Goal: Task Accomplishment & Management: Use online tool/utility

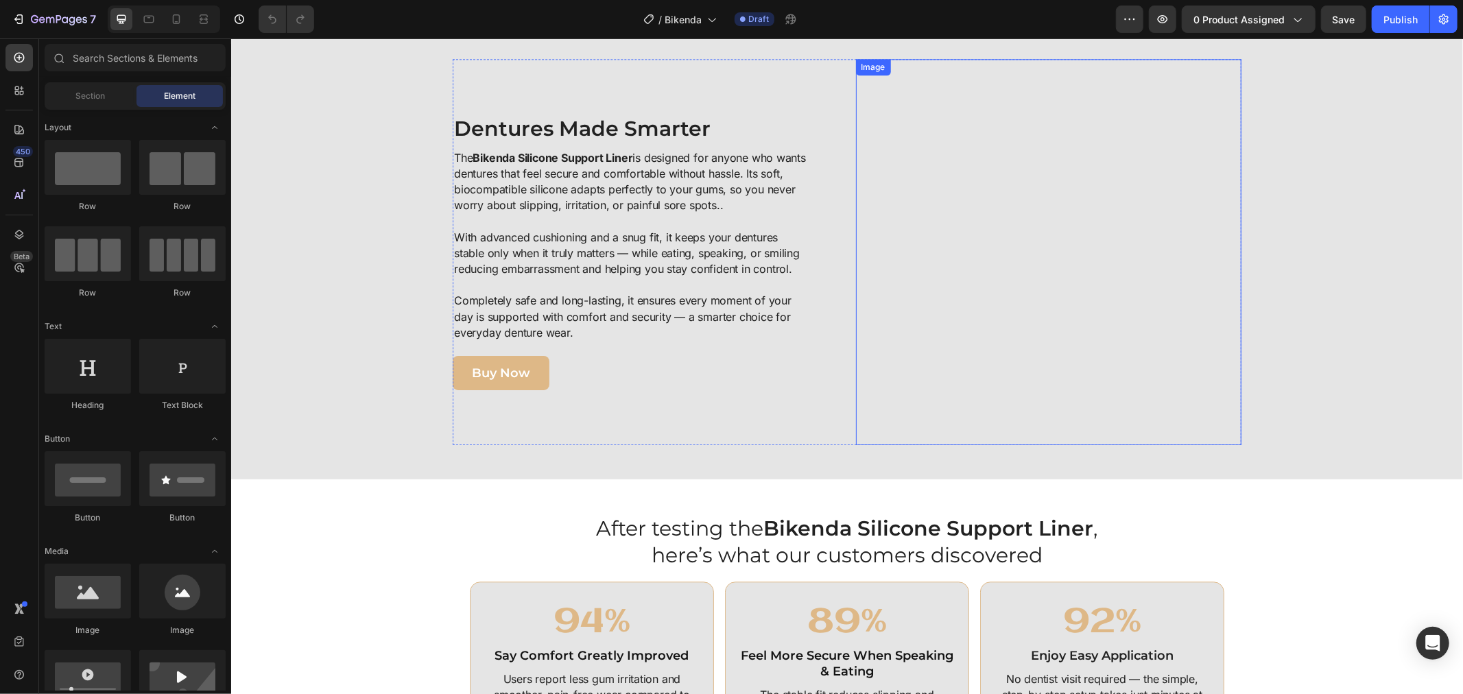
scroll to position [2590, 0]
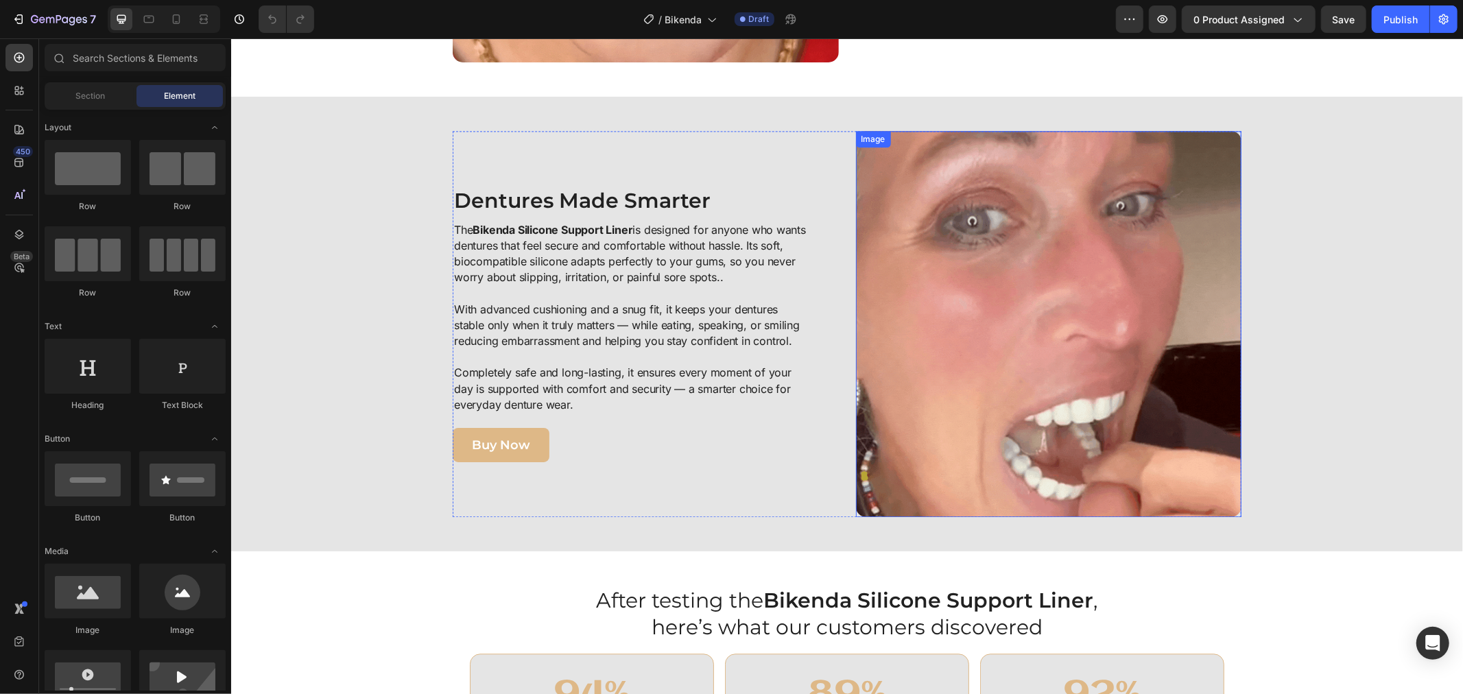
click at [1097, 293] on img at bounding box center [1048, 323] width 386 height 386
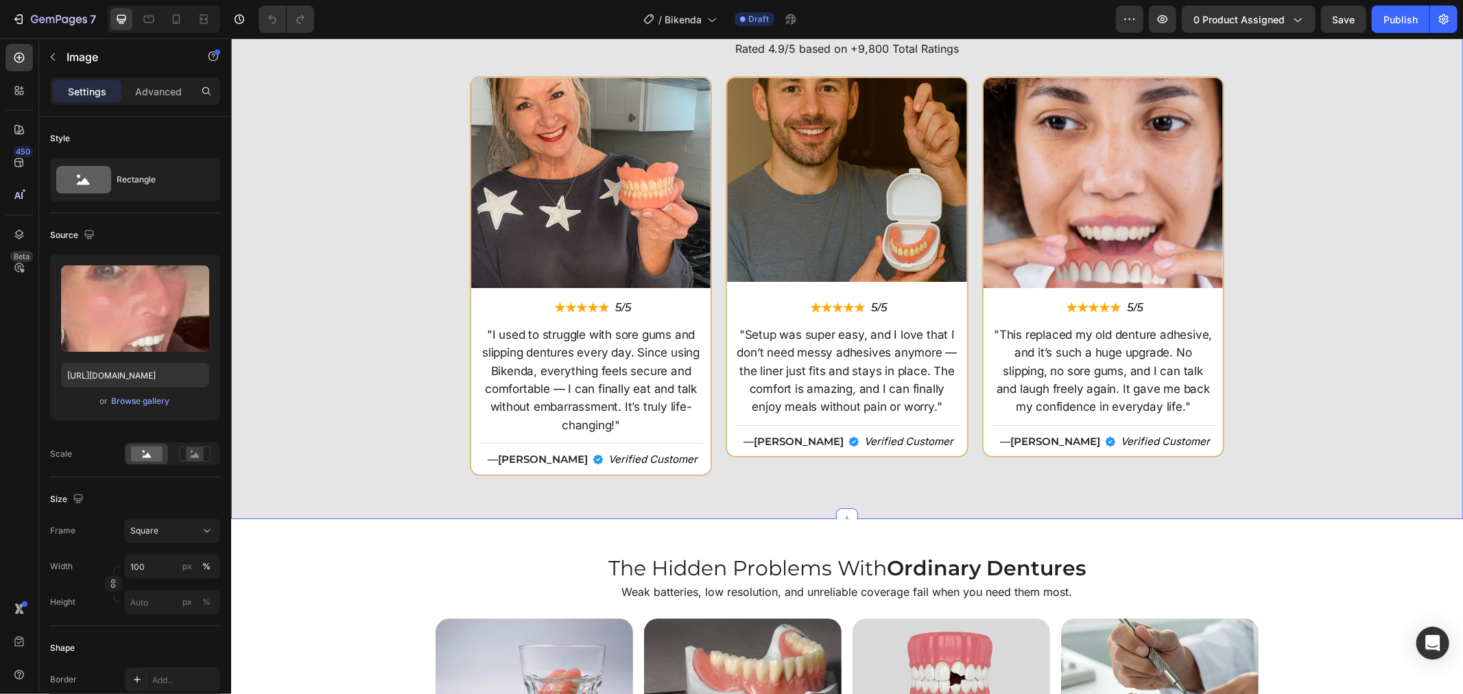
scroll to position [3048, 0]
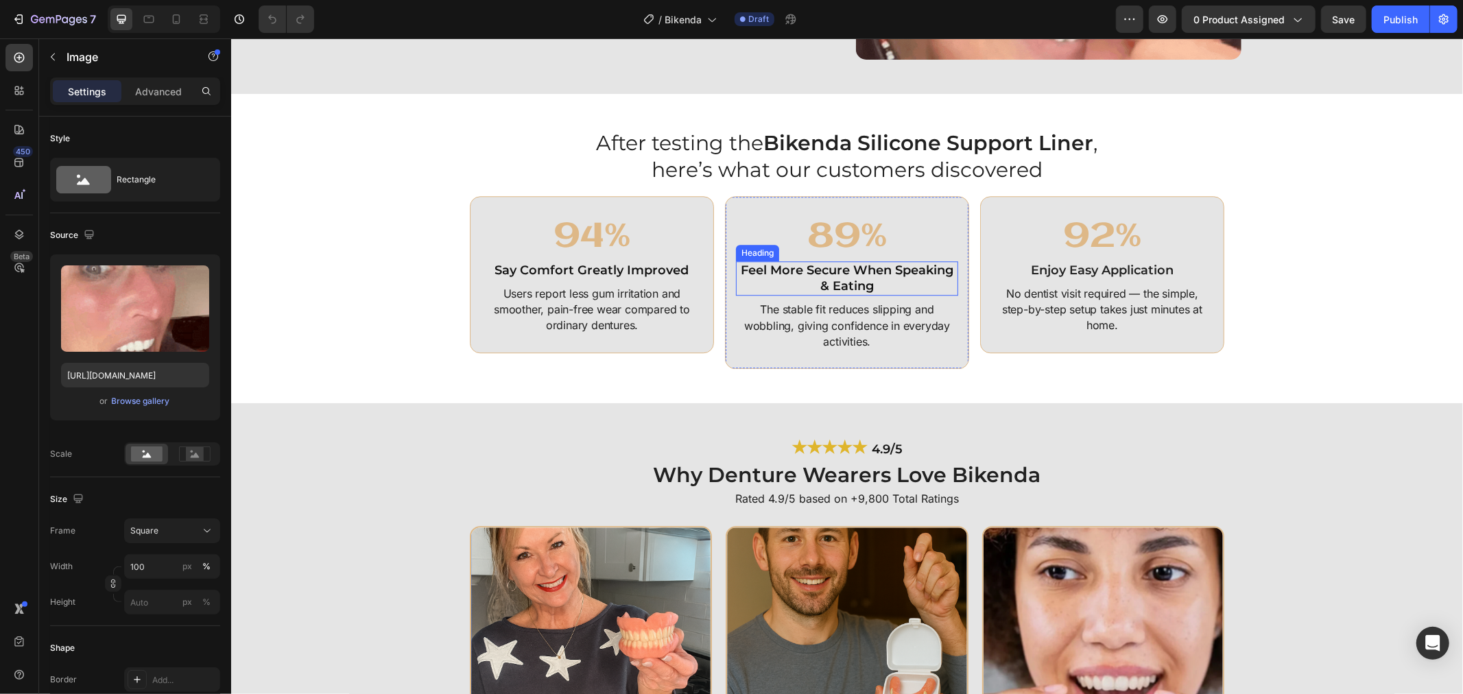
click at [915, 281] on h2 "Feel More Secure When Speaking & Eating" at bounding box center [846, 278] width 222 height 35
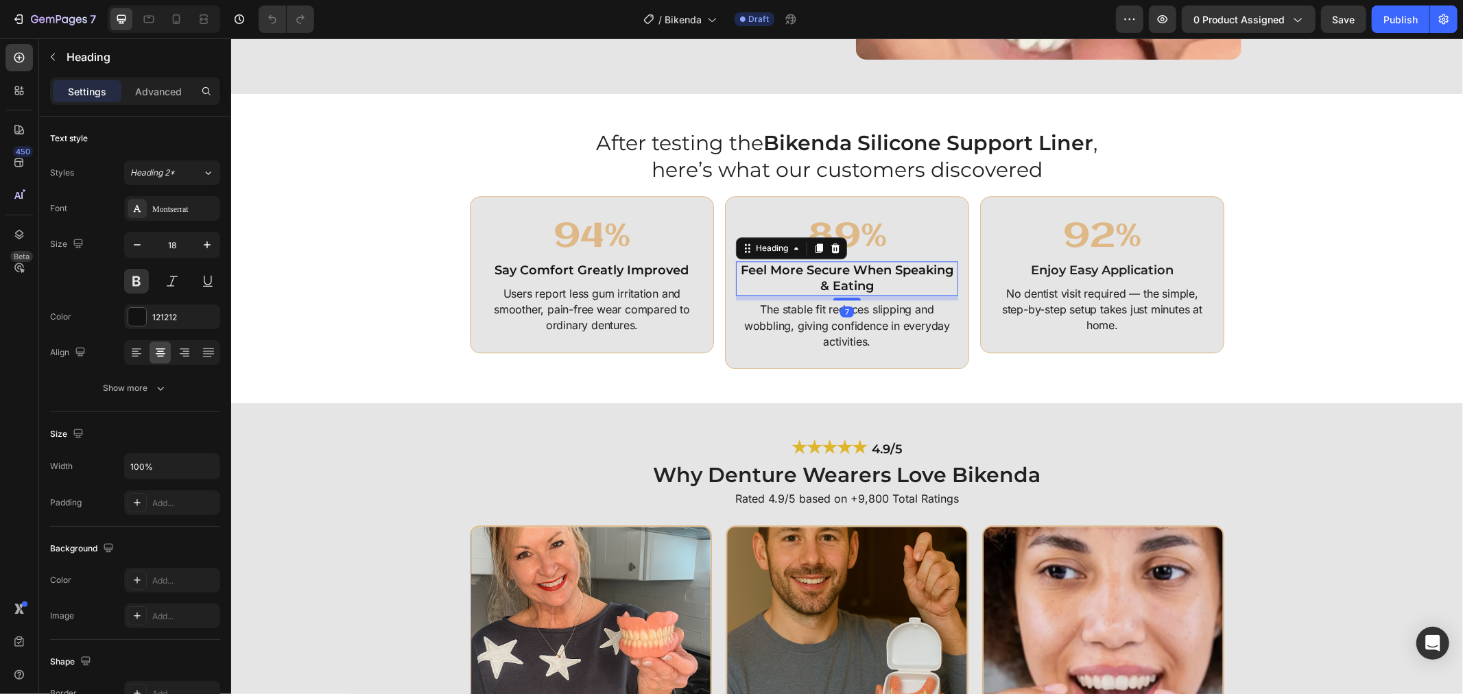
click at [898, 276] on h2 "Feel More Secure When Speaking & Eating" at bounding box center [846, 278] width 222 height 35
click at [845, 267] on p "Feel More Secure When Speaking & Eating" at bounding box center [846, 278] width 219 height 32
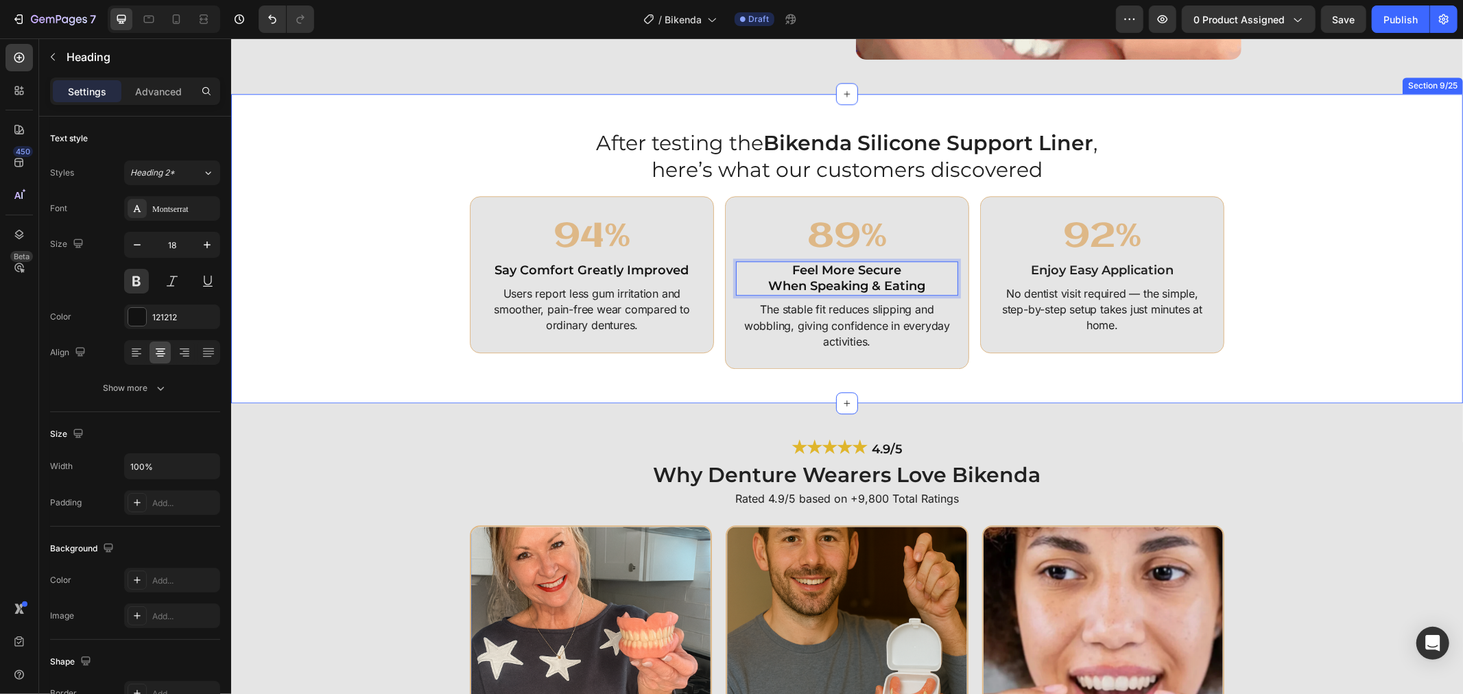
click at [1326, 356] on div "After testing the Bikenda Silicone Support Liner , here’s what our customers di…" at bounding box center [846, 248] width 1218 height 241
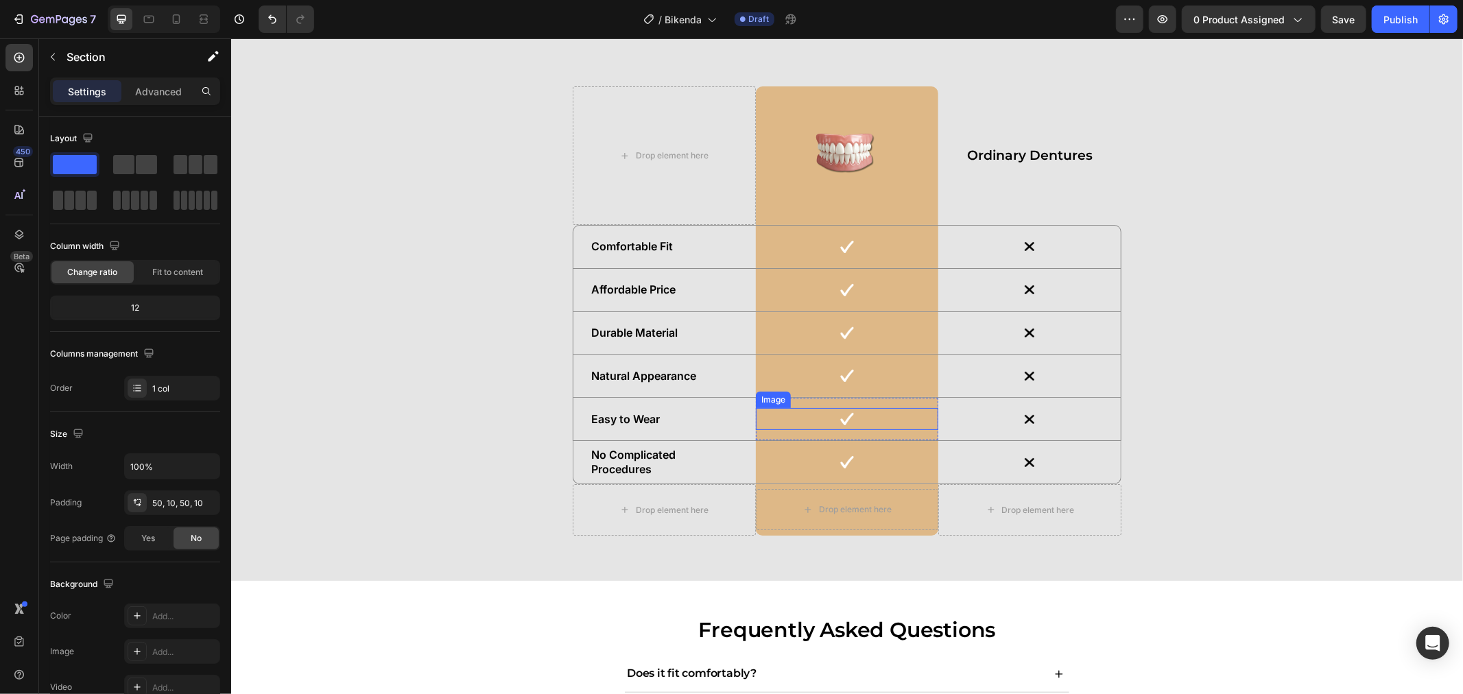
scroll to position [4371, 0]
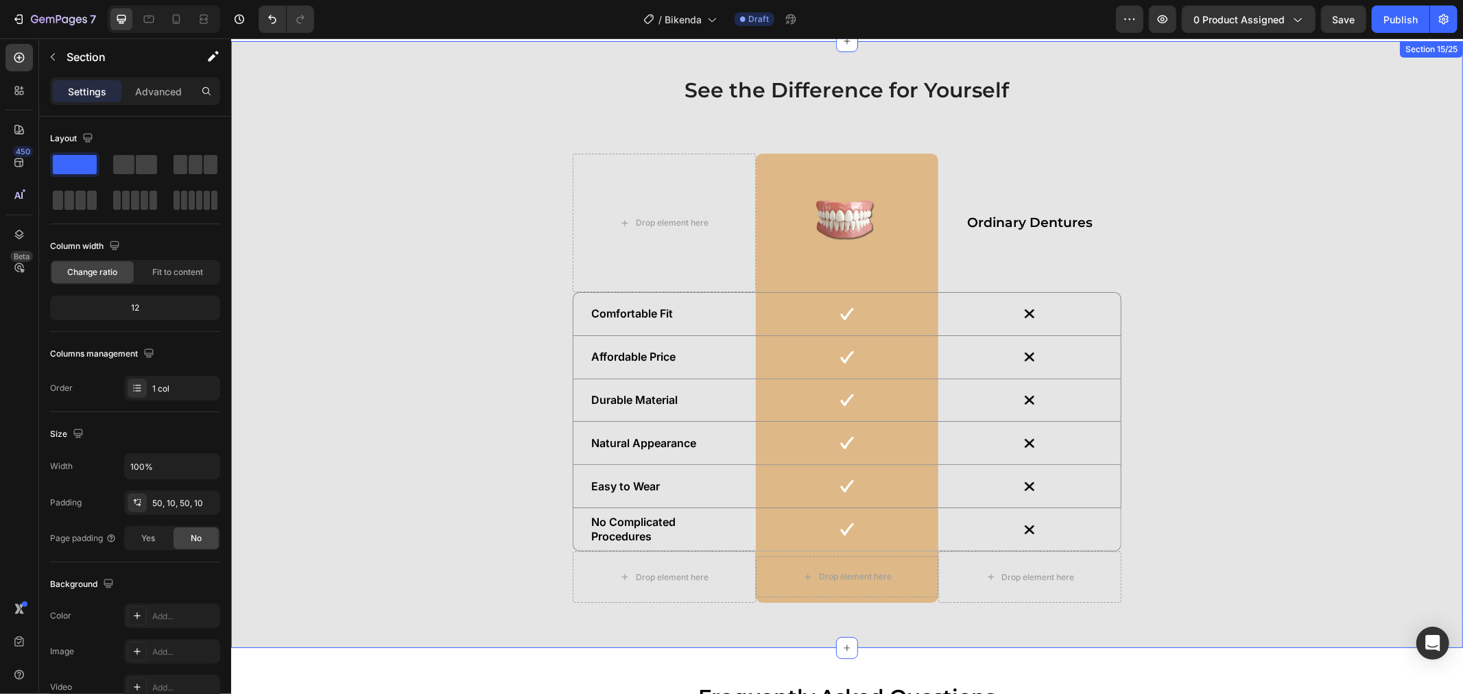
click at [1184, 375] on div "See the Difference for Yourself Heading Drop element here Image Row Ordinary De…" at bounding box center [846, 344] width 1218 height 538
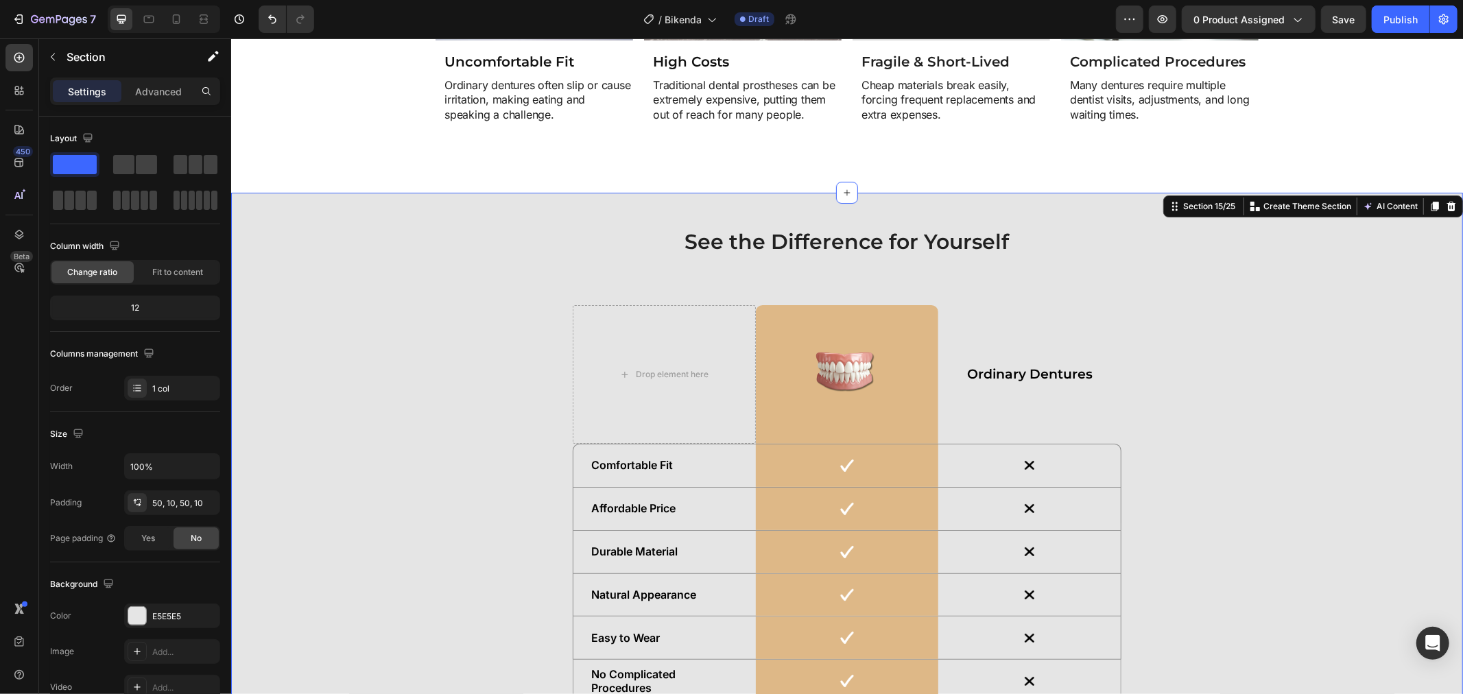
scroll to position [4219, 0]
click at [875, 342] on img at bounding box center [846, 374] width 103 height 129
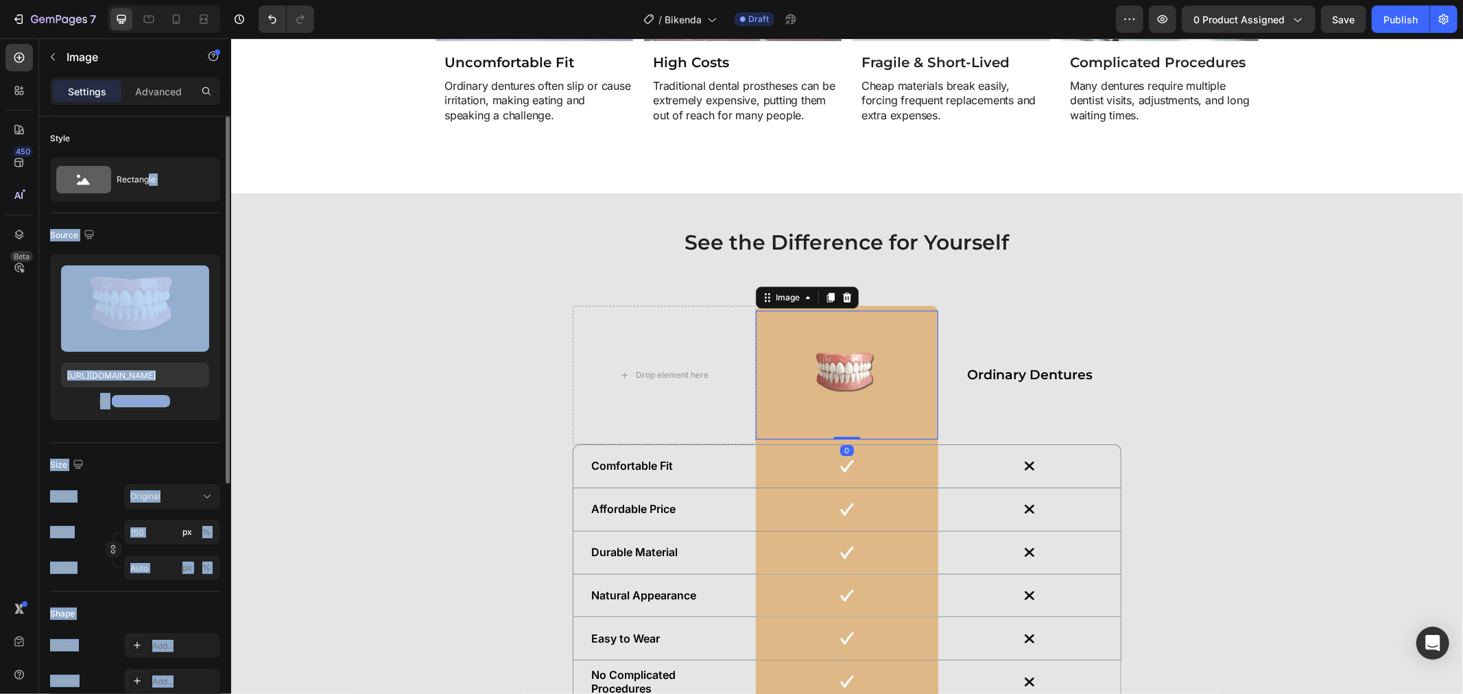
drag, startPoint x: 150, startPoint y: 178, endPoint x: 187, endPoint y: 210, distance: 49.2
click at [225, 224] on div "Style Rectangle Source Upload Image https://cdn.shopify.com/s/files/1/0808/8620…" at bounding box center [135, 425] width 192 height 617
click at [188, 246] on div "Source" at bounding box center [135, 235] width 170 height 22
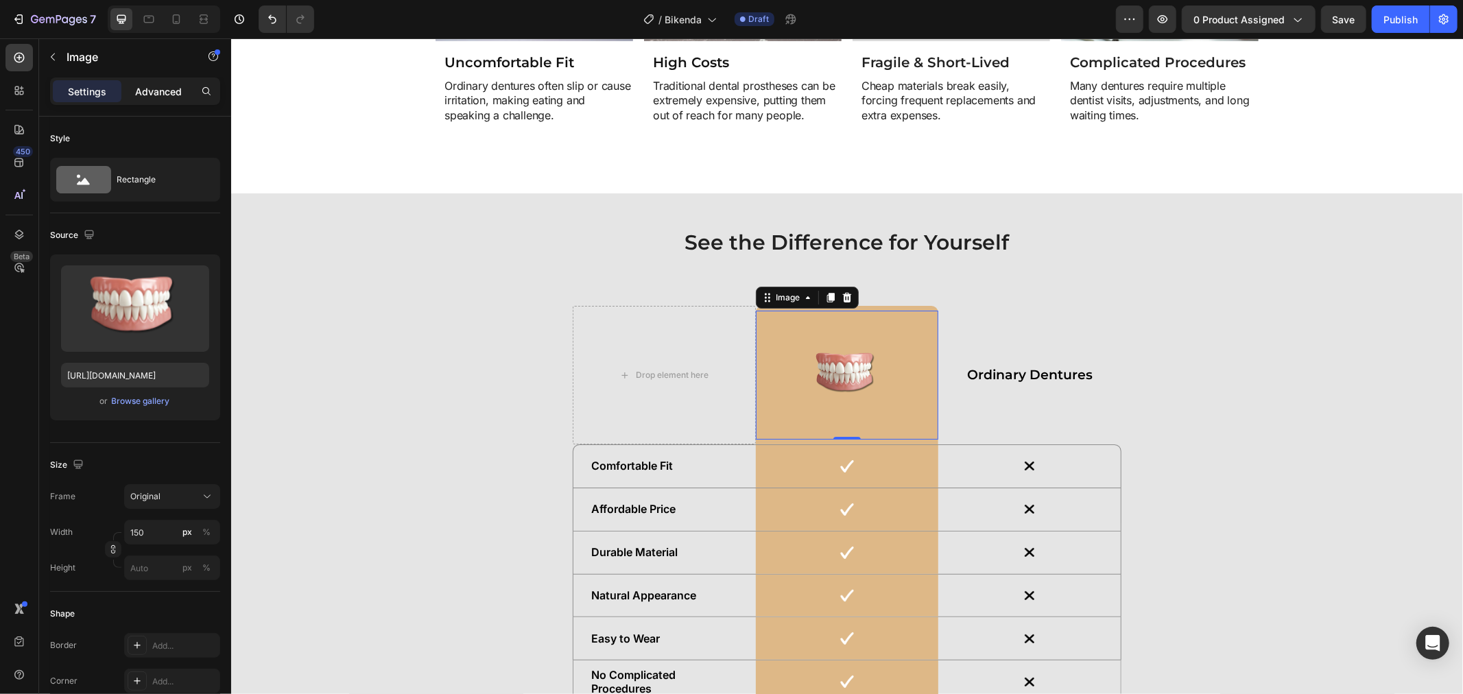
click at [178, 99] on div "Advanced" at bounding box center [158, 91] width 69 height 22
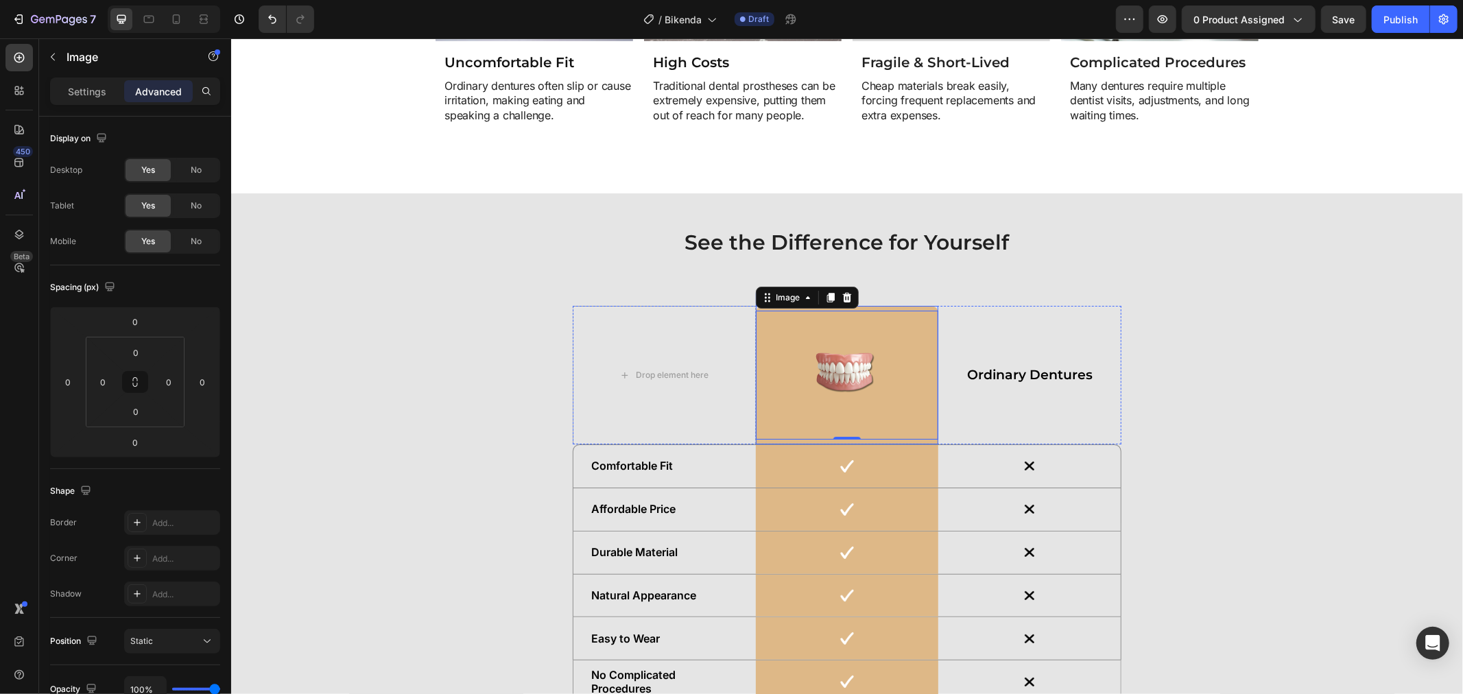
click at [903, 305] on div "Image 0 Row" at bounding box center [846, 374] width 183 height 139
click at [811, 416] on img at bounding box center [846, 374] width 103 height 129
click at [99, 99] on div "Settings" at bounding box center [87, 91] width 69 height 22
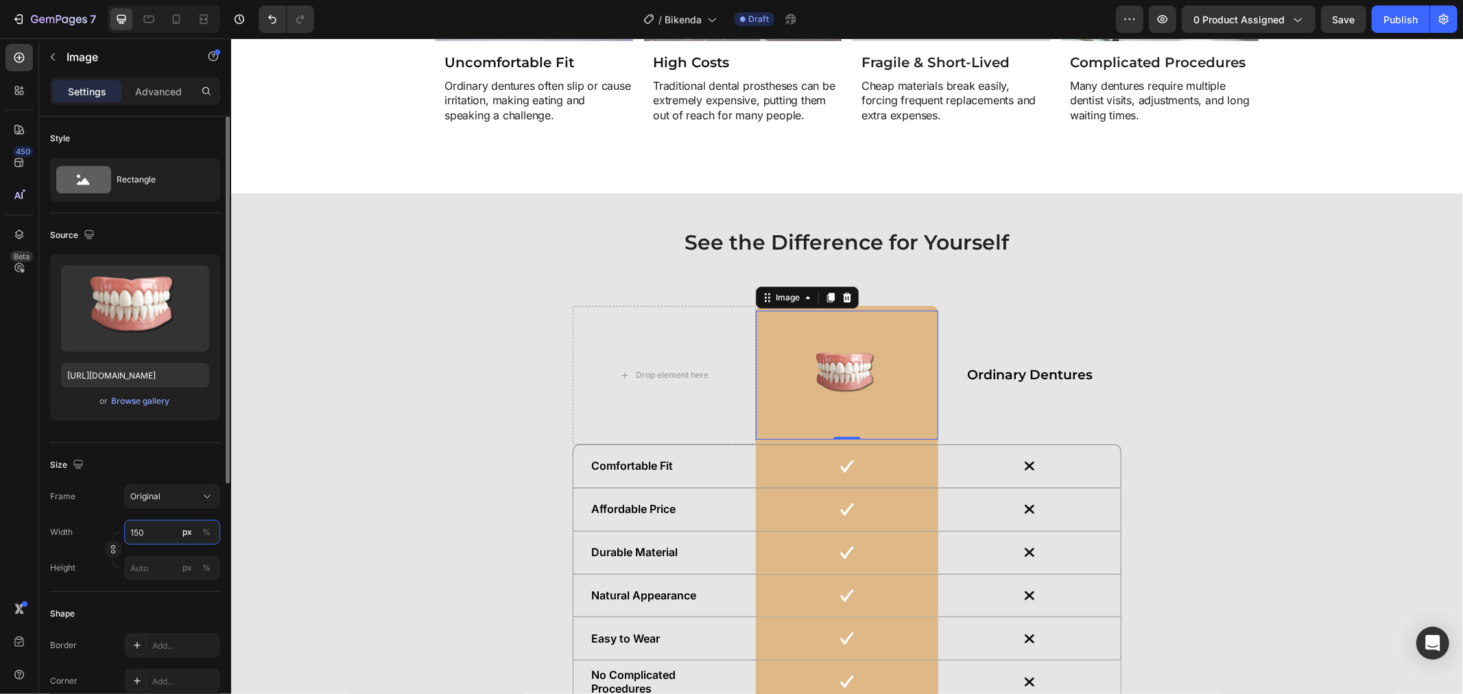
click at [143, 544] on input "150" at bounding box center [172, 532] width 96 height 25
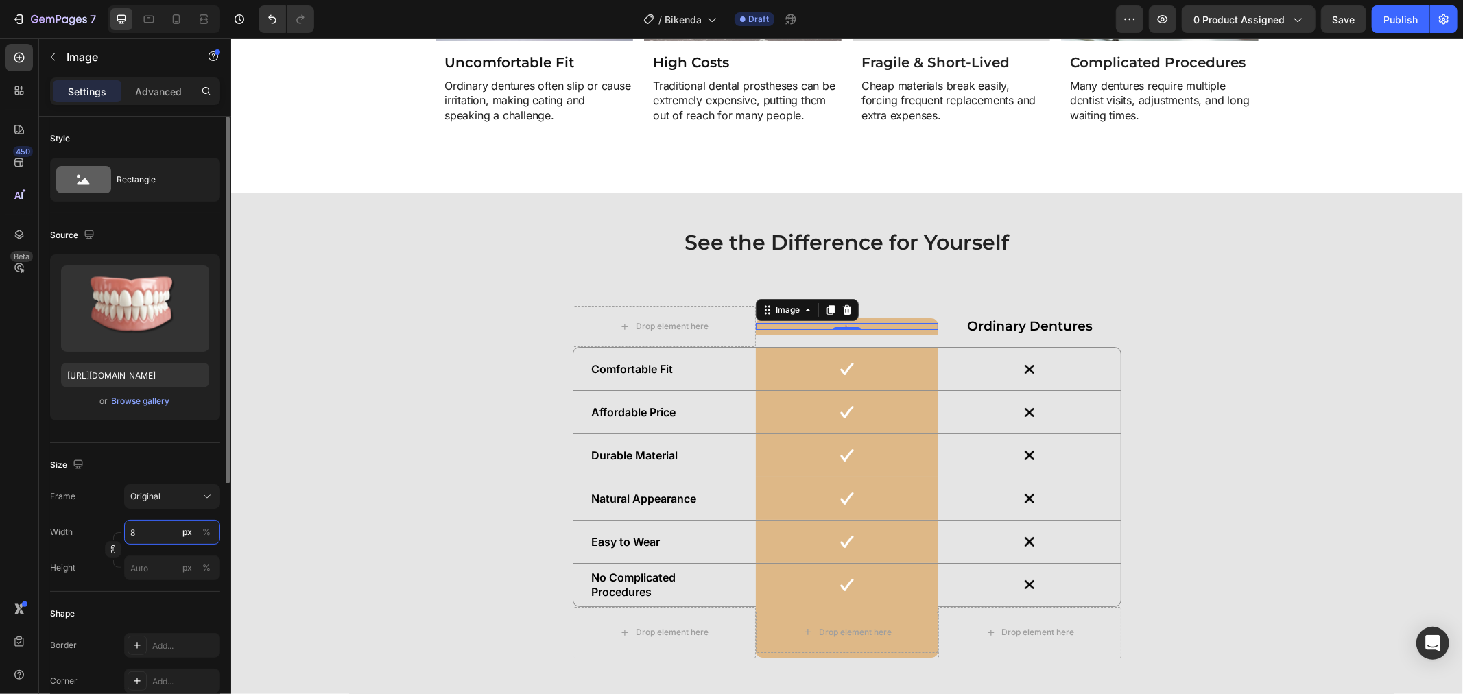
type input "80"
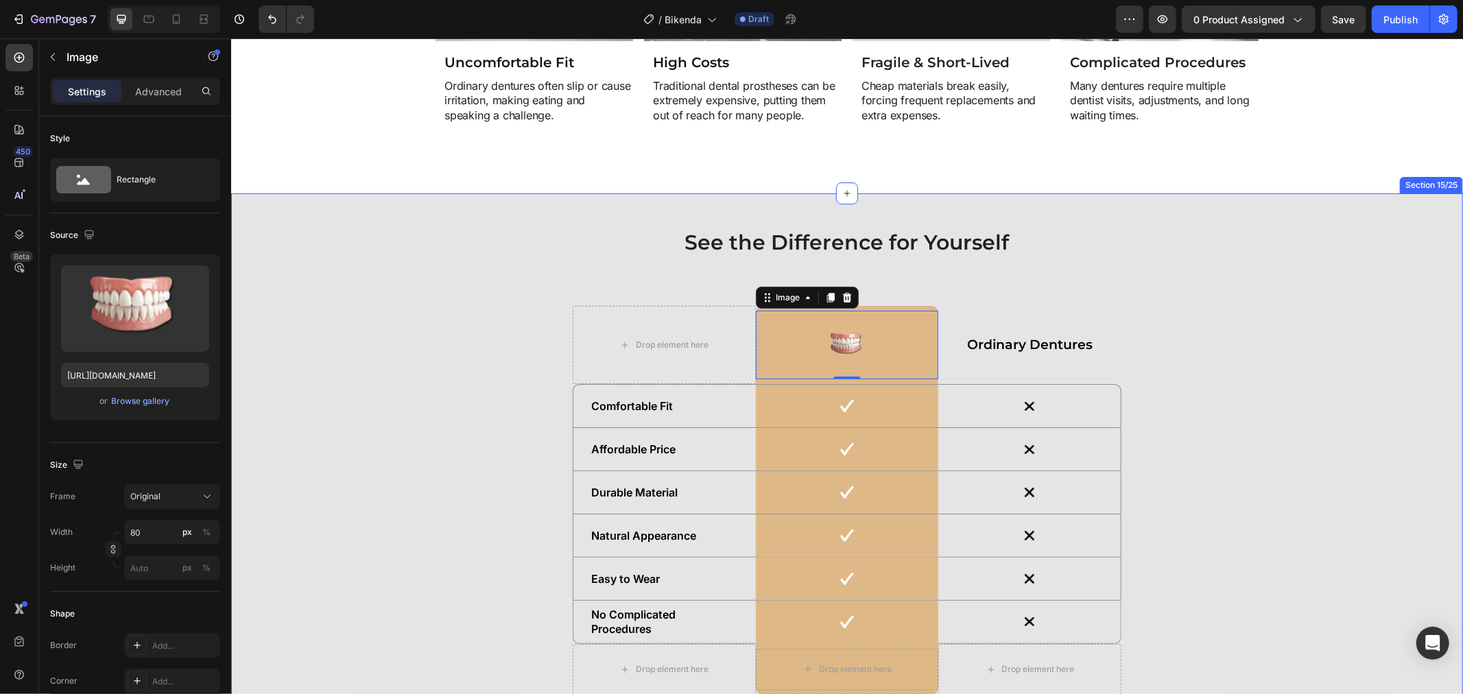
click at [1160, 295] on div "See the Difference for Yourself Heading Drop element here Image 0 Row Ordinary …" at bounding box center [846, 466] width 1218 height 478
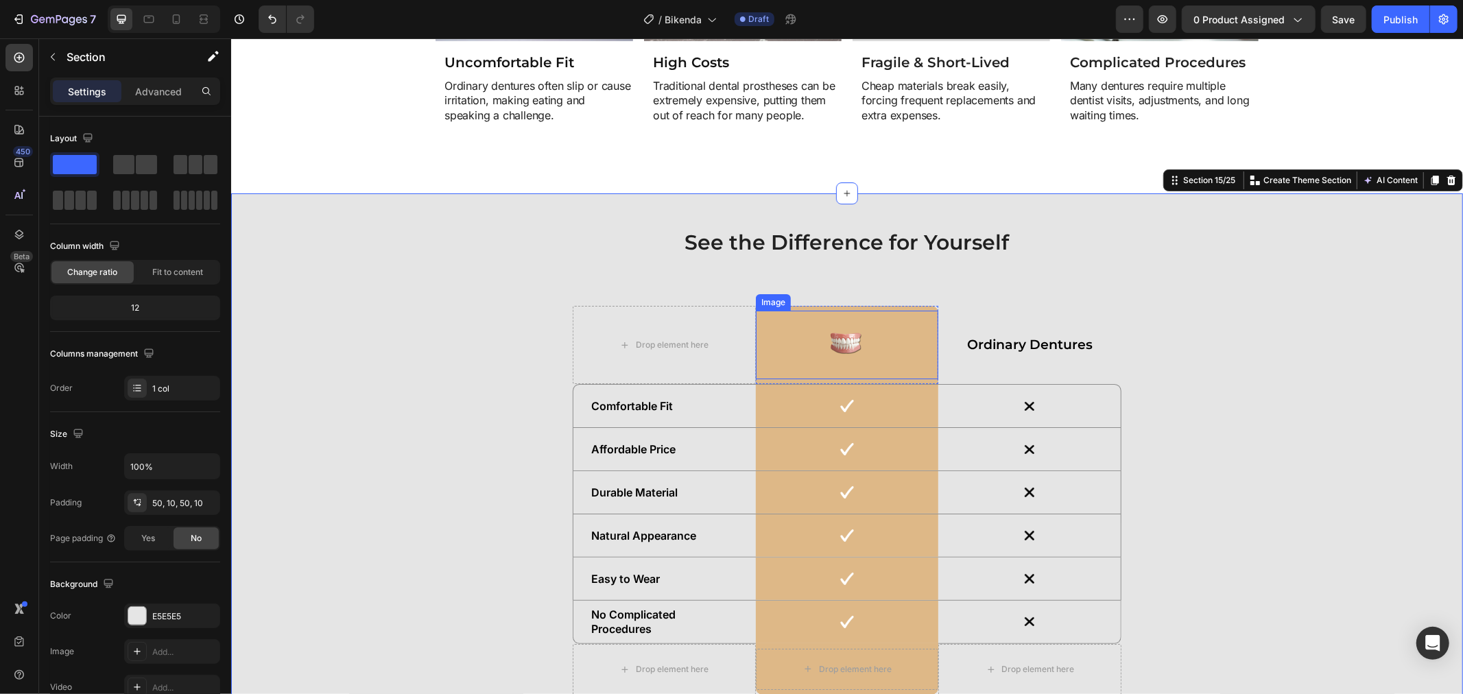
click at [863, 343] on img at bounding box center [846, 344] width 55 height 69
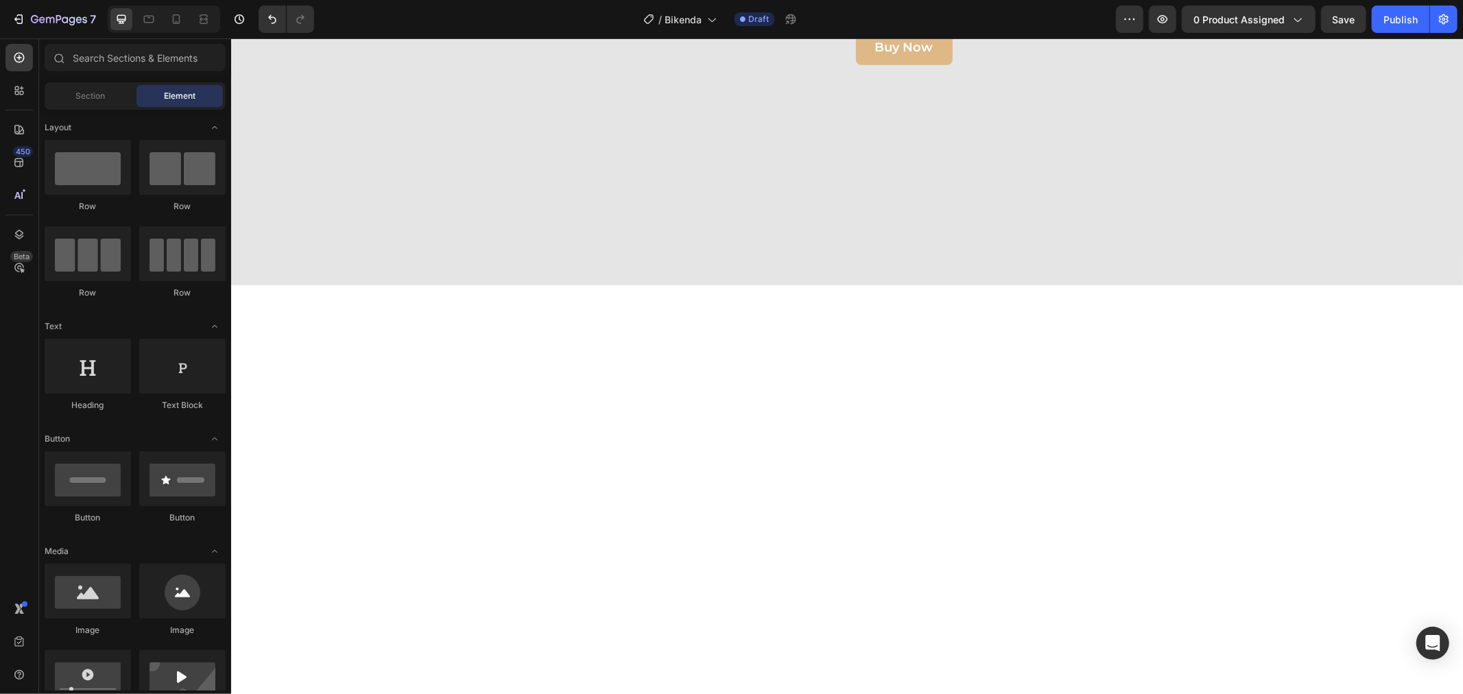
scroll to position [0, 0]
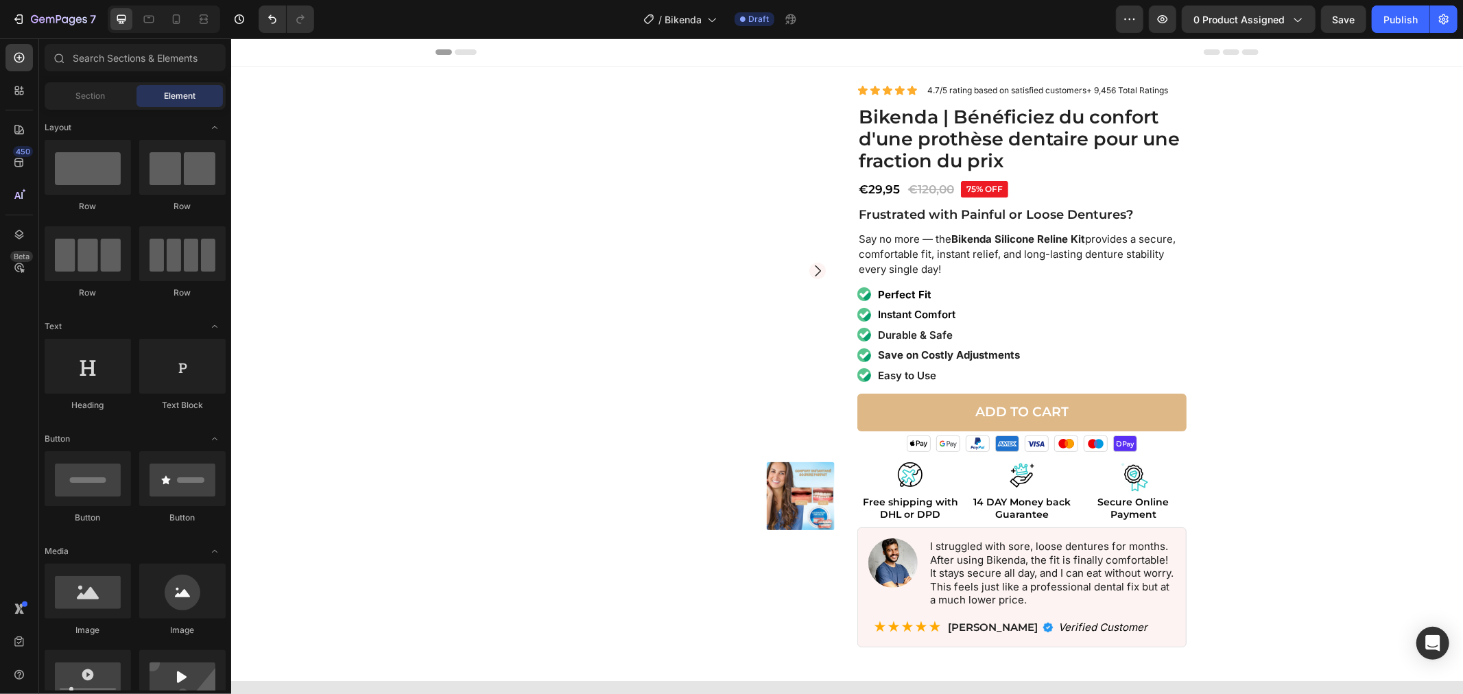
drag, startPoint x: 1457, startPoint y: 346, endPoint x: 1682, endPoint y: 71, distance: 355.4
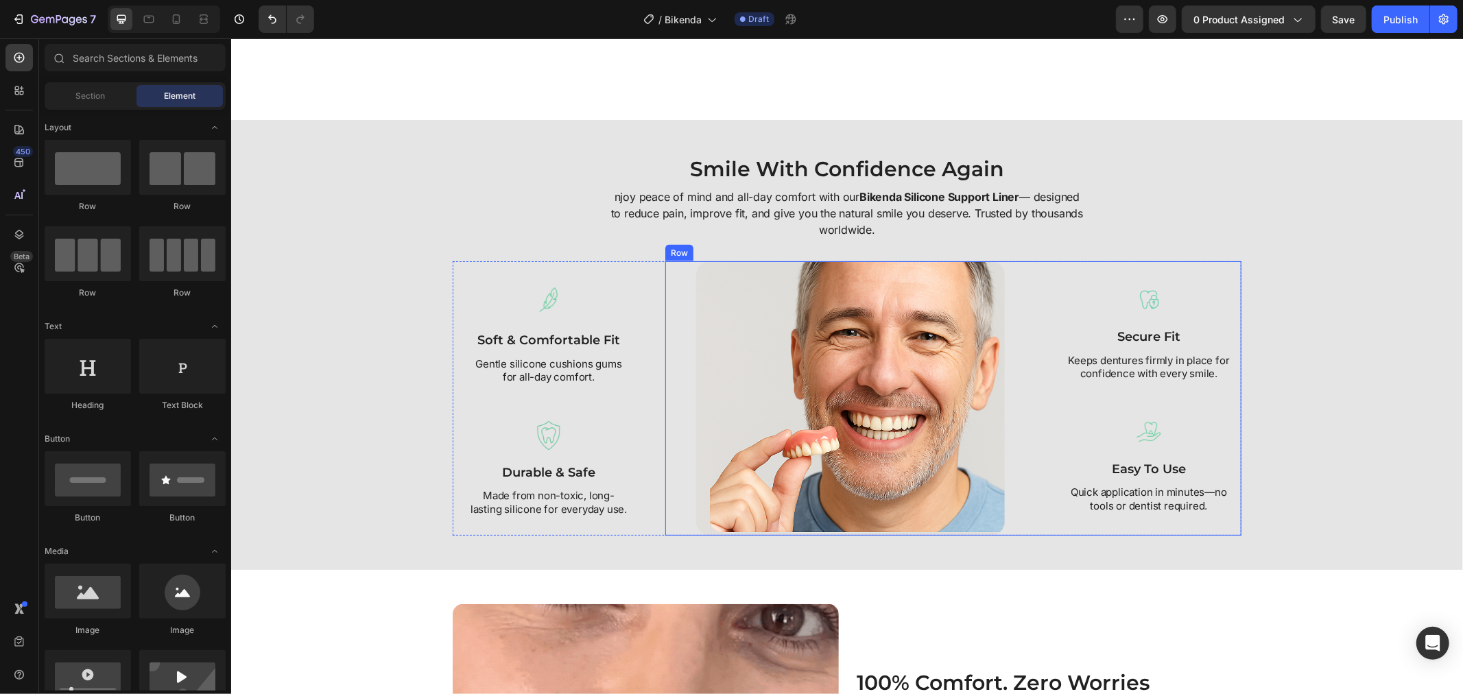
scroll to position [1752, 0]
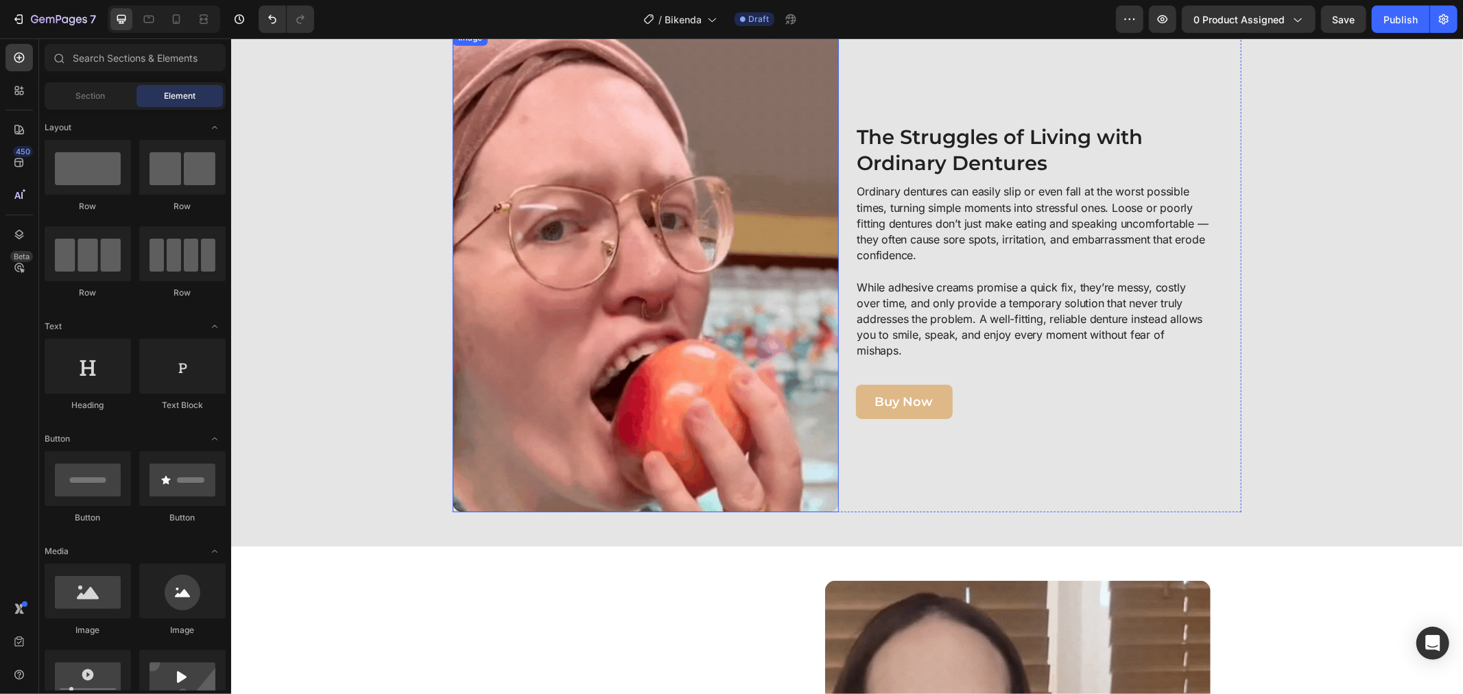
click at [711, 223] on img at bounding box center [645, 270] width 386 height 482
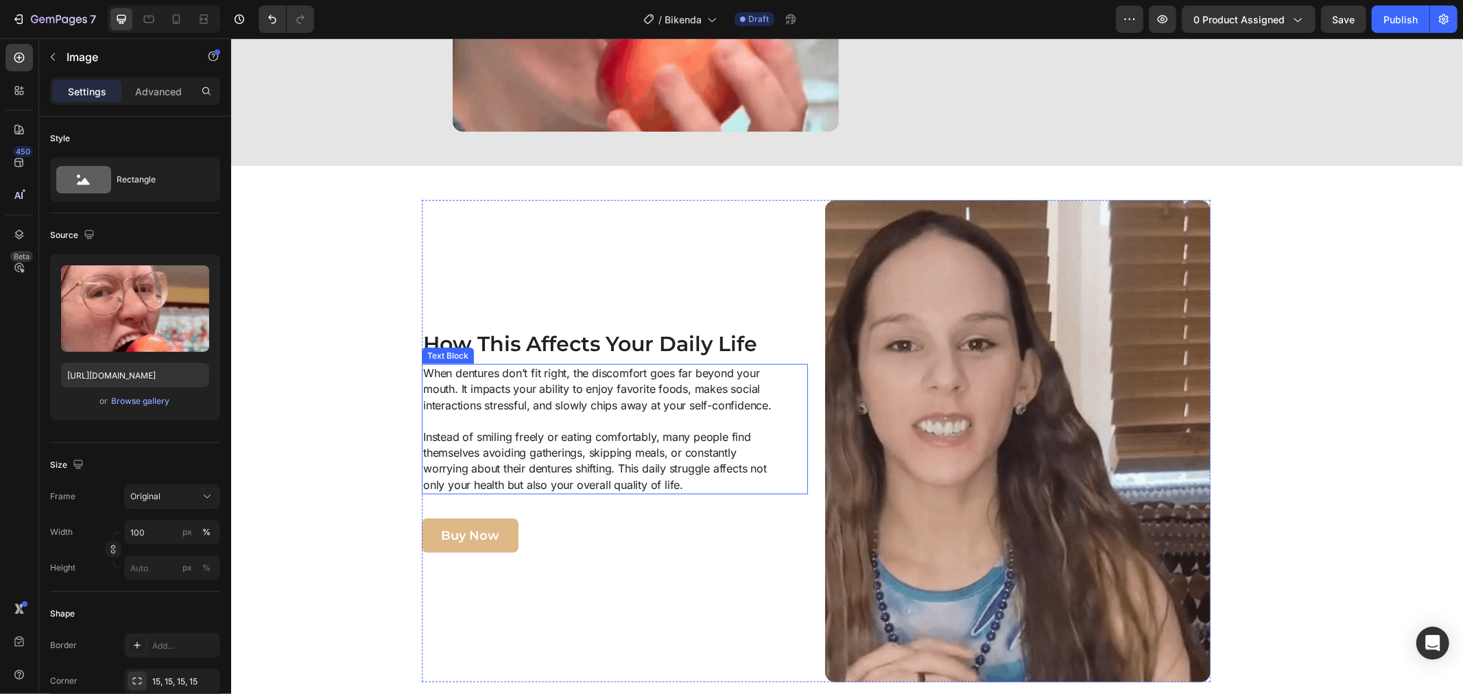
scroll to position [838, 0]
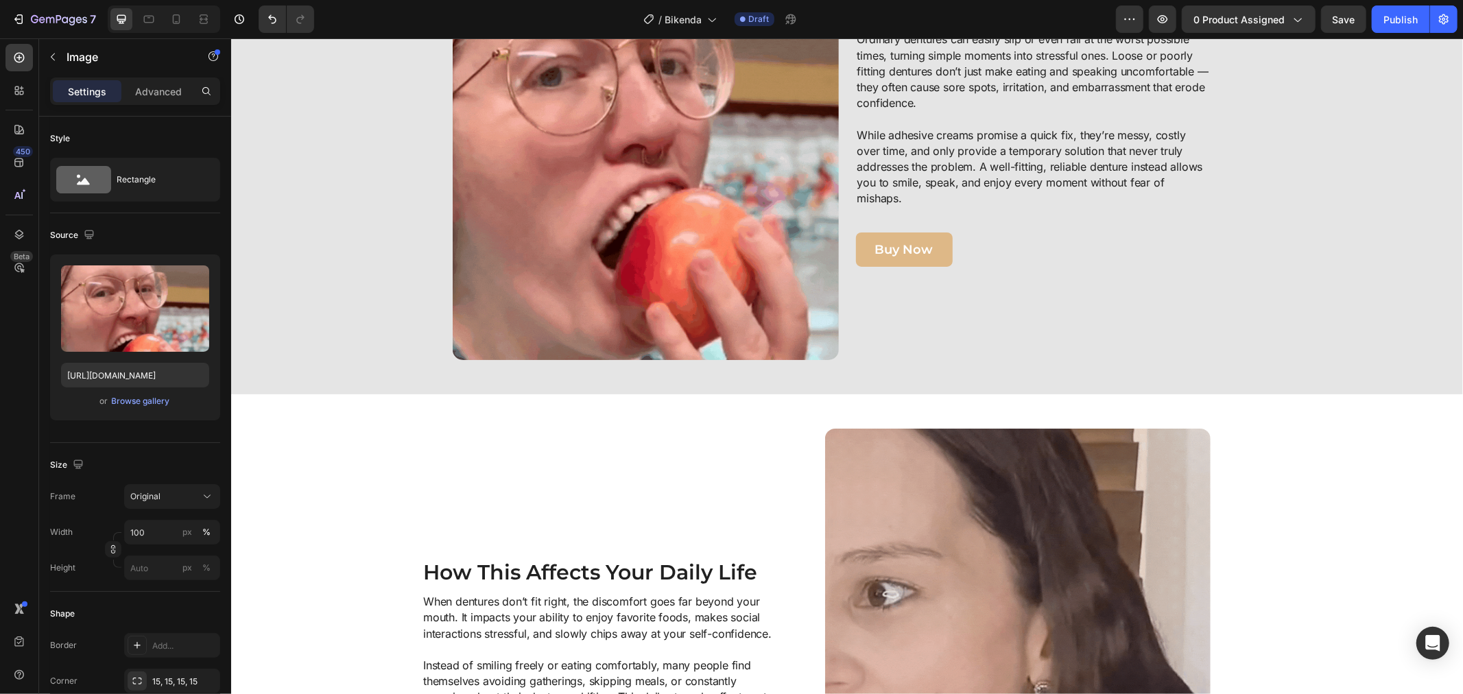
click at [532, 213] on img at bounding box center [645, 118] width 386 height 482
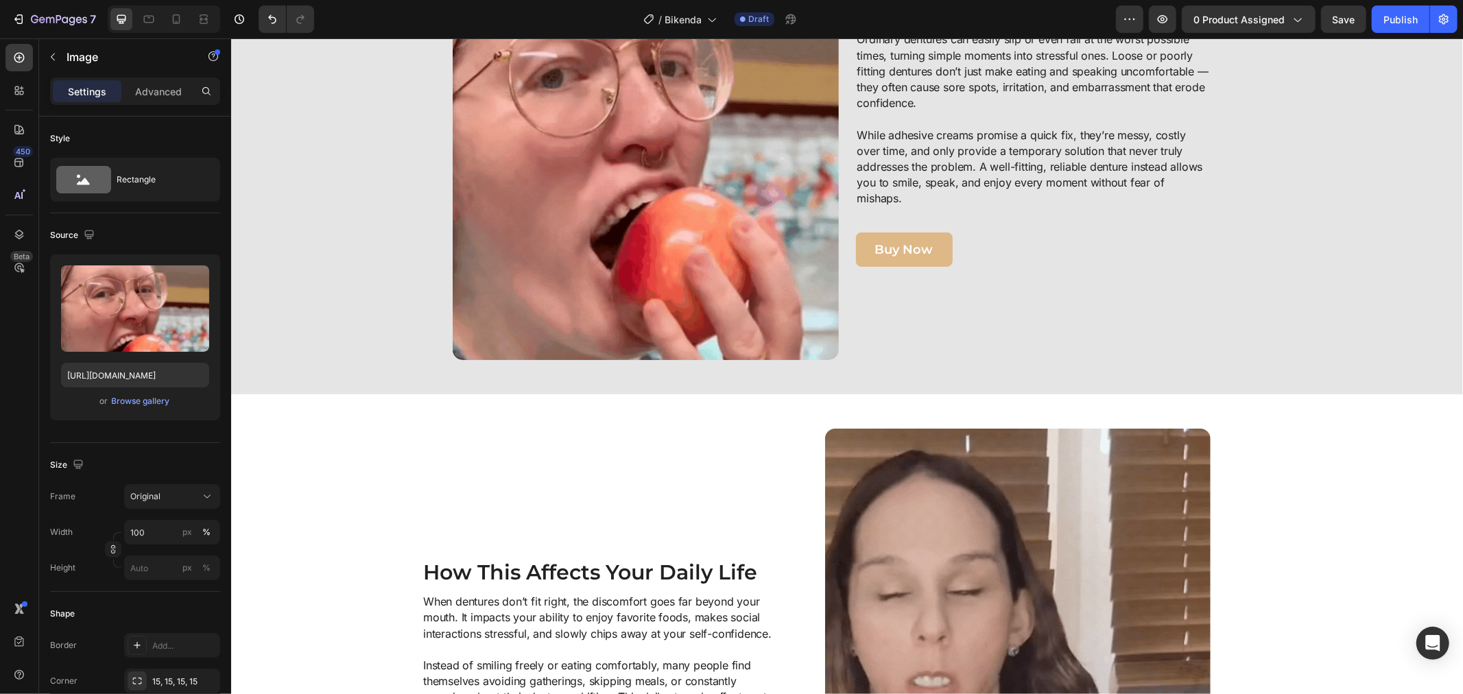
click at [534, 254] on img at bounding box center [645, 118] width 386 height 482
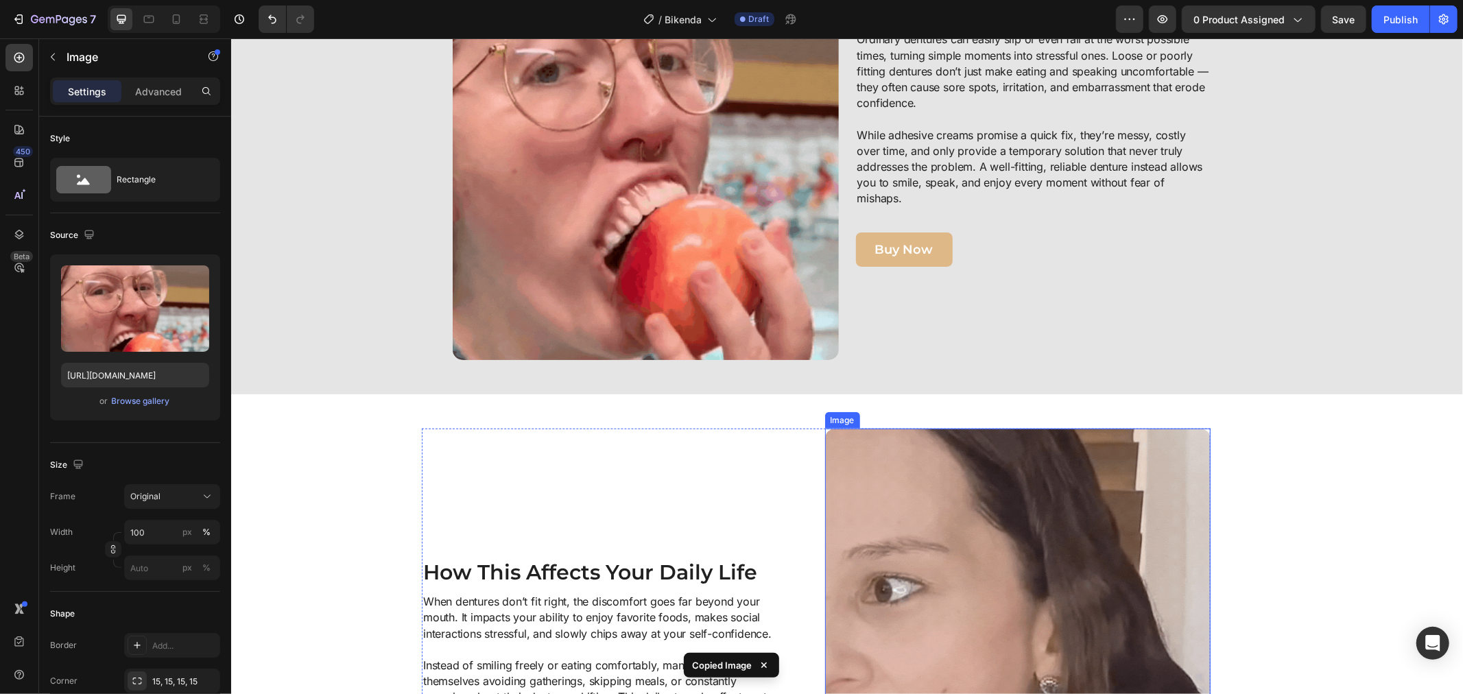
drag, startPoint x: 1049, startPoint y: 577, endPoint x: 1042, endPoint y: 573, distance: 8.0
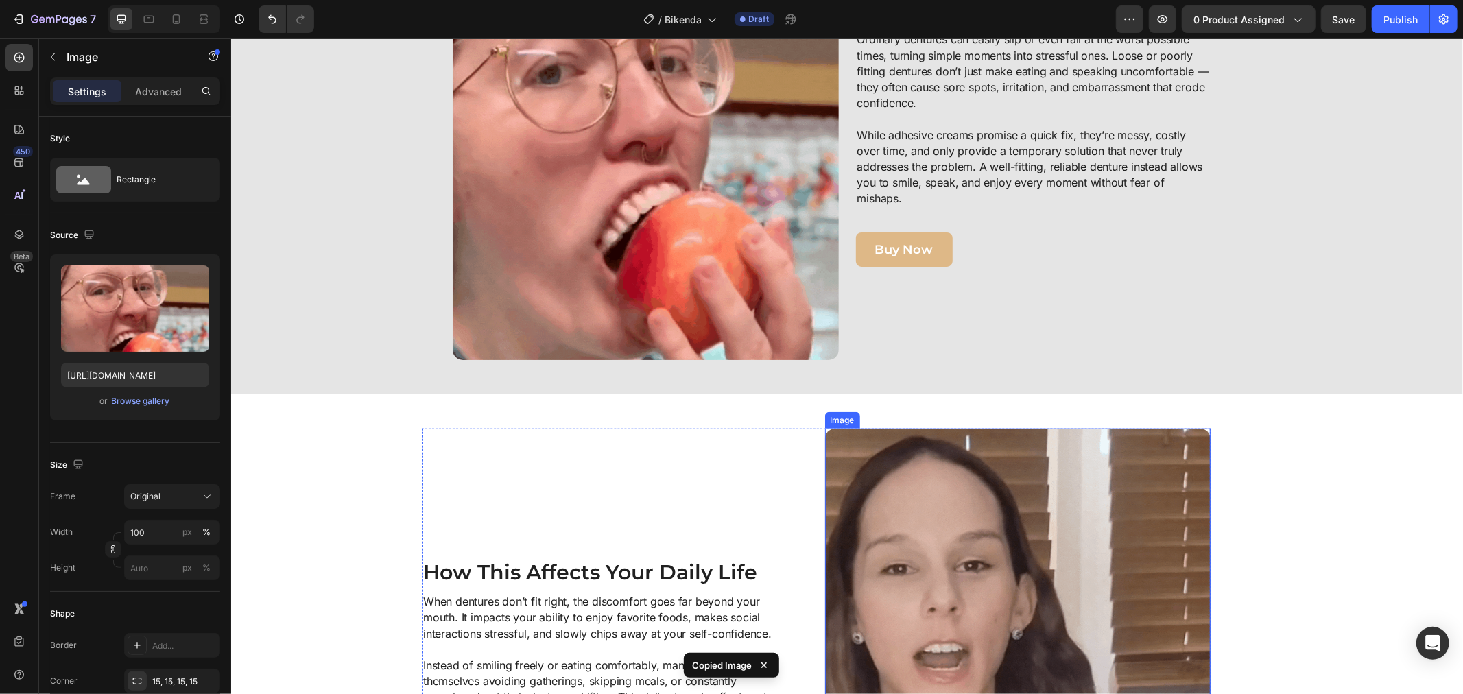
click at [1048, 577] on img at bounding box center [1017, 669] width 386 height 482
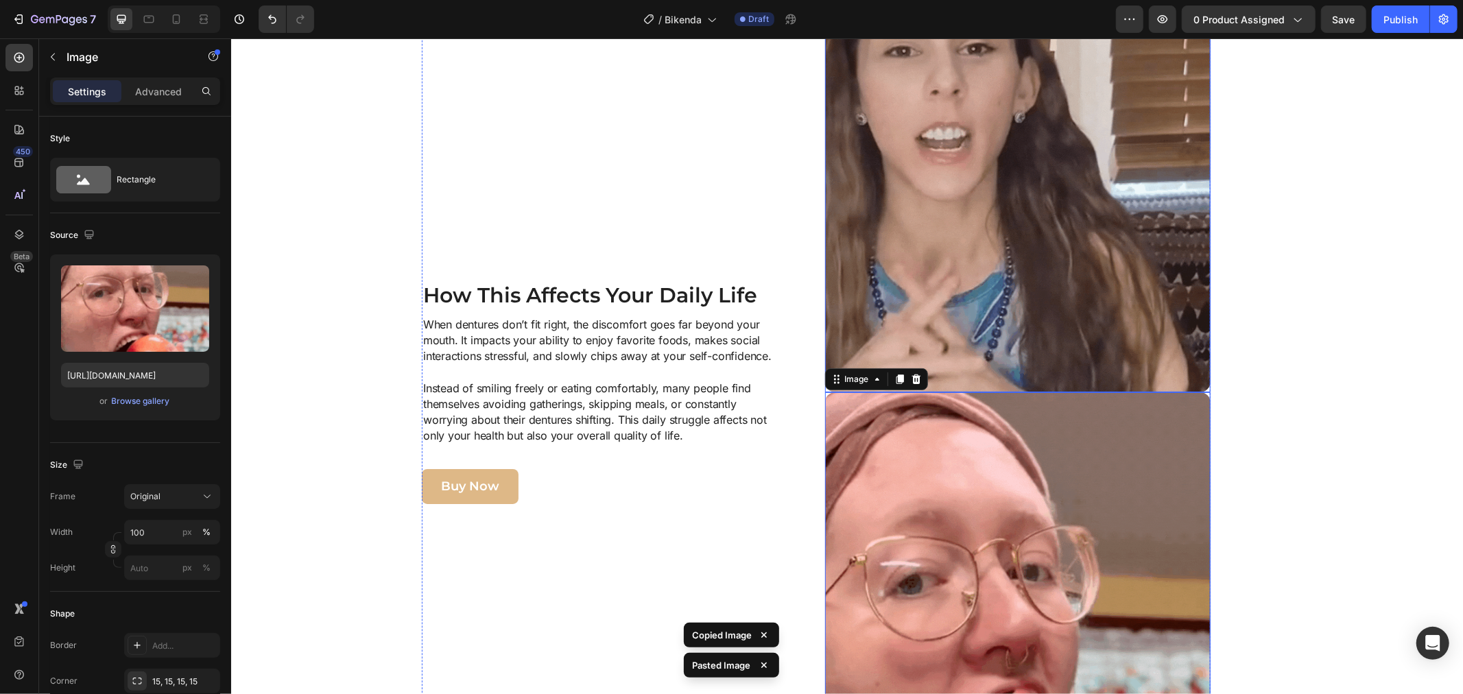
click at [931, 235] on img at bounding box center [1017, 150] width 386 height 482
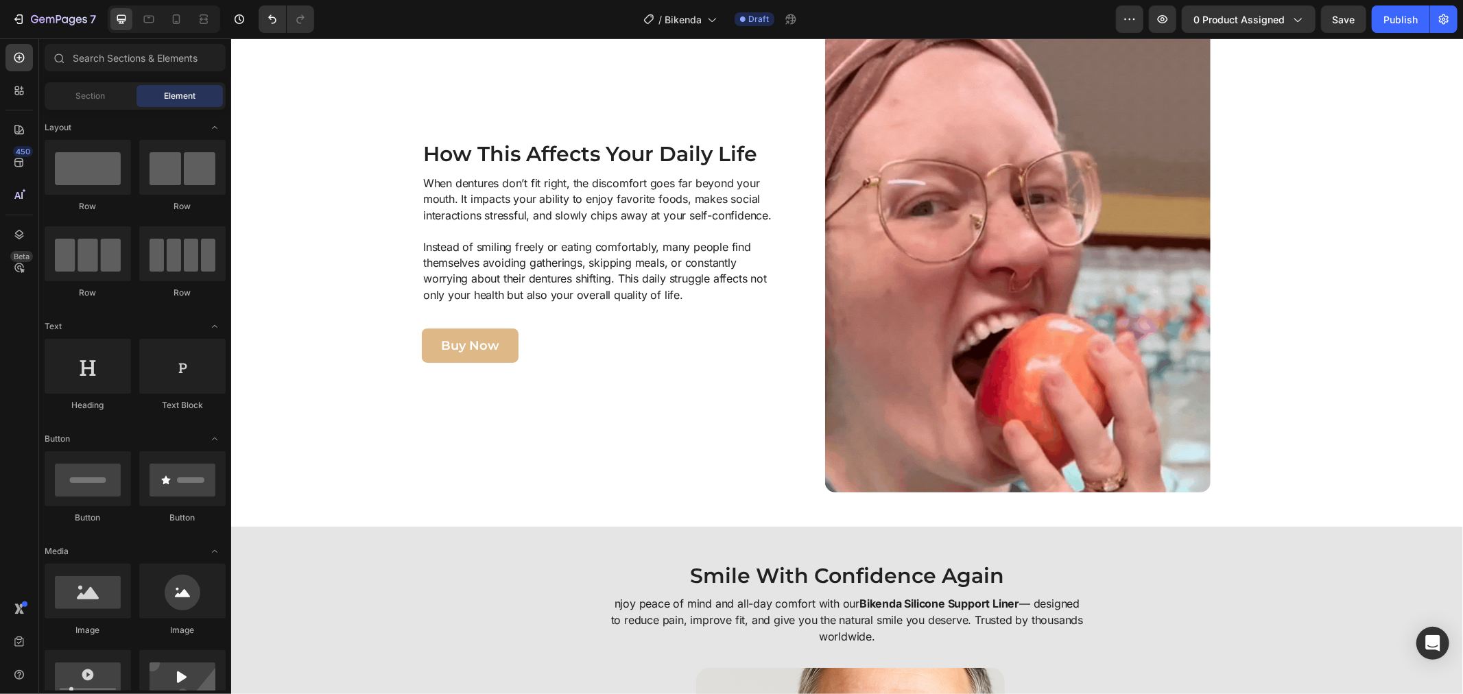
scroll to position [1333, 0]
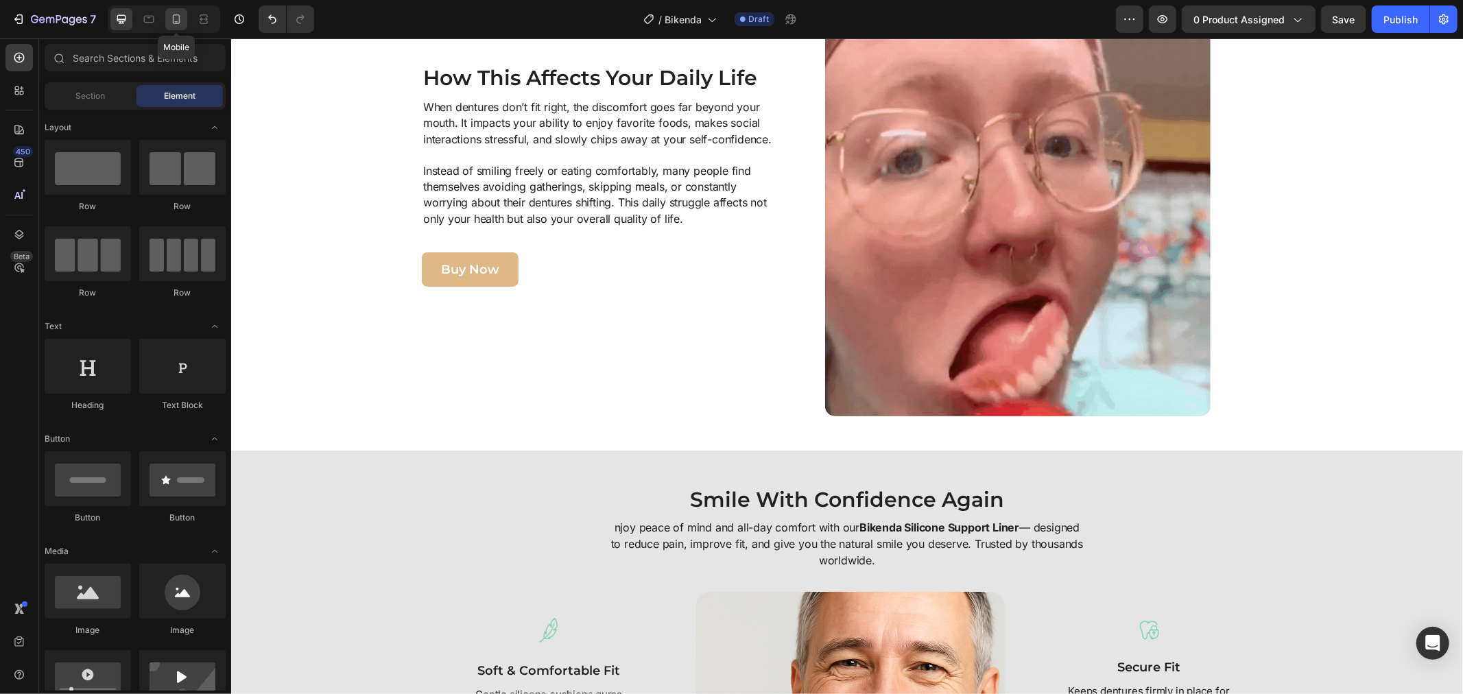
click at [182, 15] on icon at bounding box center [176, 19] width 14 height 14
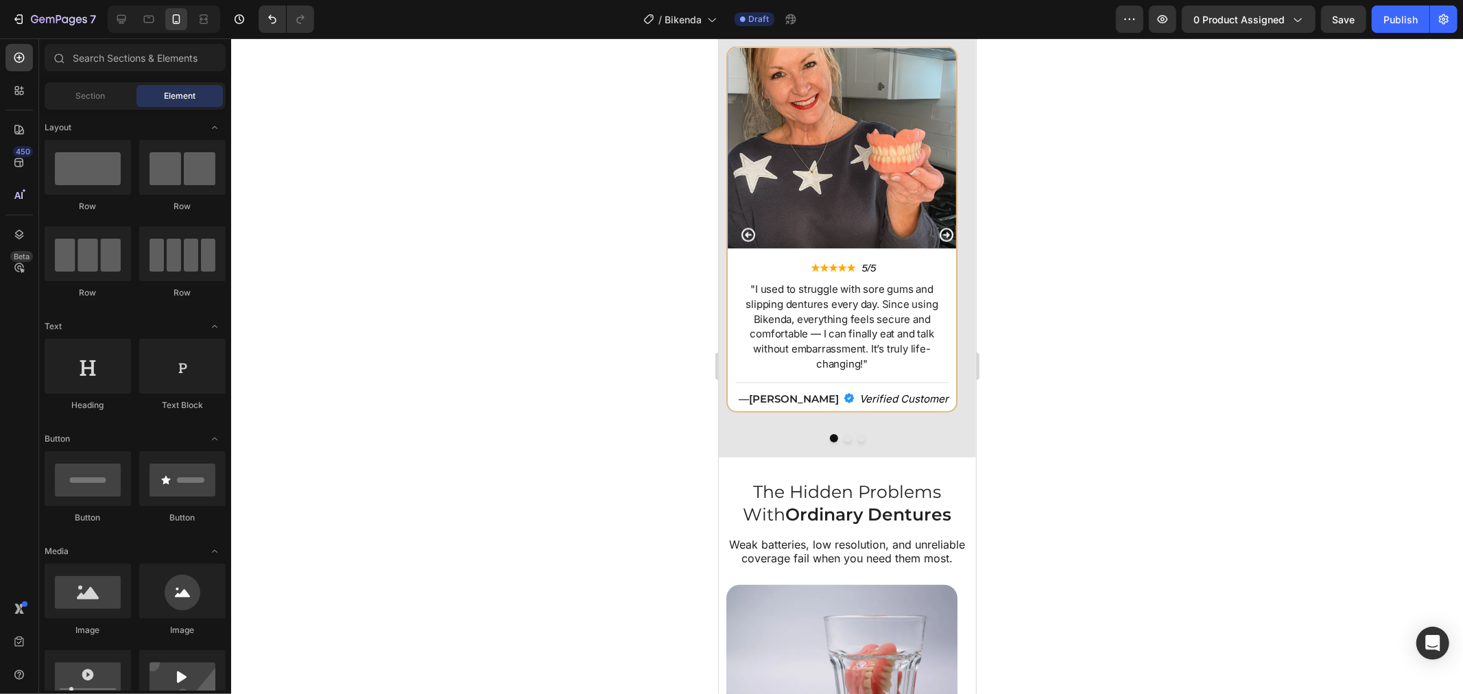
scroll to position [1828, 0]
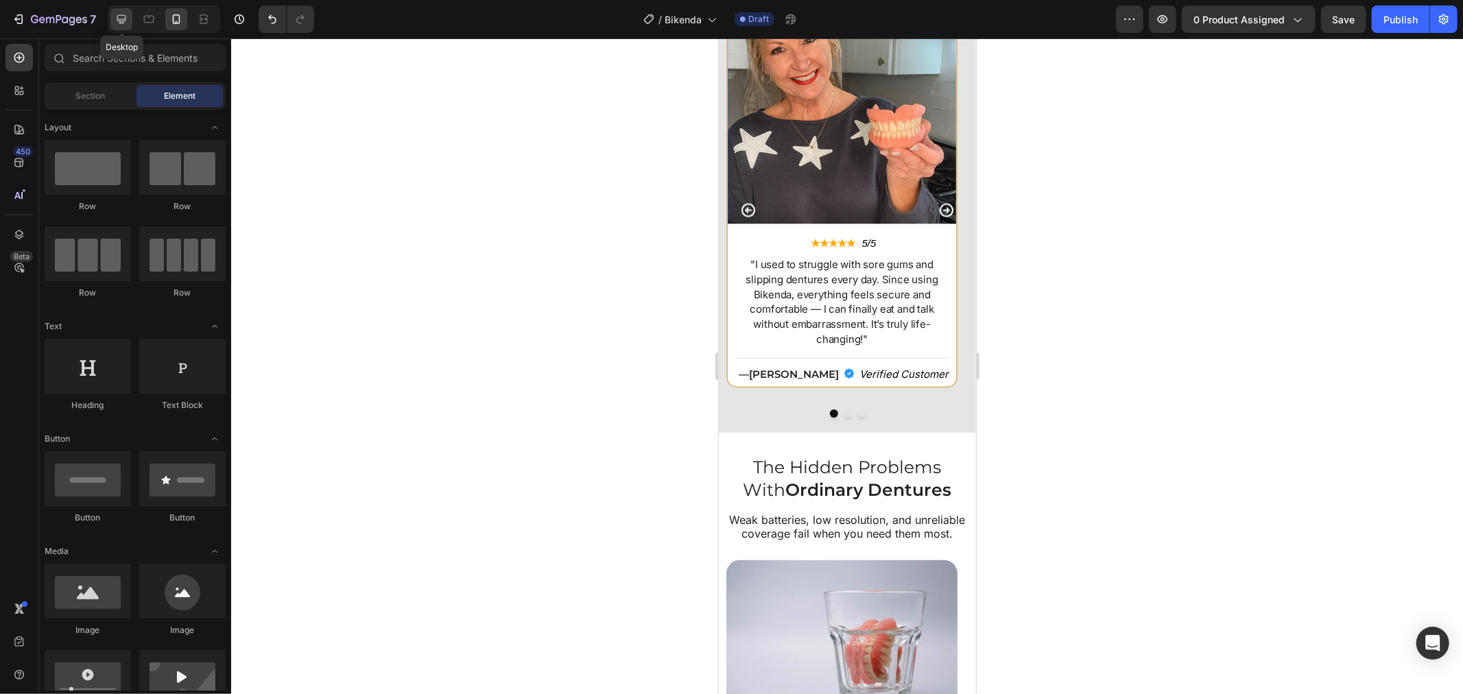
click at [117, 18] on icon at bounding box center [122, 19] width 14 height 14
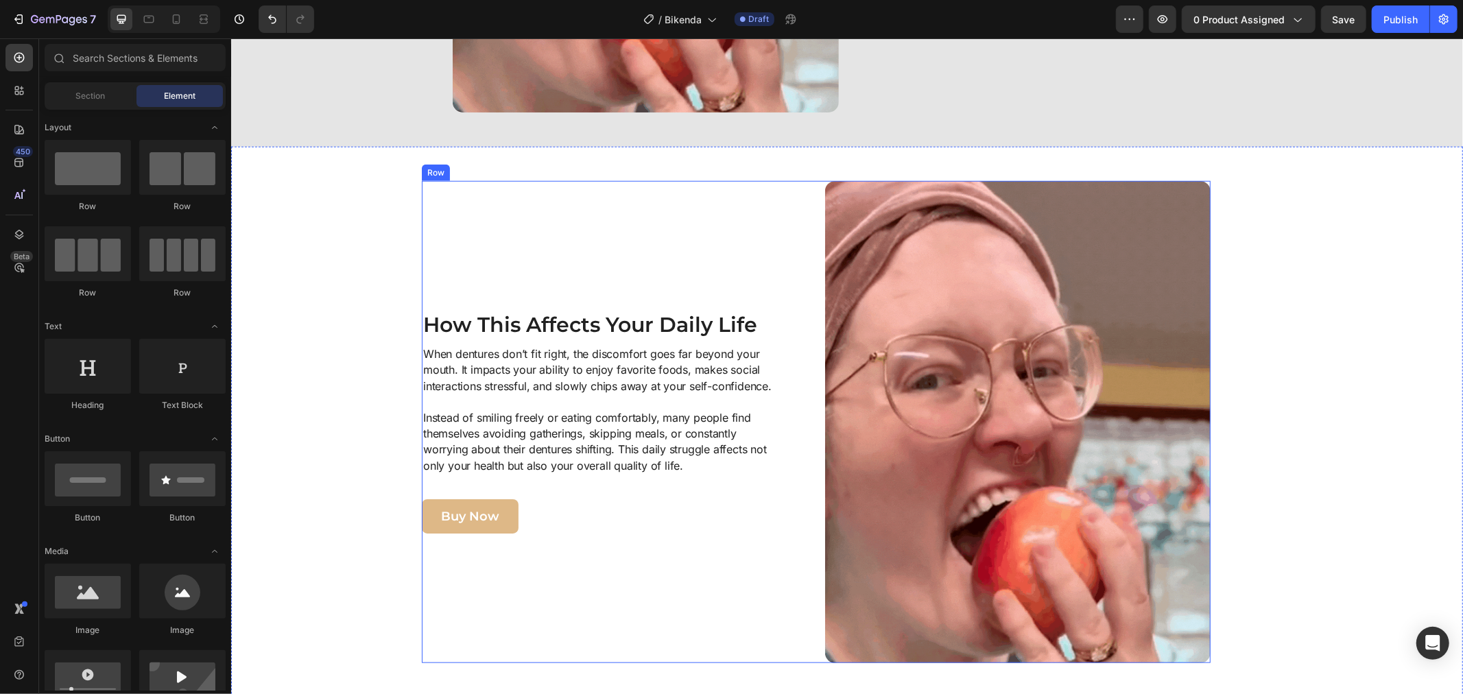
scroll to position [990, 0]
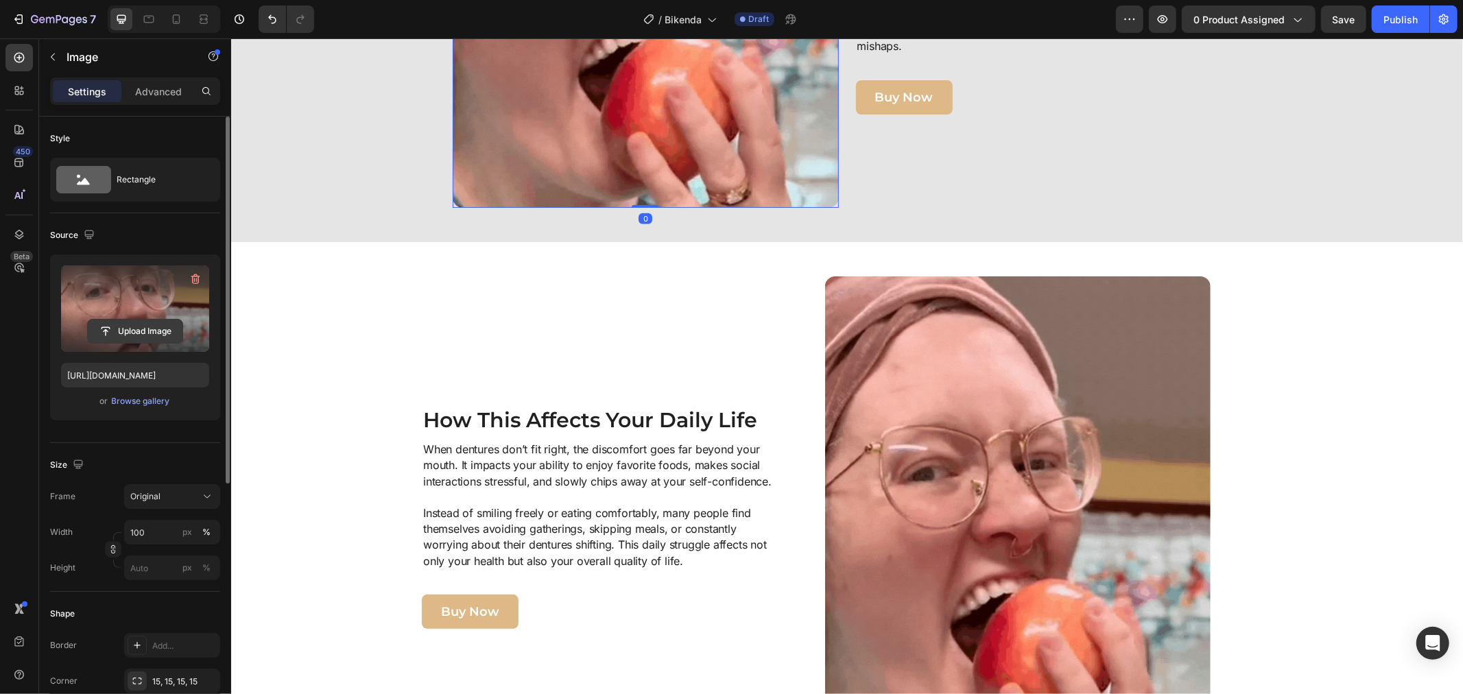
click at [143, 322] on input "file" at bounding box center [135, 331] width 95 height 23
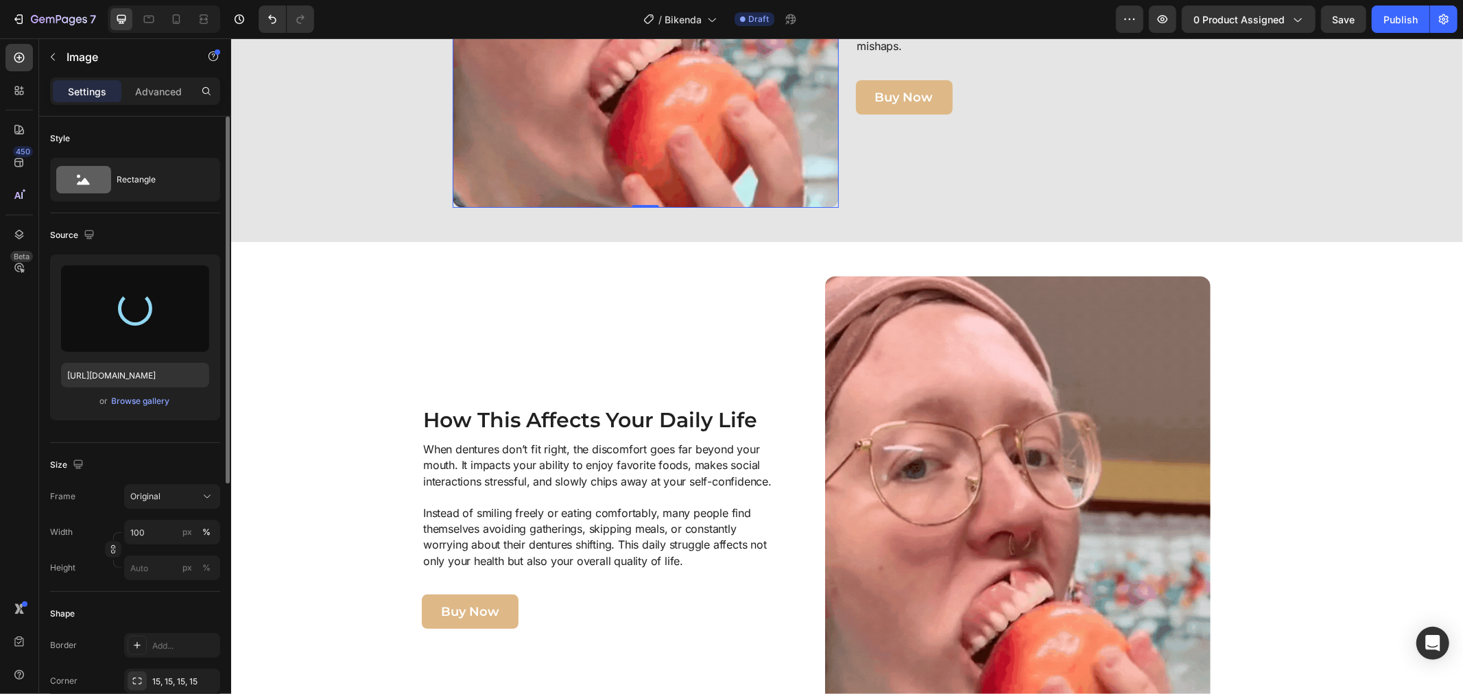
type input "https://cdn.shopify.com/s/files/1/0808/8620/2710/files/gempages_585570282693985…"
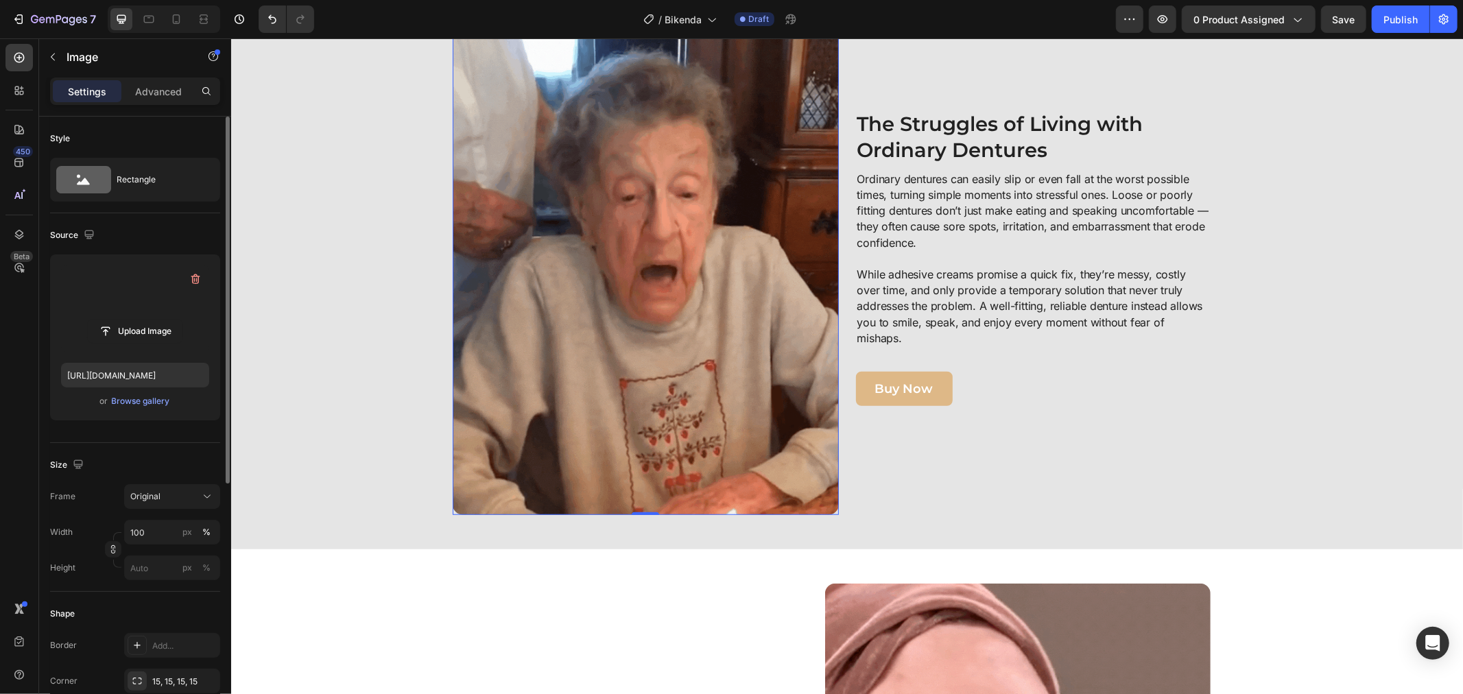
scroll to position [609, 0]
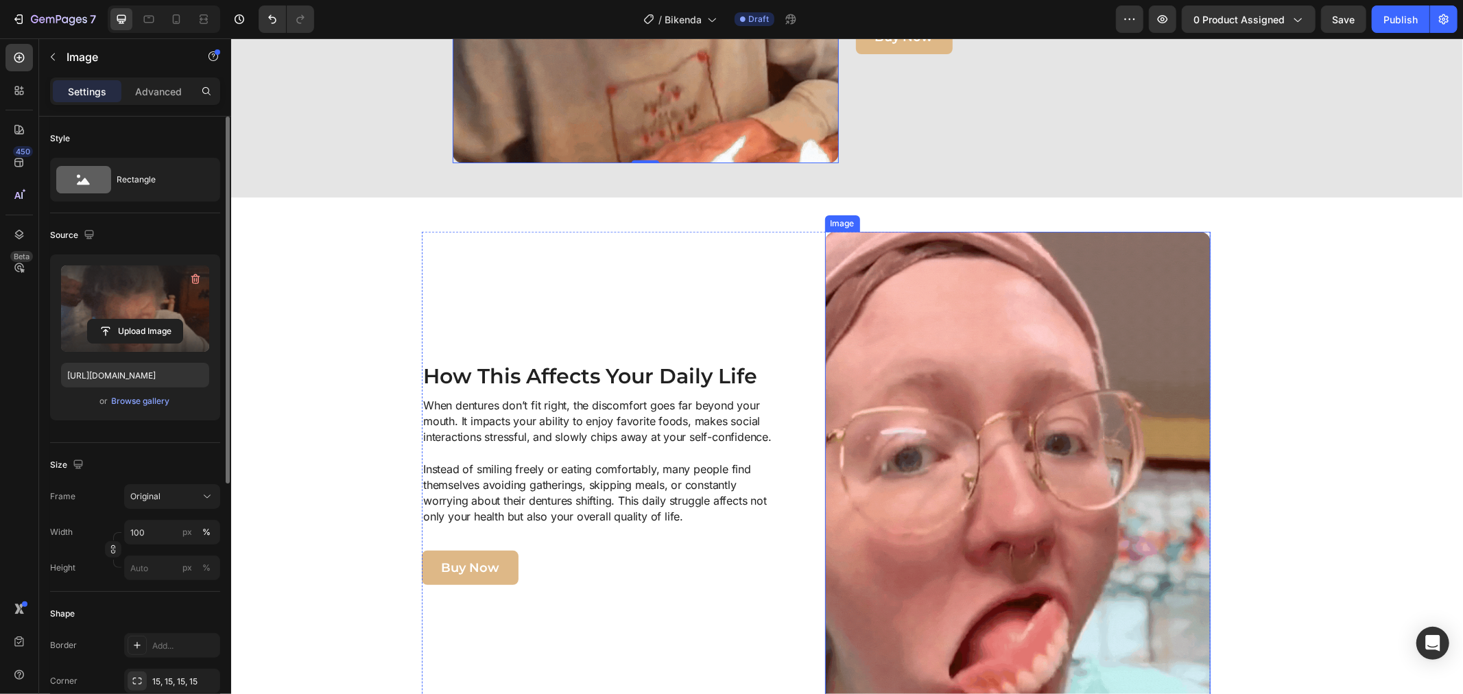
click at [990, 427] on img at bounding box center [1017, 472] width 386 height 482
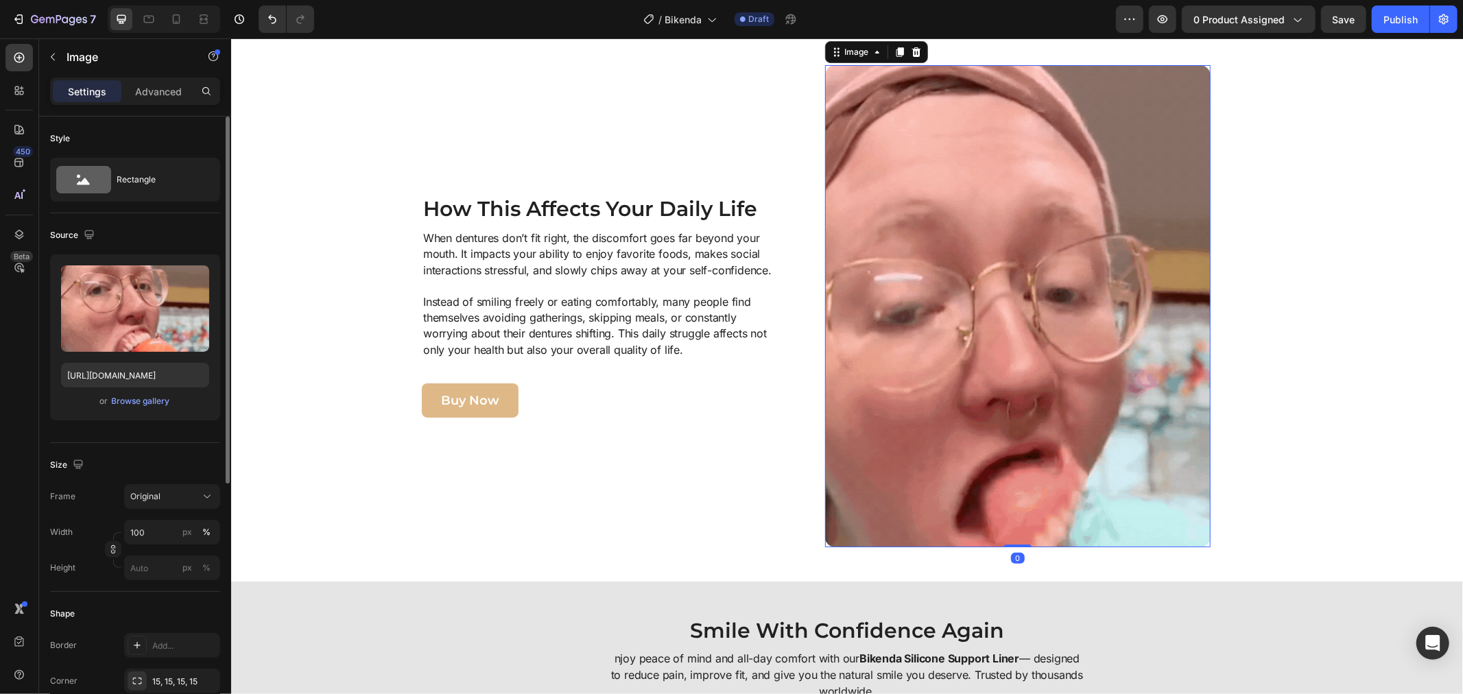
scroll to position [1219, 0]
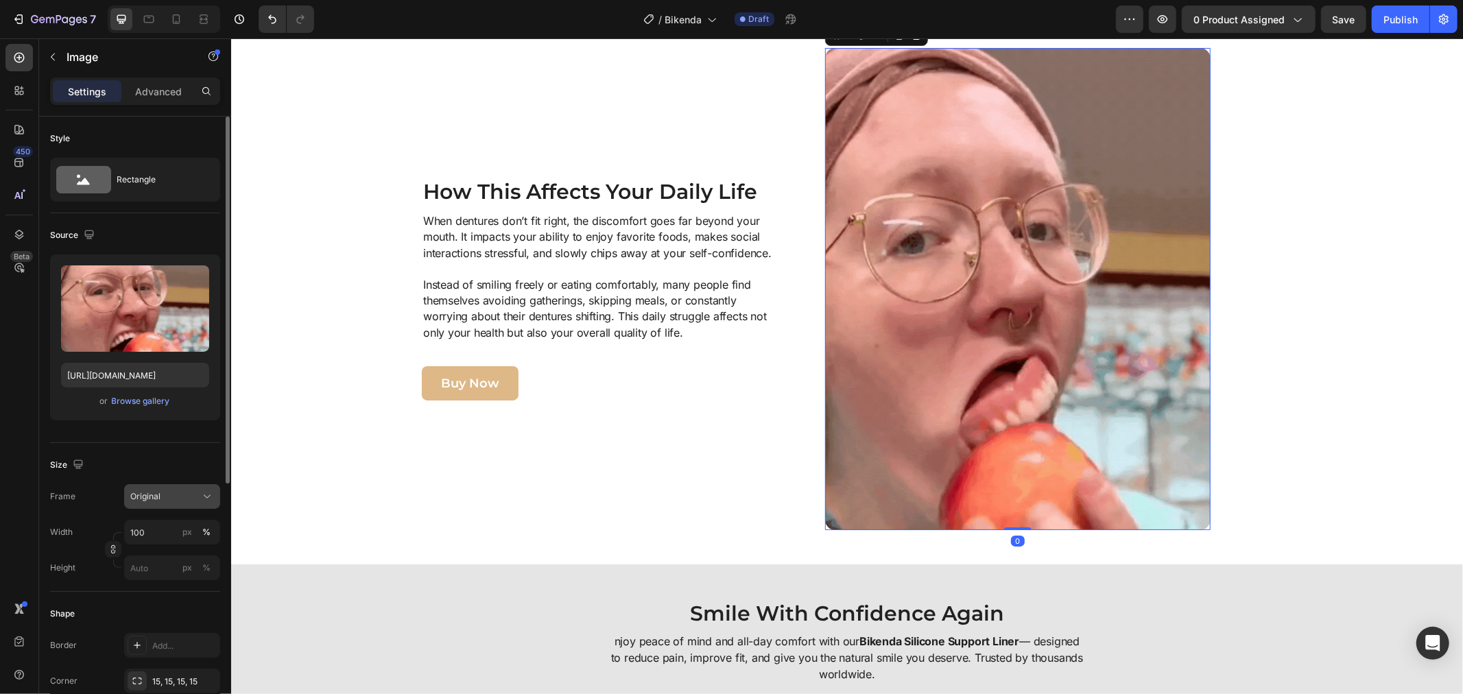
click at [174, 499] on div "Original" at bounding box center [163, 496] width 67 height 12
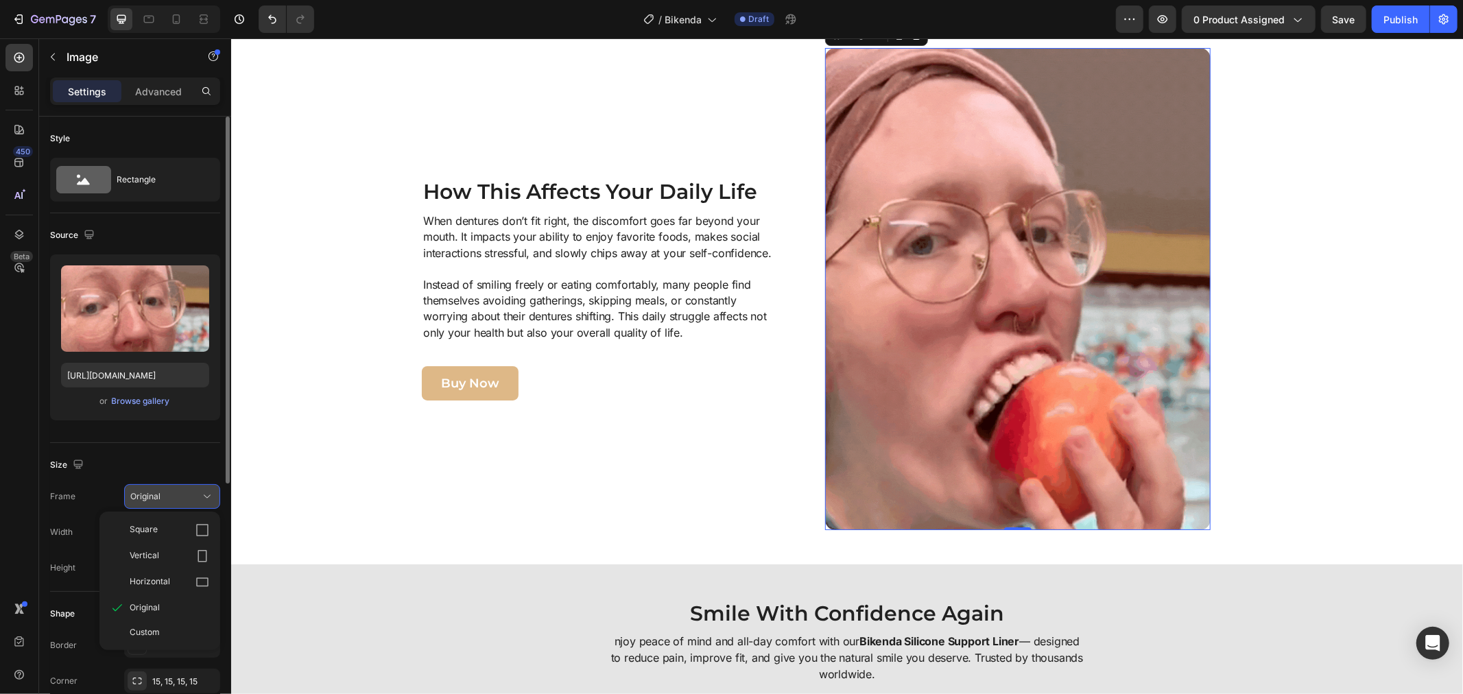
drag, startPoint x: 194, startPoint y: 524, endPoint x: 189, endPoint y: 519, distance: 7.8
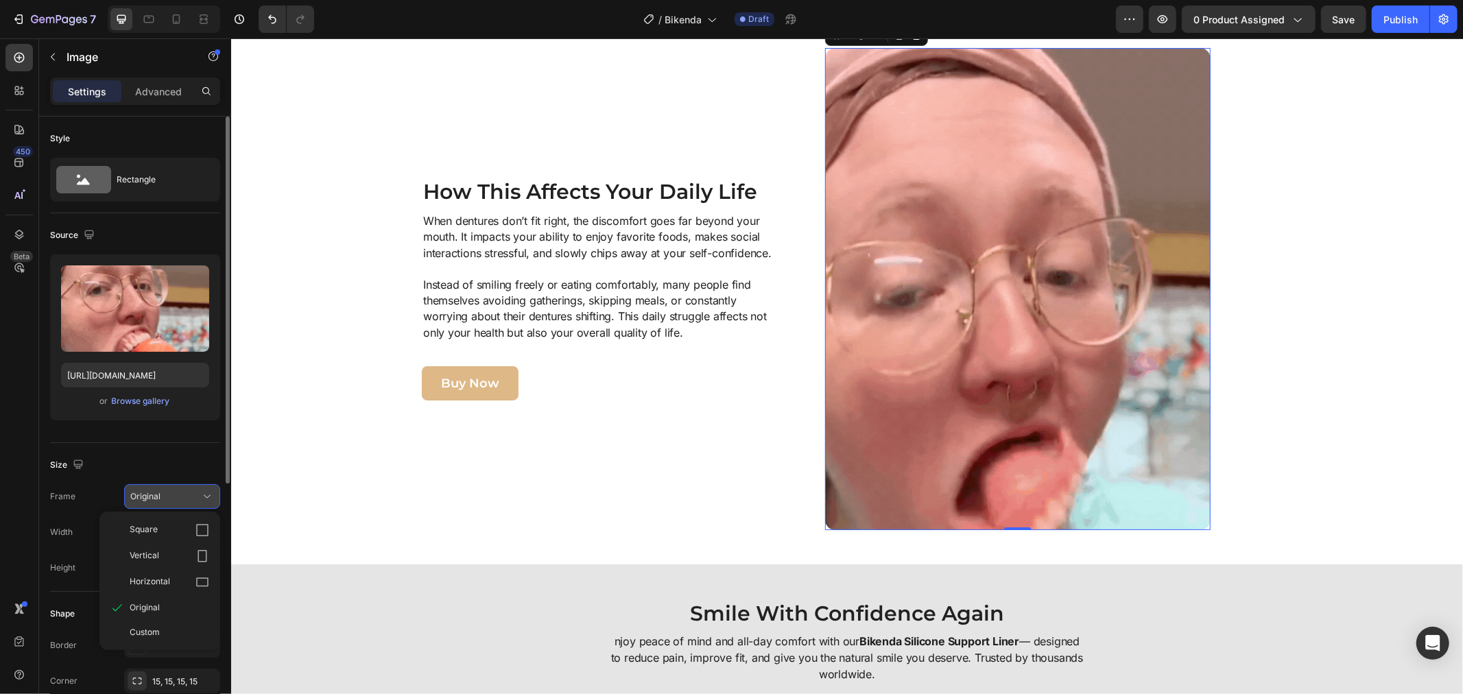
click at [193, 524] on div "Square" at bounding box center [170, 530] width 80 height 14
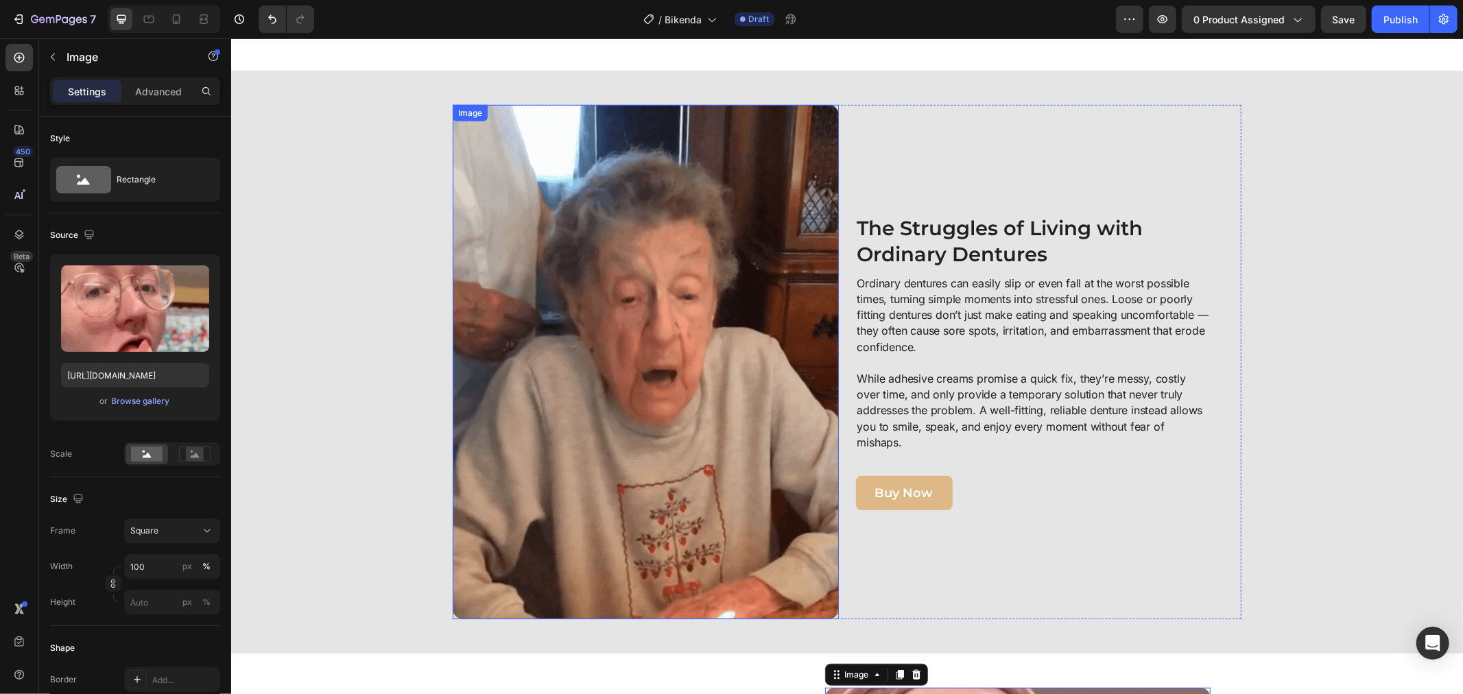
scroll to position [609, 0]
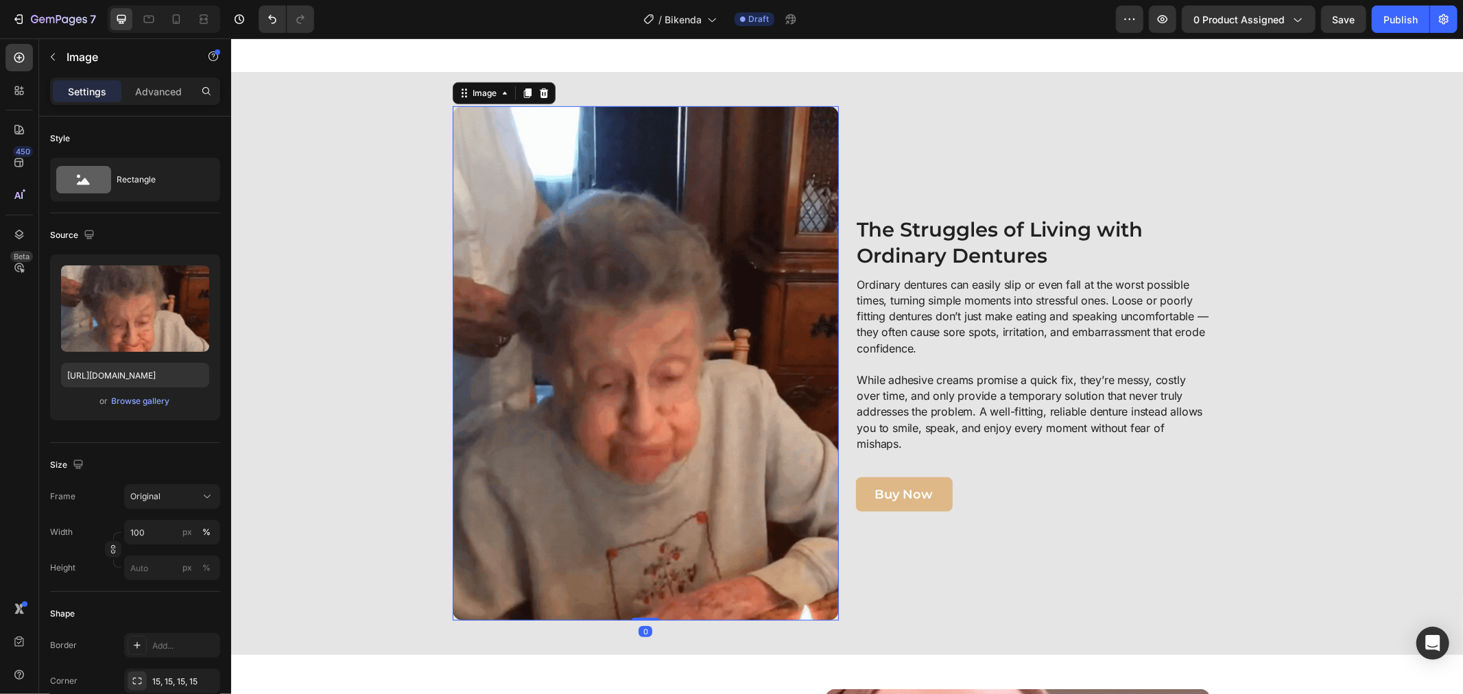
click at [520, 346] on img at bounding box center [645, 363] width 386 height 514
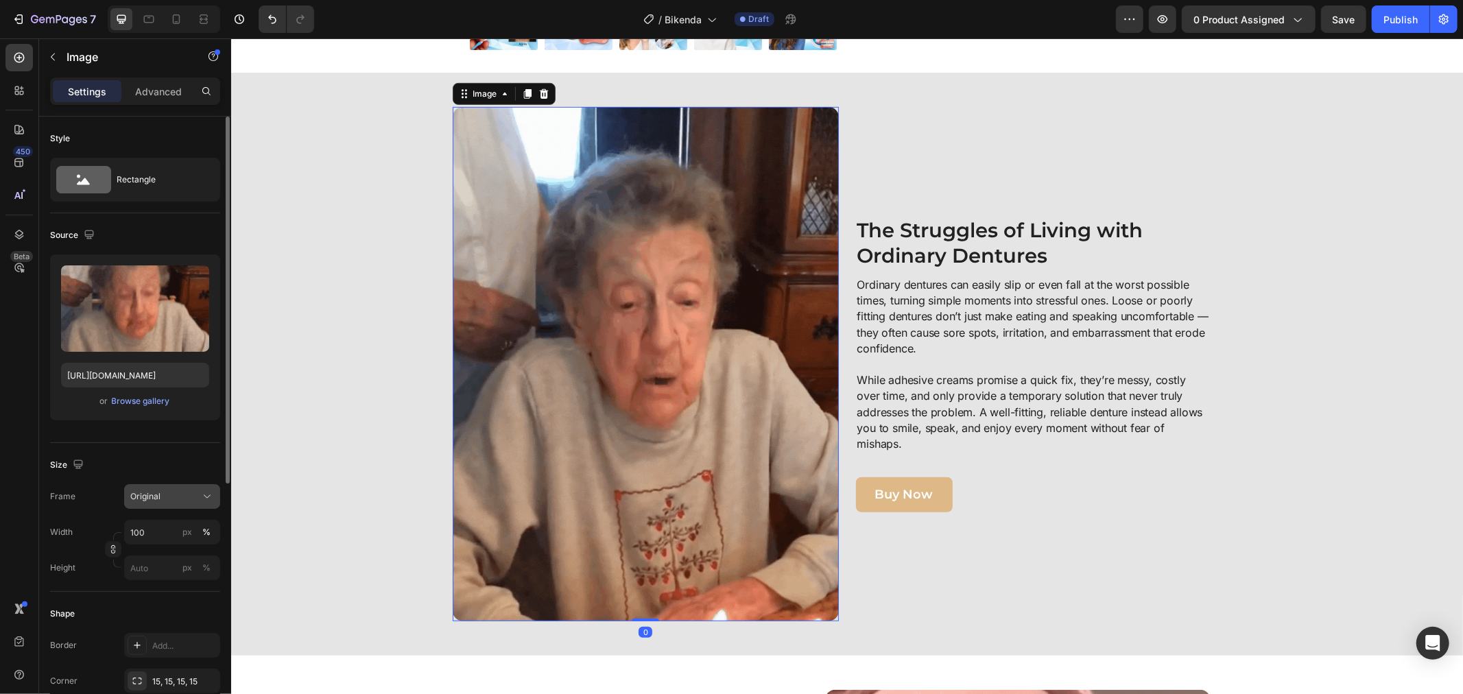
click at [137, 492] on span "Original" at bounding box center [145, 496] width 30 height 12
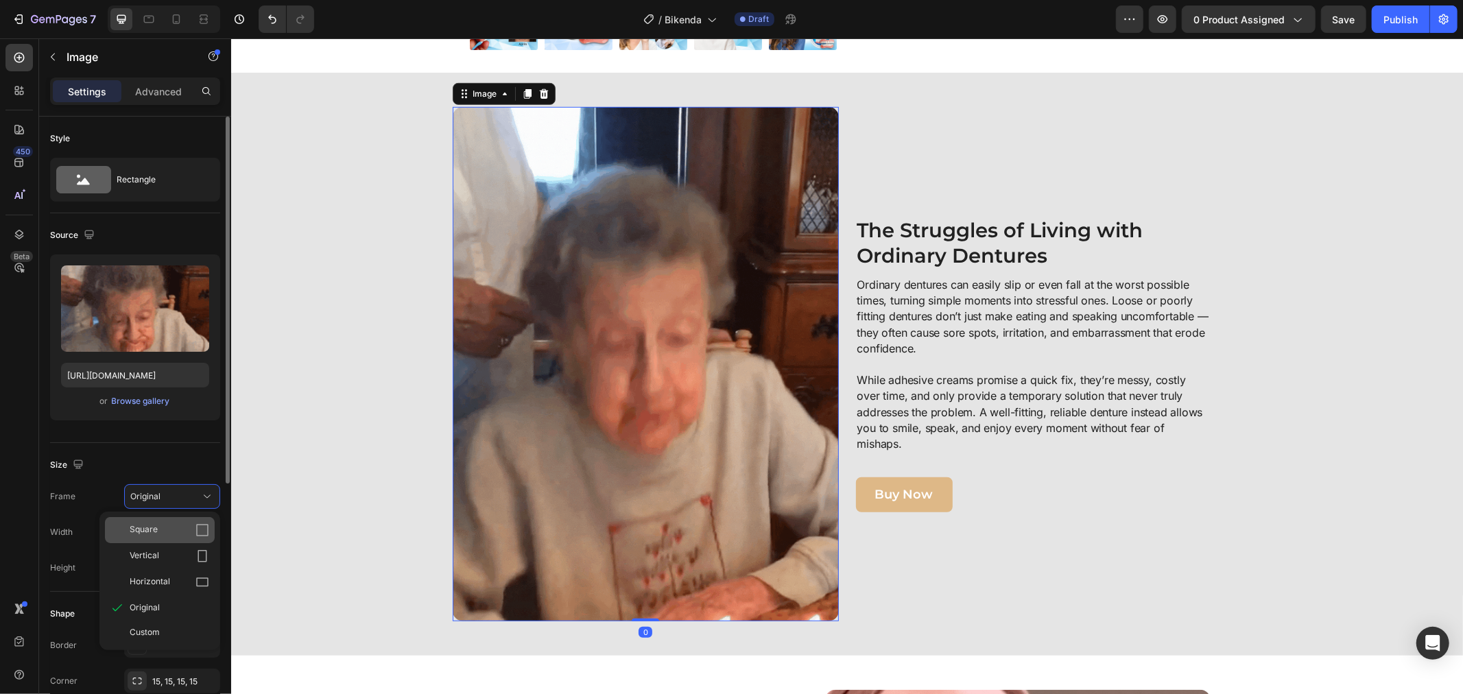
click at [203, 522] on div "Square" at bounding box center [160, 530] width 110 height 26
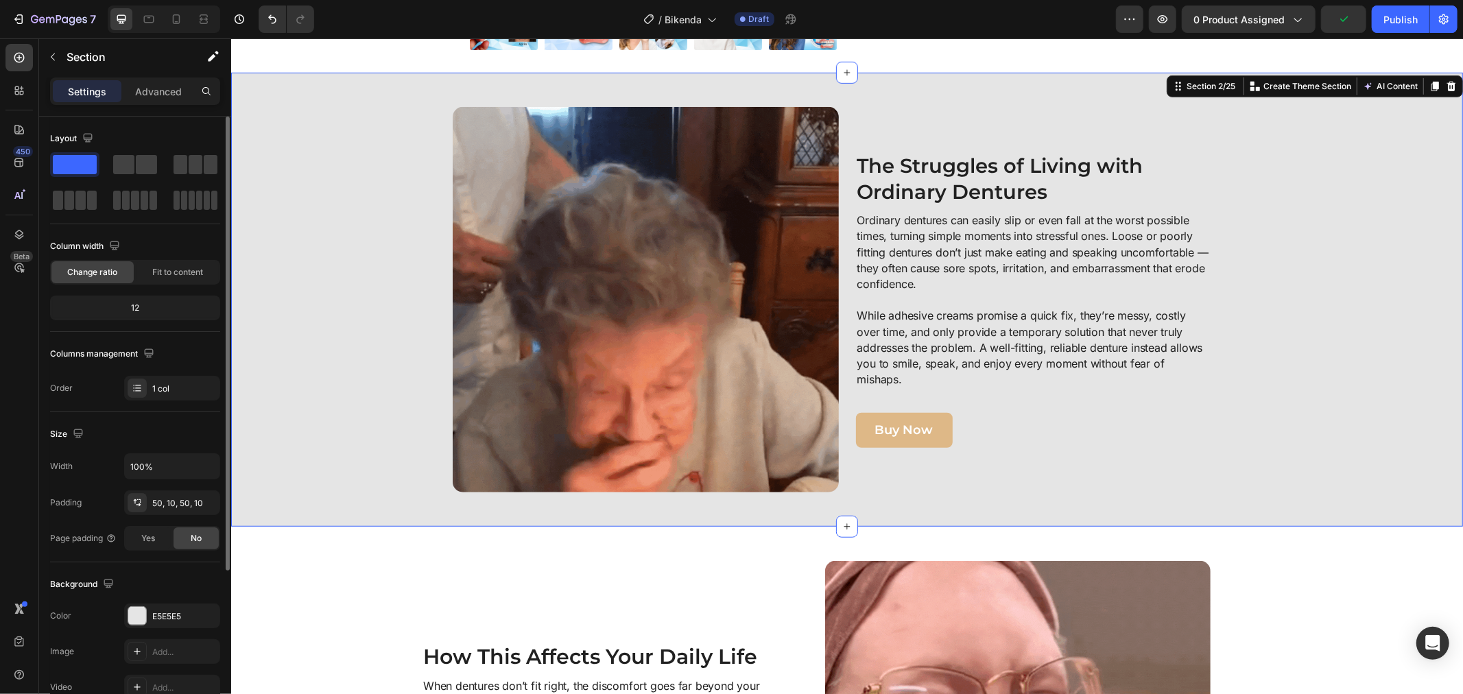
click at [310, 385] on div "Image The Struggles of Living with Ordinary Dentures Heading Ordinary dentures …" at bounding box center [846, 299] width 1218 height 386
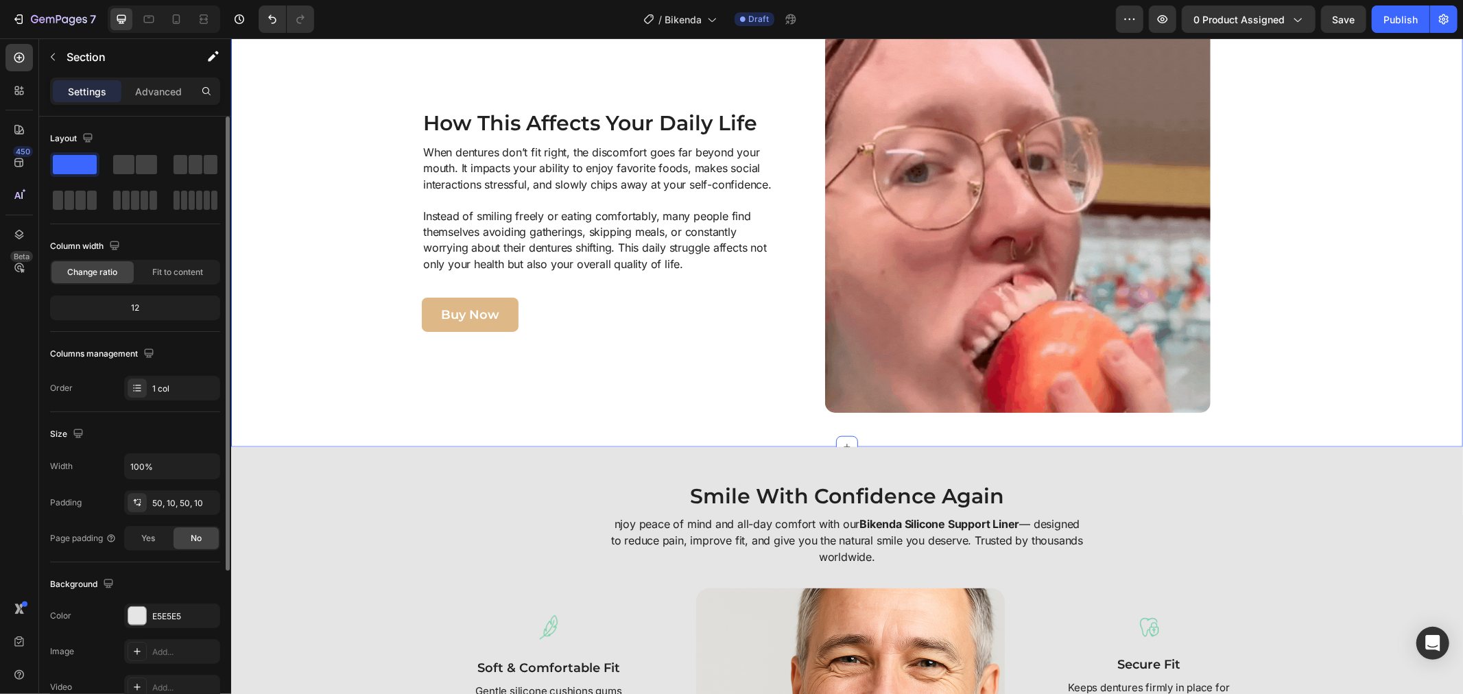
scroll to position [990, 0]
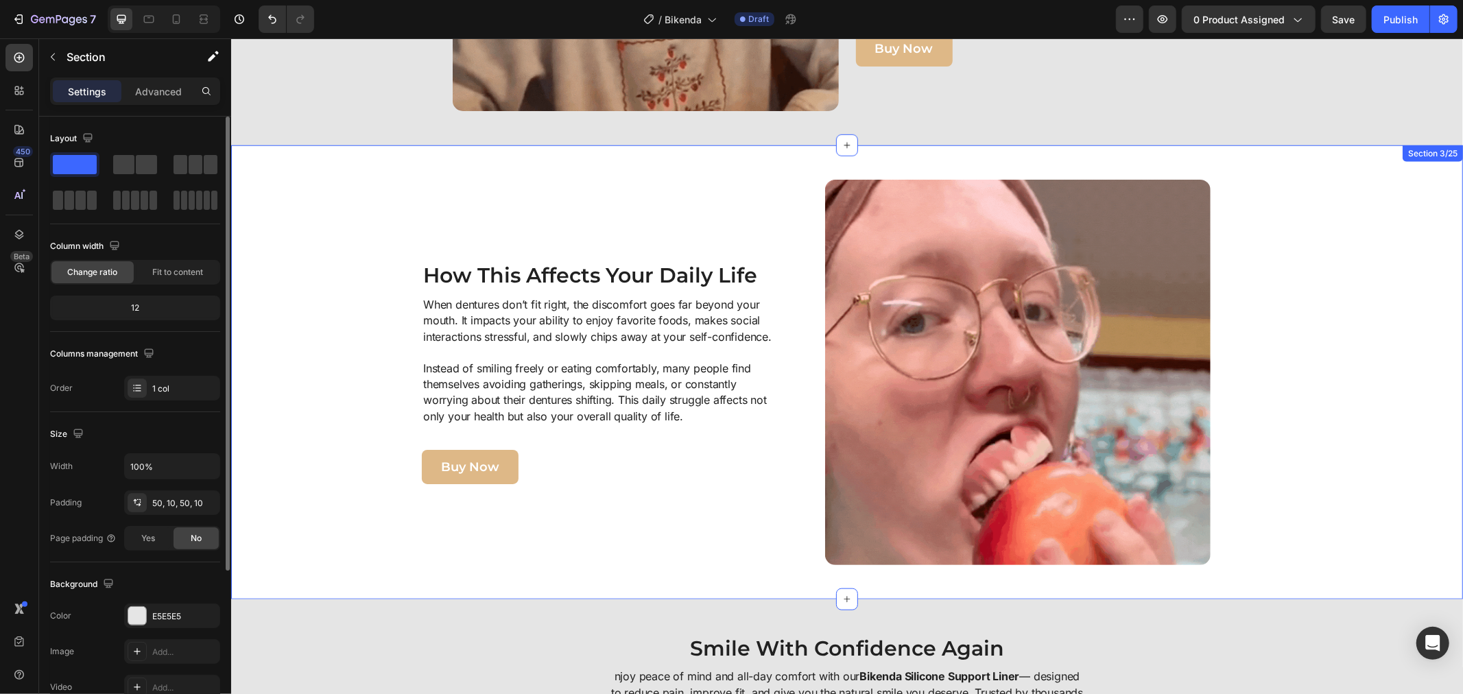
click at [976, 426] on img at bounding box center [1017, 372] width 386 height 386
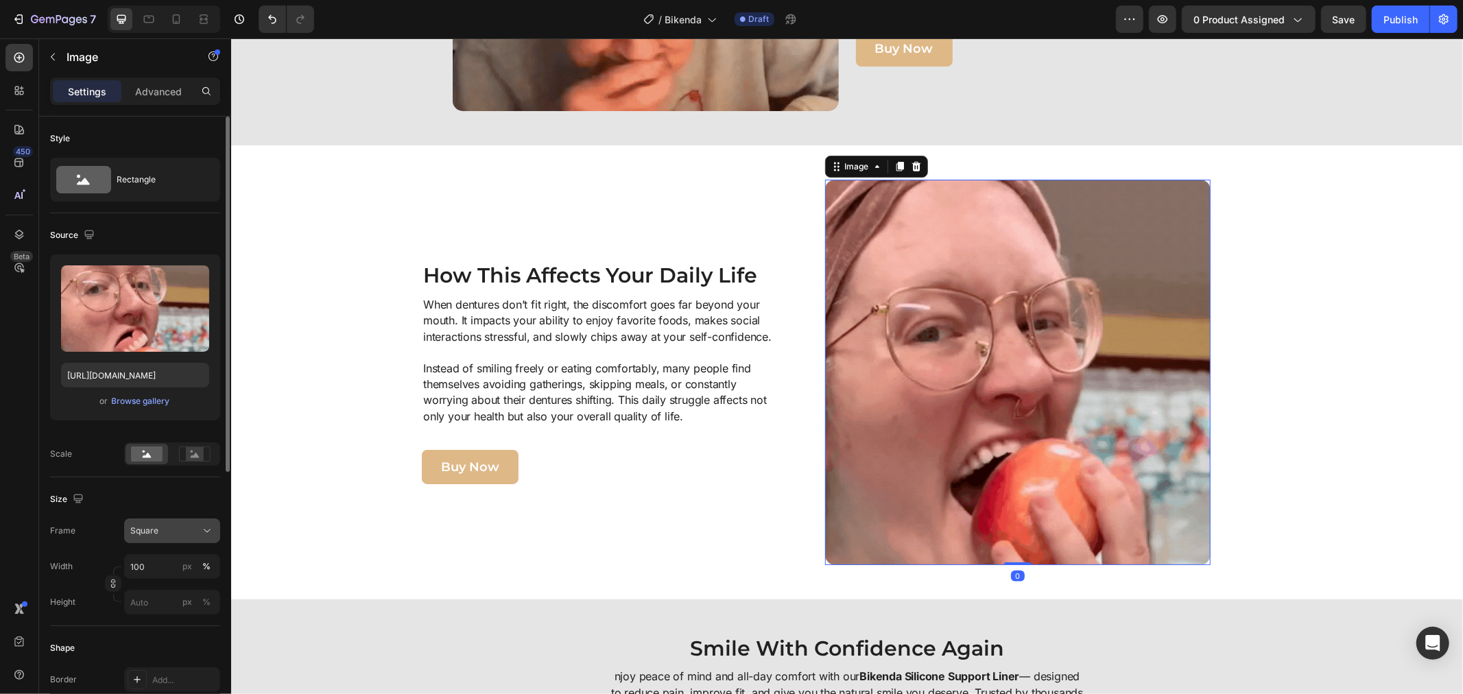
click at [174, 540] on button "Square" at bounding box center [172, 531] width 96 height 25
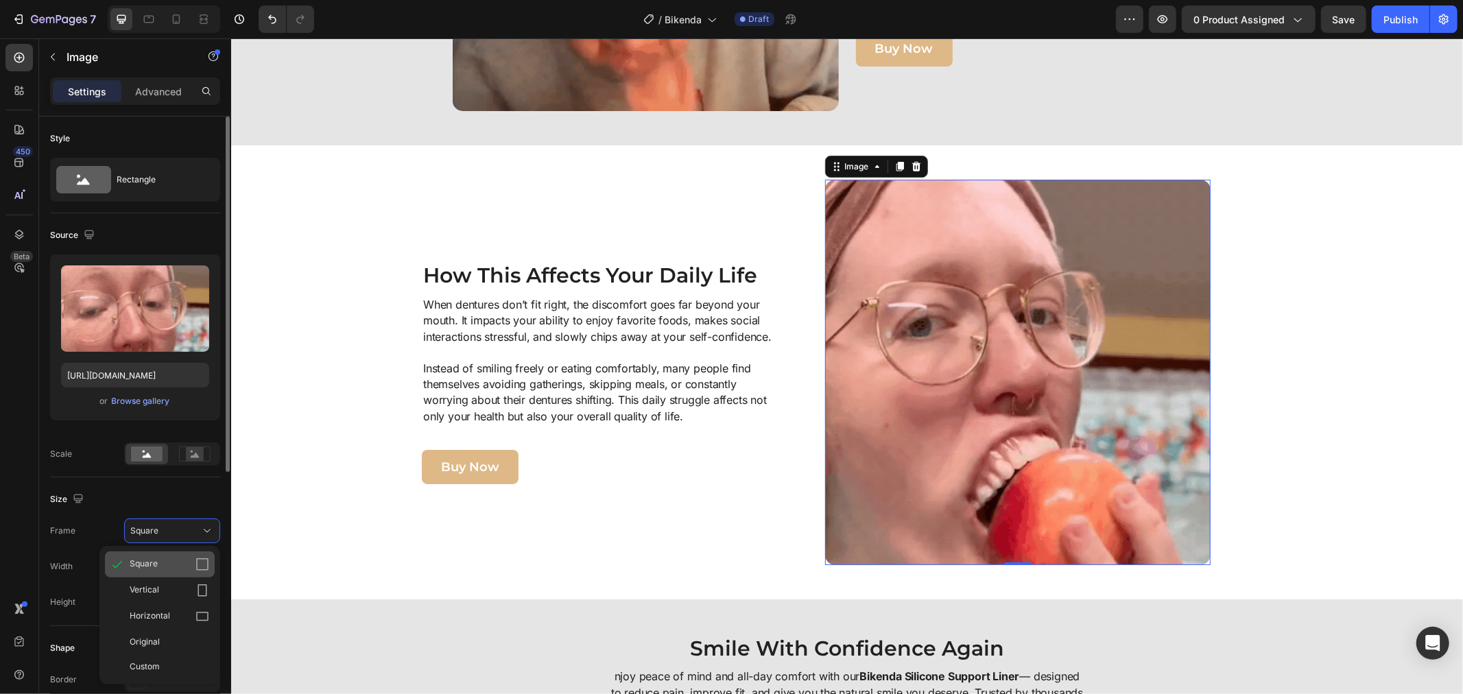
click at [182, 559] on div "Square" at bounding box center [170, 565] width 80 height 14
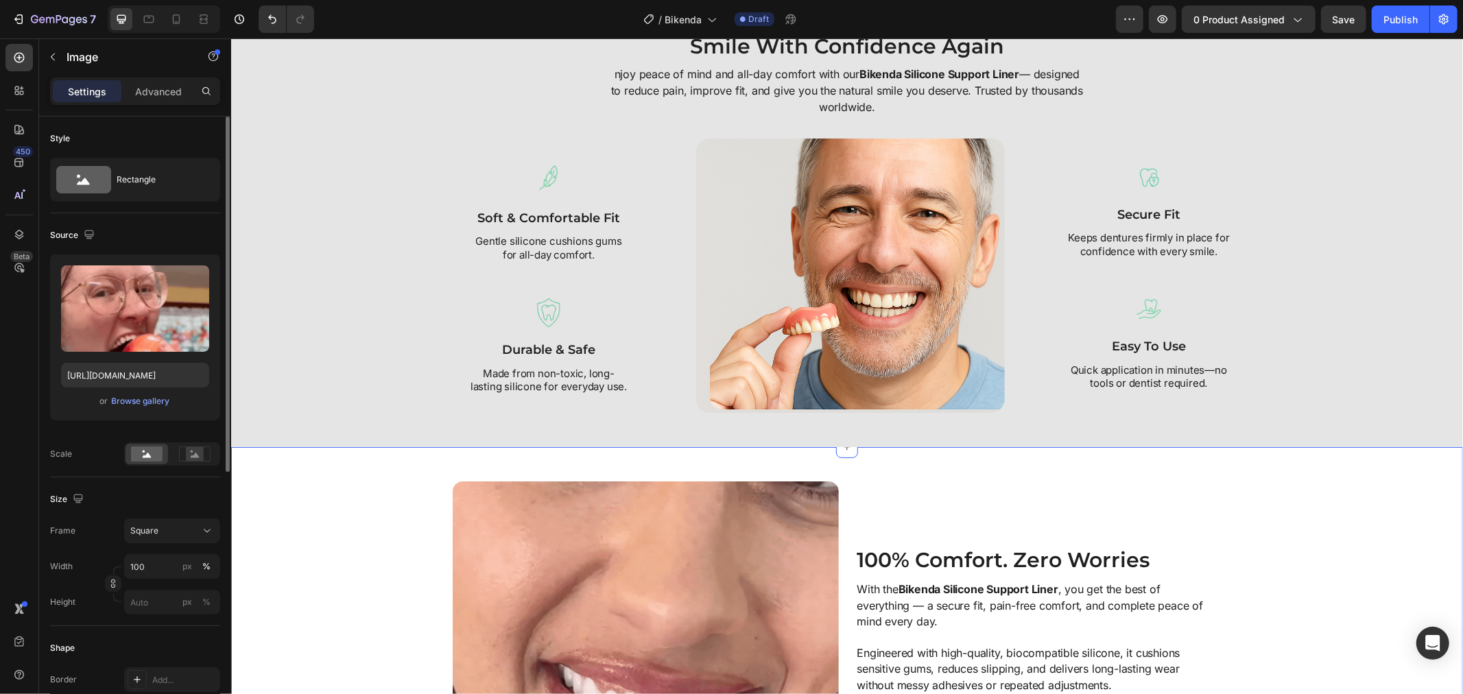
scroll to position [1600, 0]
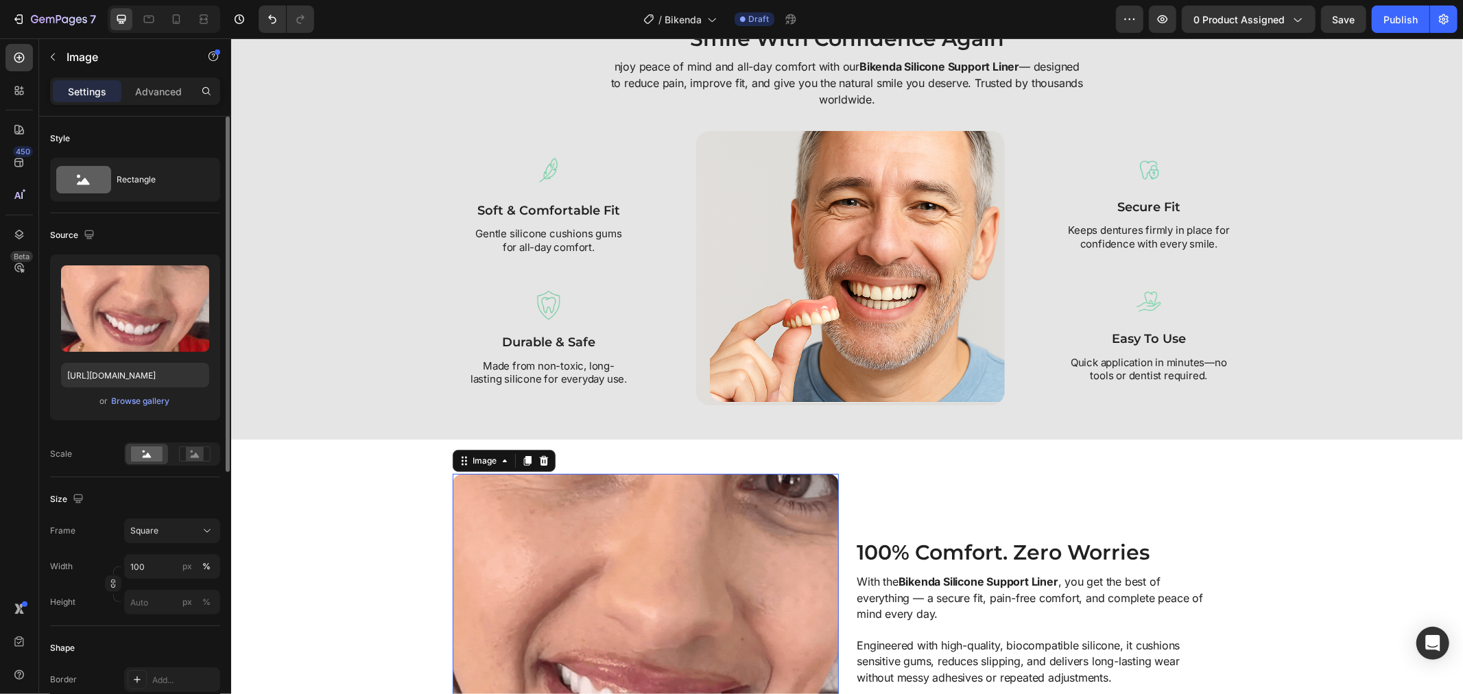
click at [653, 491] on img at bounding box center [645, 666] width 386 height 386
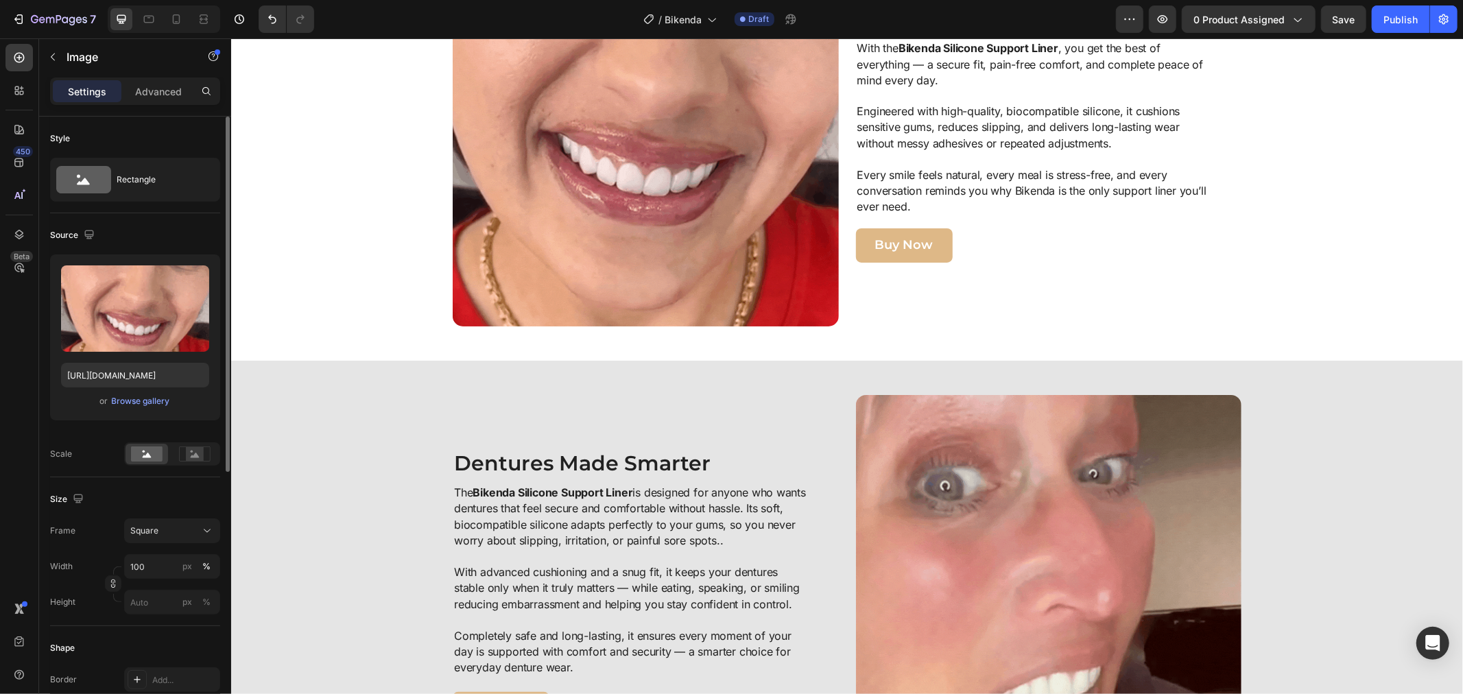
scroll to position [2058, 0]
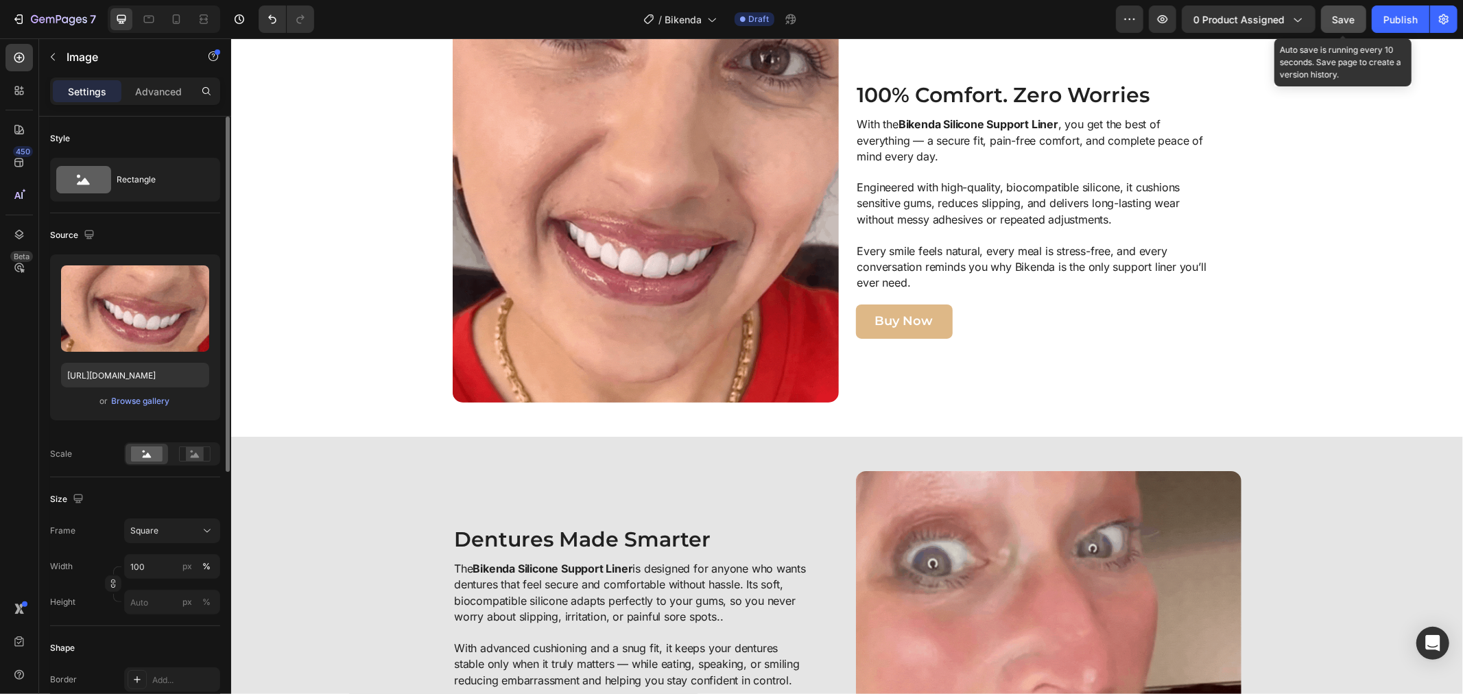
click at [1328, 16] on button "Save" at bounding box center [1343, 18] width 45 height 27
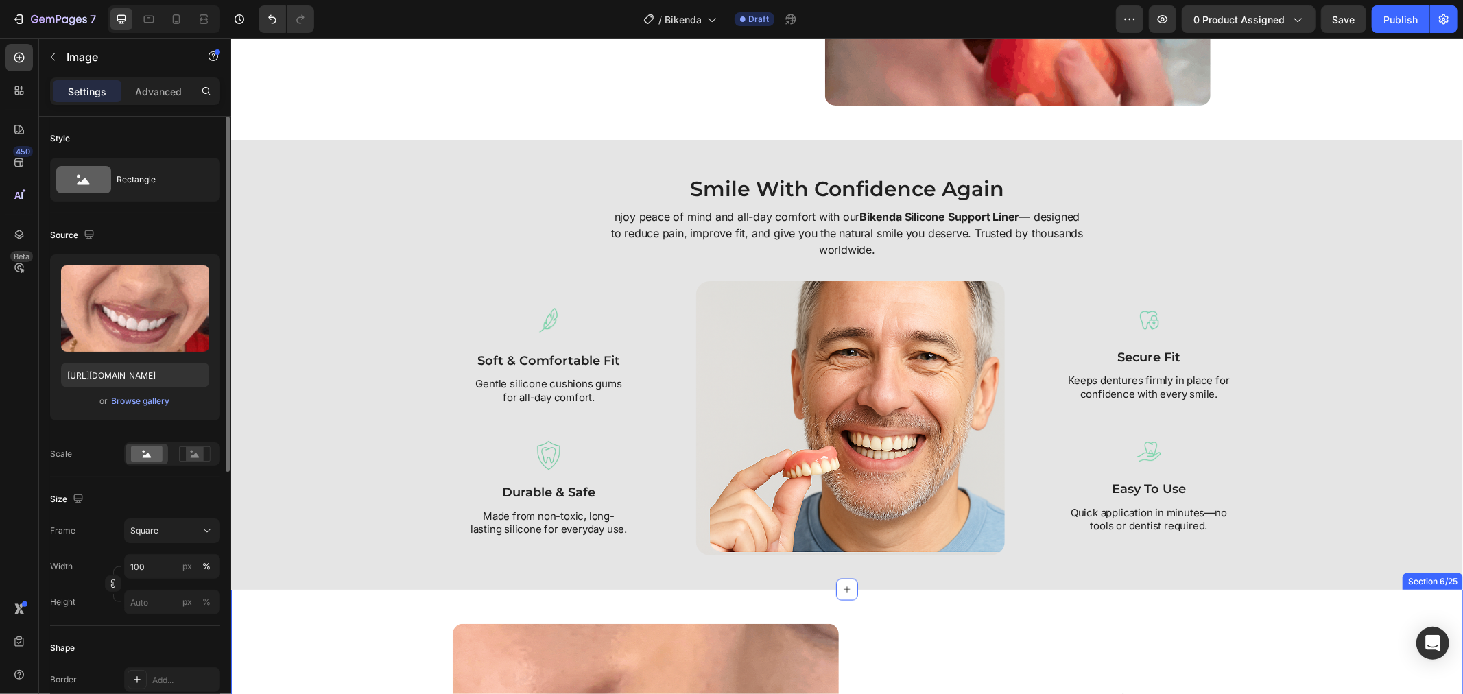
scroll to position [1448, 0]
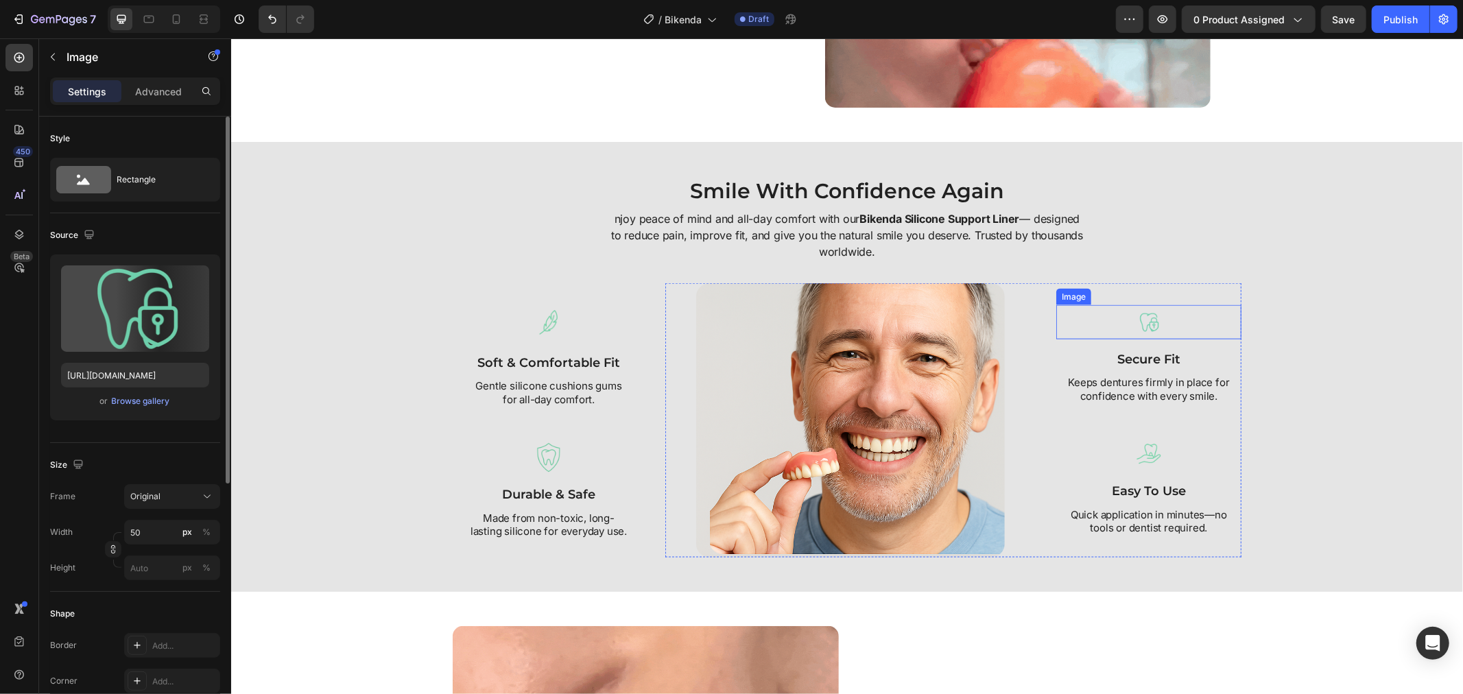
click at [1161, 337] on div at bounding box center [1148, 322] width 185 height 34
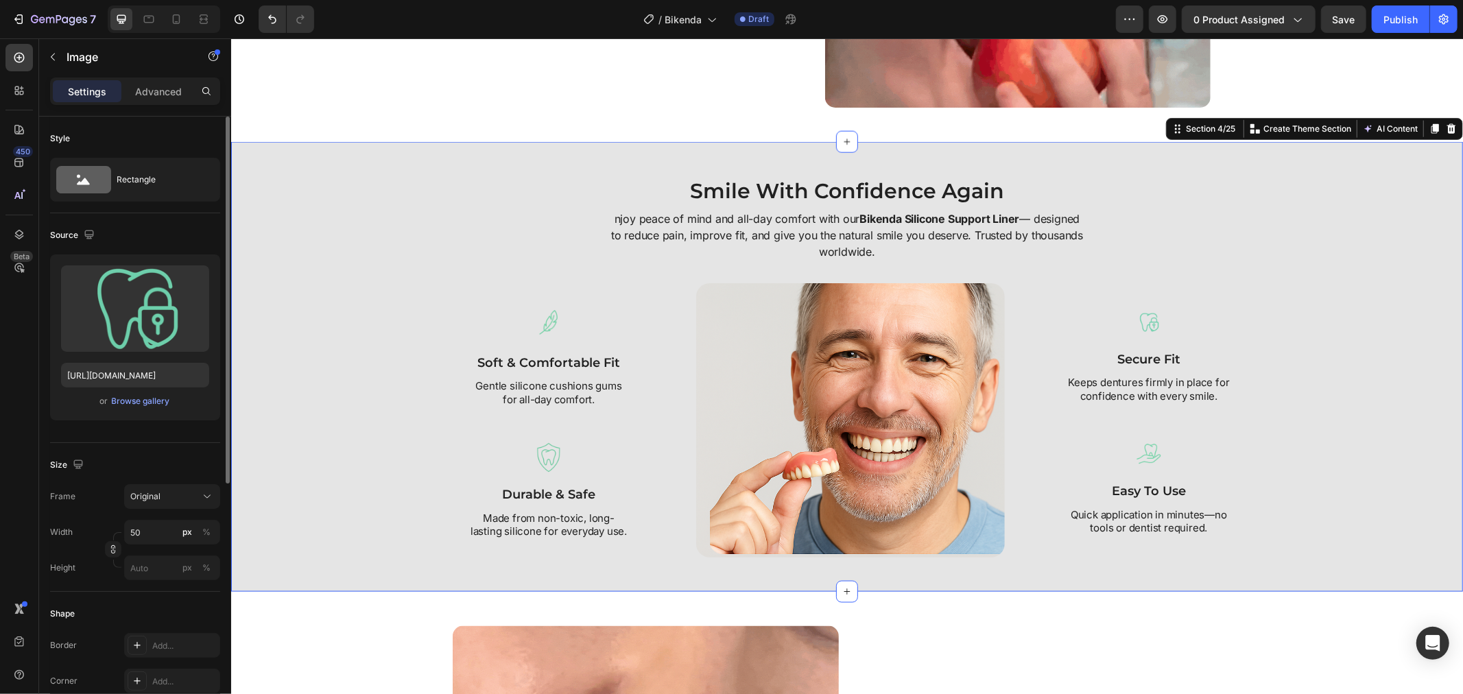
click at [1357, 482] on div "Smile With Confidence Again Heading njoy peace of mind and all-day comfort with…" at bounding box center [846, 366] width 1218 height 381
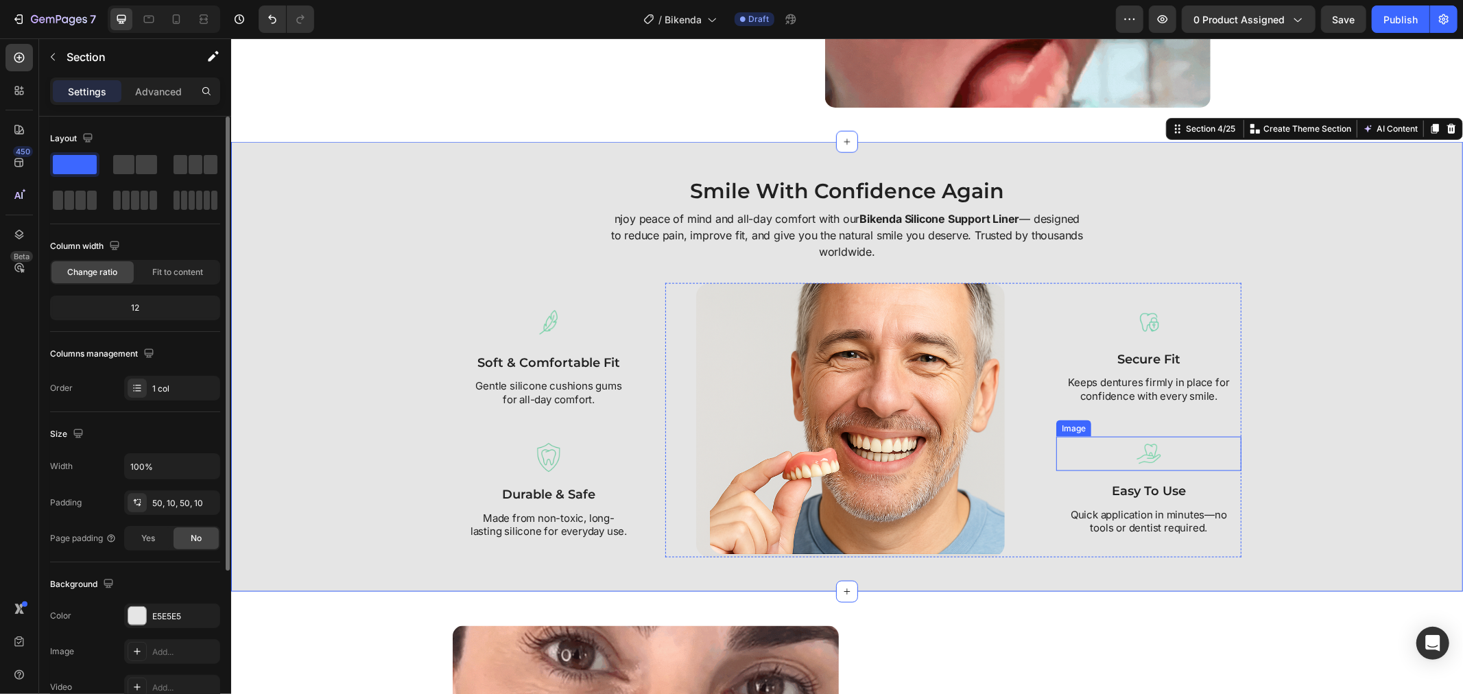
click at [1149, 464] on img at bounding box center [1148, 453] width 34 height 34
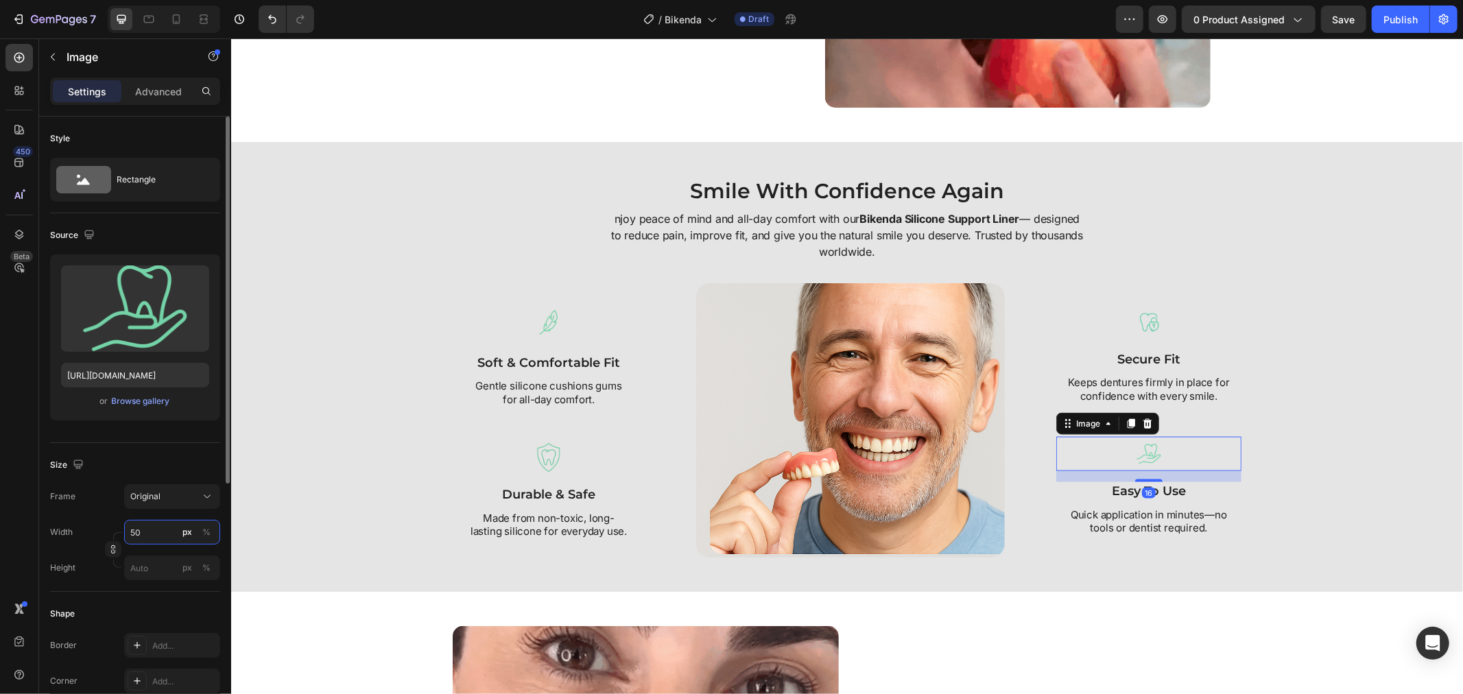
click at [137, 533] on input "50" at bounding box center [172, 532] width 96 height 25
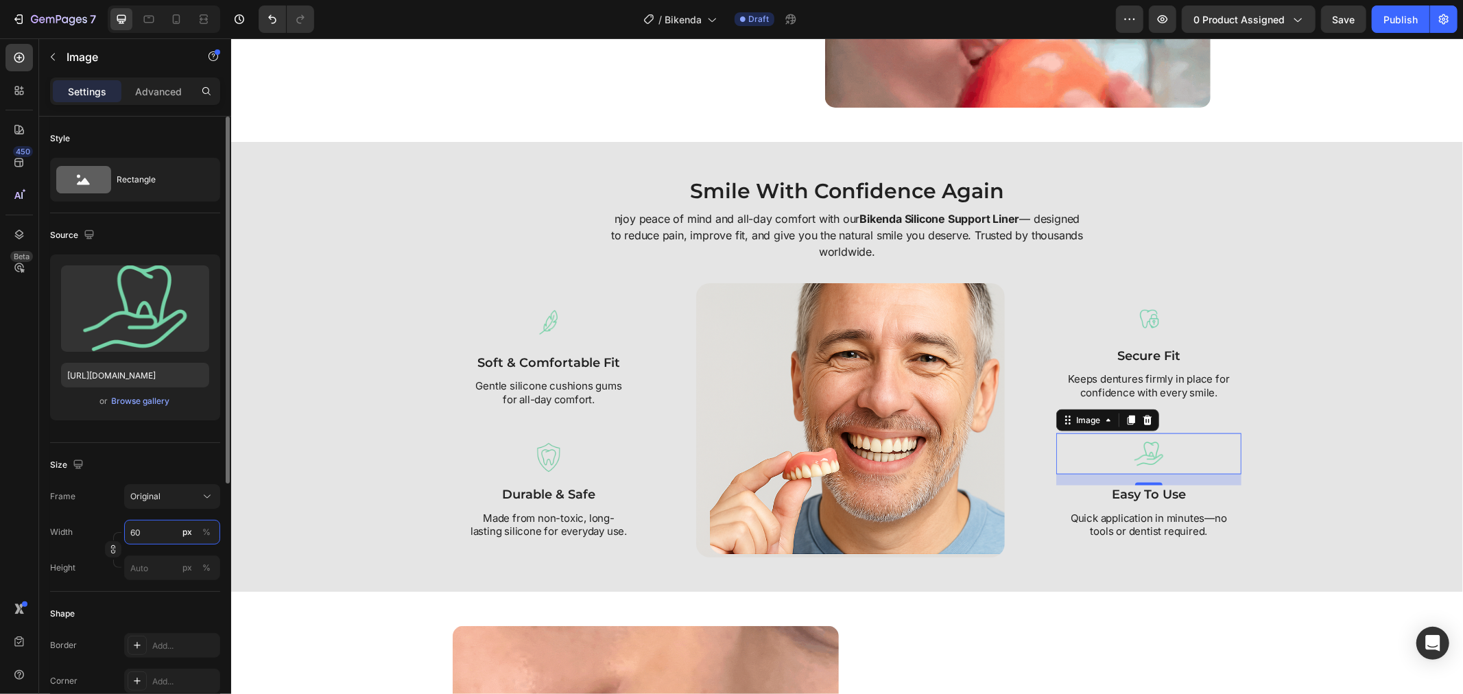
type input "6"
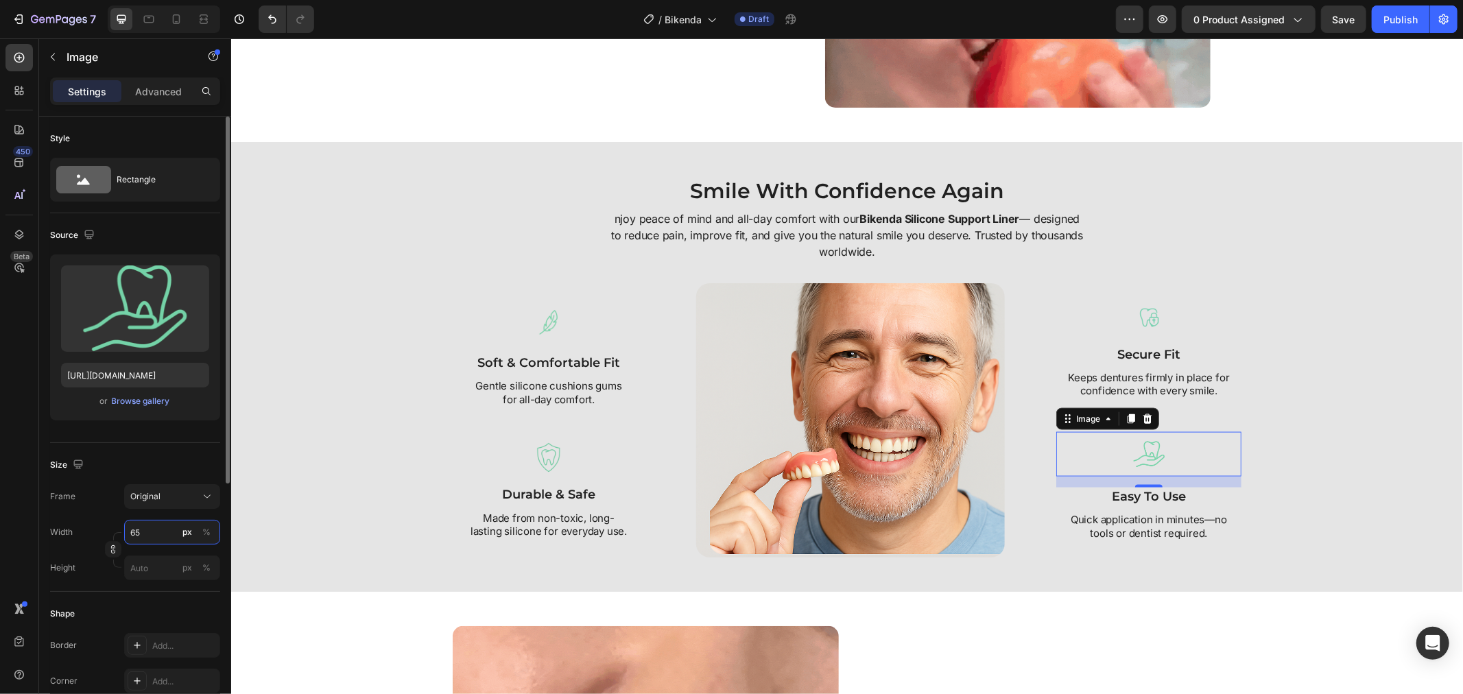
type input "6"
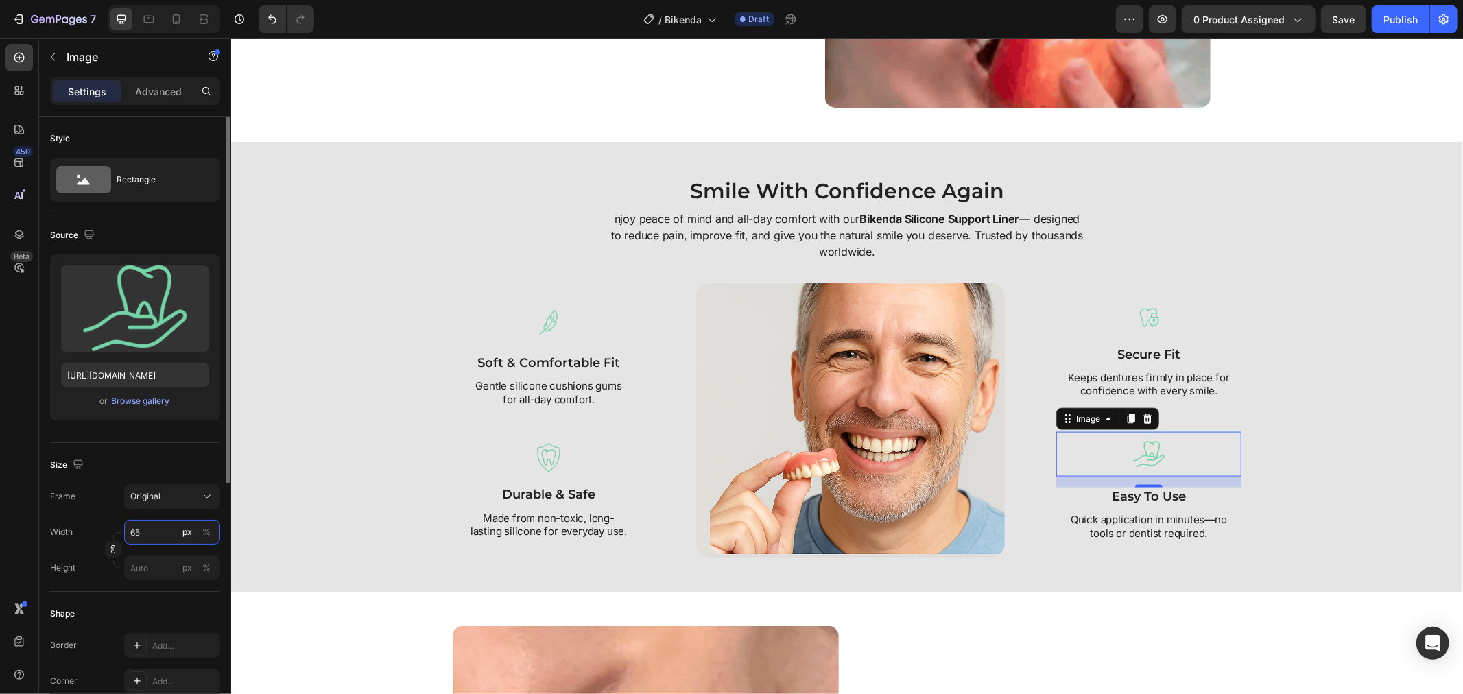
type input "6"
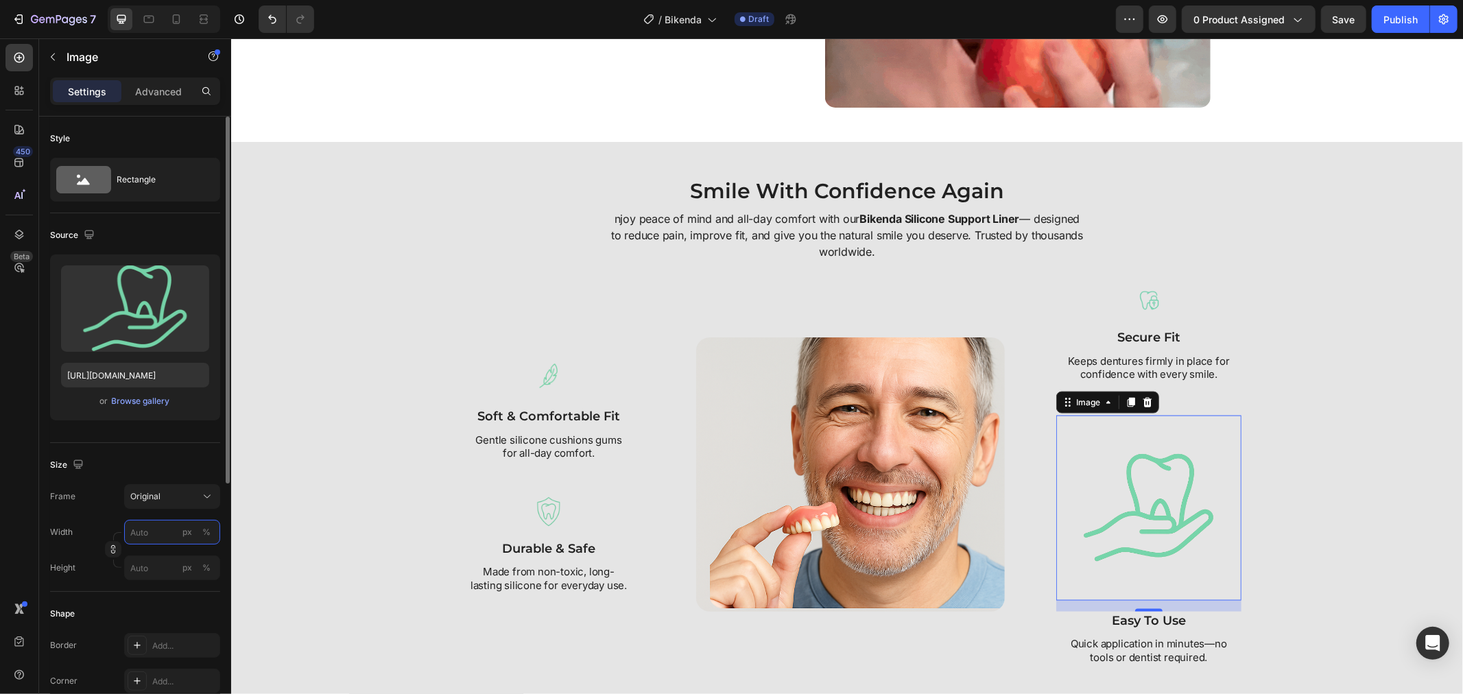
type input "0"
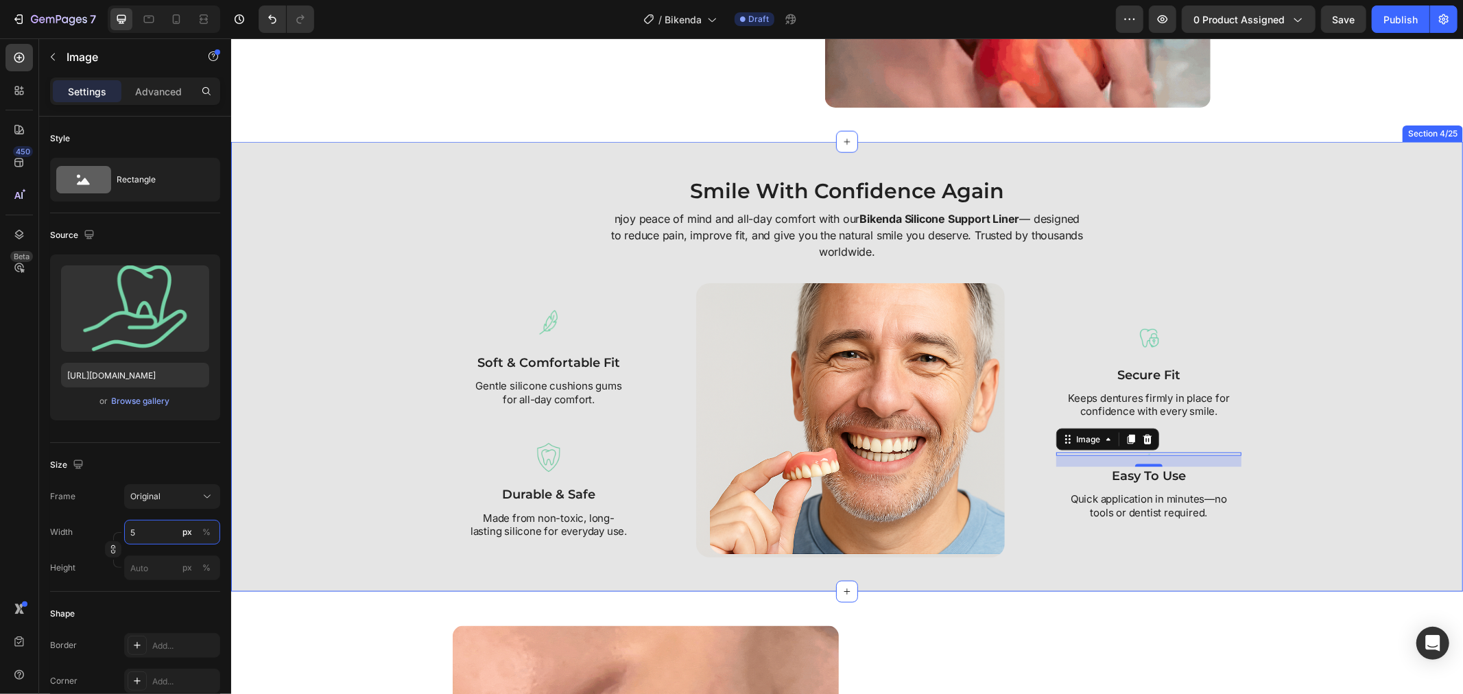
type input "50"
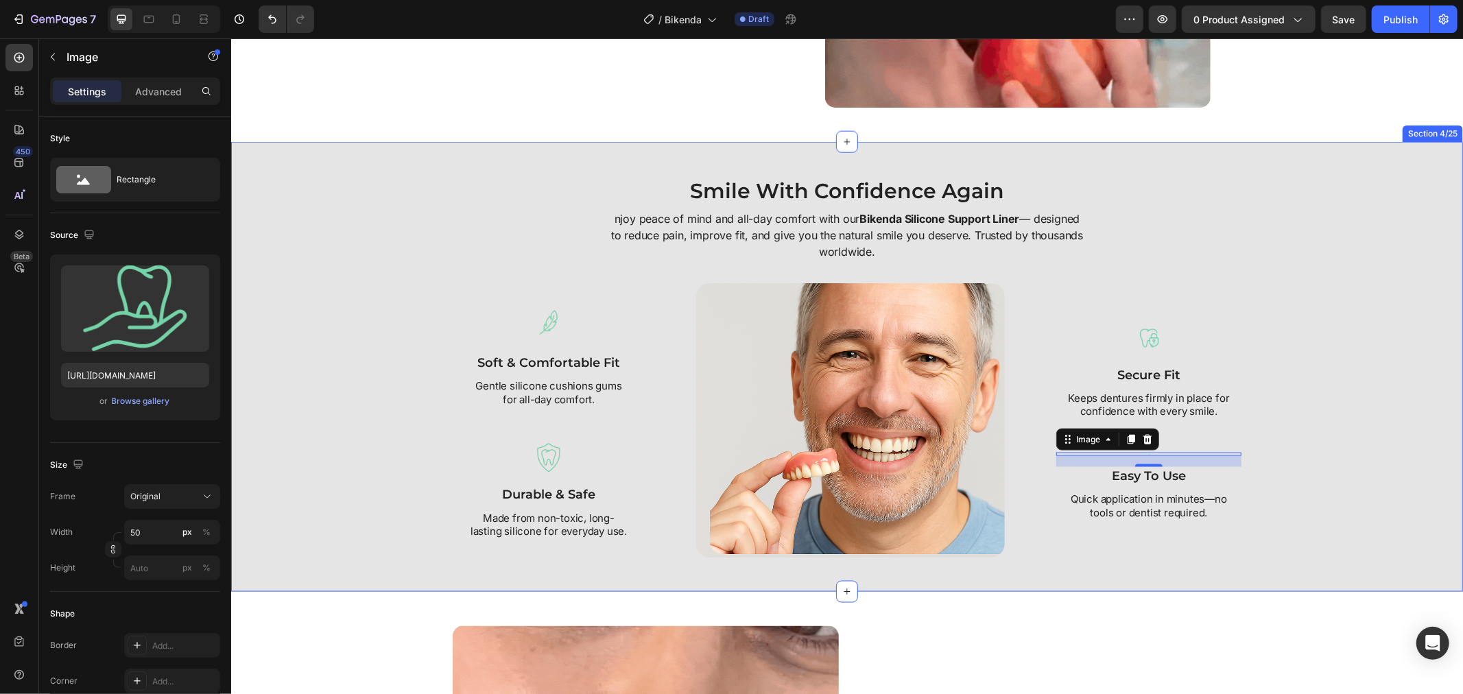
click at [1237, 427] on div "Smile With Confidence Again Heading njoy peace of mind and all-day comfort with…" at bounding box center [846, 366] width 1218 height 381
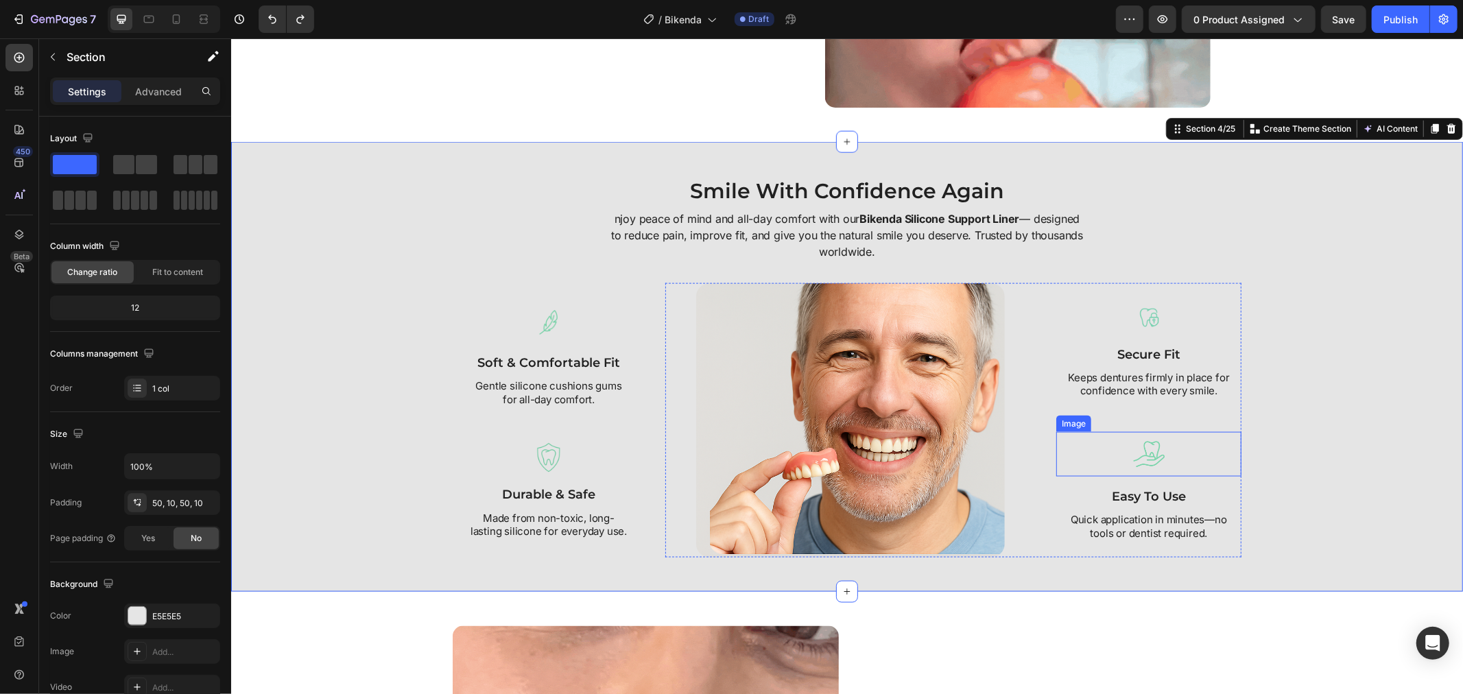
click at [1252, 457] on div "Smile With Confidence Again Heading njoy peace of mind and all-day comfort with…" at bounding box center [846, 366] width 1218 height 381
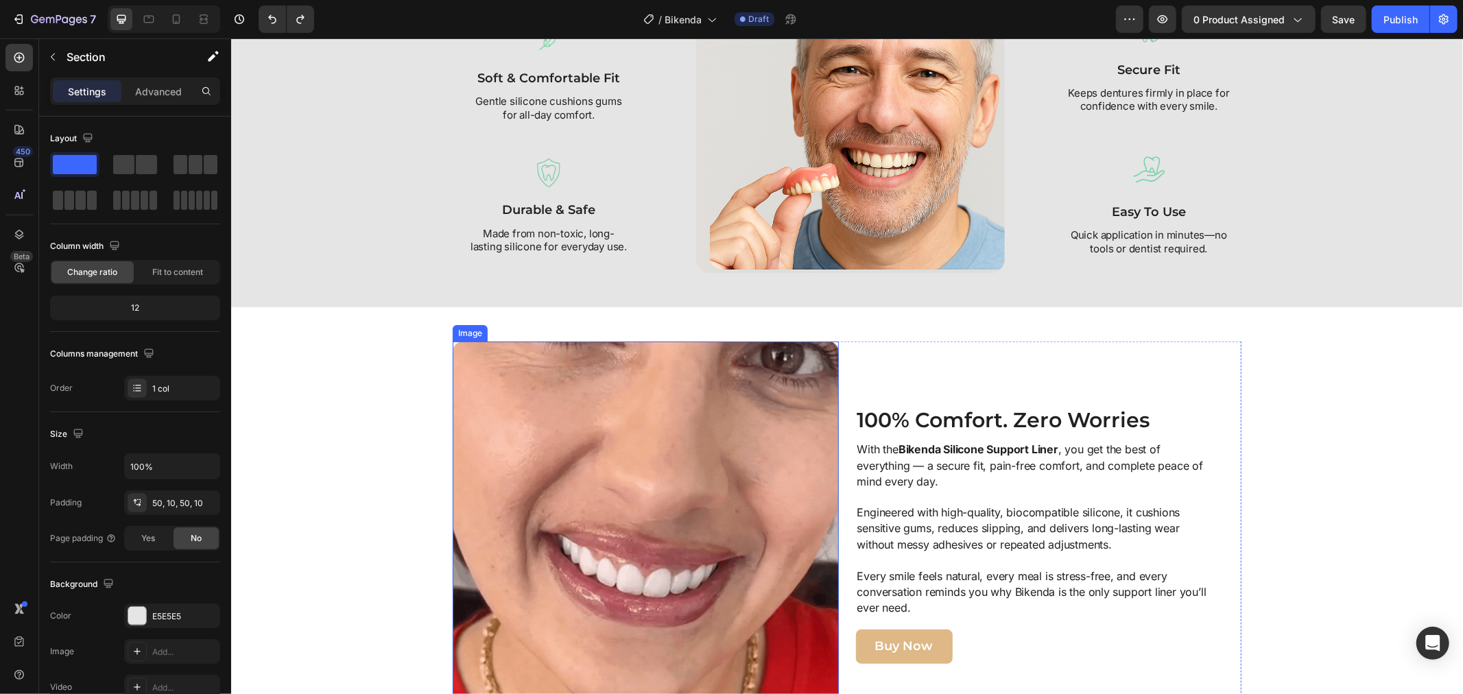
scroll to position [1828, 0]
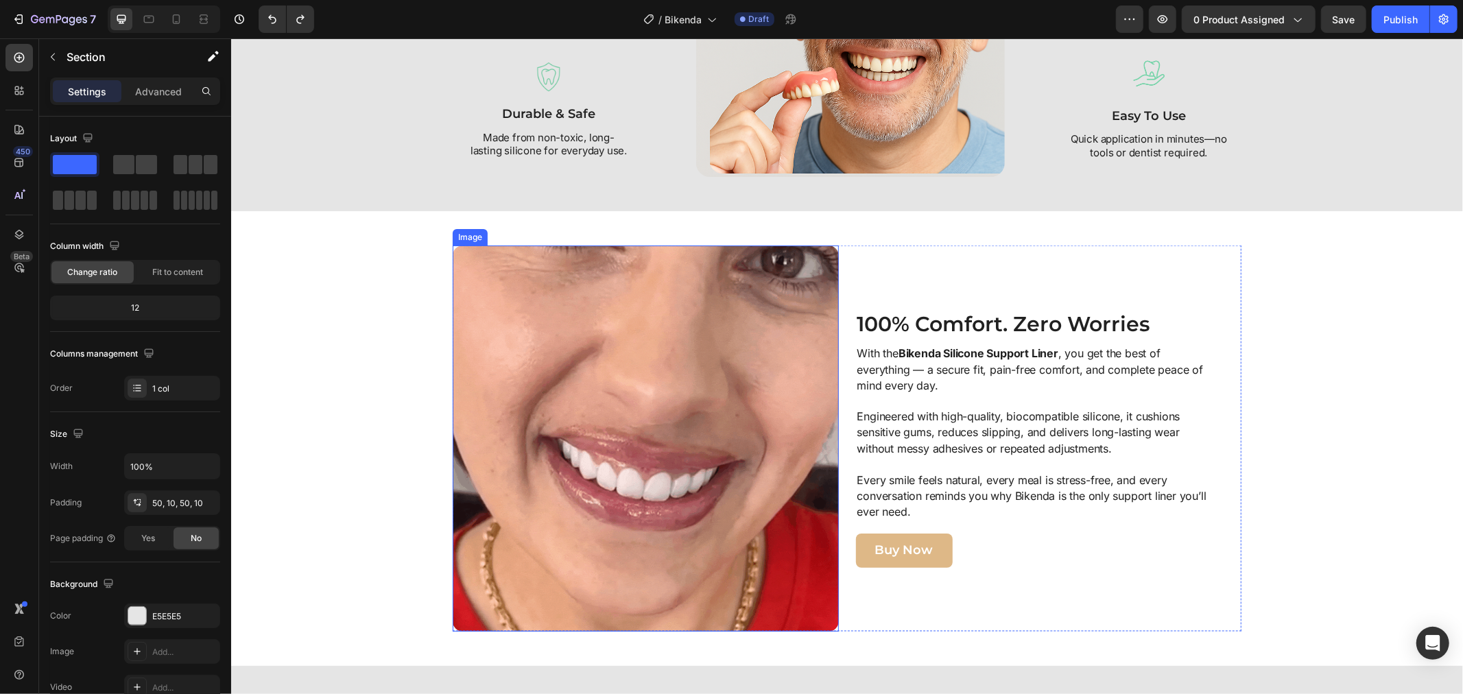
click at [702, 453] on img at bounding box center [645, 438] width 386 height 386
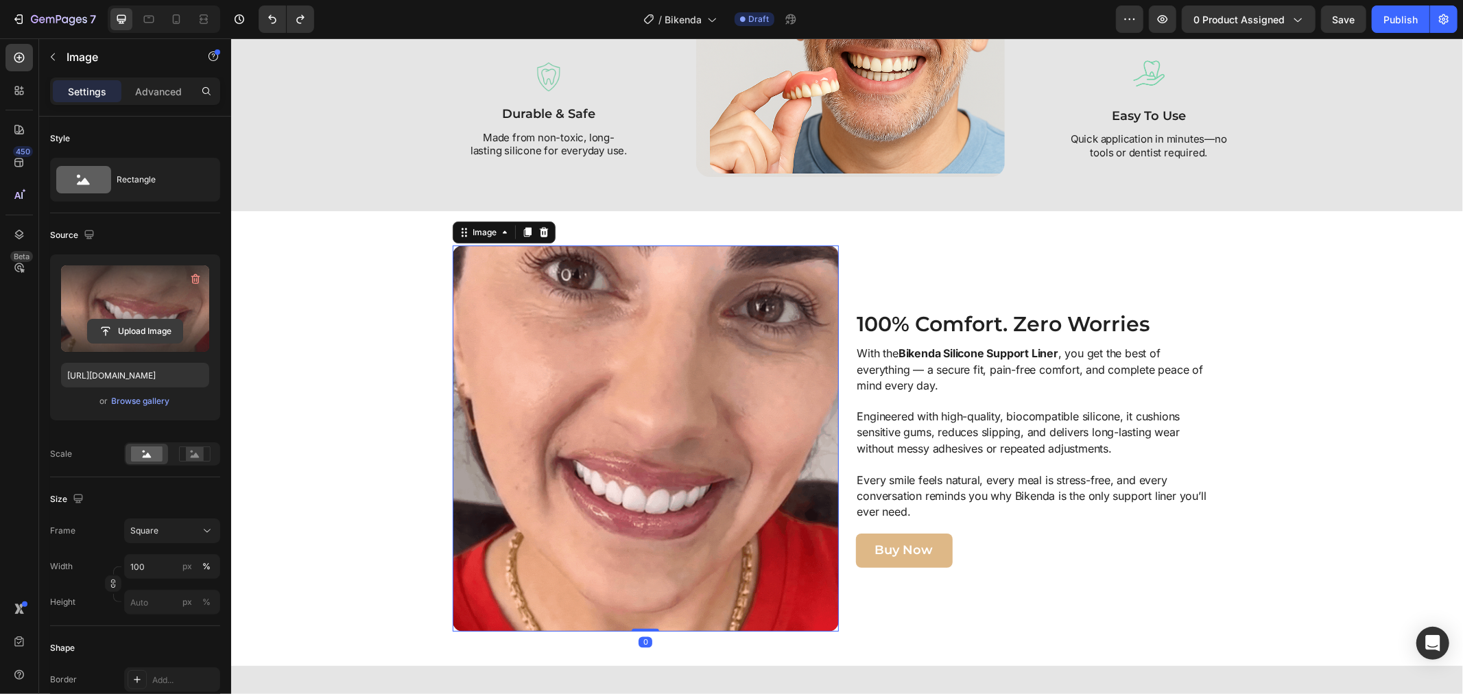
click at [166, 336] on input "file" at bounding box center [135, 331] width 95 height 23
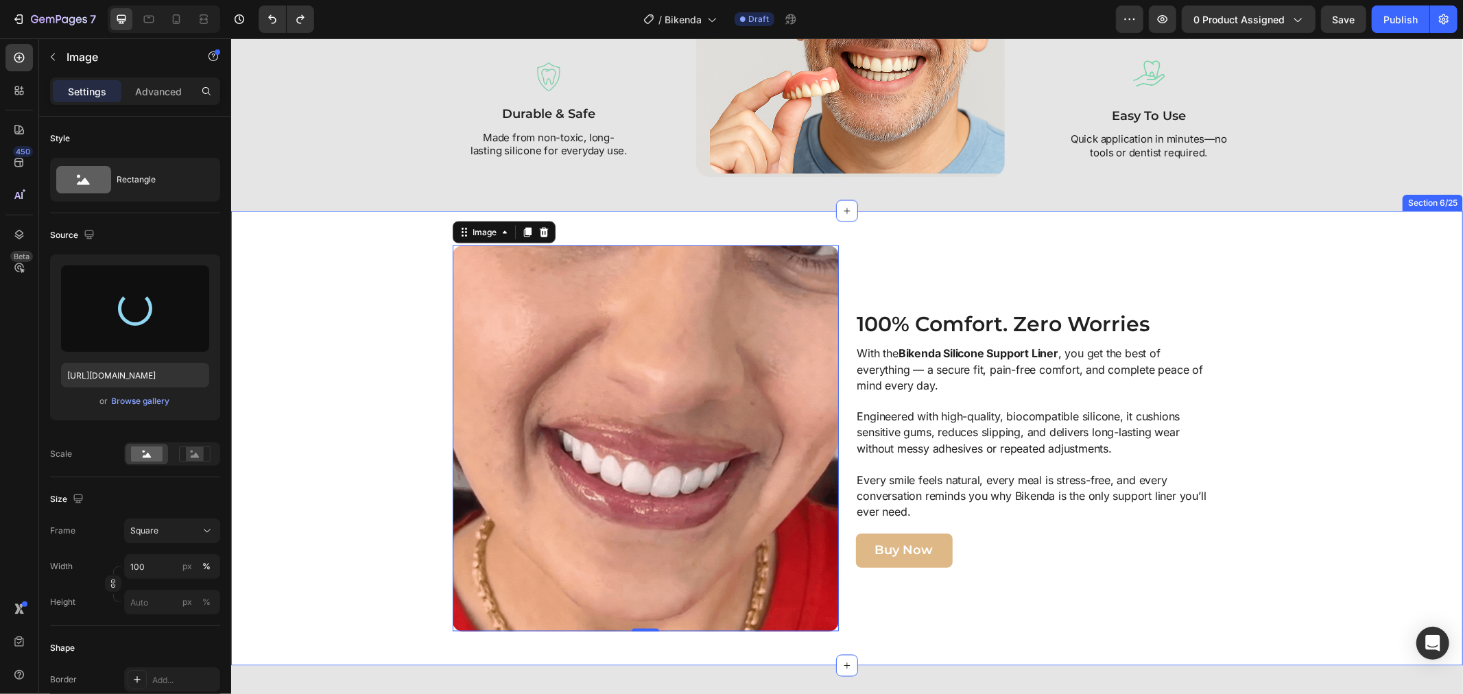
type input "https://cdn.shopify.com/s/files/1/0808/8620/2710/files/gempages_585570282693985…"
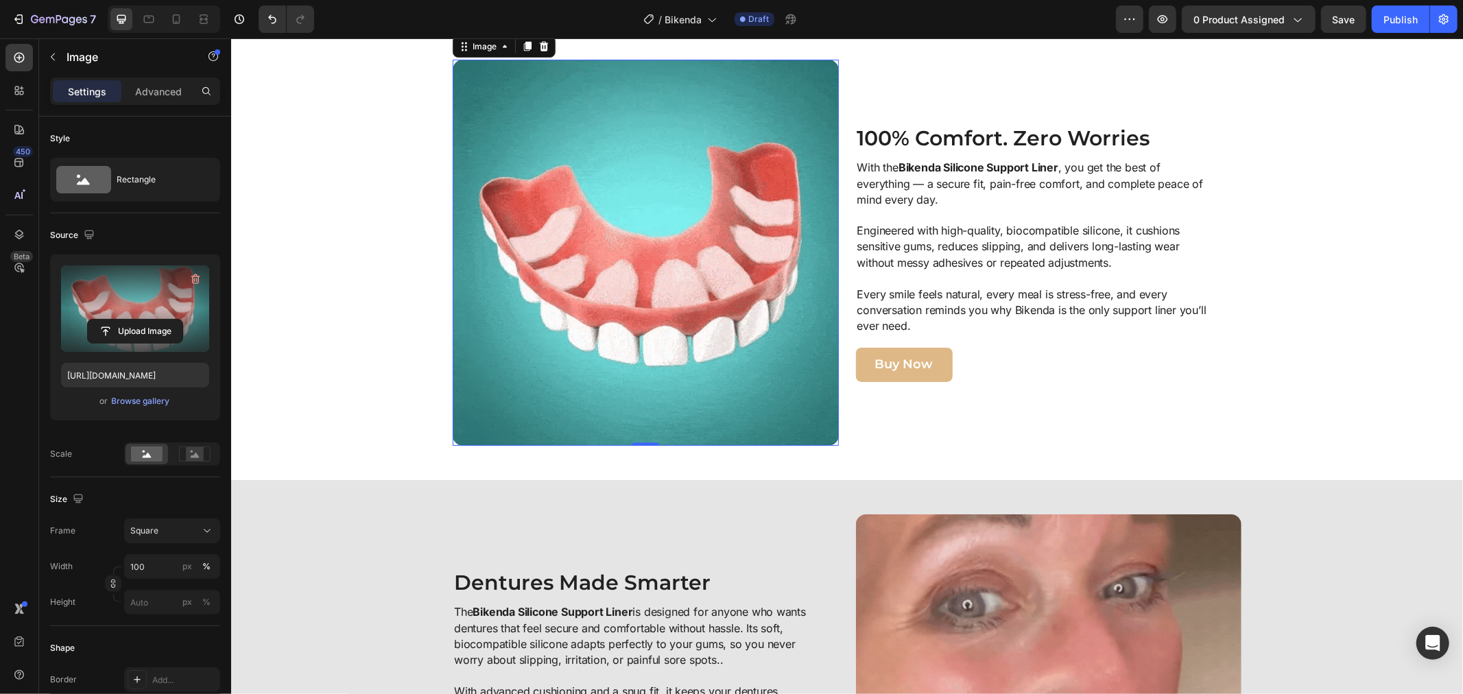
scroll to position [2210, 0]
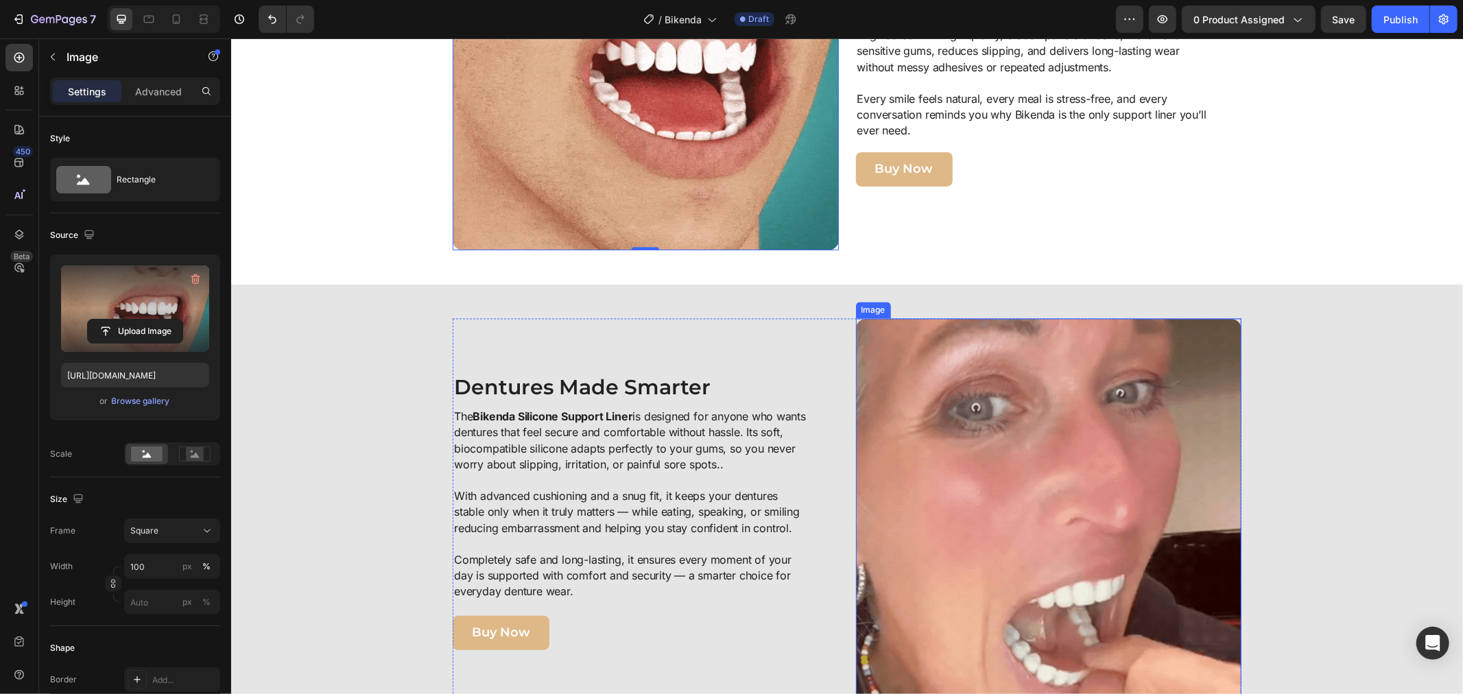
click at [982, 486] on img at bounding box center [1048, 511] width 386 height 386
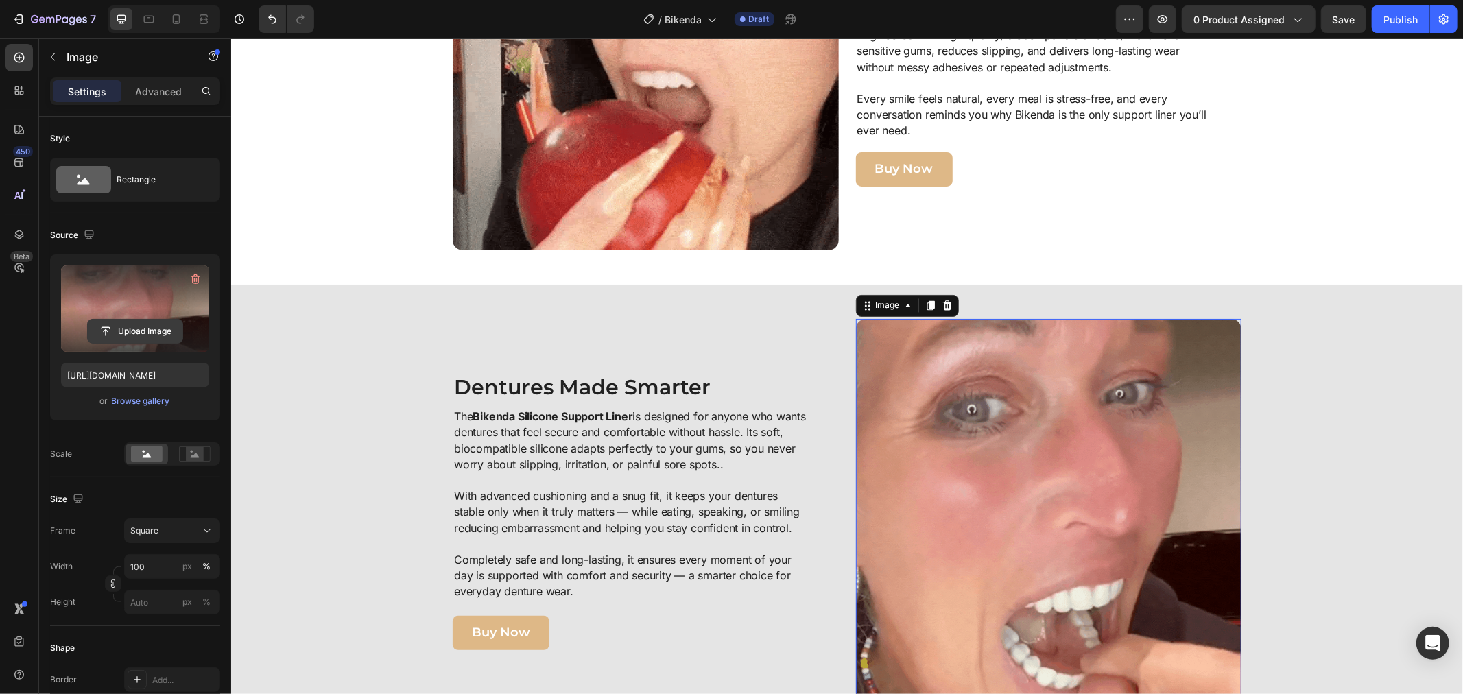
click at [112, 334] on input "file" at bounding box center [135, 331] width 95 height 23
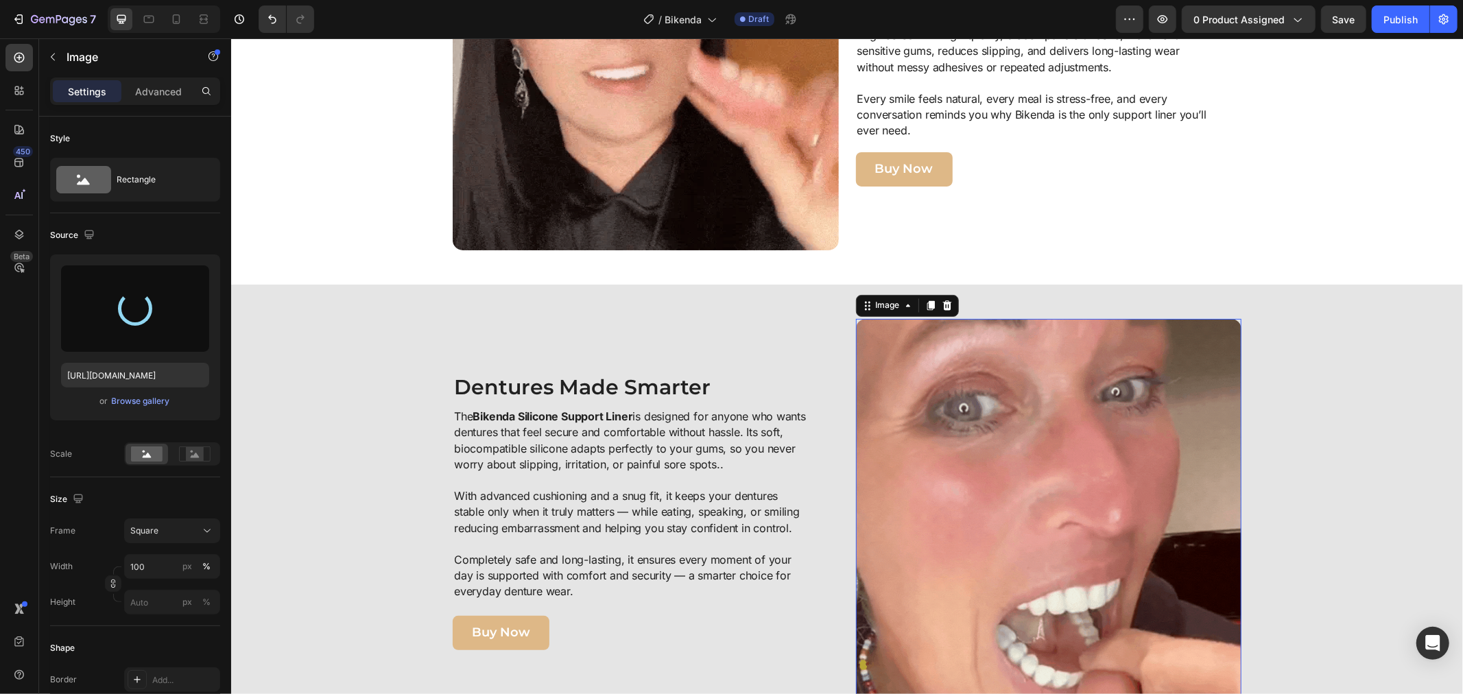
type input "https://cdn.shopify.com/s/files/1/0808/8620/2710/files/gempages_585570282693985…"
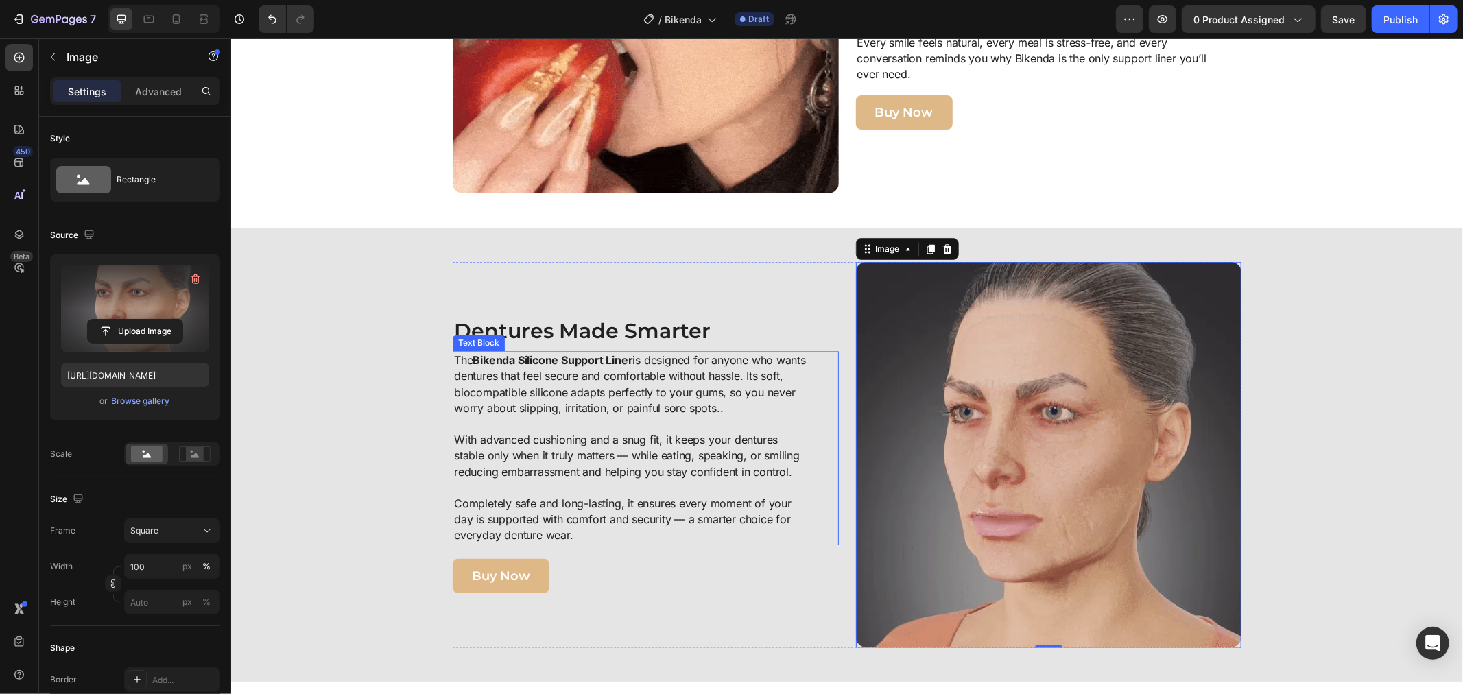
scroll to position [2286, 0]
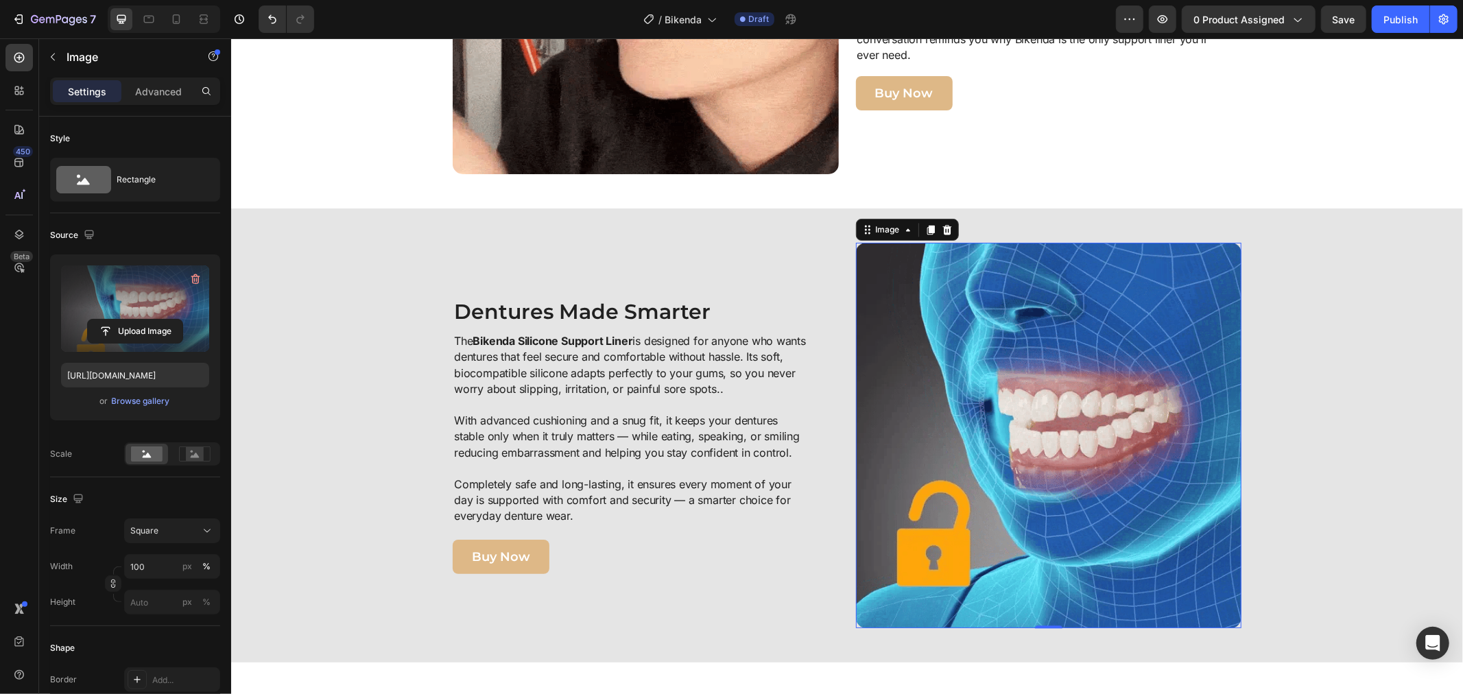
click at [892, 372] on img at bounding box center [1048, 435] width 386 height 386
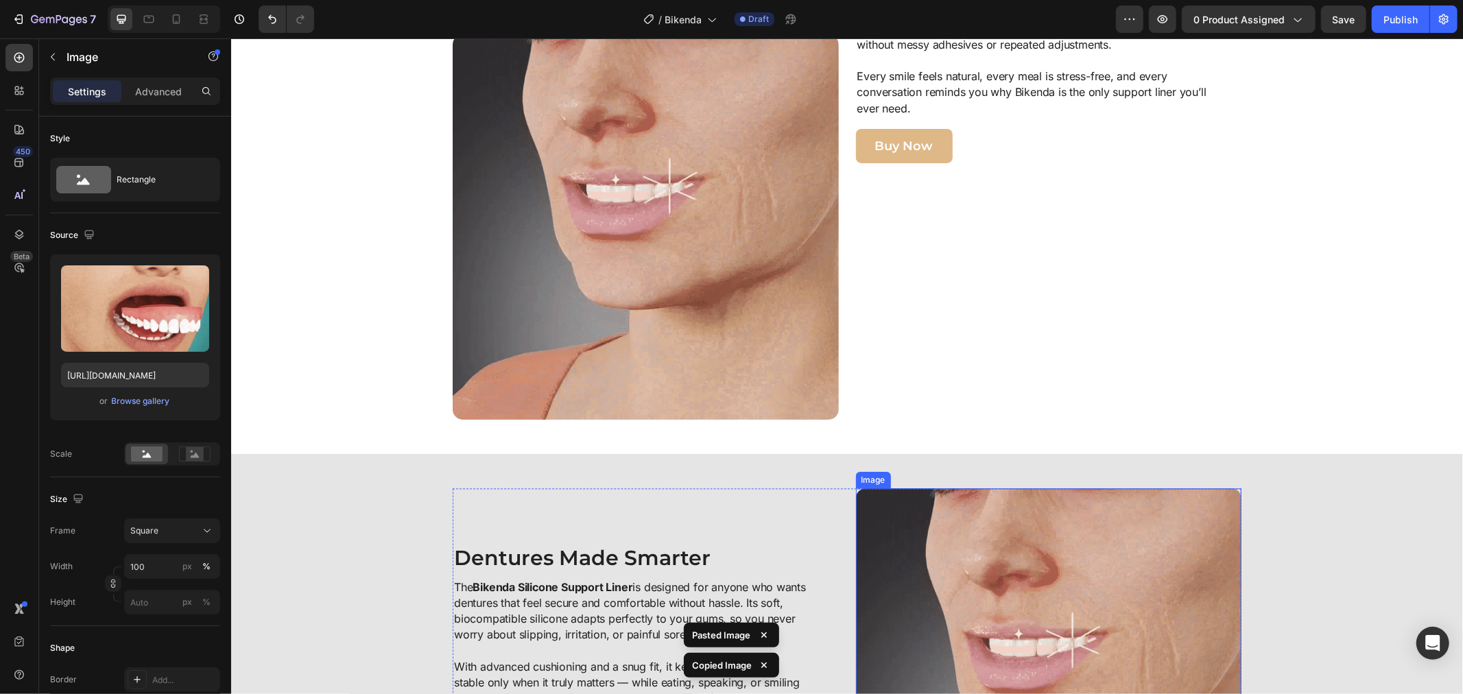
scroll to position [2514, 0]
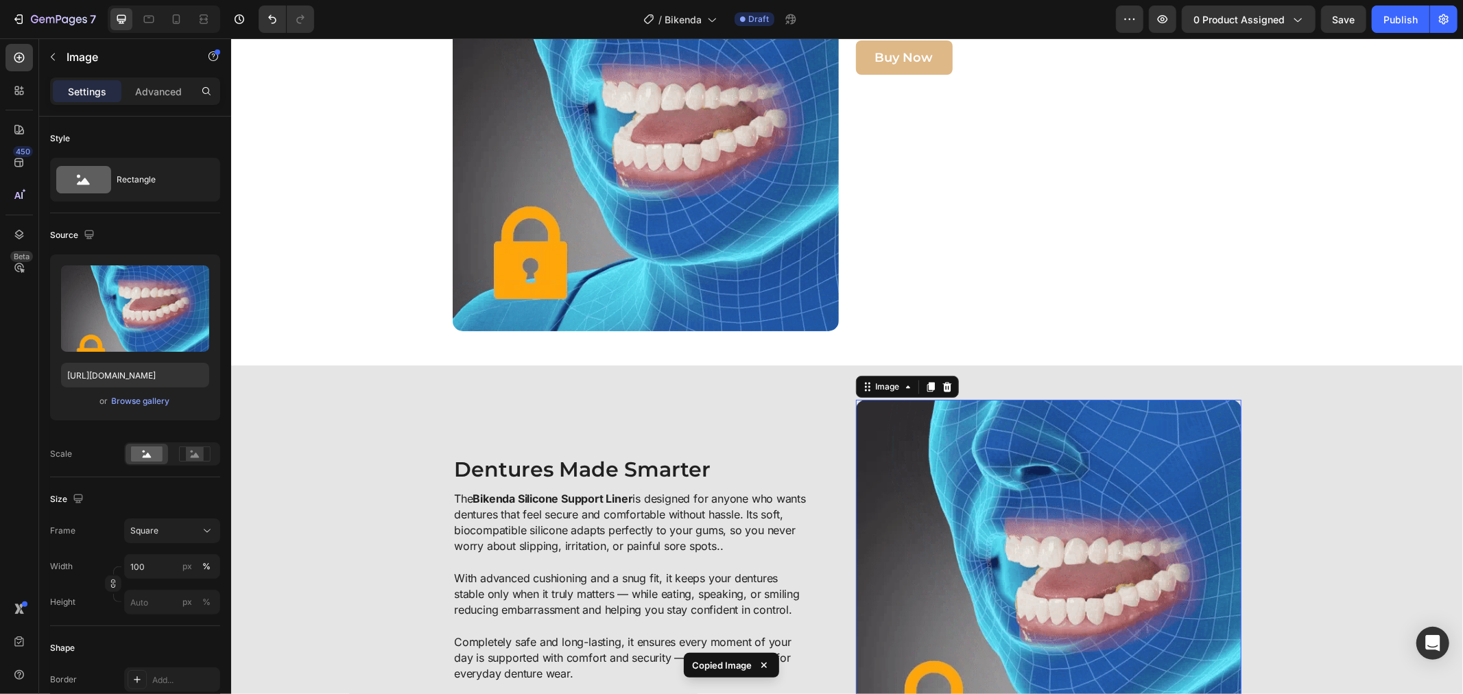
click at [998, 504] on img at bounding box center [1048, 592] width 386 height 386
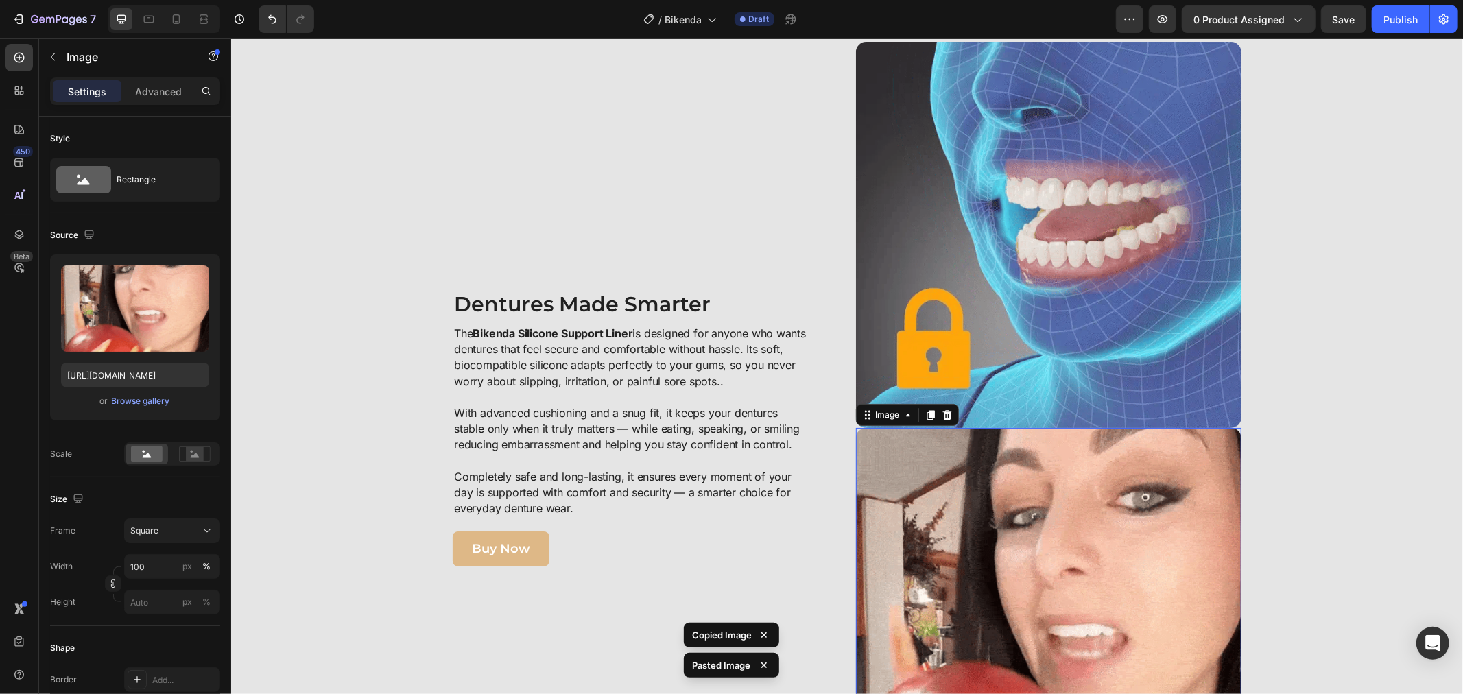
scroll to position [2833, 0]
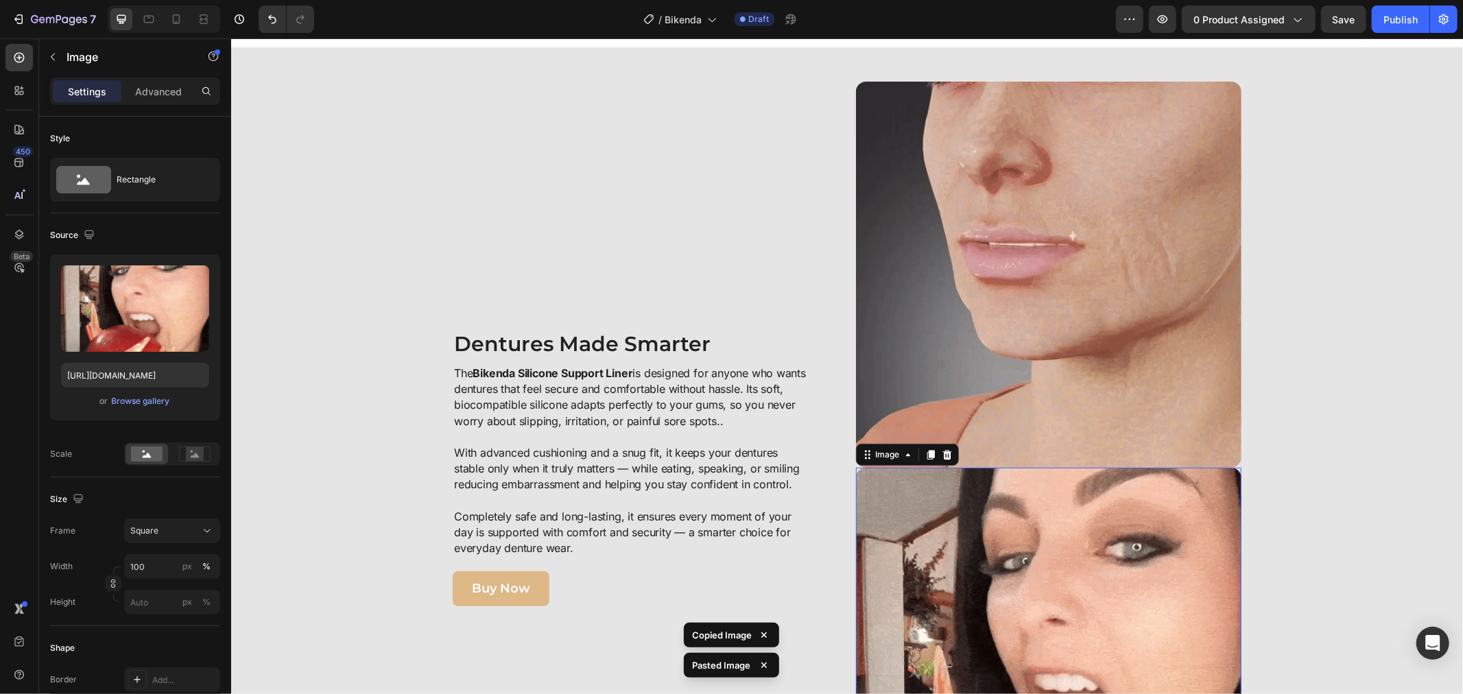
click at [938, 346] on img at bounding box center [1048, 274] width 386 height 386
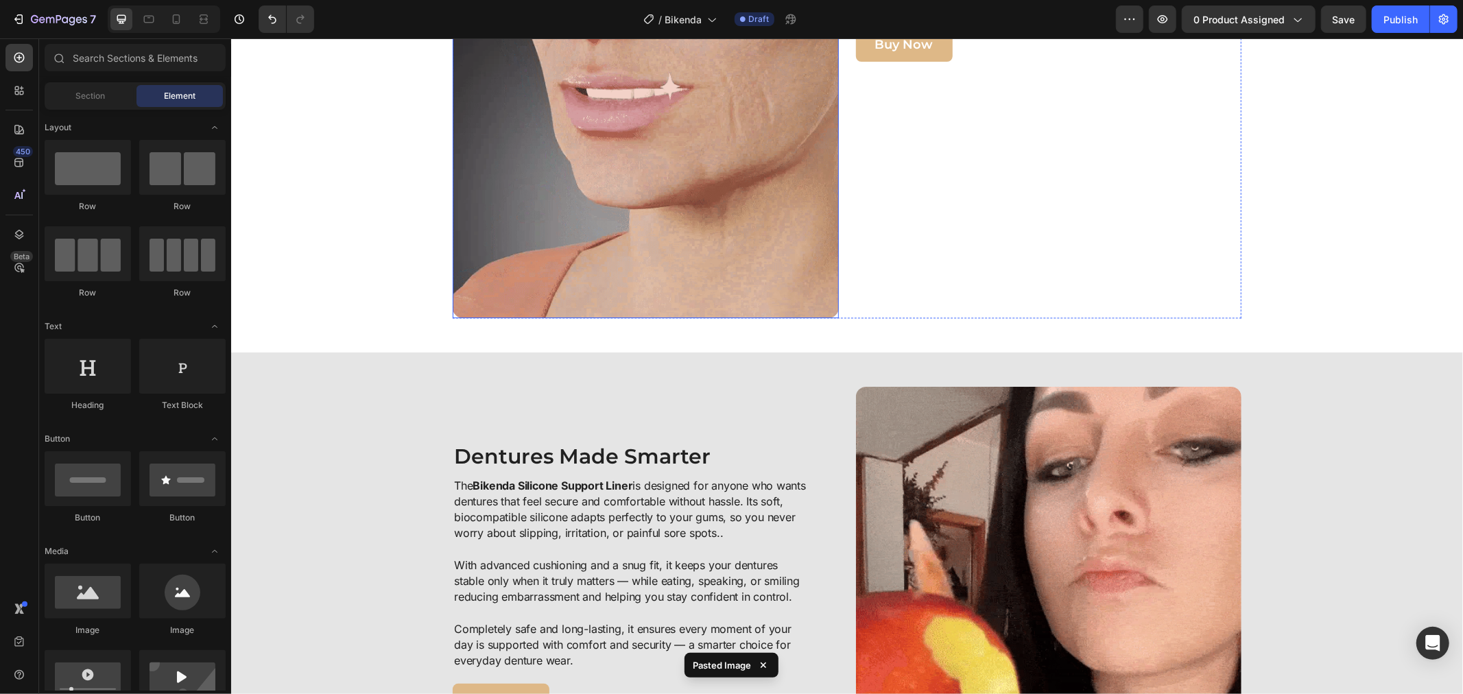
scroll to position [2451, 0]
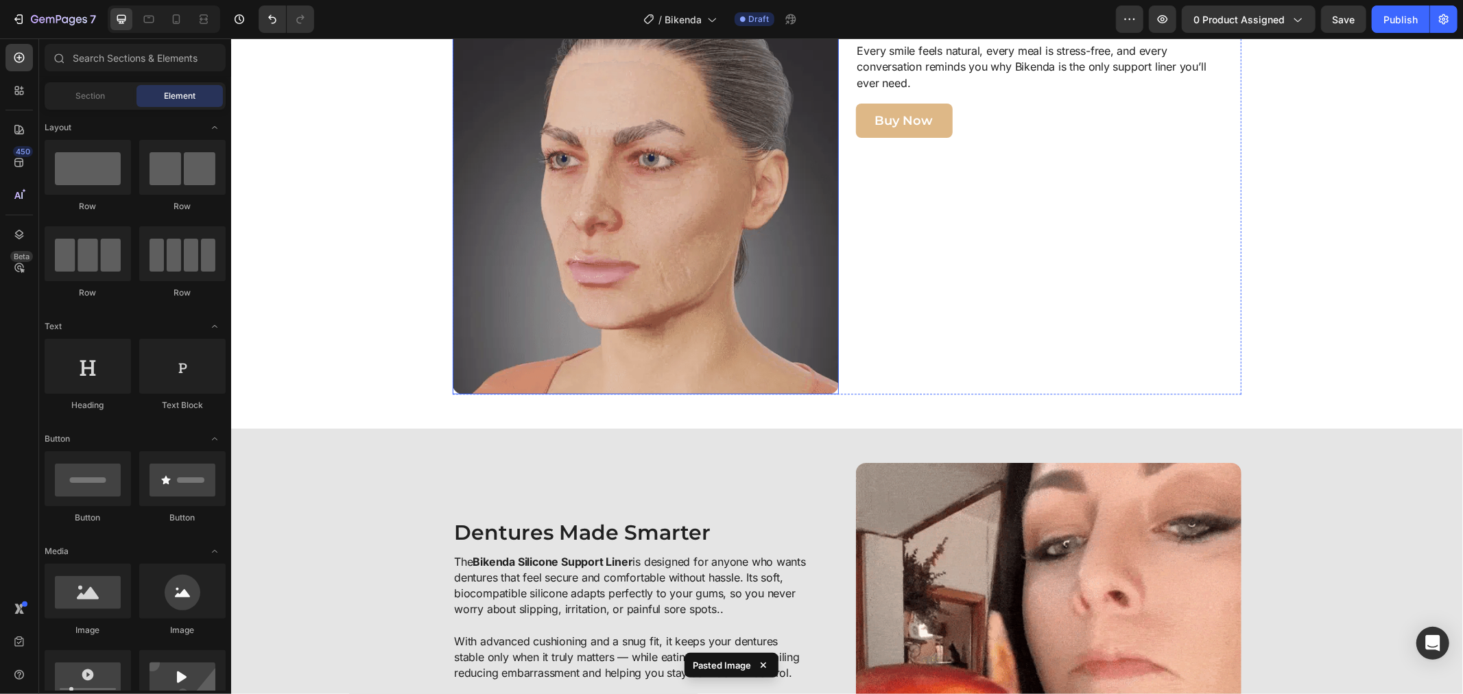
click at [674, 248] on img at bounding box center [645, 201] width 386 height 386
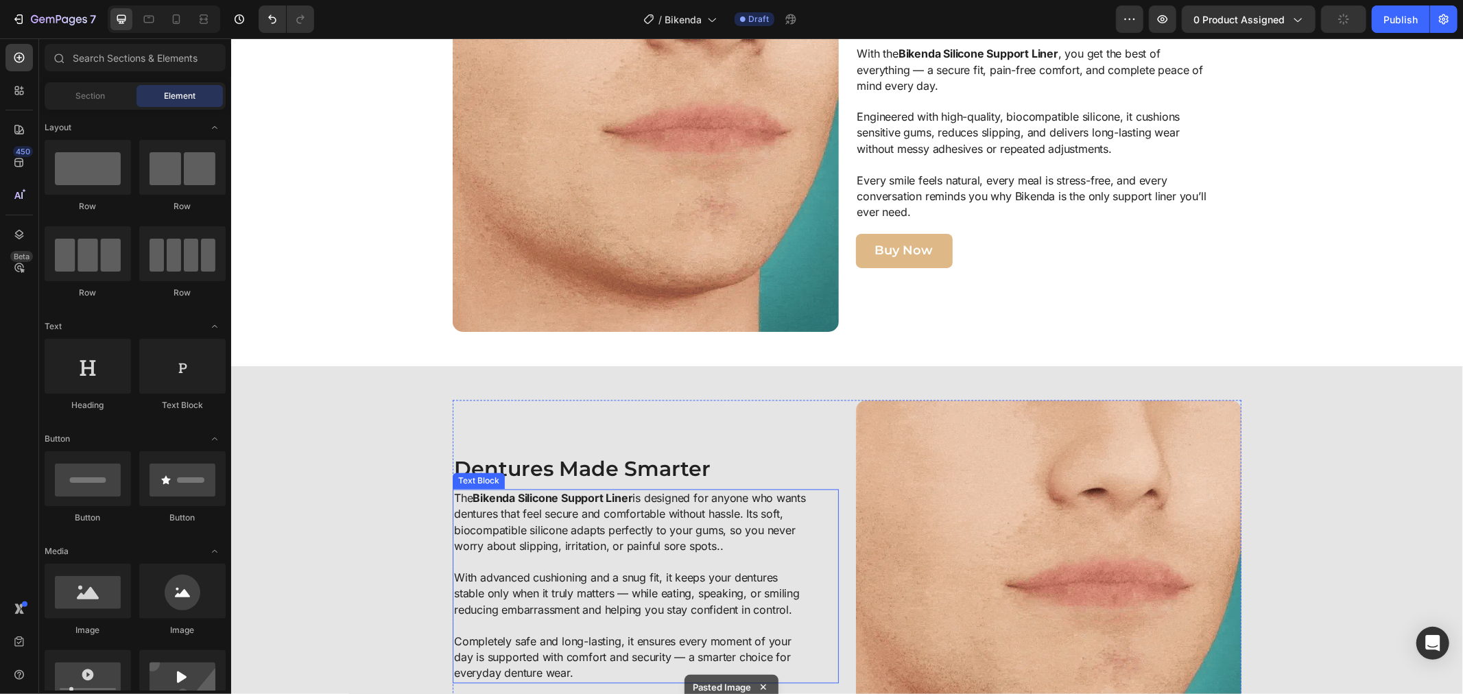
scroll to position [1918, 0]
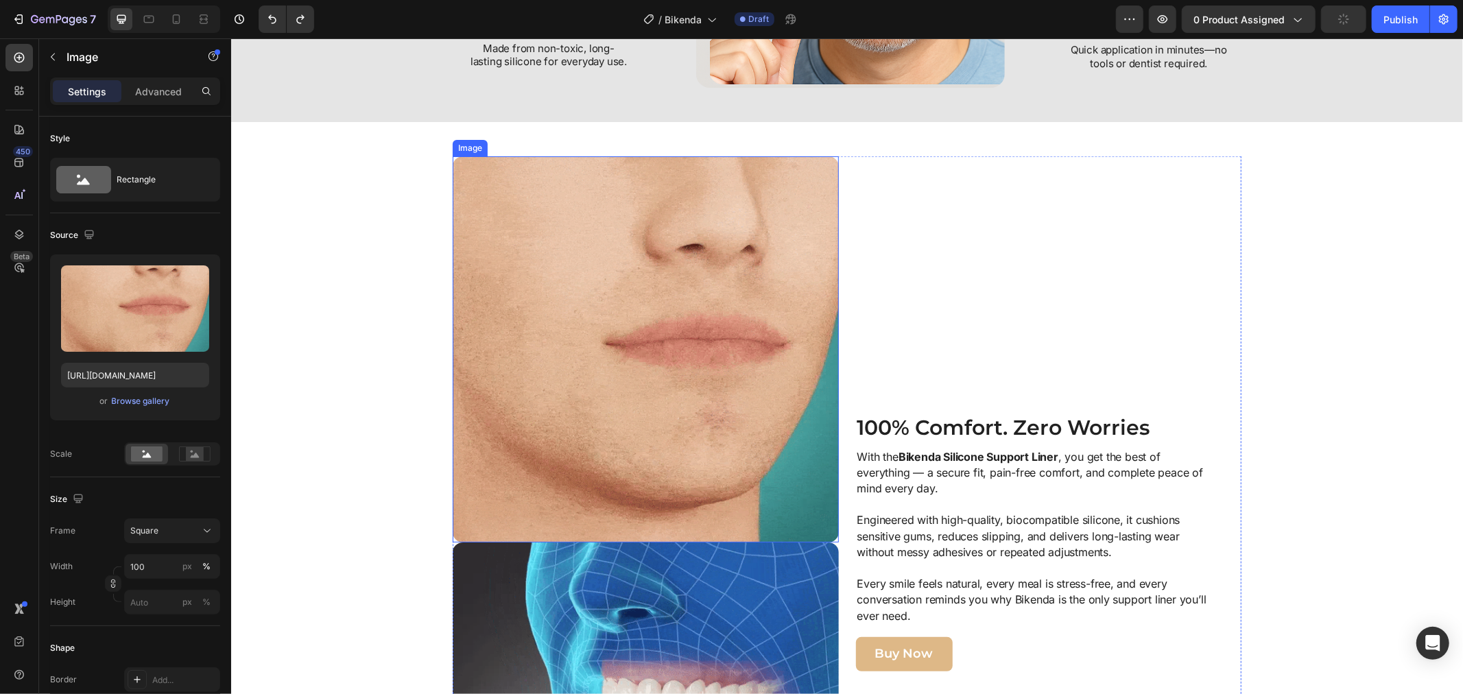
click at [684, 333] on img at bounding box center [645, 349] width 386 height 386
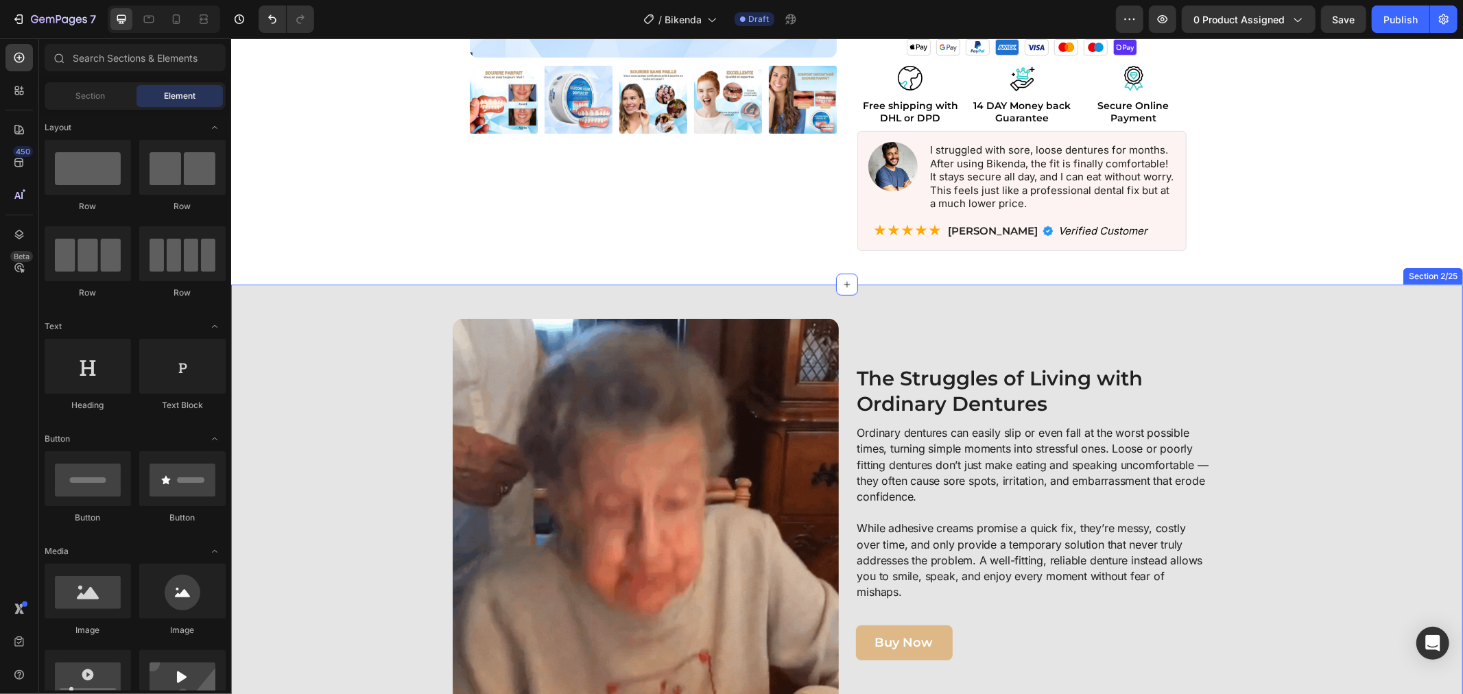
scroll to position [546, 0]
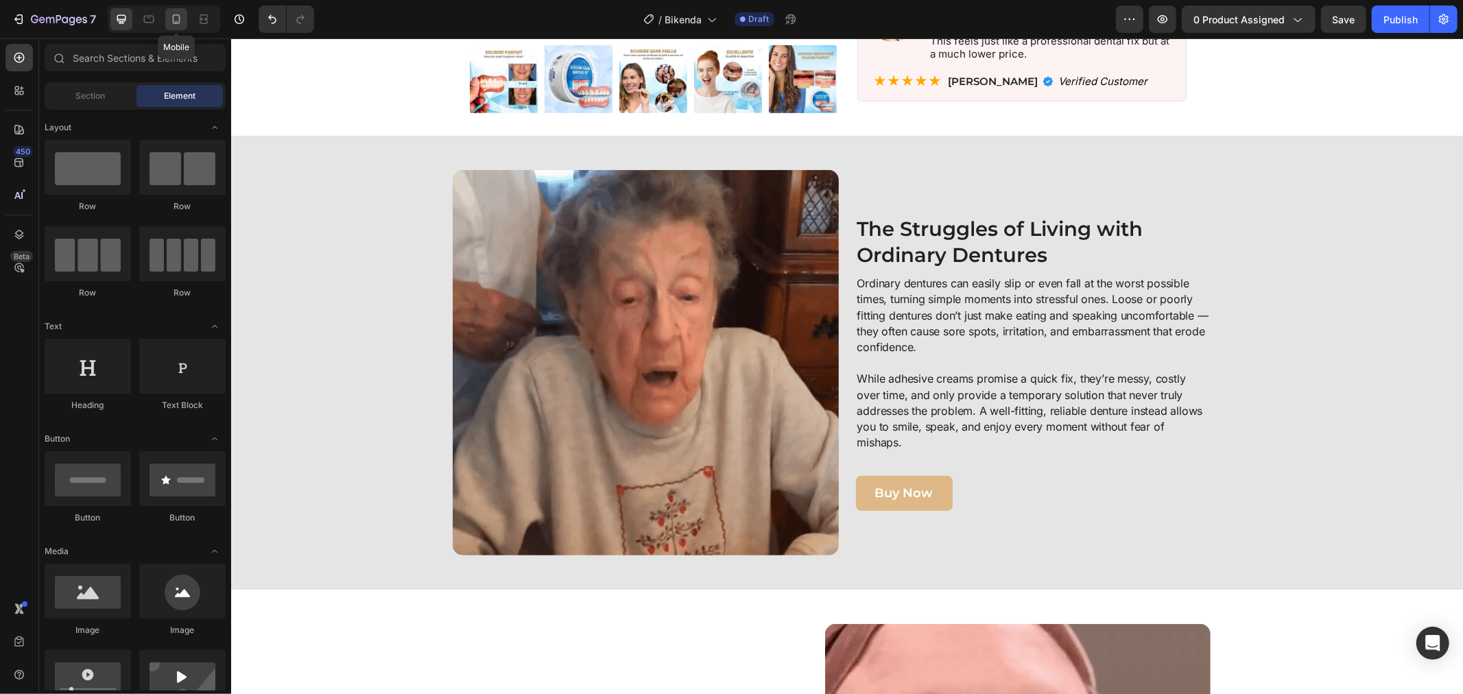
click at [176, 21] on icon at bounding box center [176, 19] width 14 height 14
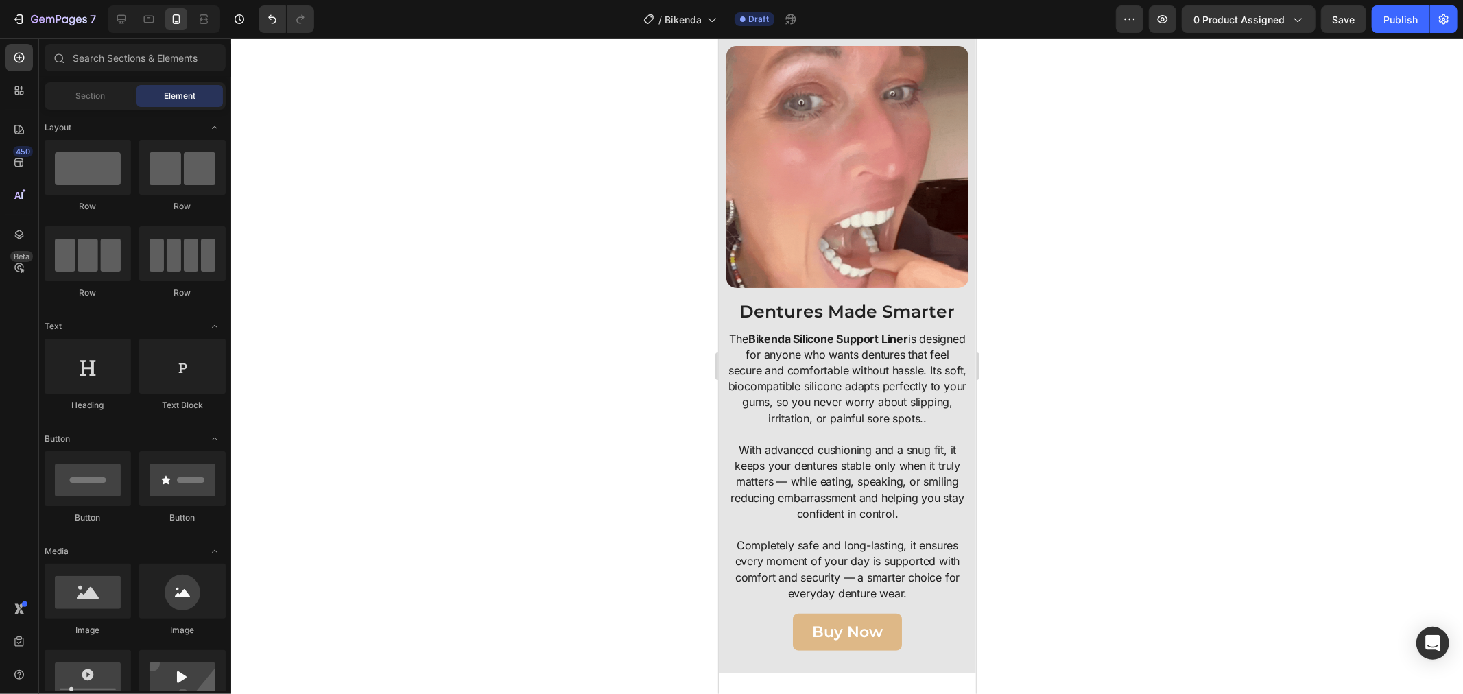
scroll to position [609, 0]
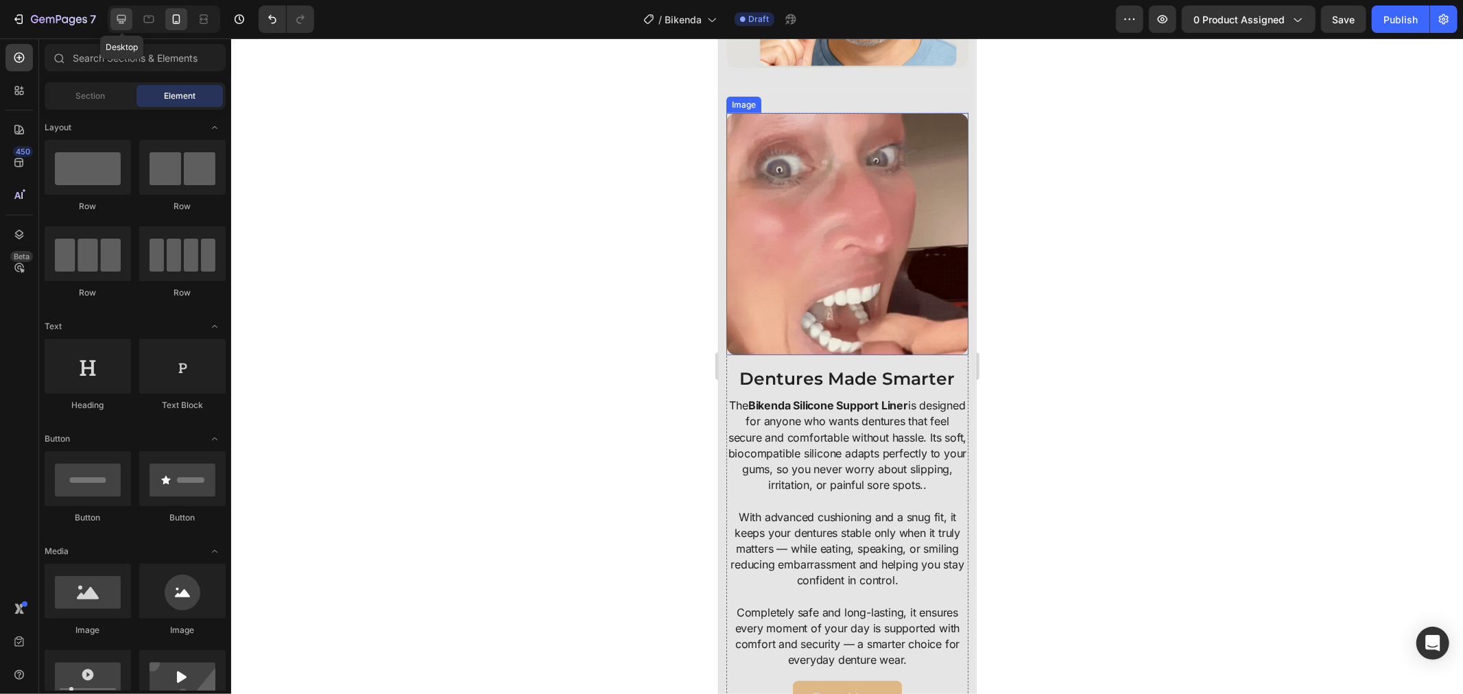
click at [124, 25] on icon at bounding box center [122, 19] width 14 height 14
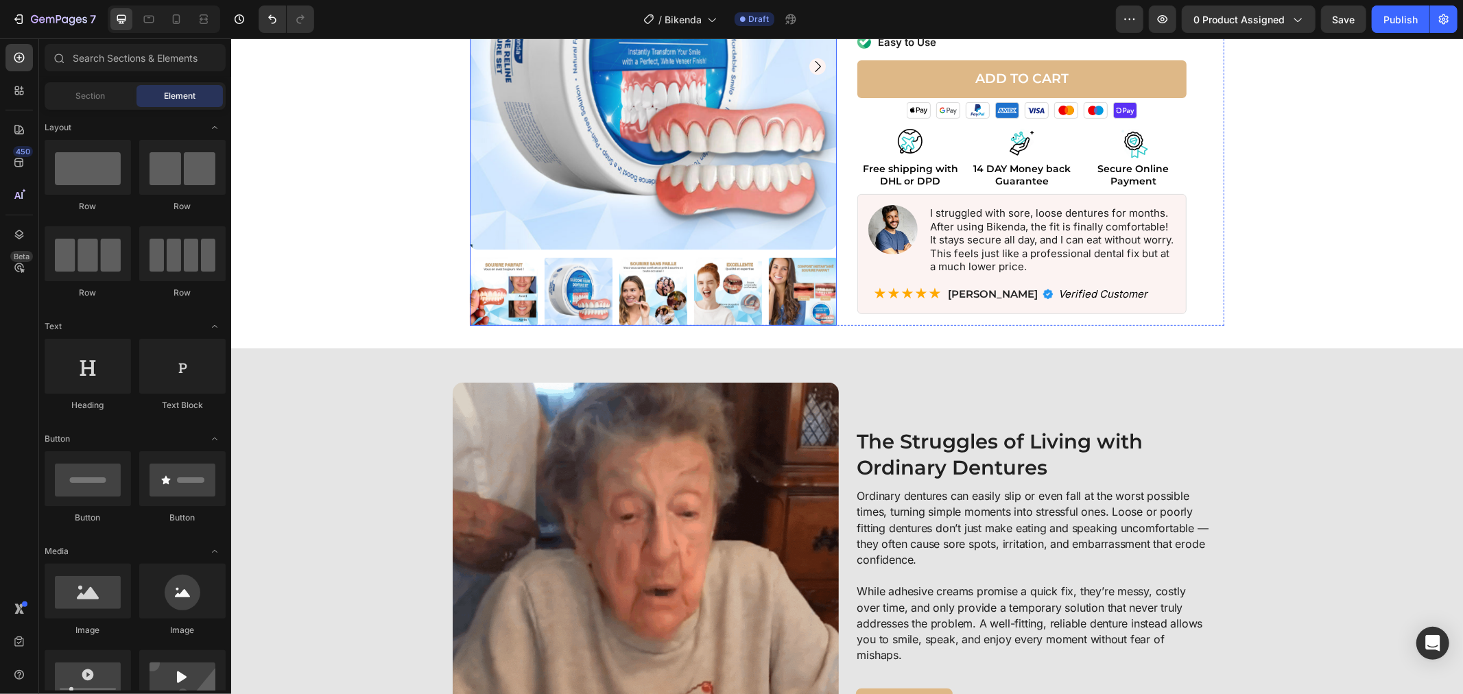
scroll to position [609, 0]
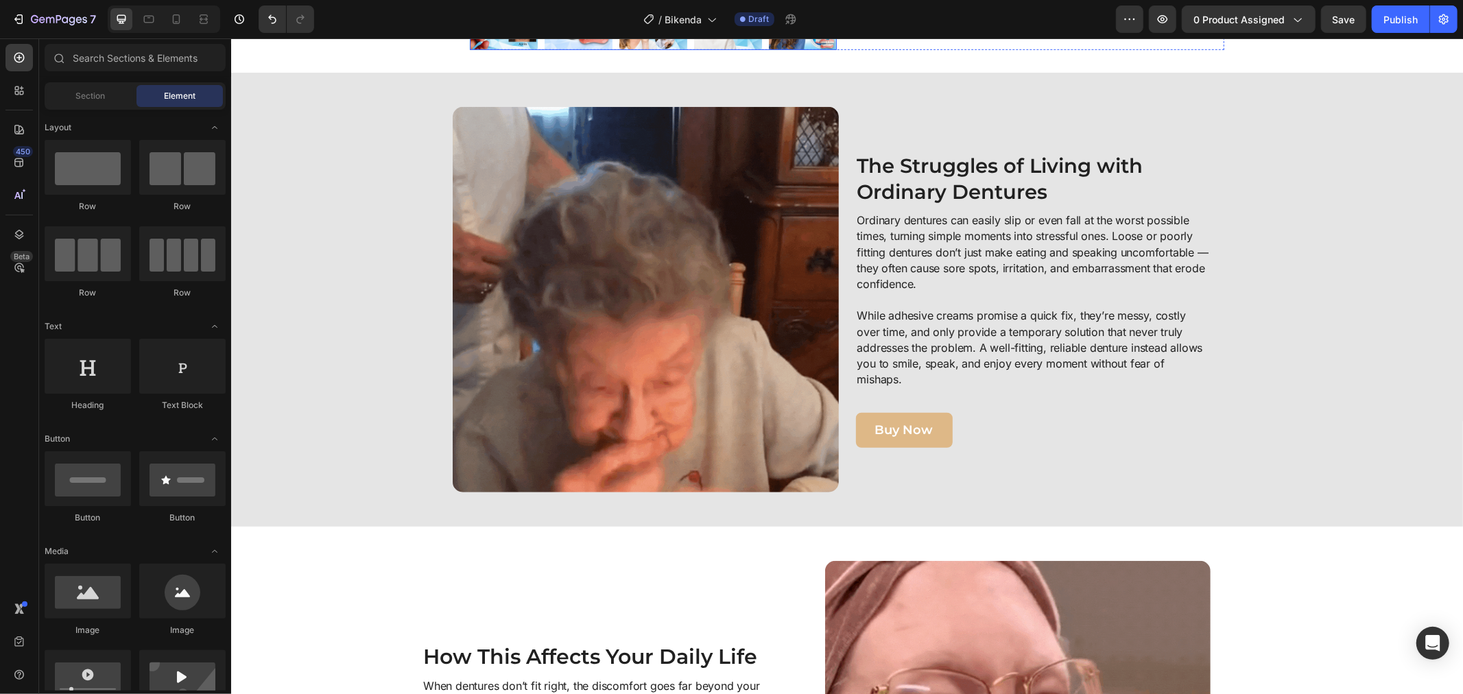
click at [641, 214] on img at bounding box center [645, 299] width 386 height 386
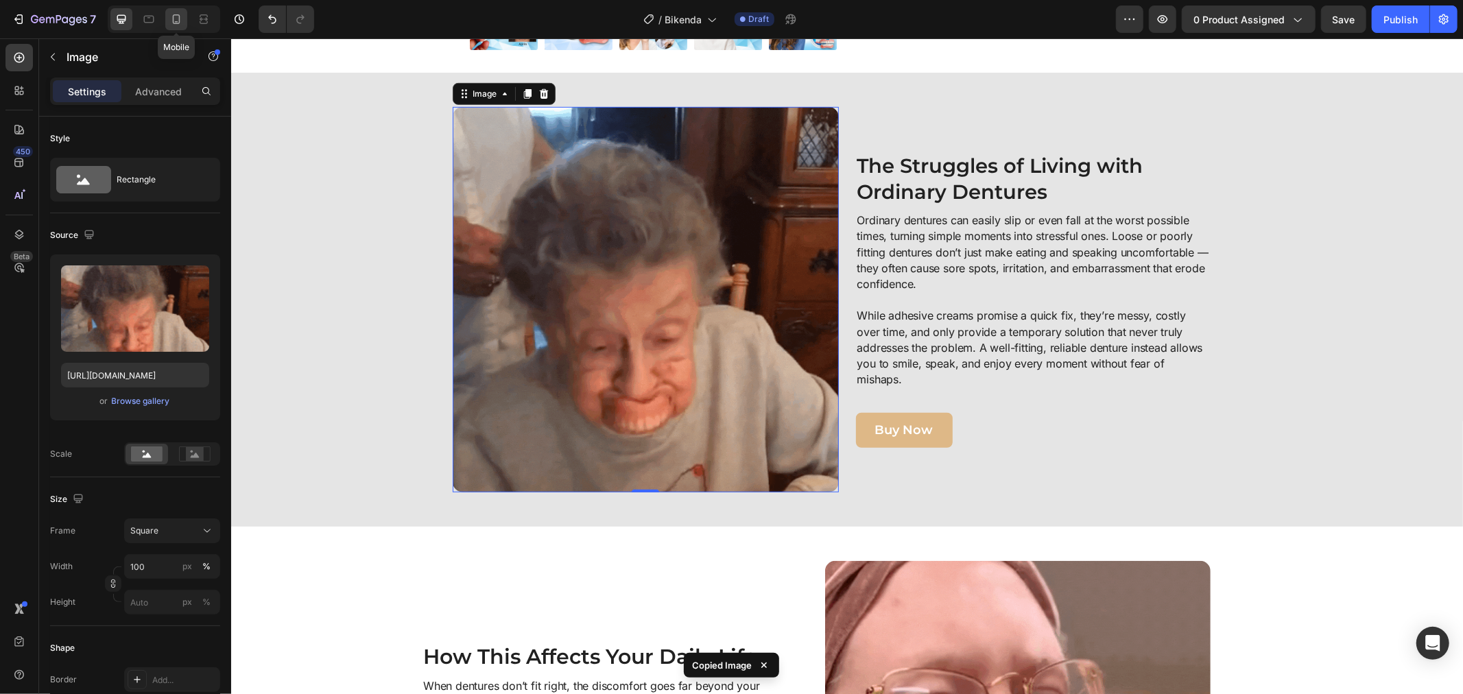
click at [174, 17] on icon at bounding box center [177, 19] width 8 height 10
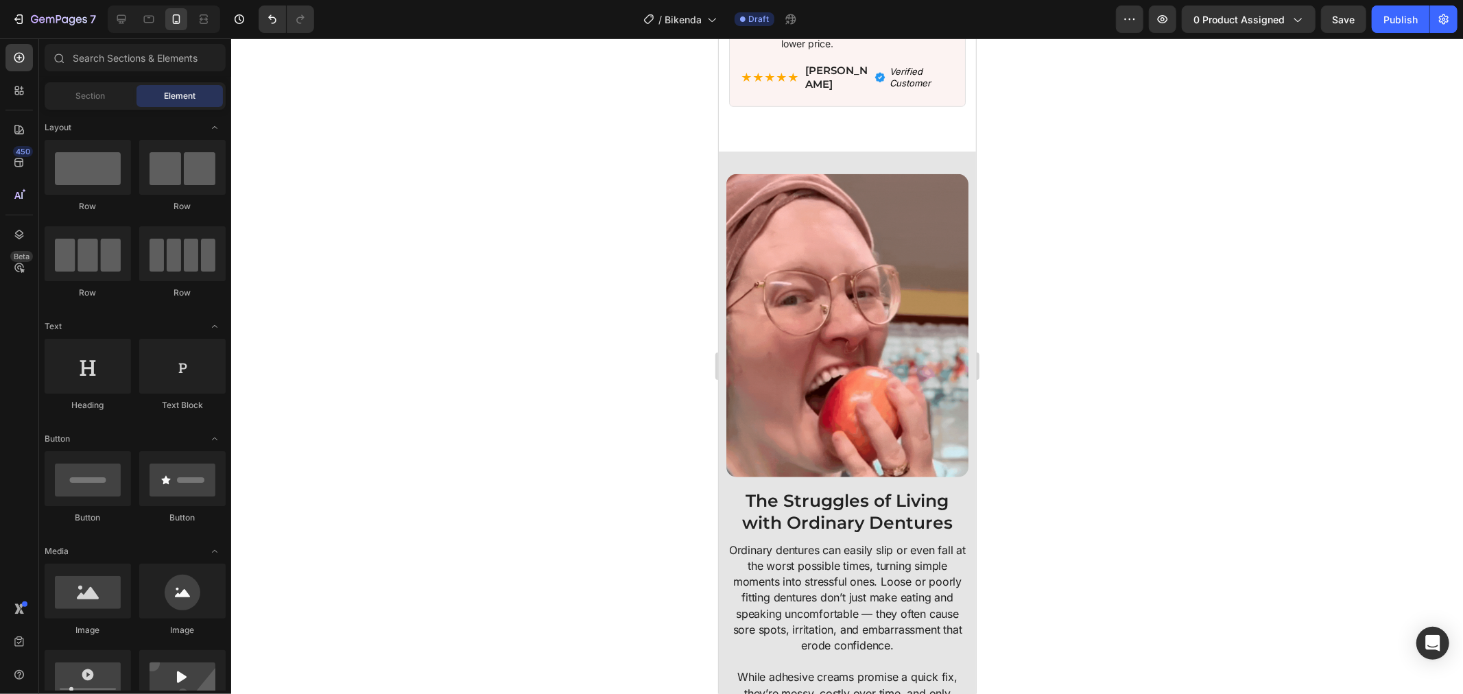
scroll to position [5258, 0]
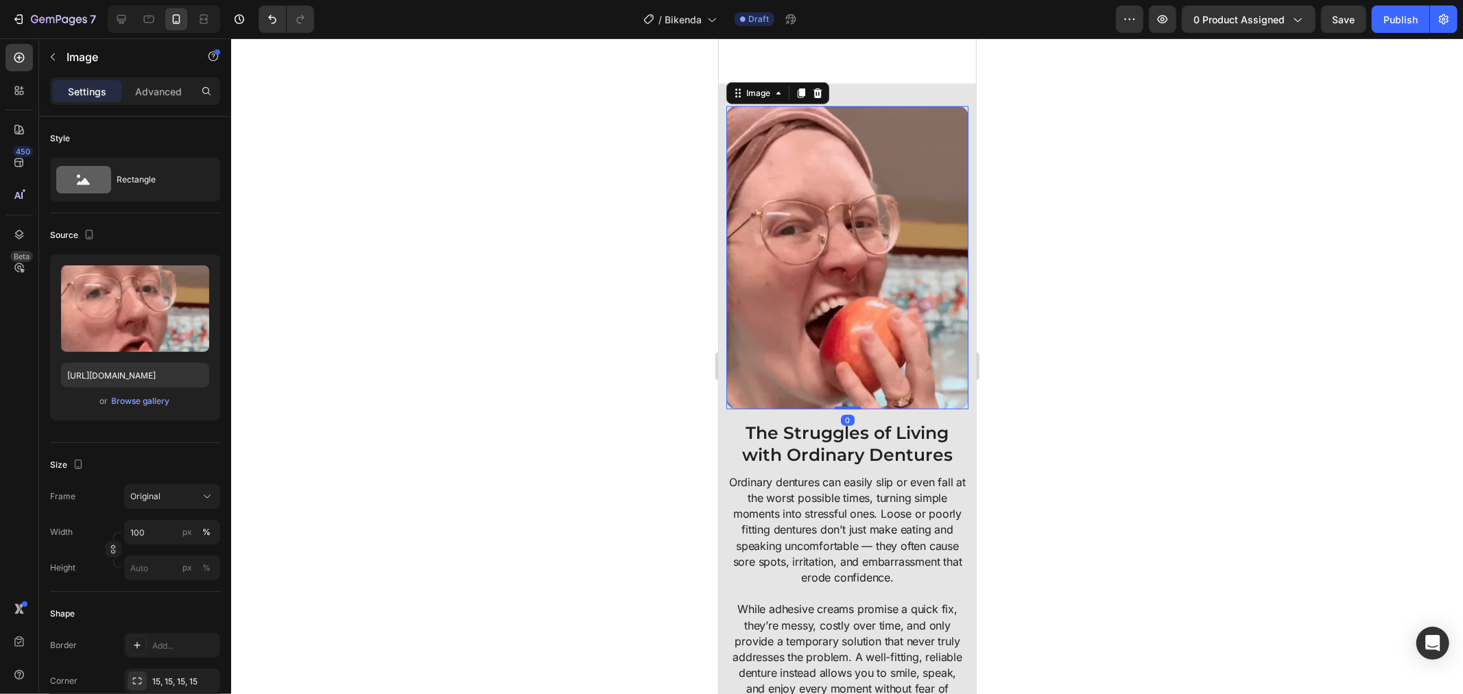
click at [909, 349] on img at bounding box center [847, 257] width 242 height 302
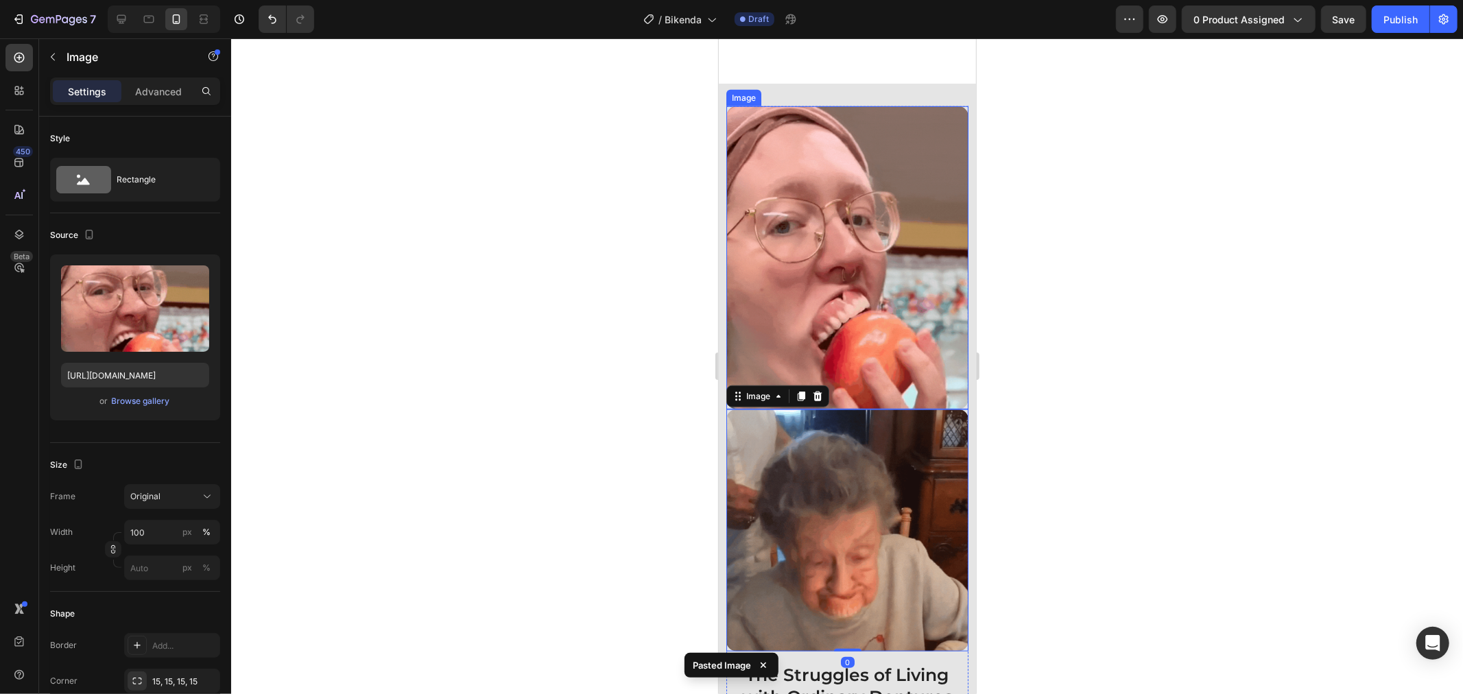
click at [897, 322] on img at bounding box center [847, 257] width 242 height 302
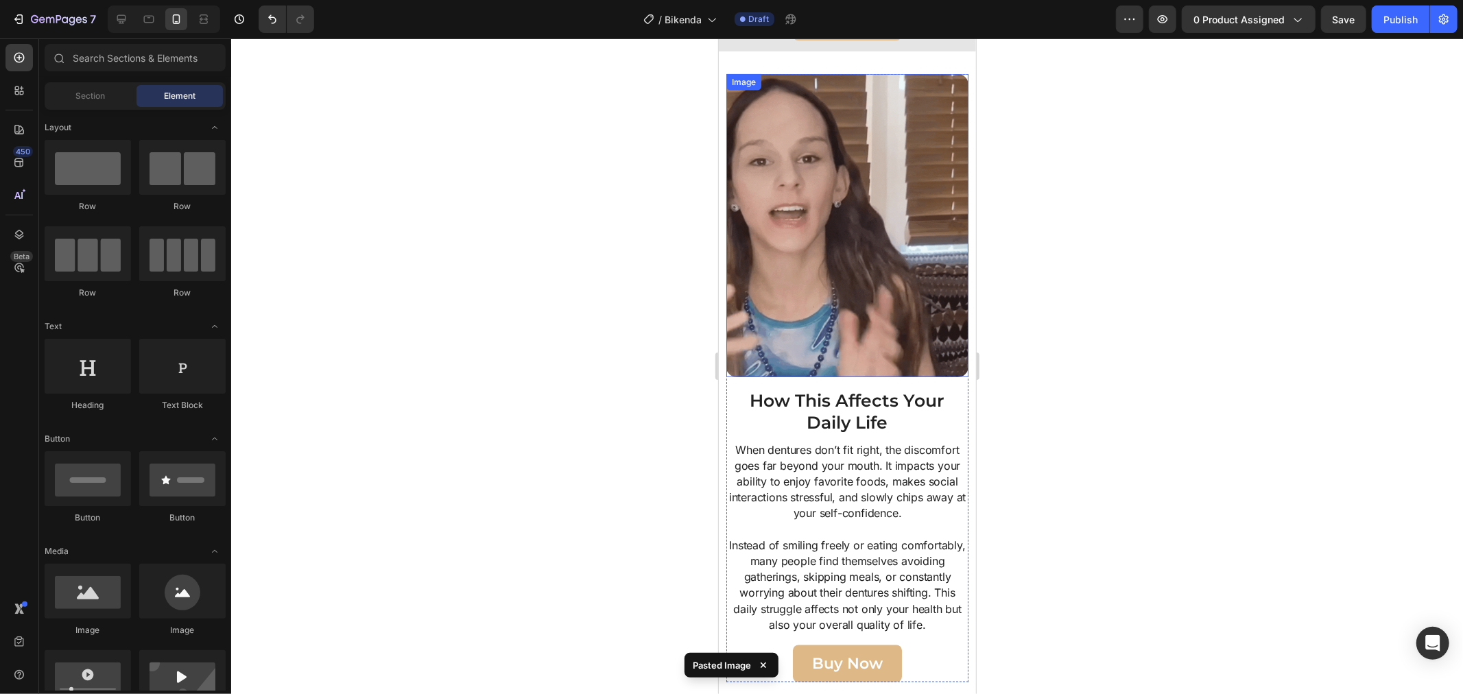
scroll to position [5867, 0]
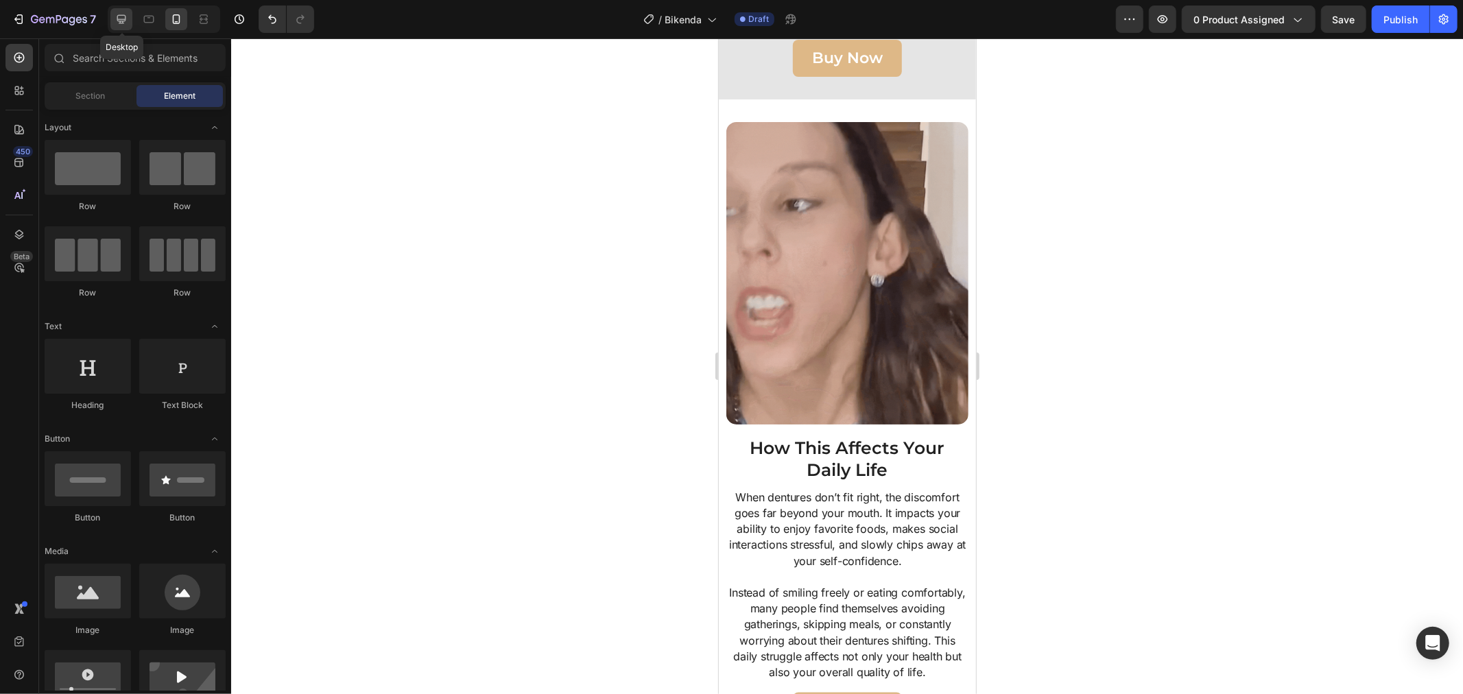
click at [128, 24] on icon at bounding box center [122, 19] width 14 height 14
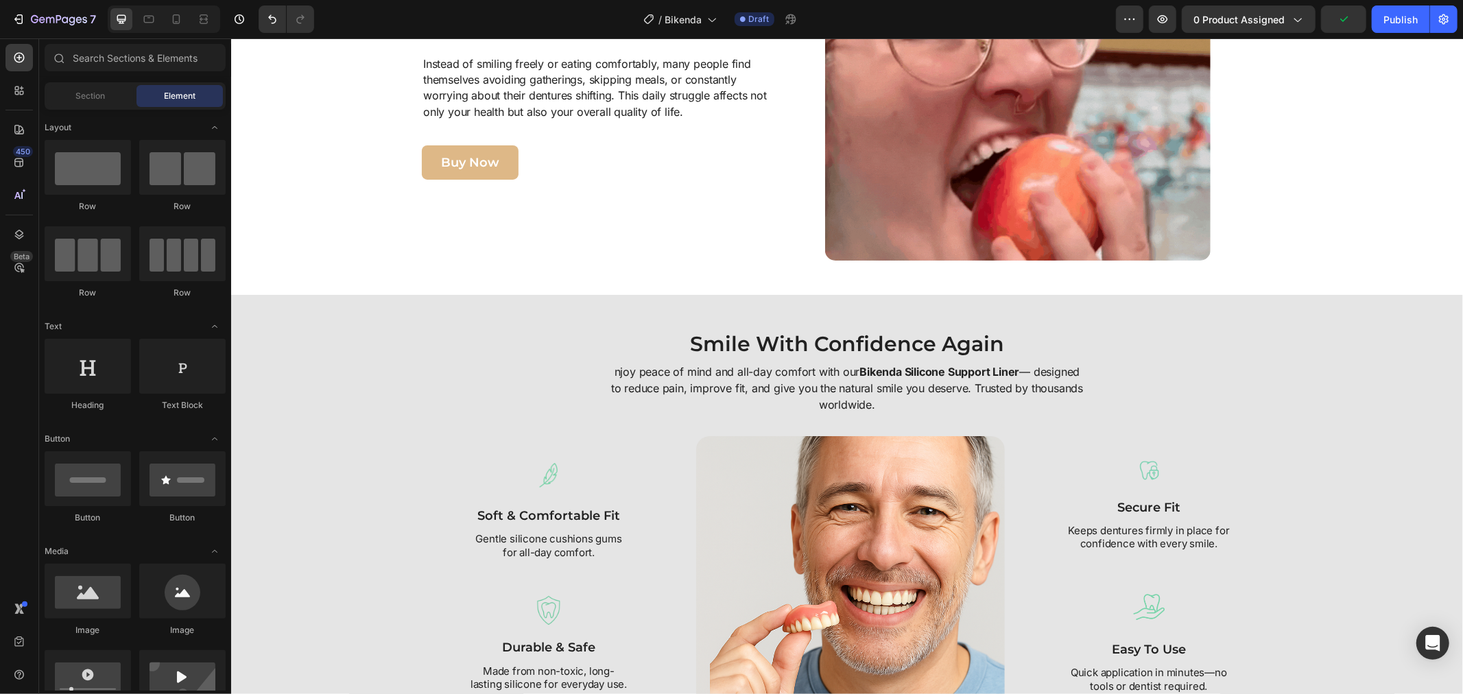
scroll to position [1067, 0]
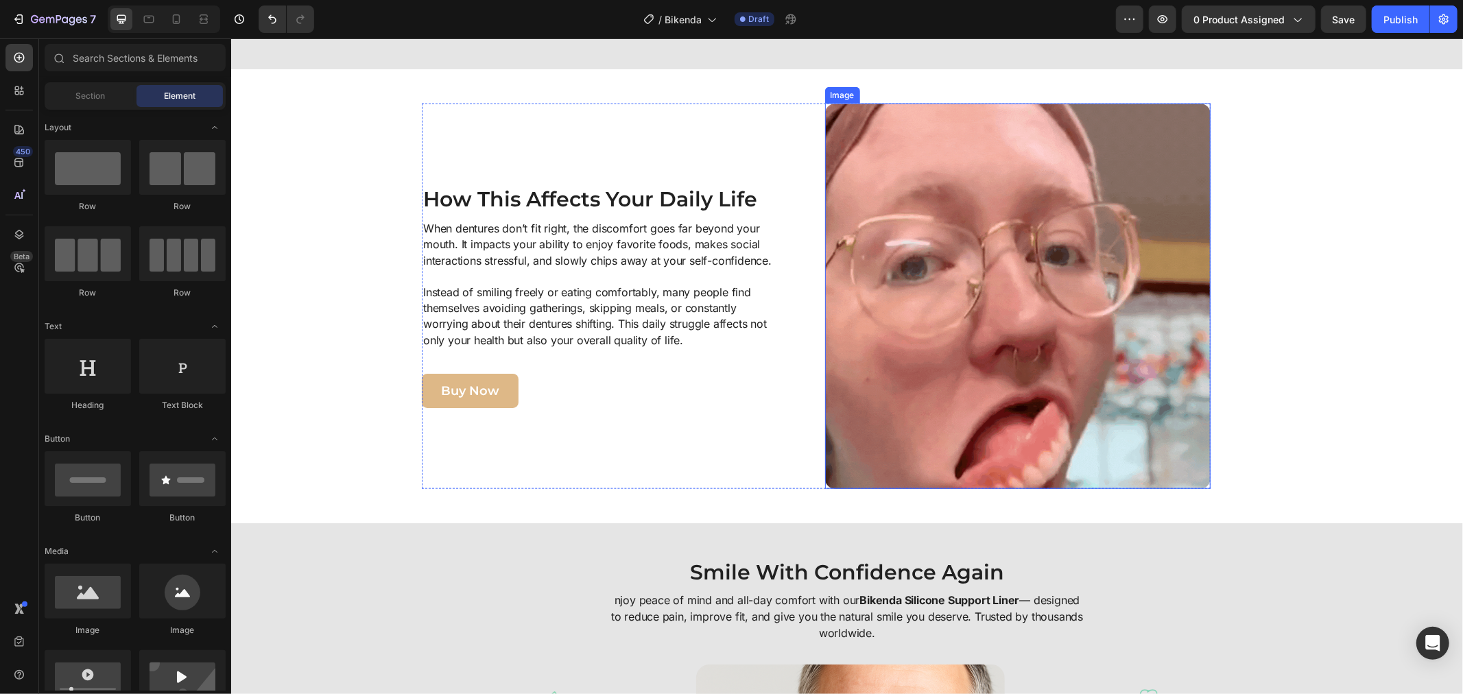
click at [858, 223] on img at bounding box center [1017, 296] width 386 height 386
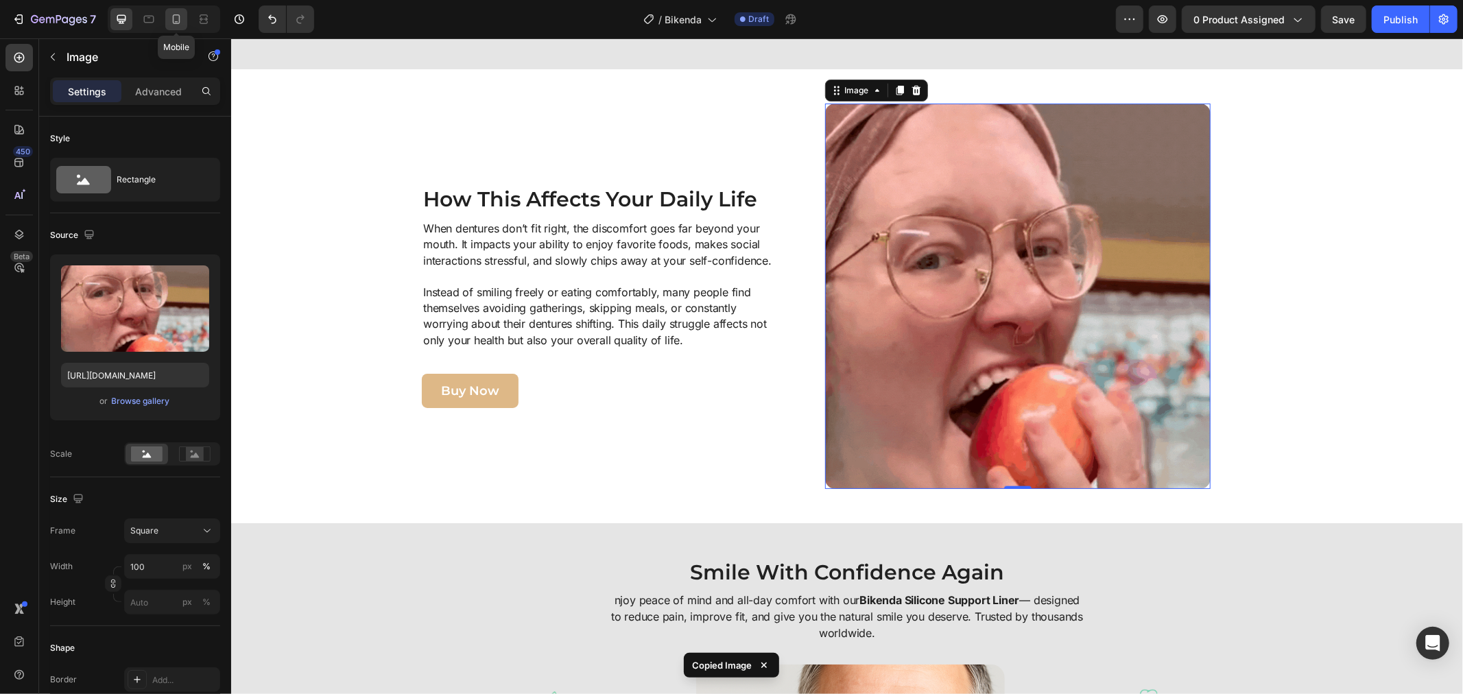
click at [179, 22] on icon at bounding box center [177, 19] width 8 height 10
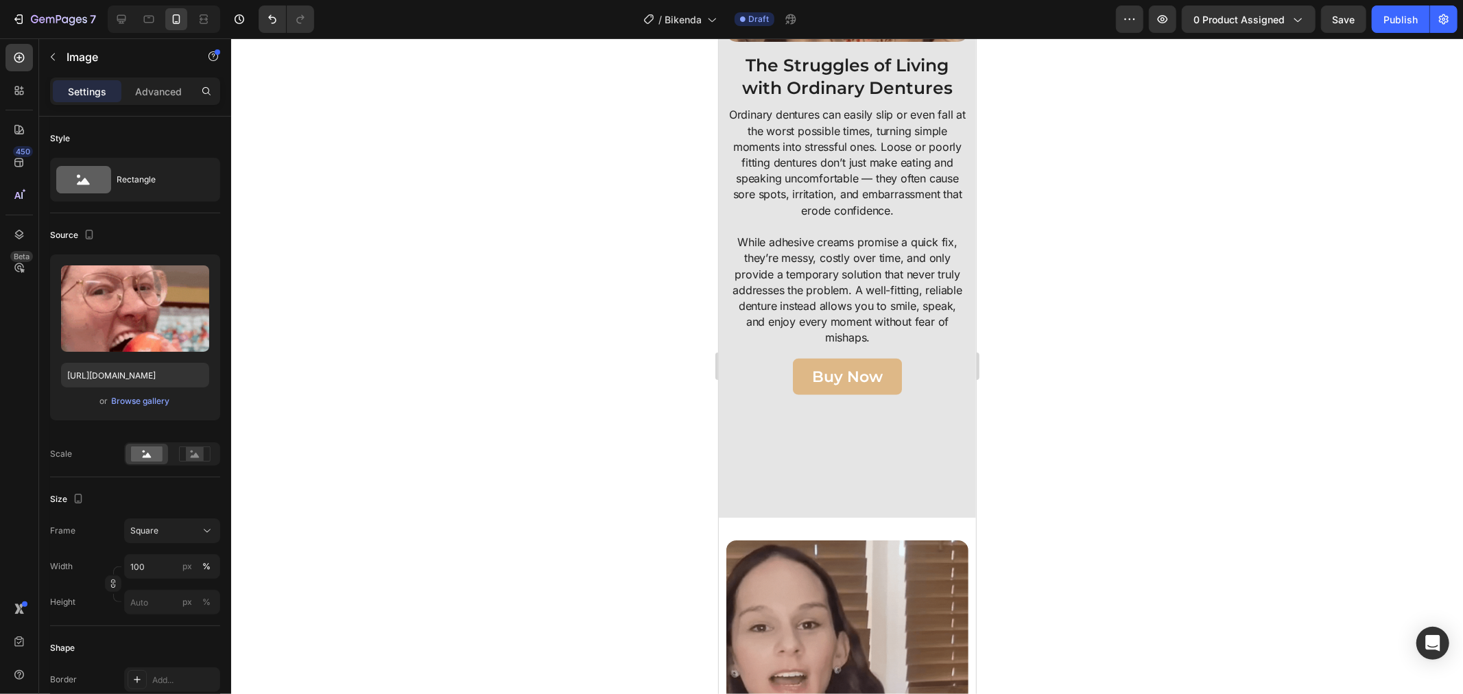
scroll to position [5867, 0]
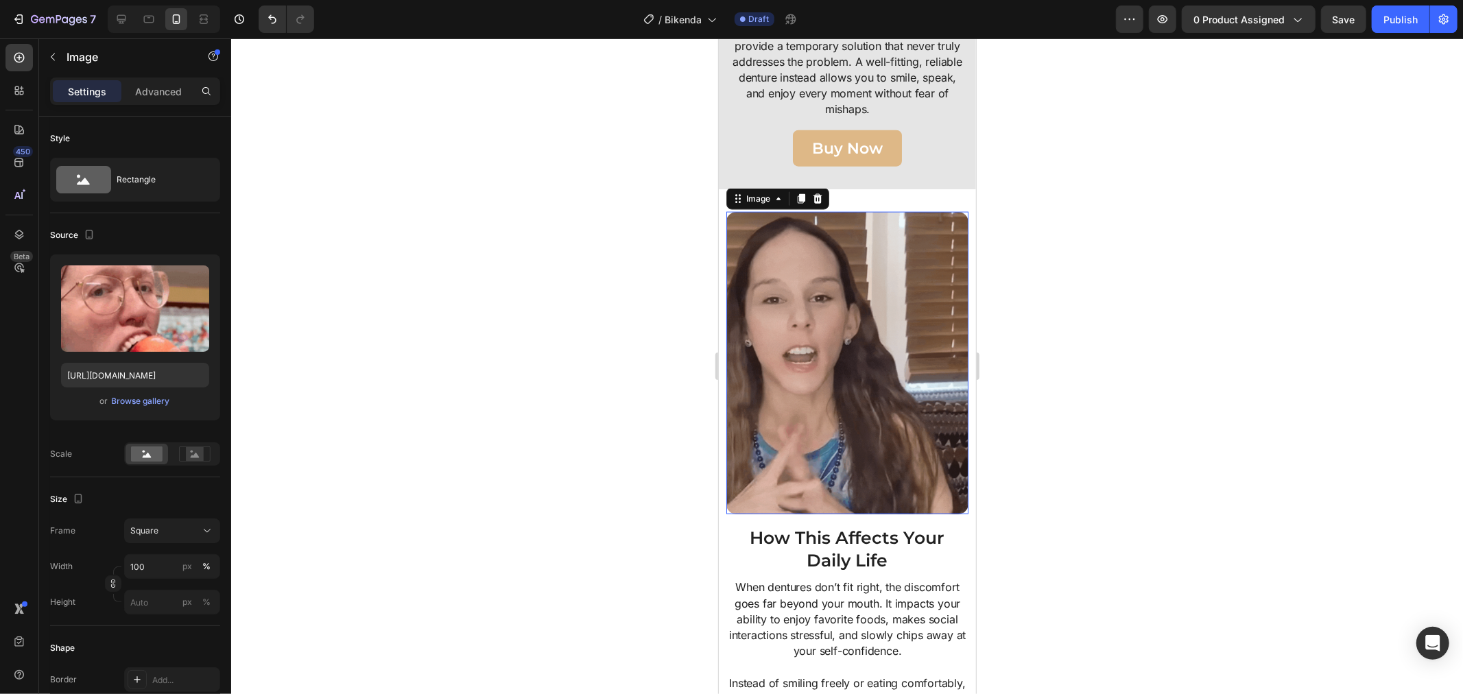
click at [826, 333] on img at bounding box center [847, 362] width 242 height 302
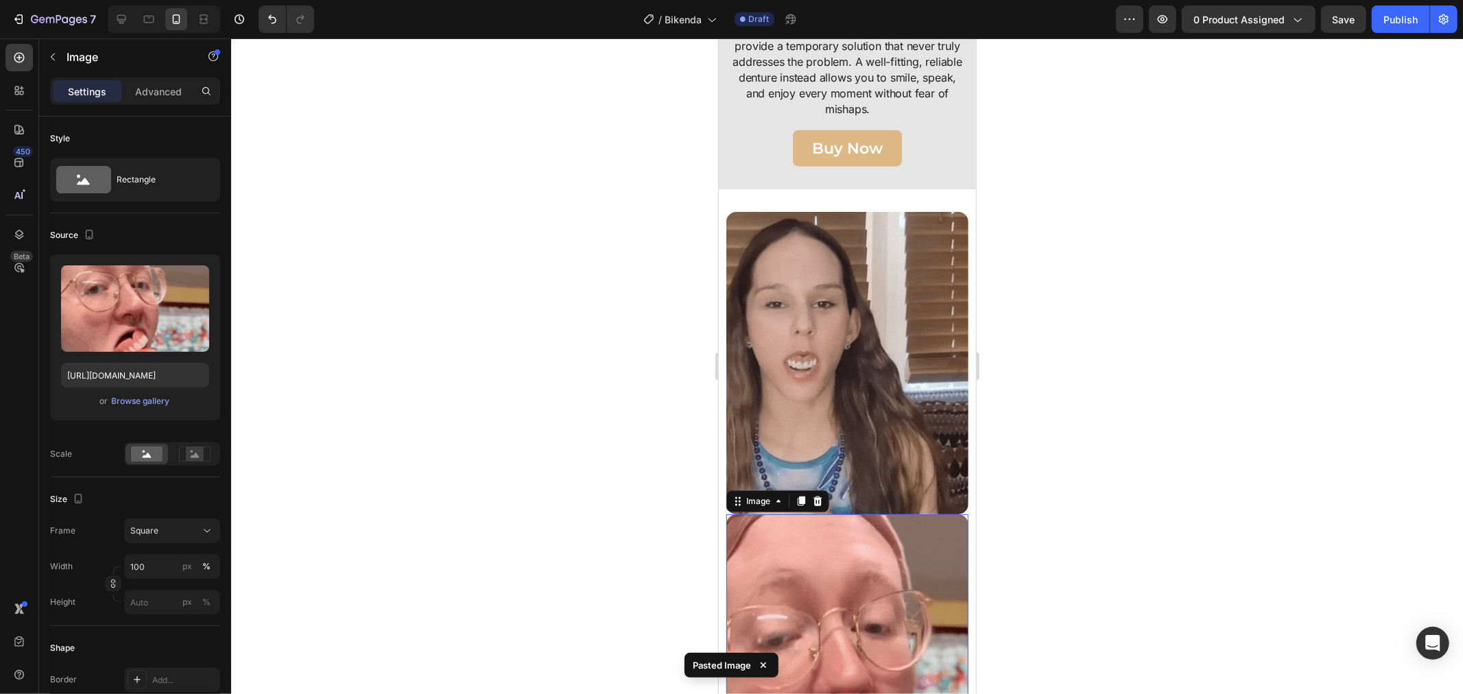
click at [826, 333] on img at bounding box center [847, 362] width 242 height 302
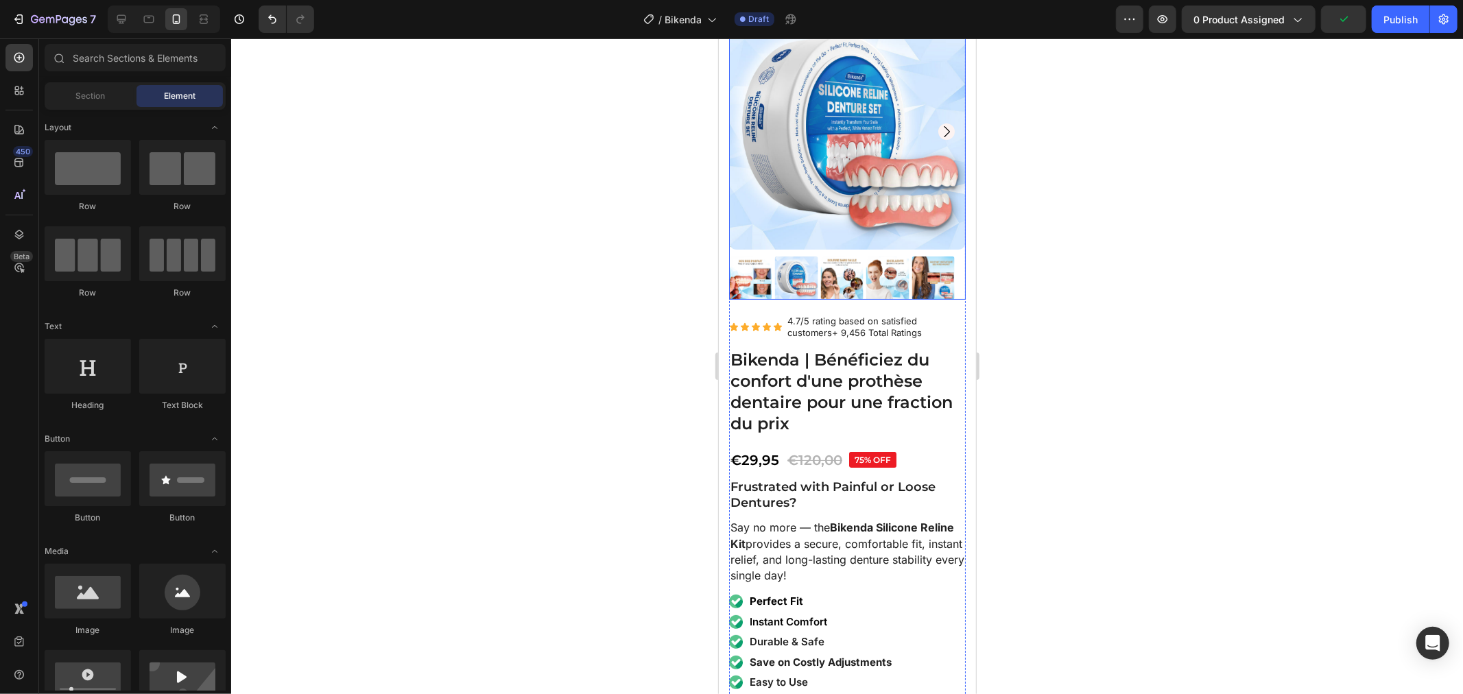
scroll to position [4075, 0]
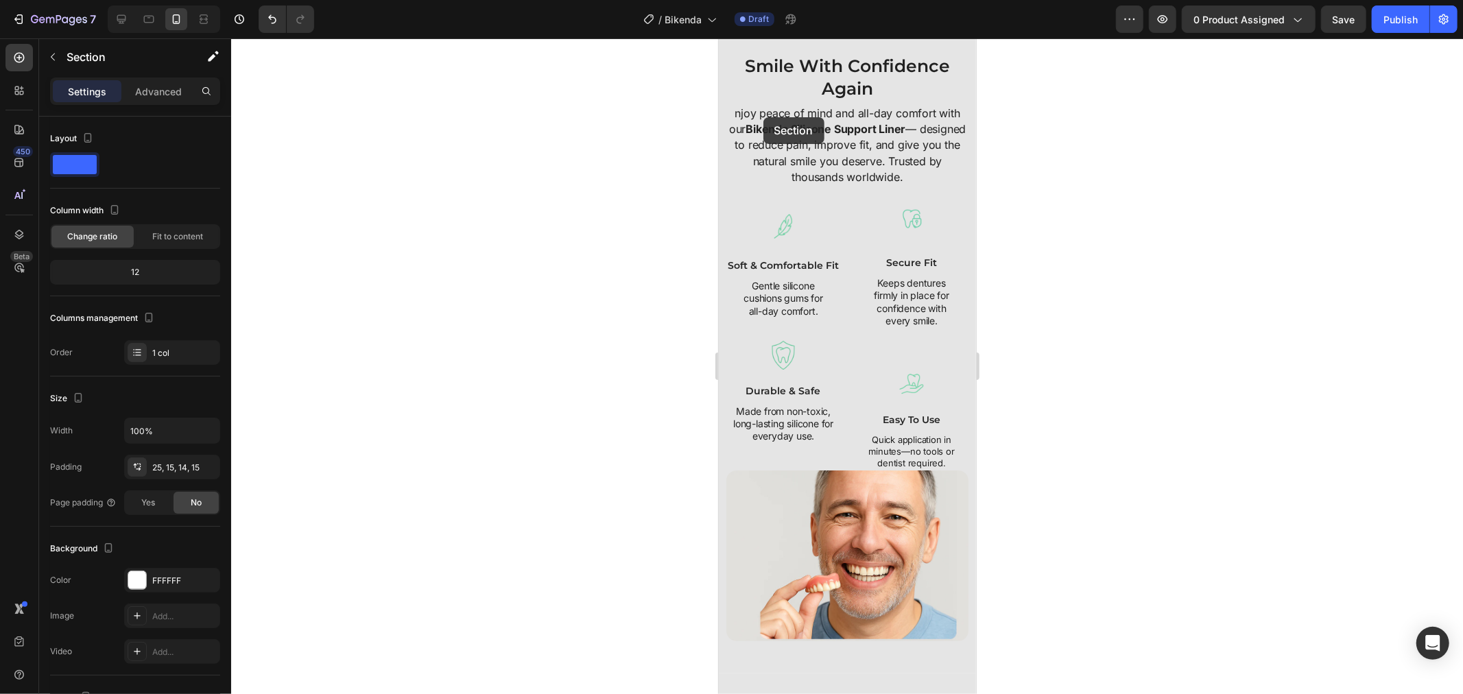
scroll to position [0, 0]
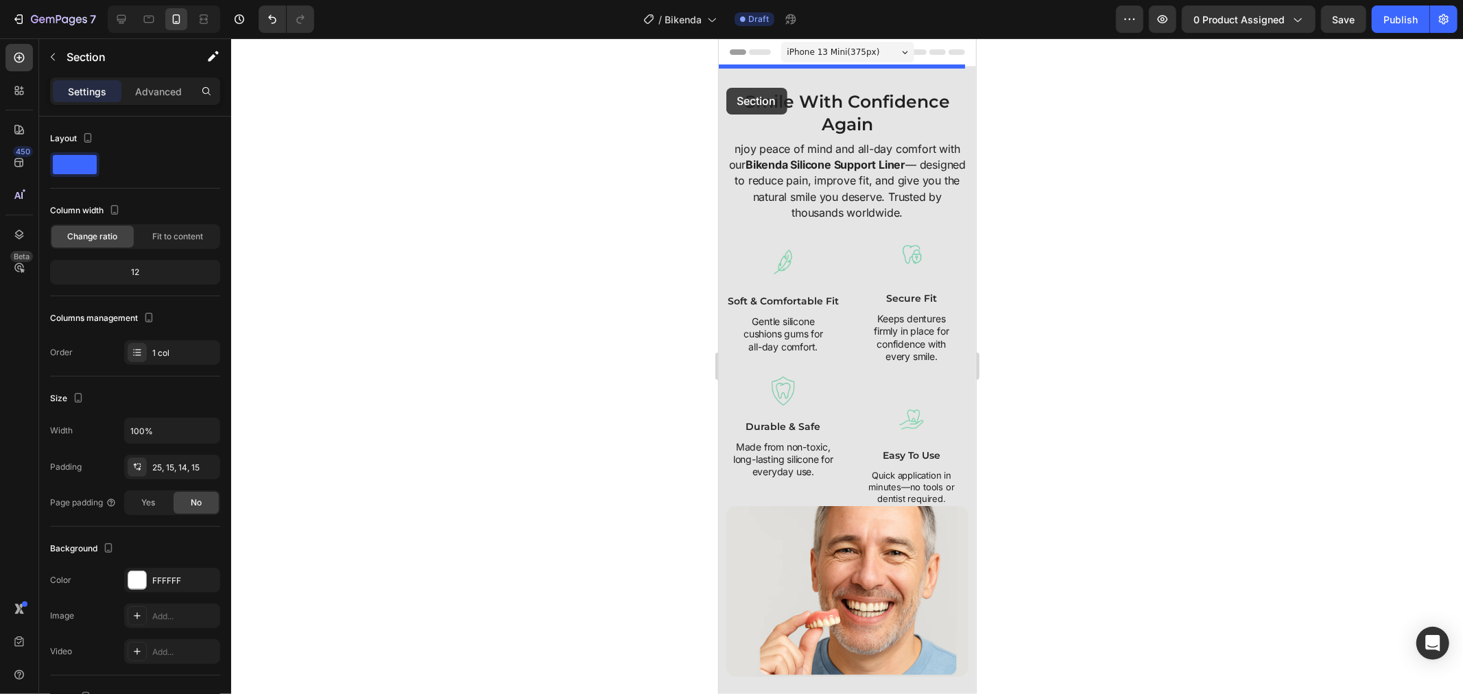
drag, startPoint x: 722, startPoint y: 207, endPoint x: 724, endPoint y: 86, distance: 120.7
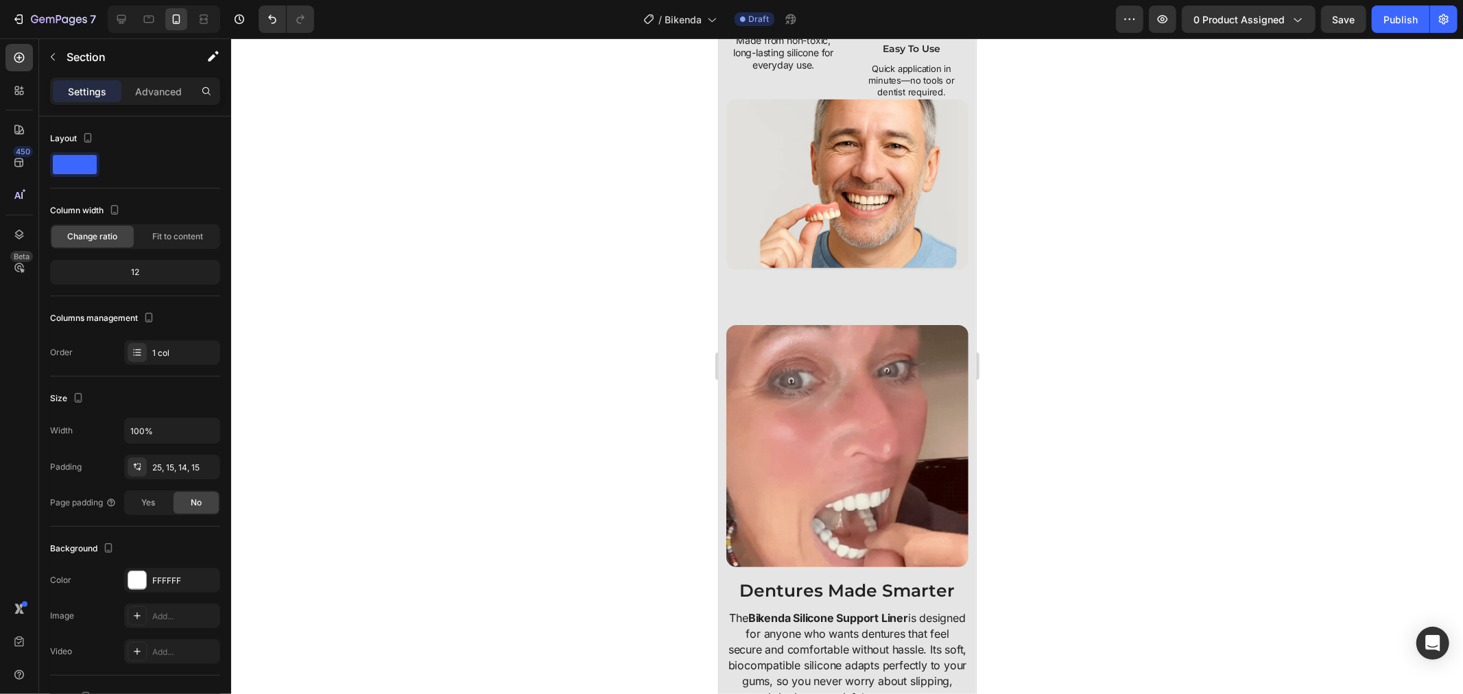
scroll to position [1676, 0]
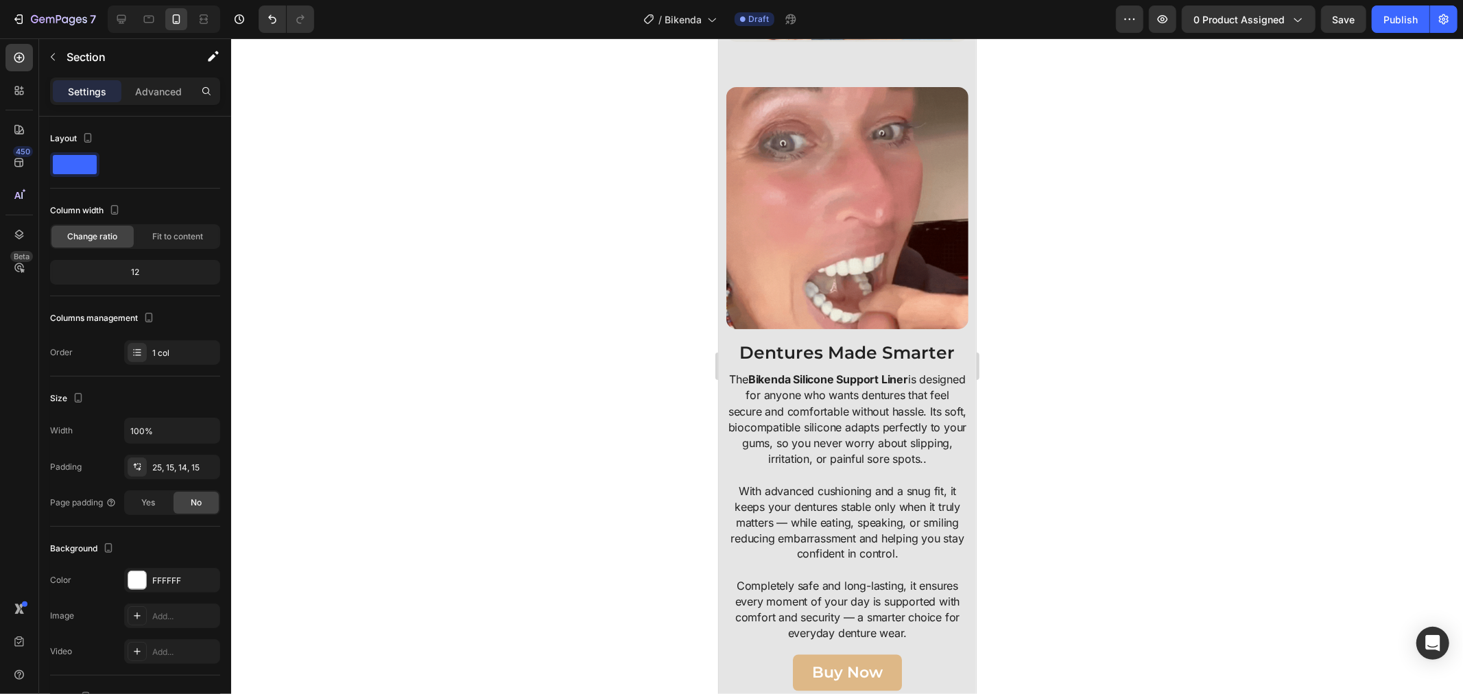
click at [783, 267] on img at bounding box center [847, 207] width 242 height 242
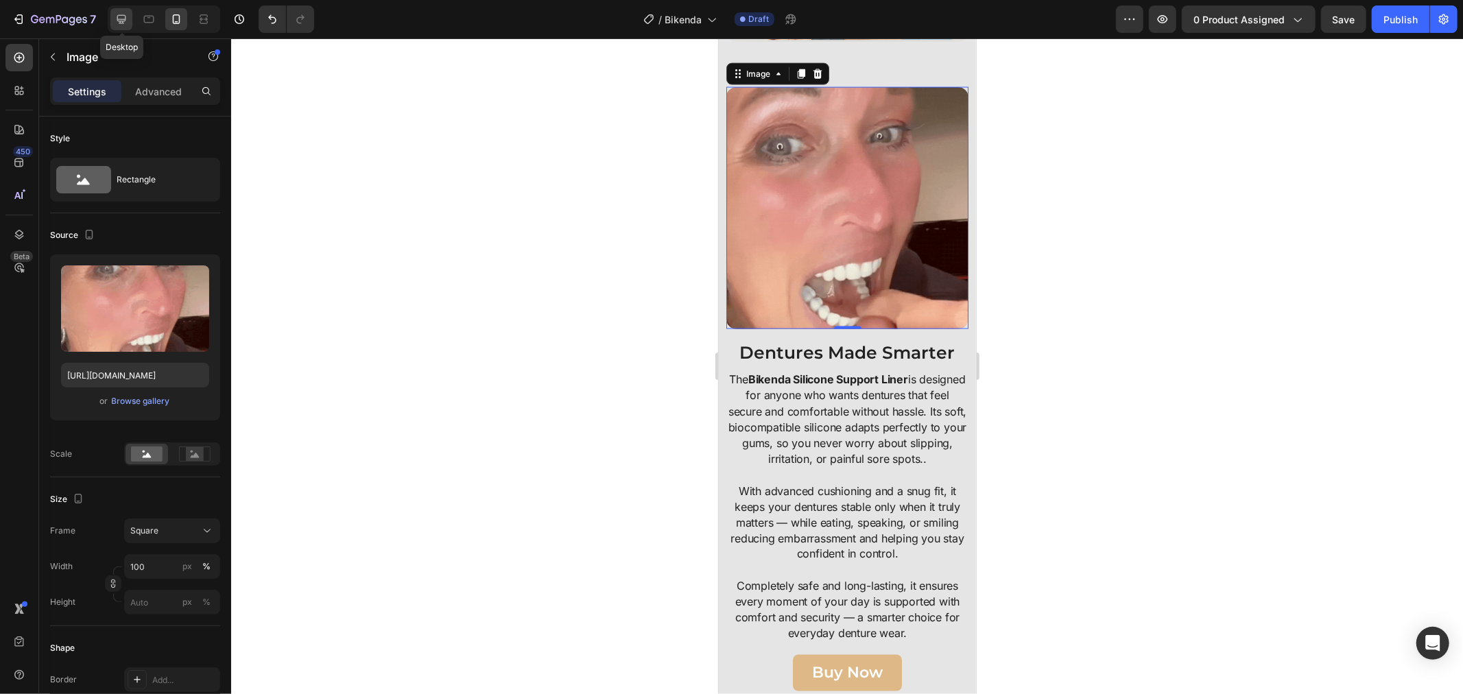
click at [117, 19] on icon at bounding box center [122, 19] width 14 height 14
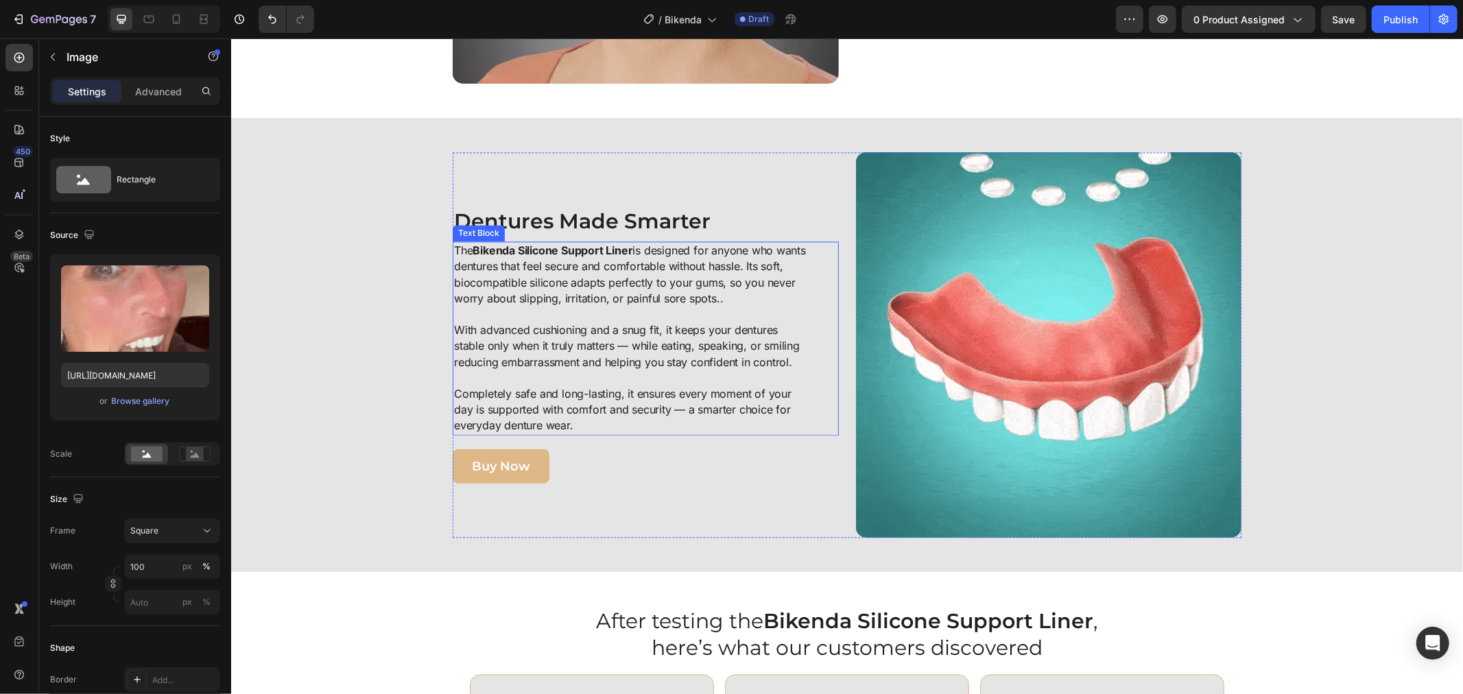
scroll to position [2072, 0]
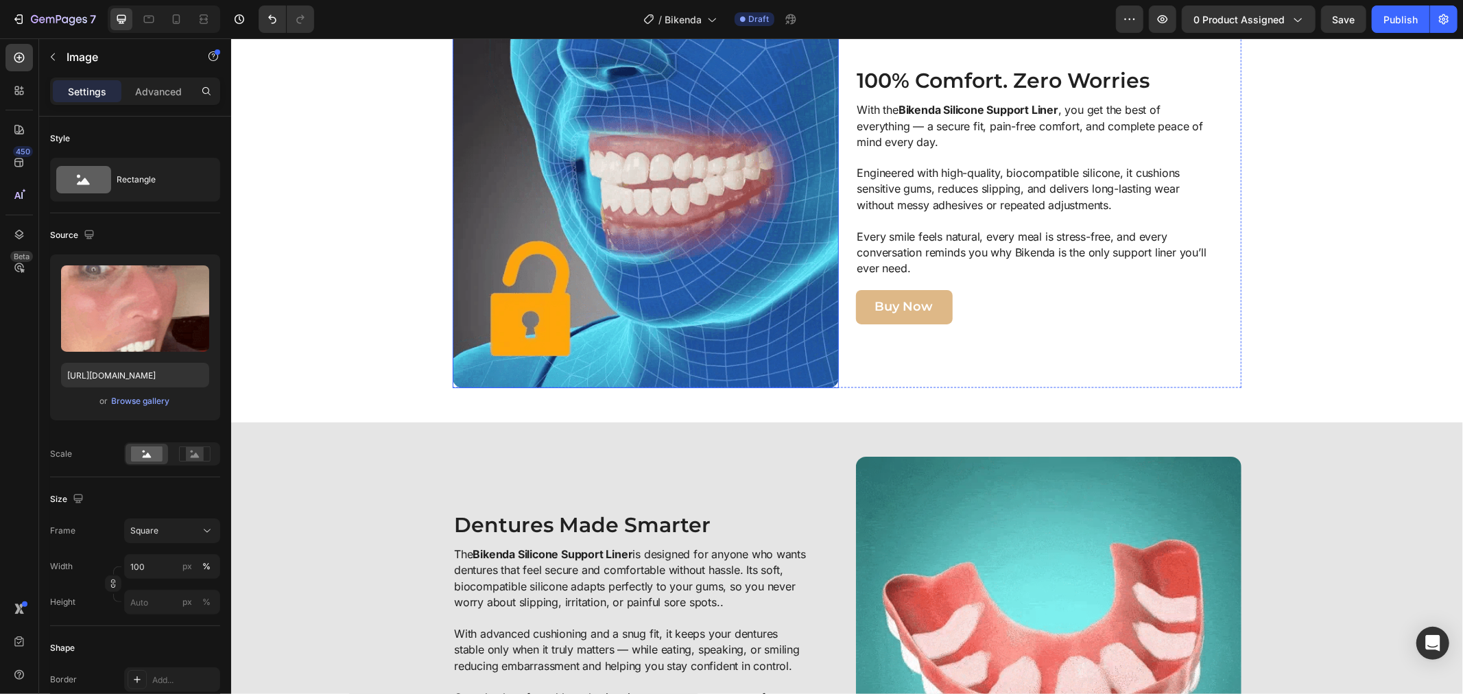
click at [785, 324] on img at bounding box center [645, 194] width 386 height 386
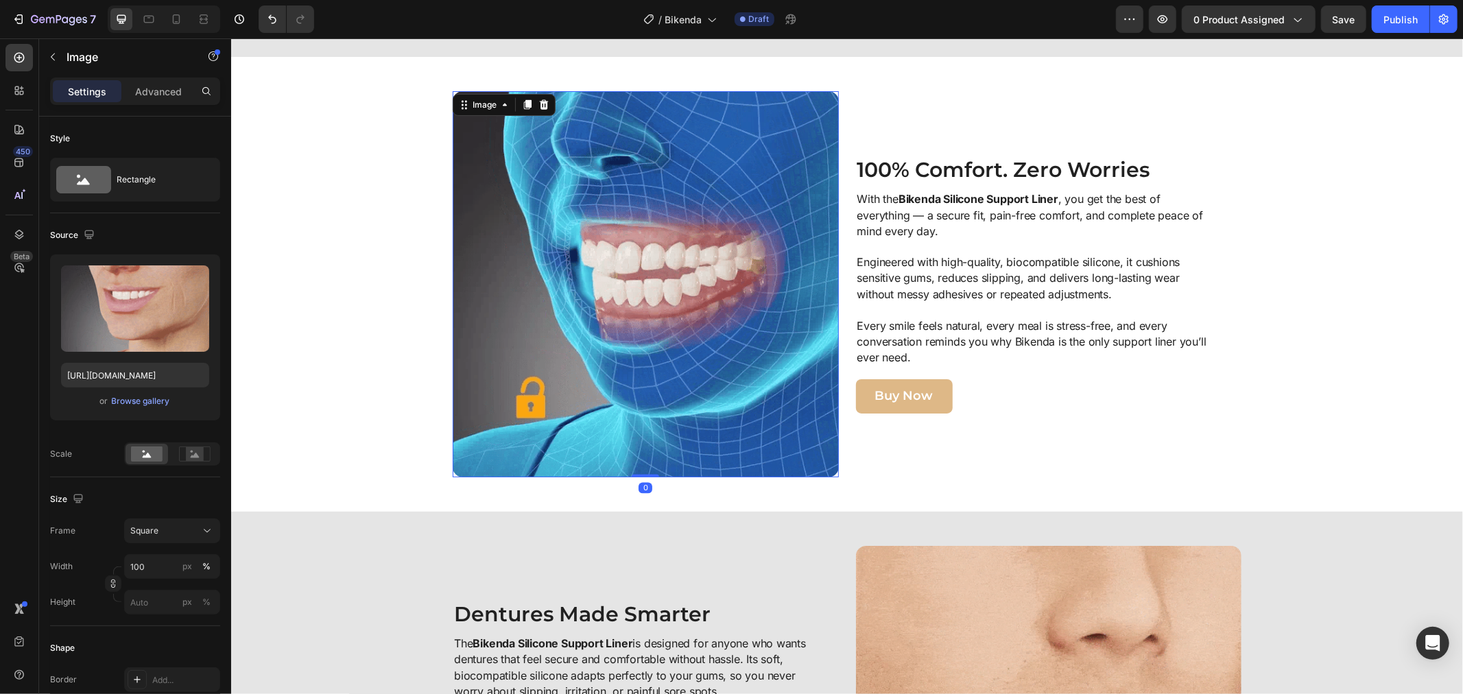
scroll to position [1919, 0]
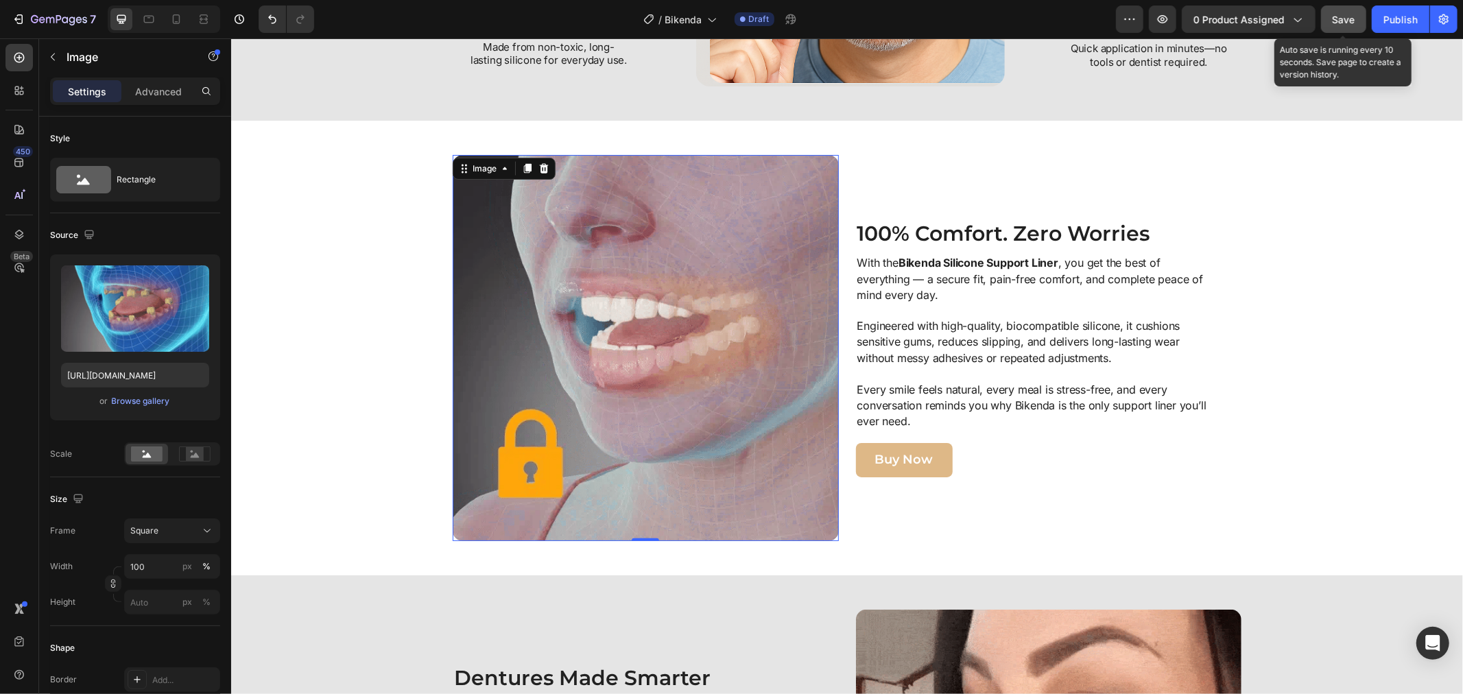
click at [1354, 23] on span "Save" at bounding box center [1344, 20] width 23 height 12
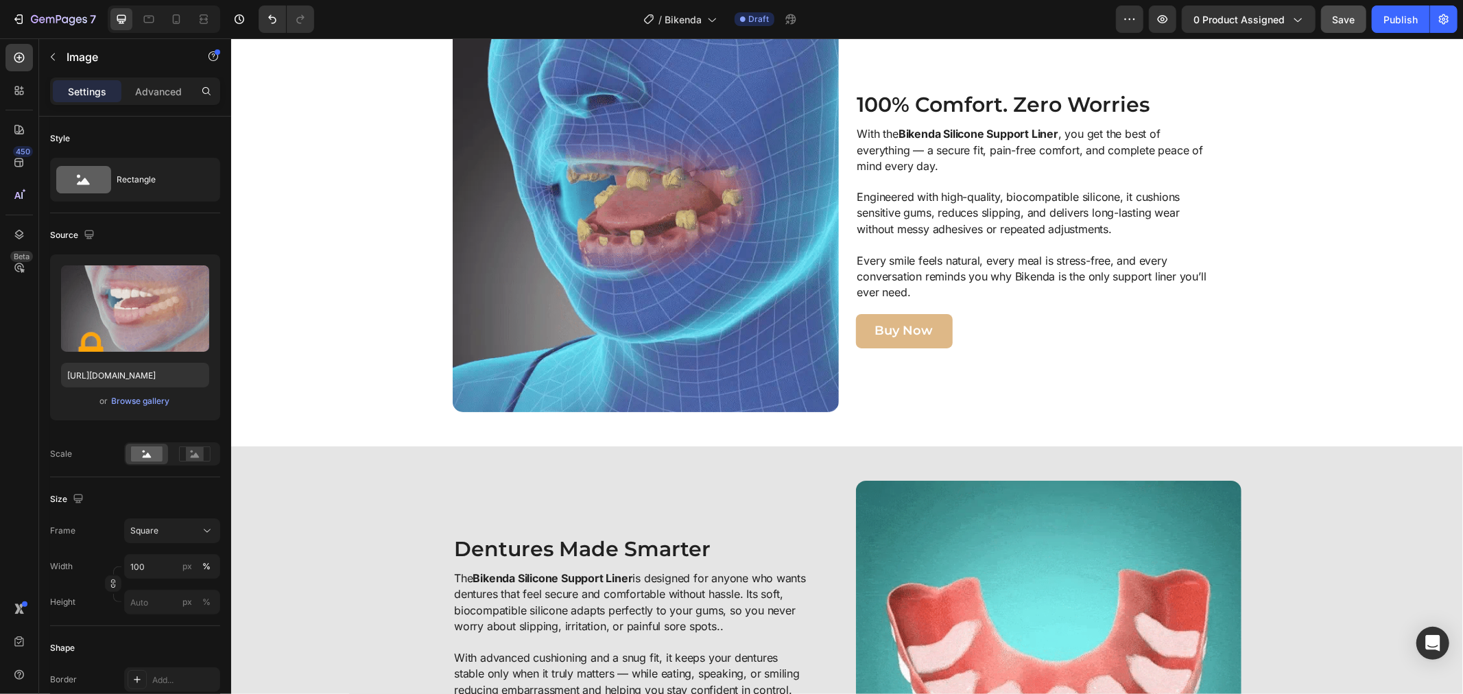
scroll to position [2018, 0]
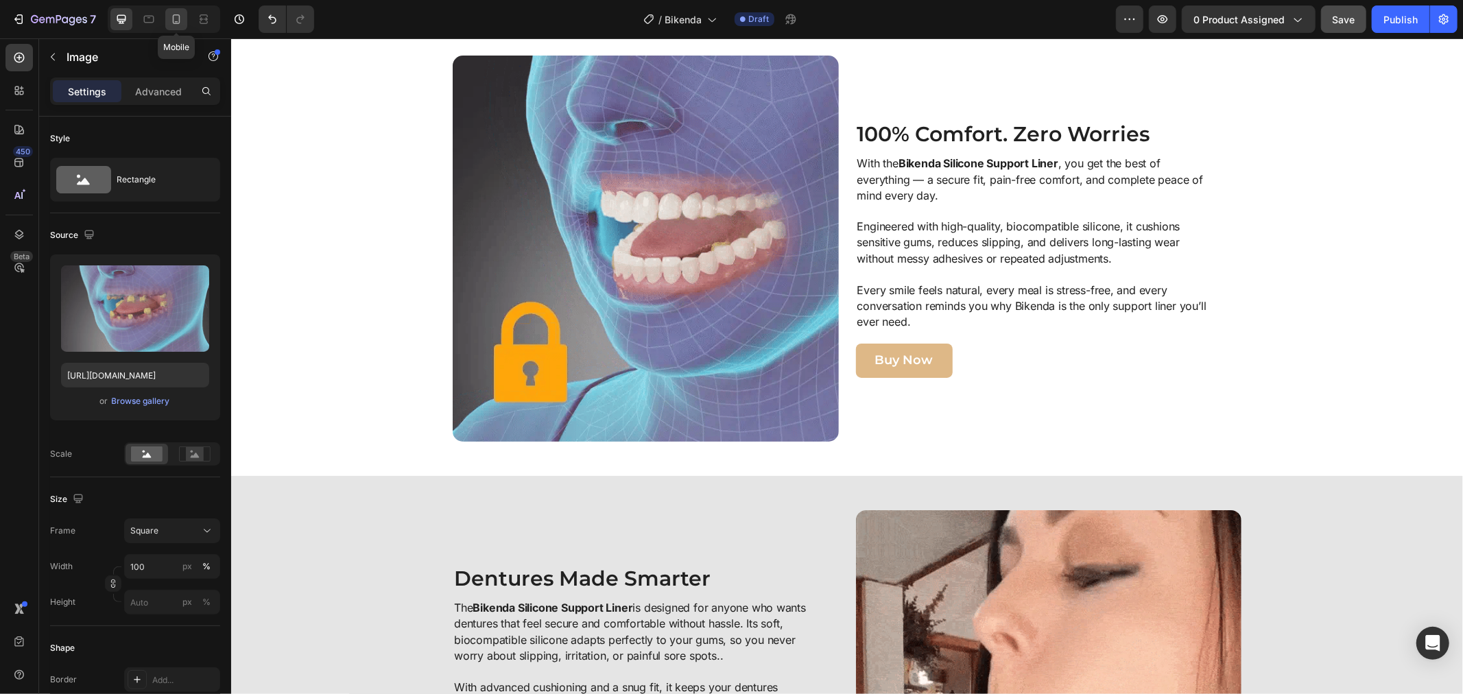
drag, startPoint x: 176, startPoint y: 12, endPoint x: 102, endPoint y: 376, distance: 371.8
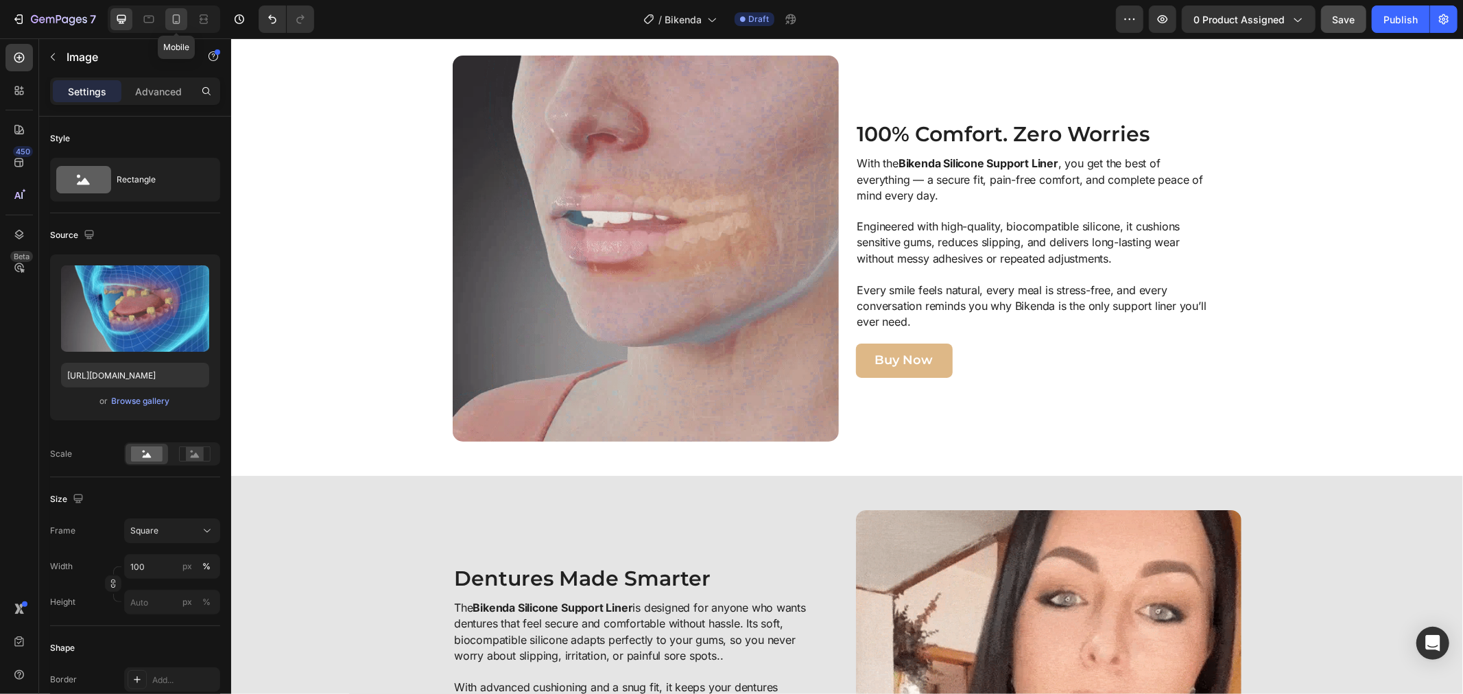
click at [176, 12] on icon at bounding box center [176, 19] width 14 height 14
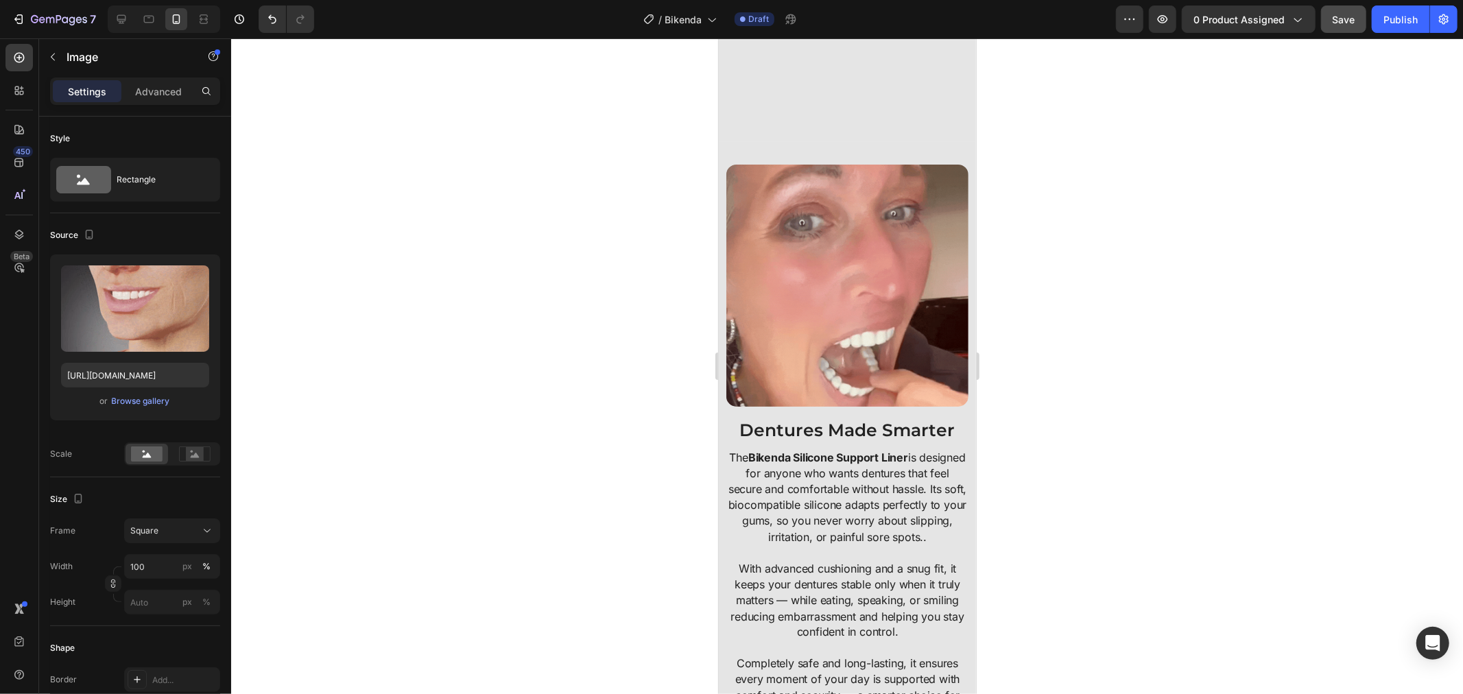
scroll to position [1752, 0]
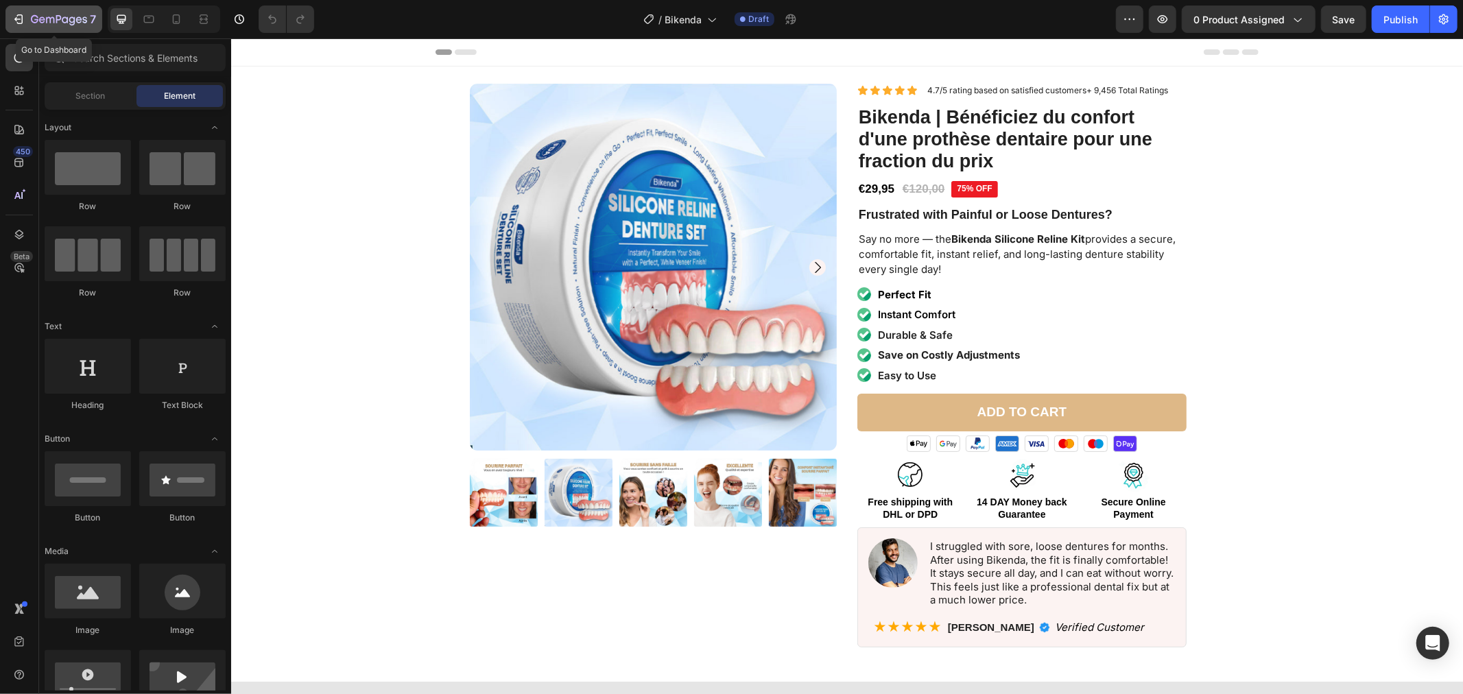
click at [71, 14] on icon "button" at bounding box center [59, 20] width 56 height 12
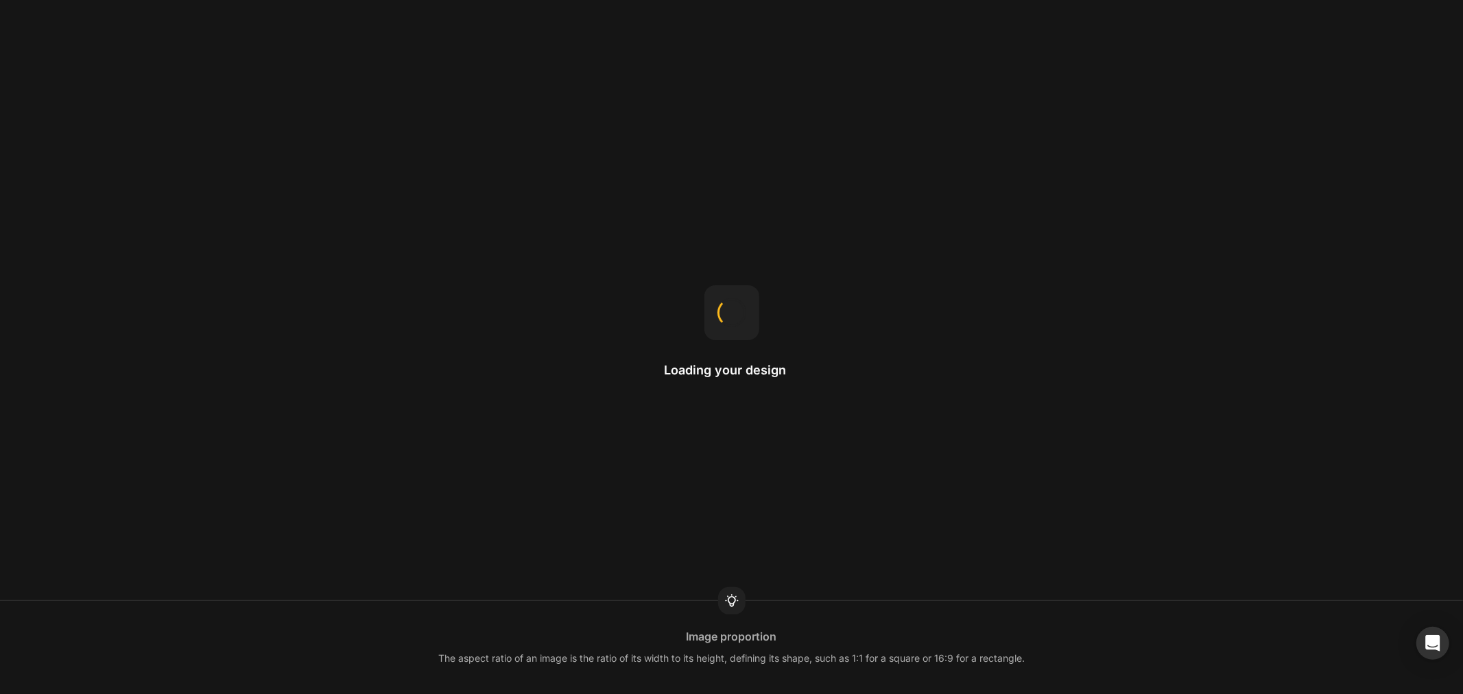
click at [557, 91] on div "Loading your design Image proportion The aspect ratio of an image is the ratio …" at bounding box center [731, 347] width 1463 height 694
drag, startPoint x: 489, startPoint y: 53, endPoint x: 481, endPoint y: 53, distance: 7.5
click at [488, 53] on div "Loading your design Landing page This is the page a visitor can land on after c…" at bounding box center [731, 347] width 1463 height 694
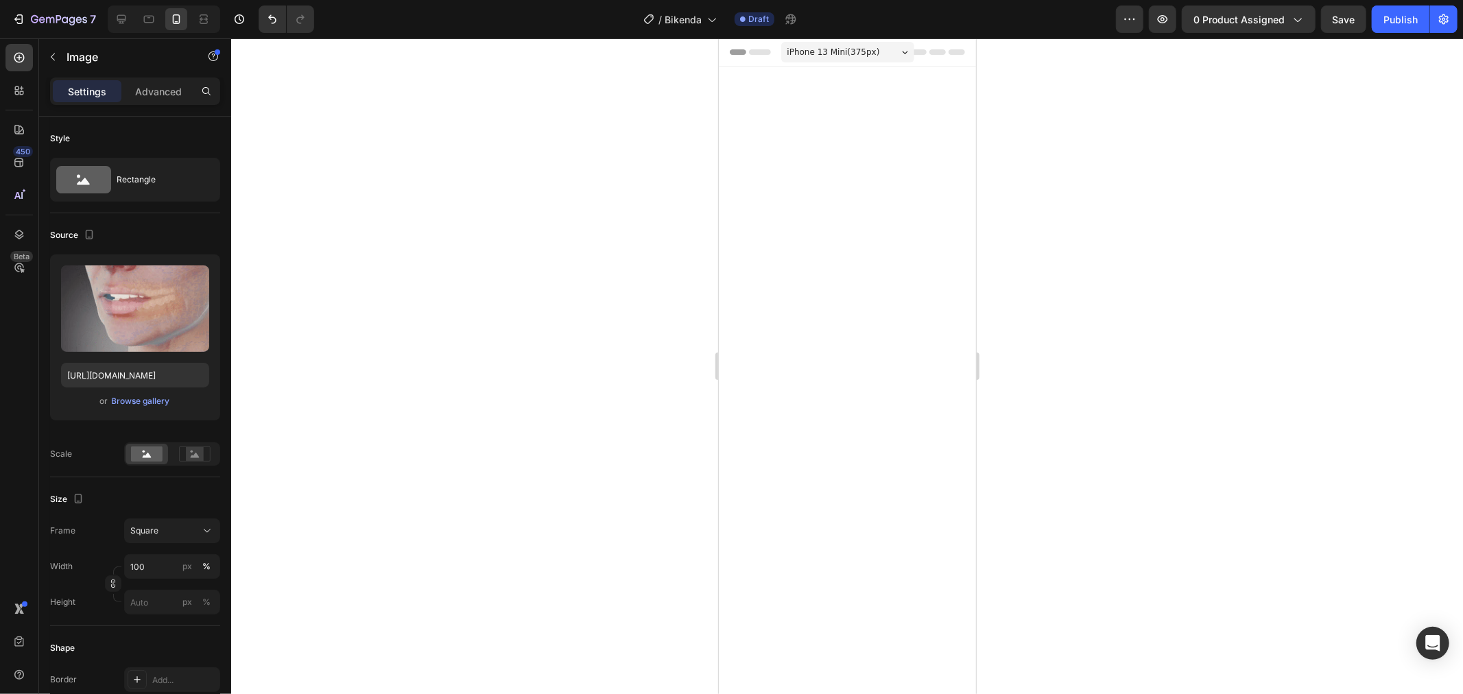
scroll to position [1752, 0]
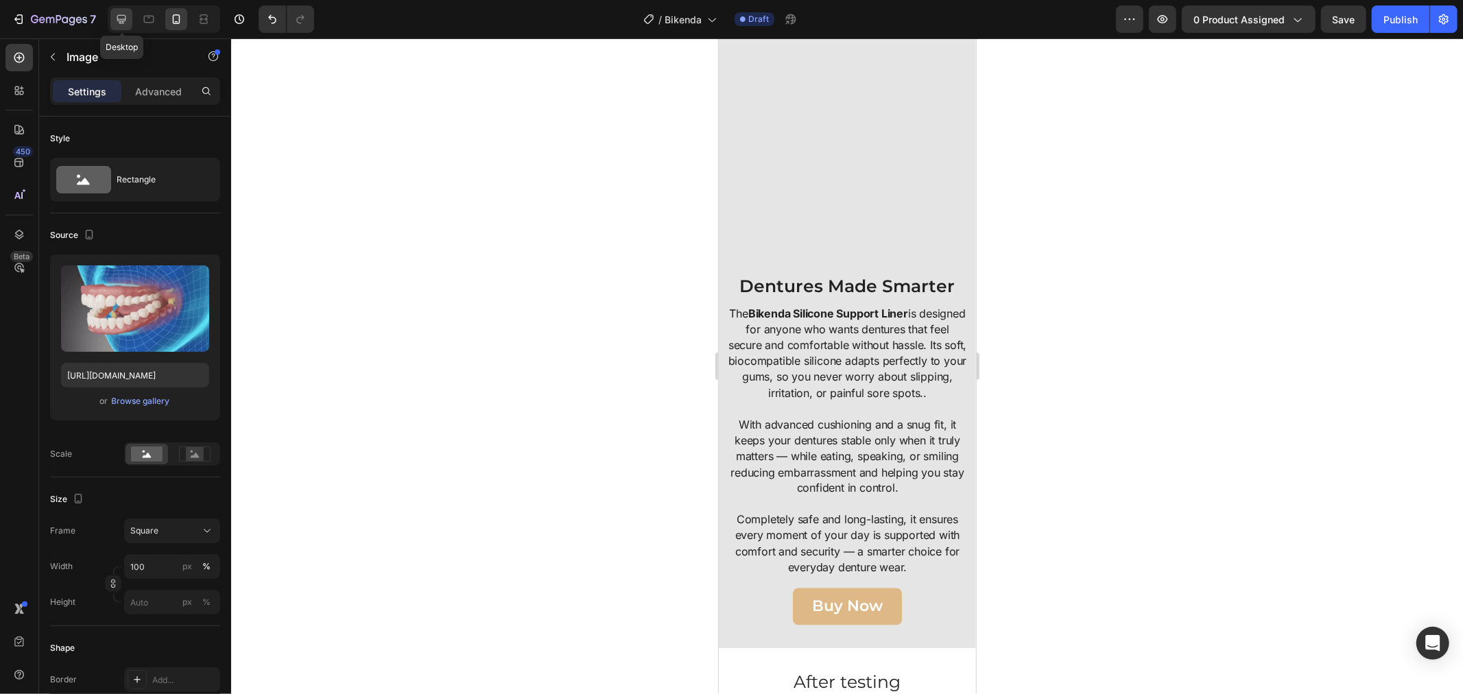
click at [126, 12] on icon at bounding box center [122, 19] width 14 height 14
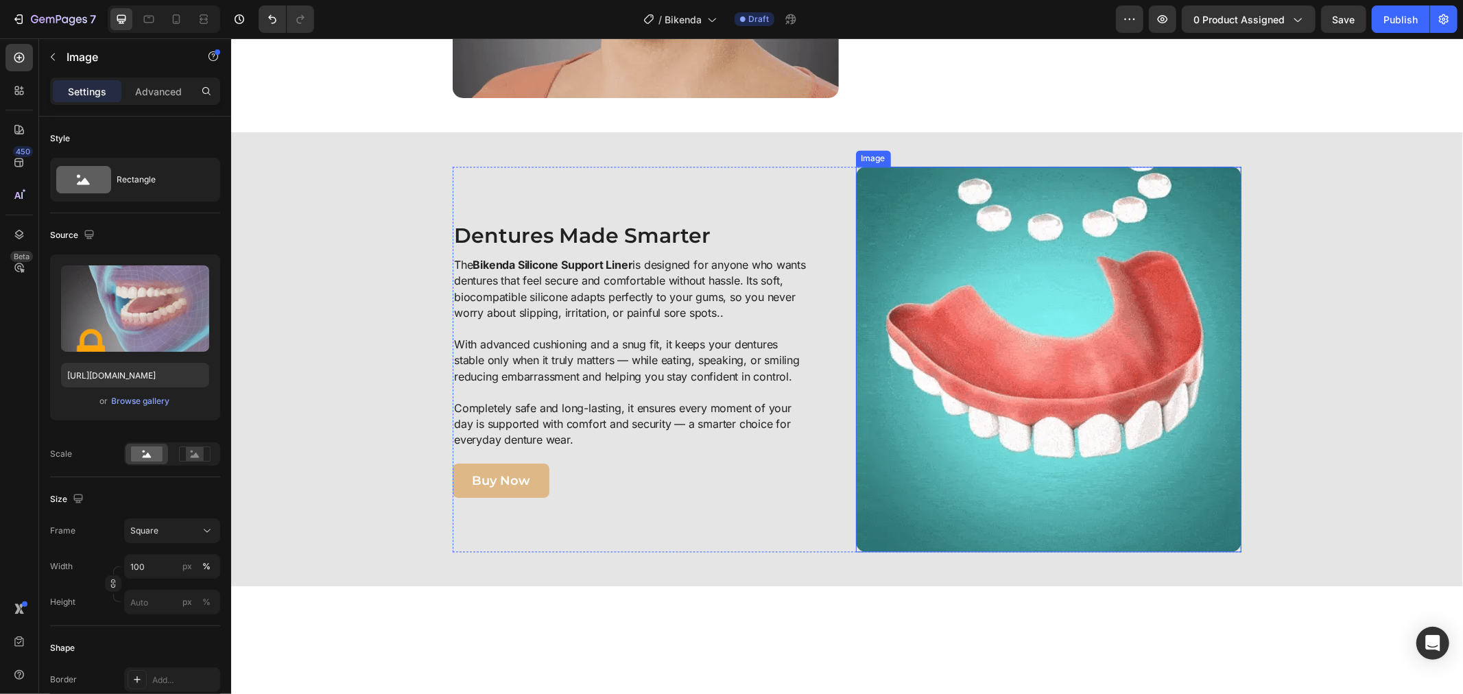
scroll to position [1988, 0]
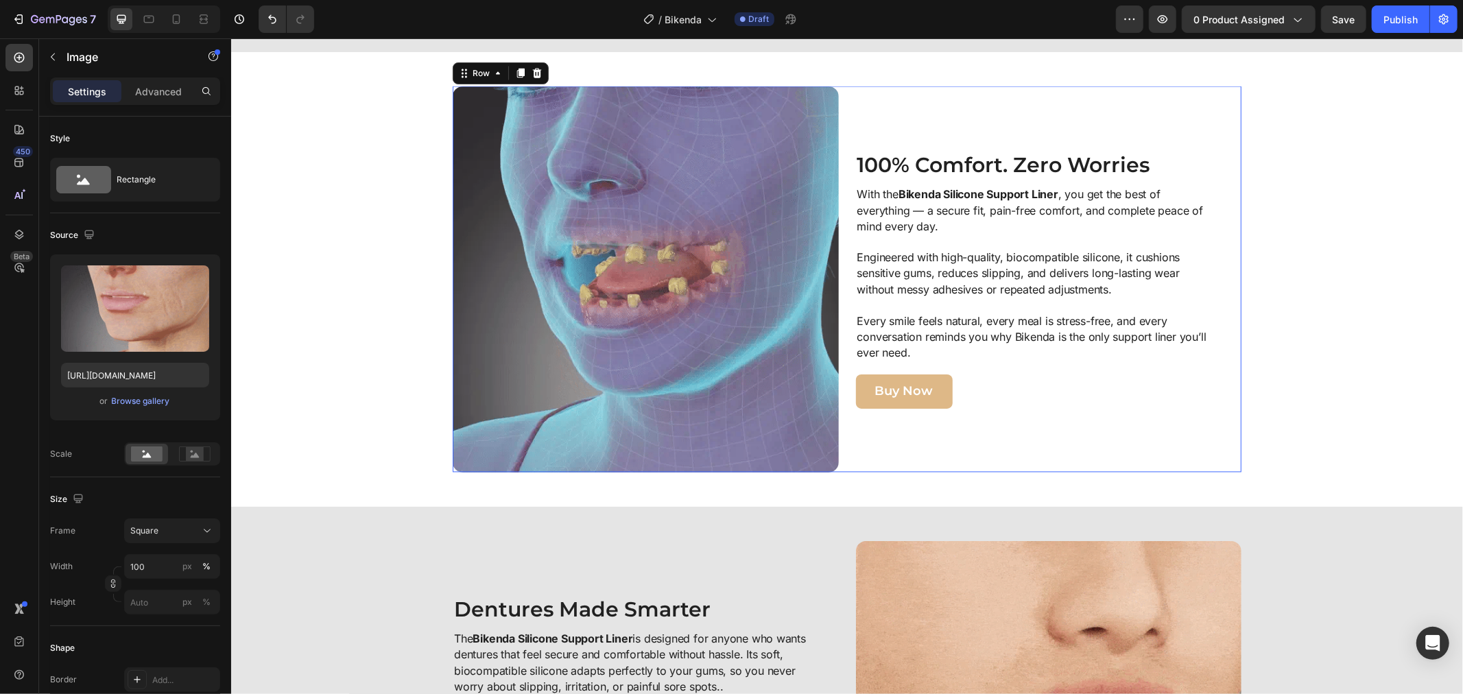
click at [922, 407] on div "100% Comfort. Zero Worries Heading With the Bikenda Silicone Support Liner , yo…" at bounding box center [1048, 279] width 386 height 386
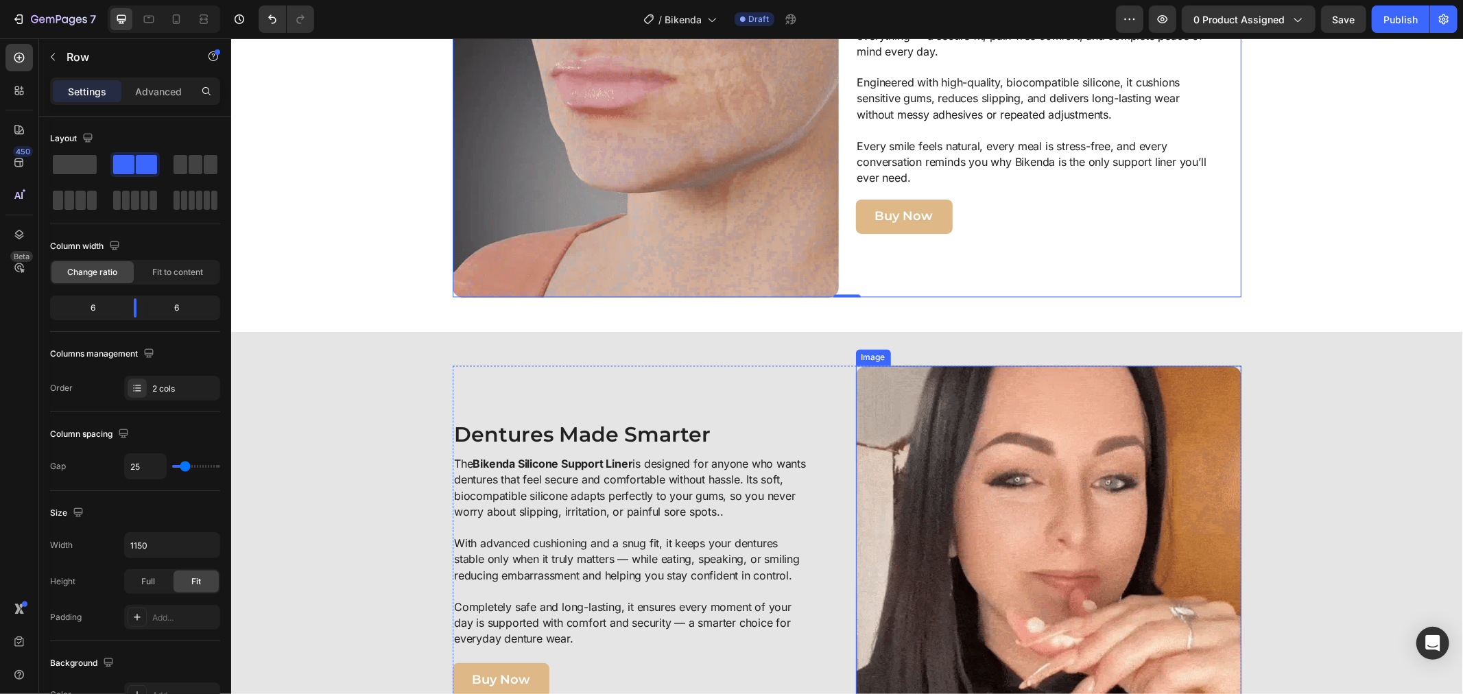
scroll to position [2369, 0]
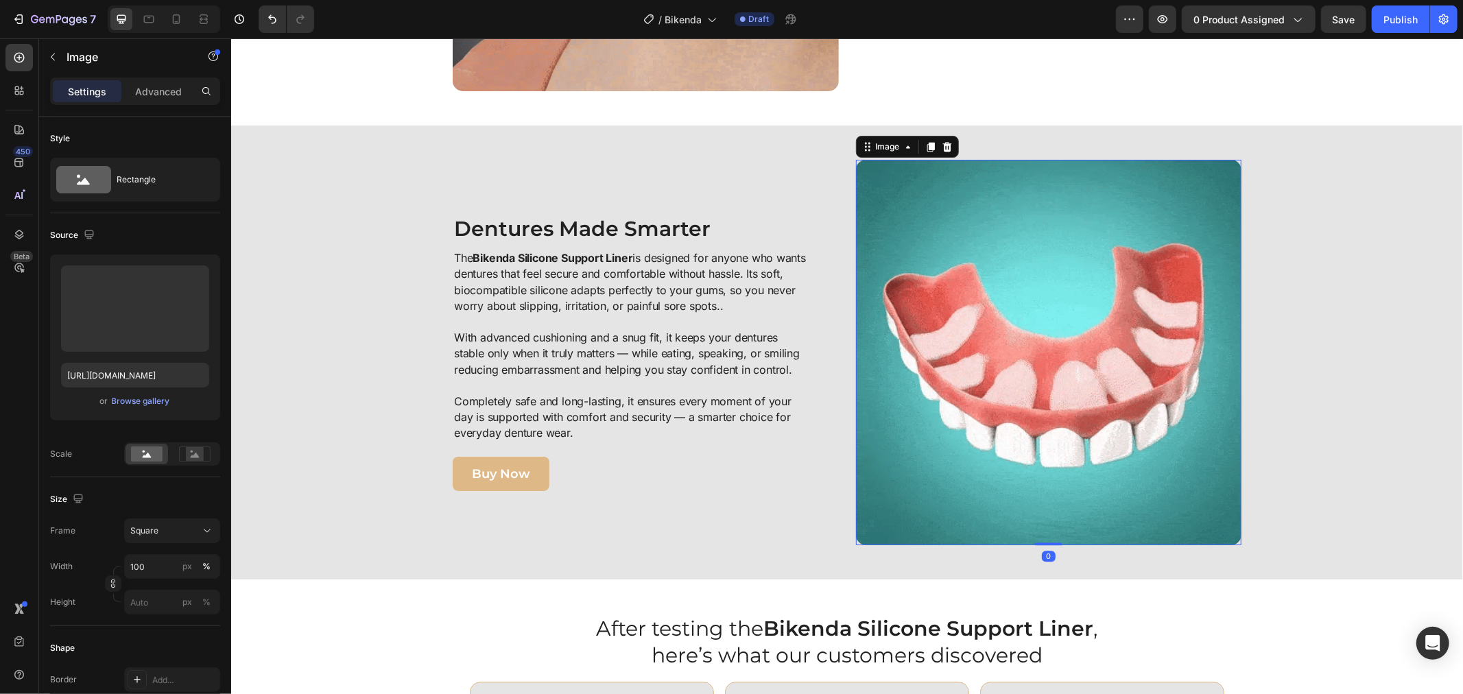
click at [948, 409] on img at bounding box center [1048, 352] width 386 height 386
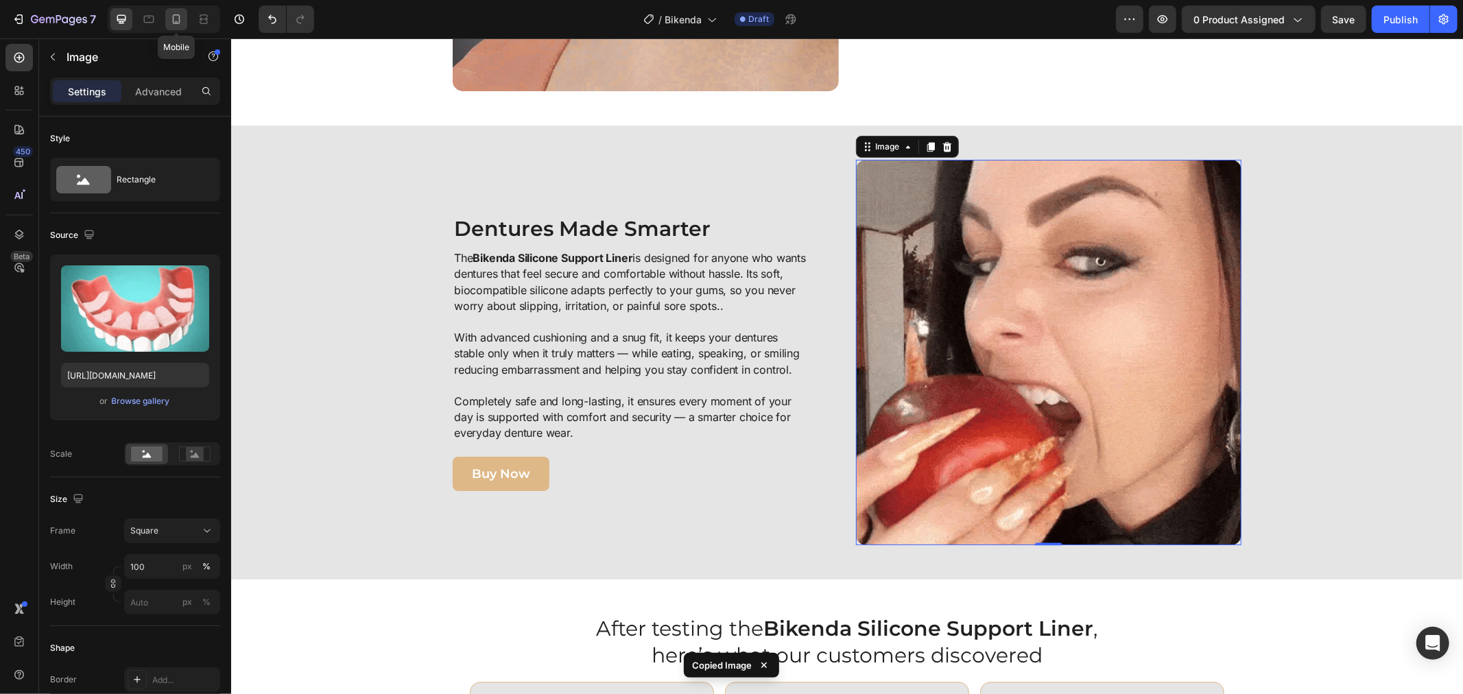
click at [182, 22] on icon at bounding box center [176, 19] width 14 height 14
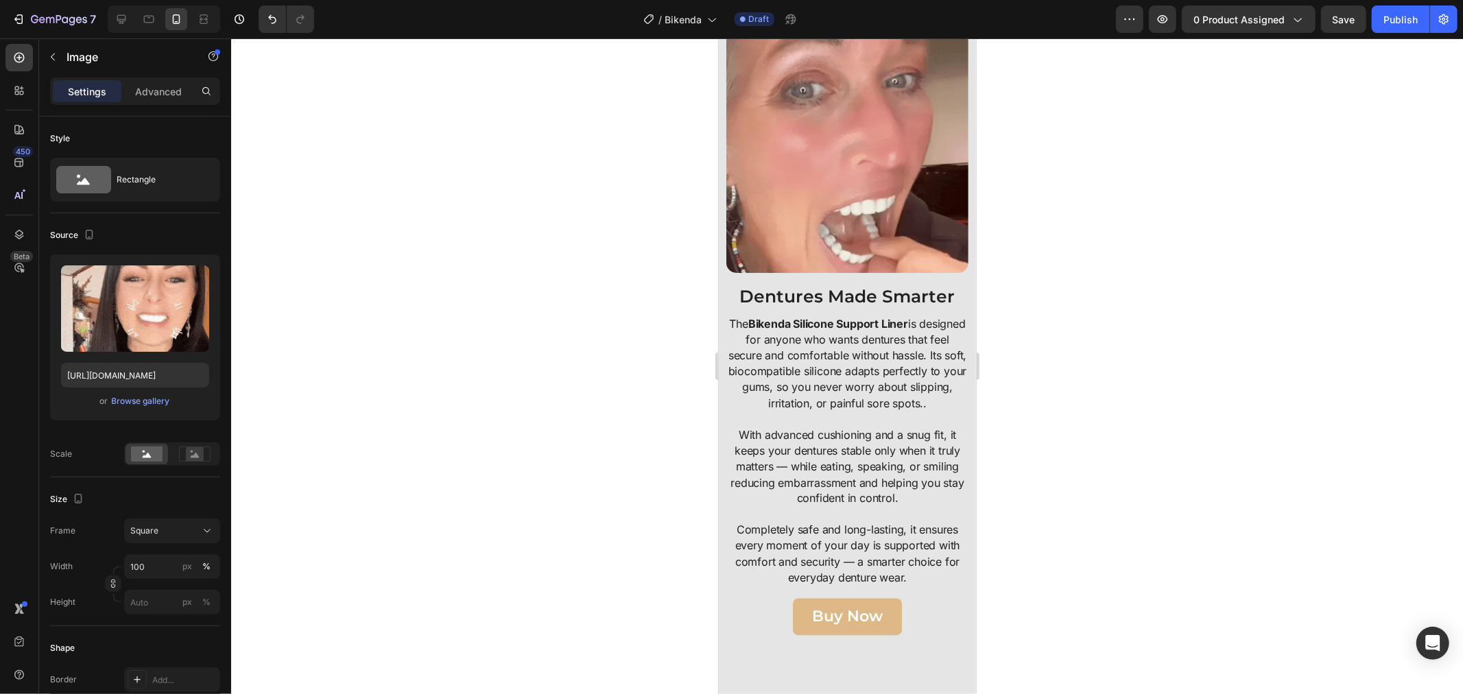
scroll to position [1676, 0]
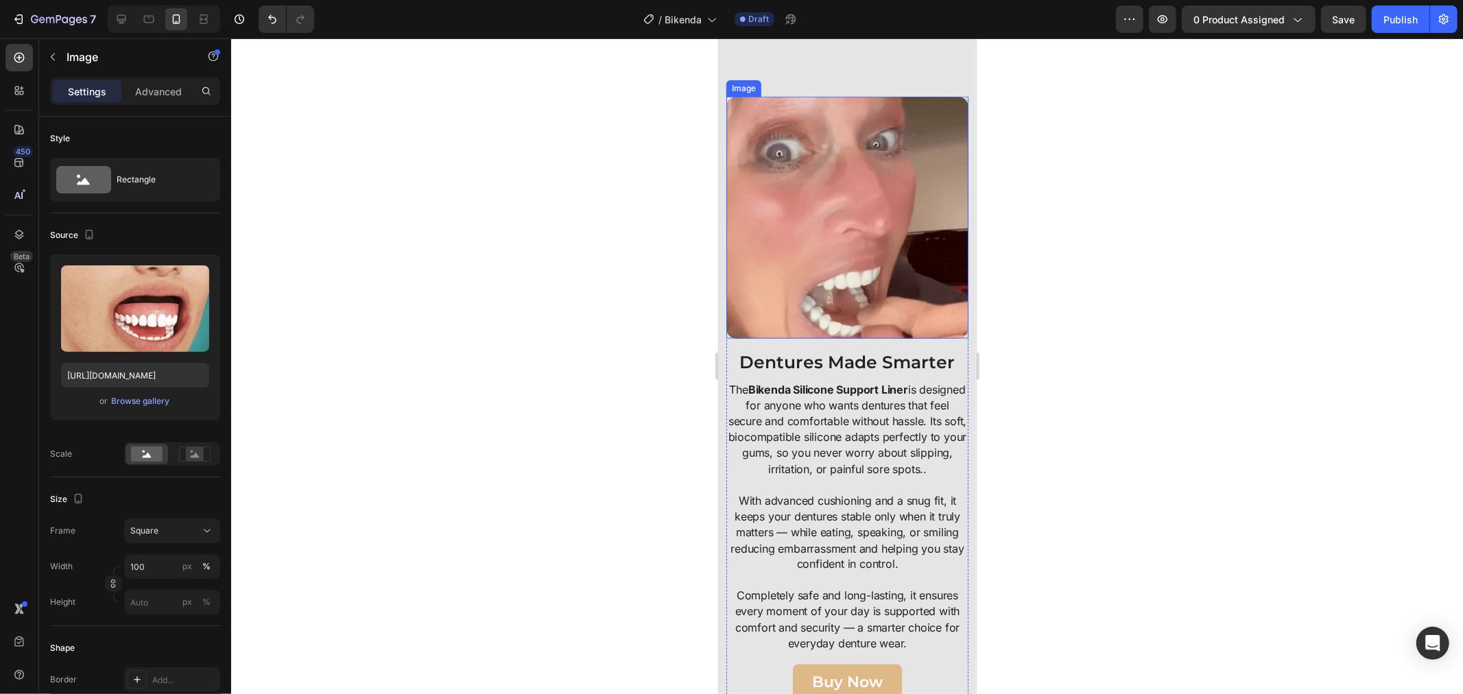
click at [796, 268] on img at bounding box center [847, 217] width 242 height 242
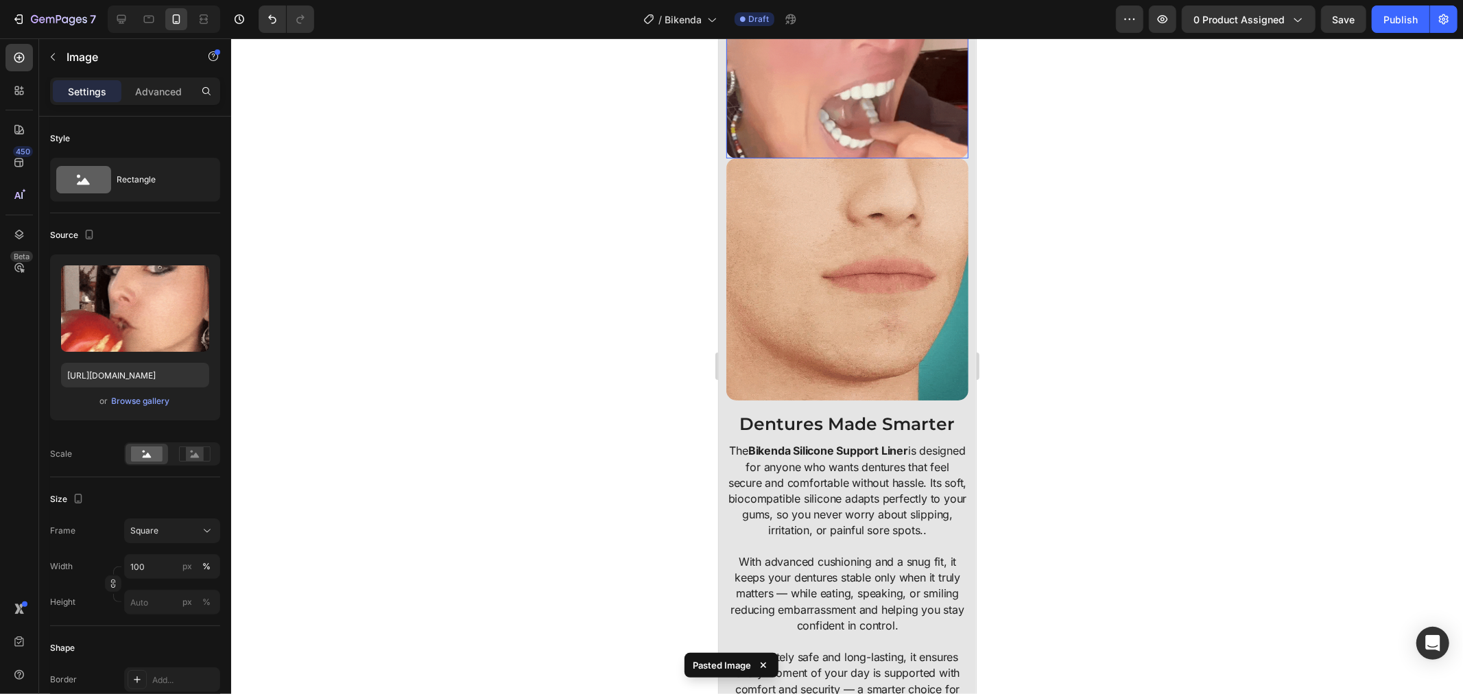
click at [789, 158] on img at bounding box center [847, 37] width 242 height 242
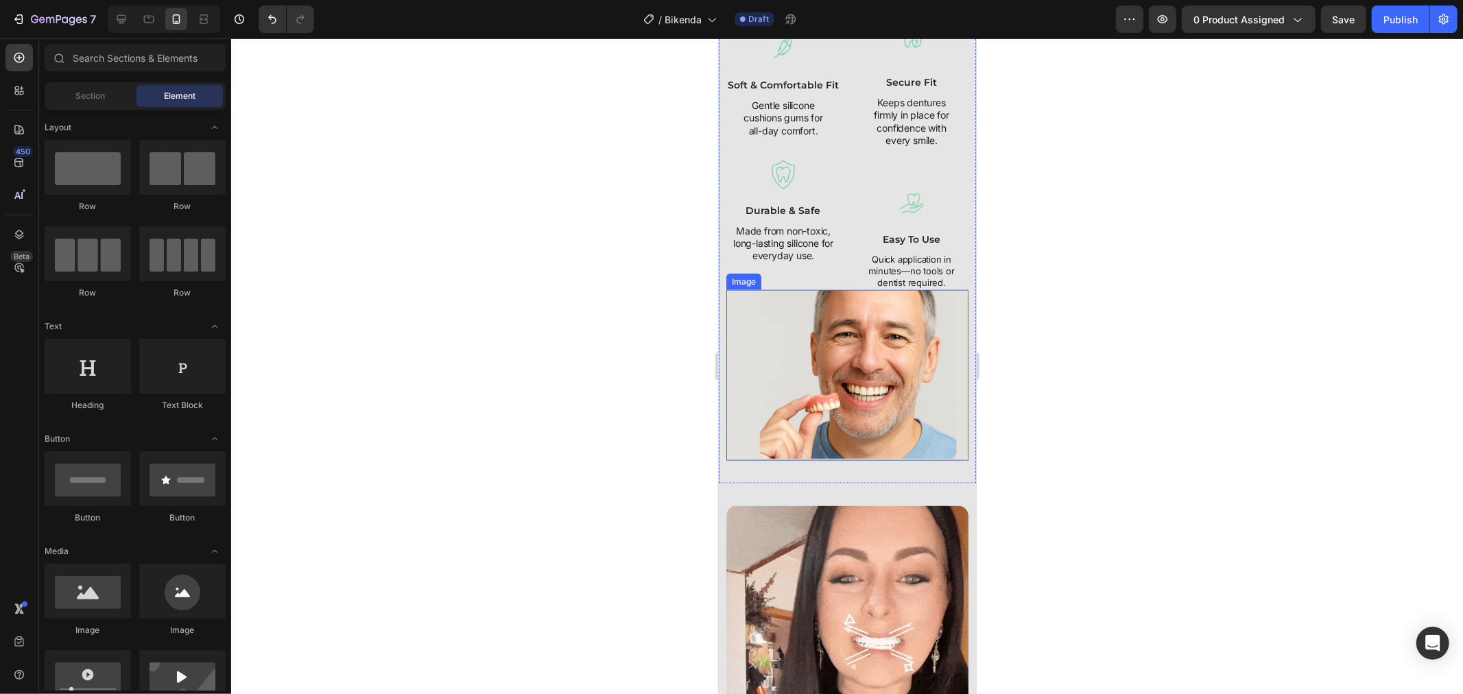
scroll to position [1372, 0]
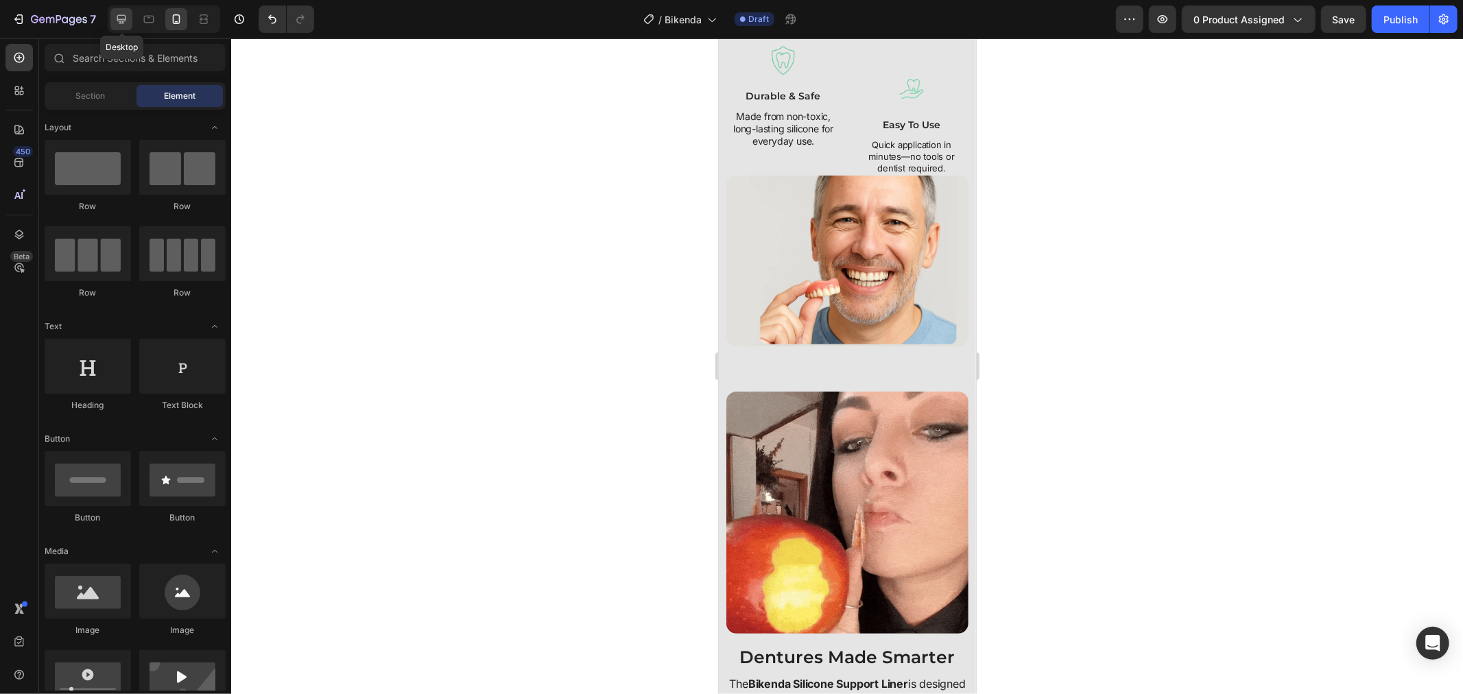
drag, startPoint x: 128, startPoint y: 22, endPoint x: 169, endPoint y: 165, distance: 148.7
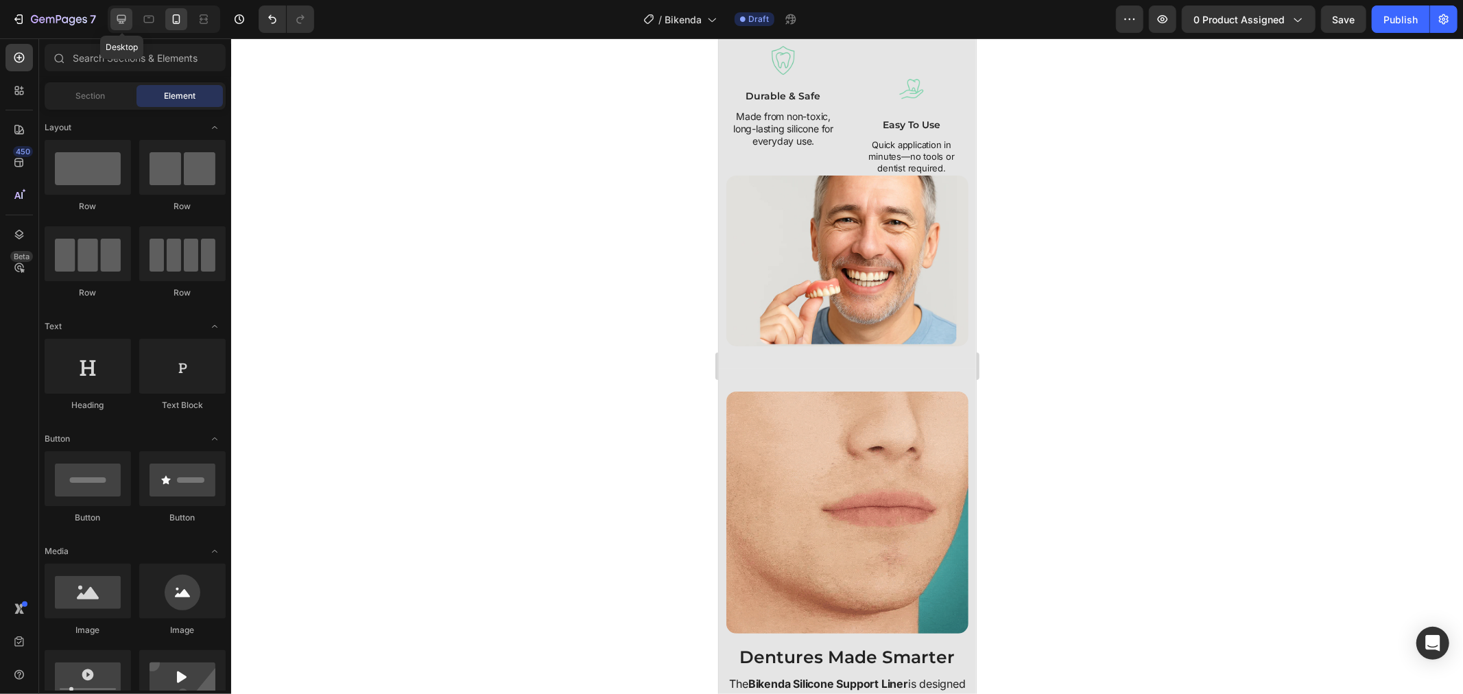
click at [128, 22] on icon at bounding box center [122, 19] width 14 height 14
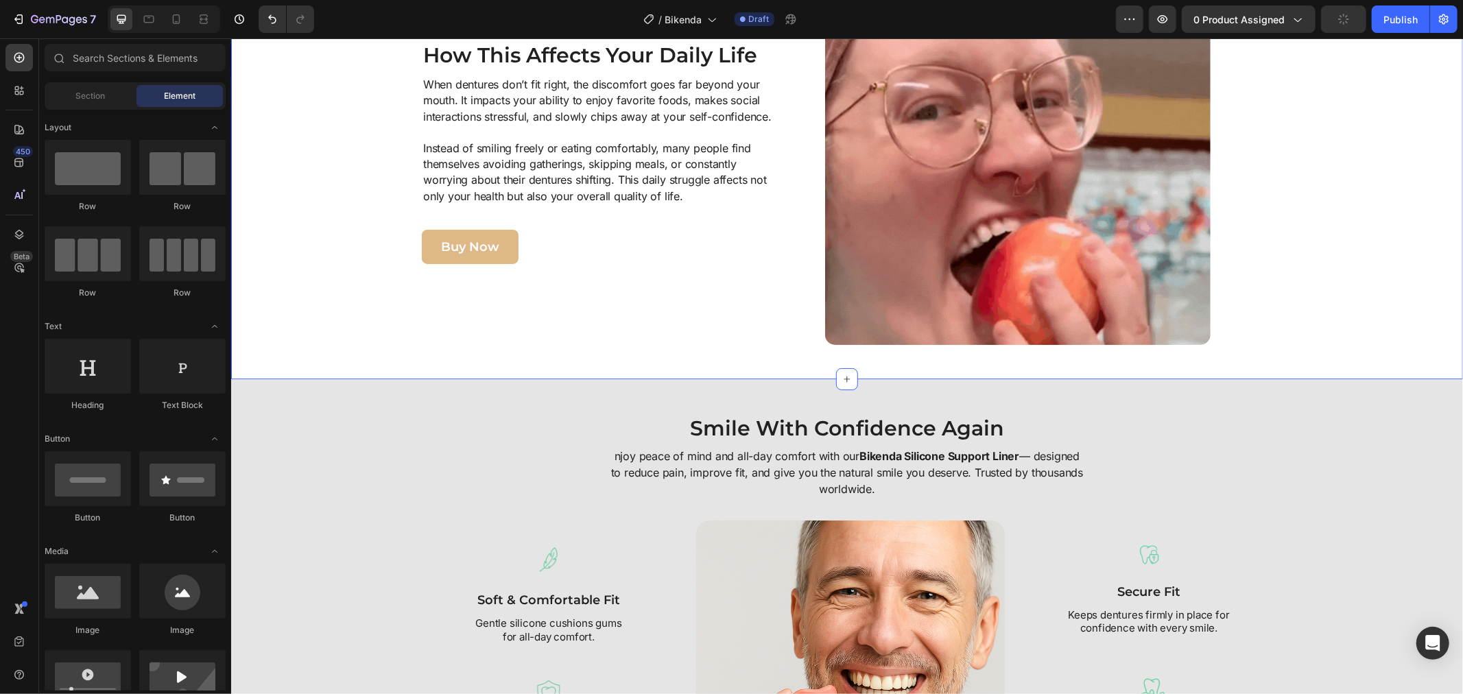
scroll to position [1476, 0]
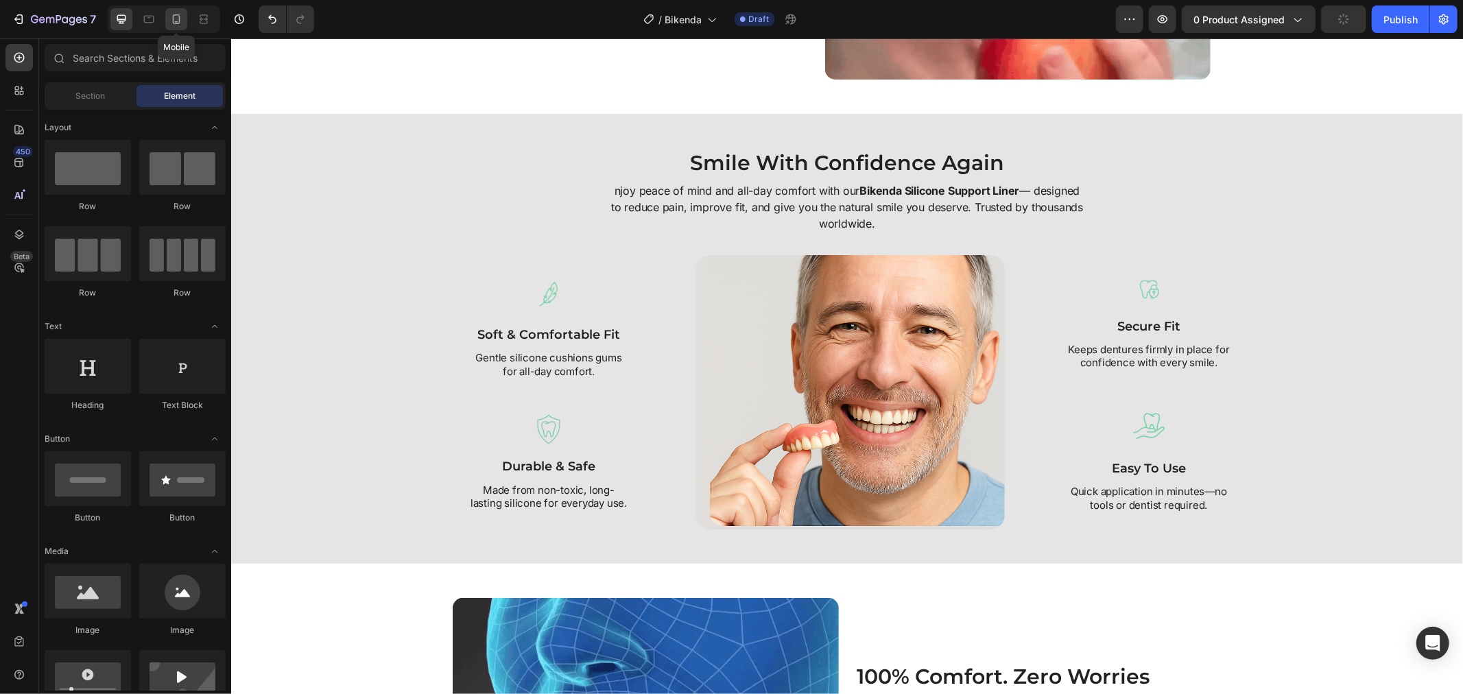
click at [174, 27] on div at bounding box center [176, 19] width 22 height 22
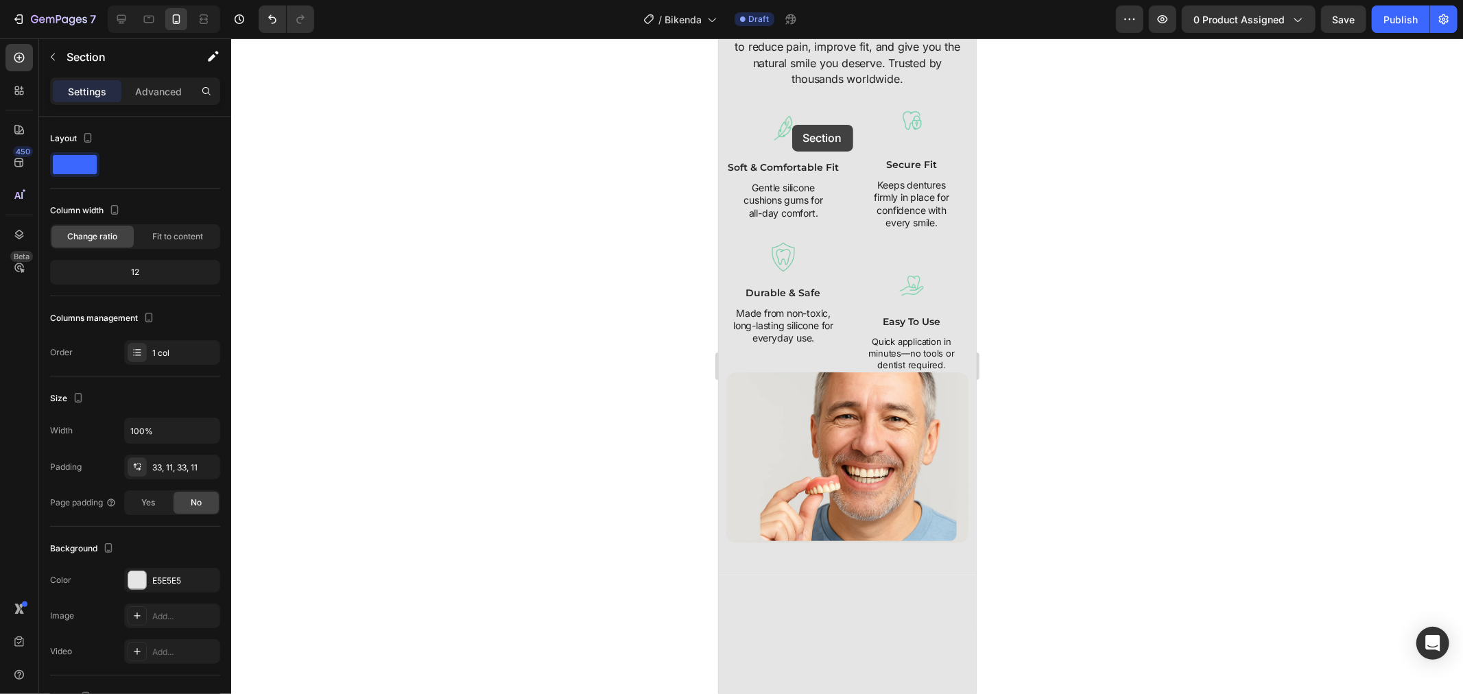
scroll to position [762, 0]
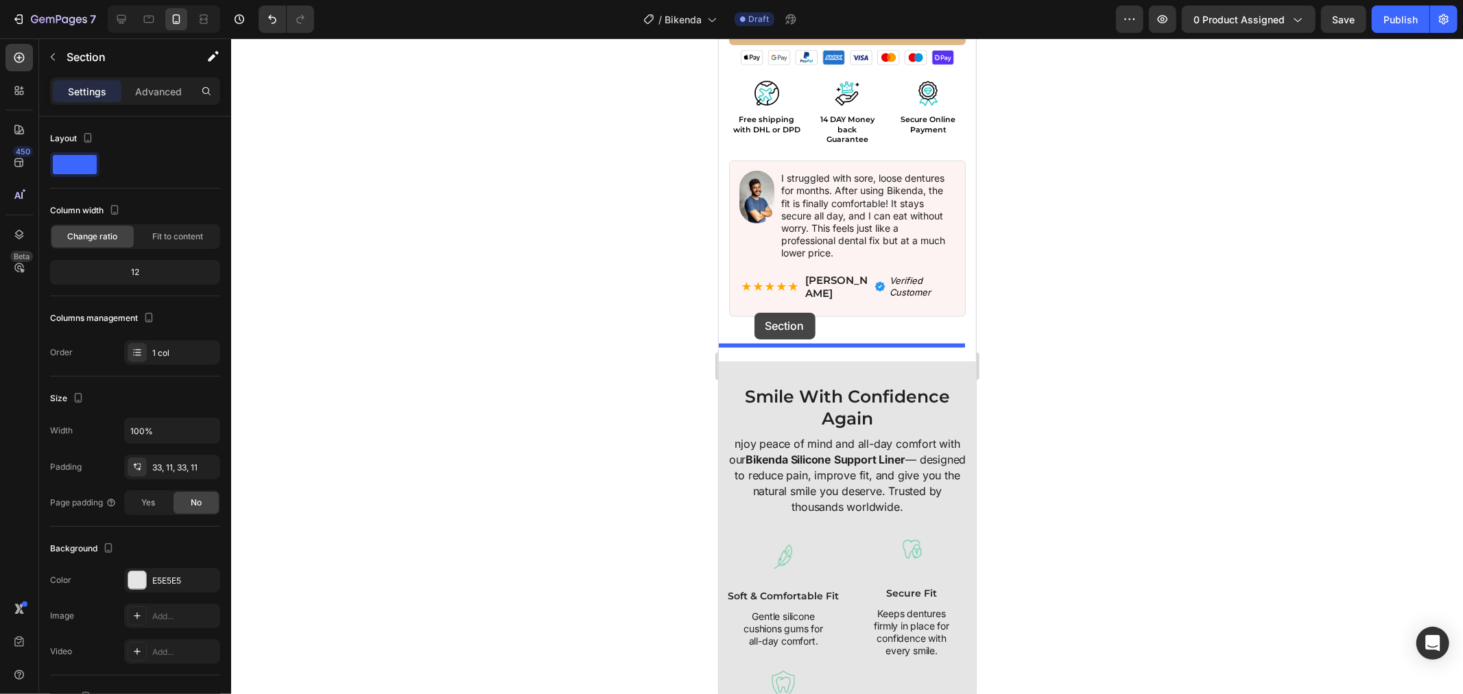
drag, startPoint x: 776, startPoint y: 165, endPoint x: 754, endPoint y: 312, distance: 148.4
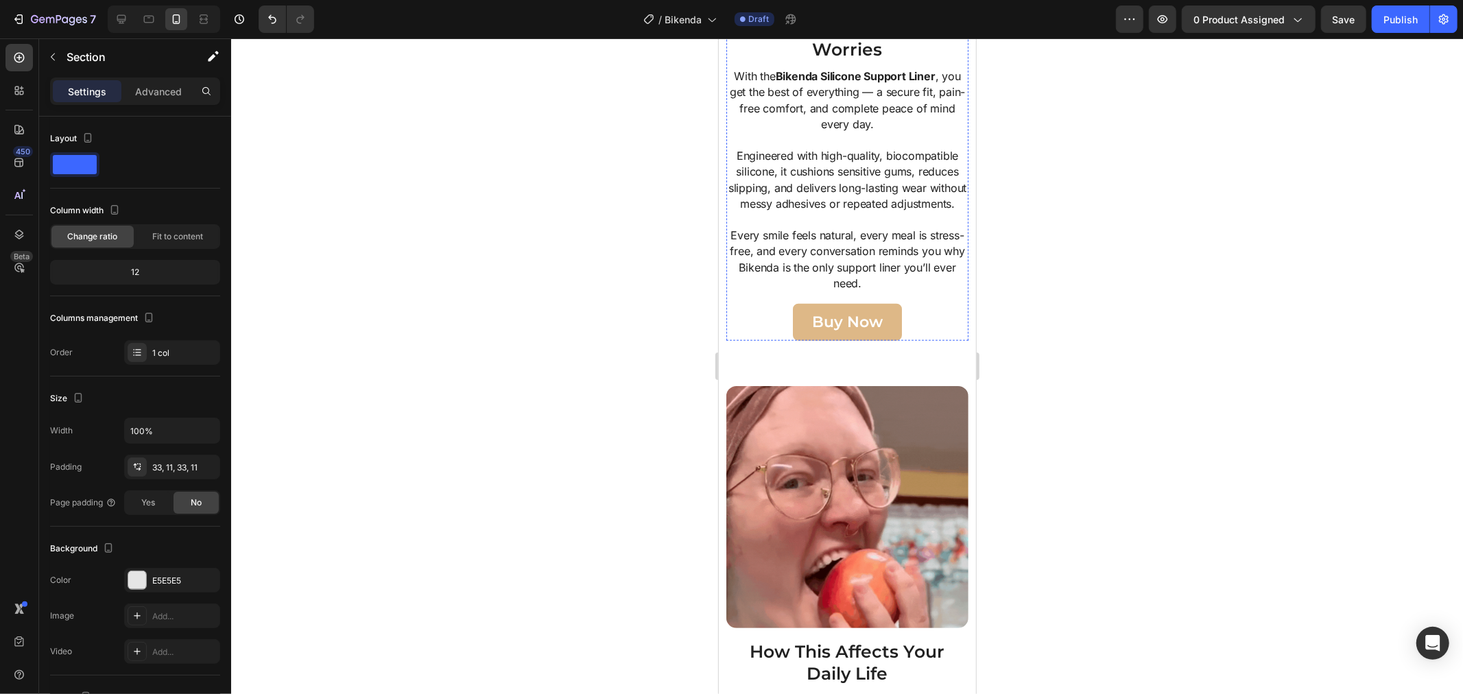
scroll to position [5715, 0]
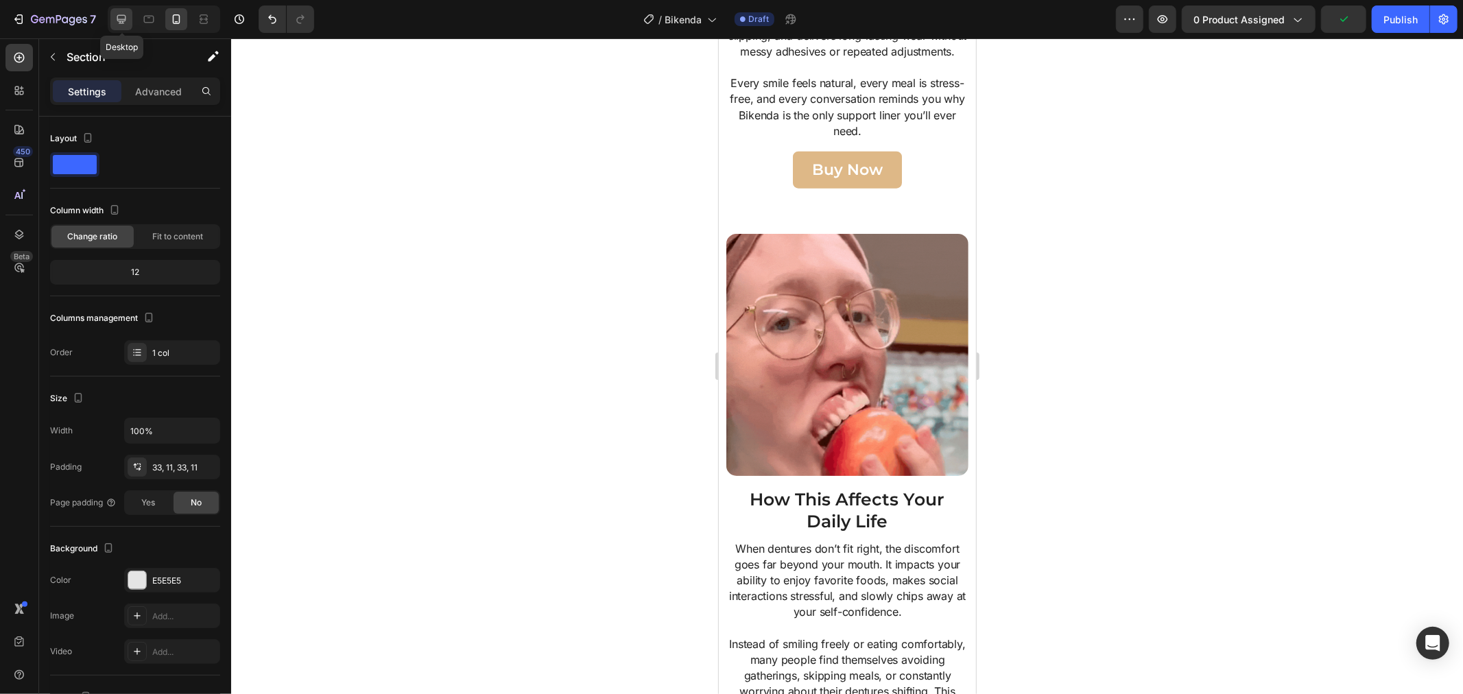
click at [122, 15] on icon at bounding box center [121, 19] width 9 height 9
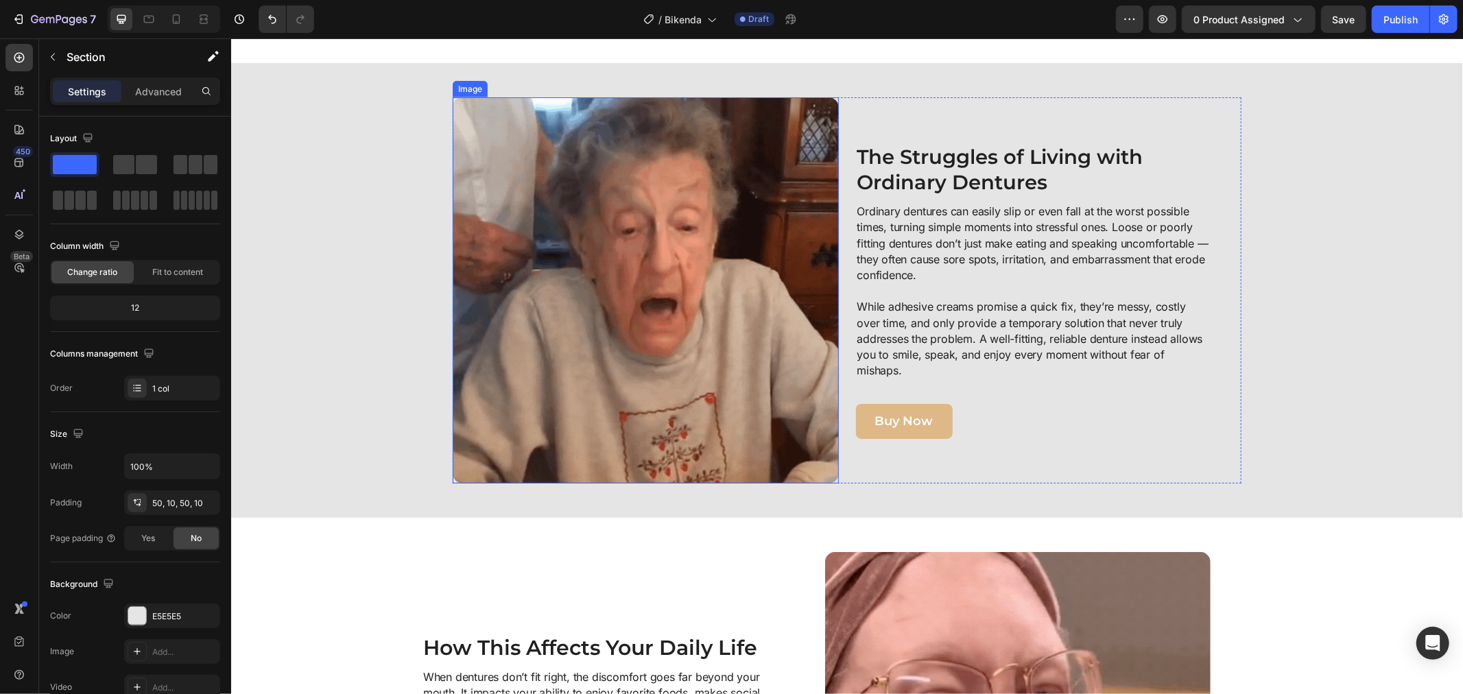
scroll to position [922, 0]
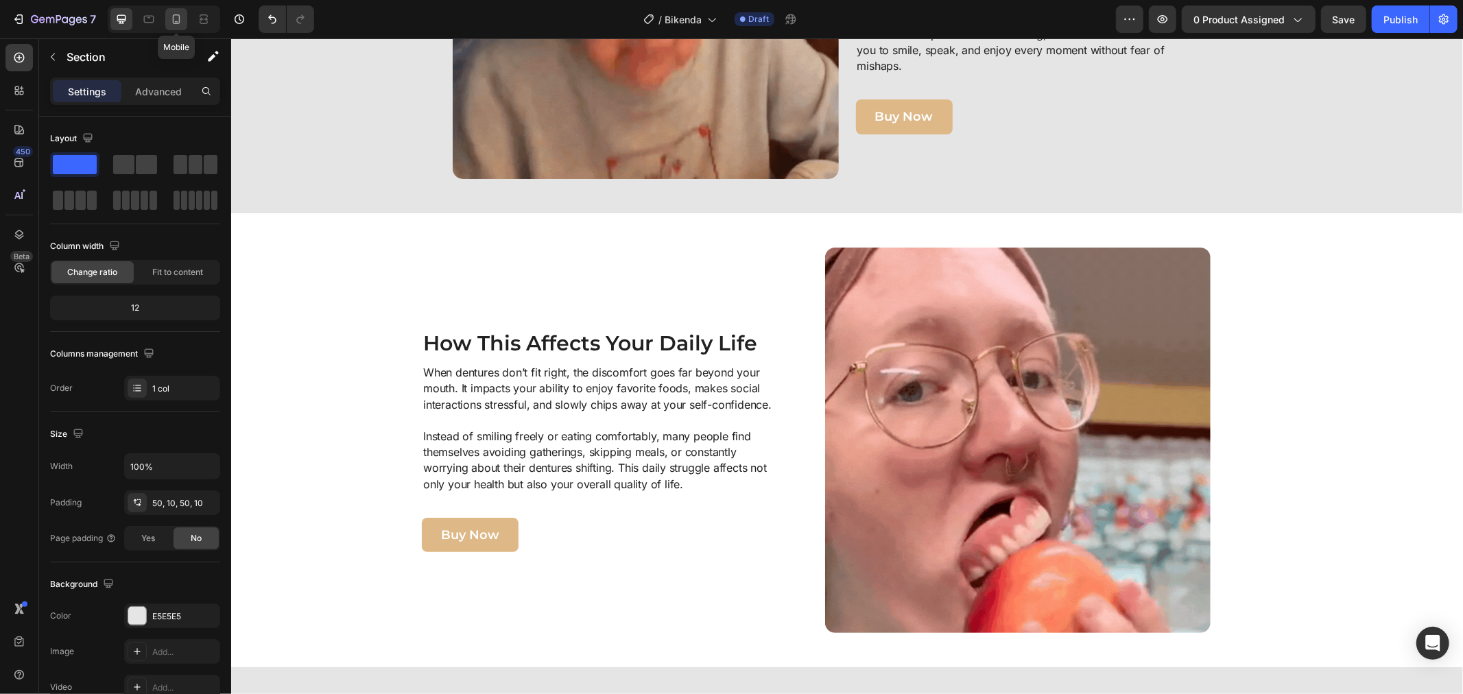
click at [178, 27] on div at bounding box center [176, 19] width 22 height 22
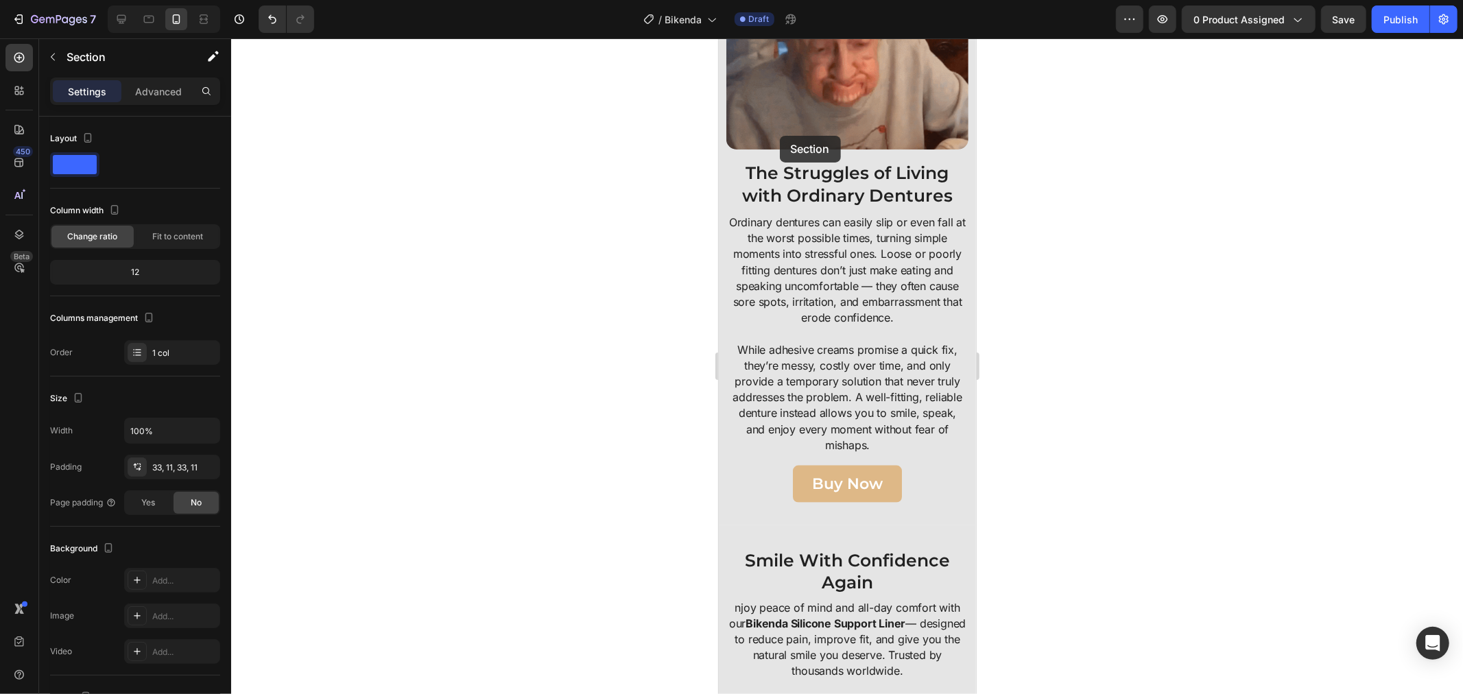
scroll to position [1451, 0]
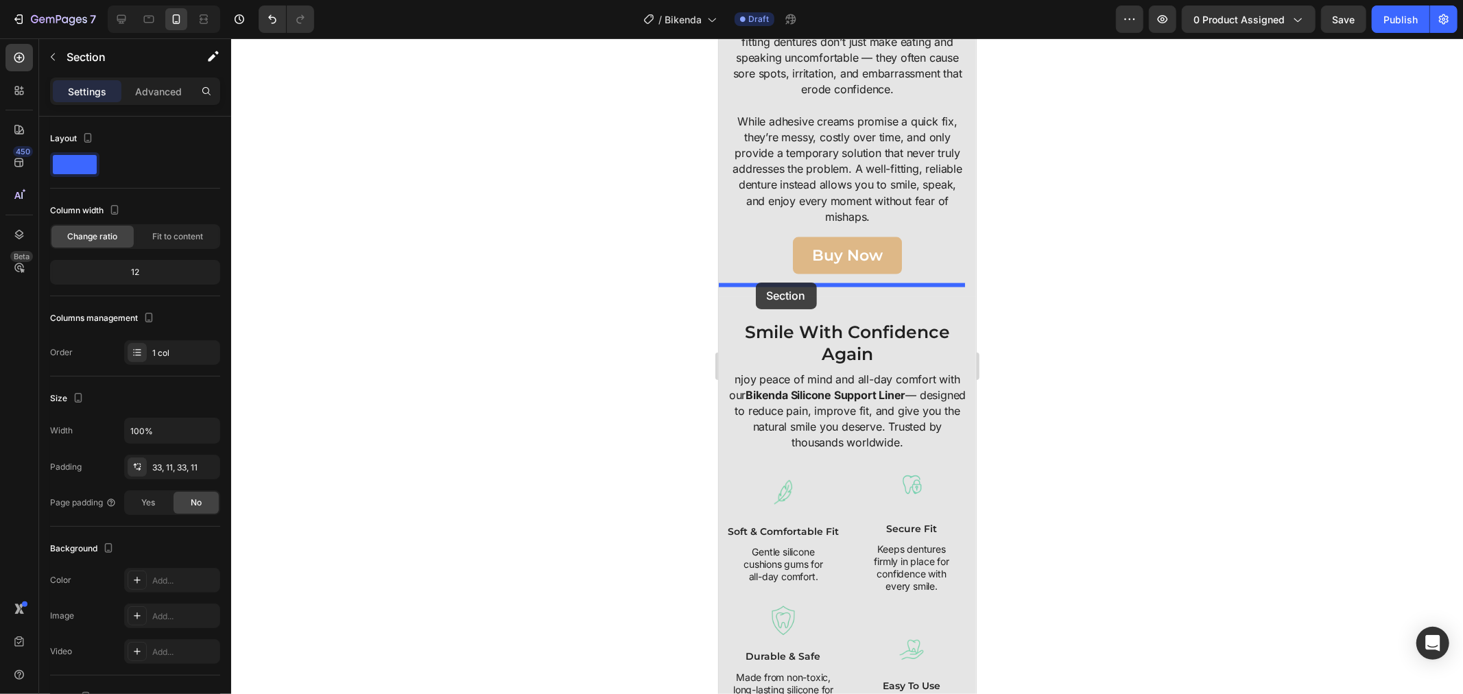
drag, startPoint x: 778, startPoint y: 222, endPoint x: 755, endPoint y: 282, distance: 64.5
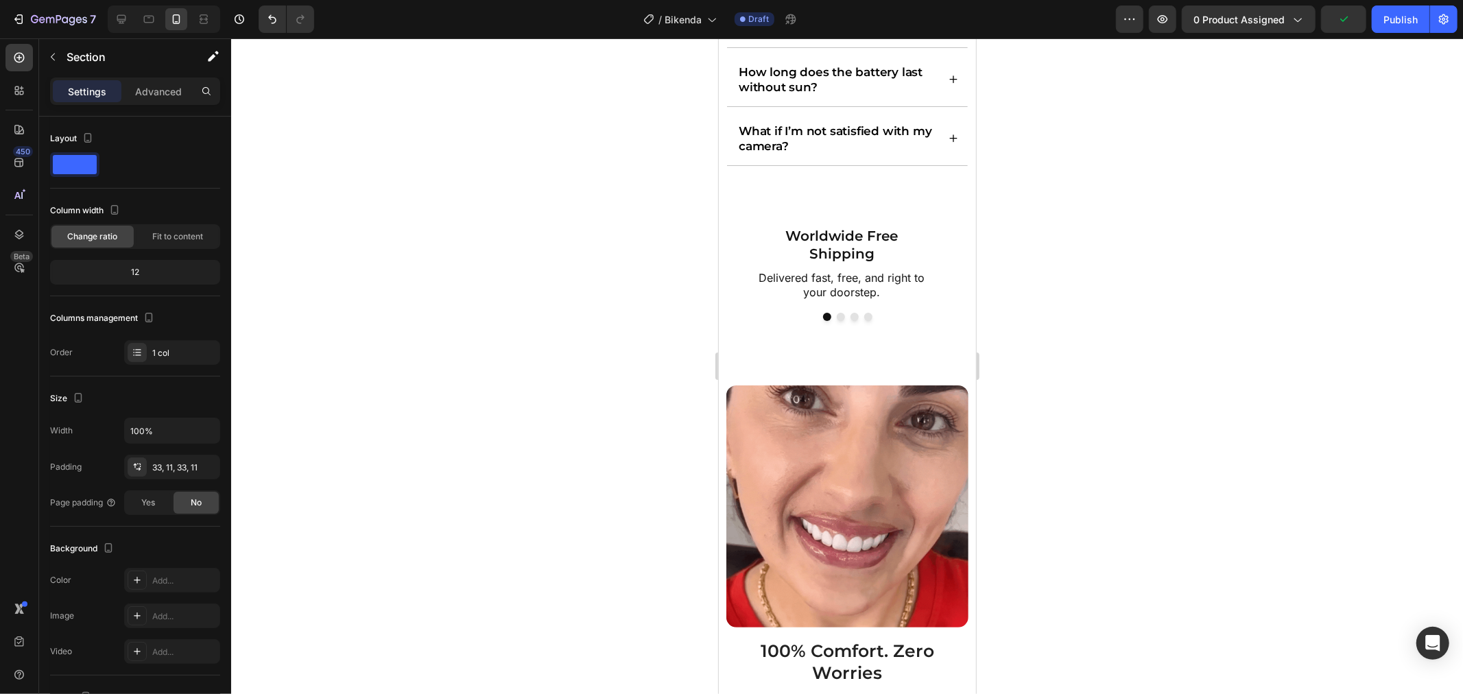
scroll to position [5795, 0]
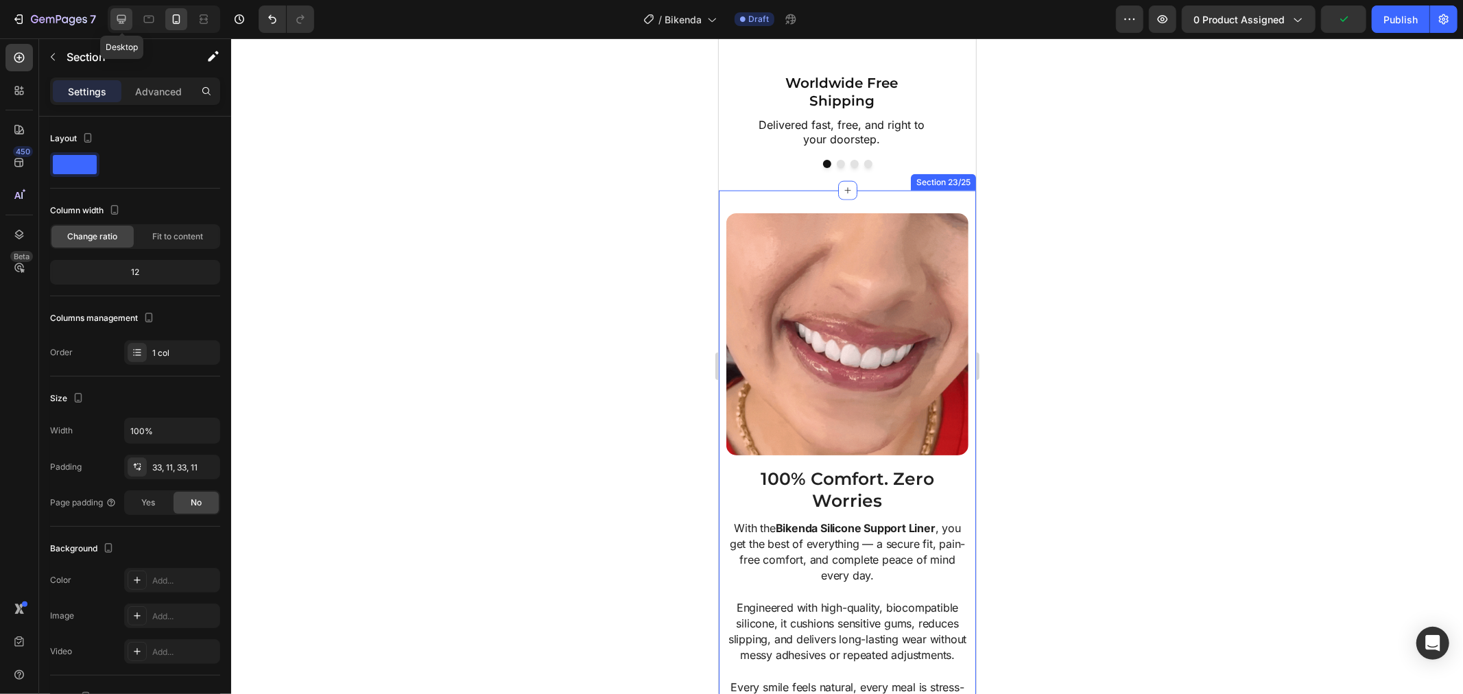
click at [121, 24] on icon at bounding box center [122, 19] width 14 height 14
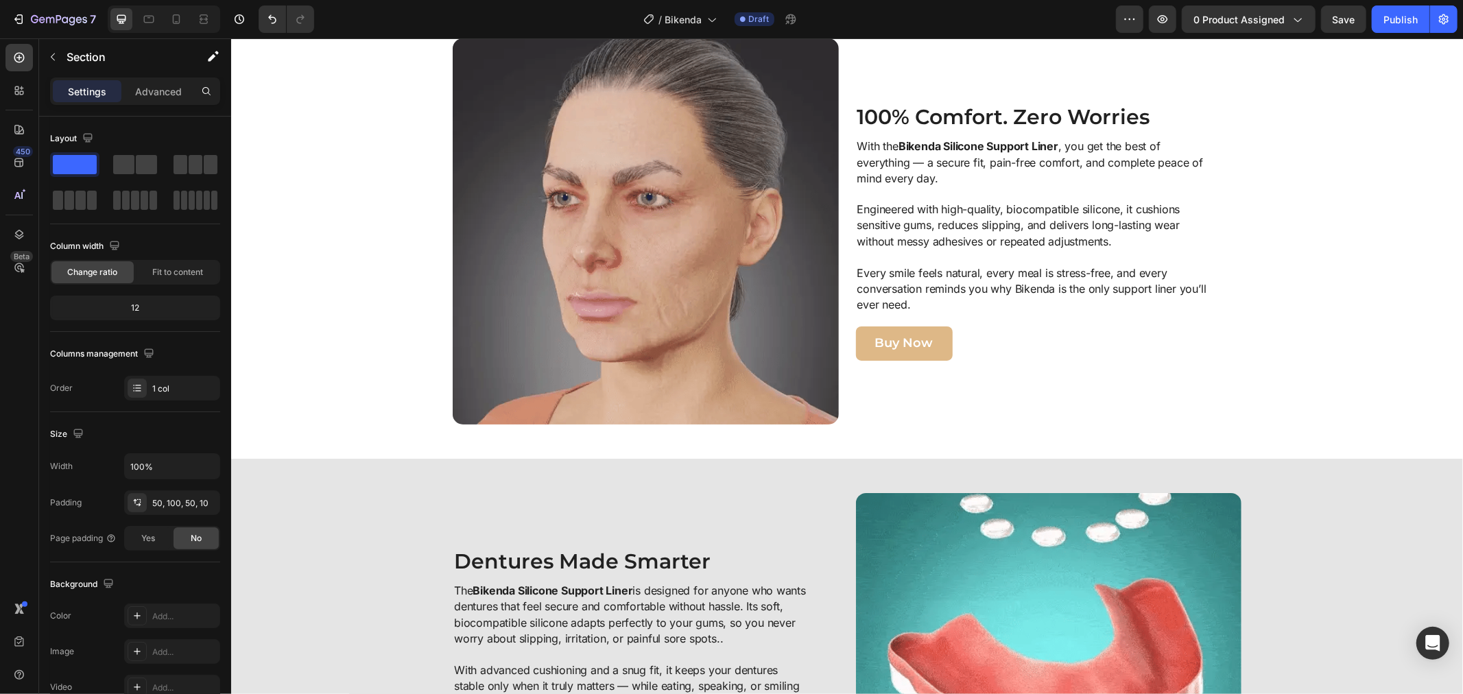
scroll to position [2058, 0]
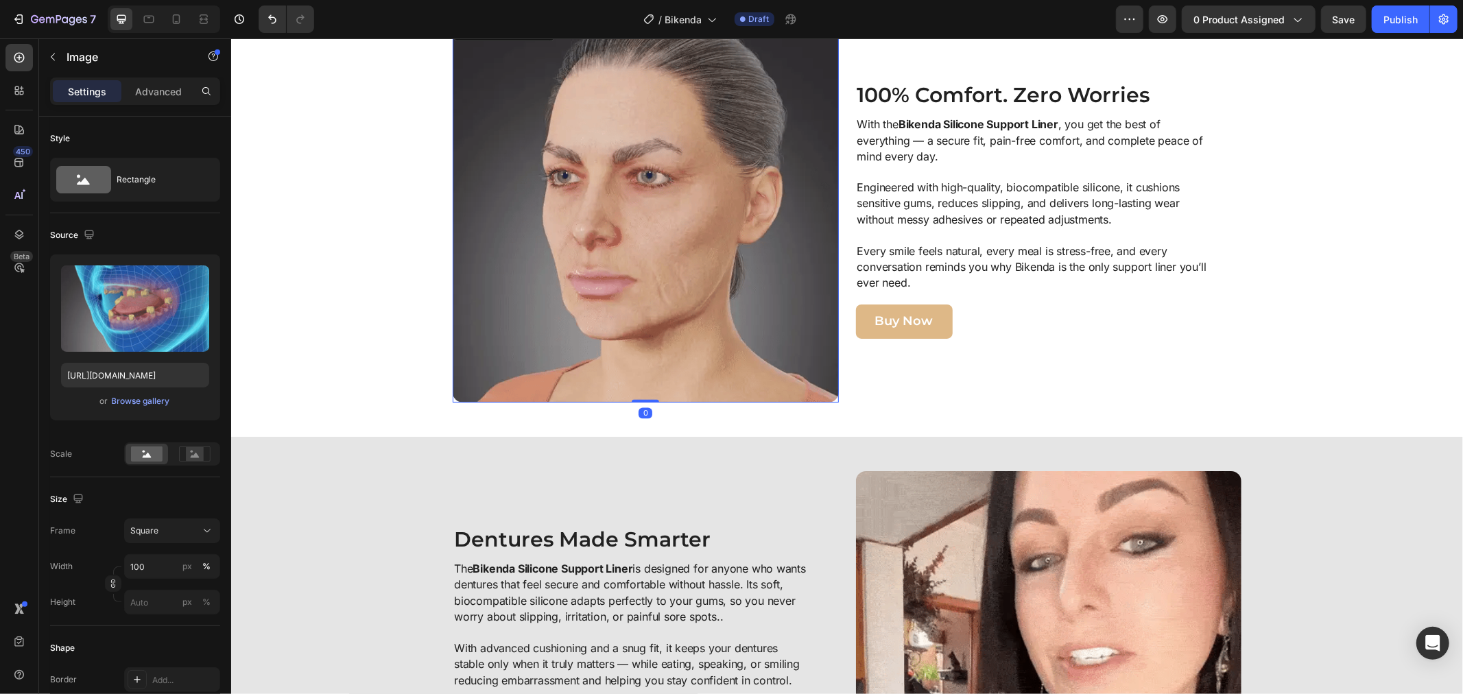
click at [750, 190] on img at bounding box center [645, 209] width 386 height 386
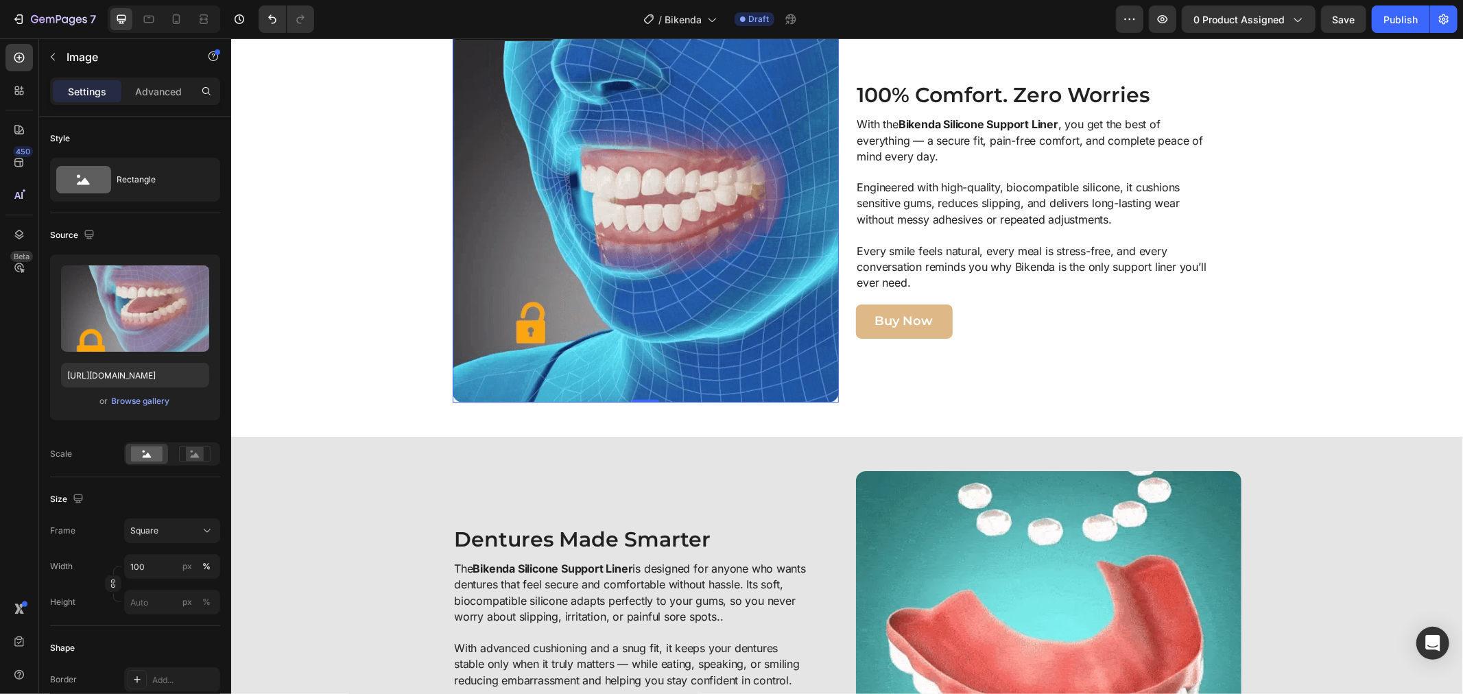
click at [667, 228] on img at bounding box center [645, 209] width 386 height 386
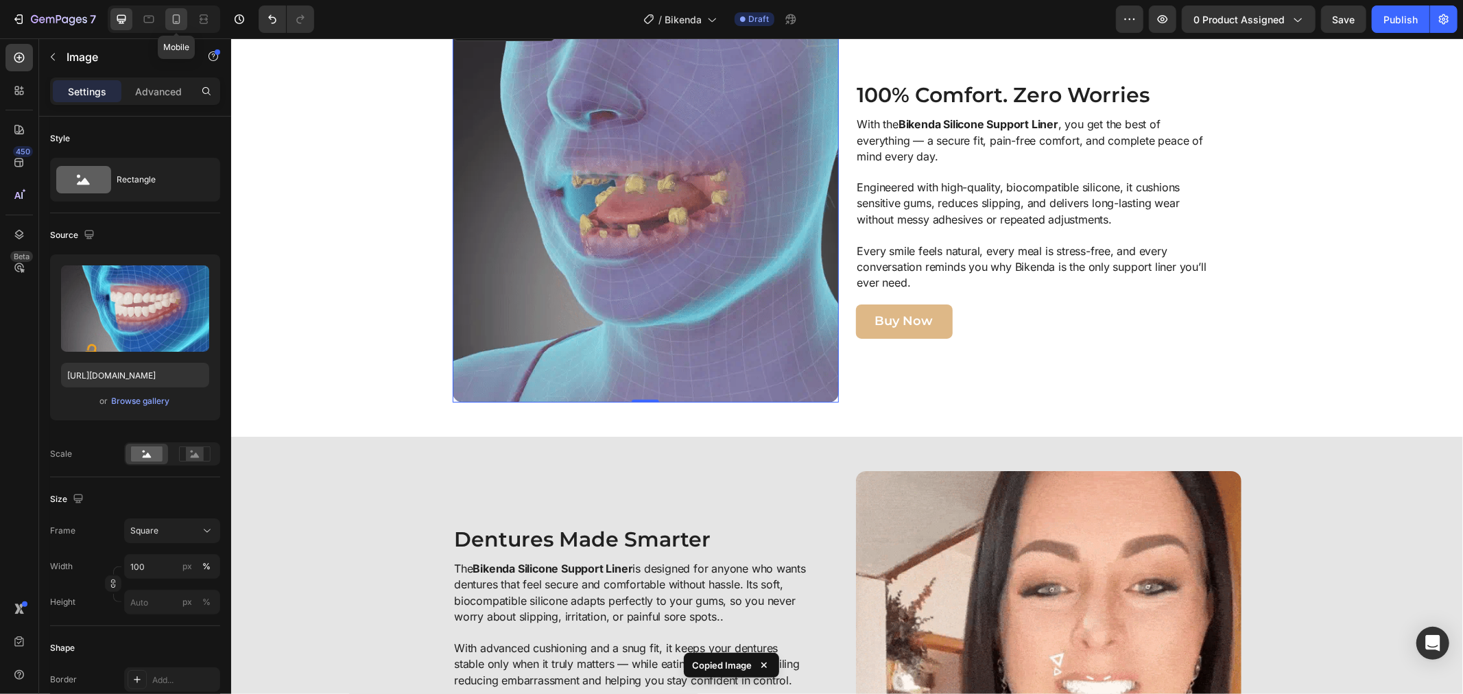
click at [172, 21] on icon at bounding box center [176, 19] width 14 height 14
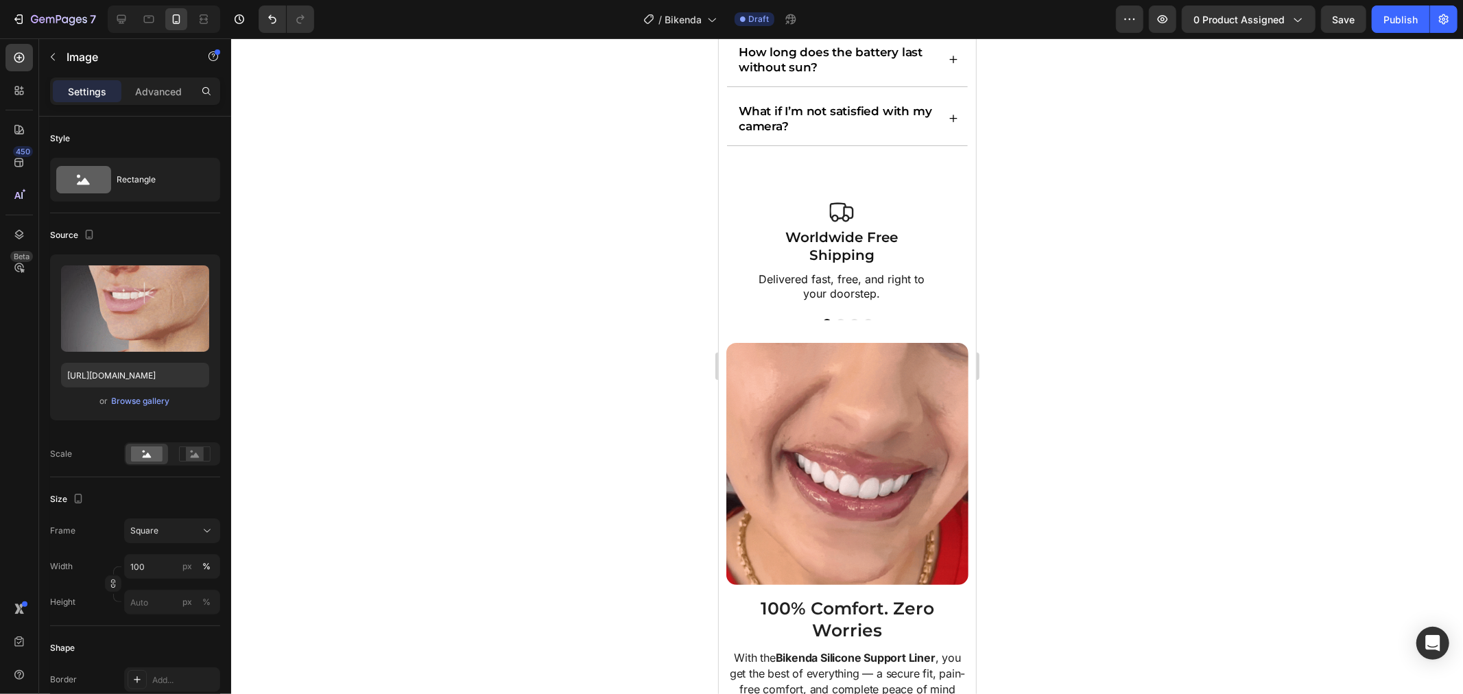
scroll to position [5715, 0]
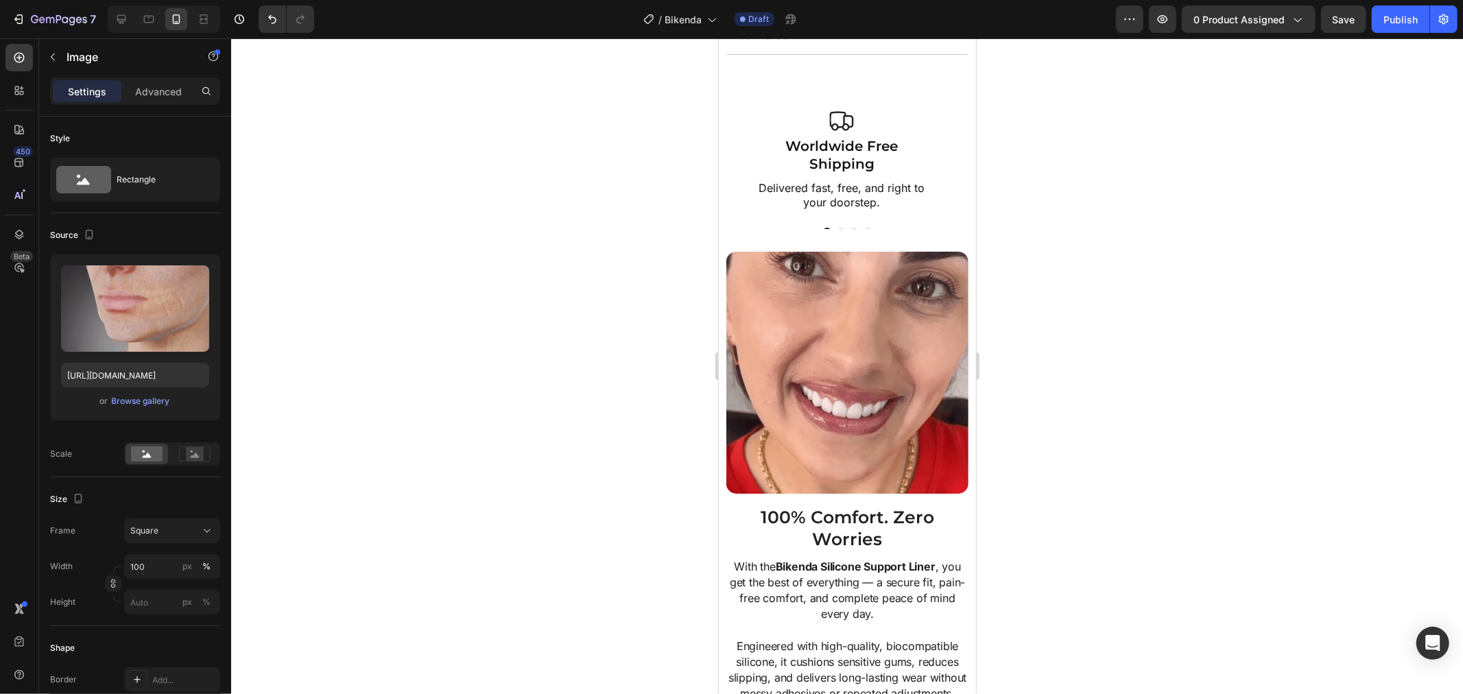
click at [775, 360] on img at bounding box center [847, 372] width 242 height 242
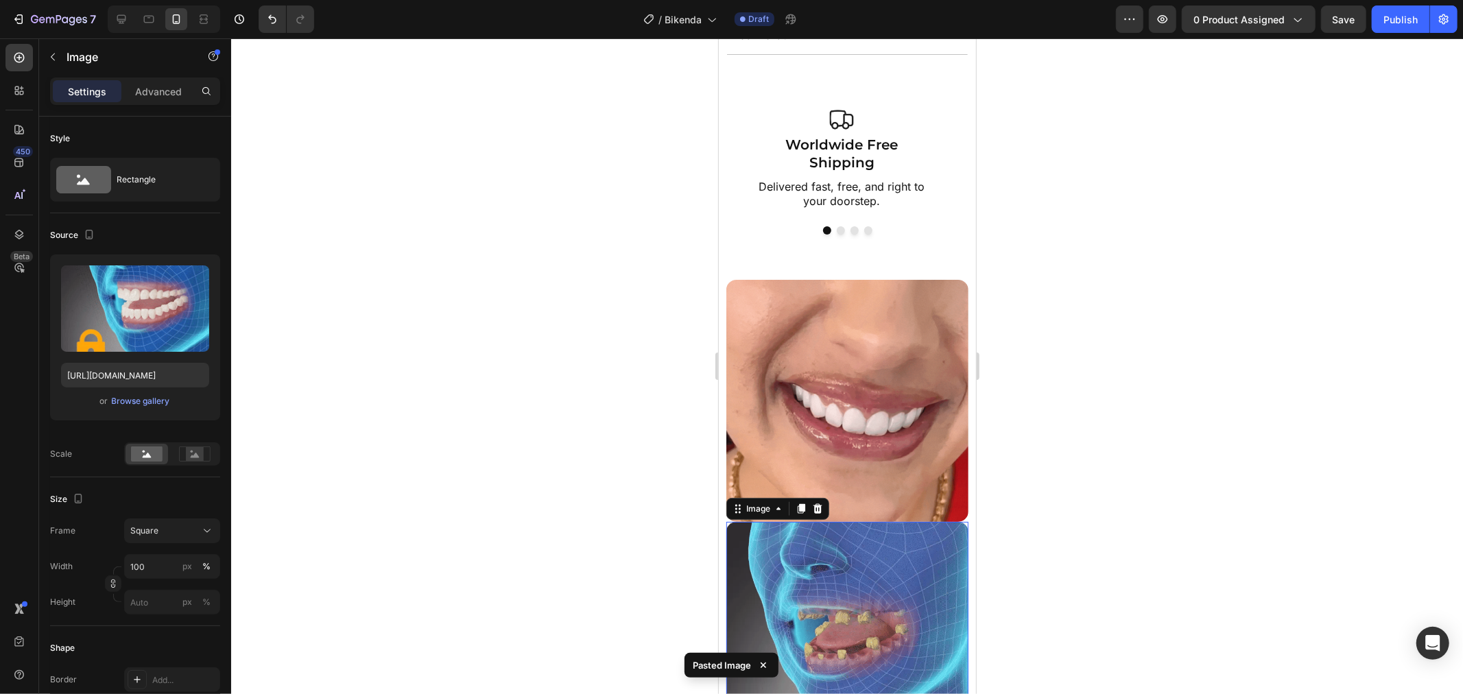
click at [775, 360] on img at bounding box center [847, 400] width 242 height 242
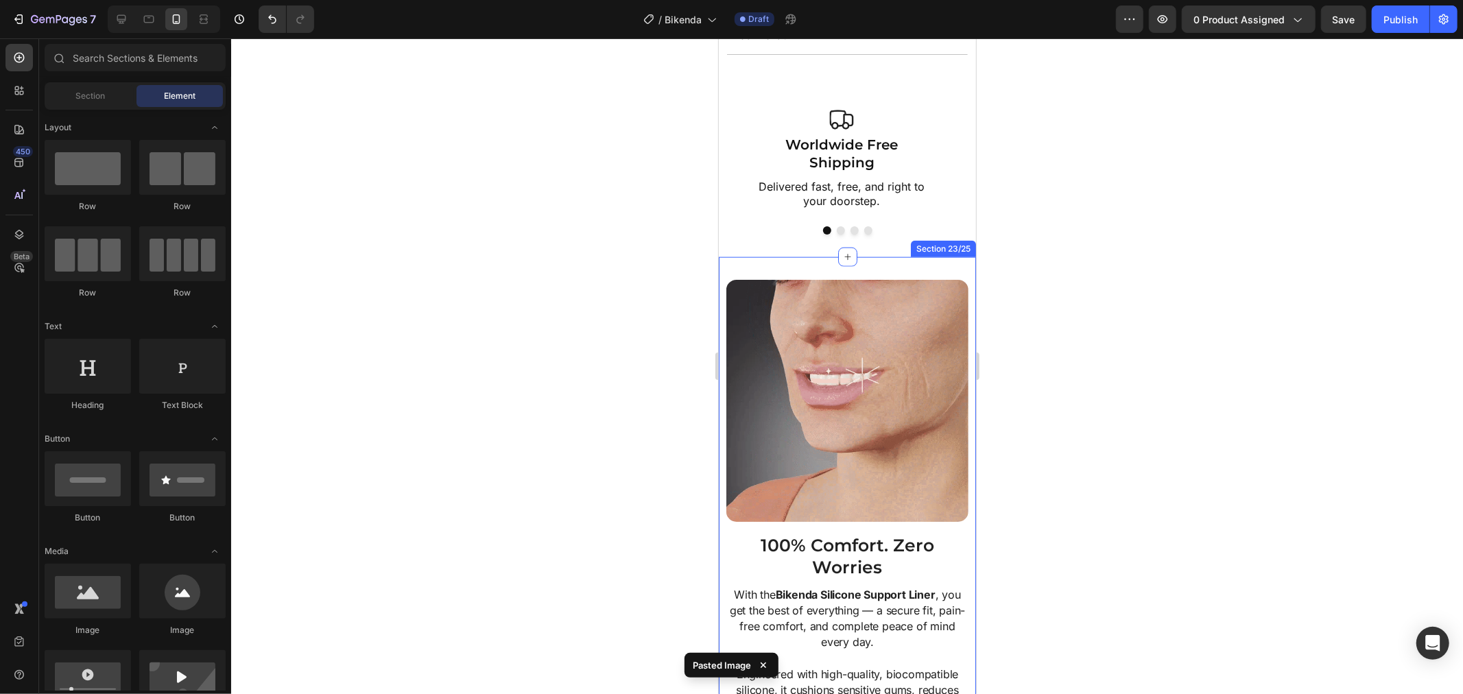
click at [953, 267] on div "Image 100% Comfort. Zero Worries Heading With the Bikenda Silicone Support Line…" at bounding box center [846, 569] width 257 height 624
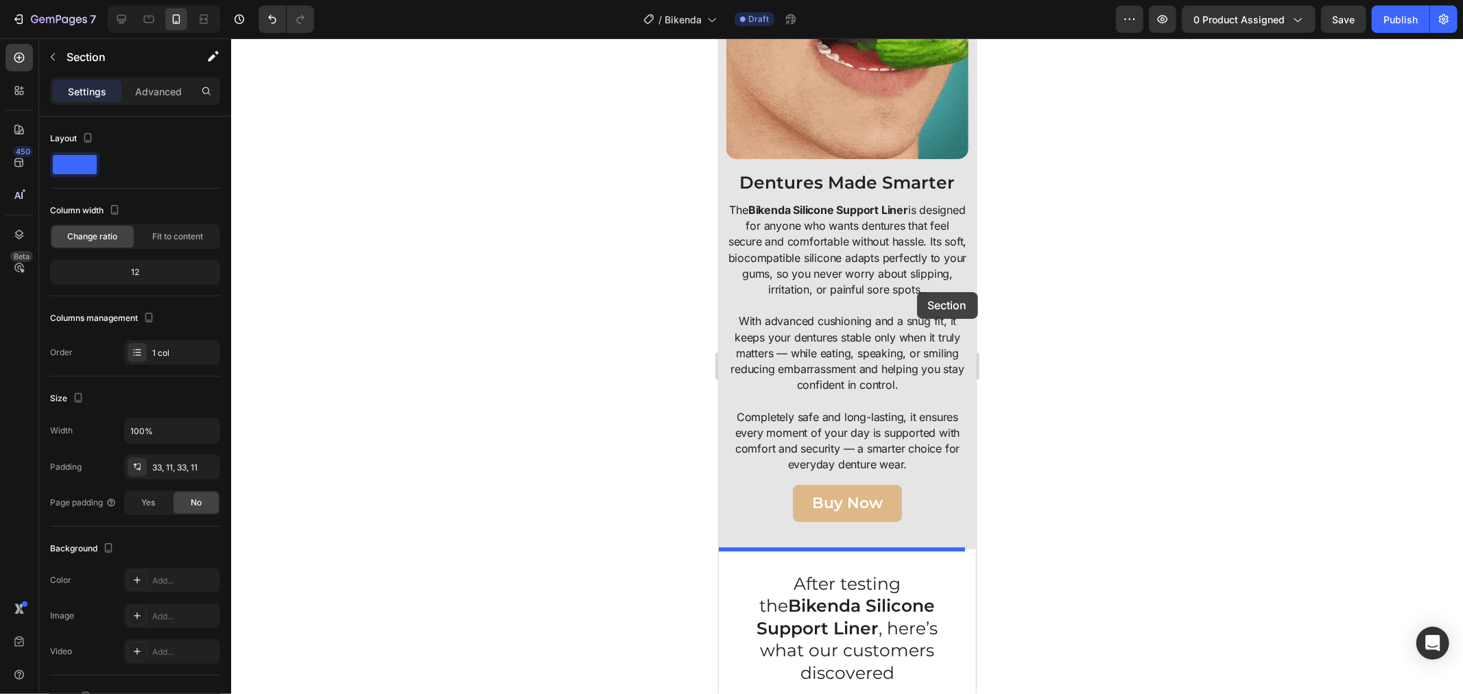
scroll to position [3276, 0]
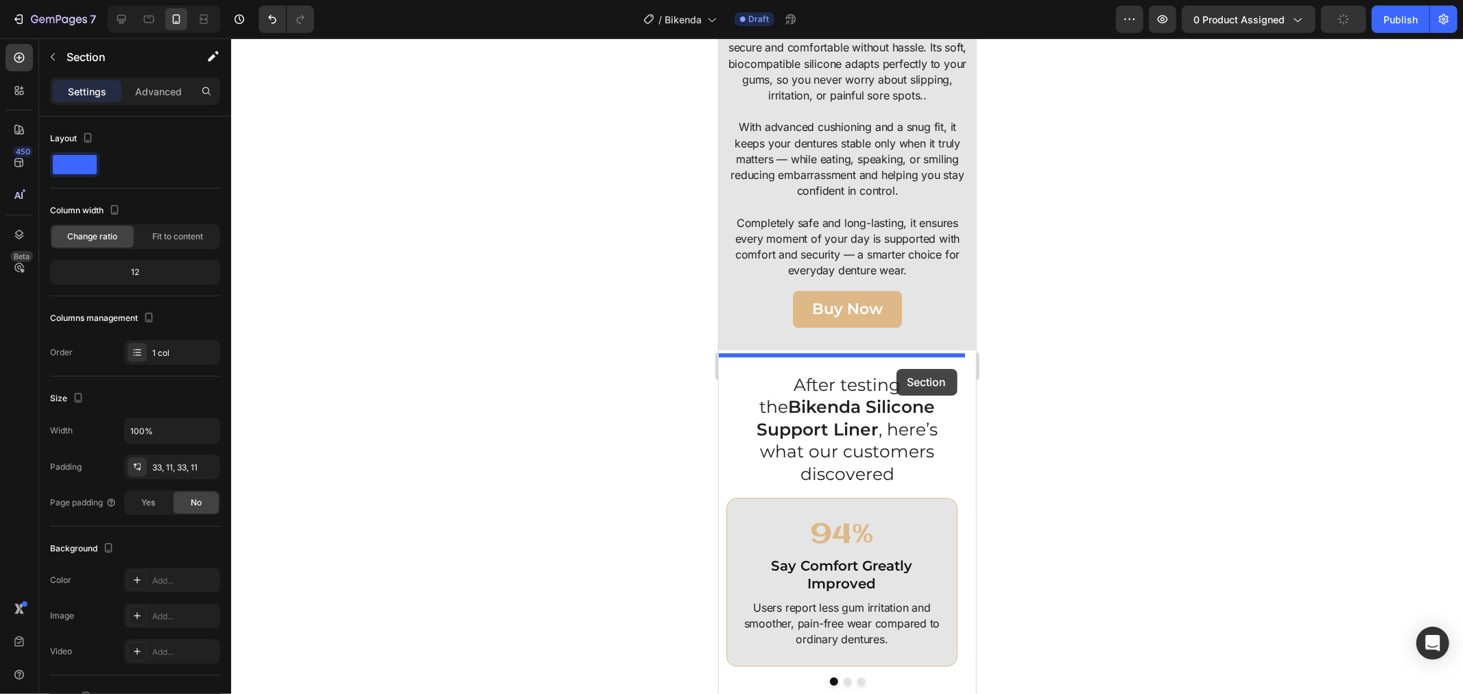
drag, startPoint x: 953, startPoint y: 267, endPoint x: 896, endPoint y: 368, distance: 116.4
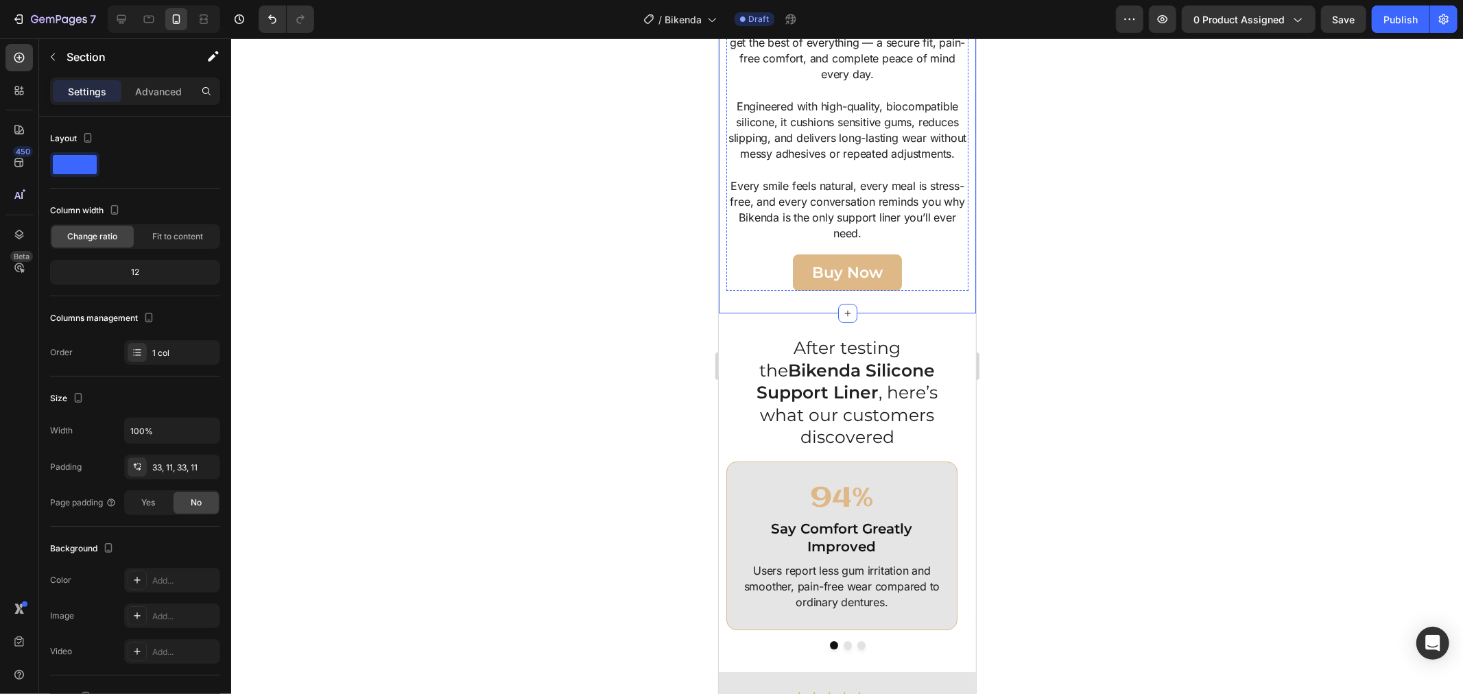
scroll to position [4115, 0]
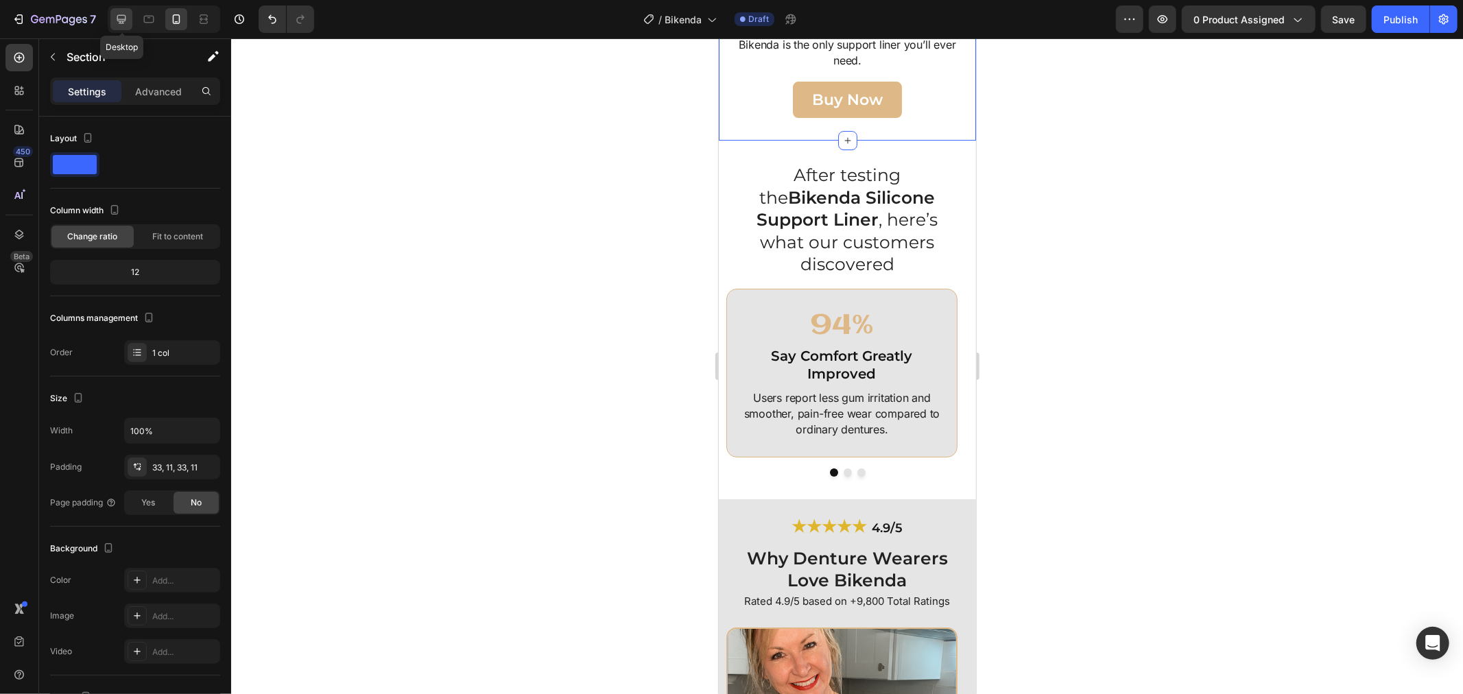
click at [120, 21] on icon at bounding box center [121, 19] width 9 height 9
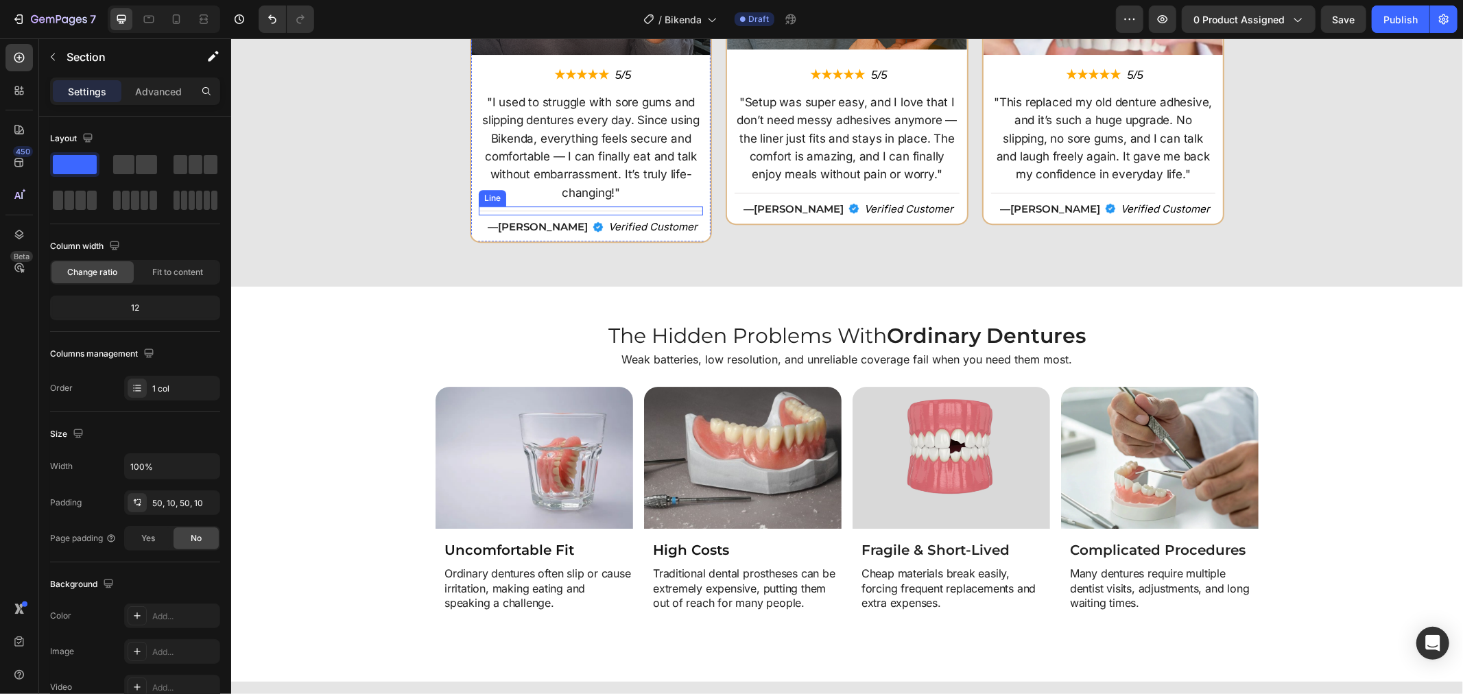
scroll to position [3582, 0]
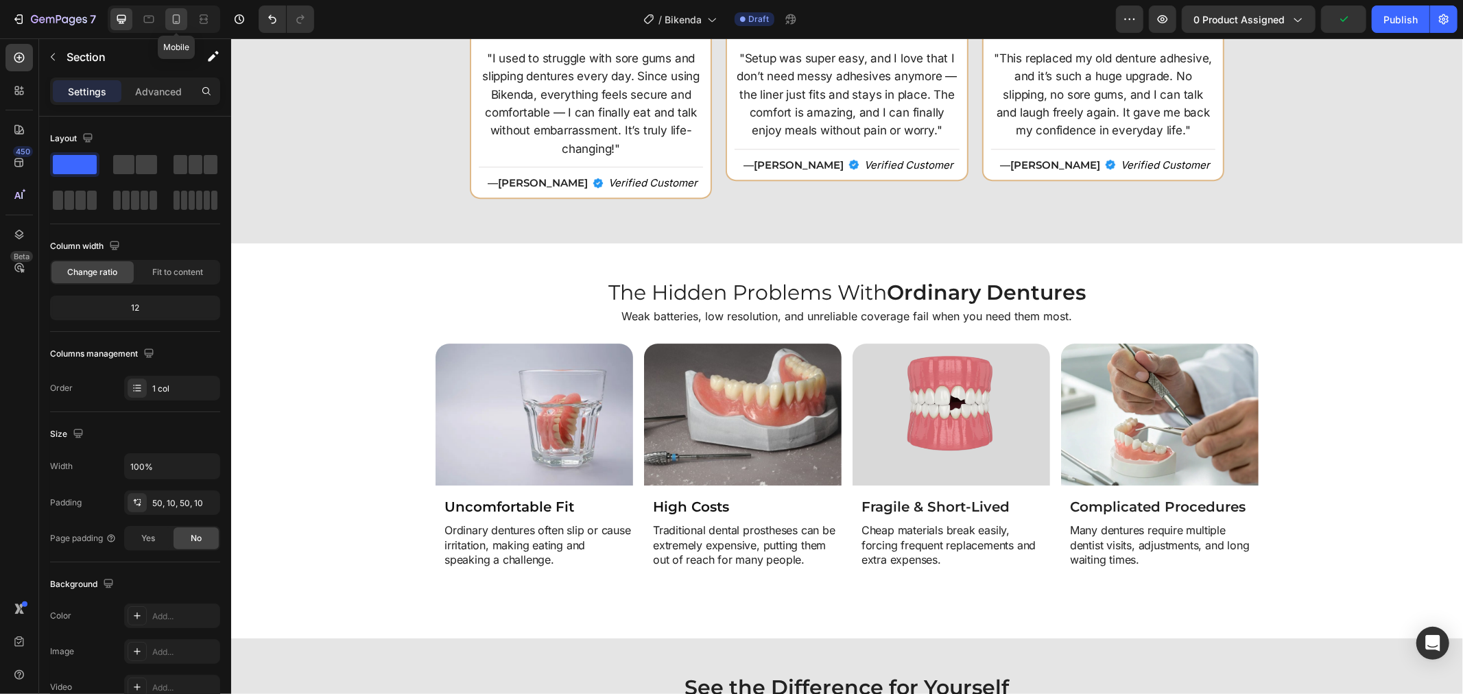
drag, startPoint x: 179, startPoint y: 24, endPoint x: 204, endPoint y: 222, distance: 199.8
click at [179, 24] on icon at bounding box center [176, 19] width 14 height 14
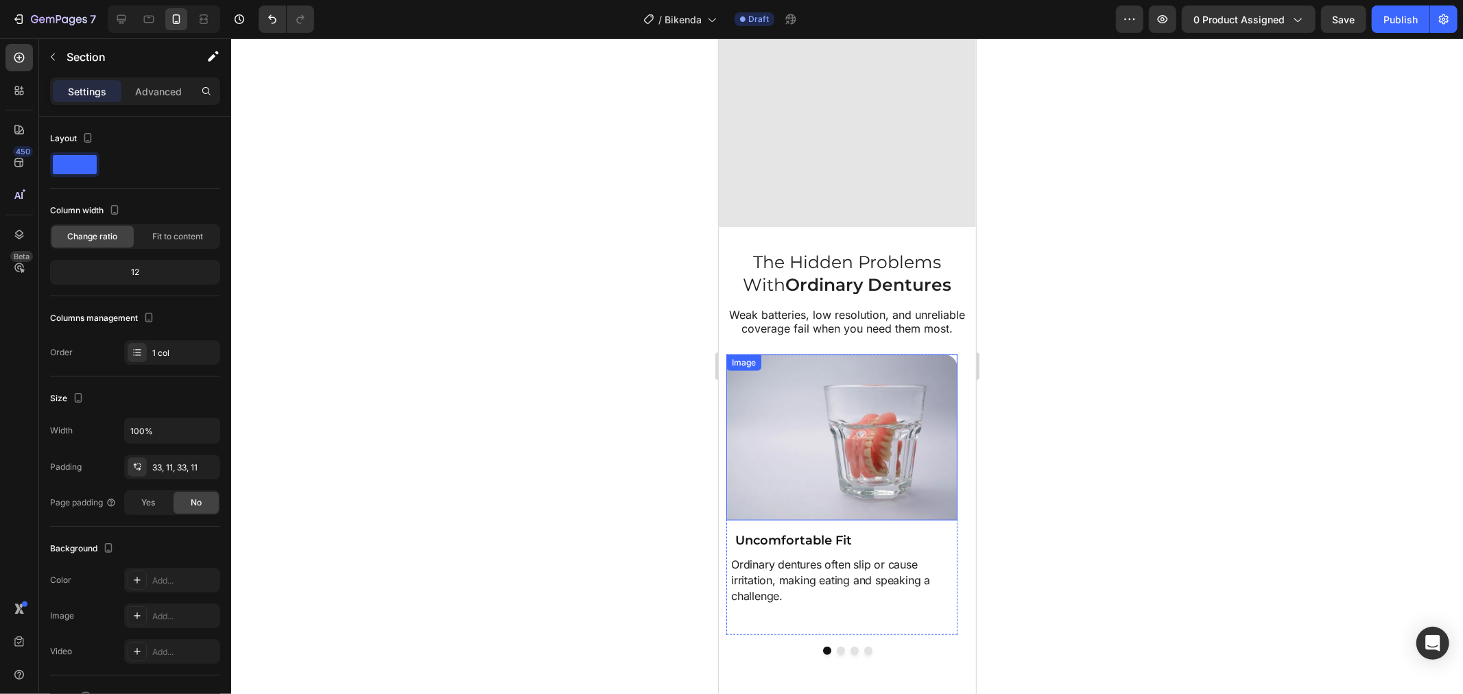
scroll to position [5638, 0]
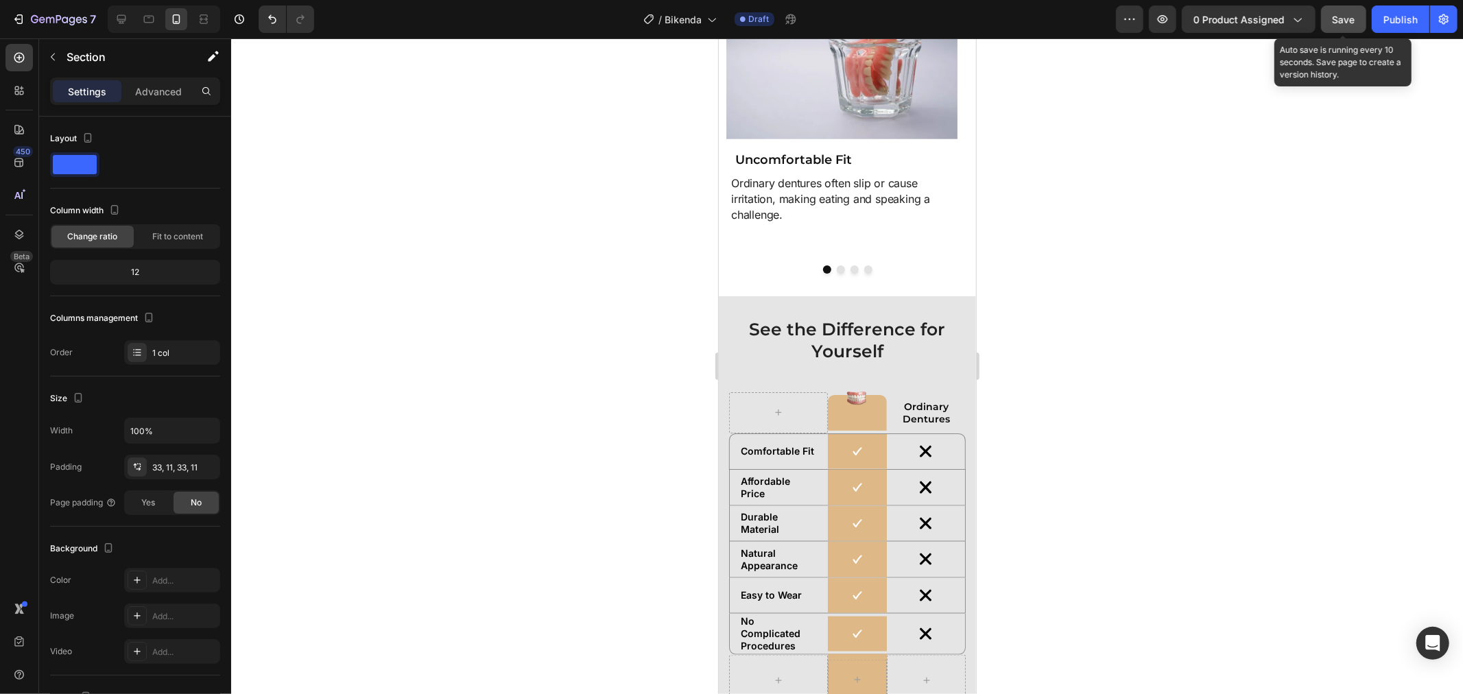
click at [1322, 14] on button "Save" at bounding box center [1343, 18] width 45 height 27
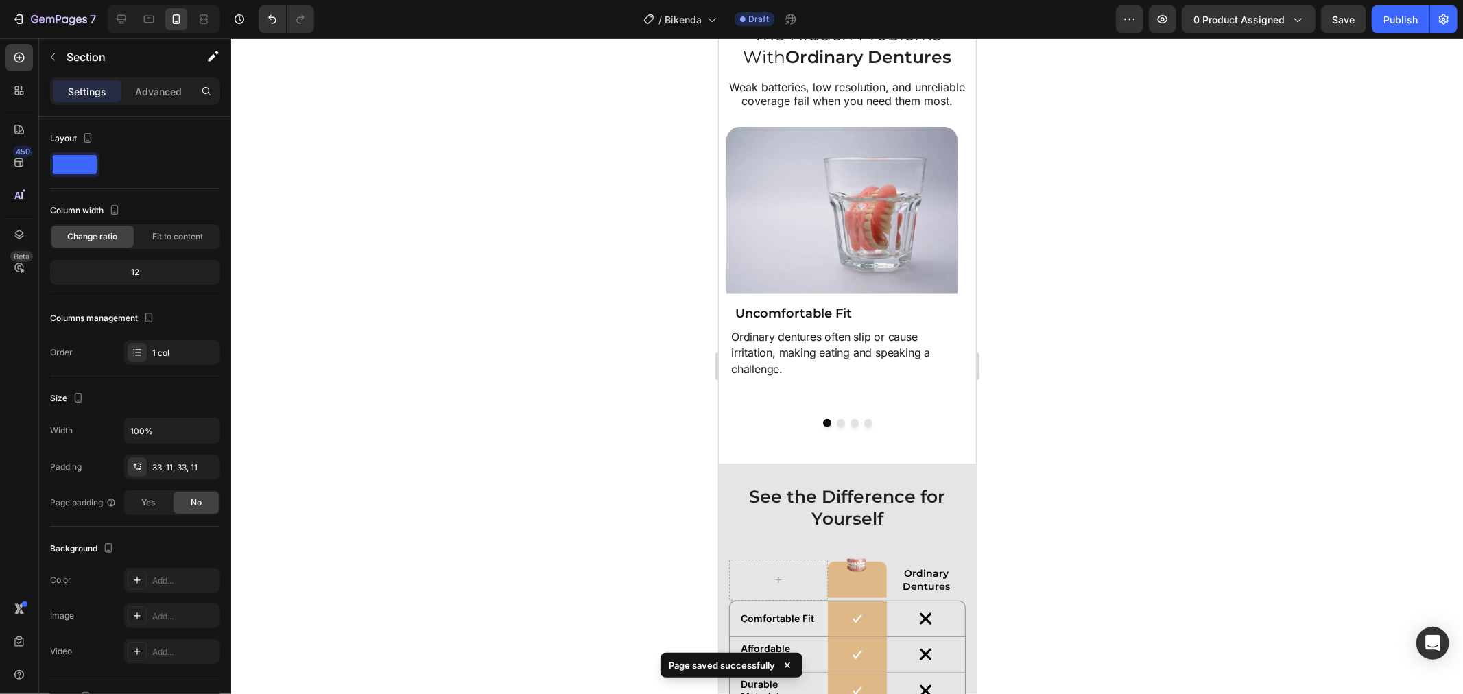
scroll to position [5257, 0]
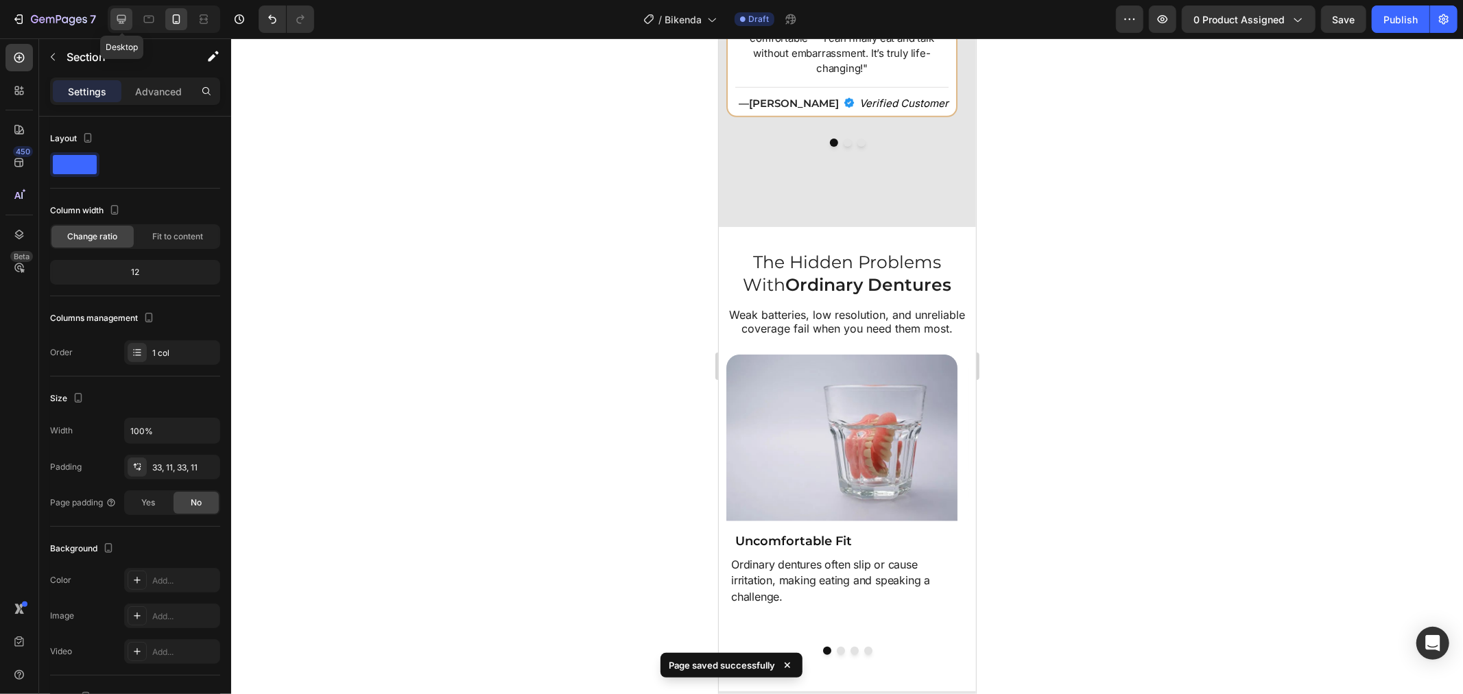
click at [125, 23] on icon at bounding box center [122, 19] width 14 height 14
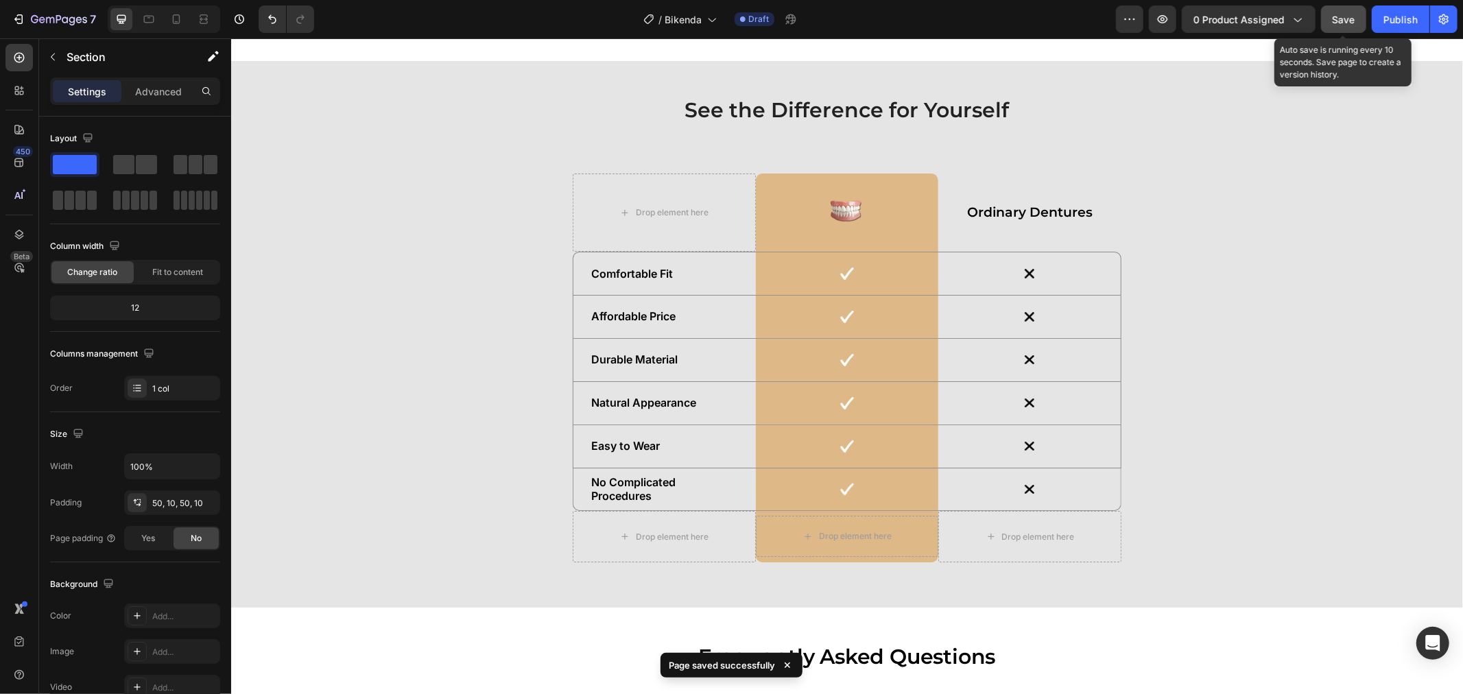
click at [1334, 21] on span "Save" at bounding box center [1344, 20] width 23 height 12
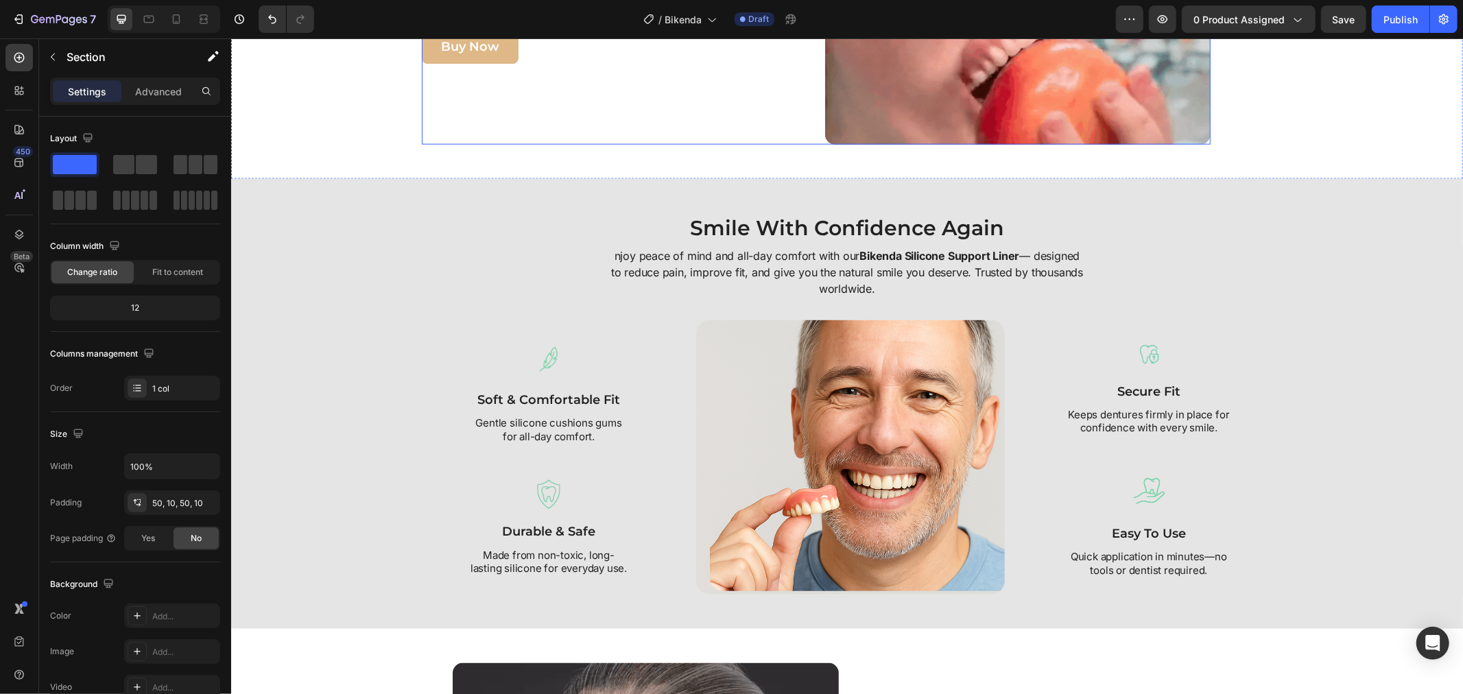
scroll to position [1335, 0]
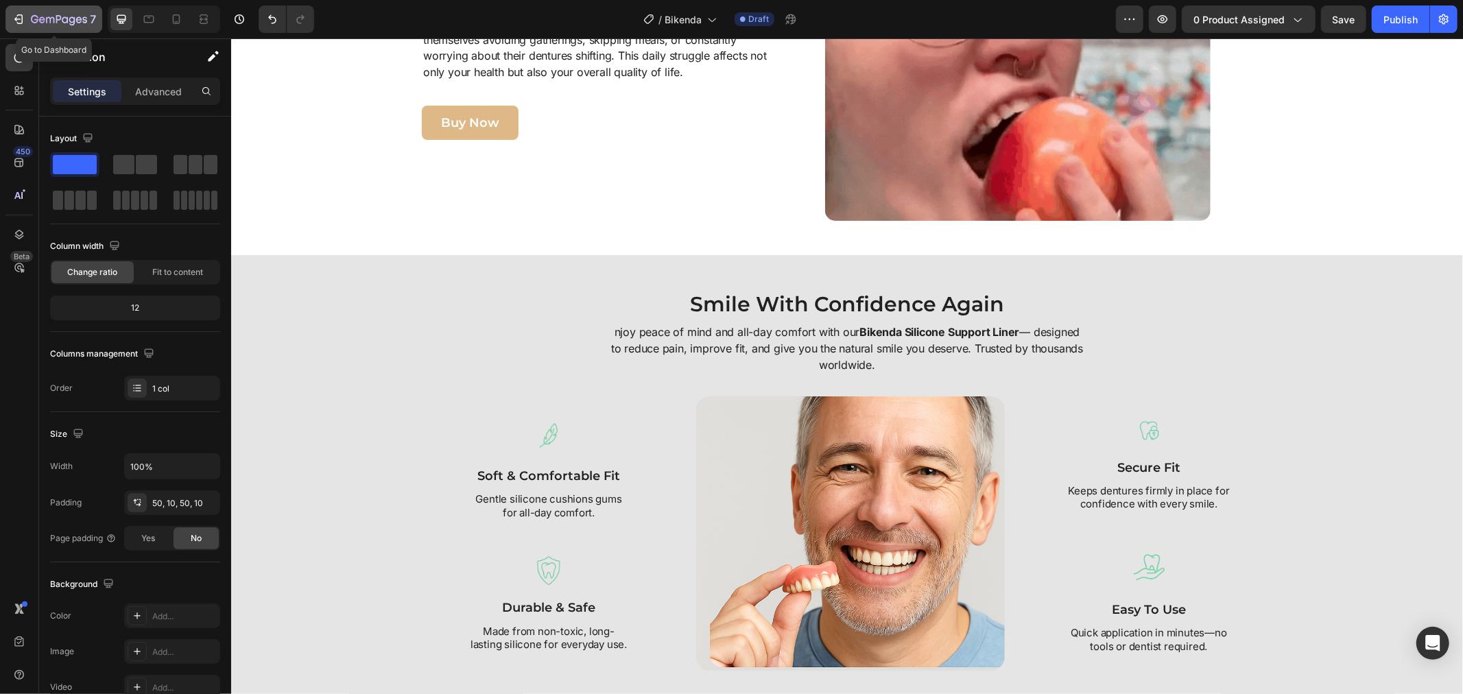
click at [56, 14] on icon "button" at bounding box center [59, 20] width 56 height 12
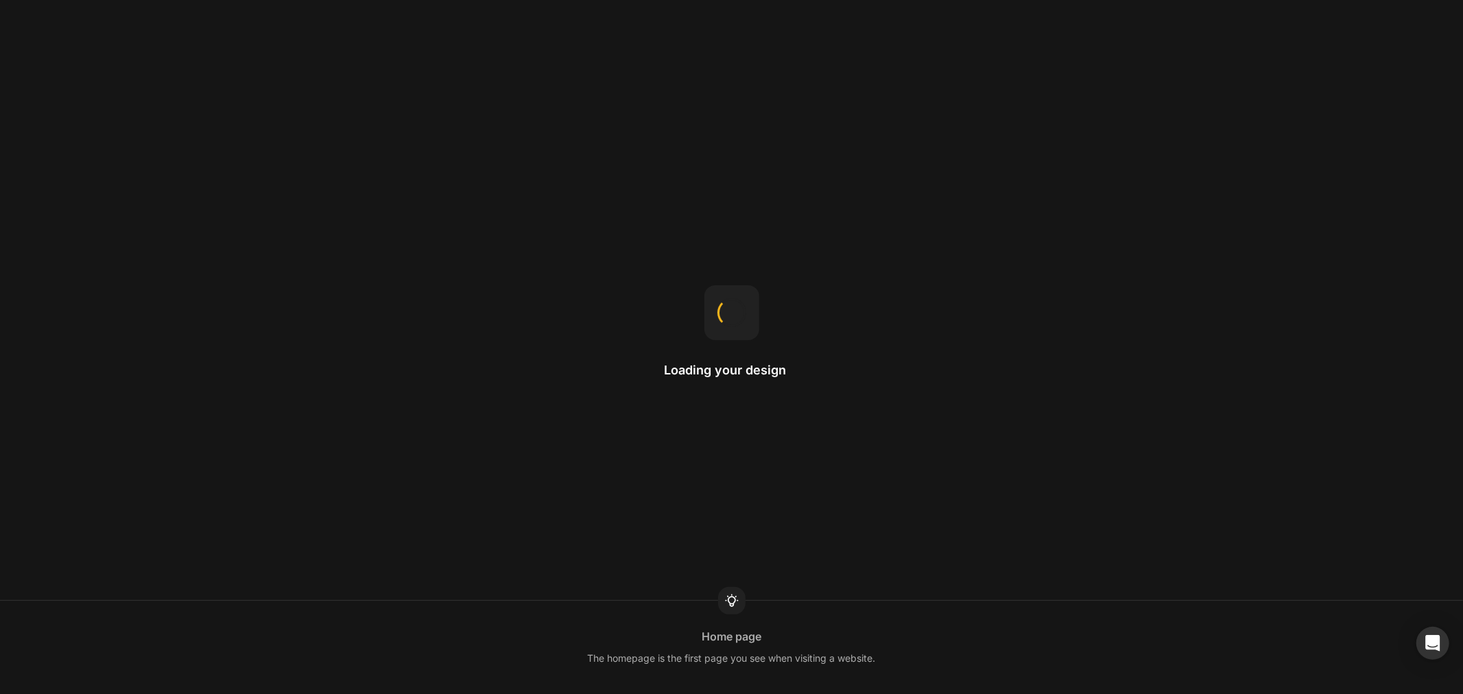
click at [441, 213] on div "Loading your design Home page The homepage is the first page you see when visit…" at bounding box center [731, 347] width 1463 height 694
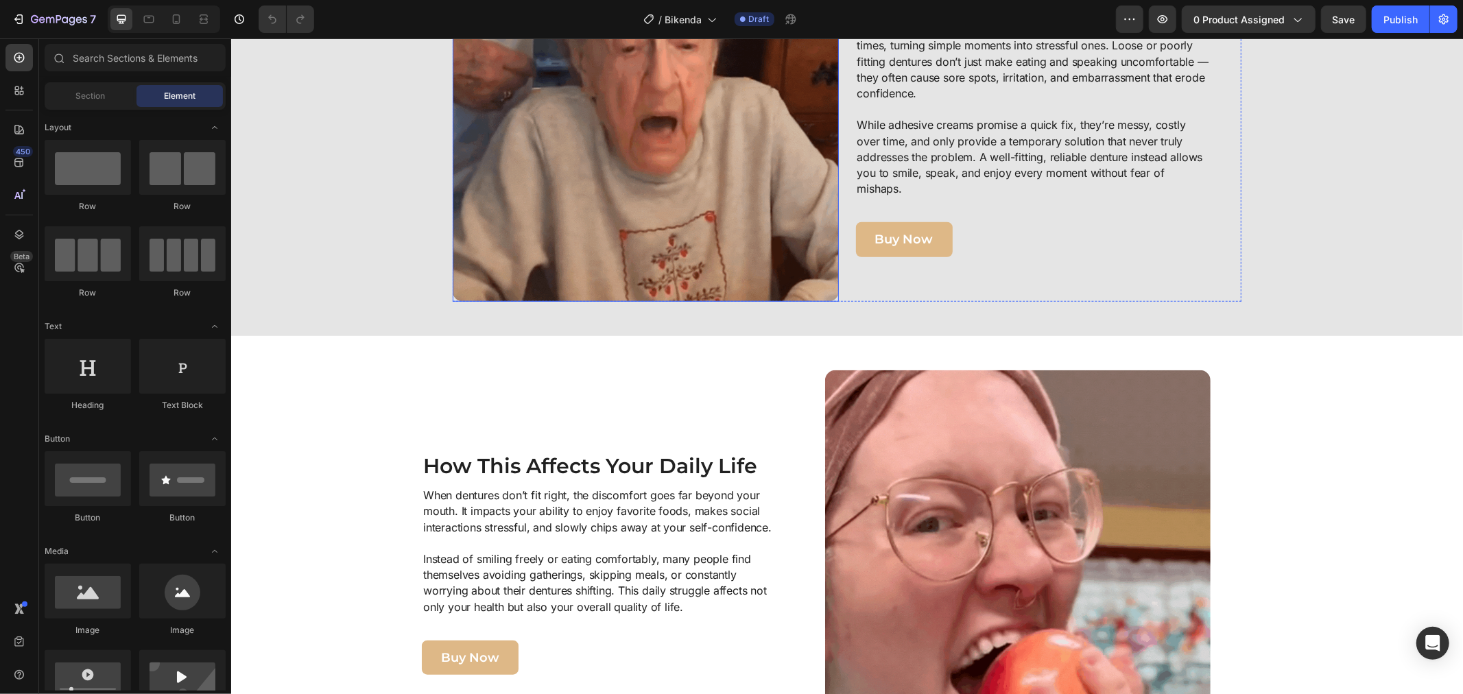
scroll to position [609, 0]
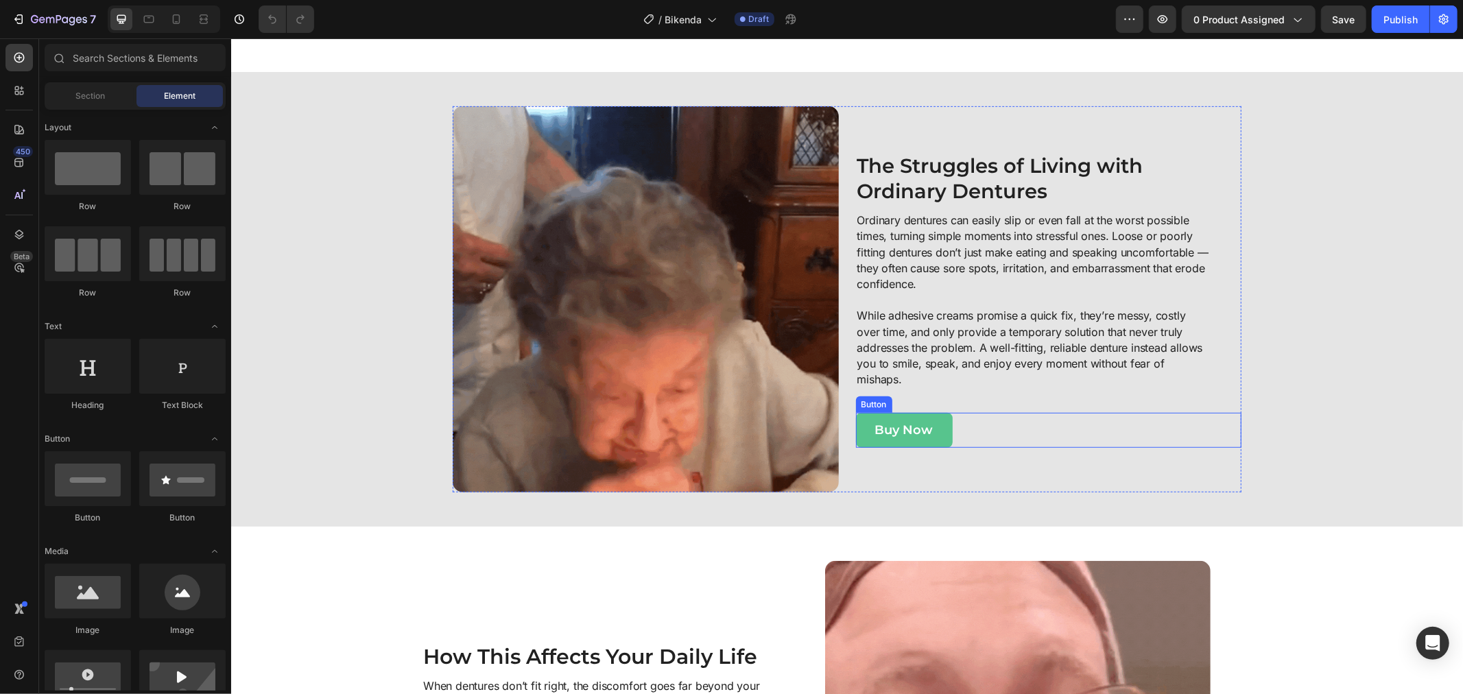
click at [855, 439] on button "Buy Now" at bounding box center [903, 429] width 97 height 34
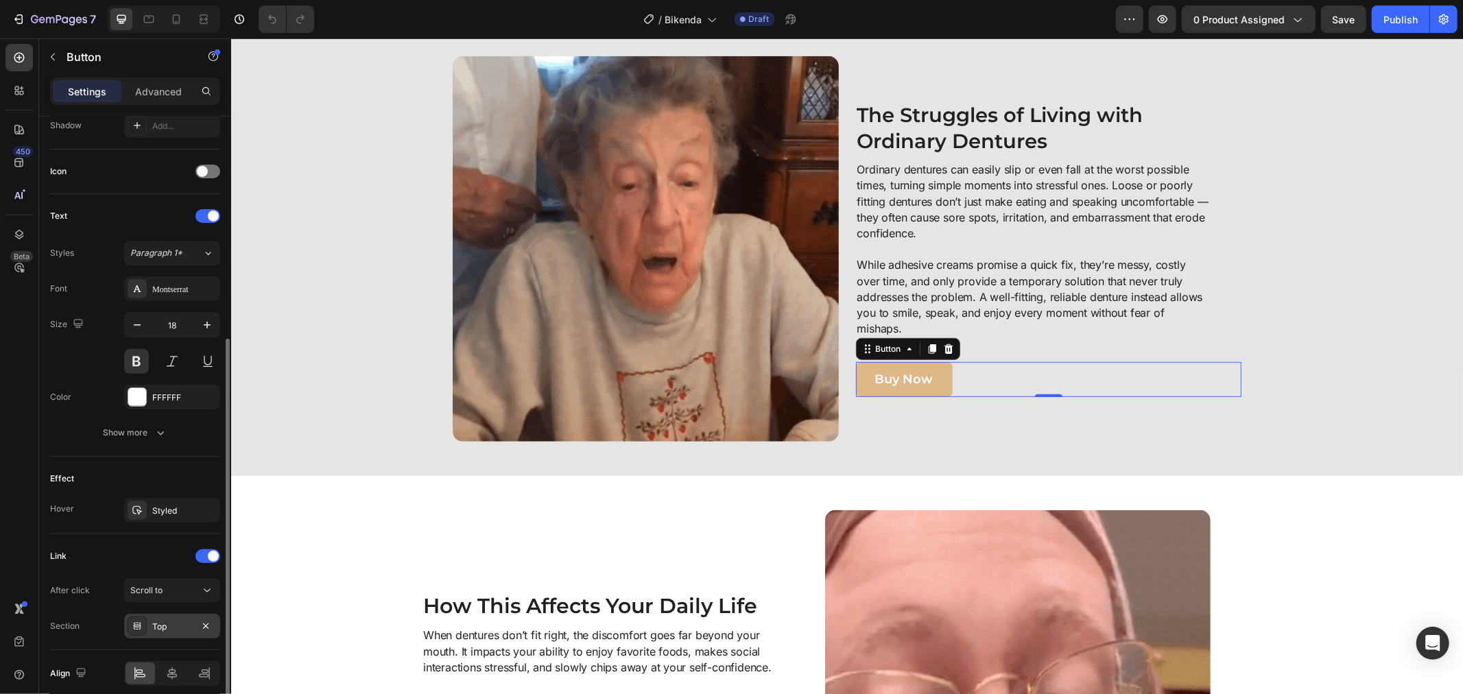
scroll to position [439, 0]
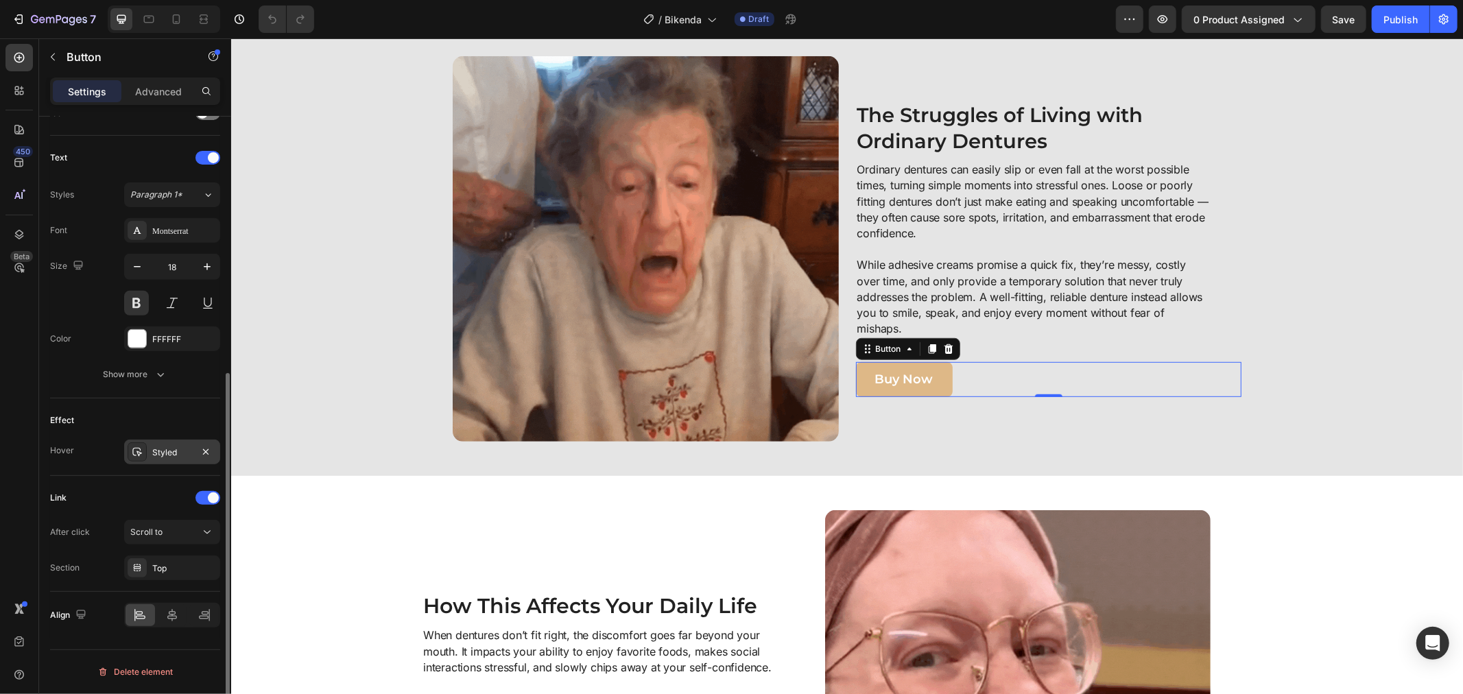
click at [172, 453] on div "Styled" at bounding box center [172, 452] width 40 height 12
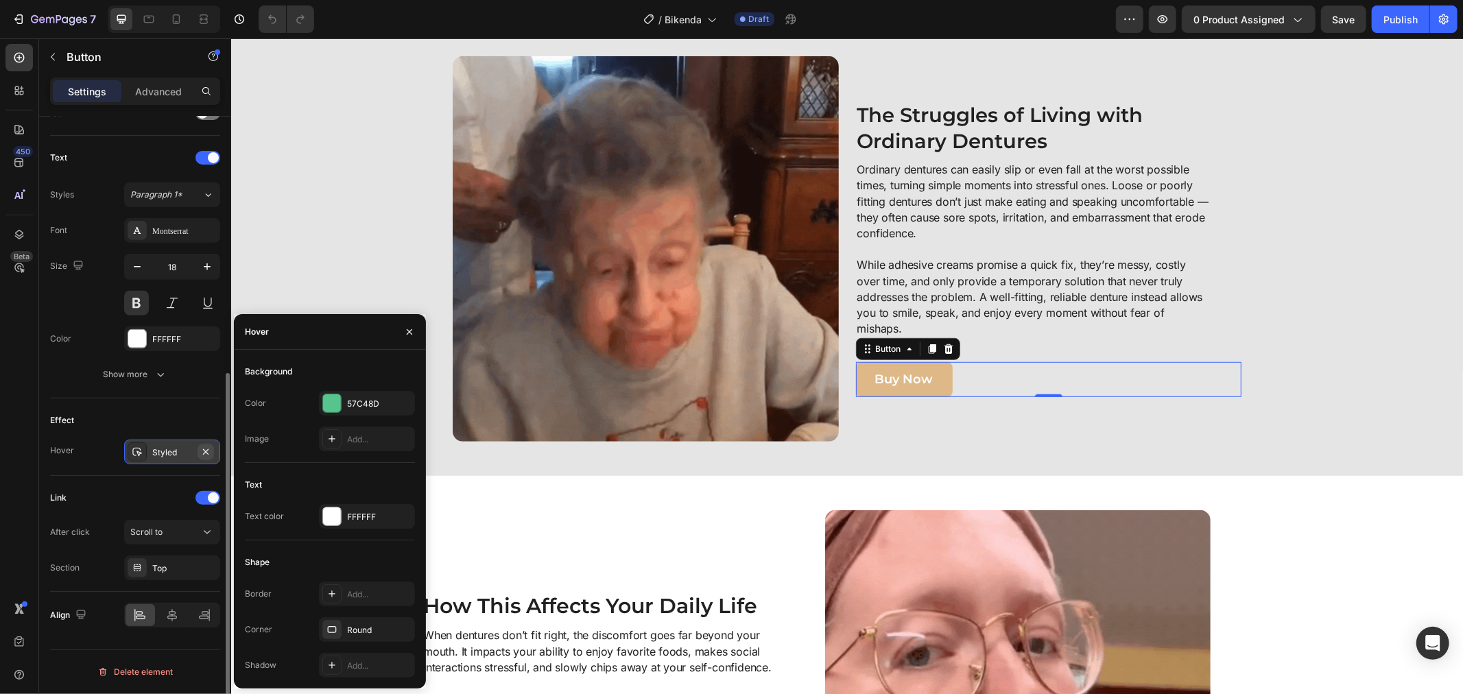
click at [206, 454] on icon "button" at bounding box center [205, 451] width 11 height 11
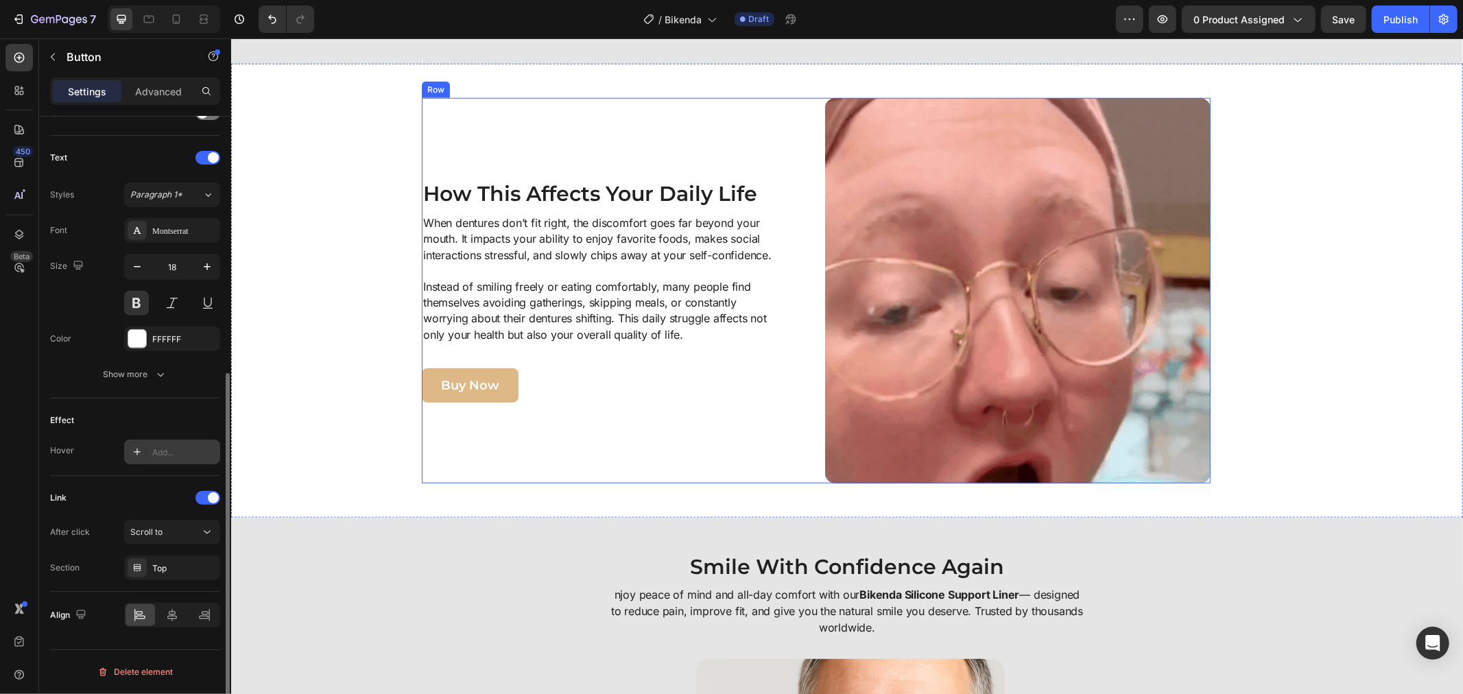
scroll to position [1143, 0]
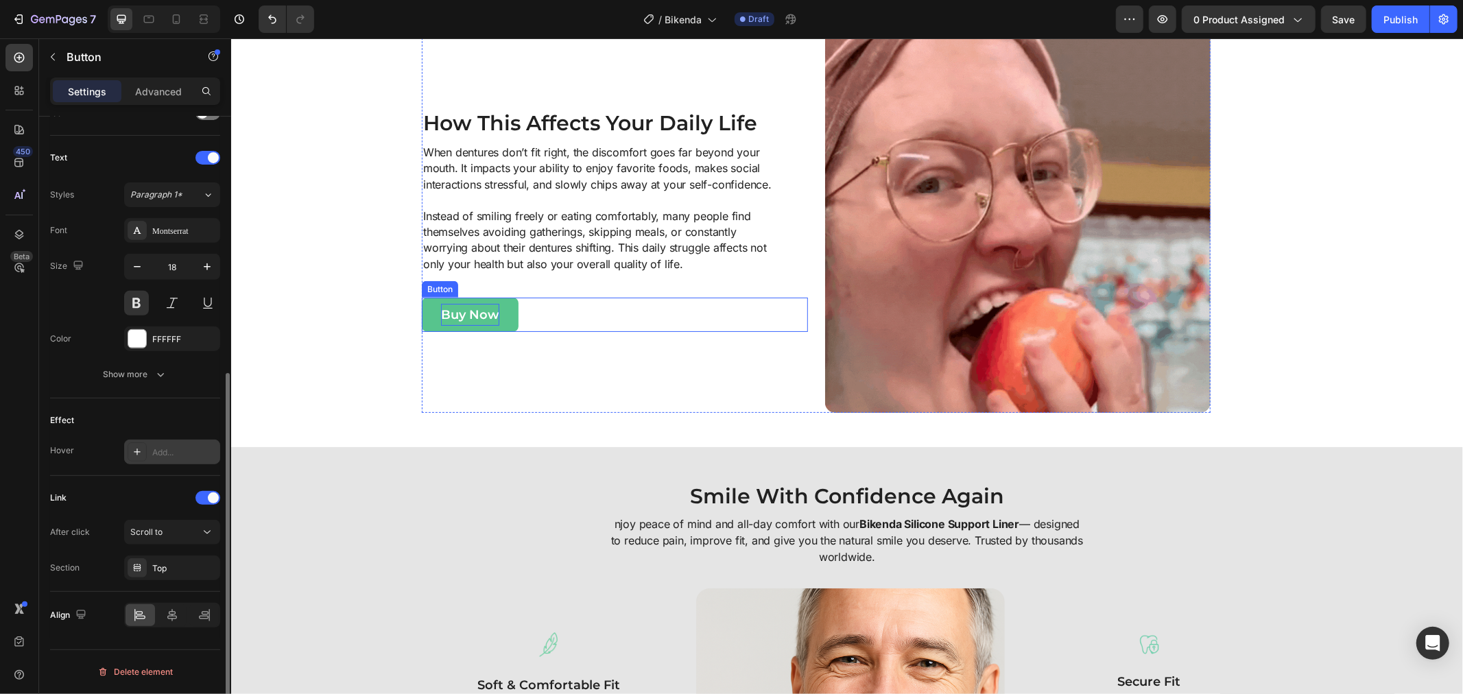
click at [440, 319] on p "Buy Now" at bounding box center [469, 314] width 58 height 22
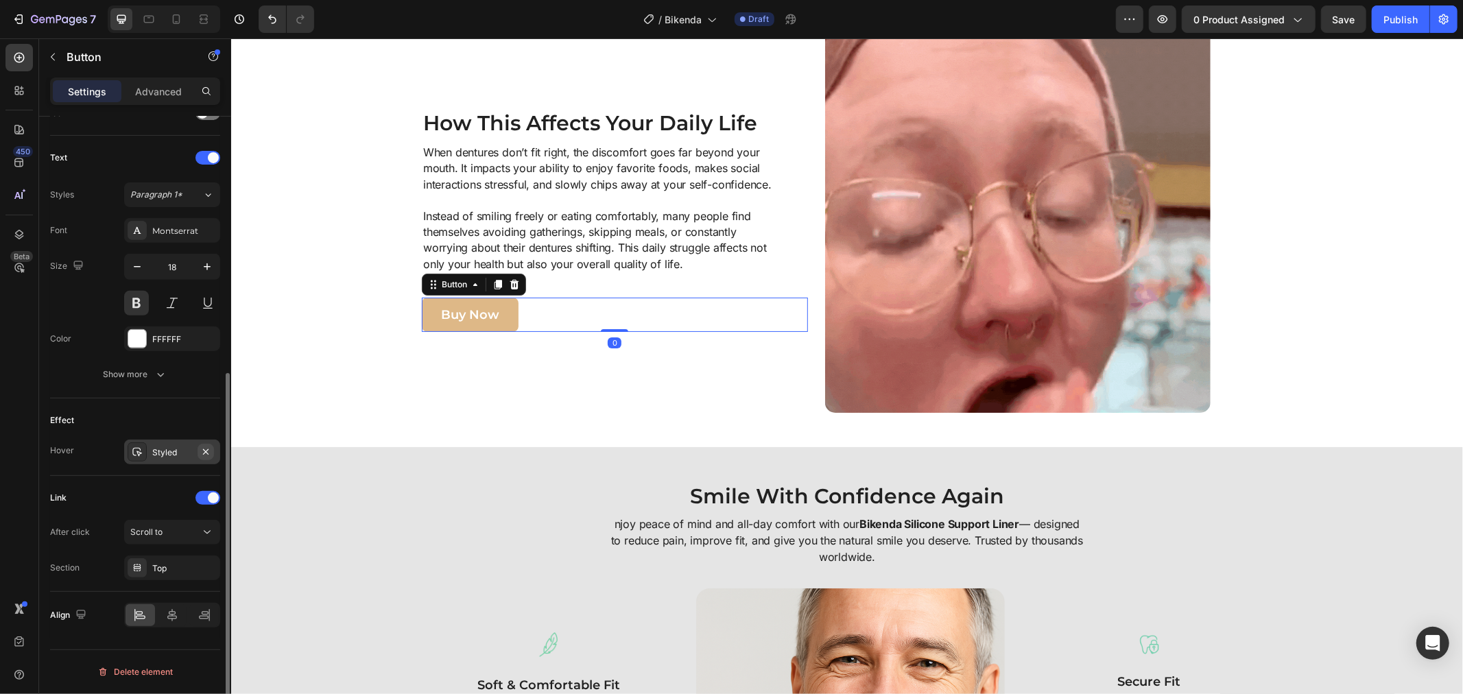
click at [207, 446] on icon "button" at bounding box center [205, 451] width 11 height 11
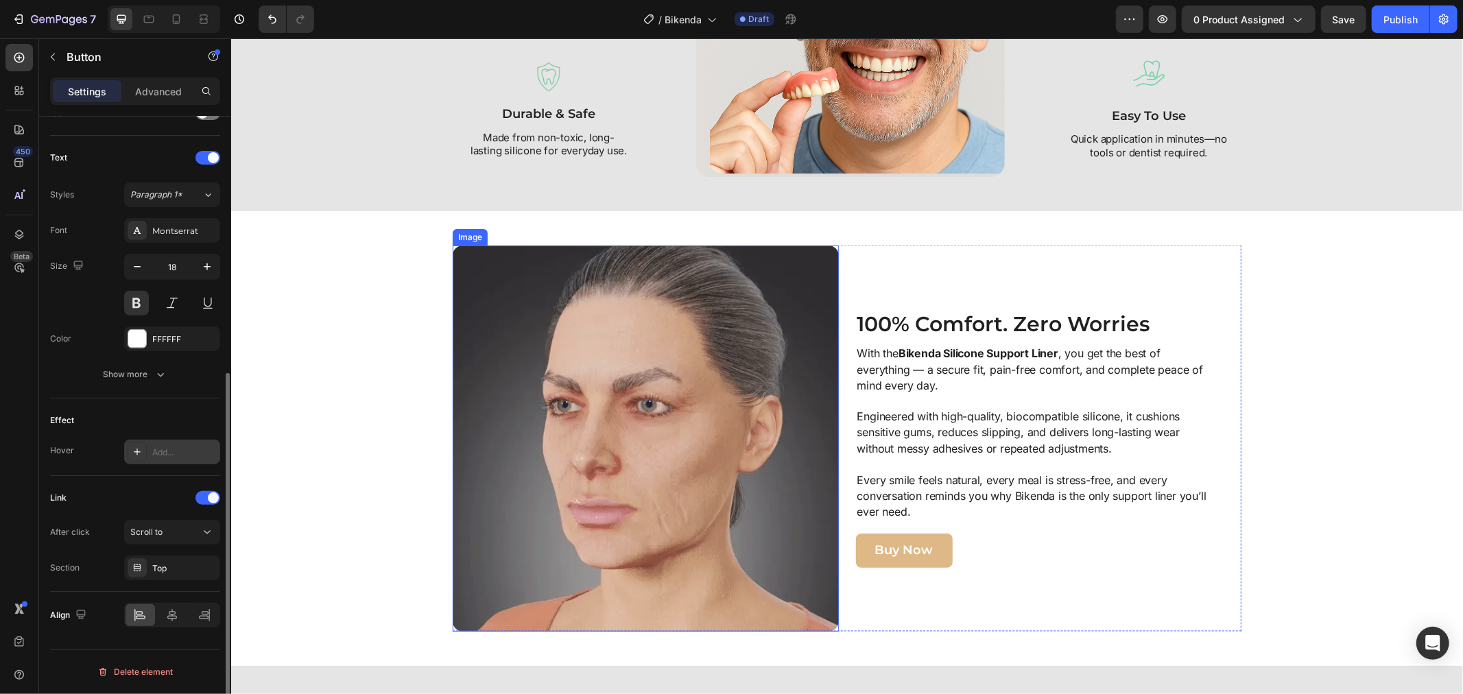
scroll to position [1981, 0]
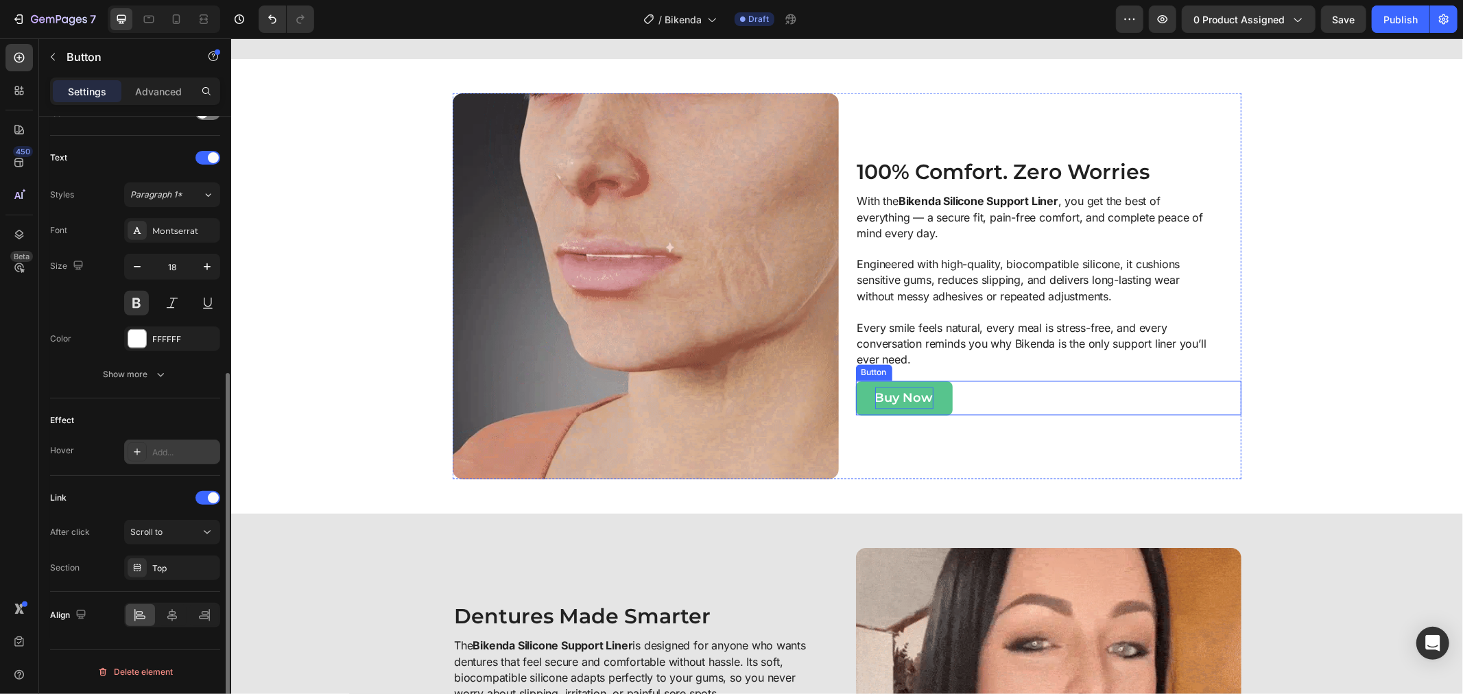
click at [894, 387] on p "Buy Now" at bounding box center [903, 398] width 58 height 22
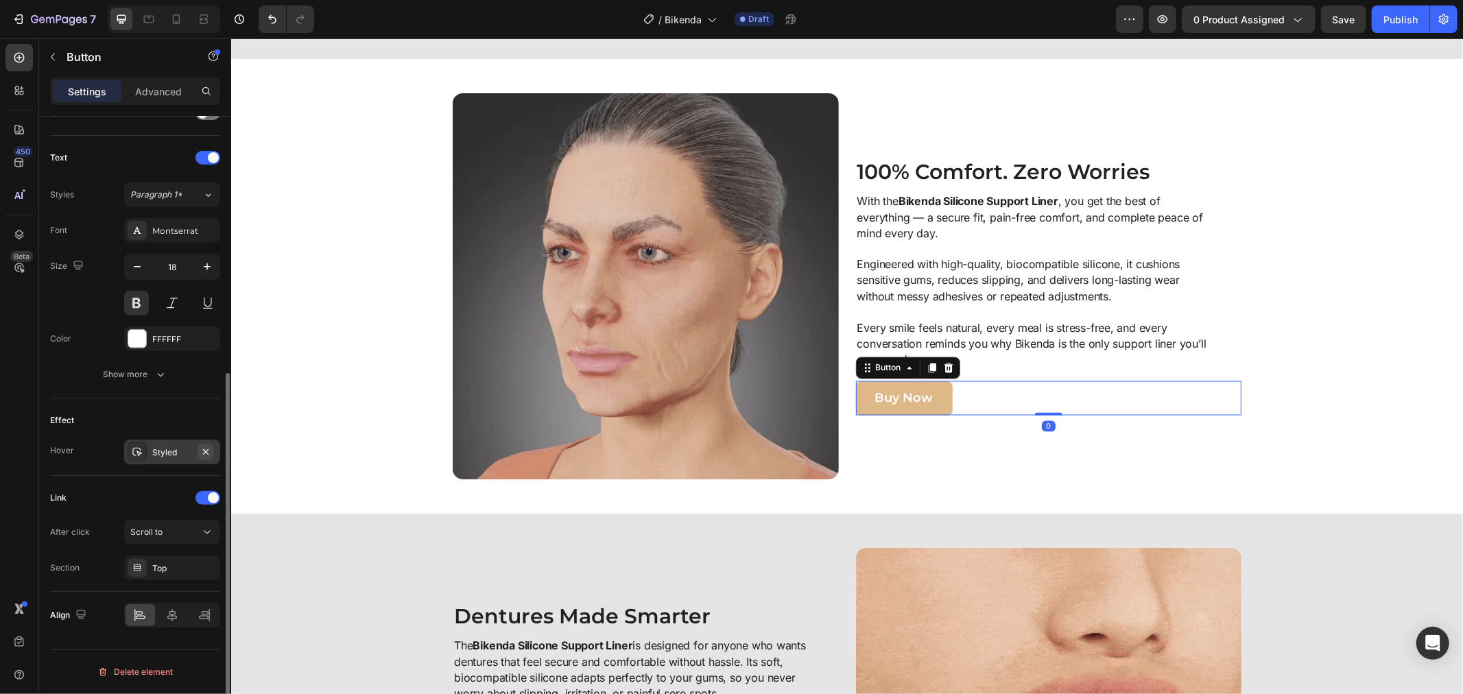
click at [202, 451] on icon "button" at bounding box center [205, 451] width 11 height 11
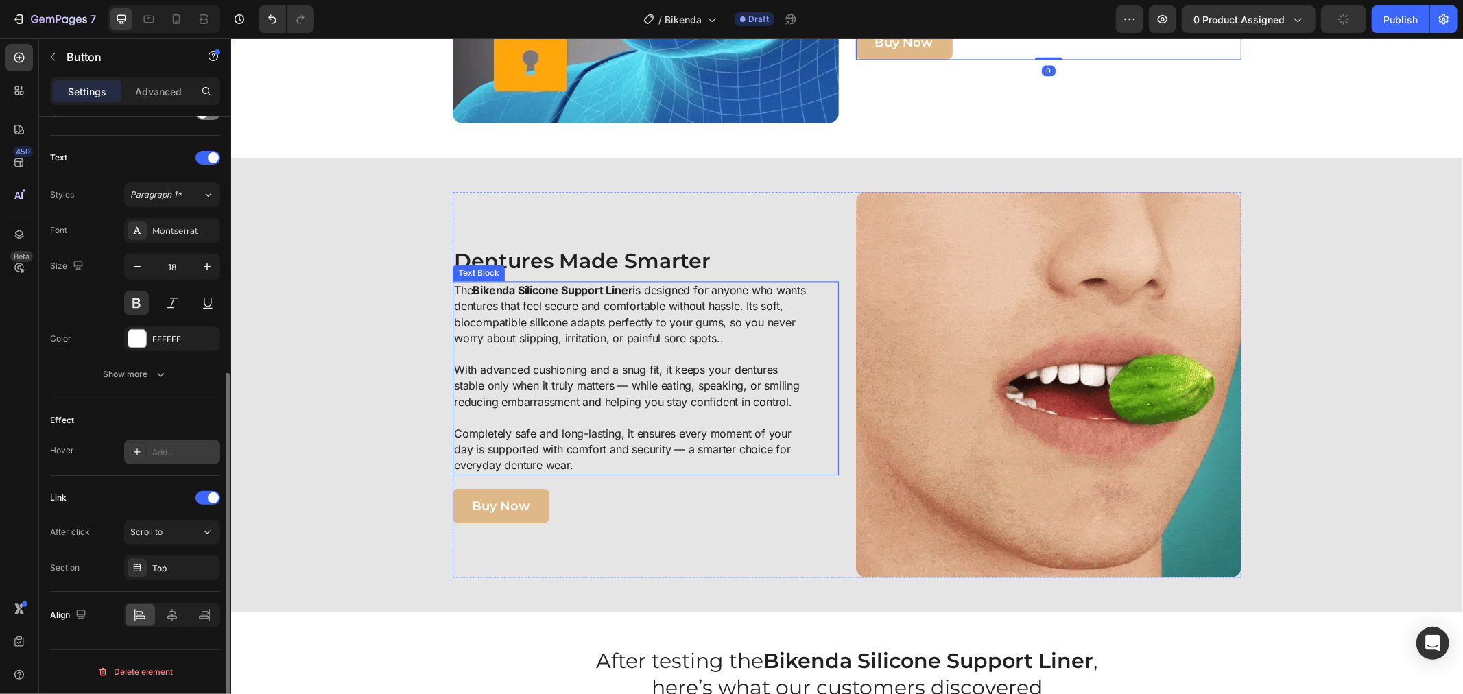
scroll to position [2438, 0]
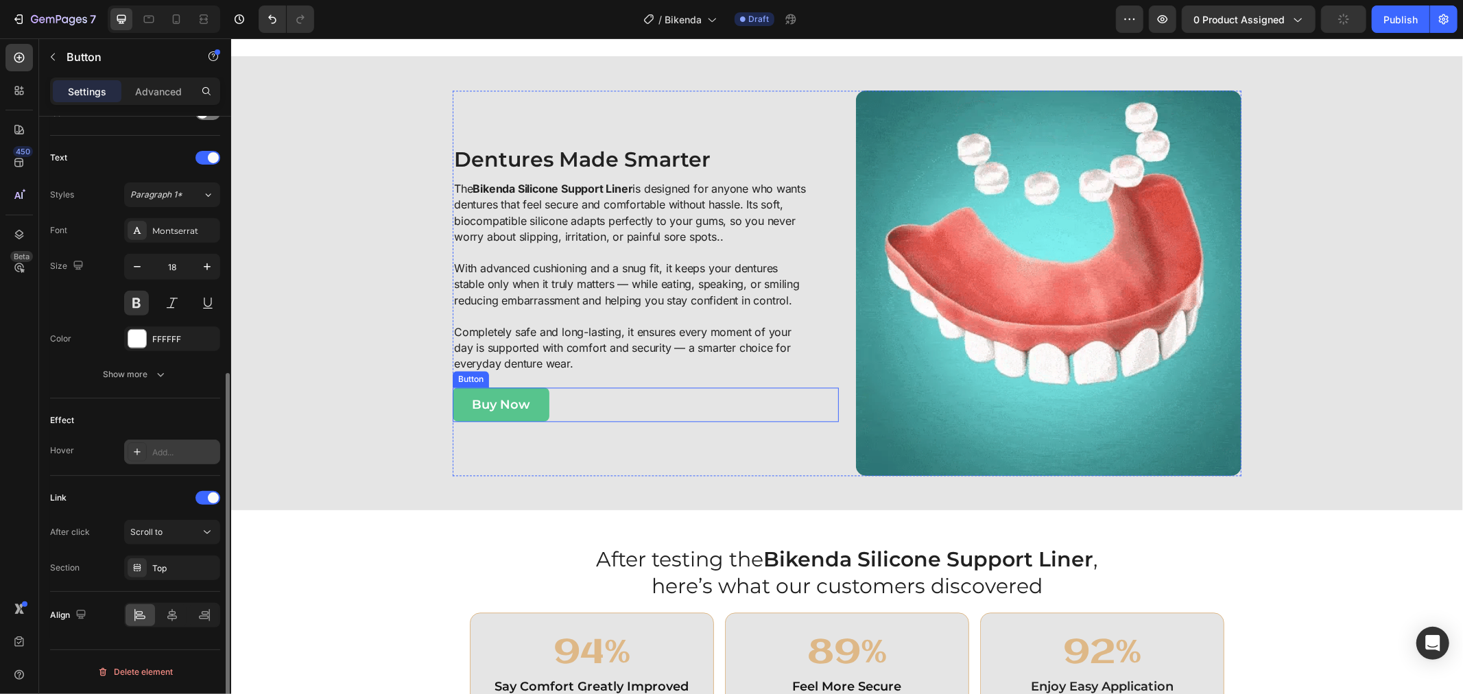
click at [462, 392] on button "Buy Now" at bounding box center [500, 404] width 97 height 34
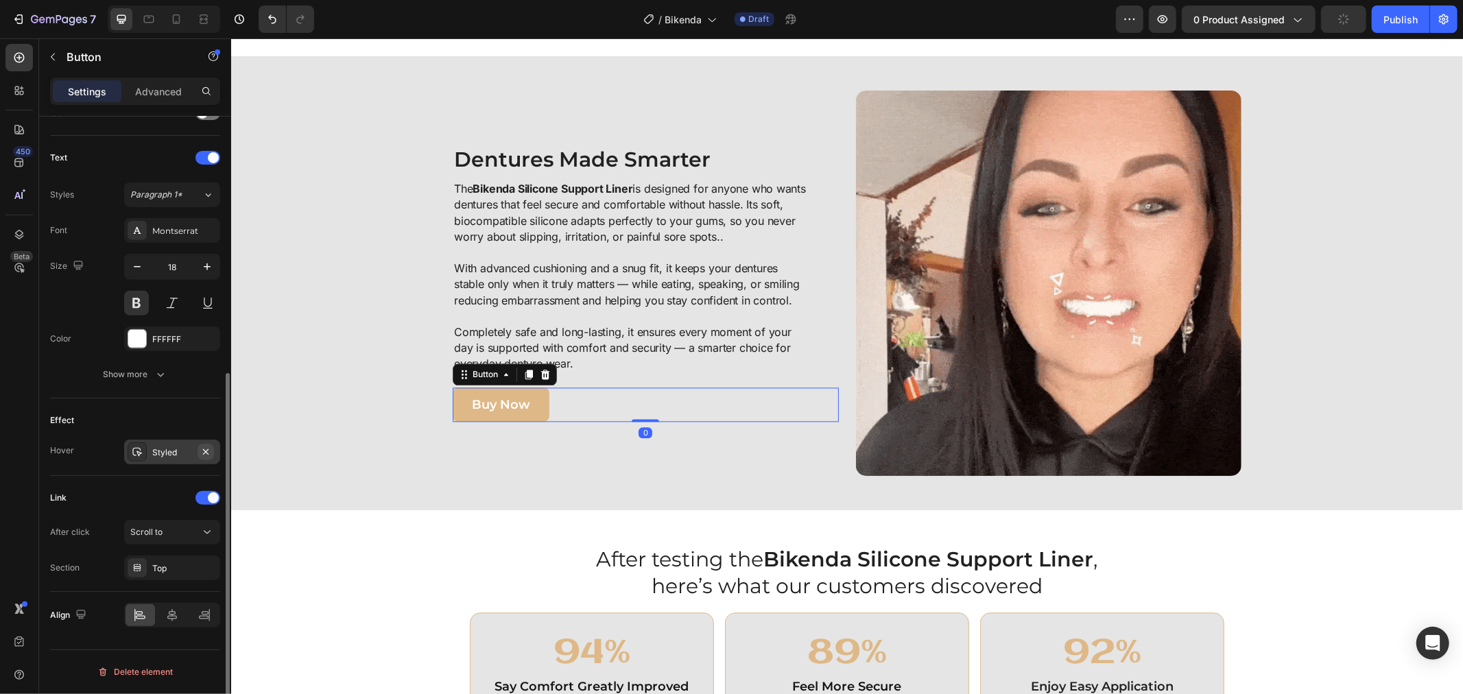
drag, startPoint x: 206, startPoint y: 446, endPoint x: 19, endPoint y: 403, distance: 192.2
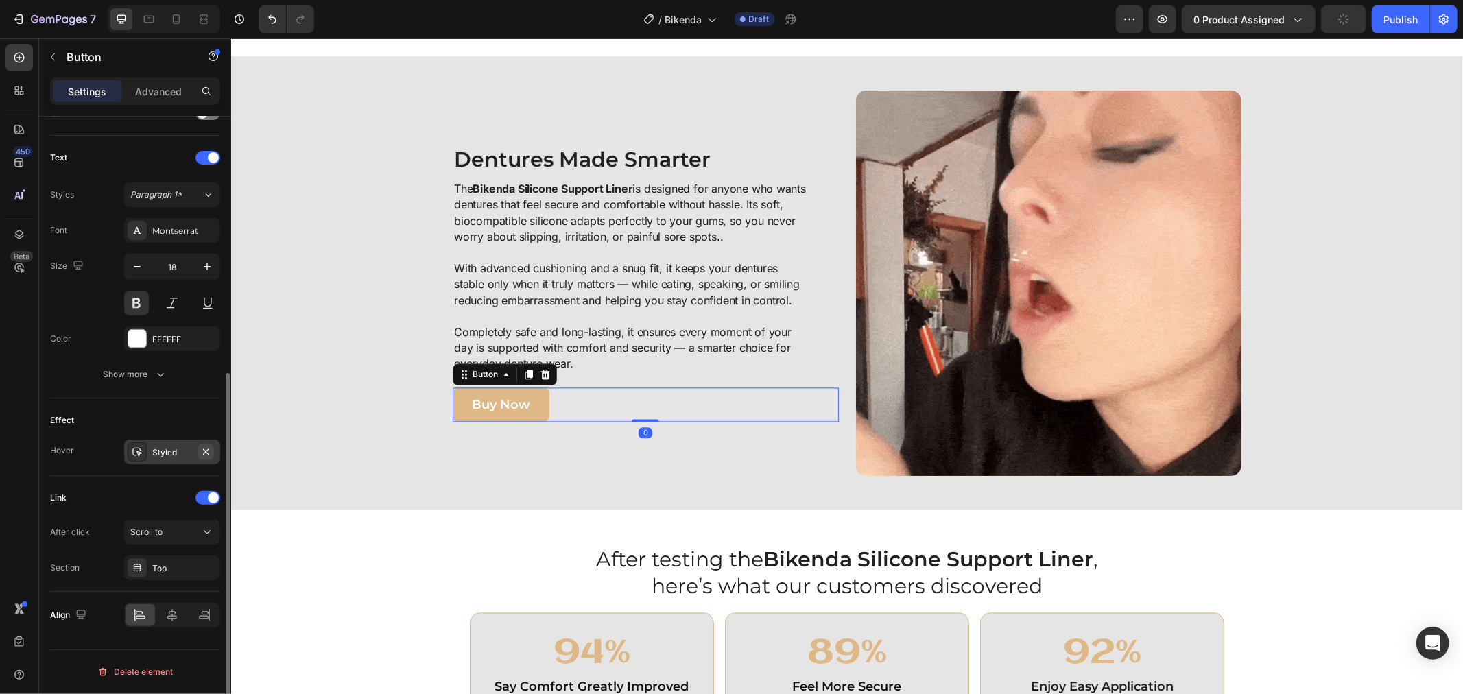
click at [206, 446] on icon "button" at bounding box center [205, 451] width 11 height 11
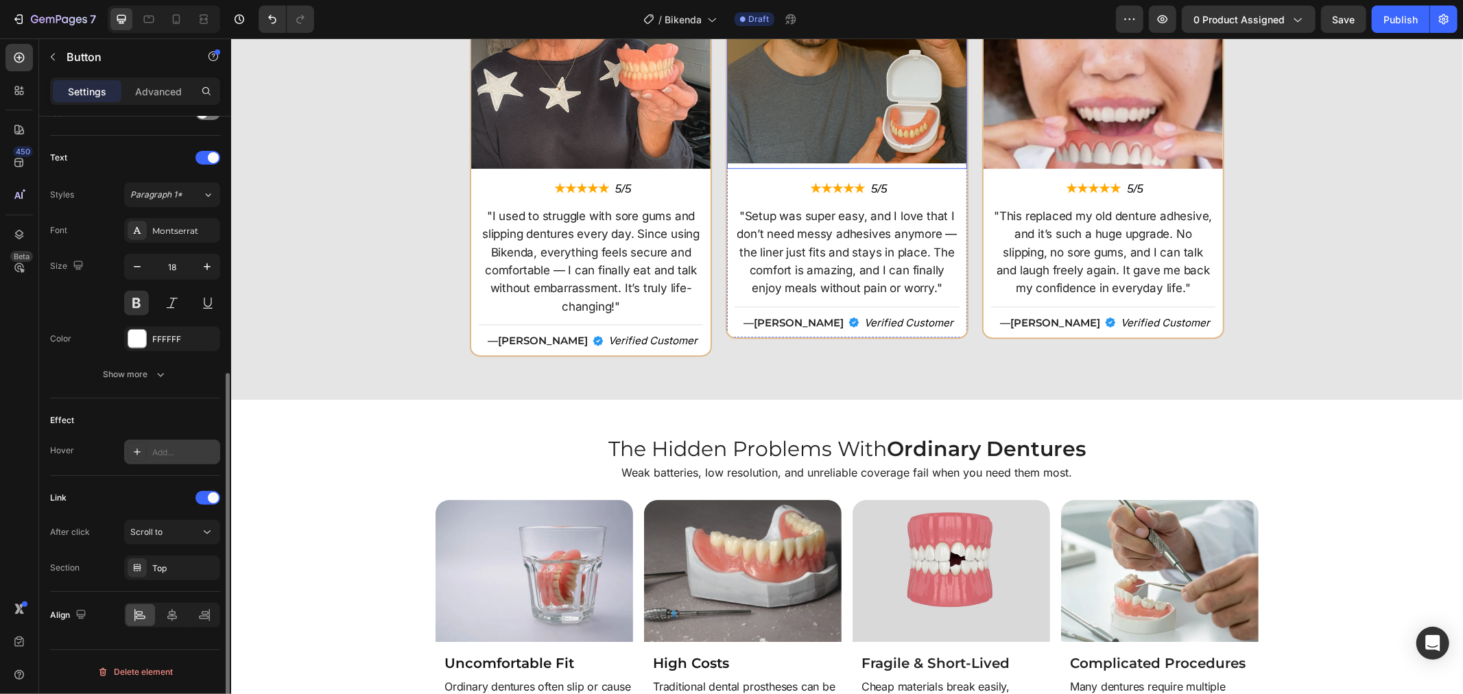
scroll to position [3352, 0]
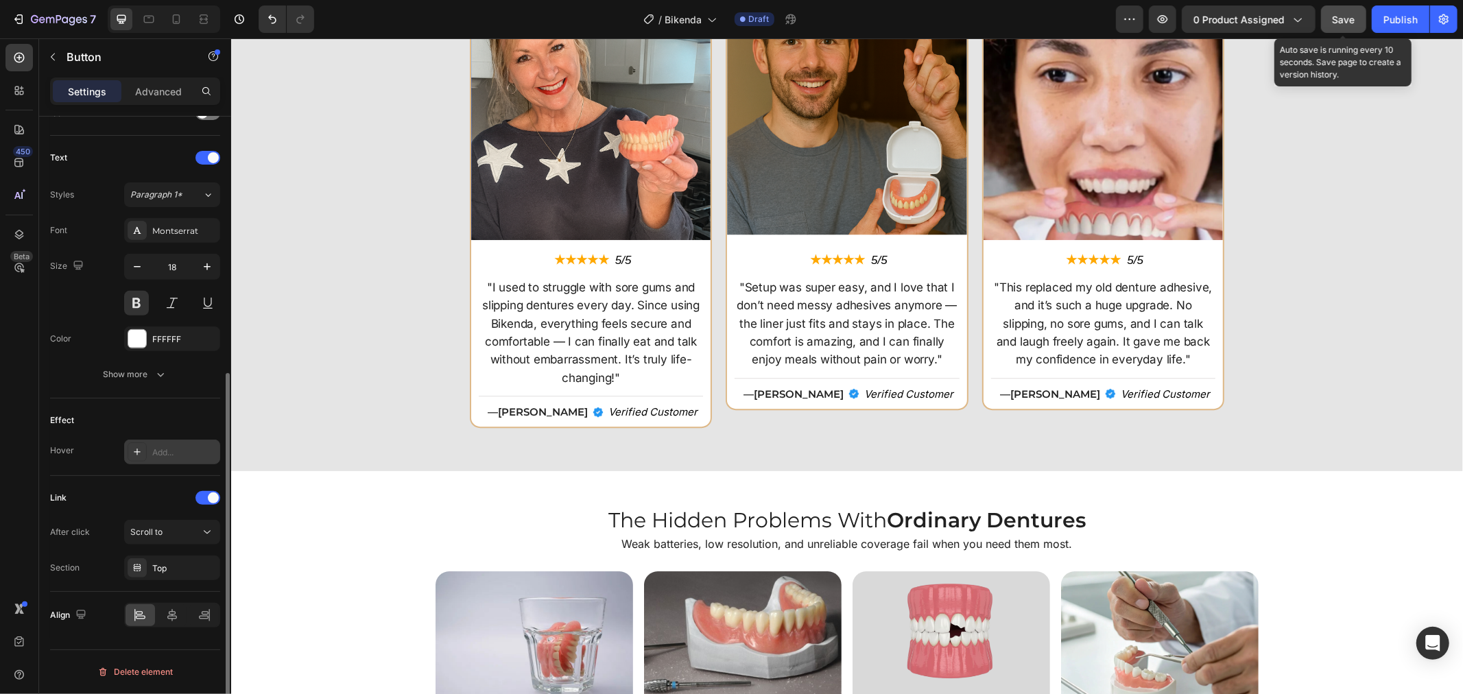
click at [1359, 23] on button "Save" at bounding box center [1343, 18] width 45 height 27
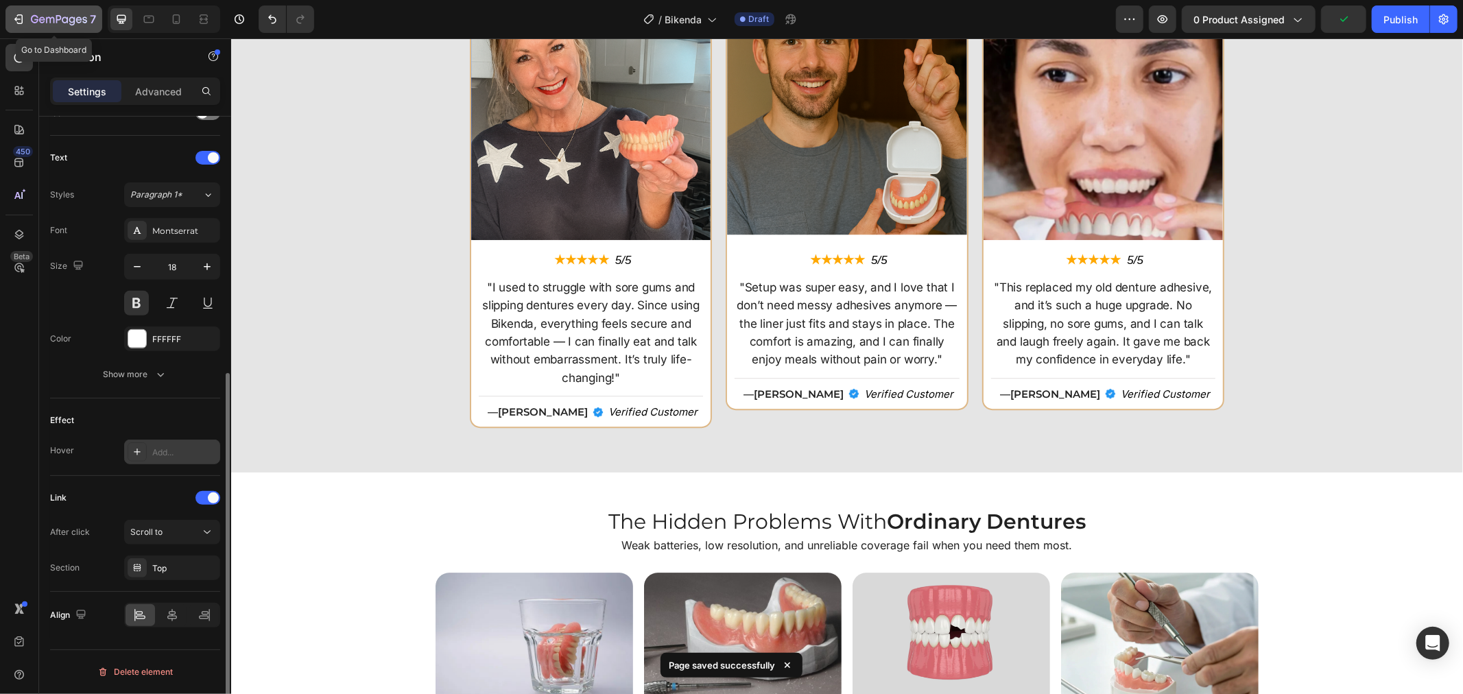
click at [37, 19] on icon "button" at bounding box center [35, 19] width 8 height 8
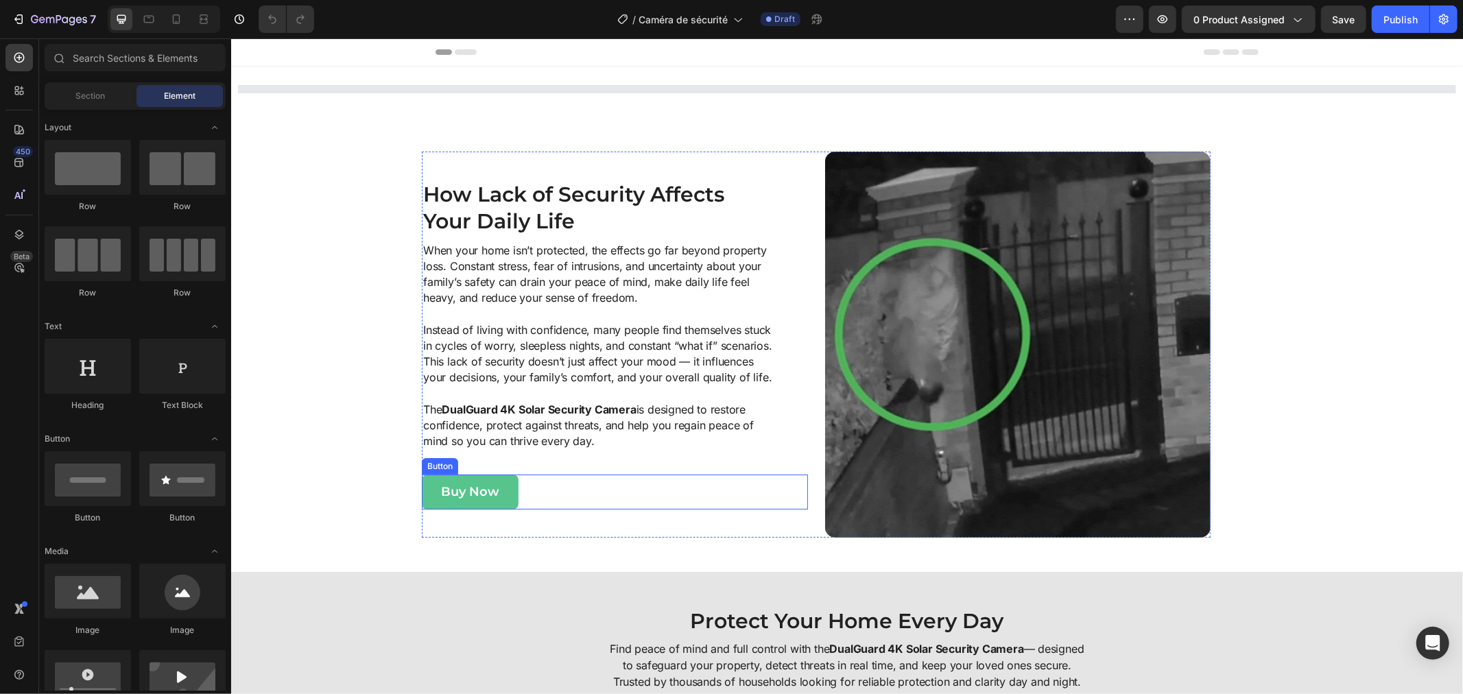
click at [421, 489] on button "Buy Now" at bounding box center [469, 491] width 97 height 34
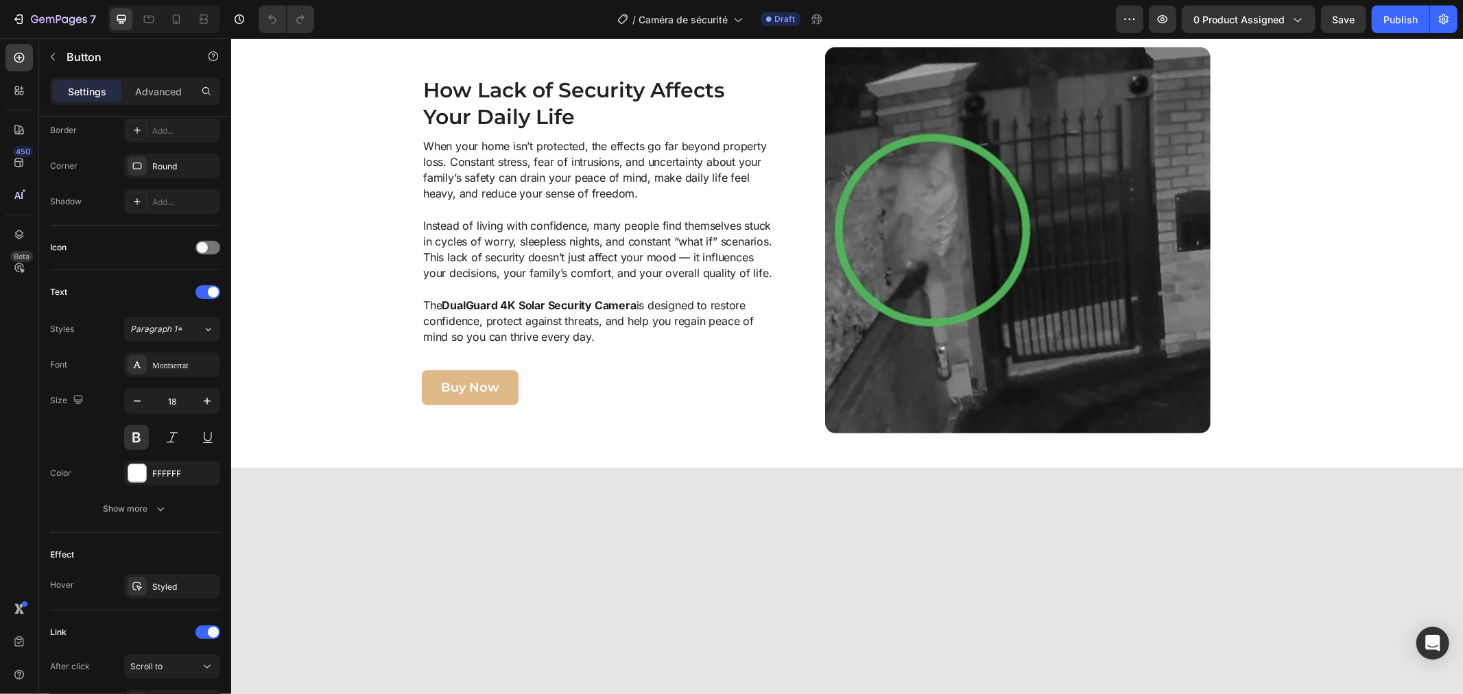
scroll to position [305, 0]
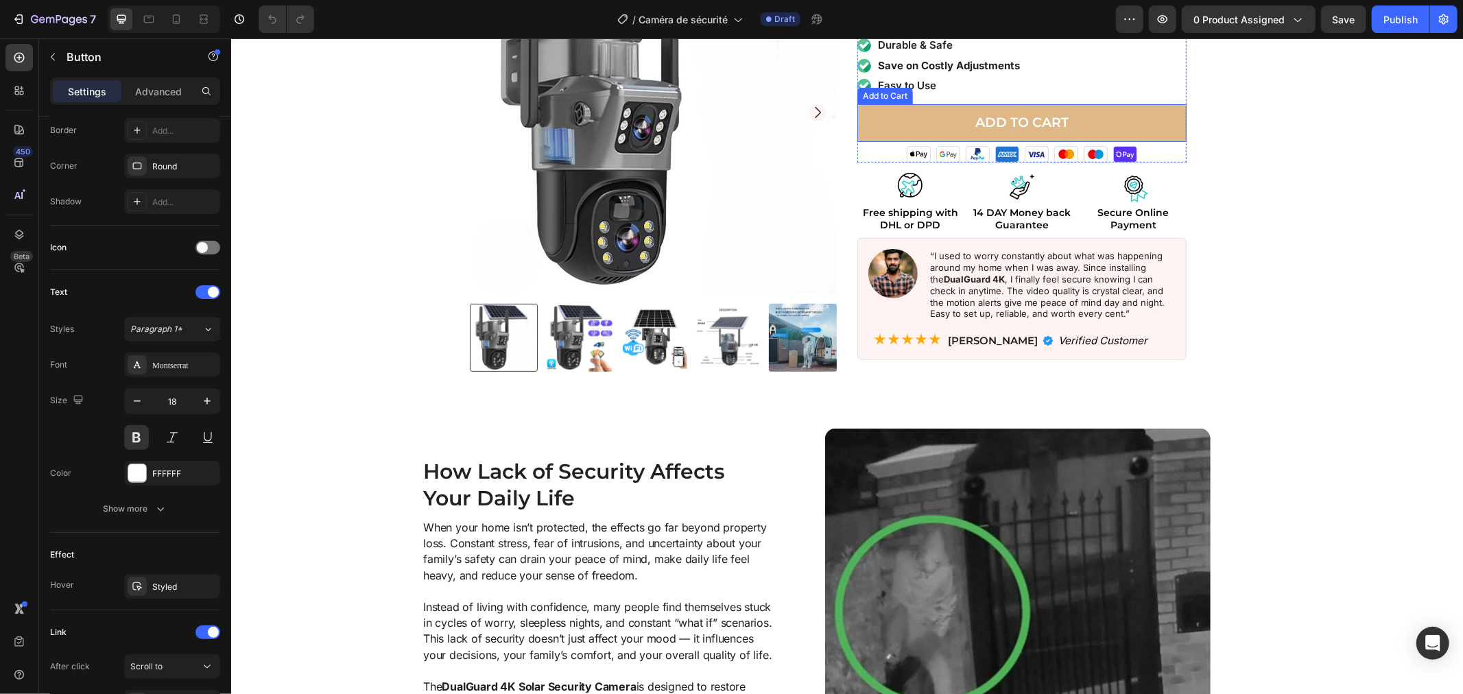
click at [884, 111] on button "Add to cart" at bounding box center [1021, 123] width 329 height 38
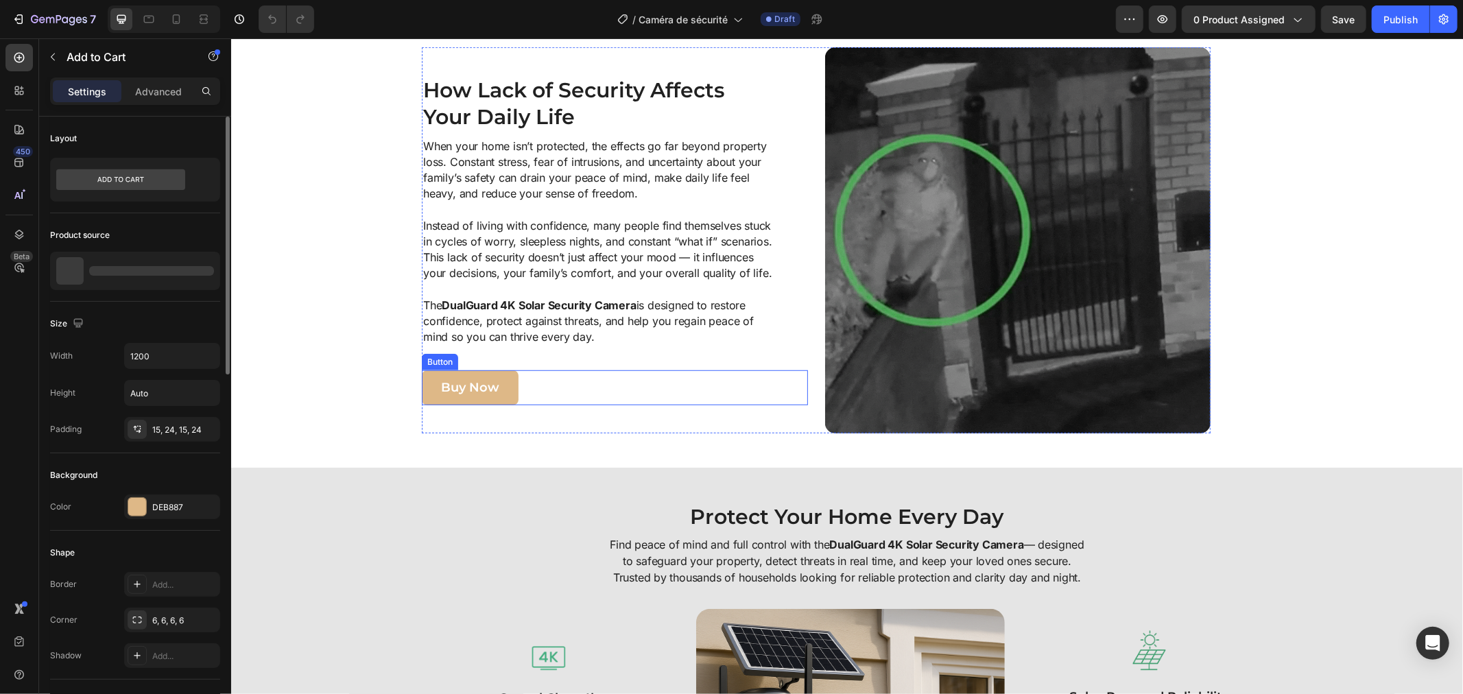
scroll to position [838, 0]
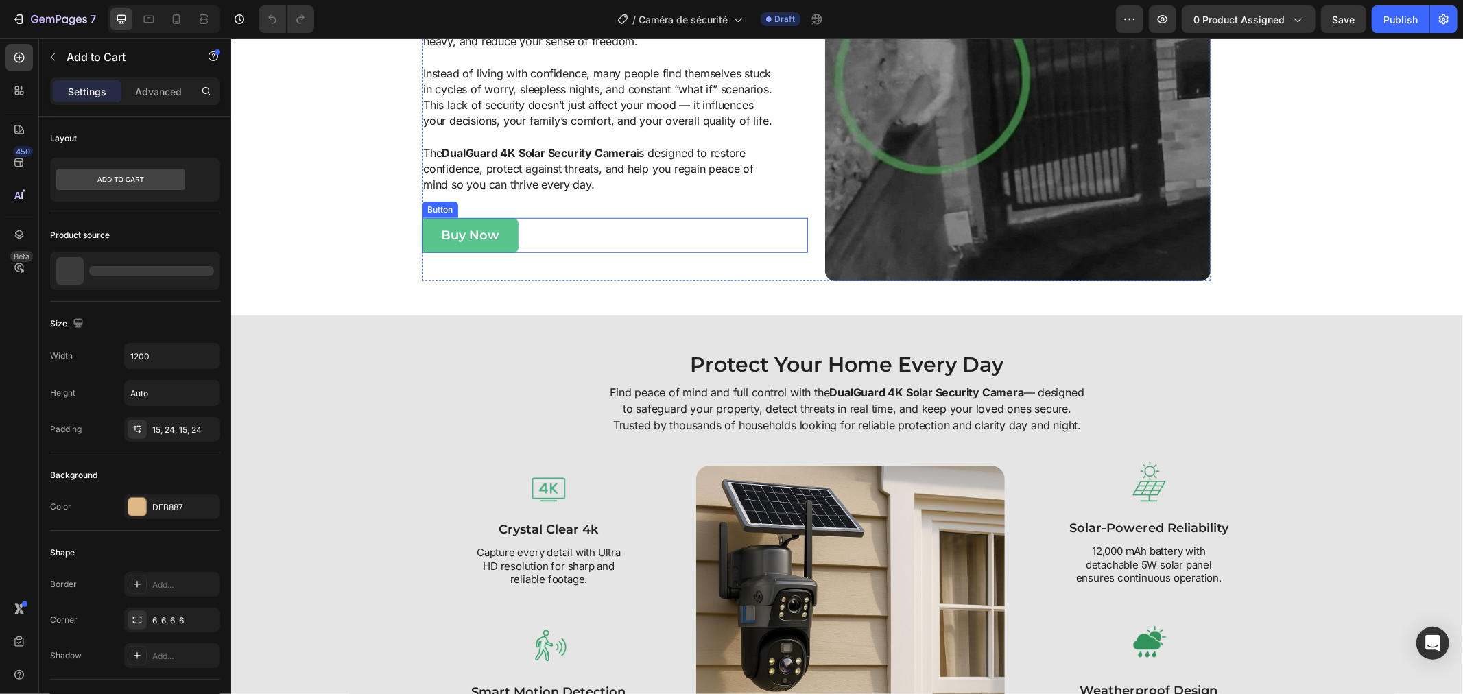
click at [422, 228] on button "Buy Now" at bounding box center [469, 234] width 97 height 34
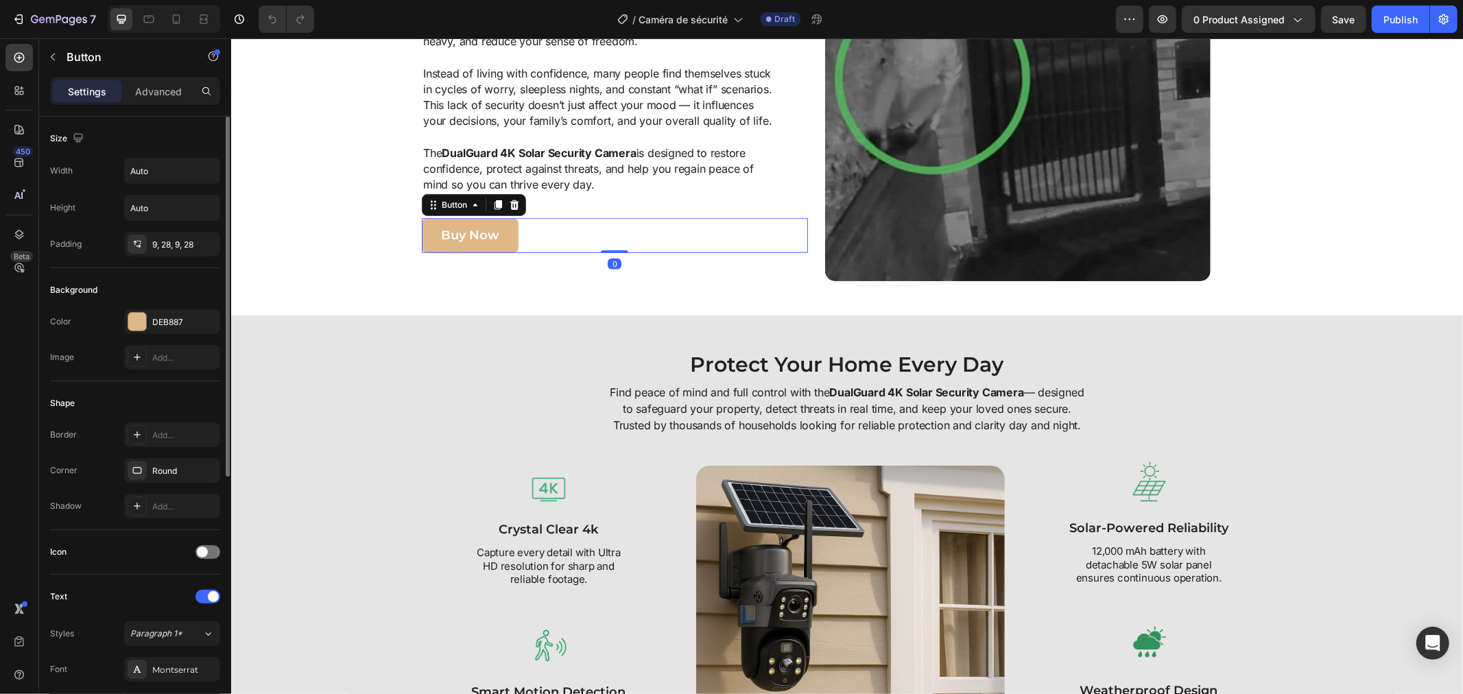
scroll to position [228, 0]
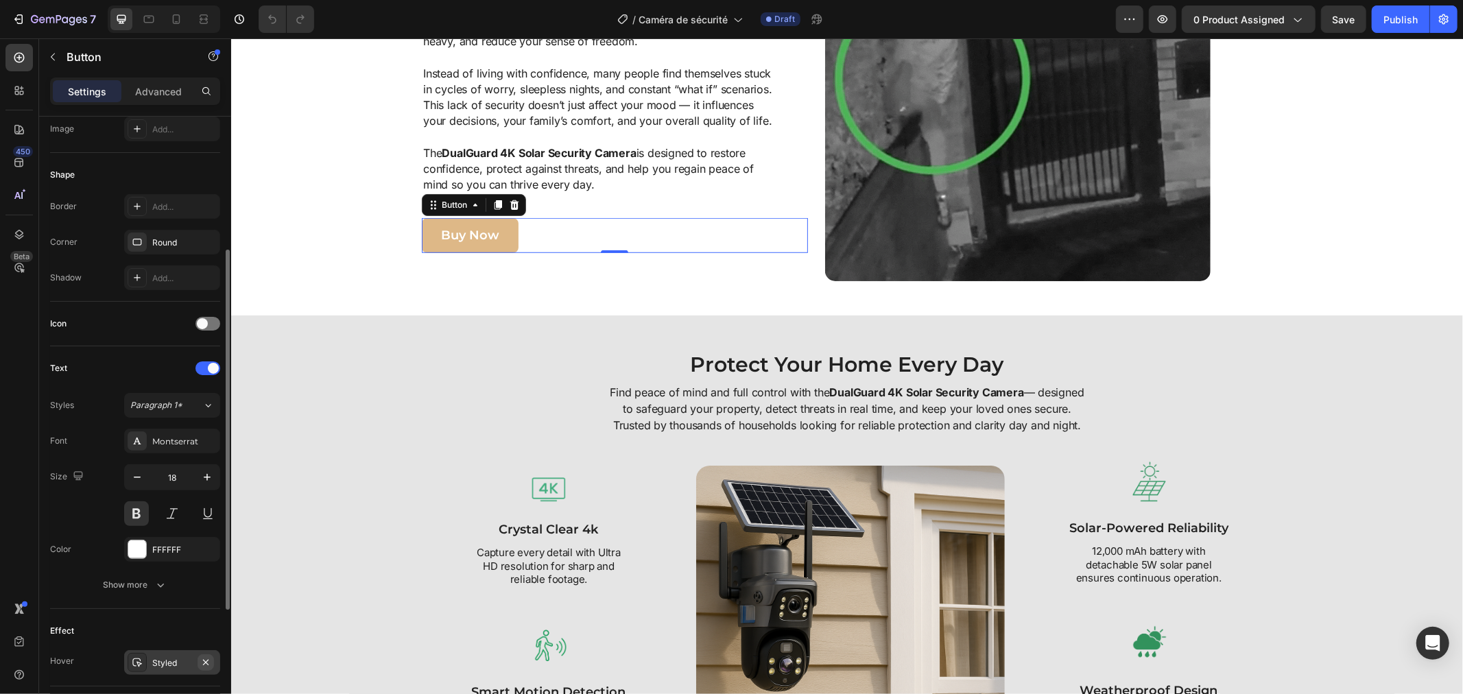
drag, startPoint x: 203, startPoint y: 662, endPoint x: 18, endPoint y: 512, distance: 238.0
click at [203, 662] on icon "button" at bounding box center [205, 662] width 11 height 11
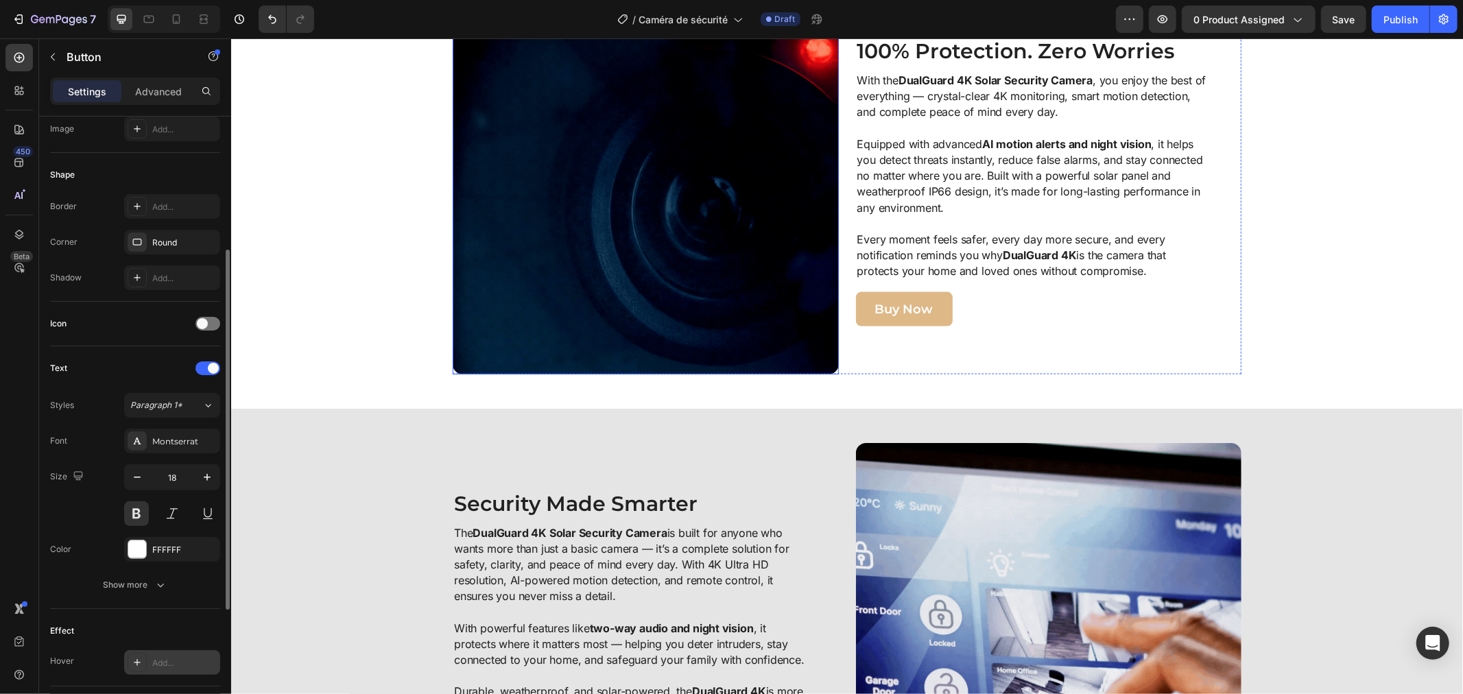
scroll to position [1752, 0]
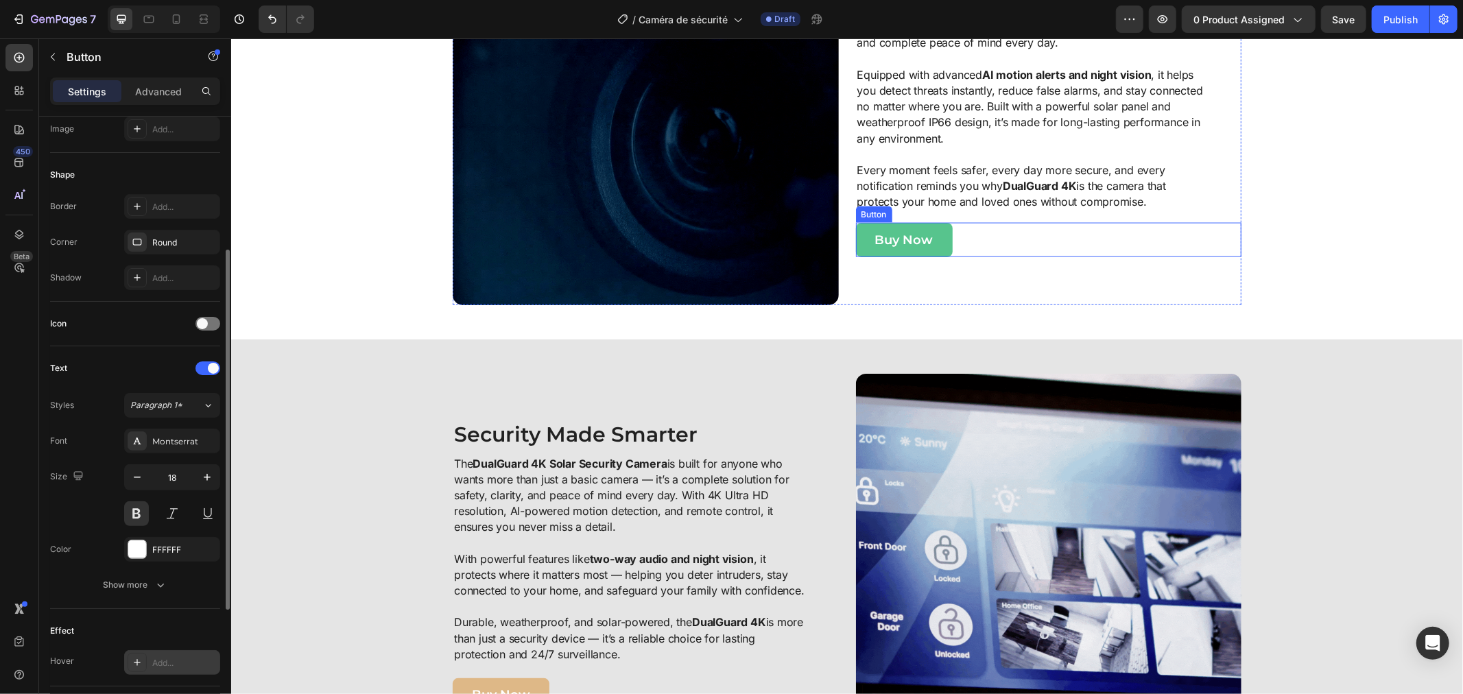
click at [866, 236] on button "Buy Now" at bounding box center [903, 239] width 97 height 34
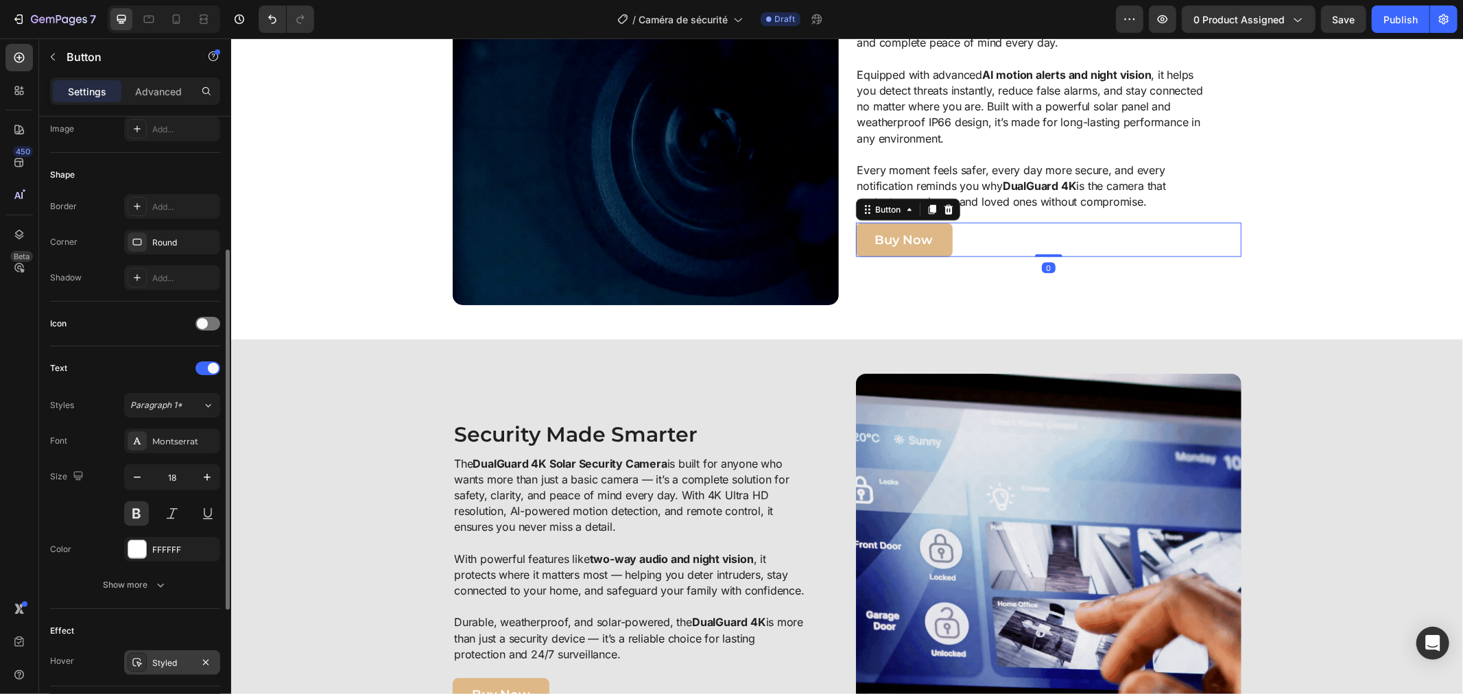
scroll to position [439, 0]
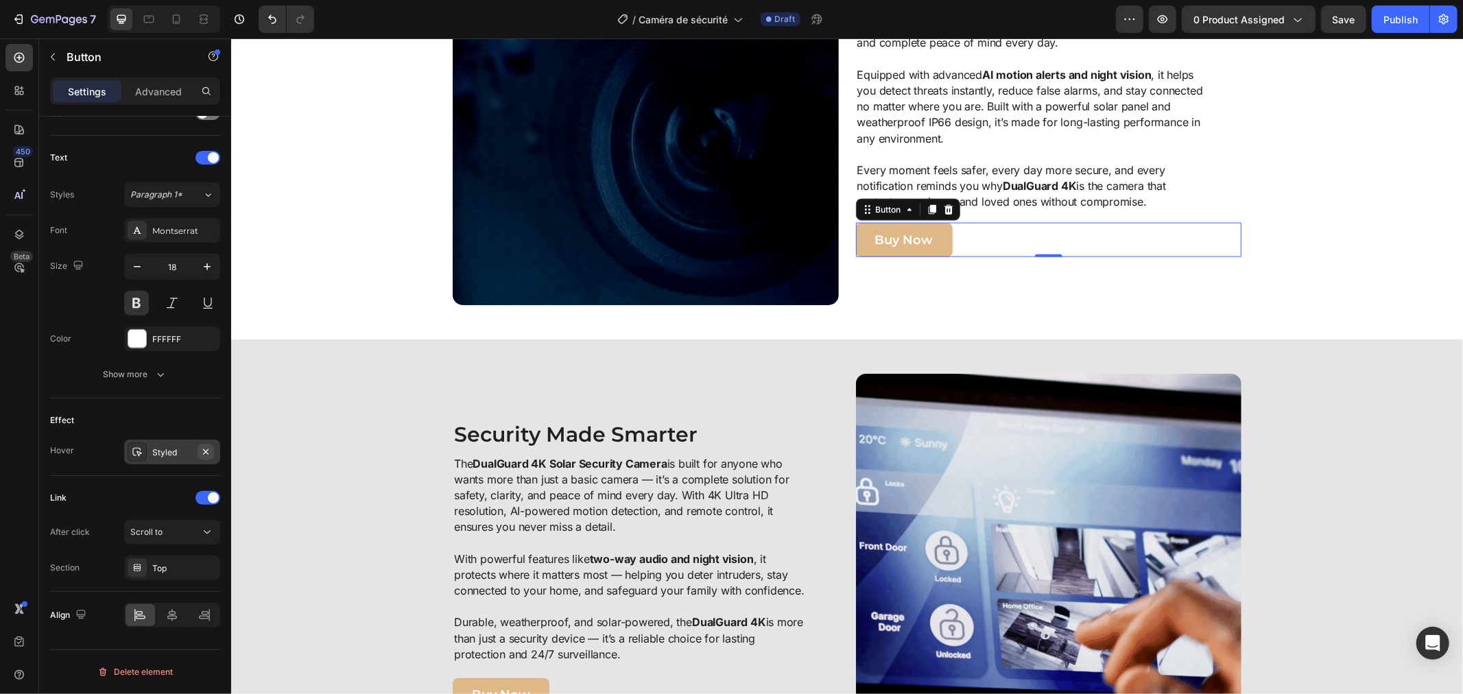
click at [206, 451] on icon "button" at bounding box center [205, 451] width 11 height 11
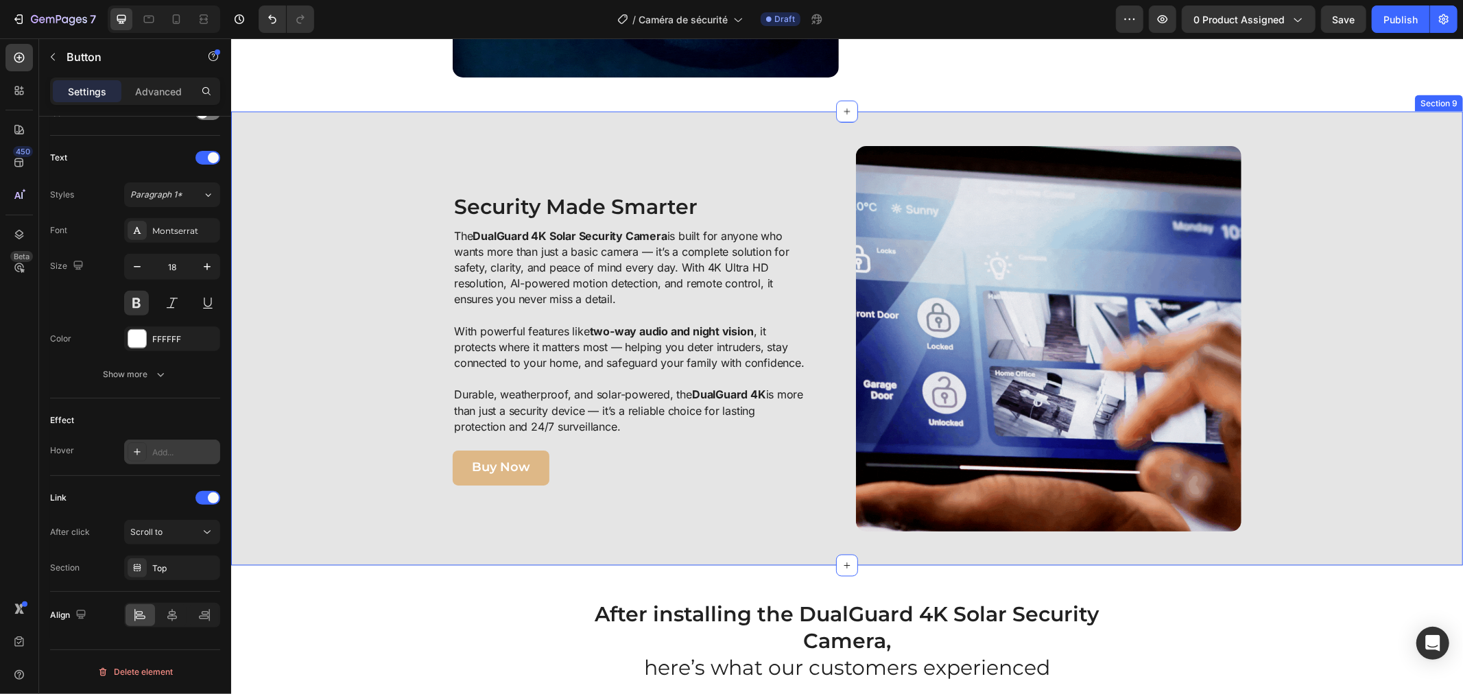
scroll to position [2058, 0]
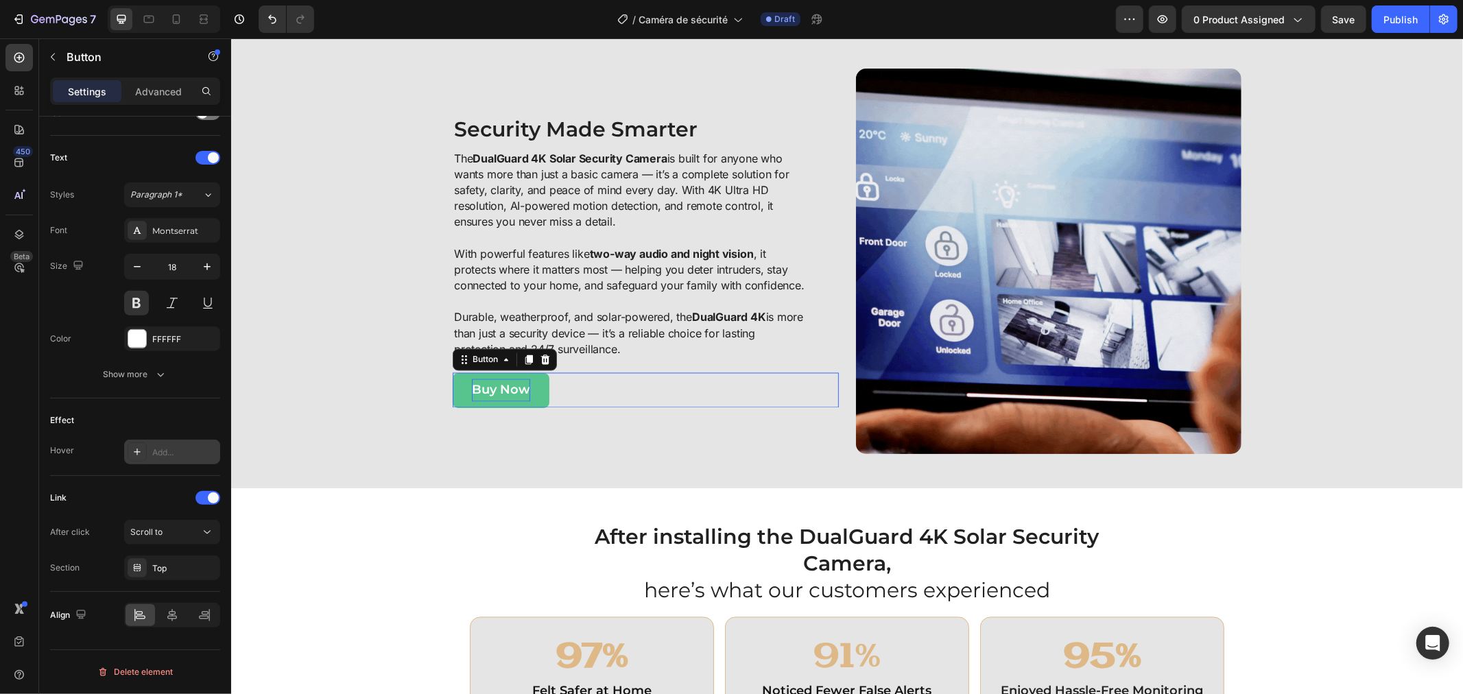
click at [471, 393] on p "Buy Now" at bounding box center [500, 390] width 58 height 22
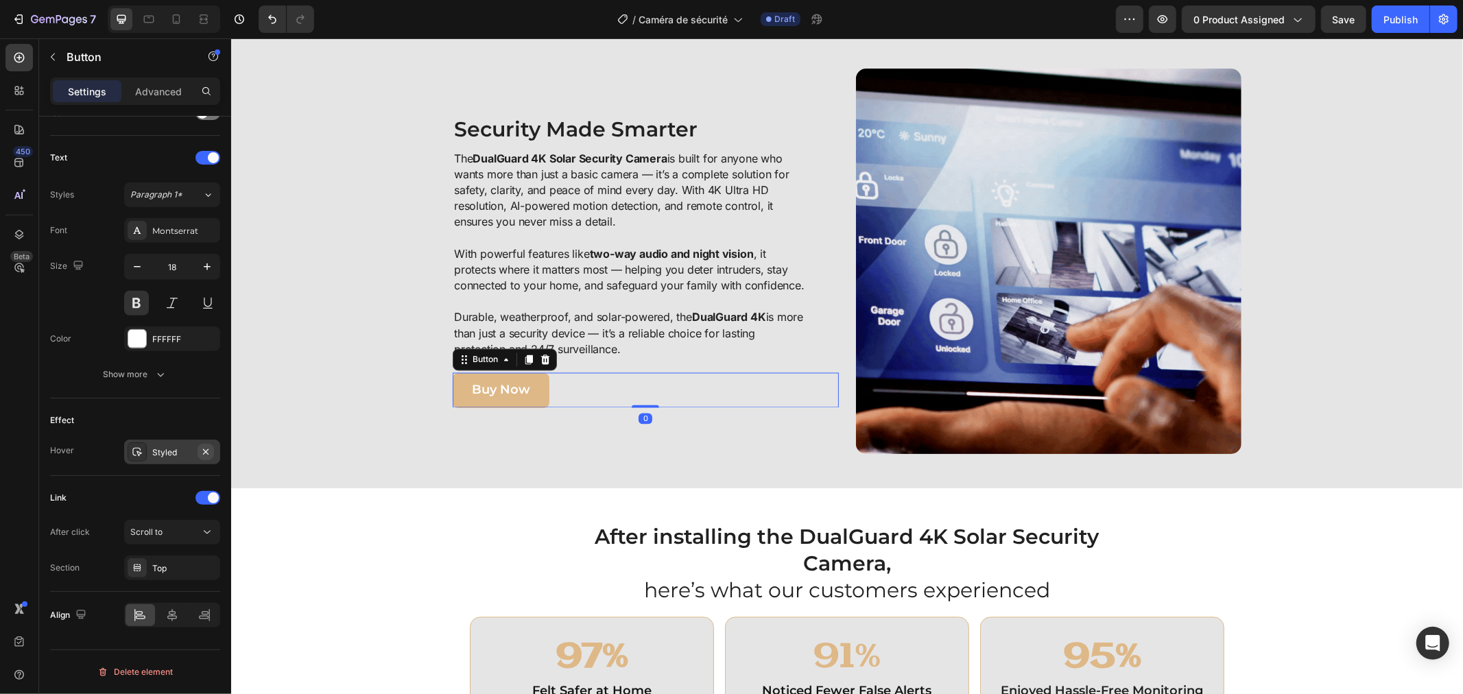
click at [202, 451] on icon "button" at bounding box center [205, 451] width 11 height 11
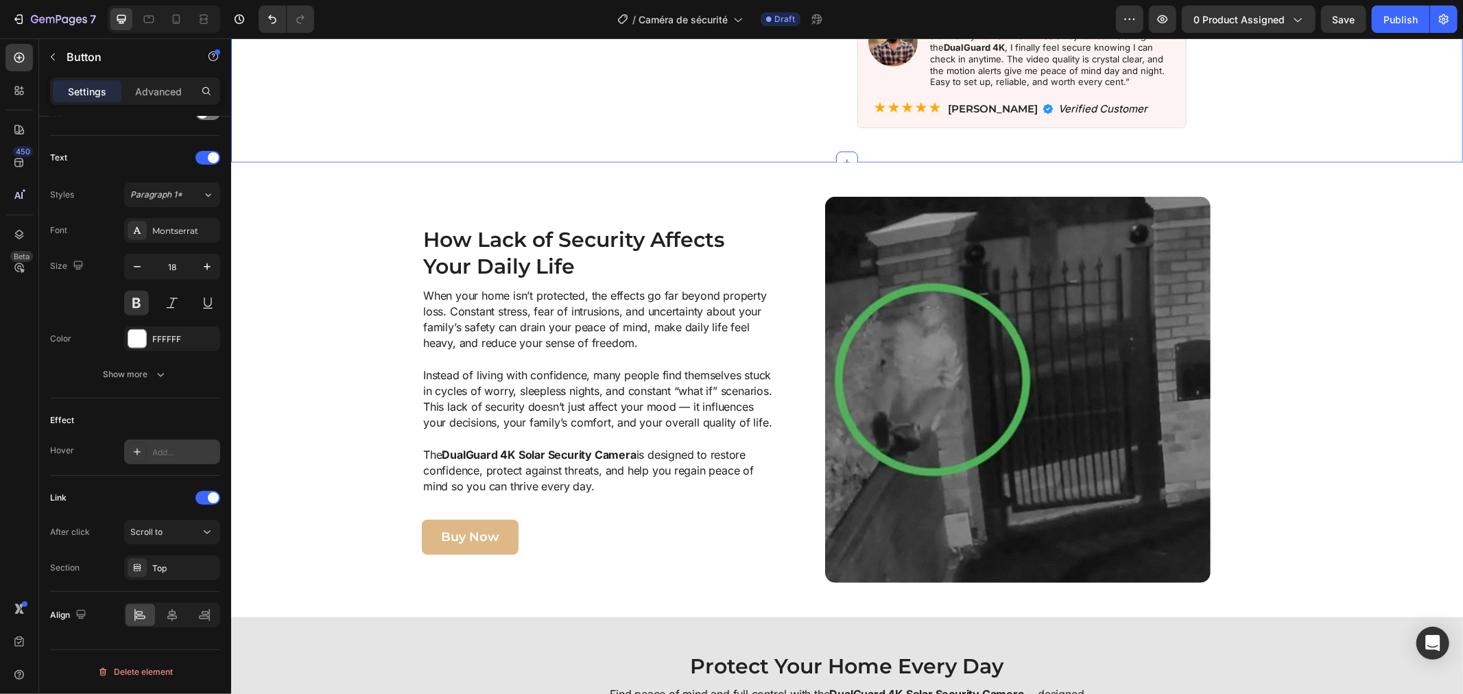
scroll to position [537, 0]
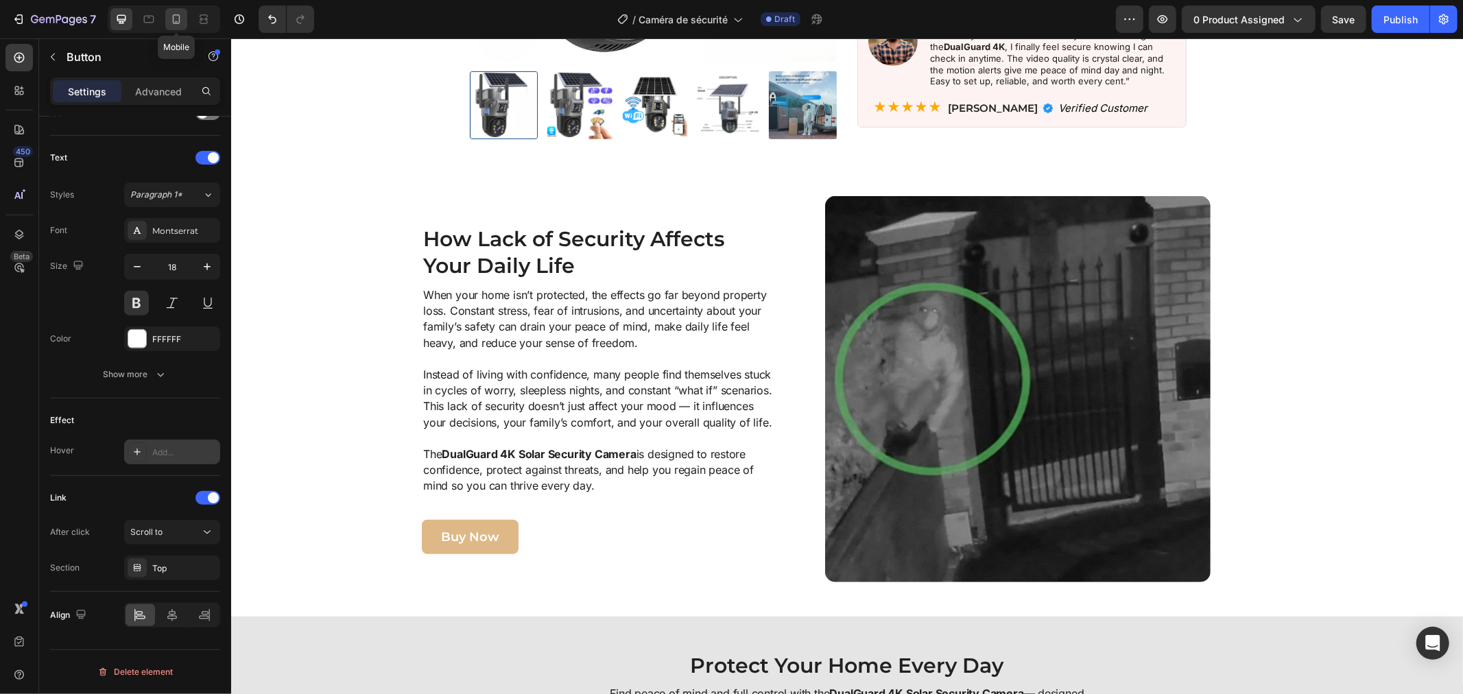
click at [176, 19] on icon at bounding box center [176, 19] width 14 height 14
type input "22"
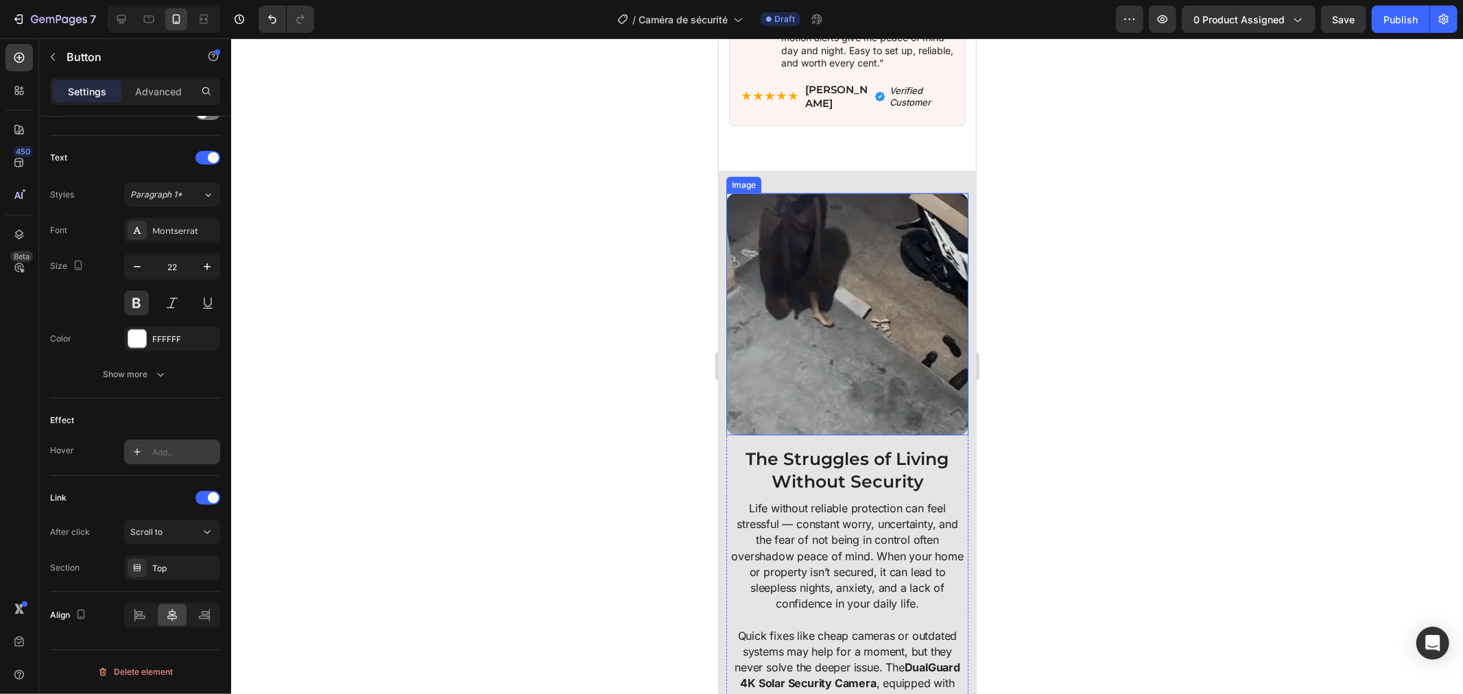
scroll to position [990, 0]
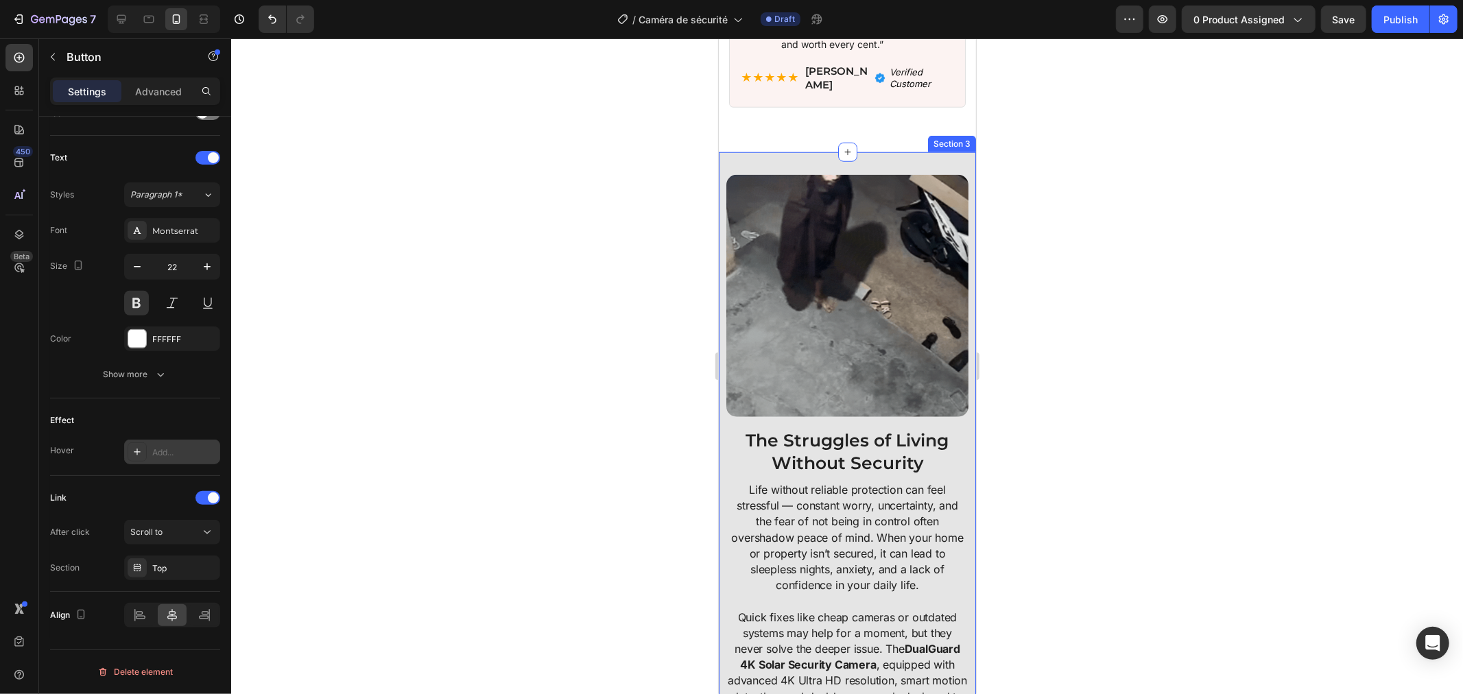
click at [719, 372] on div "Image The Struggles of Living Without Security Heading Life without reliable pr…" at bounding box center [846, 543] width 257 height 783
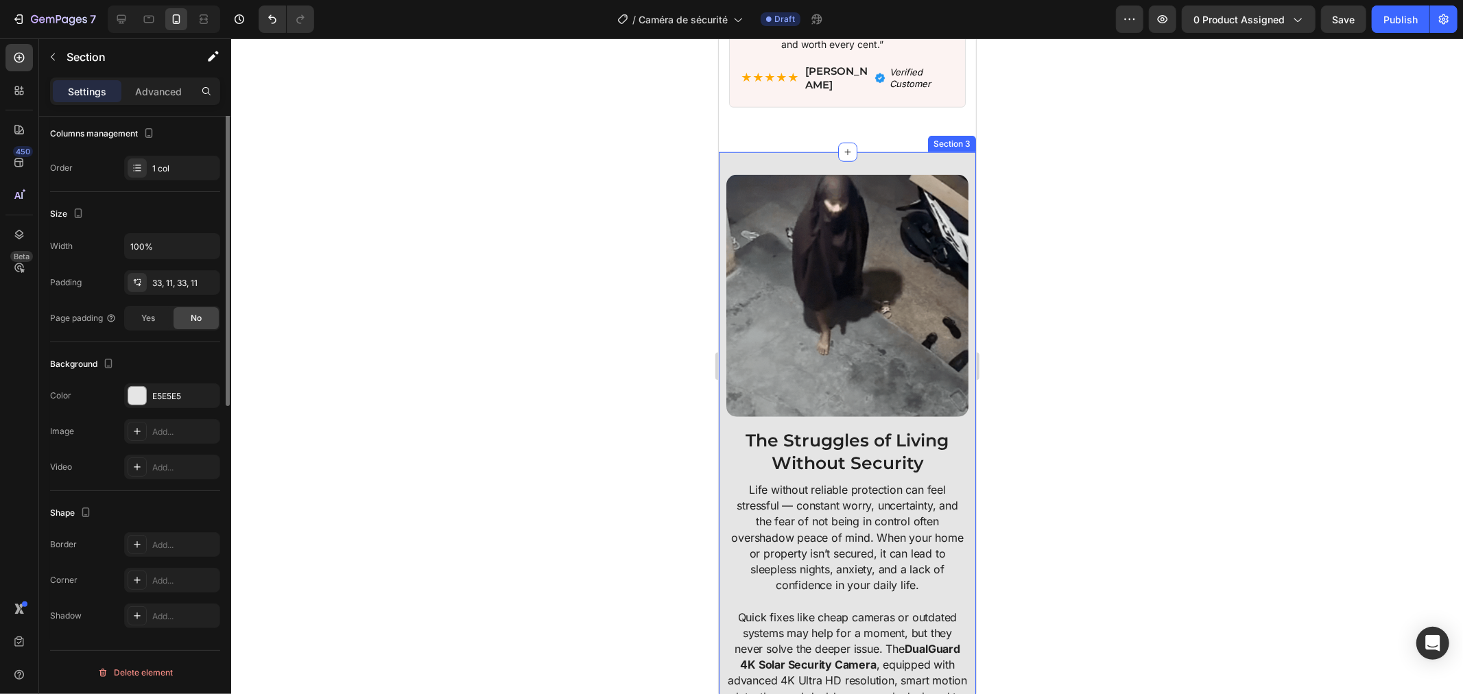
scroll to position [0, 0]
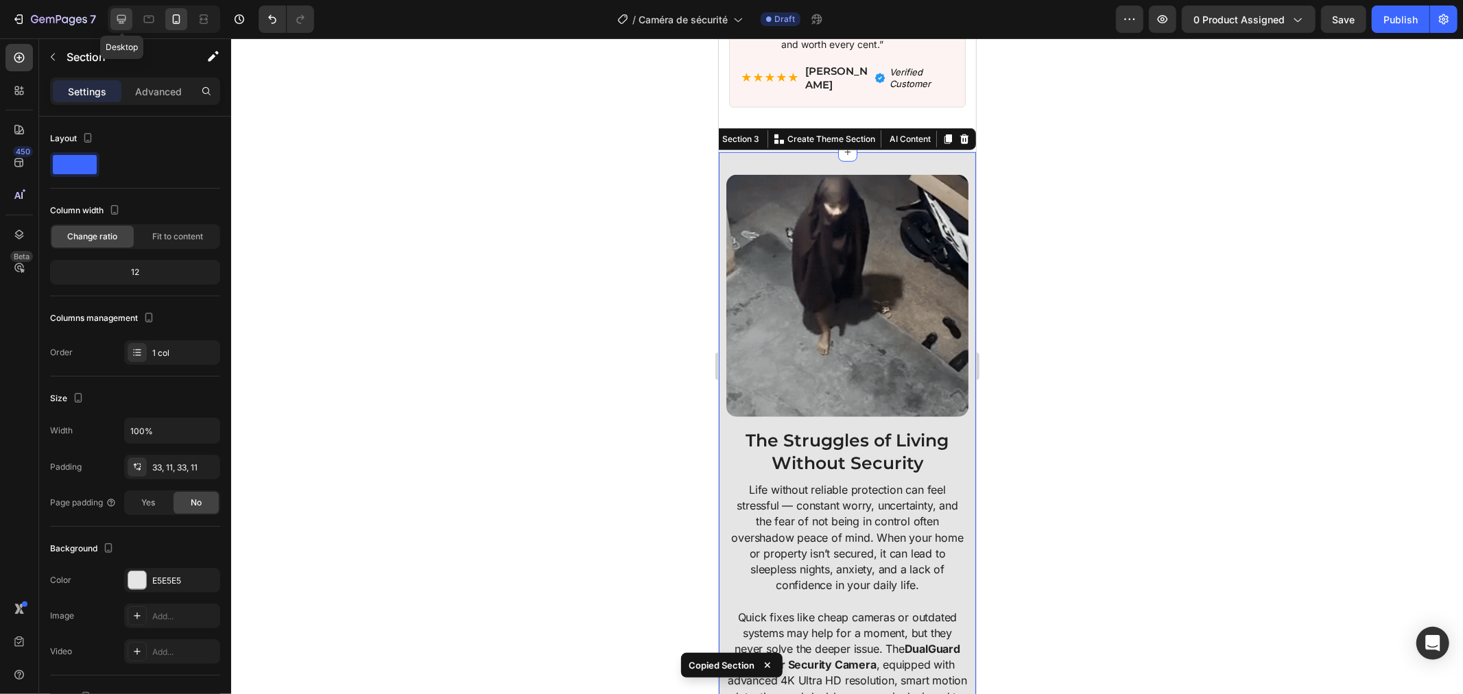
click at [113, 14] on div at bounding box center [121, 19] width 22 height 22
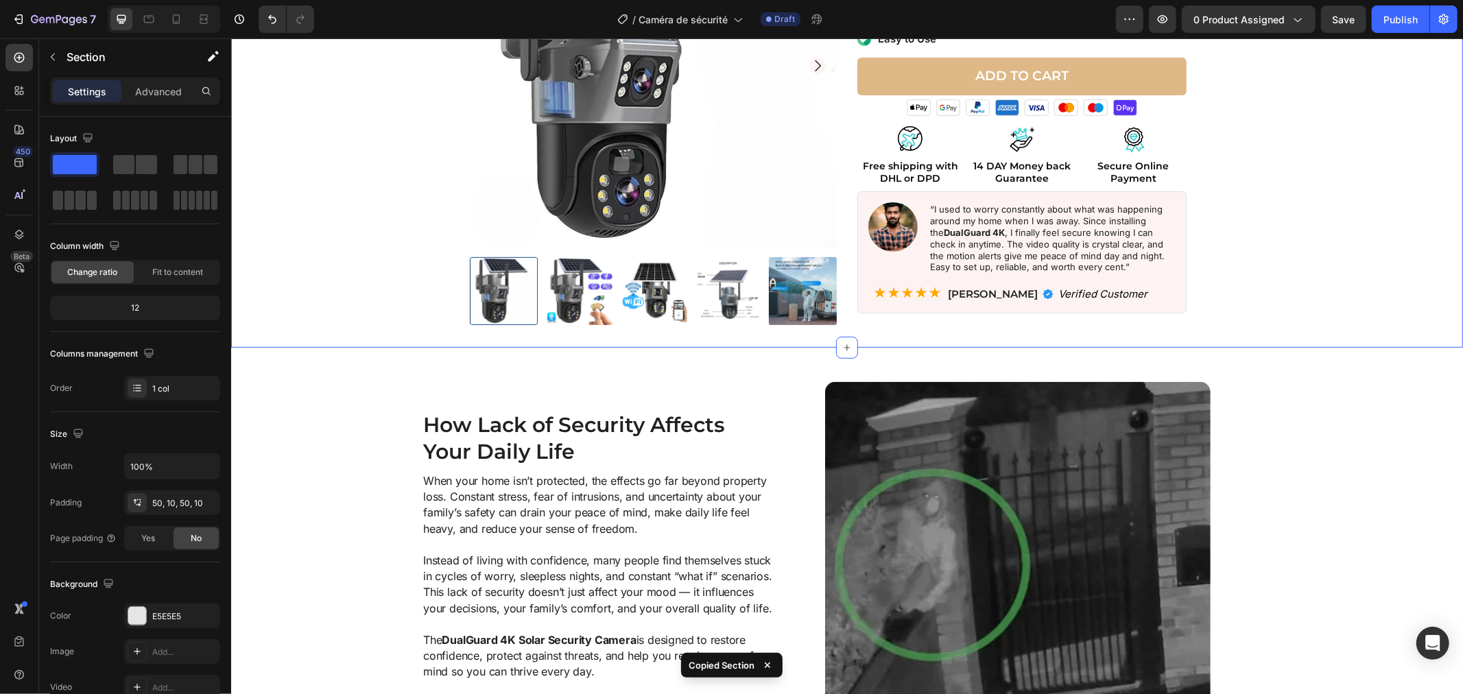
scroll to position [381, 0]
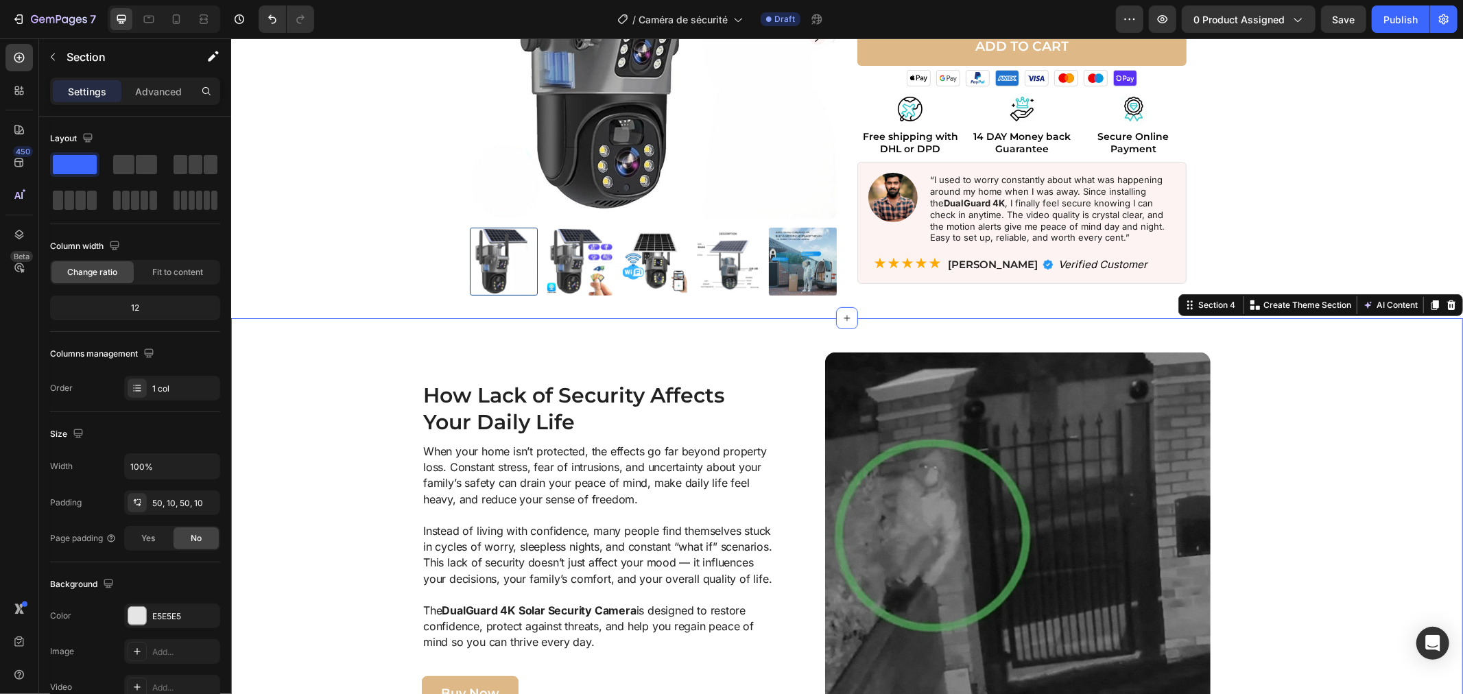
click at [370, 327] on div "Image How Lack of Security Affects Your Daily Life Heading When your home isn’t…" at bounding box center [846, 545] width 1232 height 455
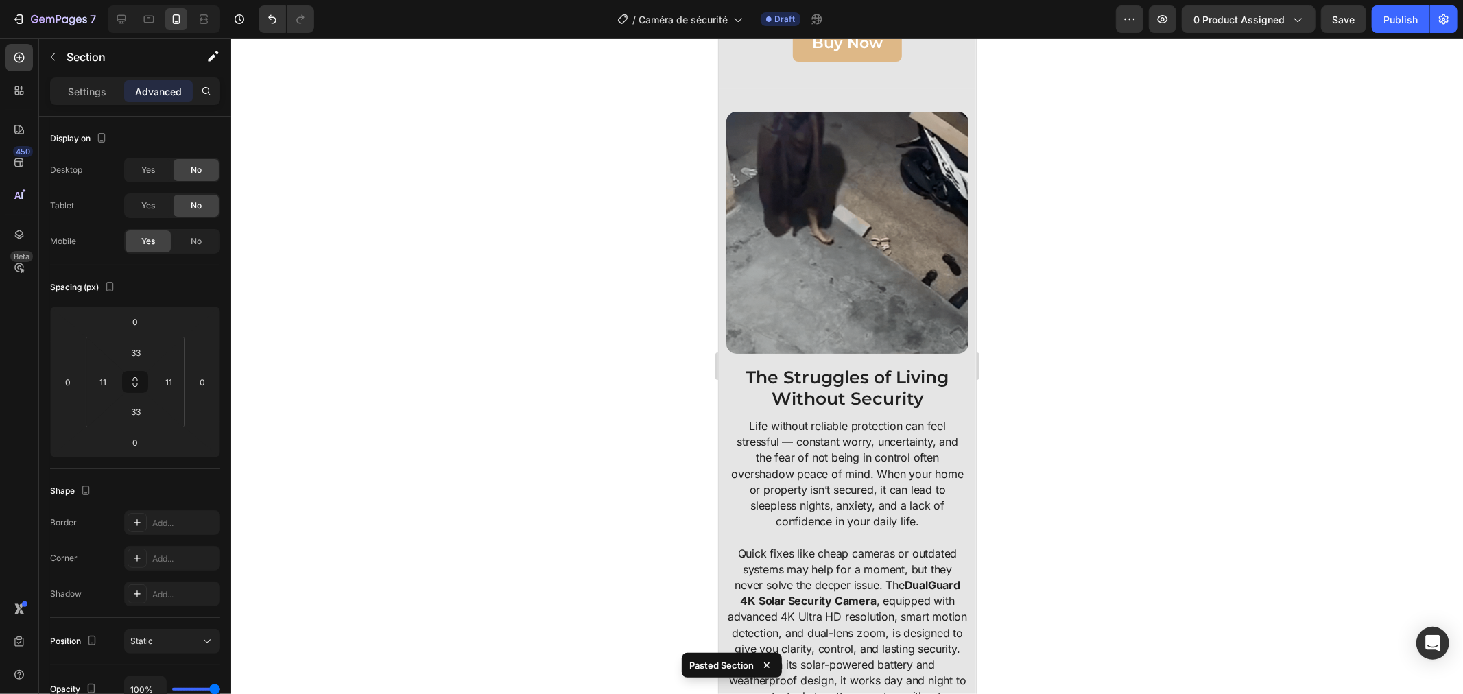
scroll to position [1833, 0]
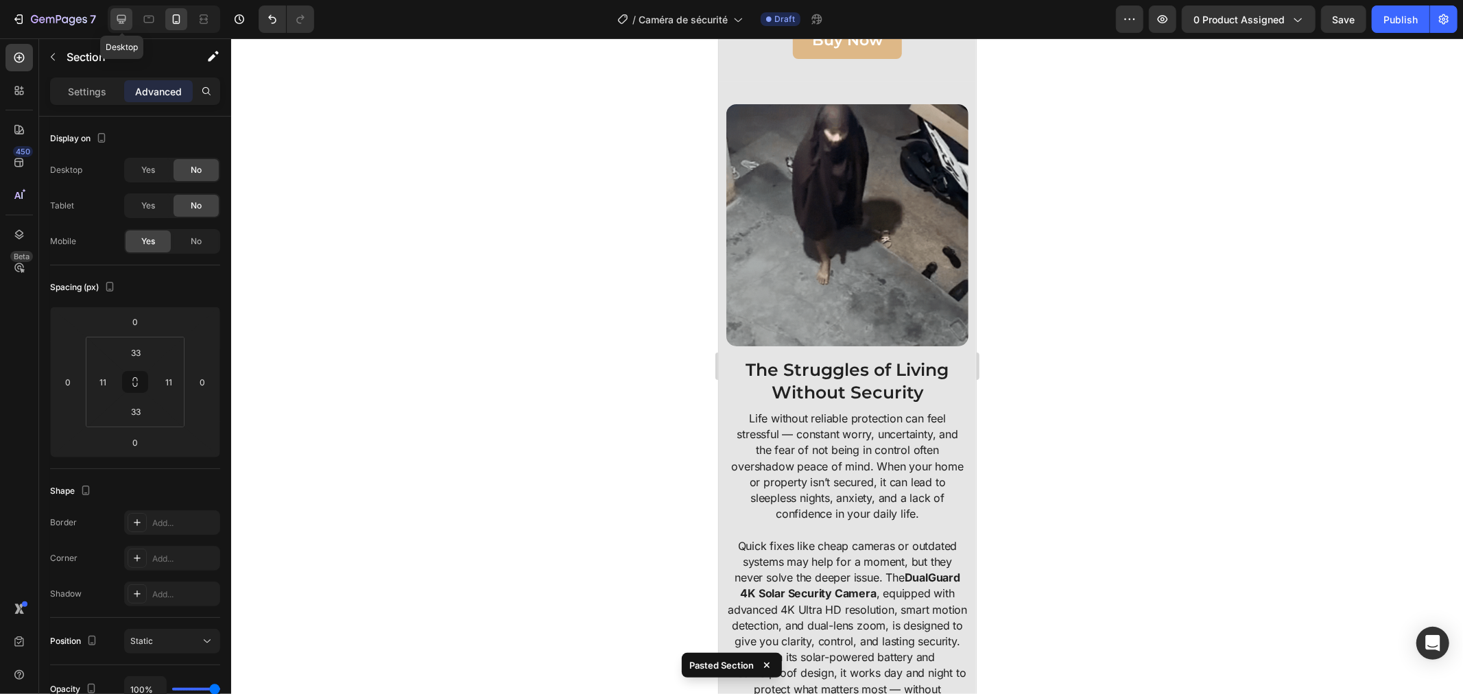
click at [118, 24] on icon at bounding box center [122, 19] width 14 height 14
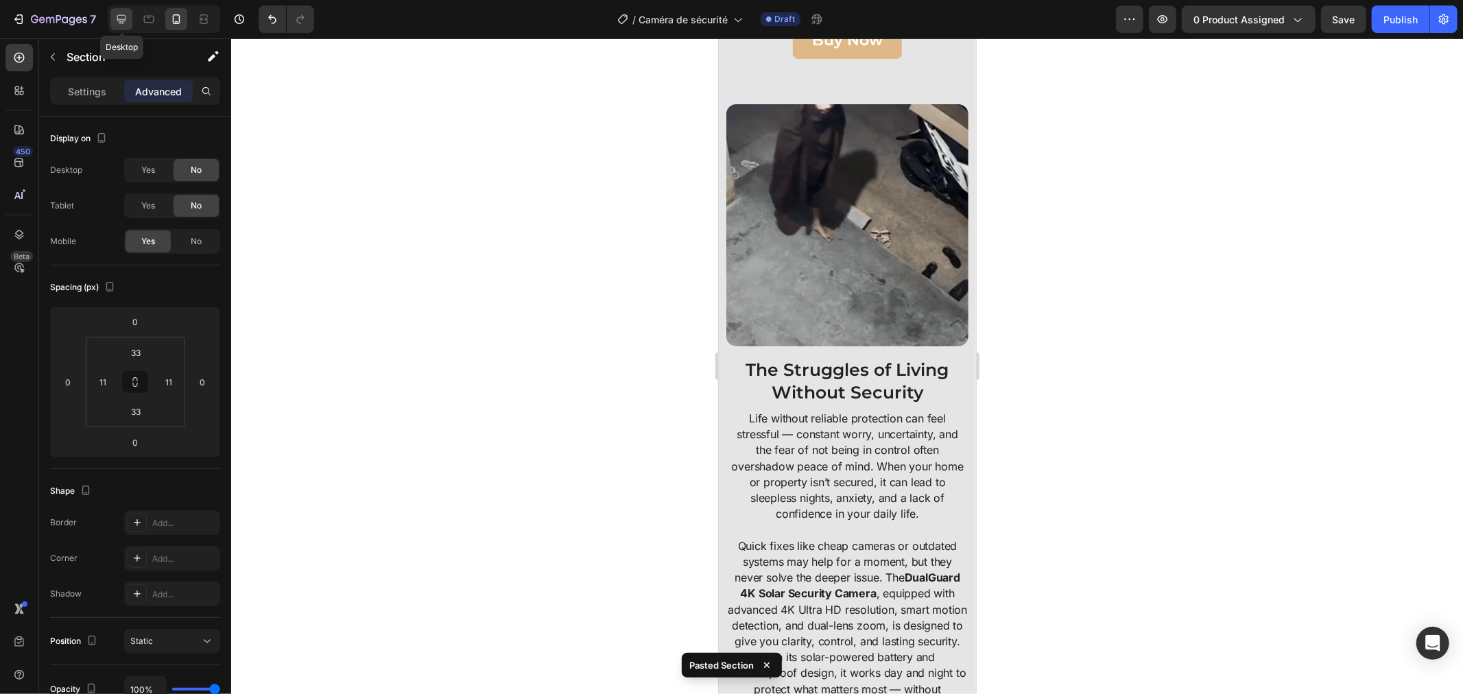
type input "50"
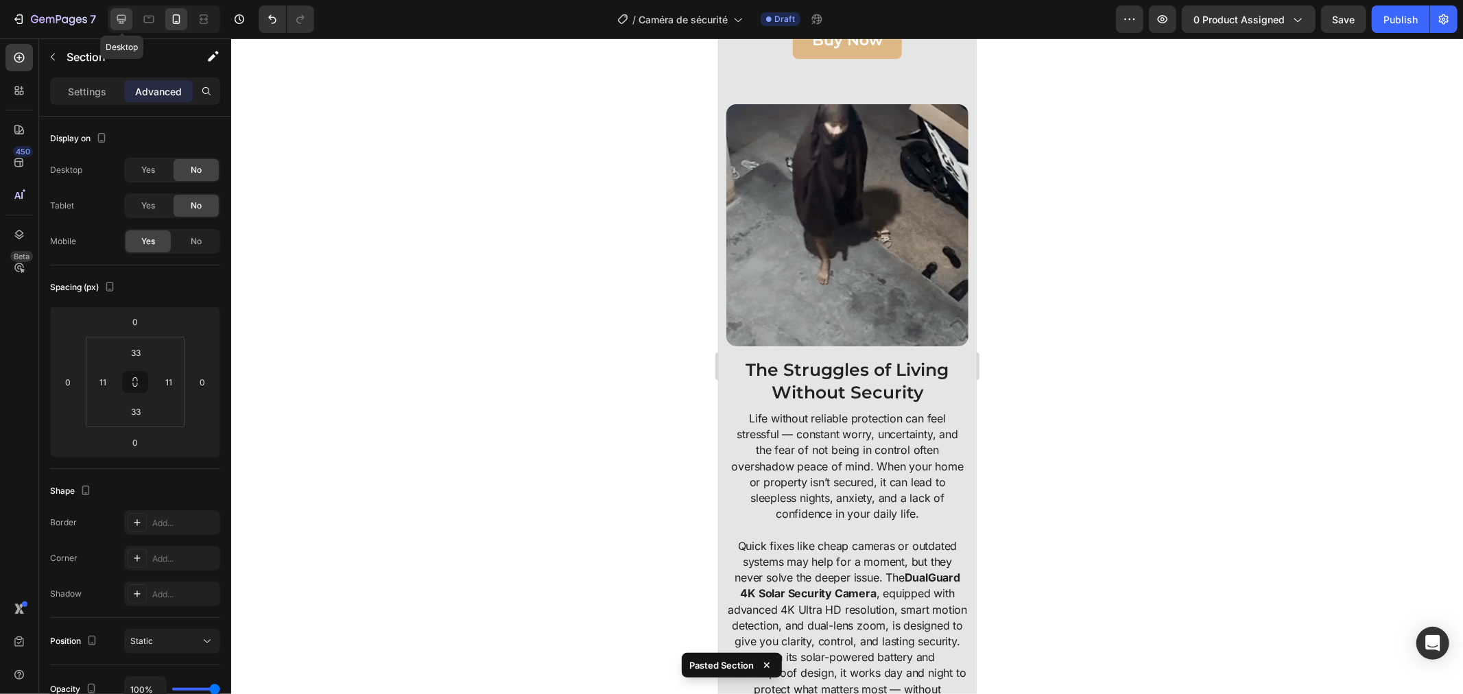
type input "10"
type input "50"
type input "10"
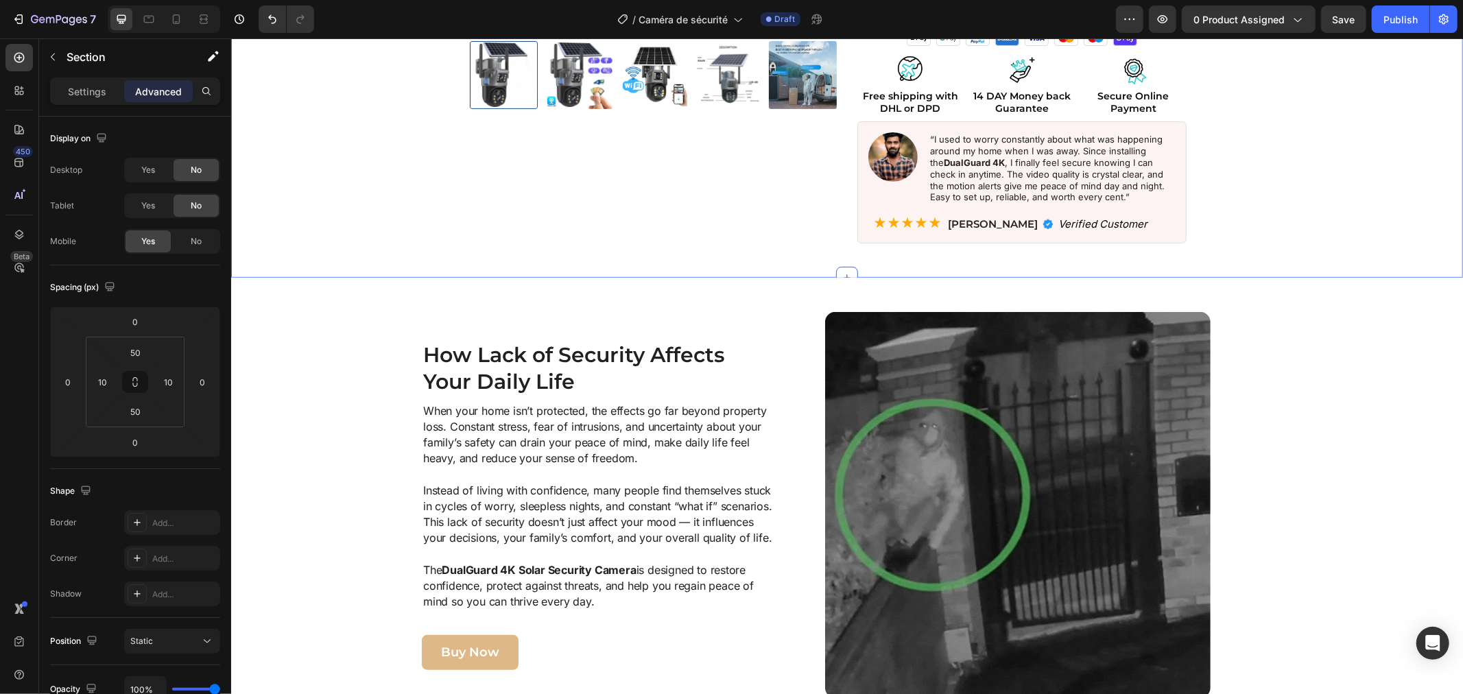
scroll to position [457, 0]
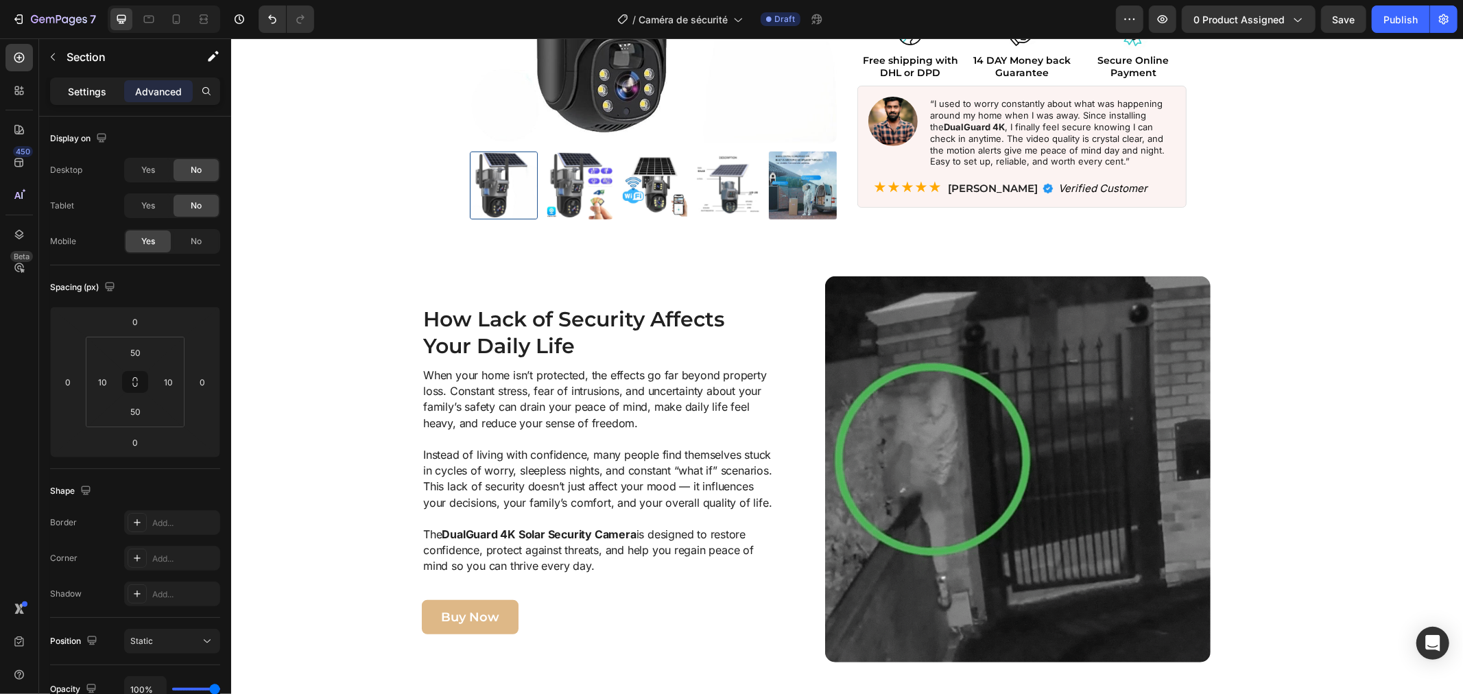
click at [84, 87] on p "Settings" at bounding box center [87, 91] width 38 height 14
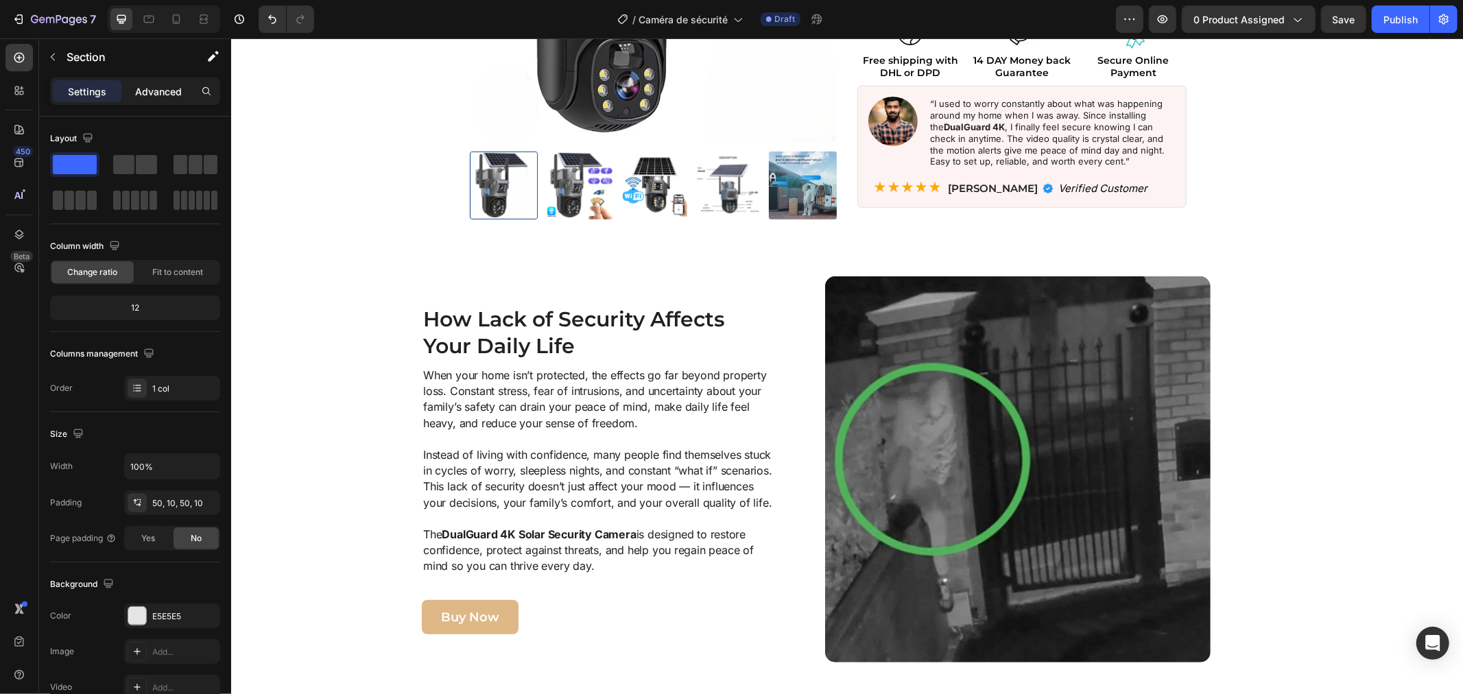
click at [140, 86] on p "Advanced" at bounding box center [158, 91] width 47 height 14
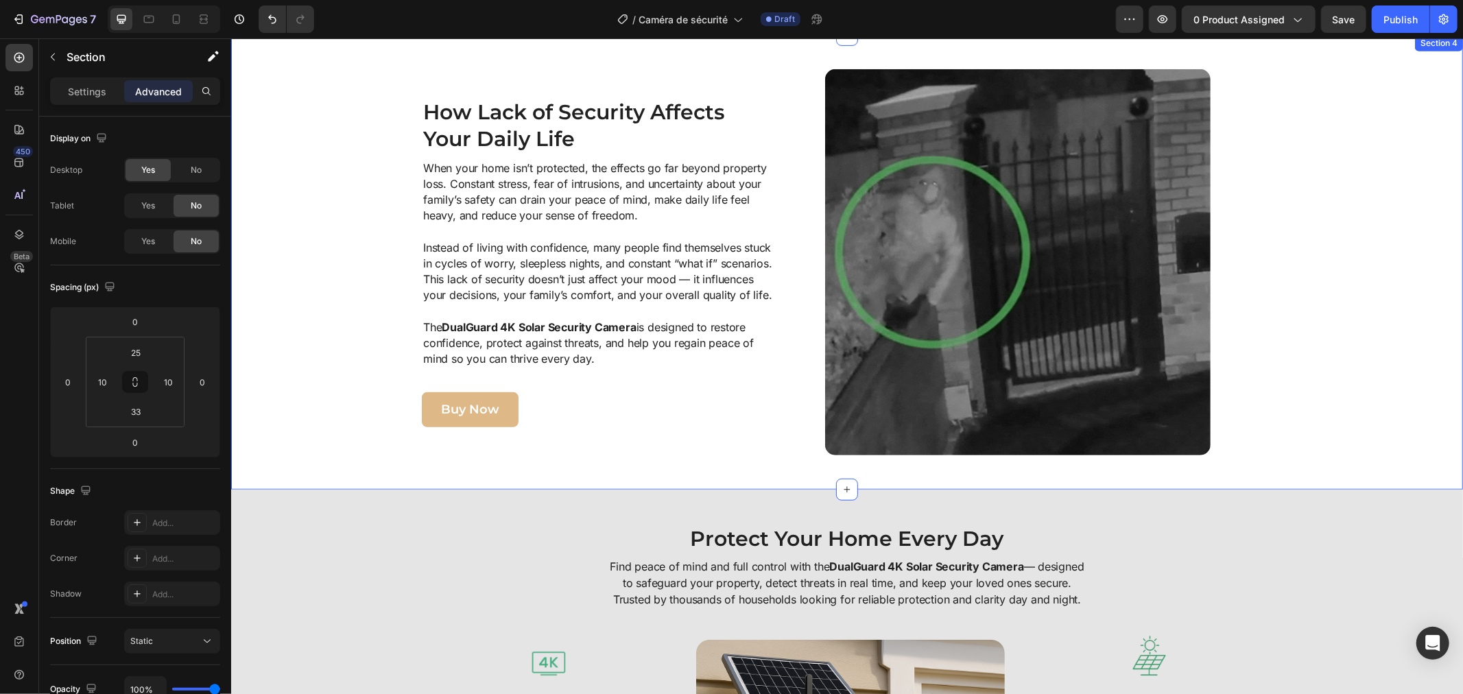
scroll to position [381, 0]
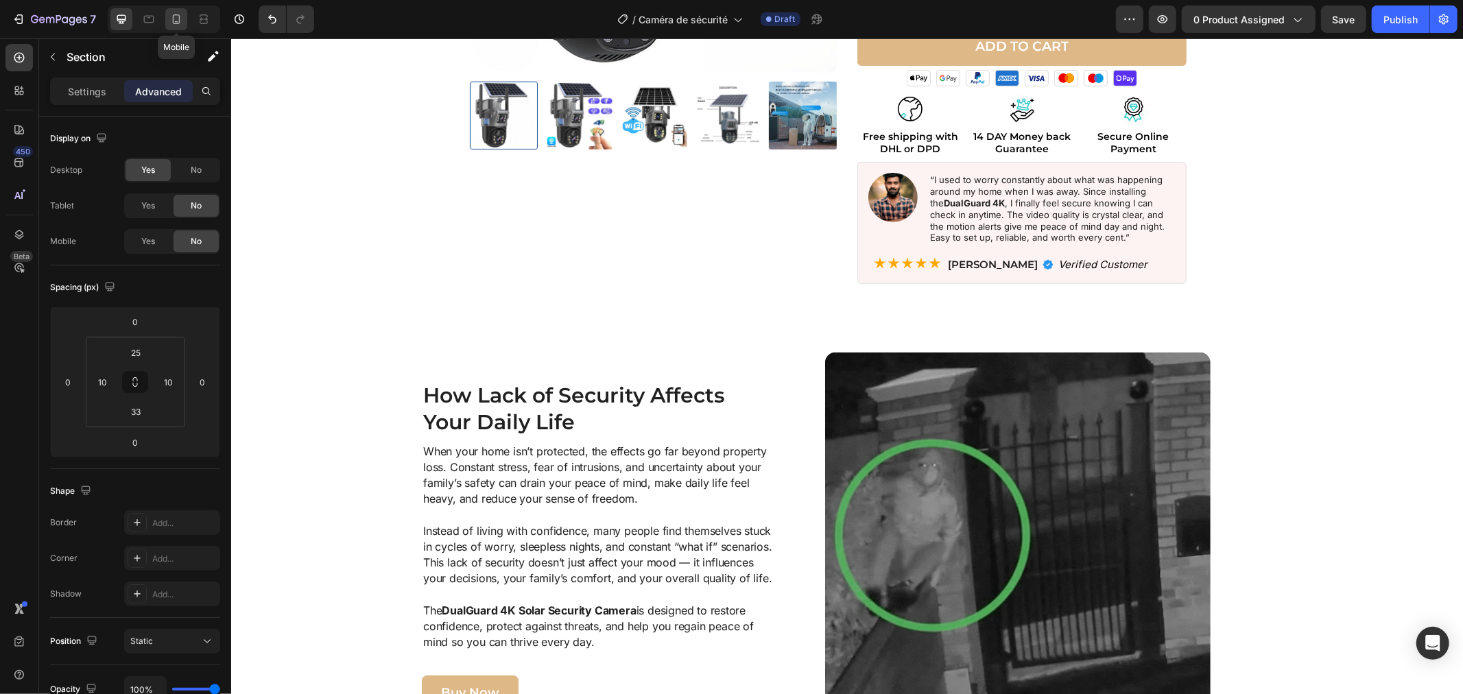
click at [169, 21] on icon at bounding box center [176, 19] width 14 height 14
type input "15"
type input "14"
type input "15"
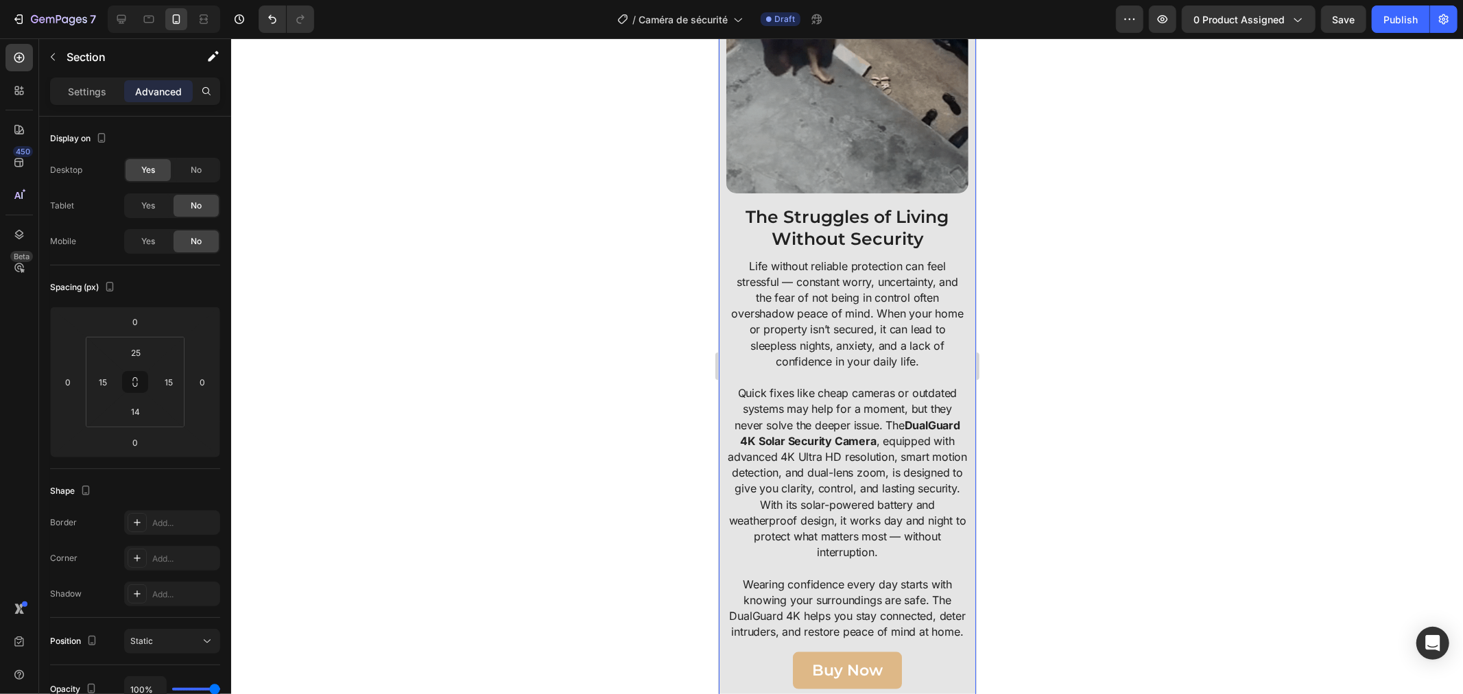
scroll to position [1219, 0]
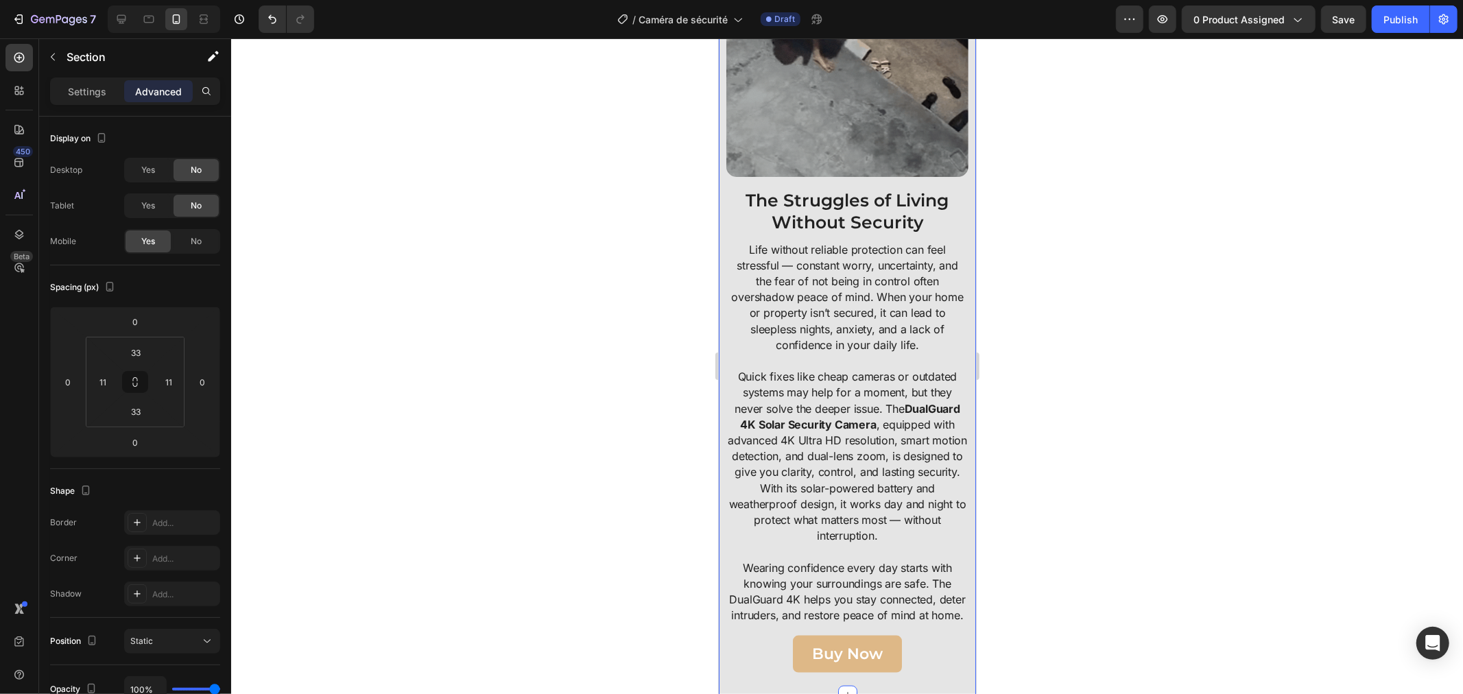
click at [722, 336] on div "Image The Struggles of Living Without Security Heading Life without reliable pr…" at bounding box center [846, 303] width 257 height 783
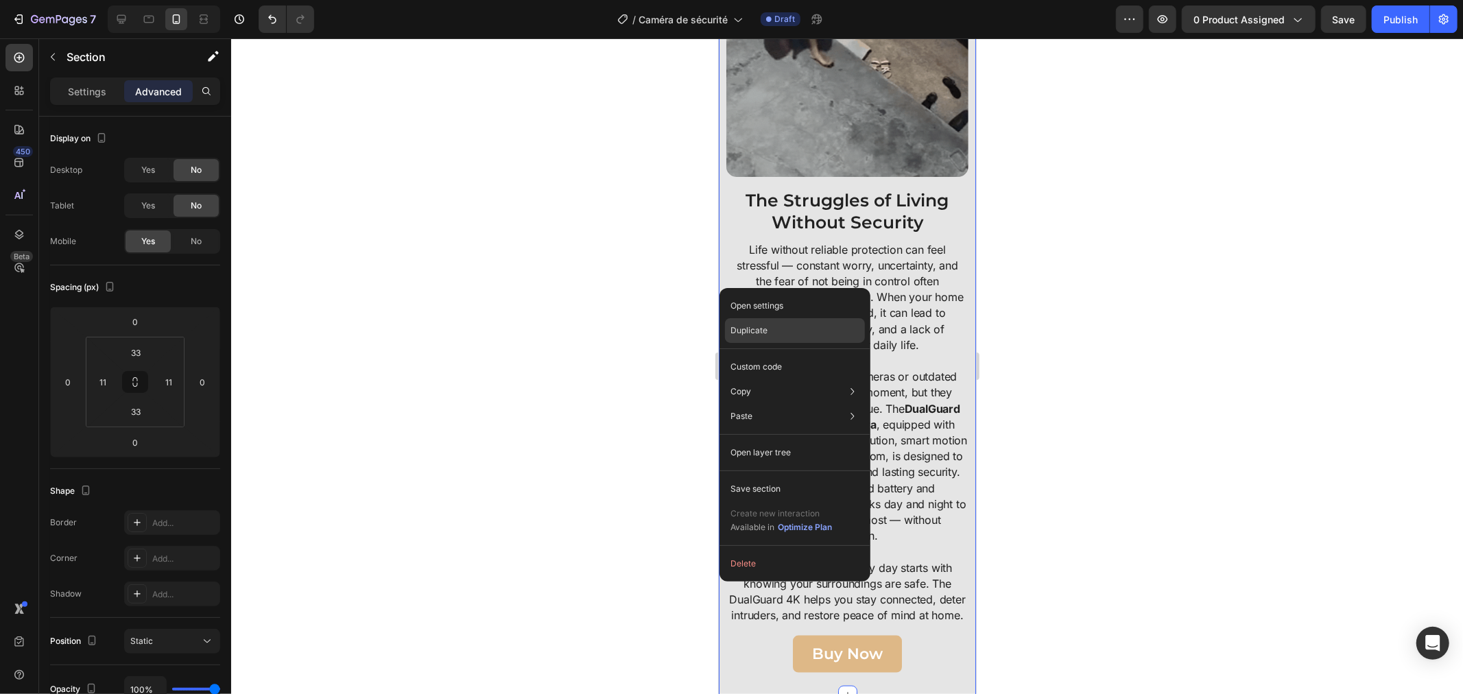
click at [743, 328] on p "Duplicate" at bounding box center [748, 330] width 37 height 12
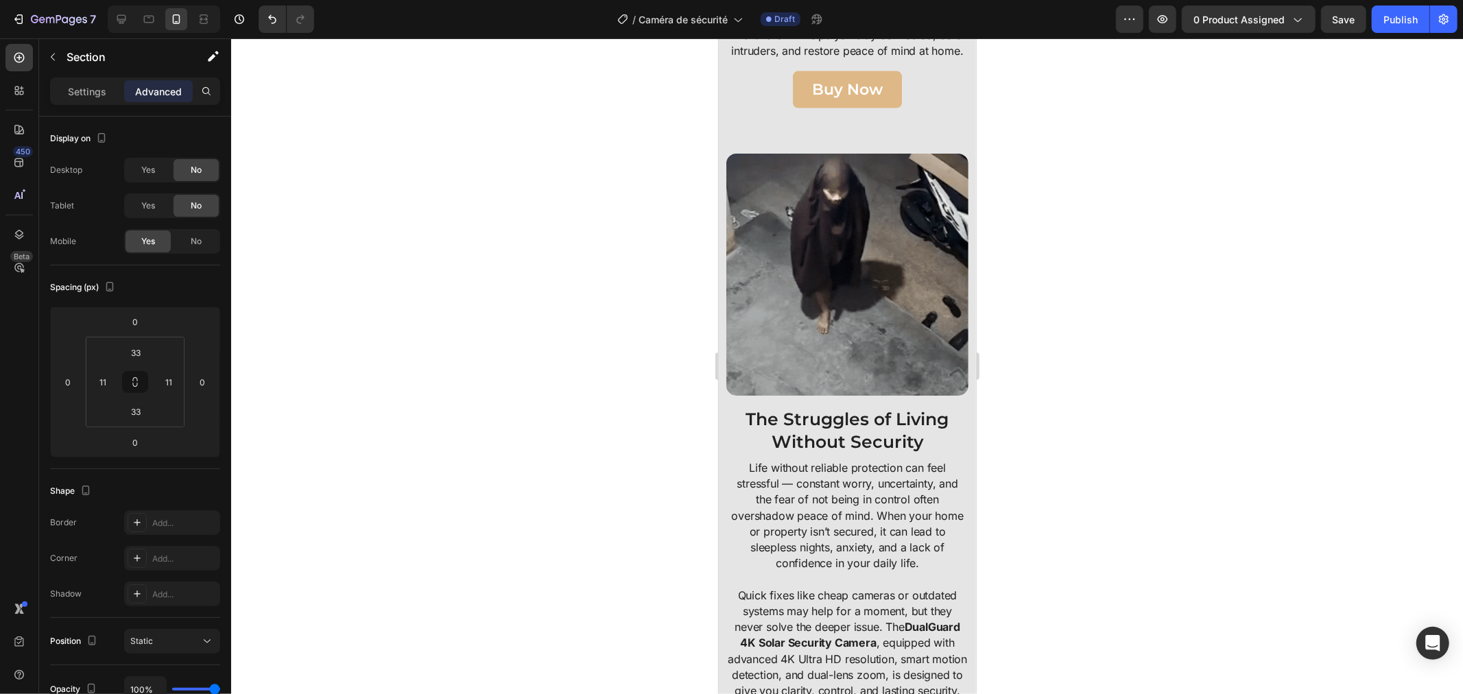
scroll to position [1833, 0]
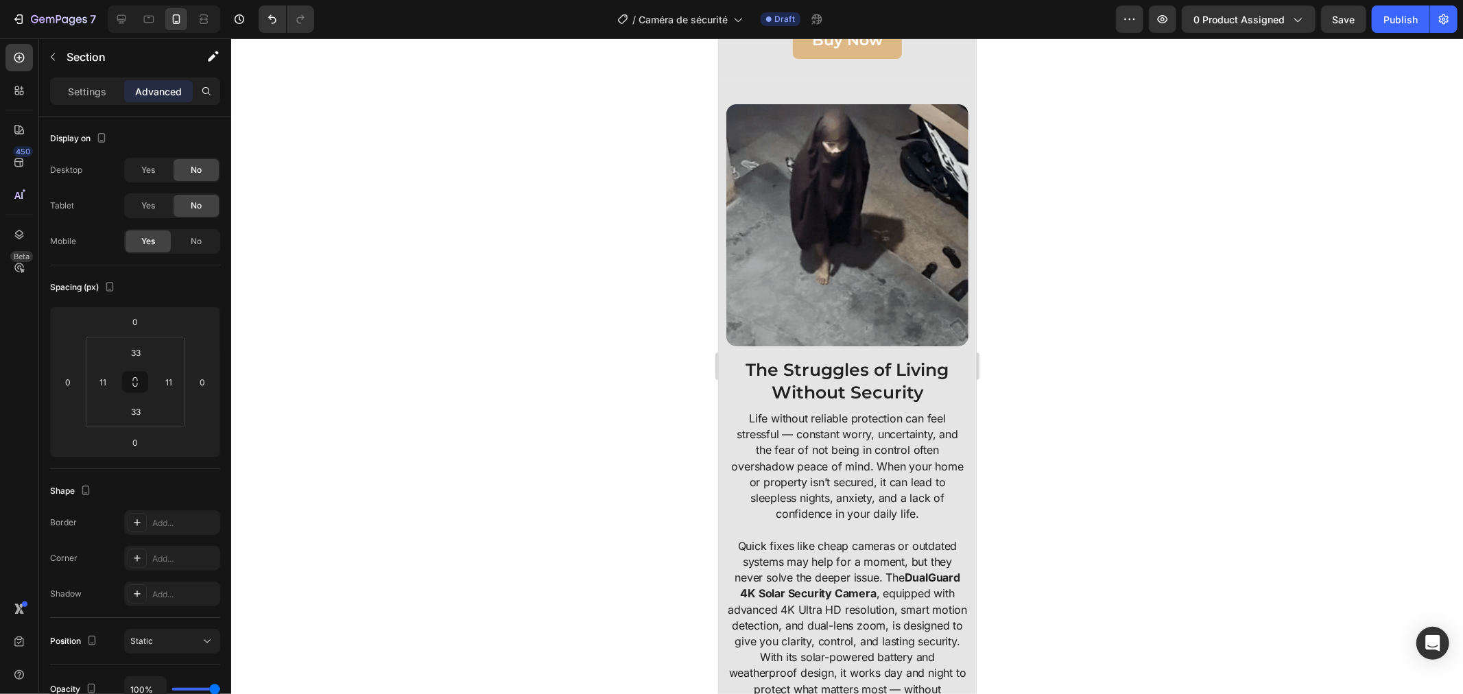
click at [724, 364] on div "Image The Struggles of Living Without Security Heading Life without reliable pr…" at bounding box center [846, 472] width 257 height 783
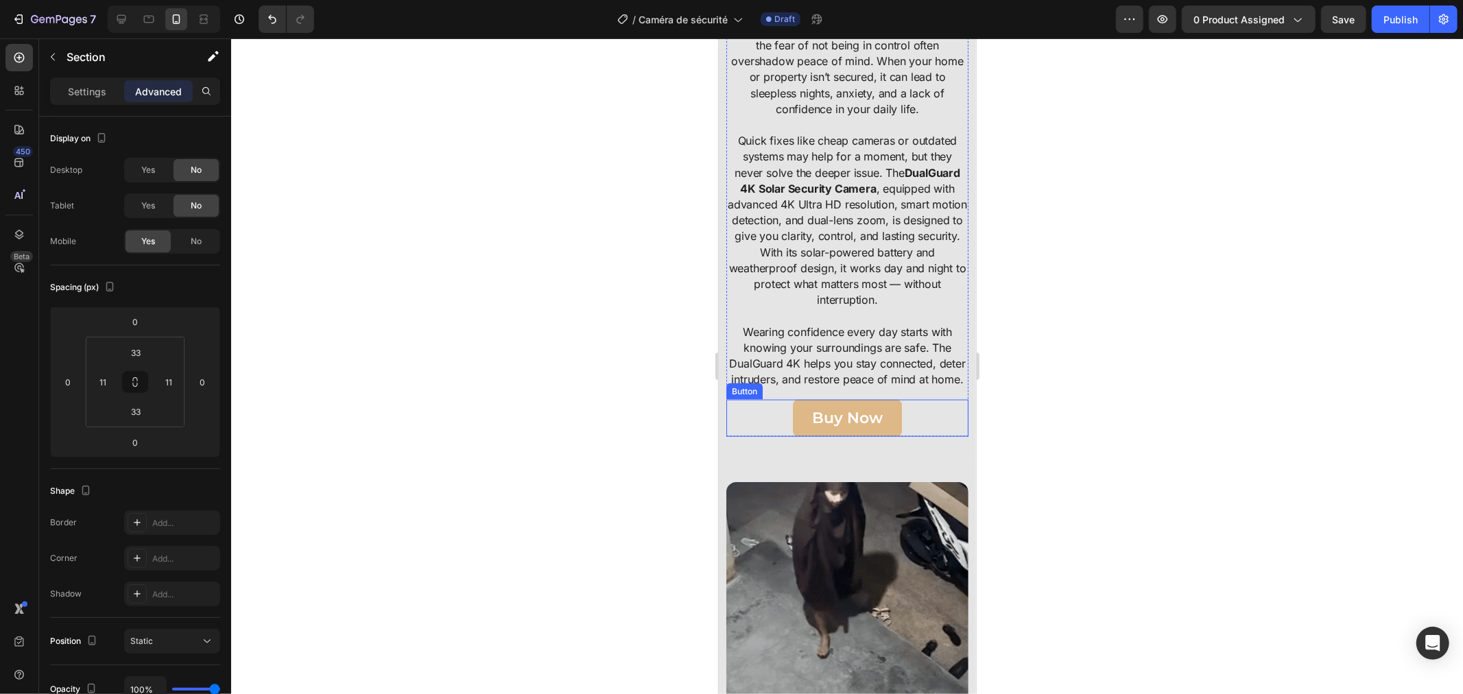
scroll to position [1375, 0]
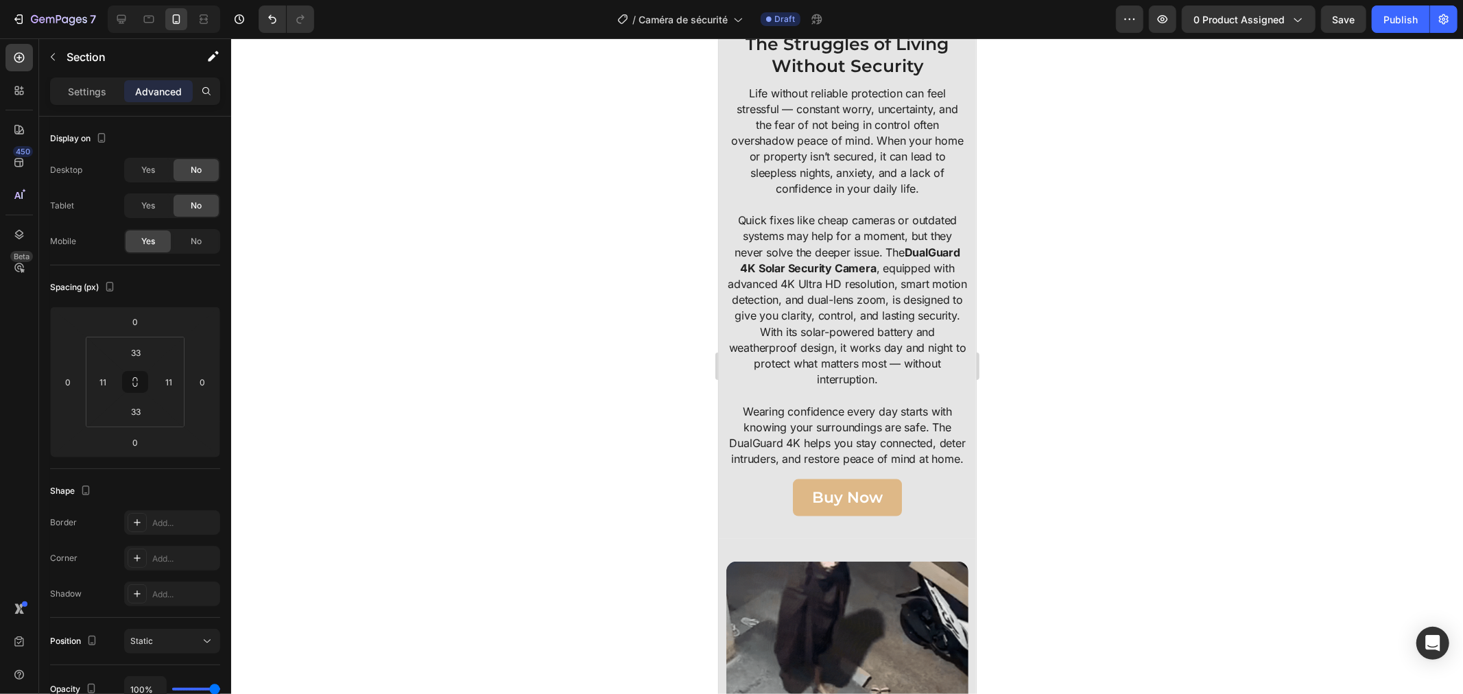
click at [726, 530] on div "Image The Struggles of Living Without Security Heading Life without reliable pr…" at bounding box center [846, 146] width 257 height 783
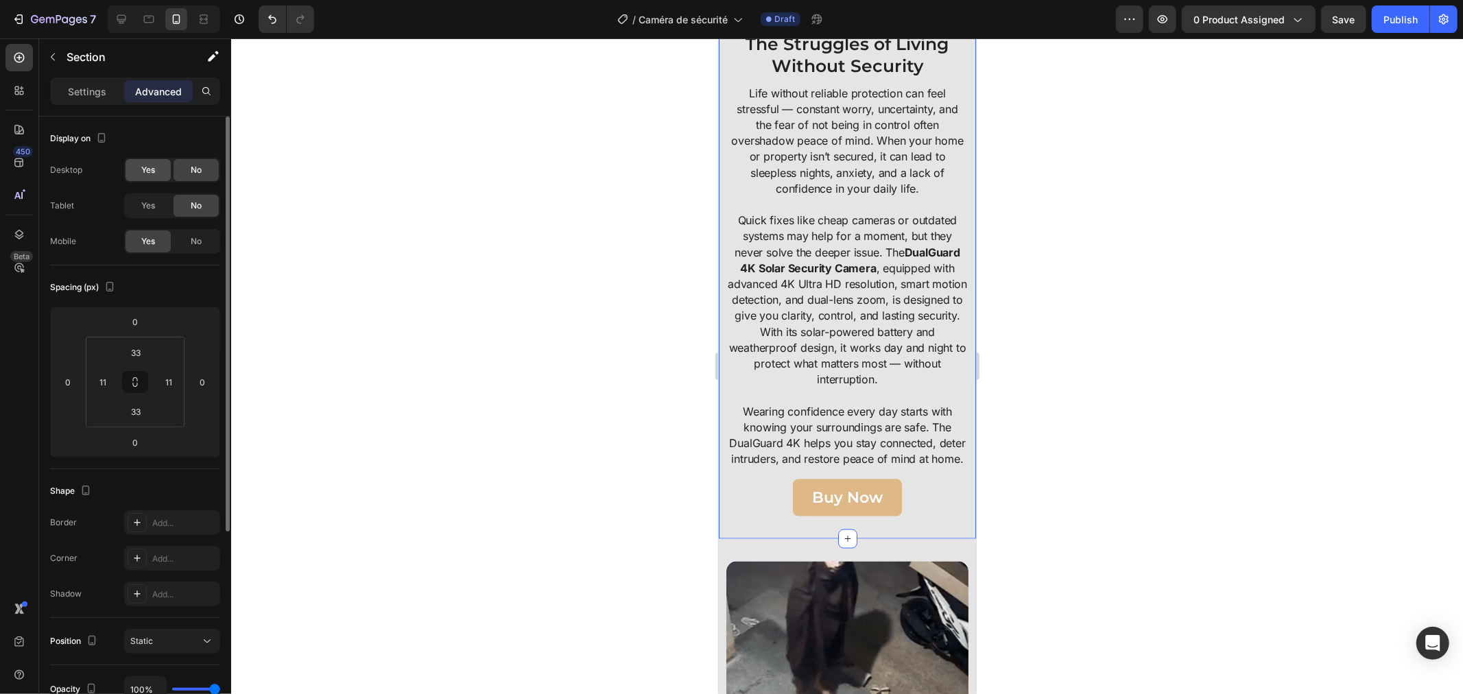
click at [158, 173] on div "Yes" at bounding box center [148, 170] width 45 height 22
click at [189, 237] on div "No" at bounding box center [196, 241] width 45 height 22
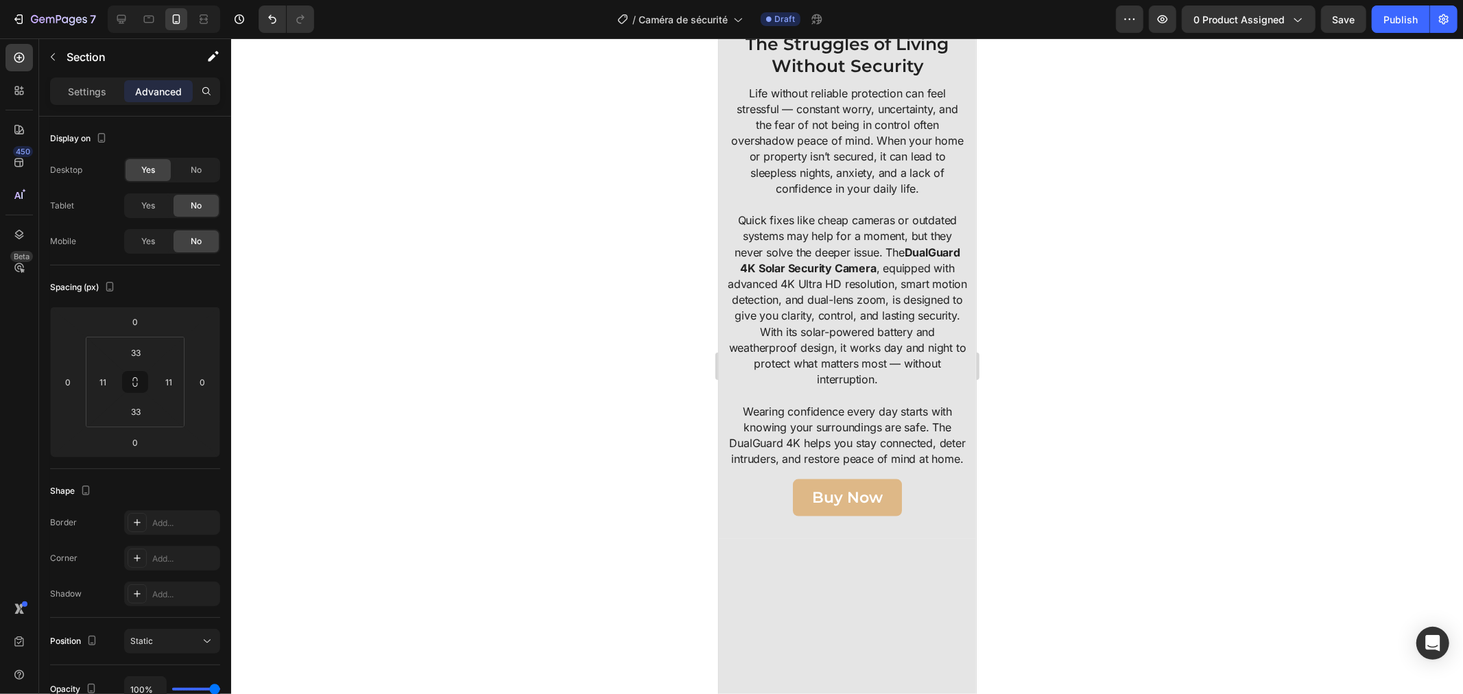
click at [119, 18] on icon at bounding box center [122, 19] width 14 height 14
type input "50"
type input "10"
type input "50"
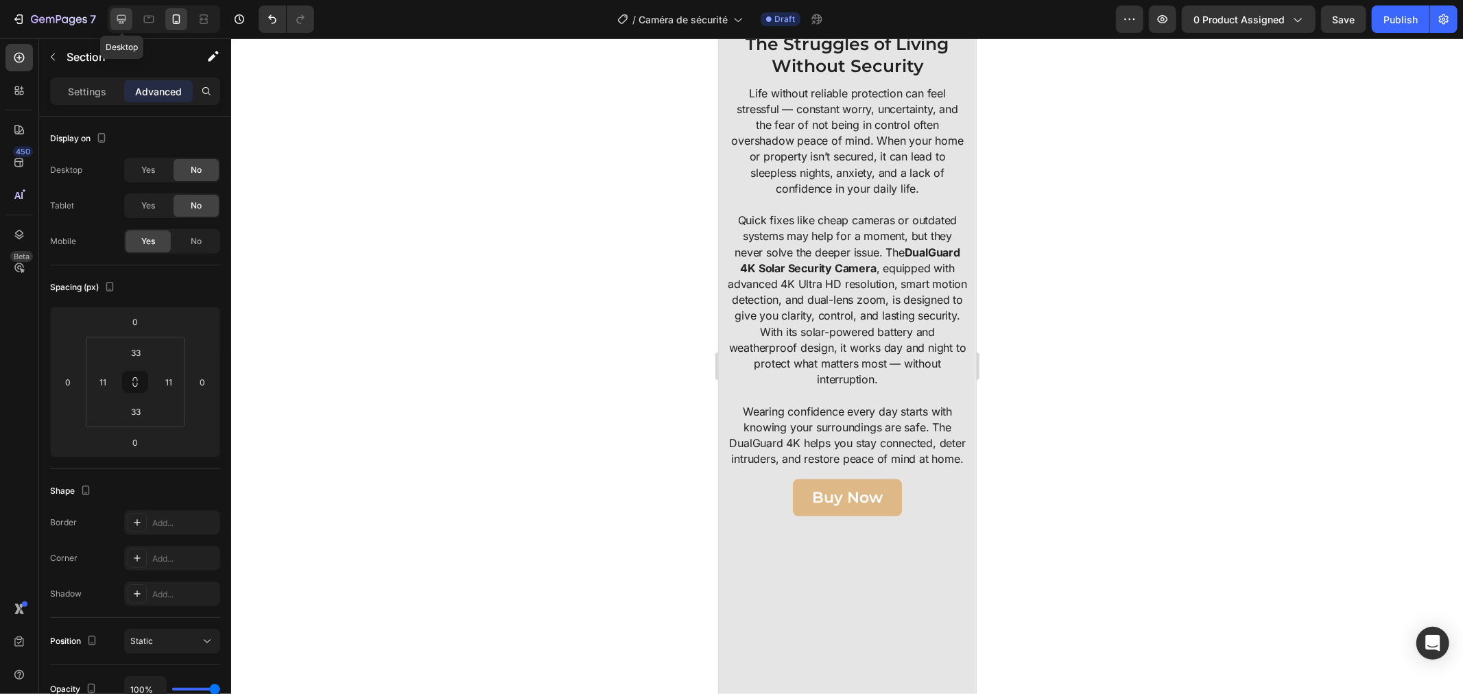
type input "10"
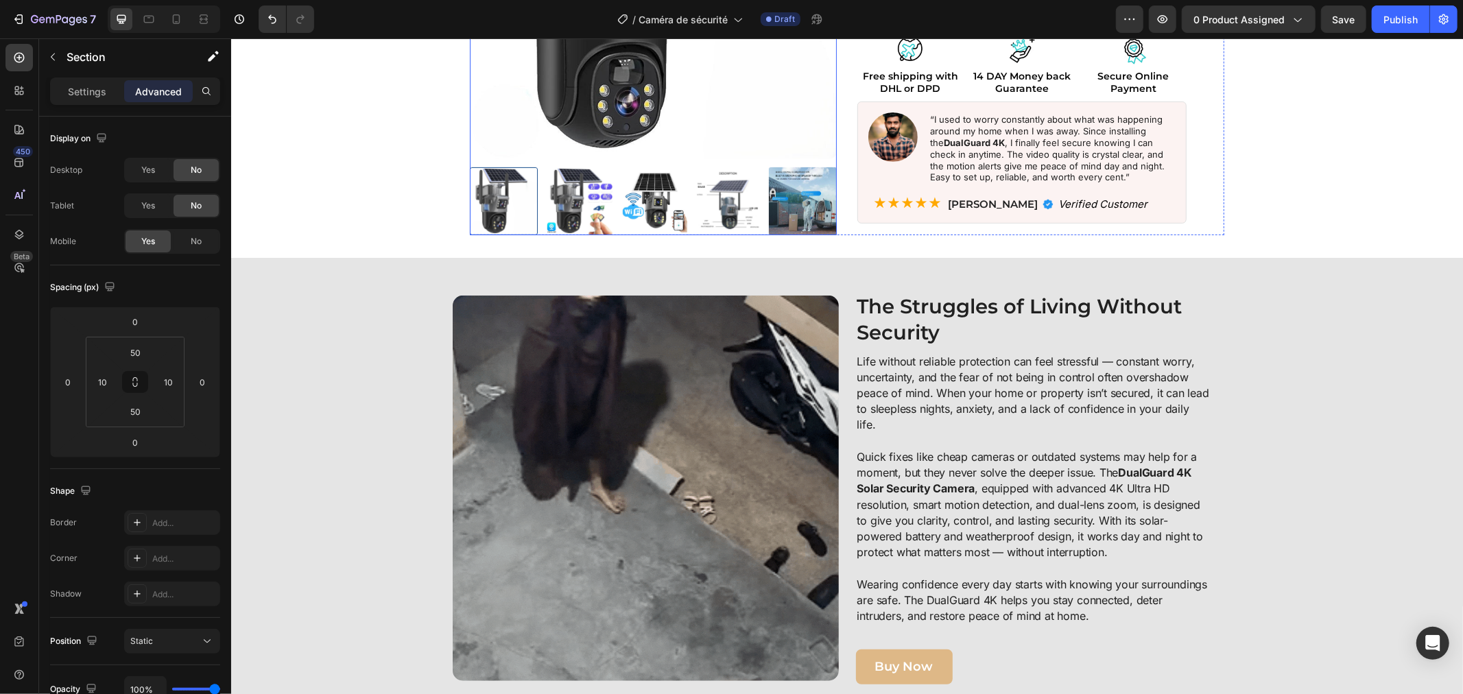
scroll to position [609, 0]
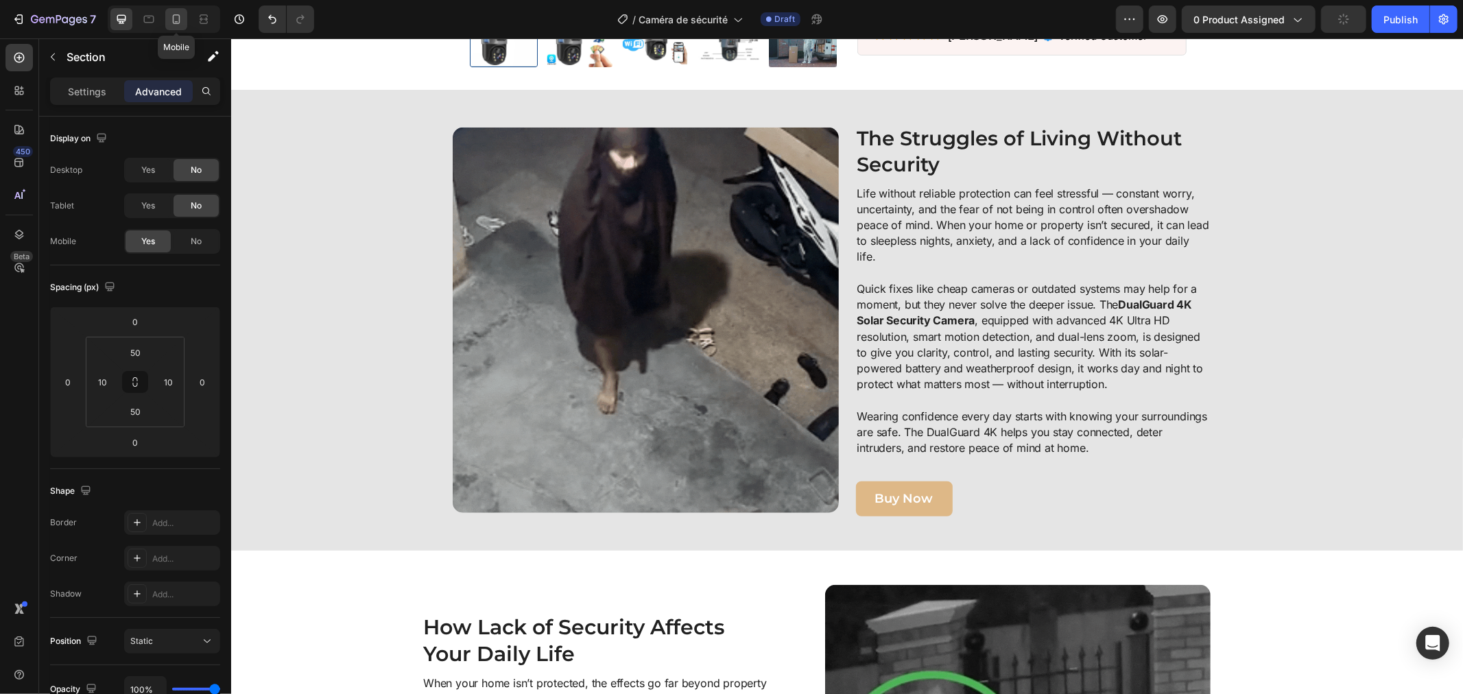
click at [170, 26] on div at bounding box center [176, 19] width 22 height 22
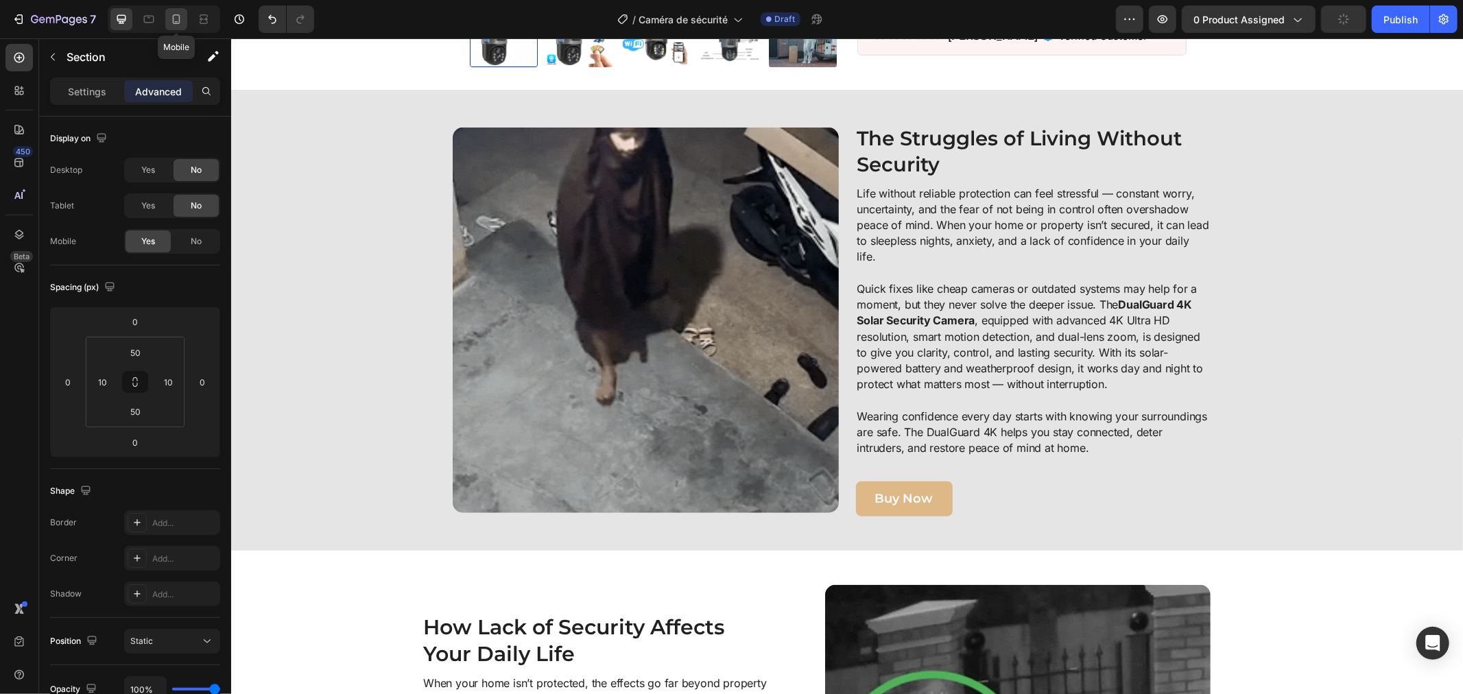
type input "33"
type input "11"
type input "33"
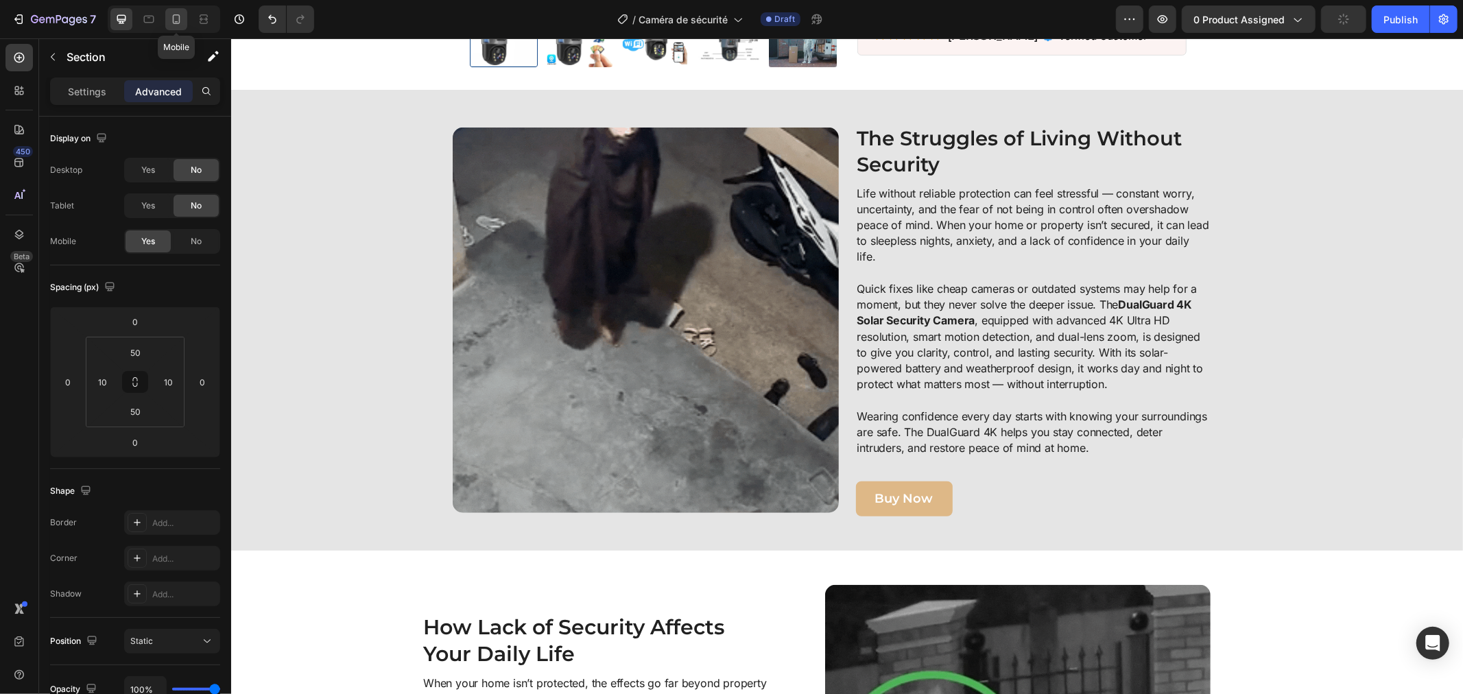
type input "11"
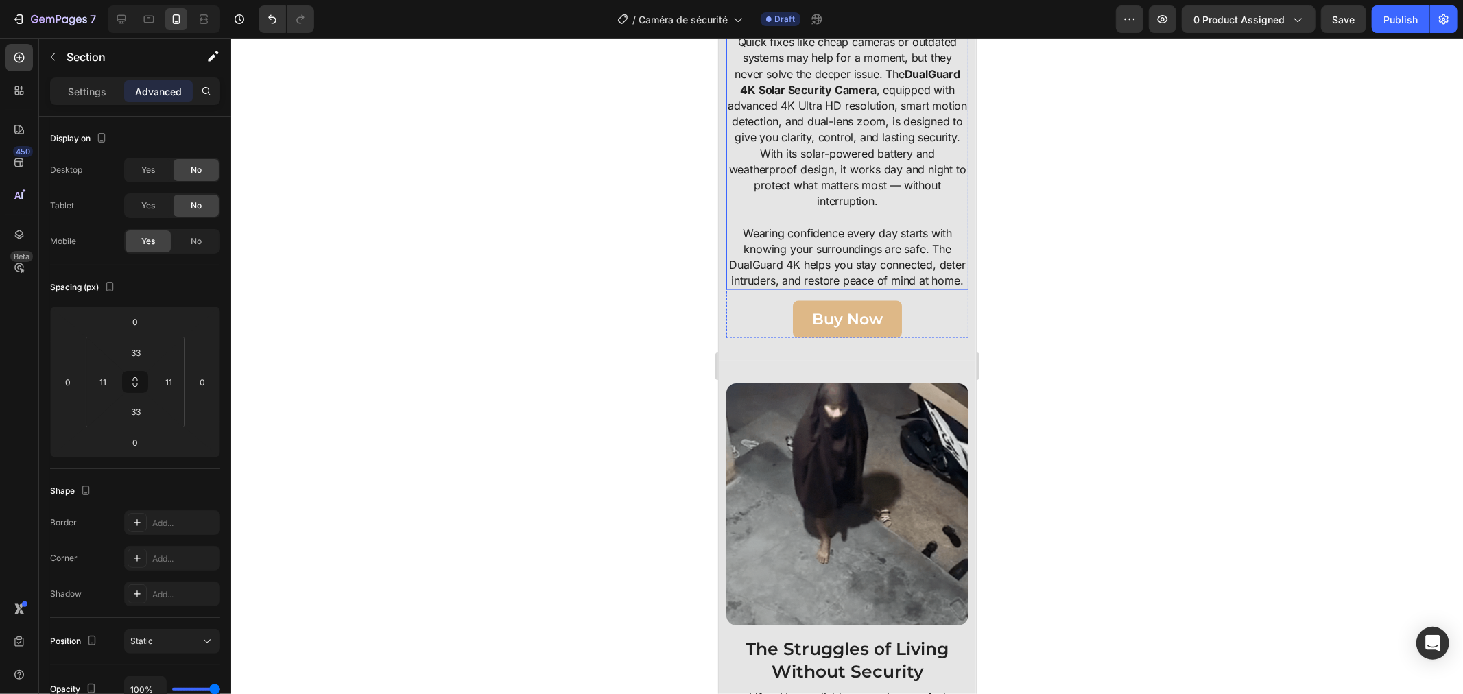
scroll to position [1680, 0]
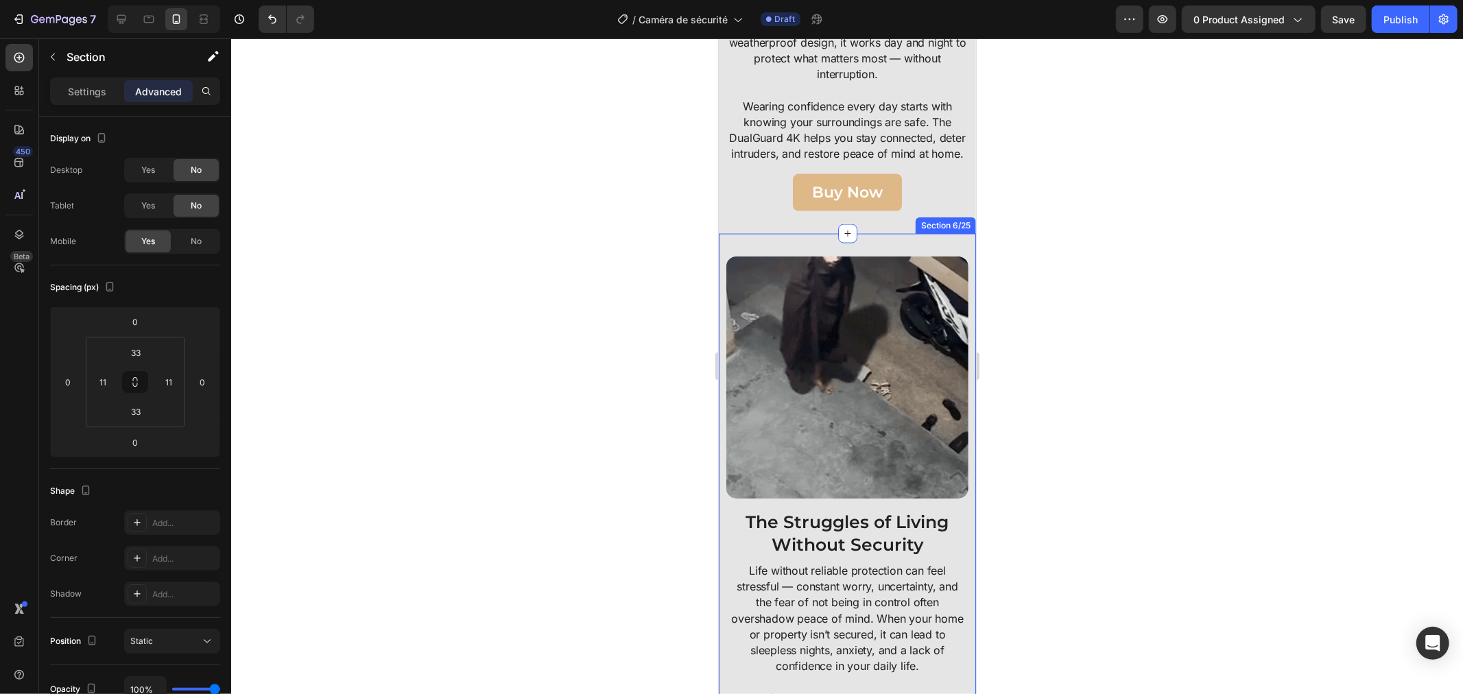
click at [722, 243] on div "Image The Struggles of Living Without Security Heading Life without reliable pr…" at bounding box center [846, 624] width 257 height 783
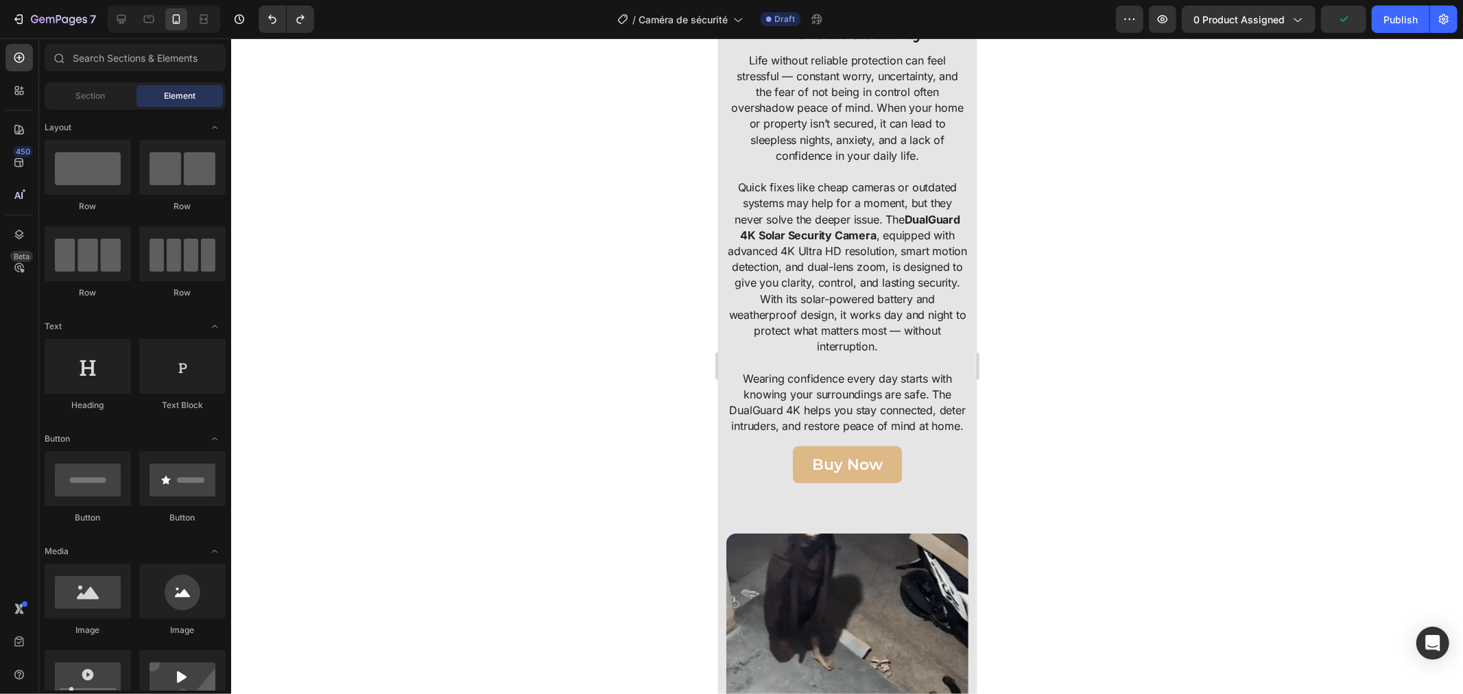
scroll to position [1299, 0]
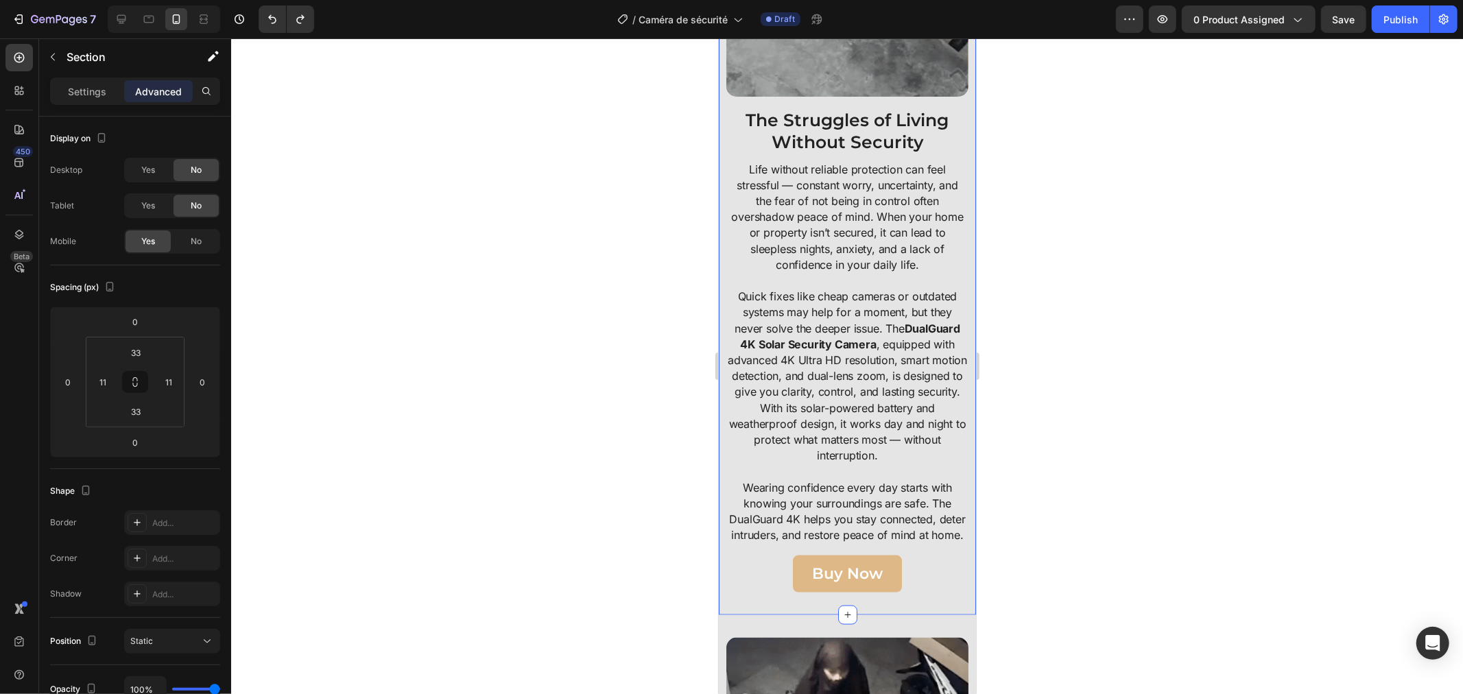
click at [718, 127] on div "Image The Struggles of Living Without Security Heading Life without reliable pr…" at bounding box center [846, 222] width 257 height 783
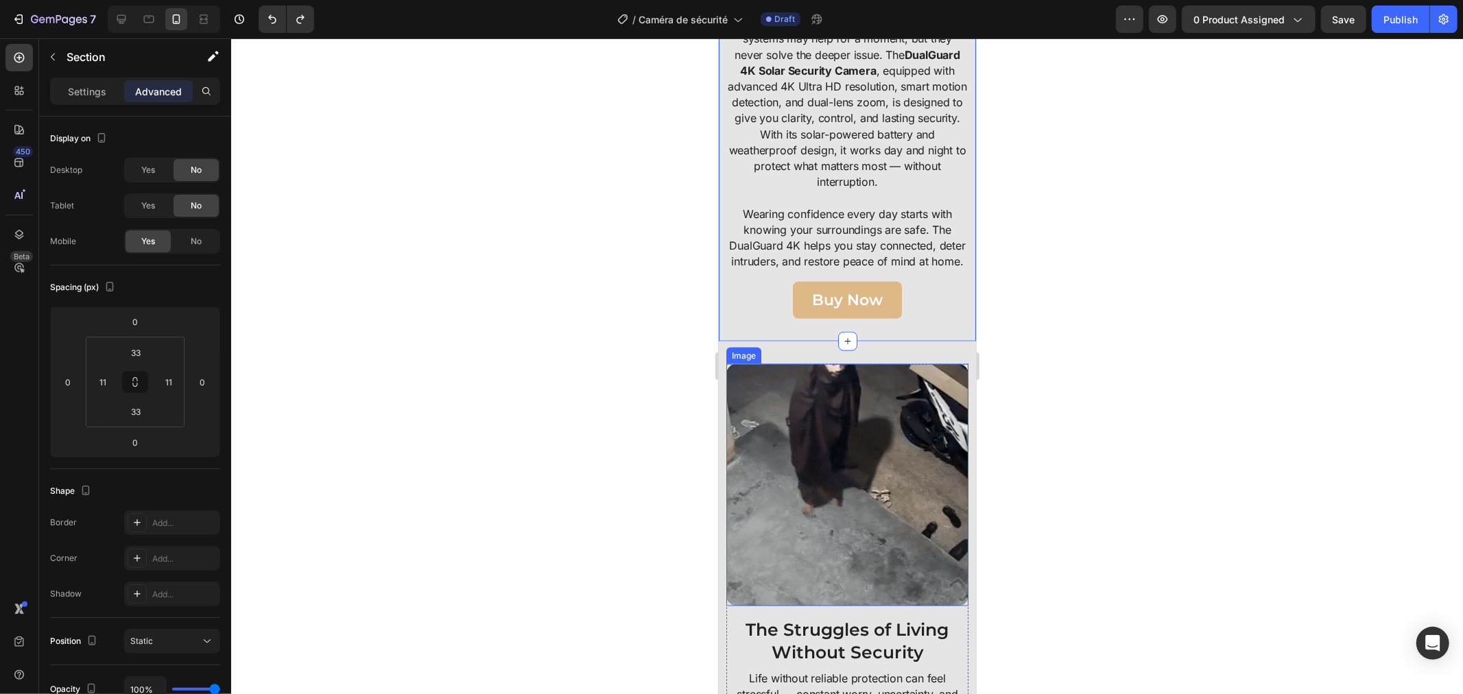
scroll to position [1680, 0]
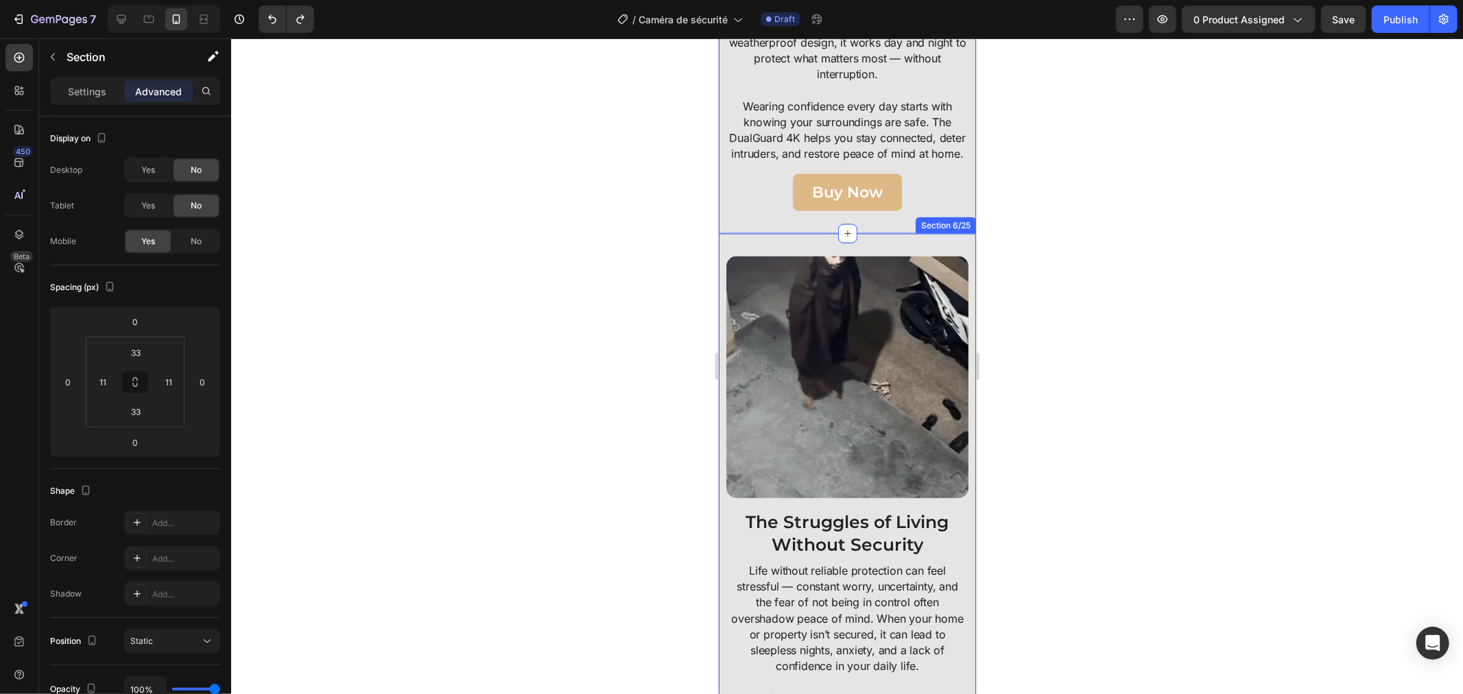
click at [723, 361] on div "Image The Struggles of Living Without Security Heading Life without reliable pr…" at bounding box center [846, 624] width 257 height 783
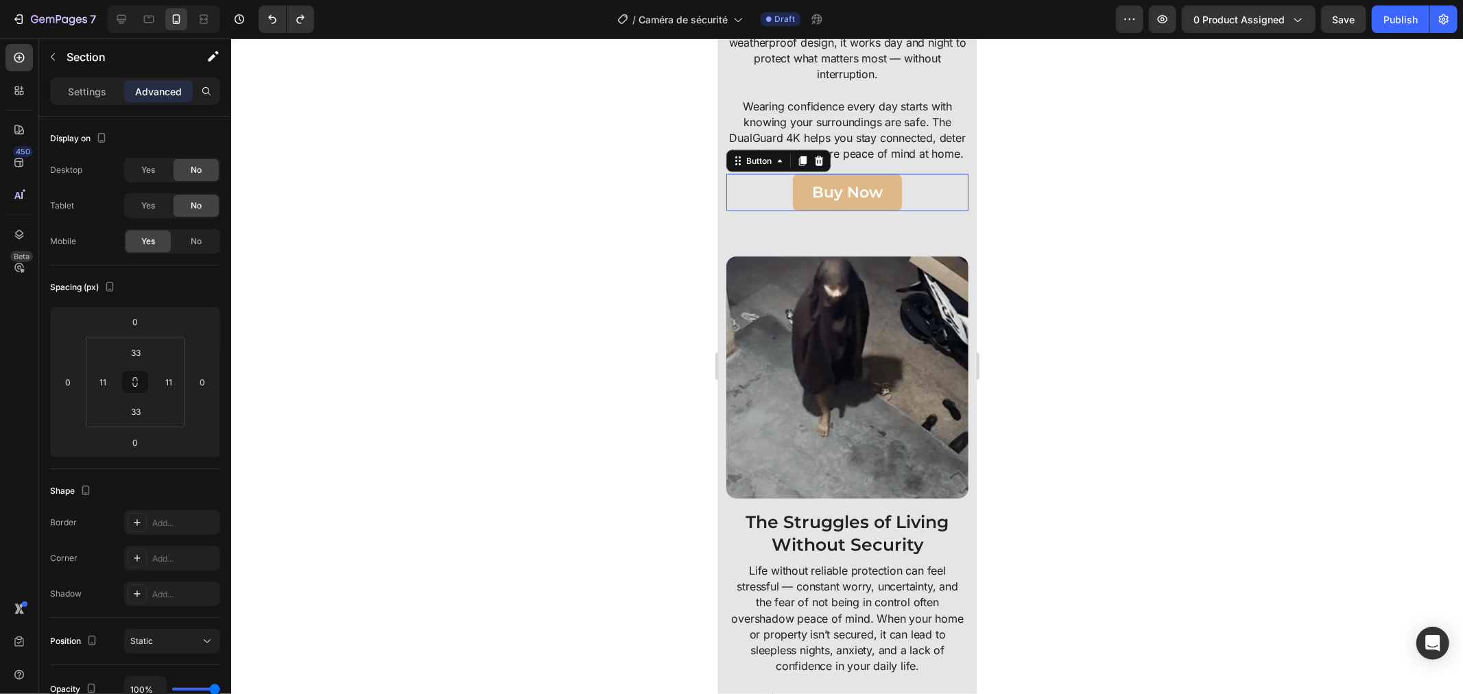
click at [732, 194] on div "Buy Now Button 0" at bounding box center [847, 192] width 242 height 37
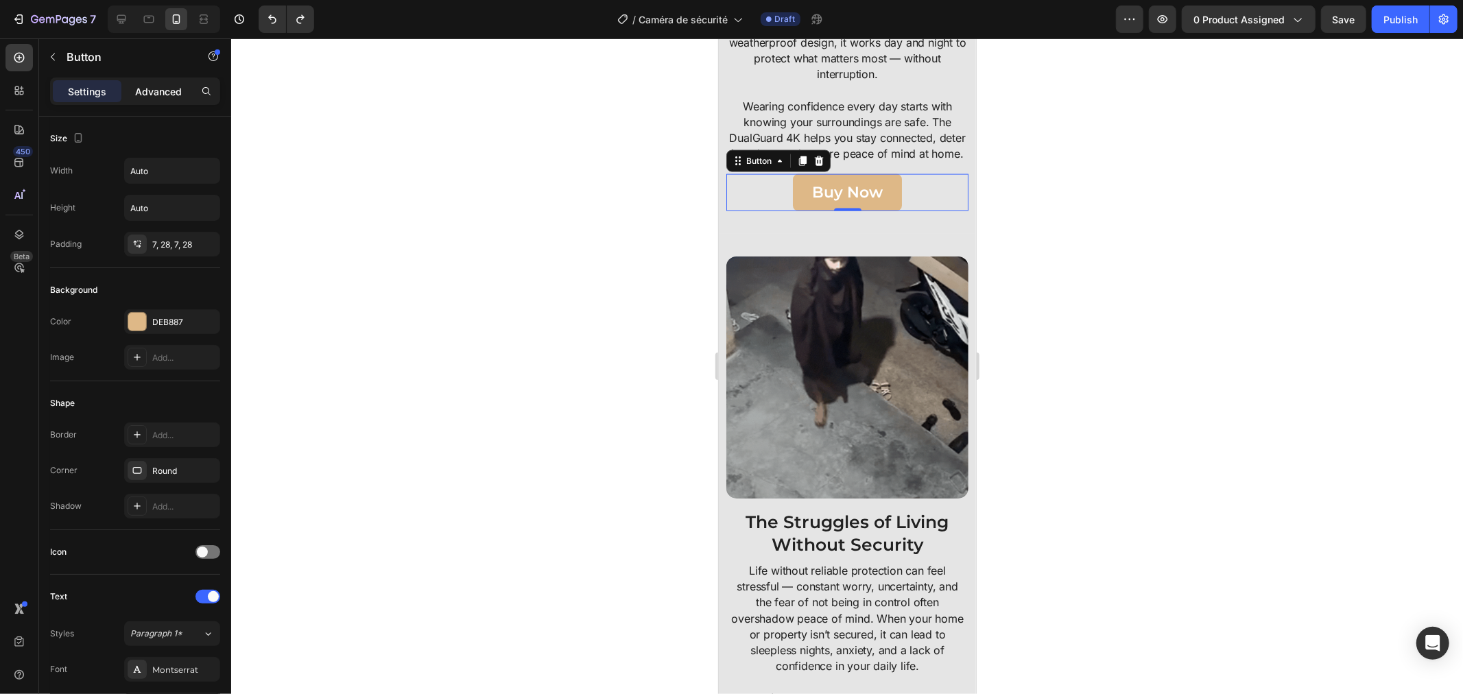
click at [153, 89] on p "Advanced" at bounding box center [158, 91] width 47 height 14
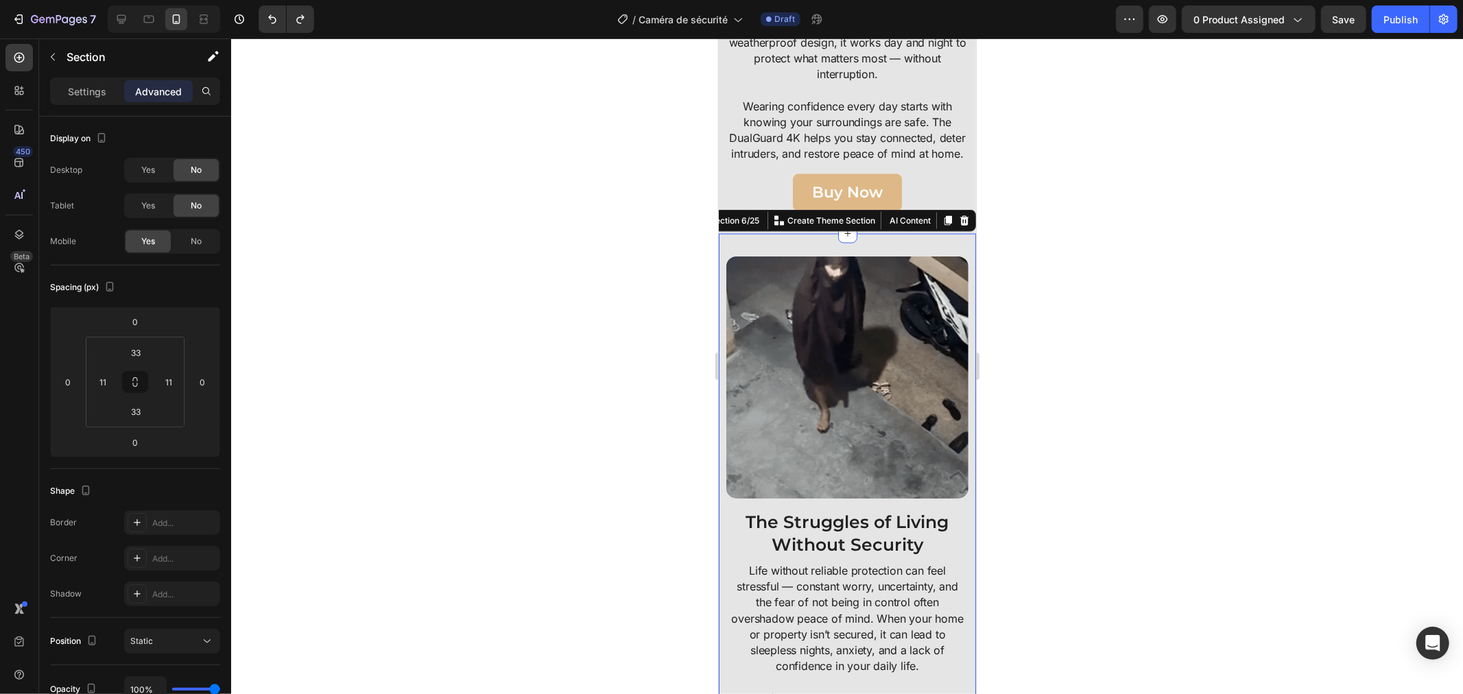
click at [728, 254] on div "Image The Struggles of Living Without Security Heading Life without reliable pr…" at bounding box center [846, 624] width 257 height 783
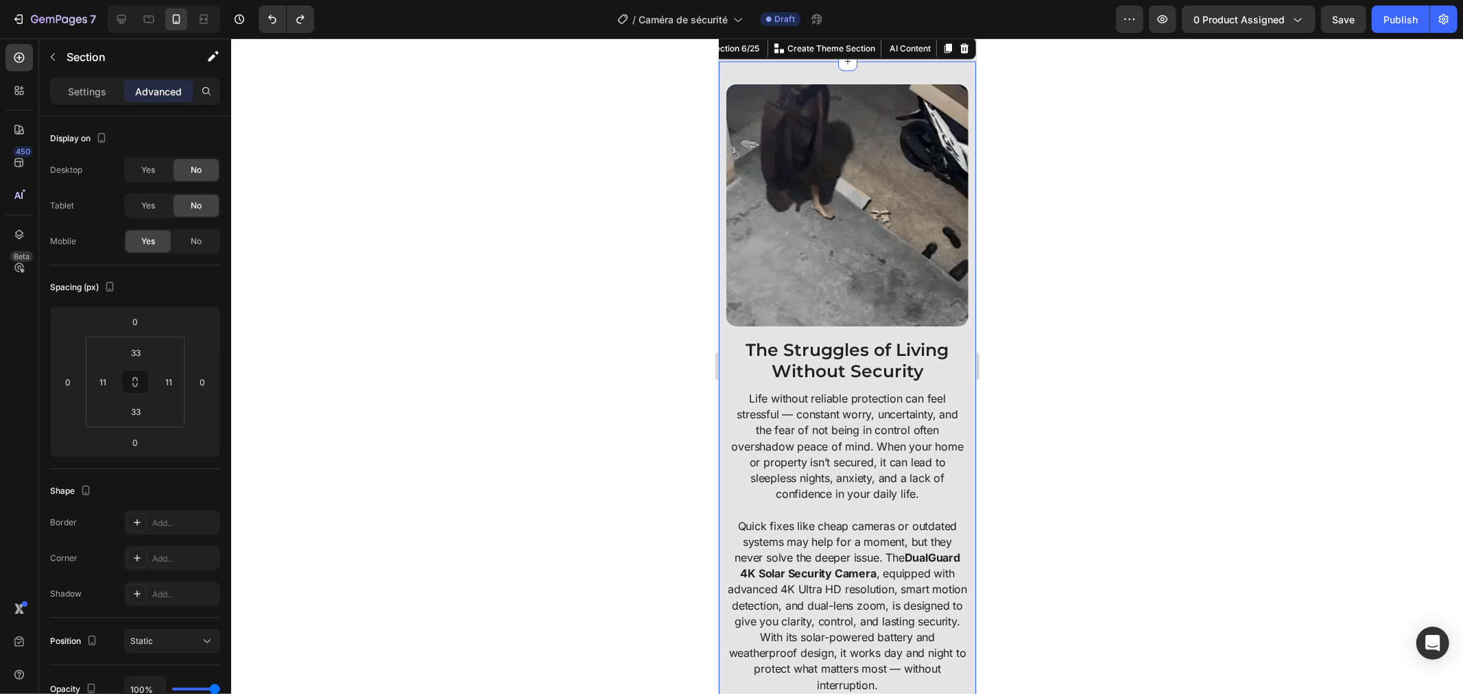
scroll to position [1756, 0]
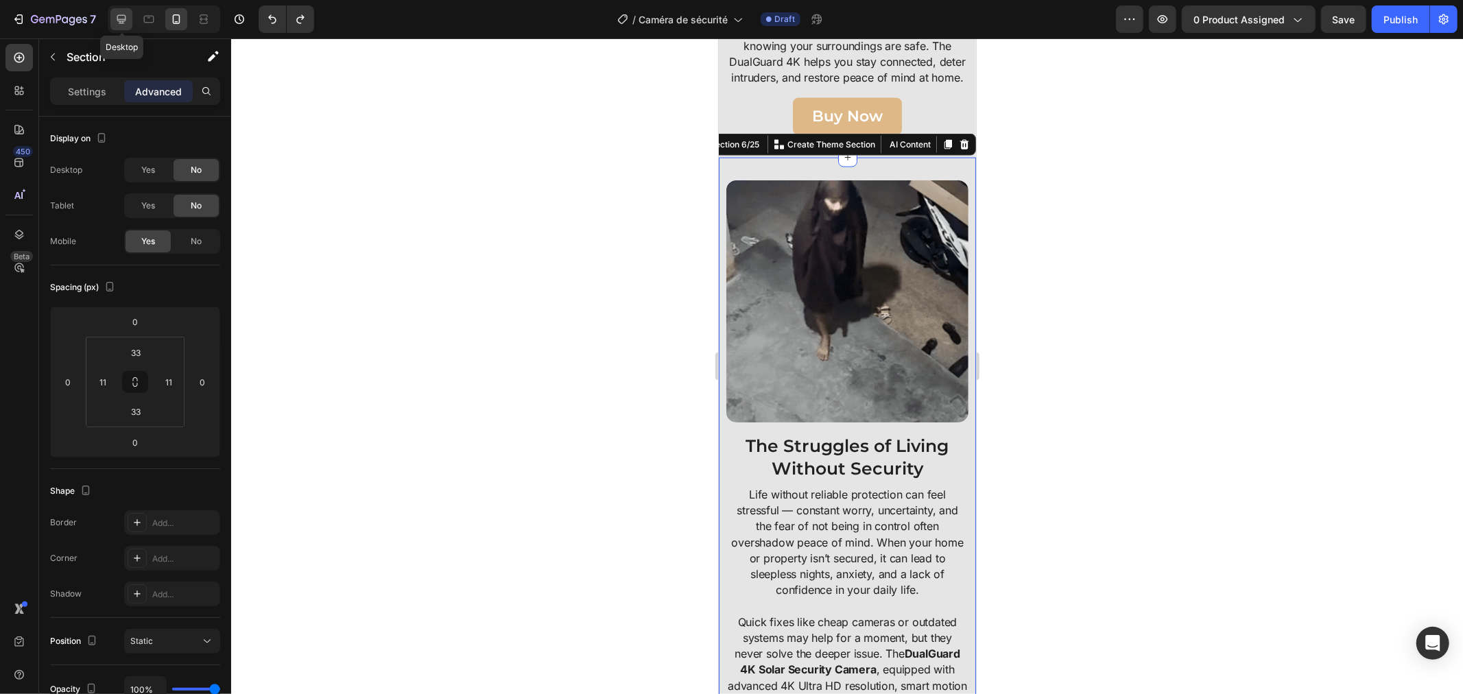
click at [123, 12] on icon at bounding box center [122, 19] width 14 height 14
type input "50"
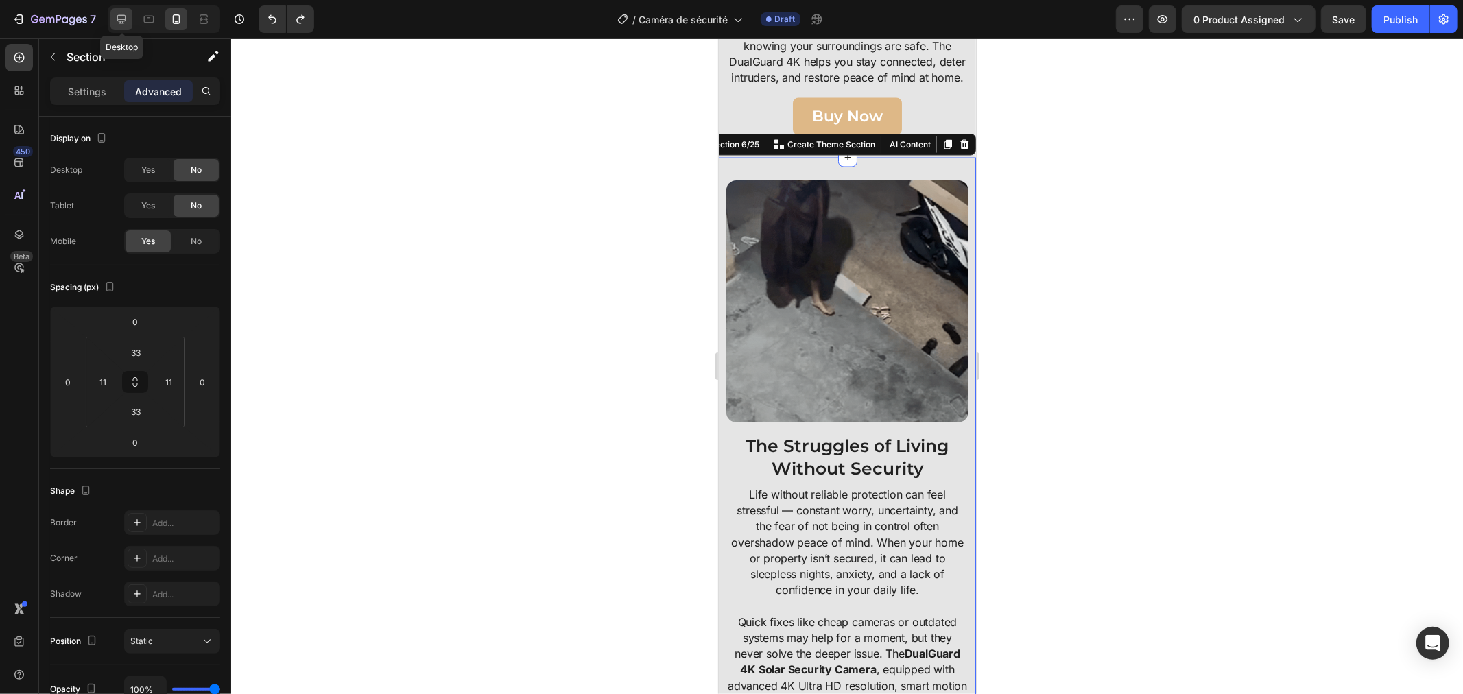
type input "10"
type input "50"
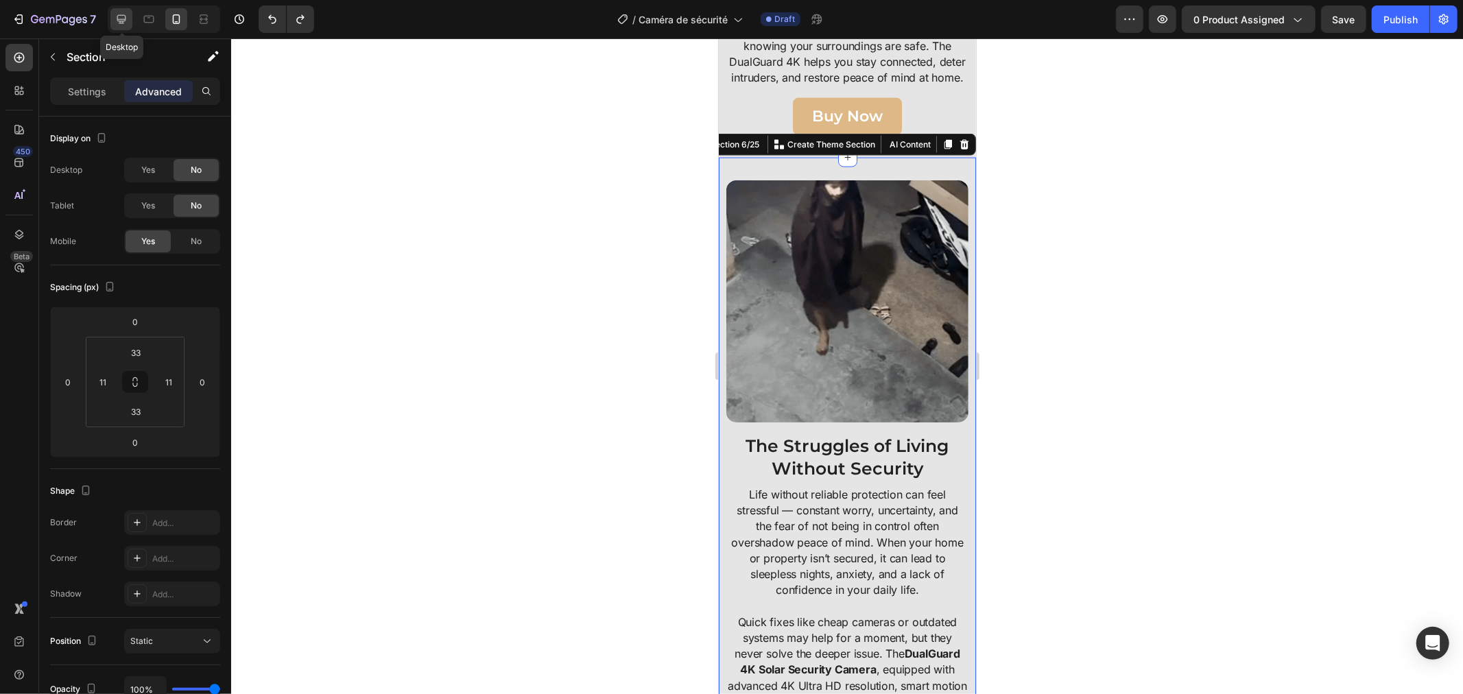
type input "10"
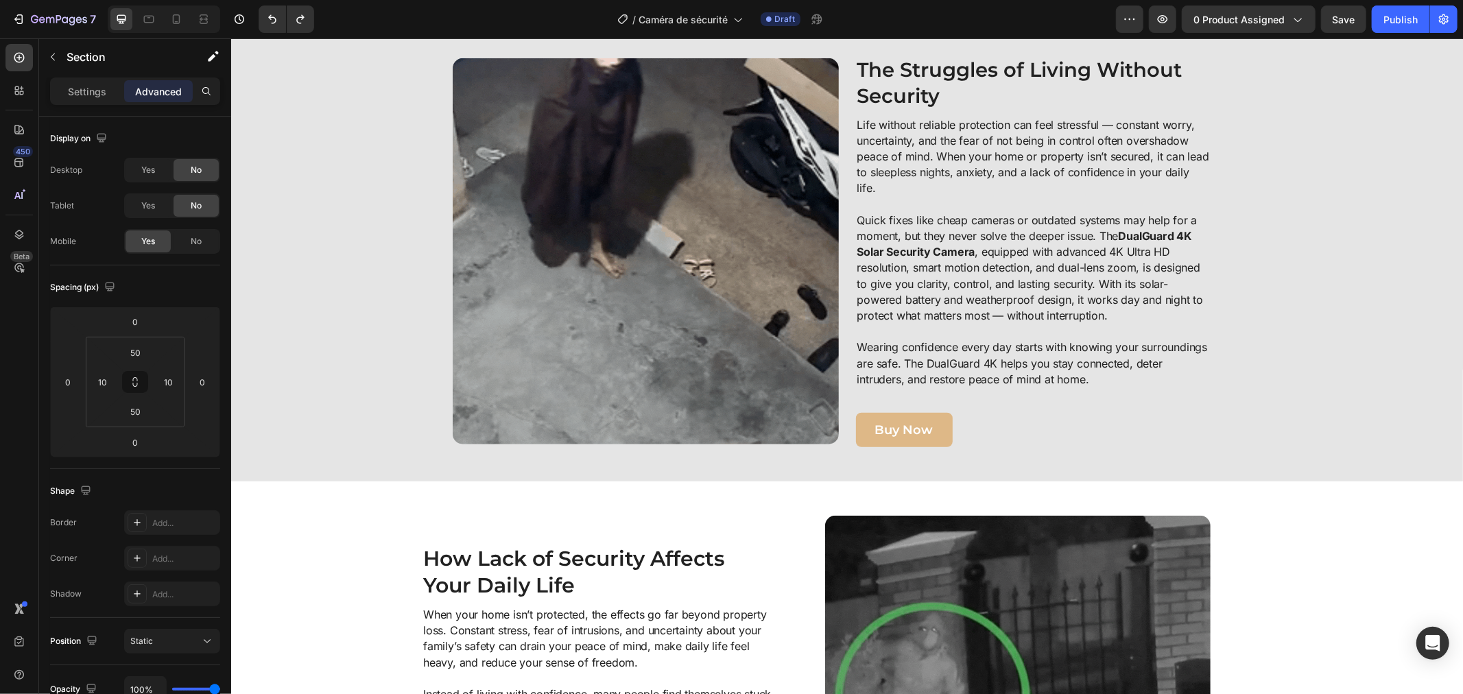
scroll to position [609, 0]
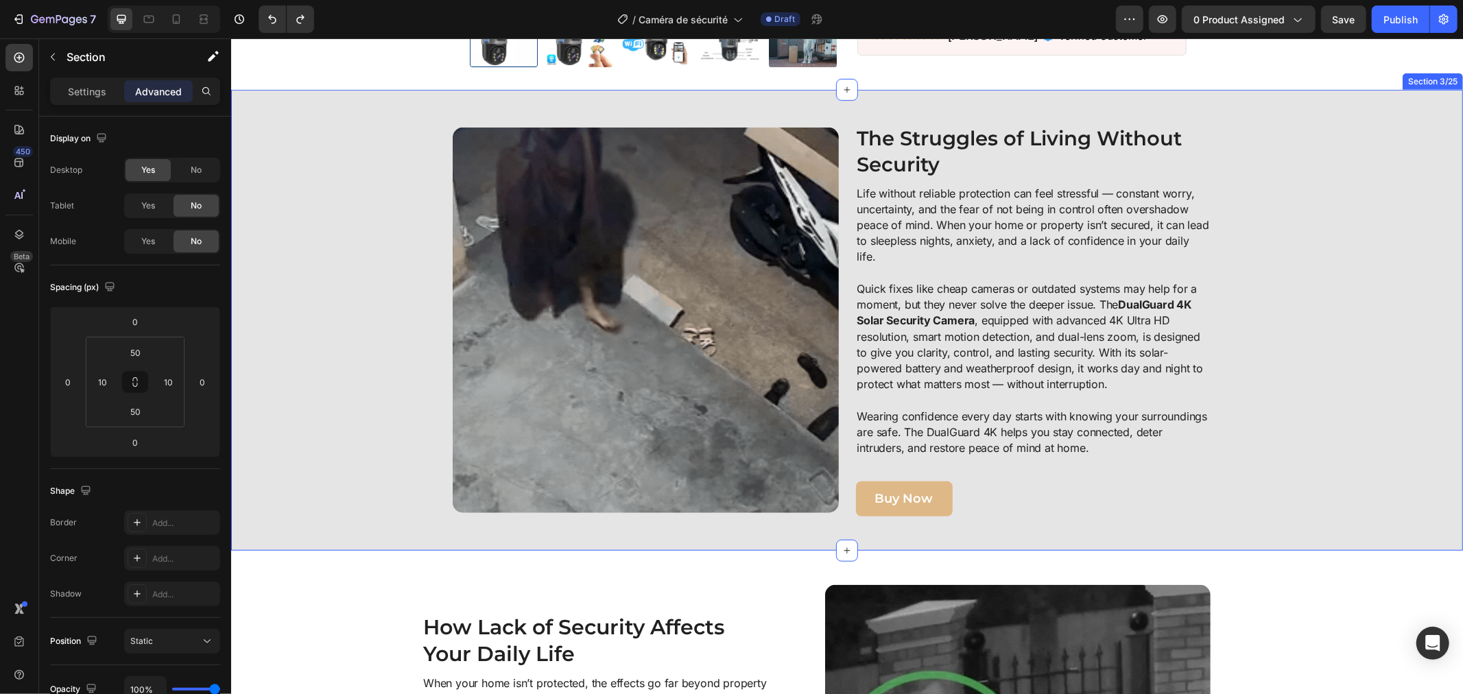
click at [1302, 158] on div "Image The Struggles of Living Without Security Heading Life without reliable pr…" at bounding box center [846, 319] width 1218 height 392
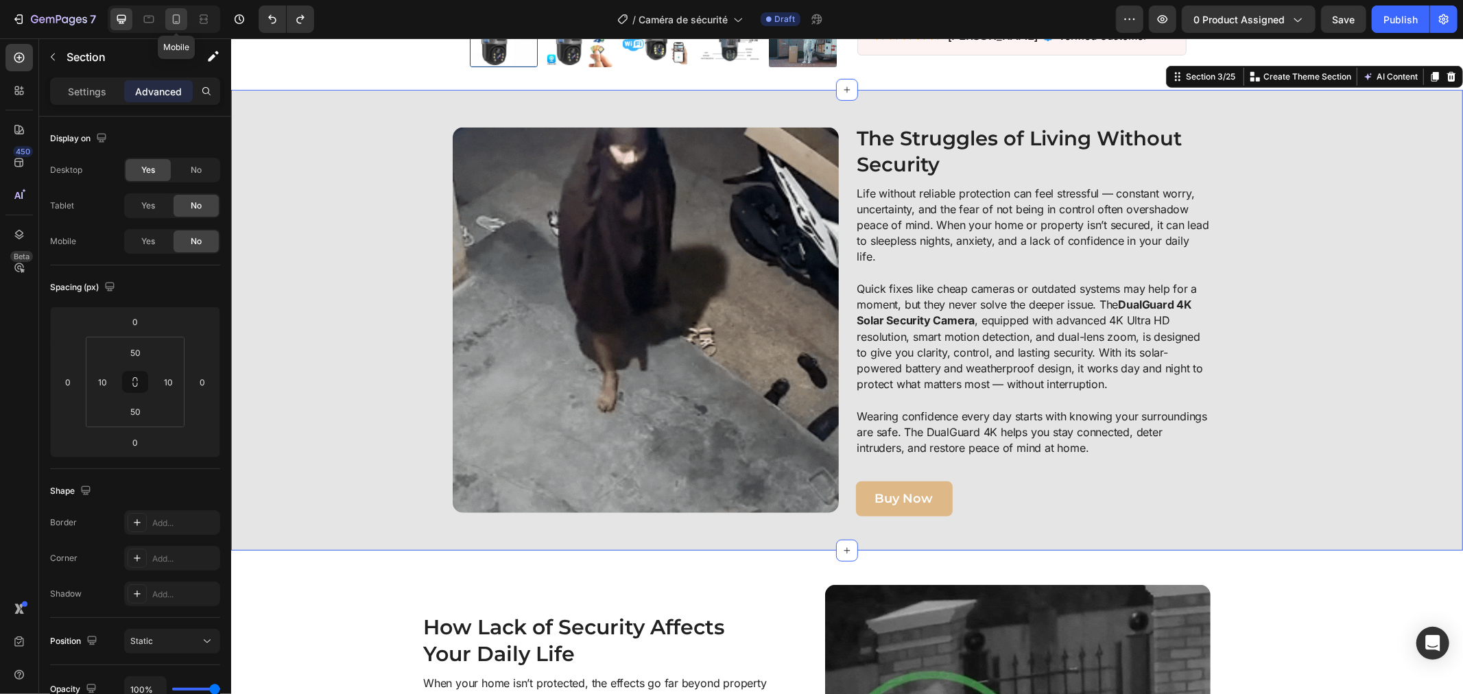
click at [181, 21] on icon at bounding box center [176, 19] width 14 height 14
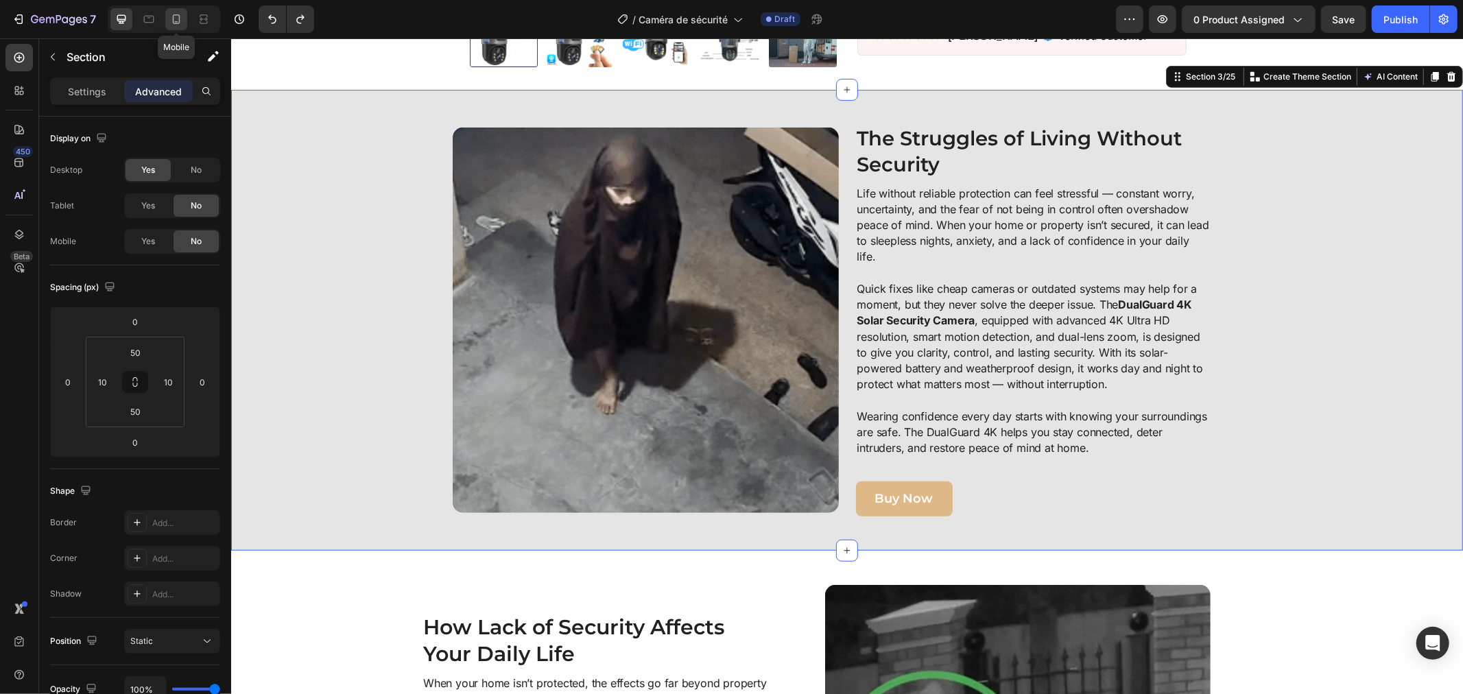
type input "33"
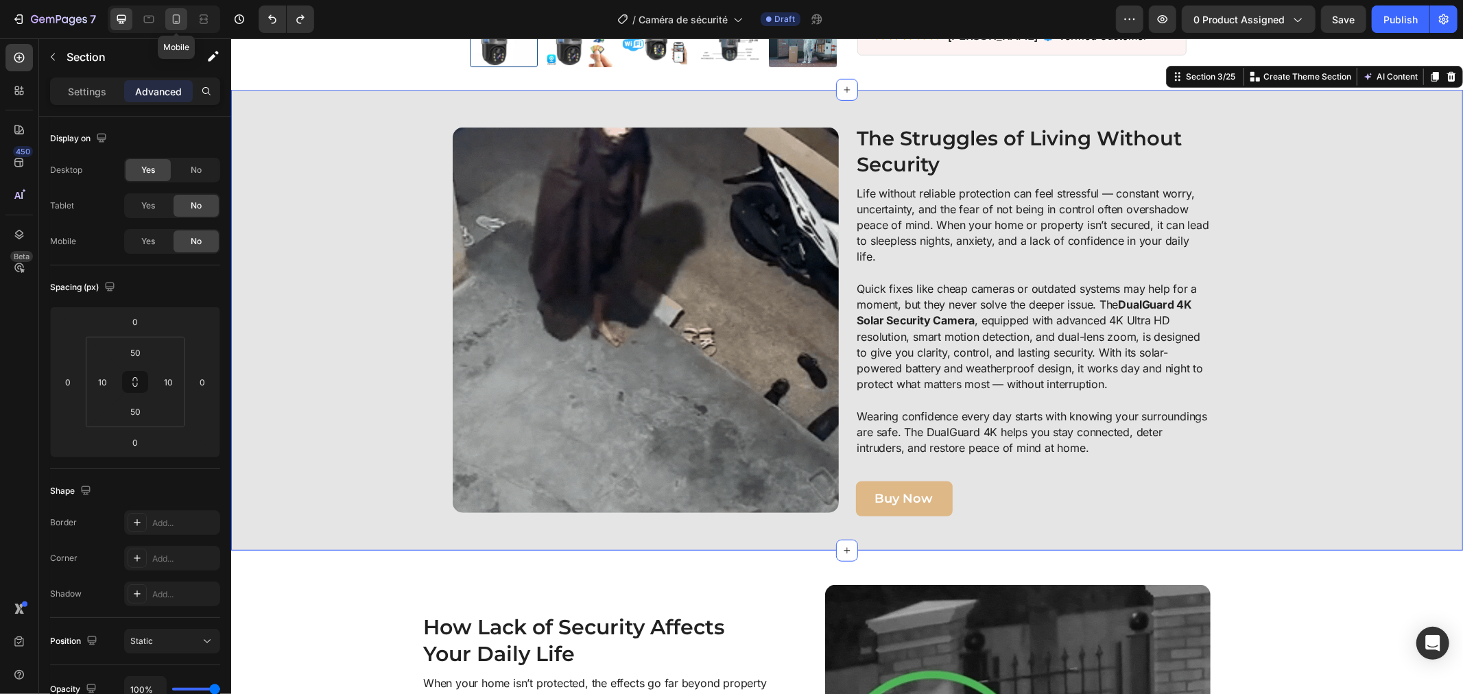
type input "11"
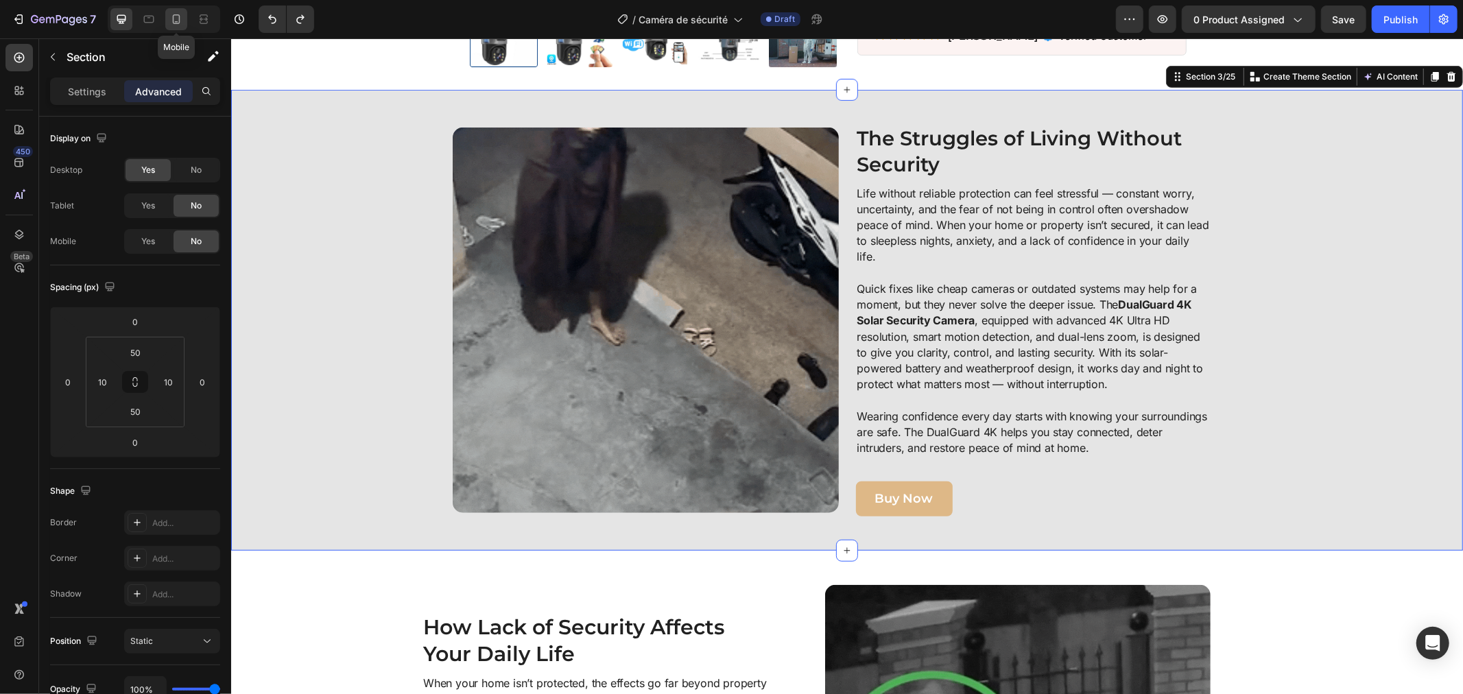
type input "33"
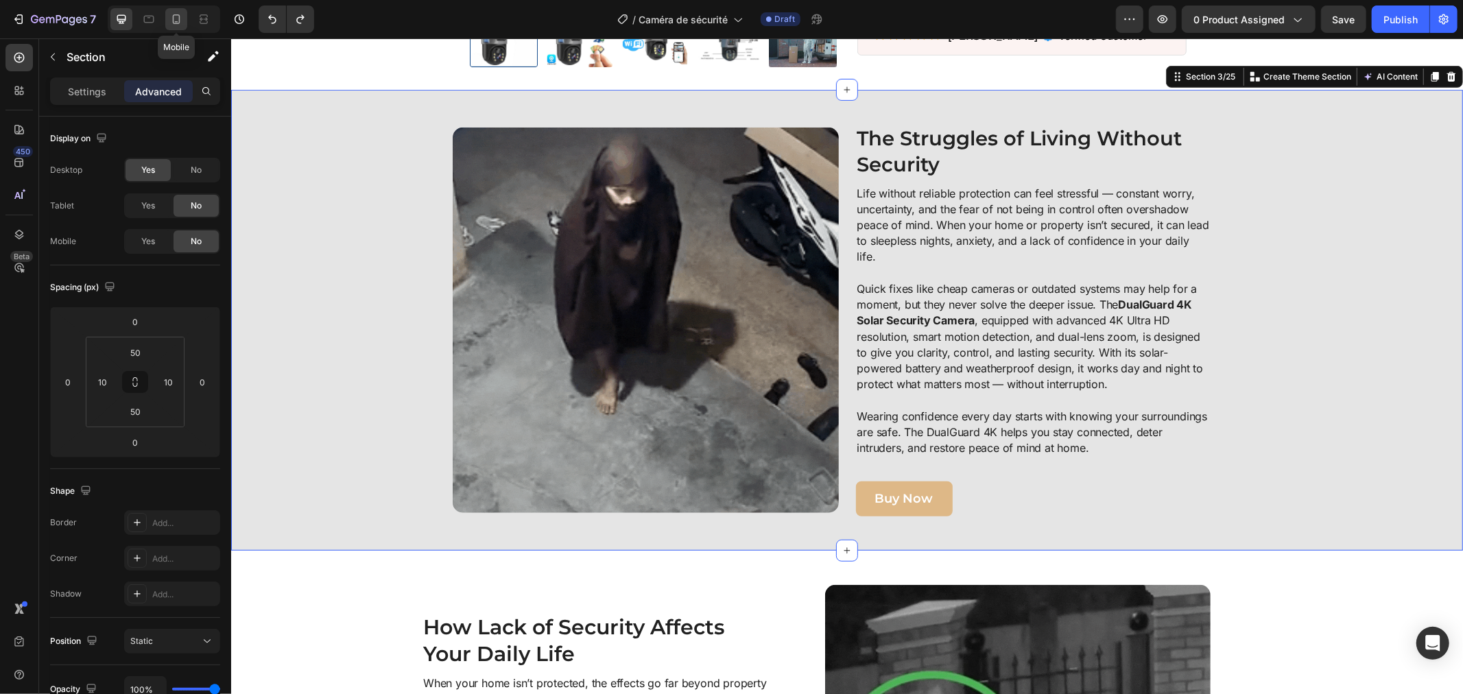
type input "11"
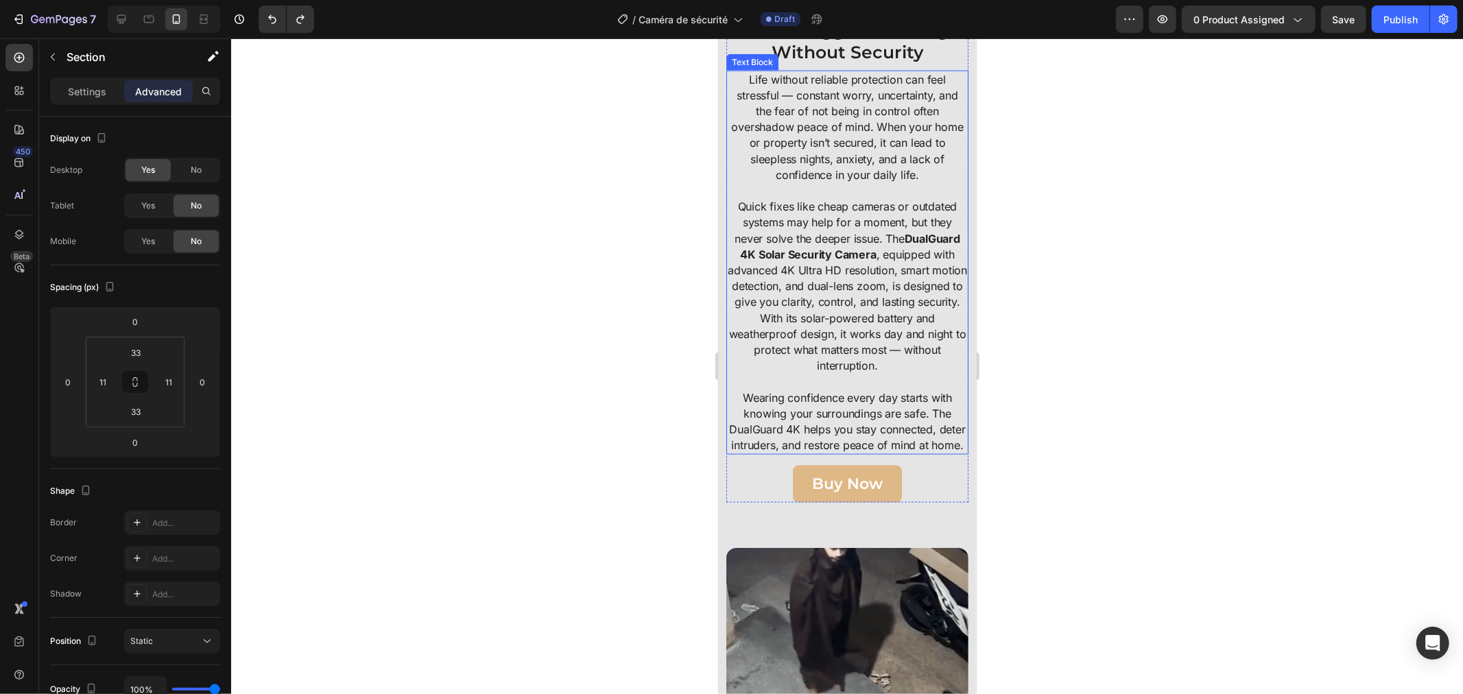
scroll to position [1552, 0]
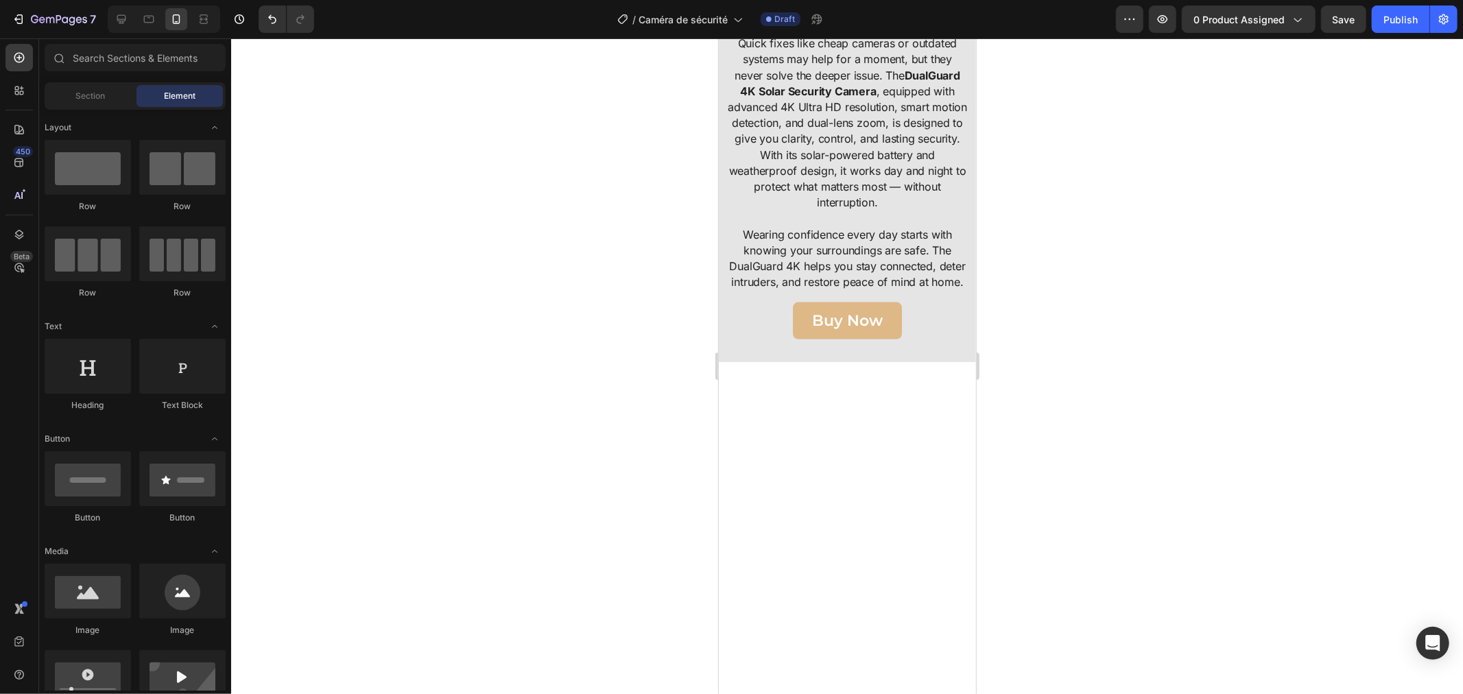
scroll to position [763, 0]
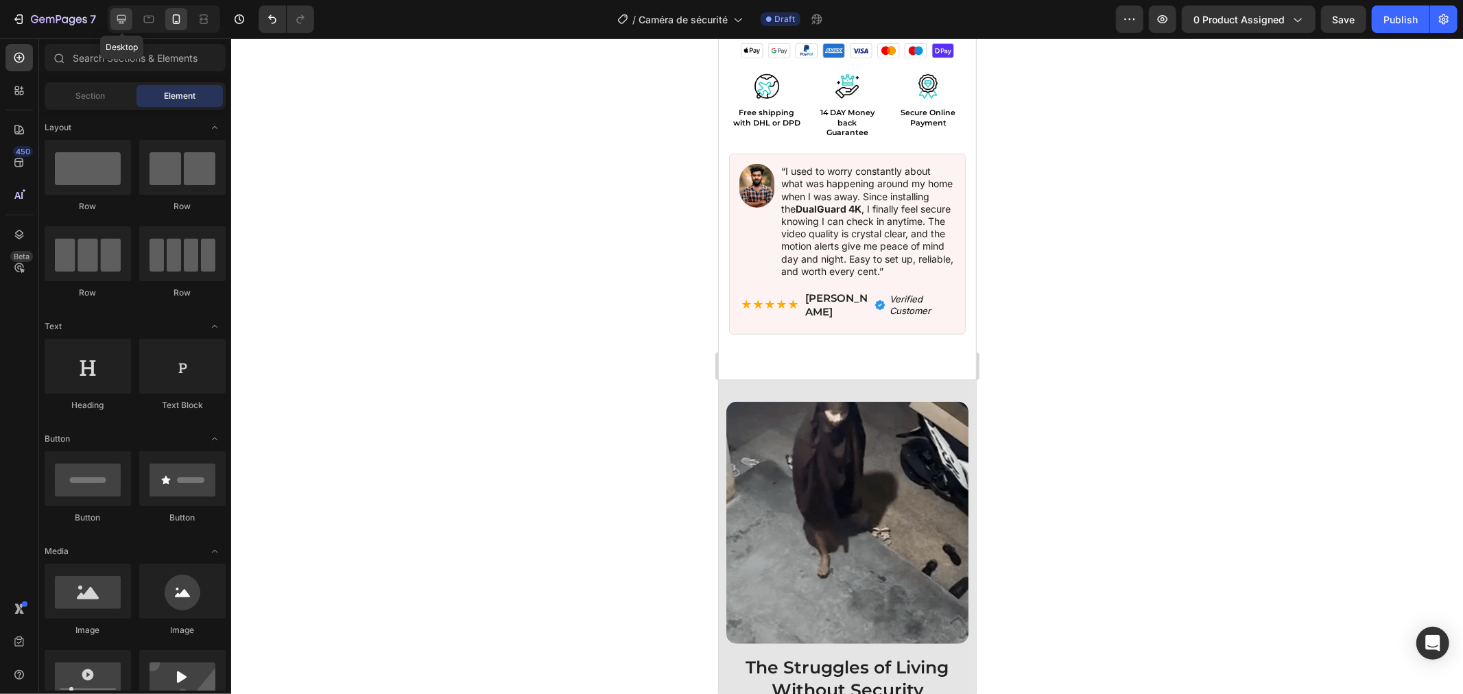
click at [121, 17] on icon at bounding box center [122, 19] width 14 height 14
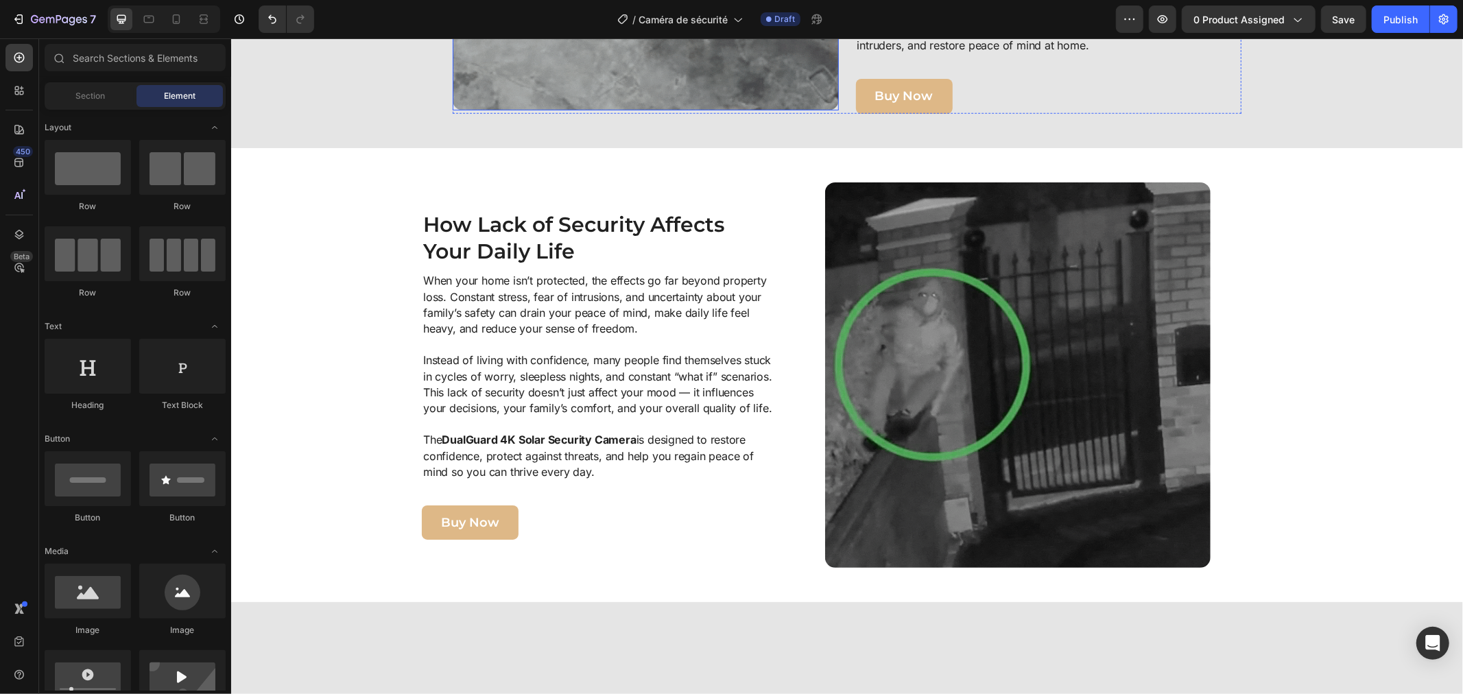
scroll to position [868, 0]
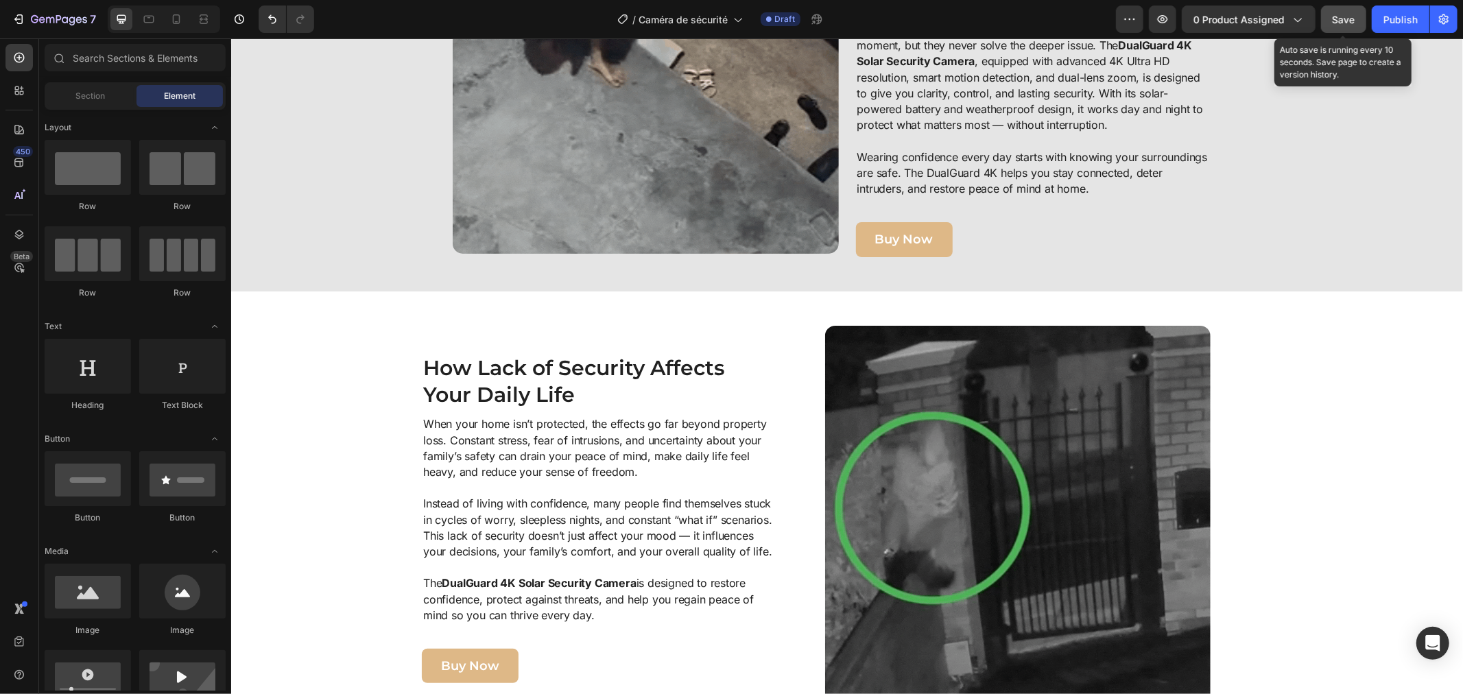
click at [1355, 18] on span "Save" at bounding box center [1344, 20] width 23 height 12
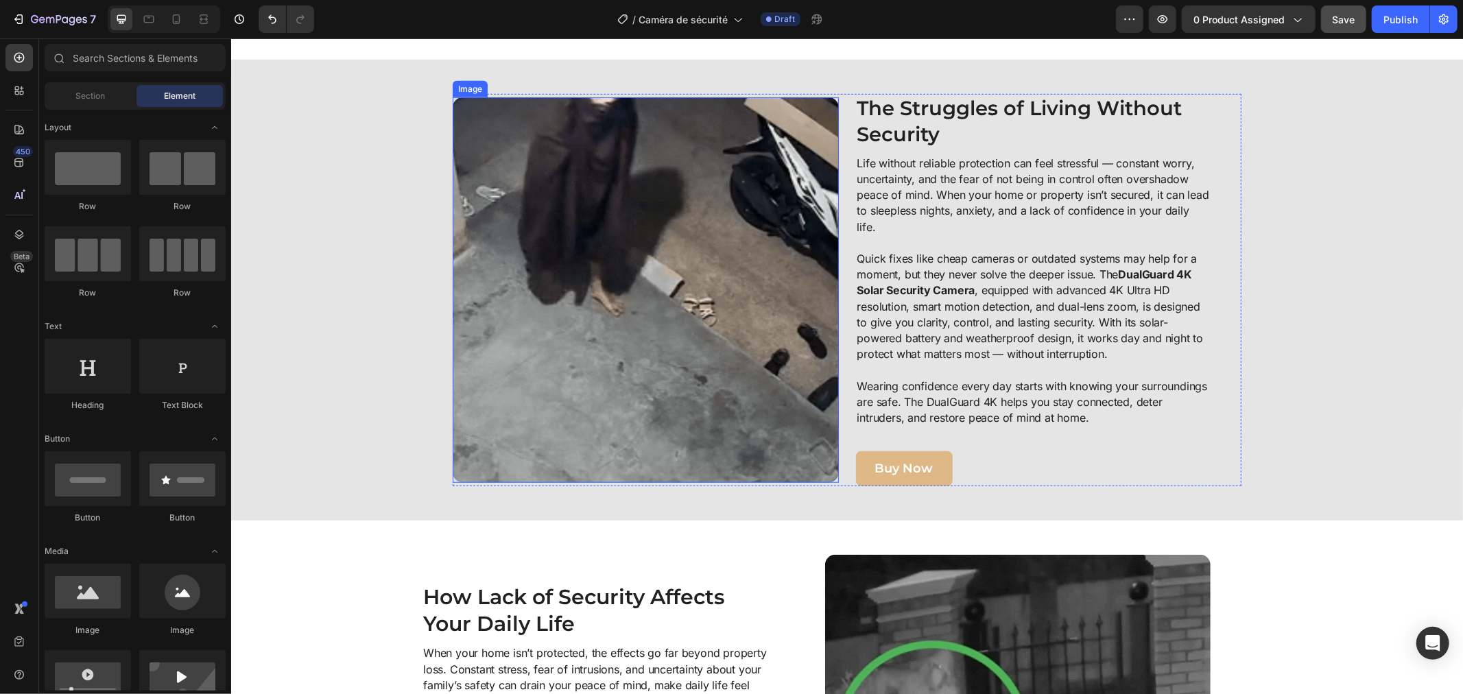
scroll to position [410, 0]
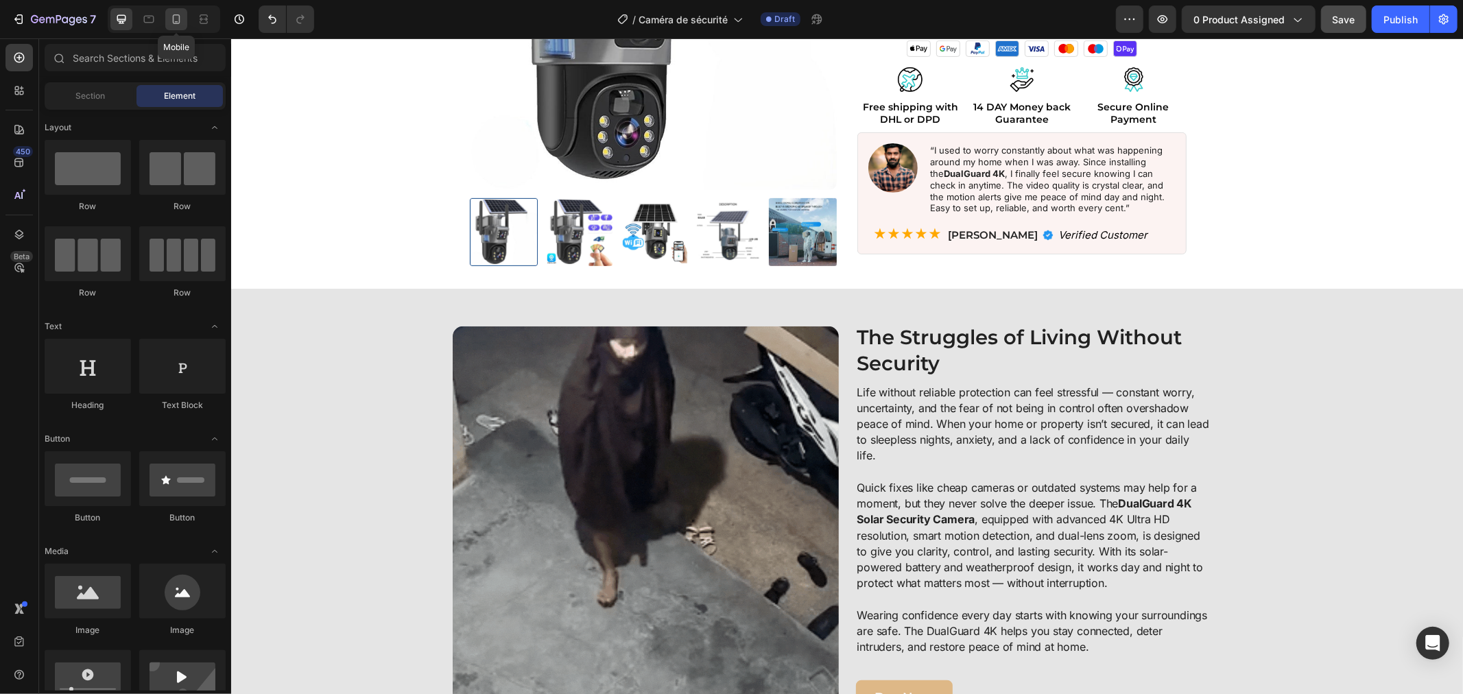
click at [169, 18] on icon at bounding box center [176, 19] width 14 height 14
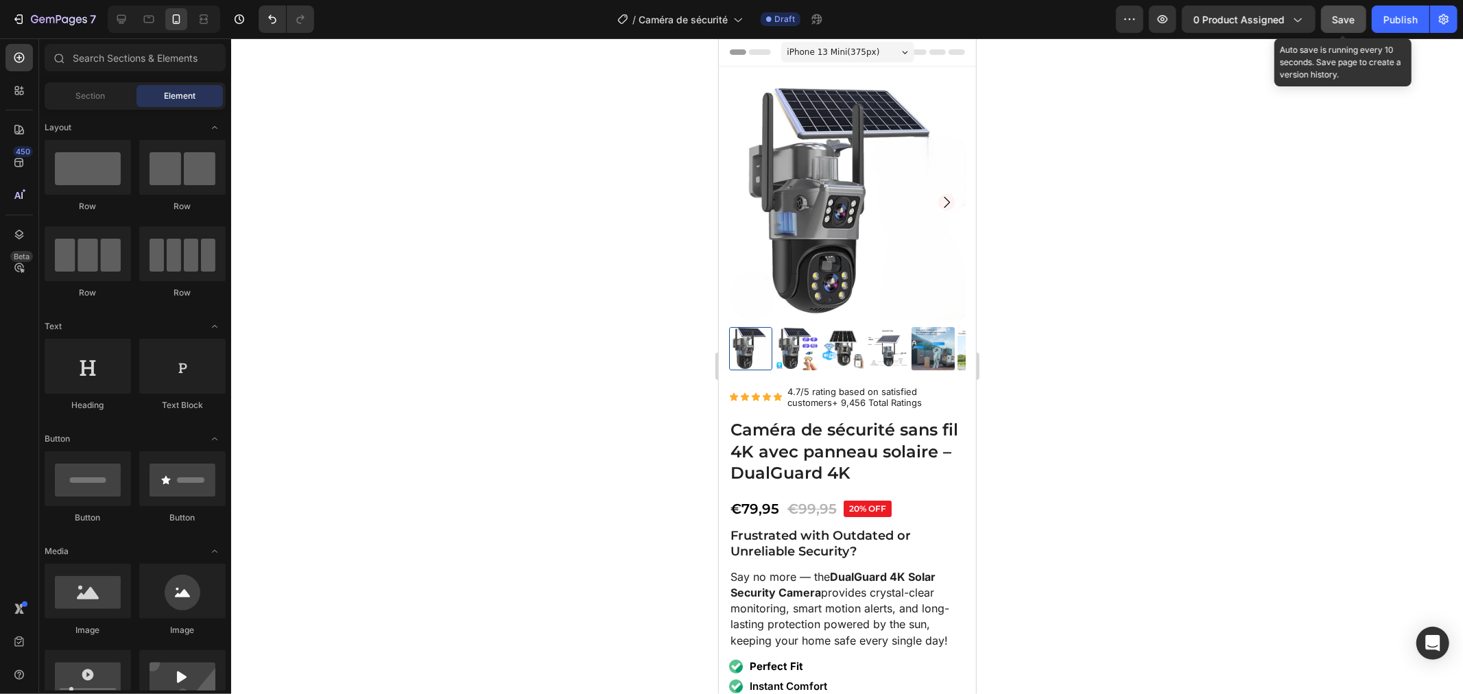
click at [1343, 19] on span "Save" at bounding box center [1344, 20] width 23 height 12
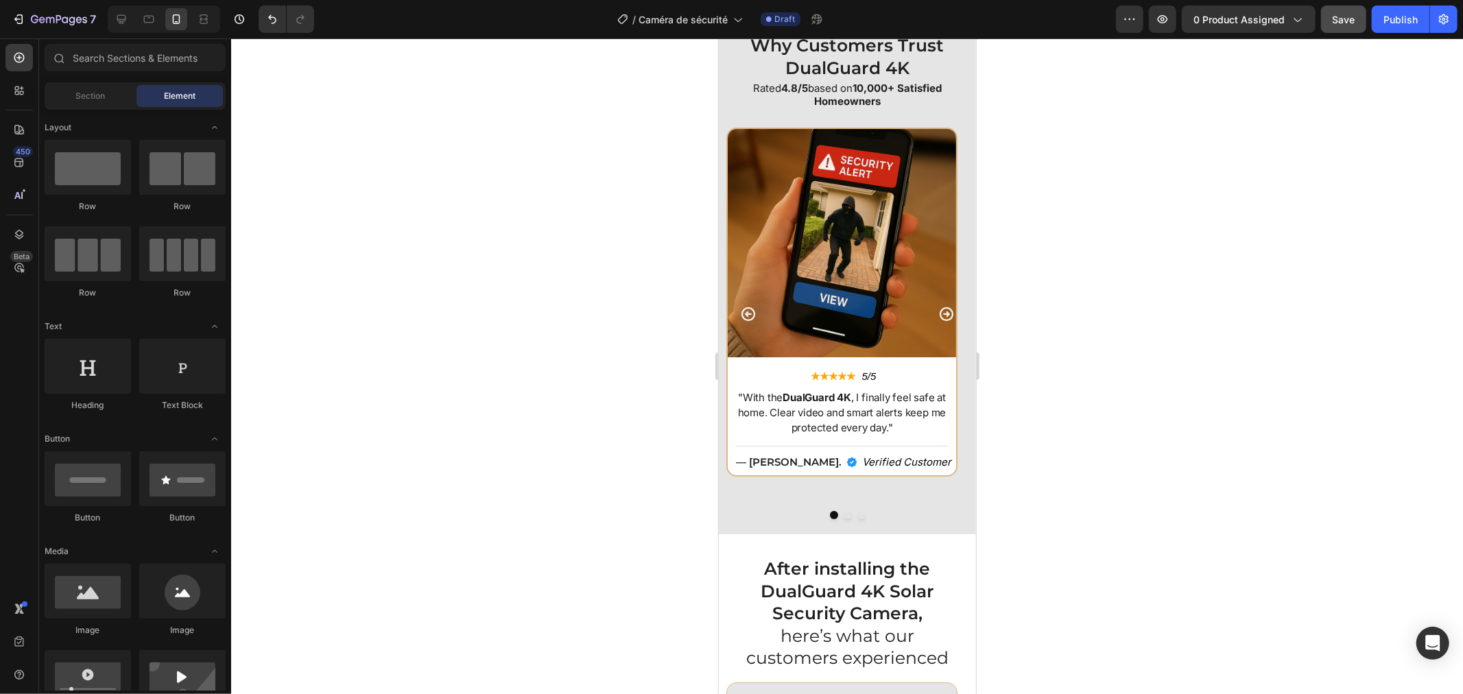
scroll to position [4038, 0]
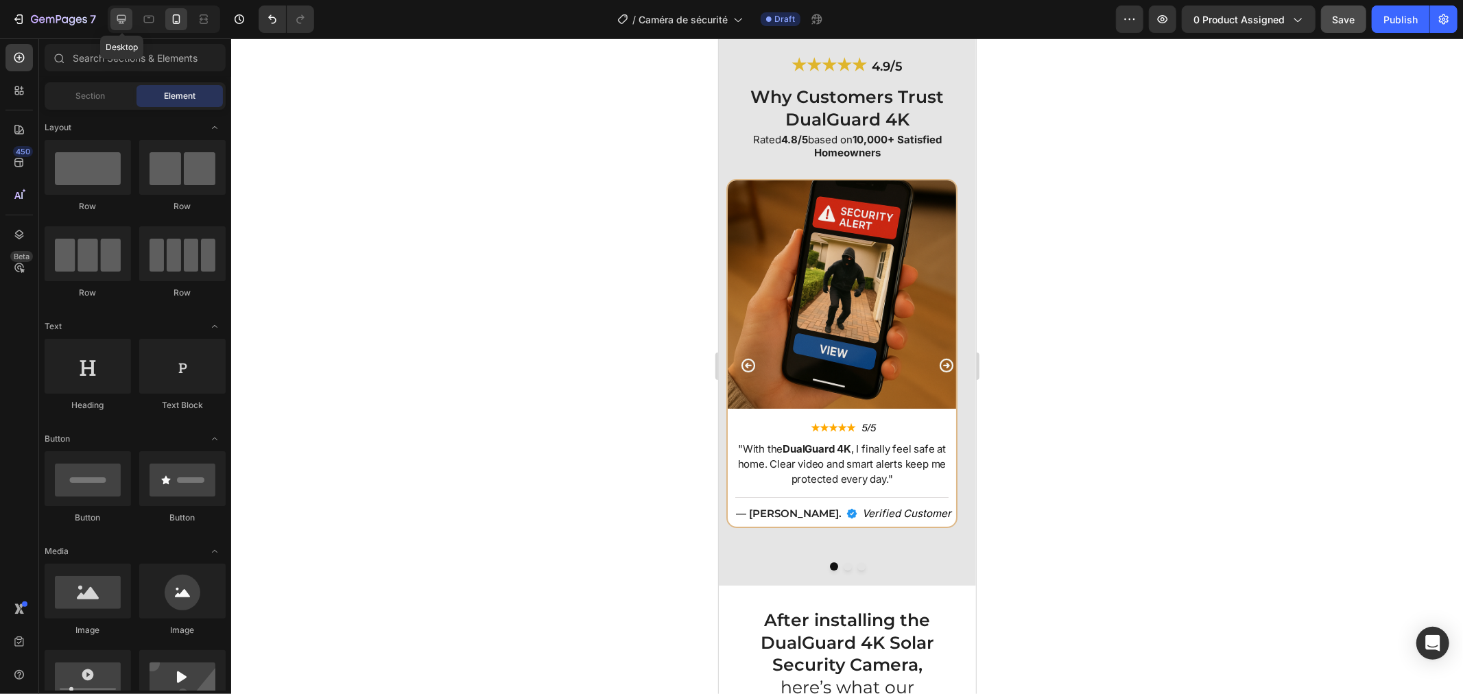
click at [118, 25] on icon at bounding box center [122, 19] width 14 height 14
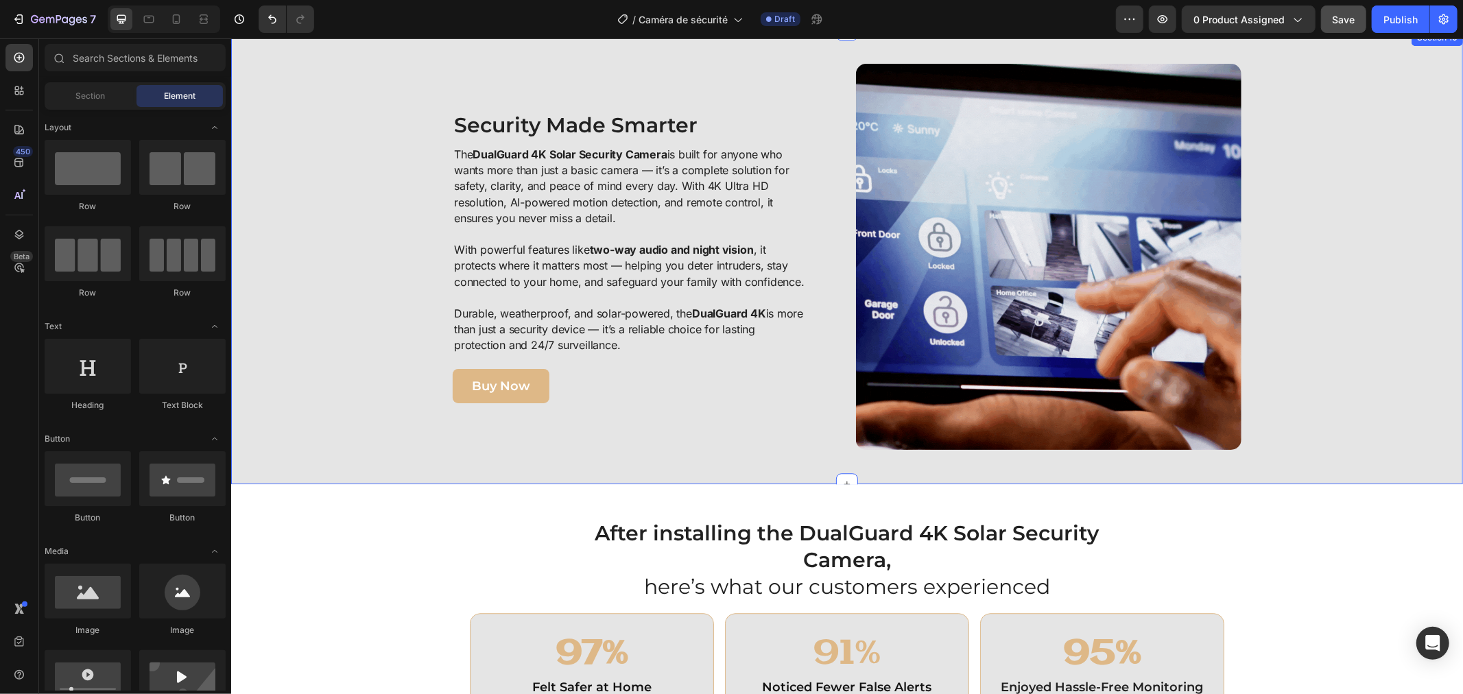
scroll to position [2743, 0]
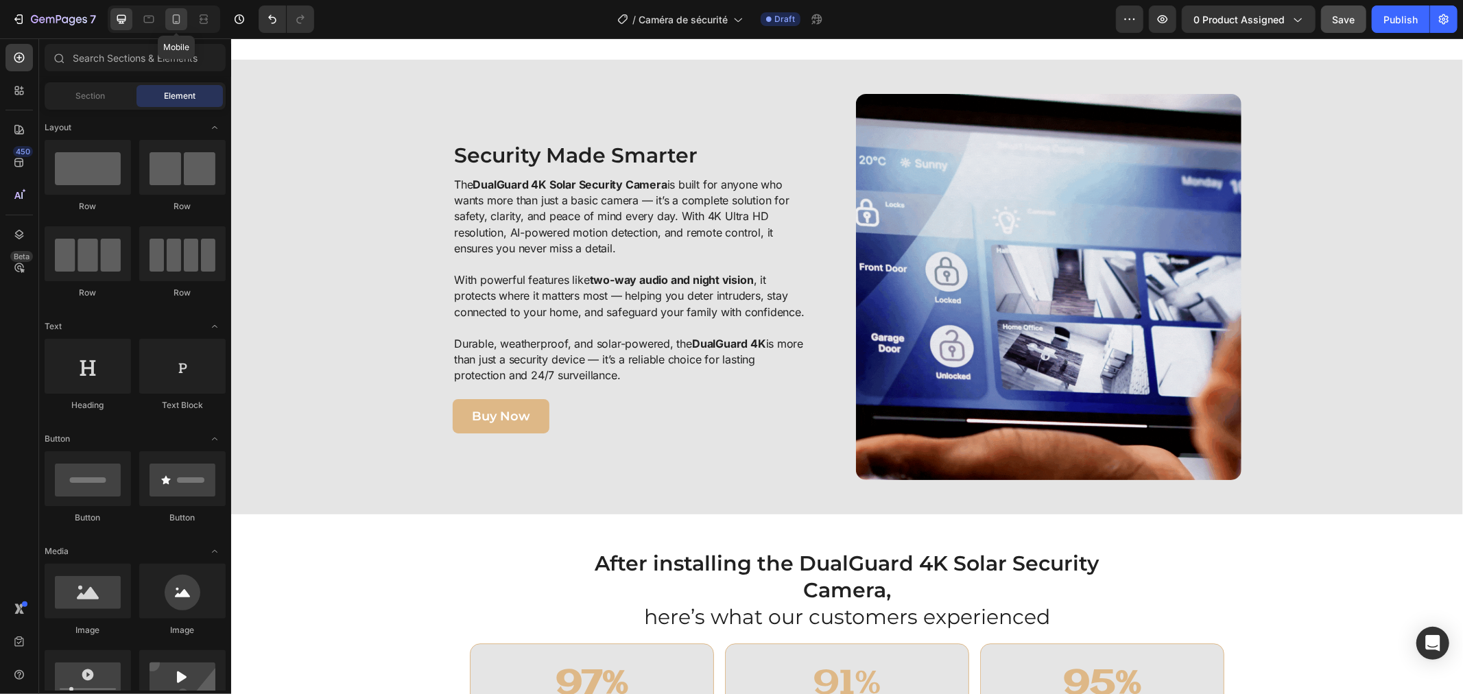
click at [168, 10] on div at bounding box center [176, 19] width 22 height 22
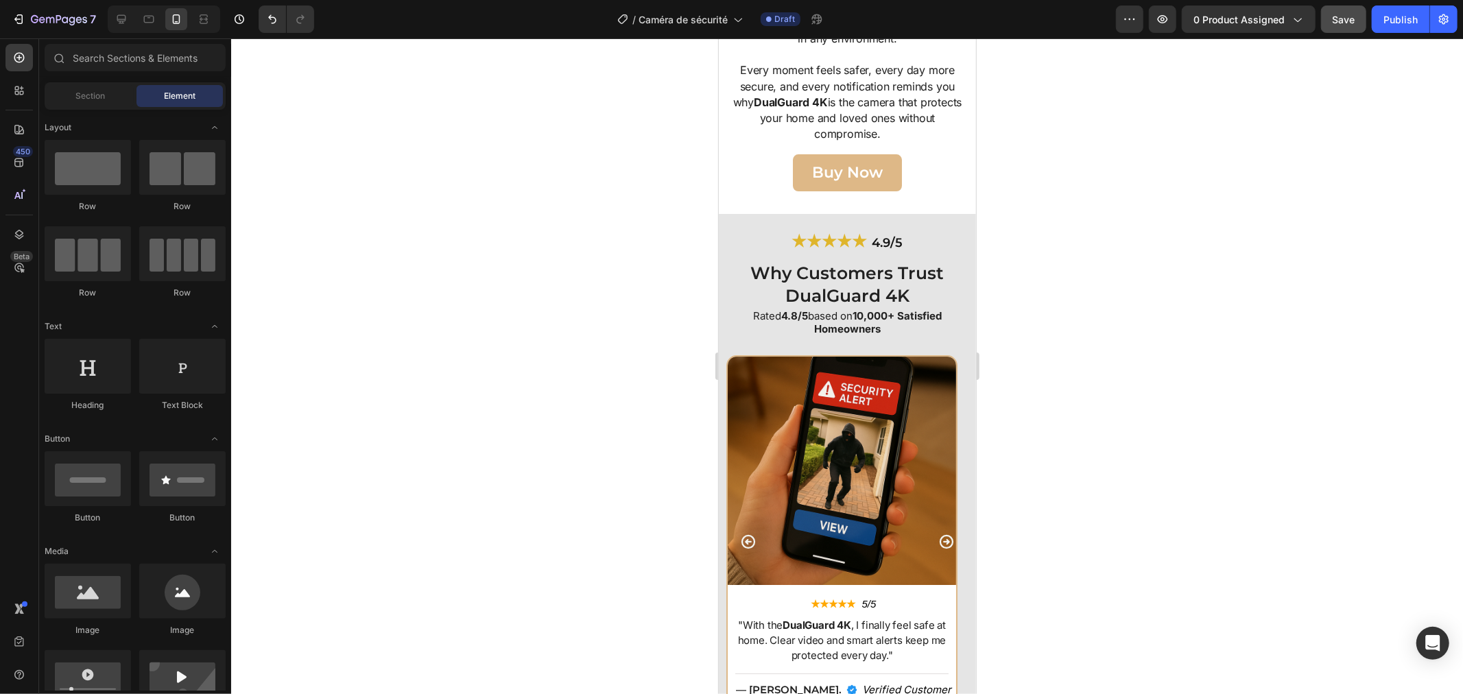
scroll to position [3962, 0]
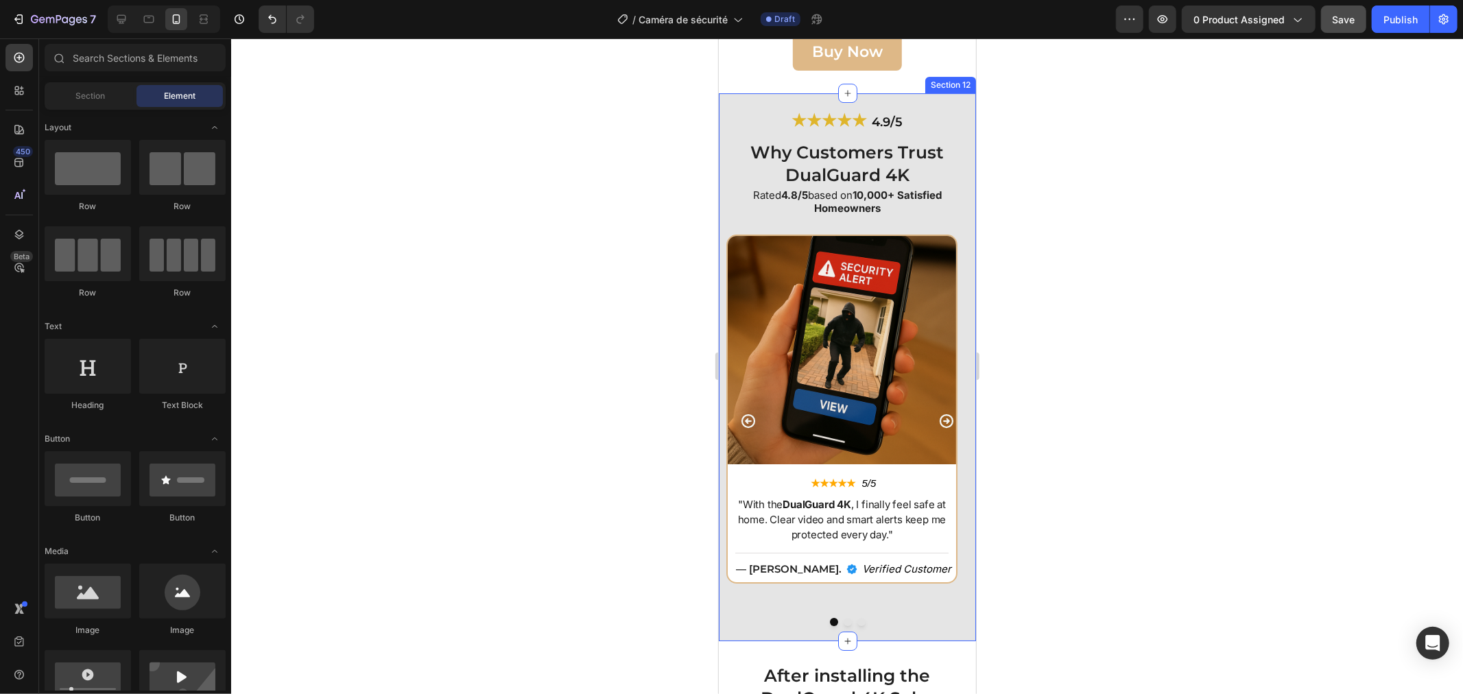
click at [724, 121] on div "★★★★★ 4.9/5 Heading Why Customers Trust DualGuard 4K Heading Rated 4.8/5 based …" at bounding box center [846, 367] width 257 height 548
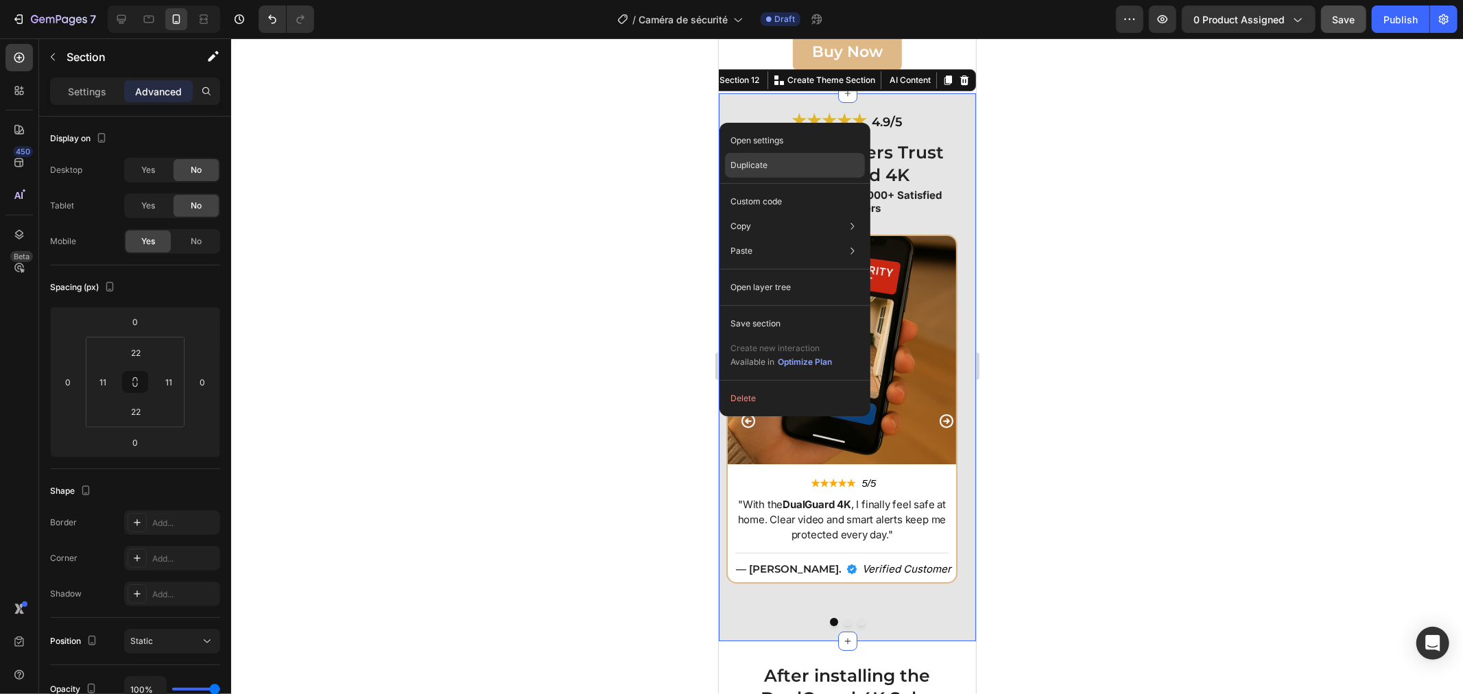
click at [741, 165] on p "Duplicate" at bounding box center [748, 165] width 37 height 12
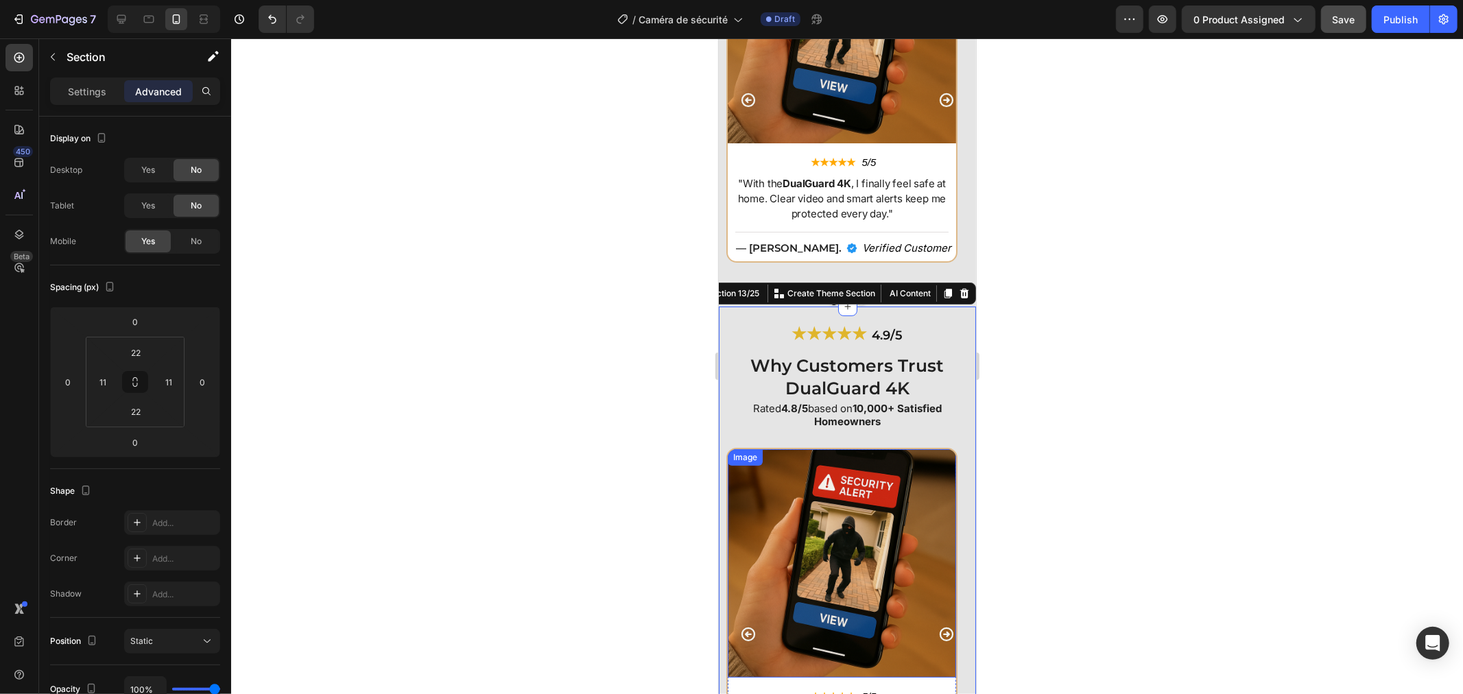
scroll to position [4296, 0]
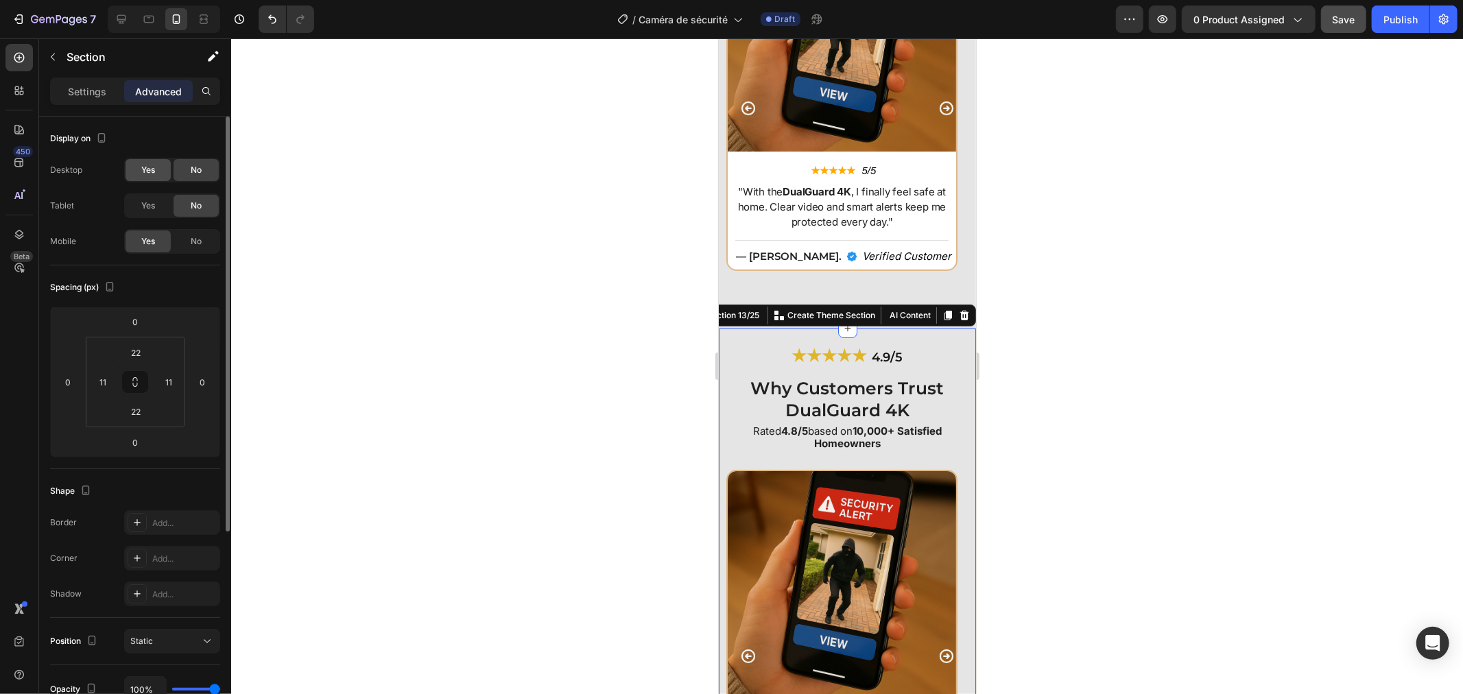
click at [158, 169] on div "Yes" at bounding box center [148, 170] width 45 height 22
click at [200, 241] on span "No" at bounding box center [196, 241] width 11 height 12
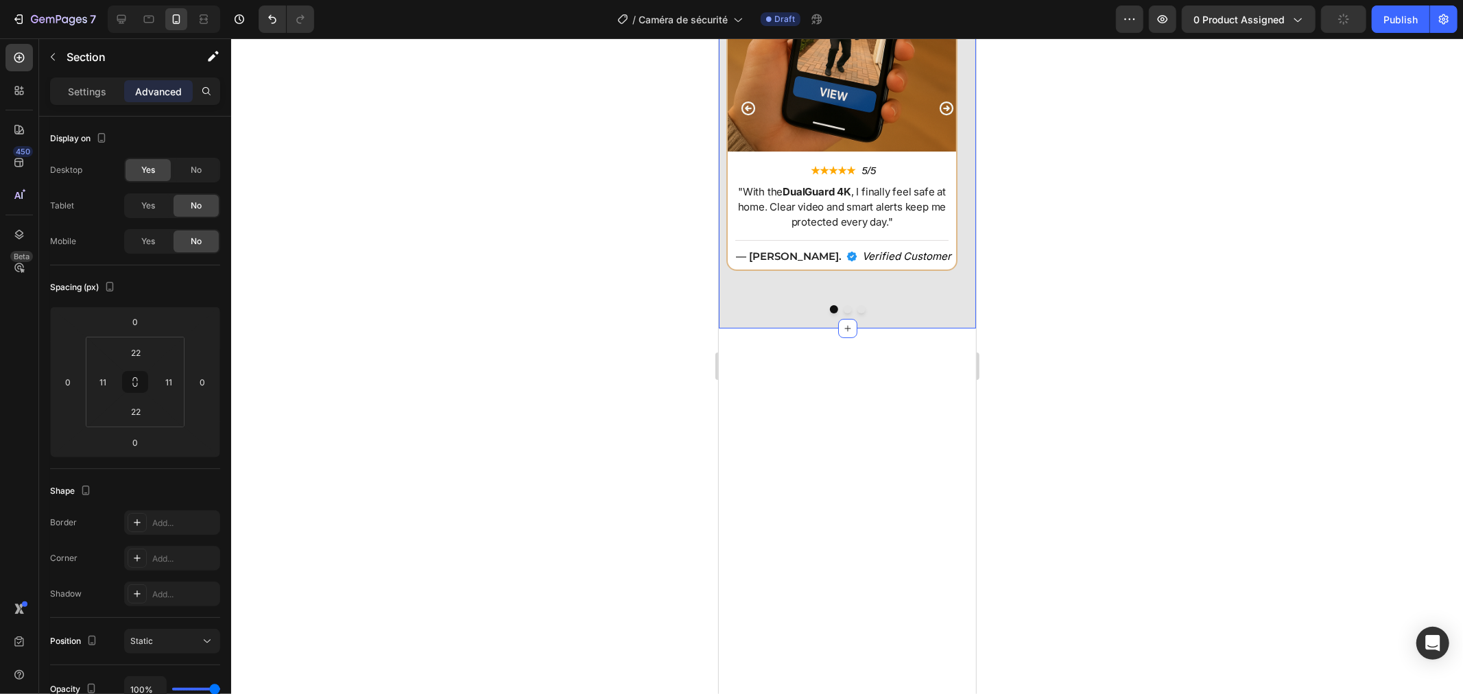
click at [728, 299] on div "★★★★★ 4.9/5 Heading Why Customers Trust DualGuard 4K Heading Rated 4.8/5 based …" at bounding box center [846, 54] width 257 height 548
click at [1038, 321] on div at bounding box center [847, 366] width 1232 height 656
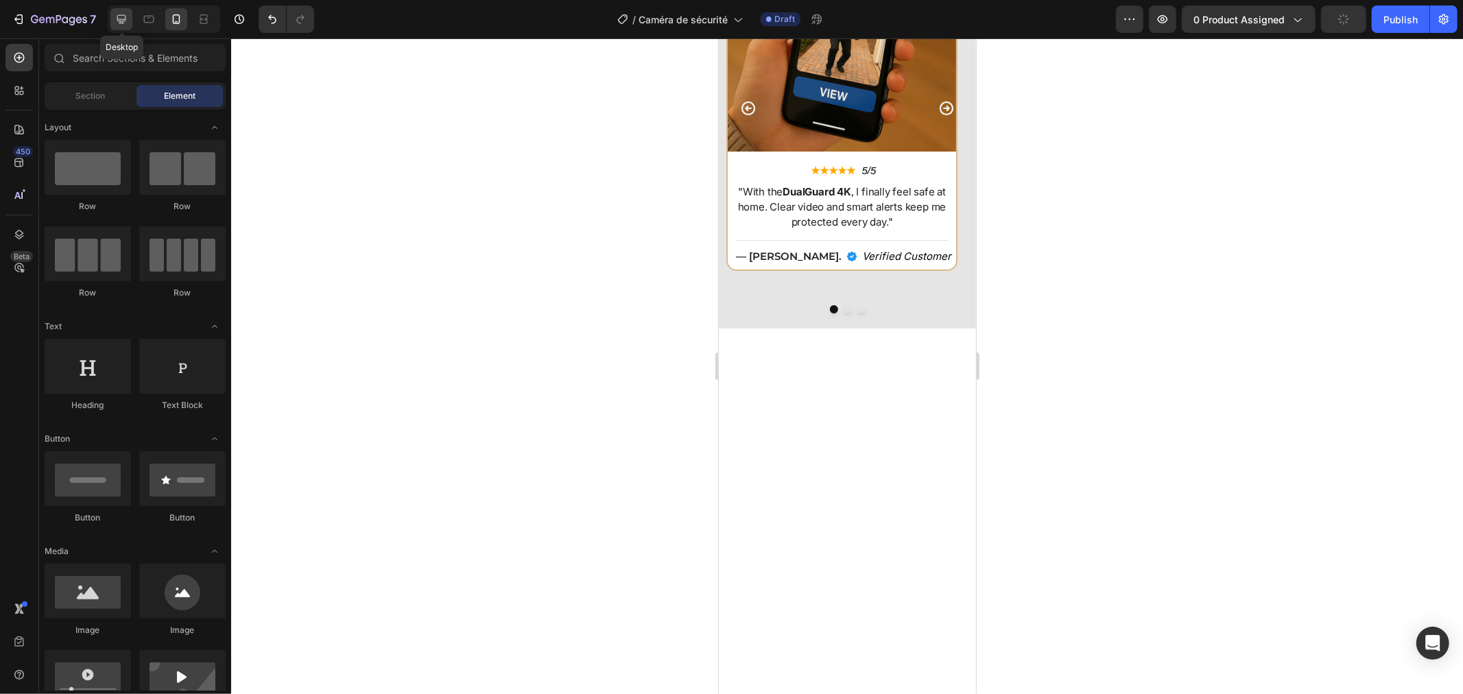
click at [121, 25] on icon at bounding box center [122, 19] width 14 height 14
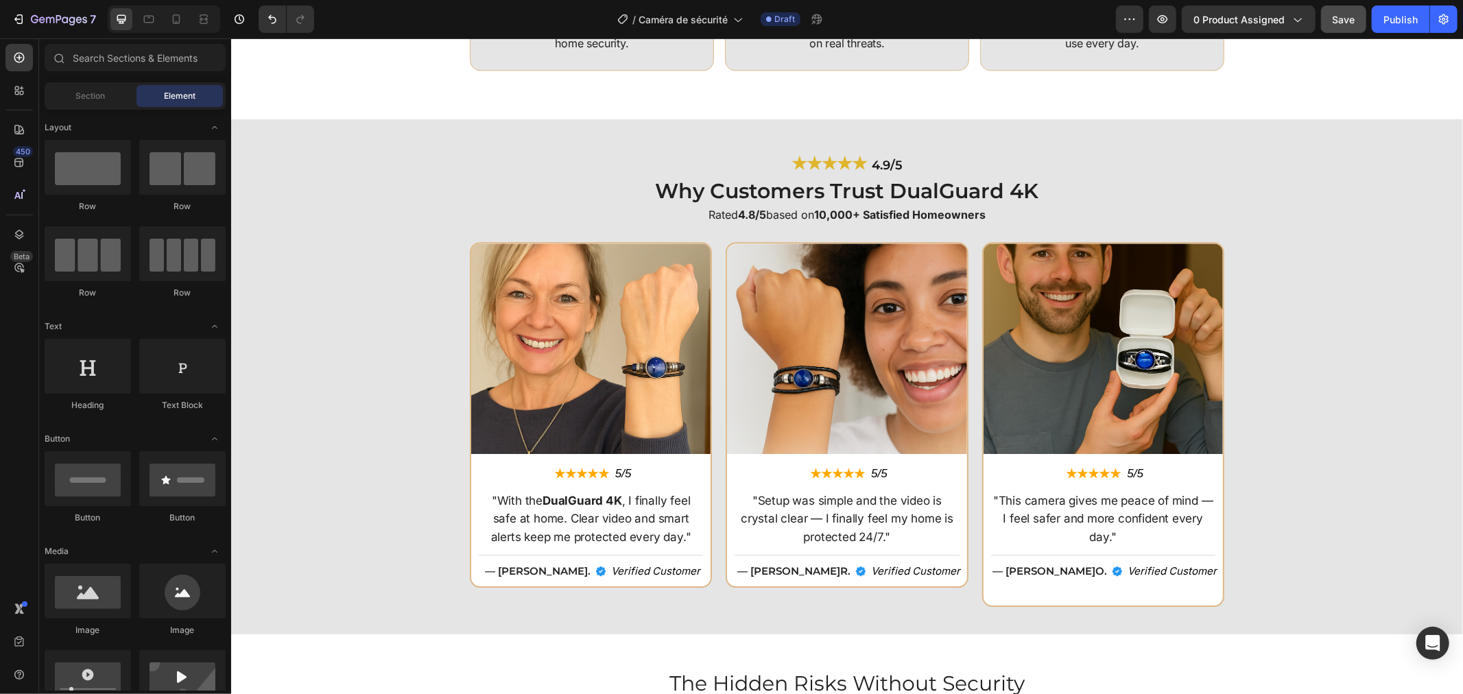
scroll to position [3505, 0]
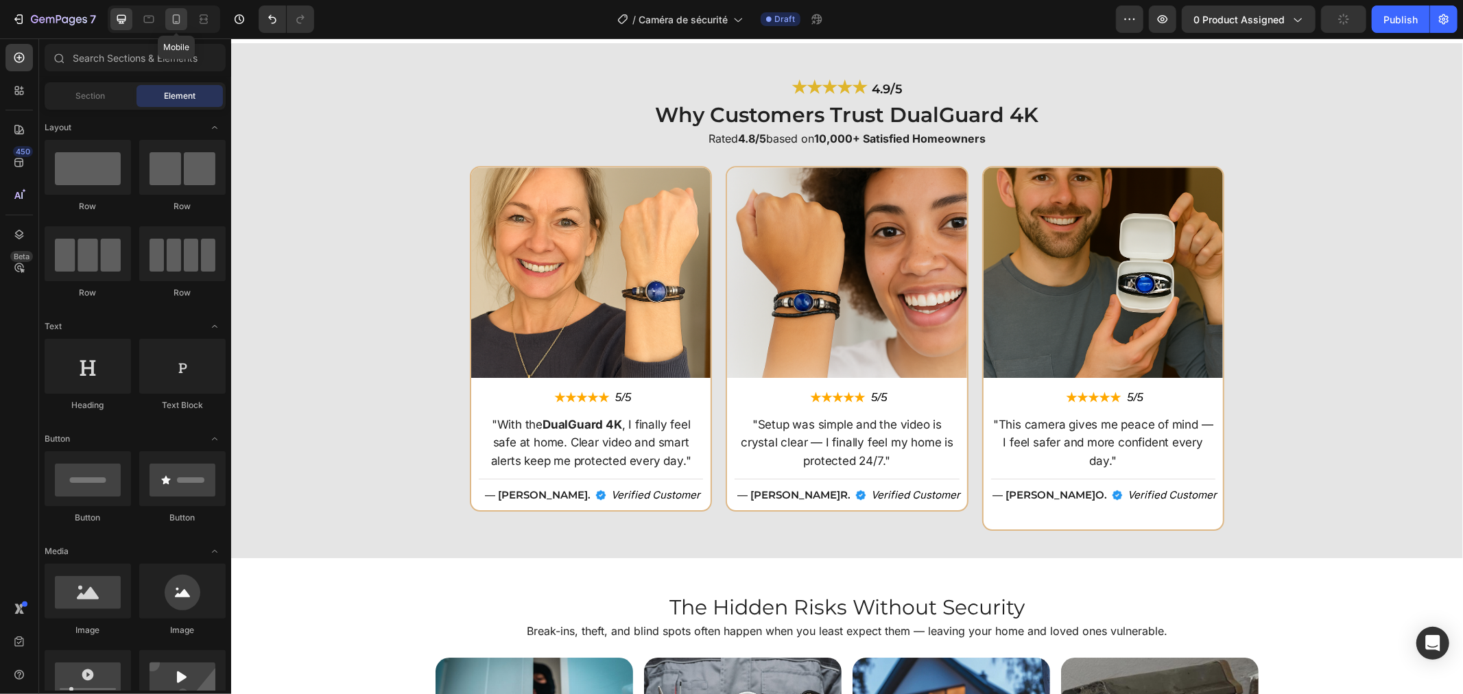
drag, startPoint x: 177, startPoint y: 28, endPoint x: 112, endPoint y: 306, distance: 285.3
click at [177, 28] on div at bounding box center [176, 19] width 22 height 22
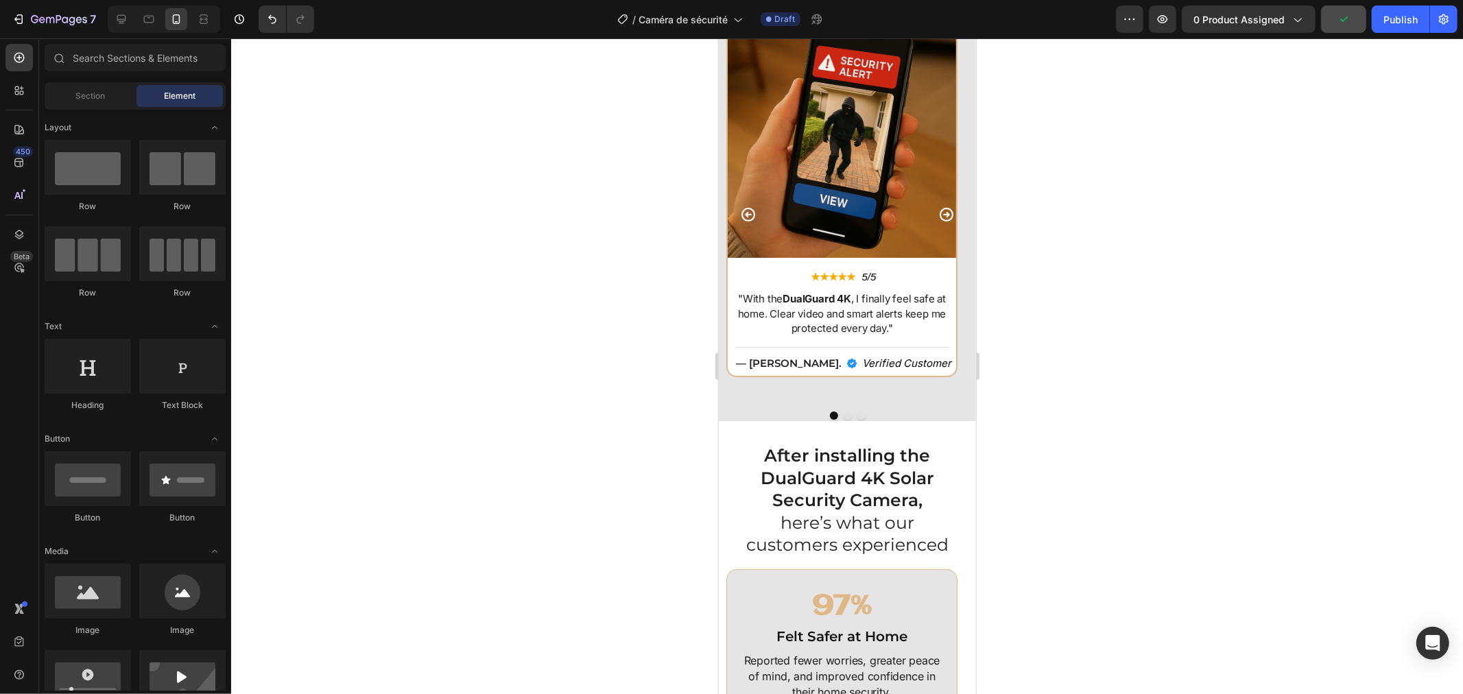
scroll to position [4267, 0]
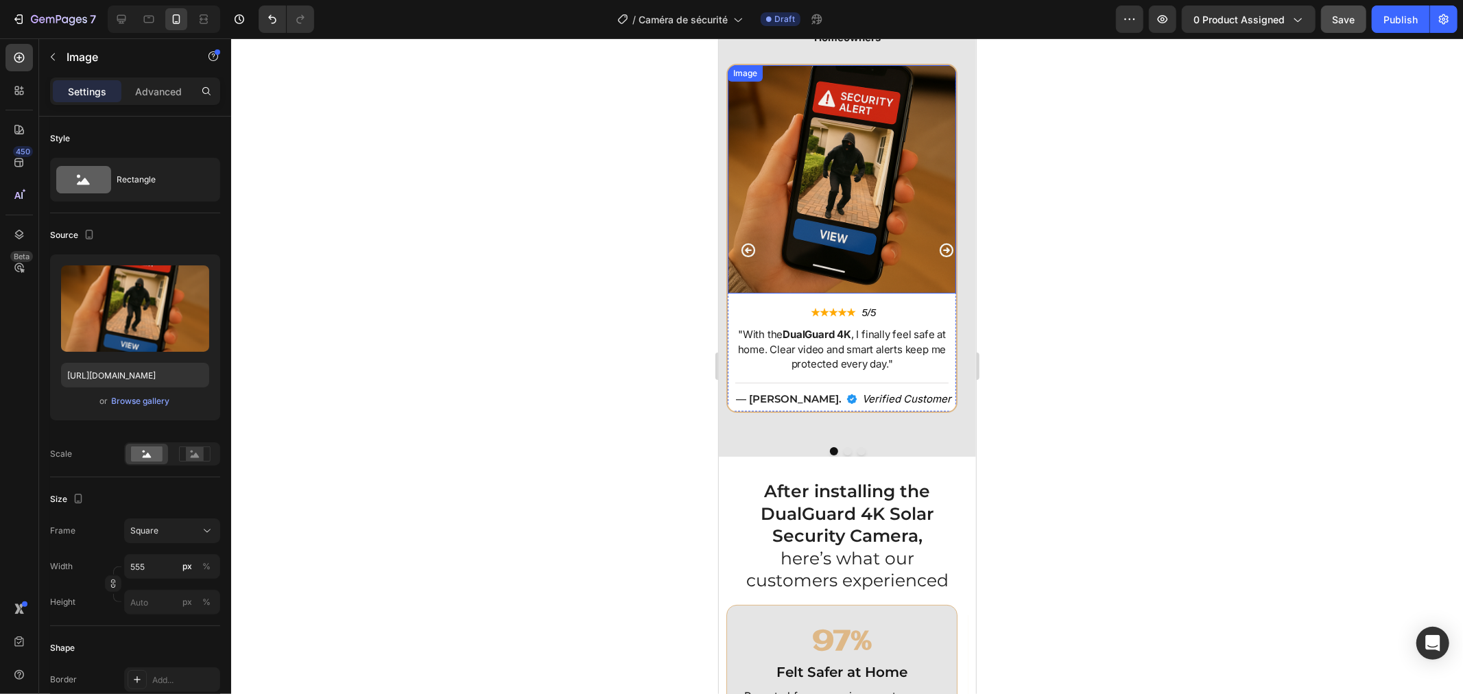
click at [829, 275] on img at bounding box center [841, 178] width 228 height 228
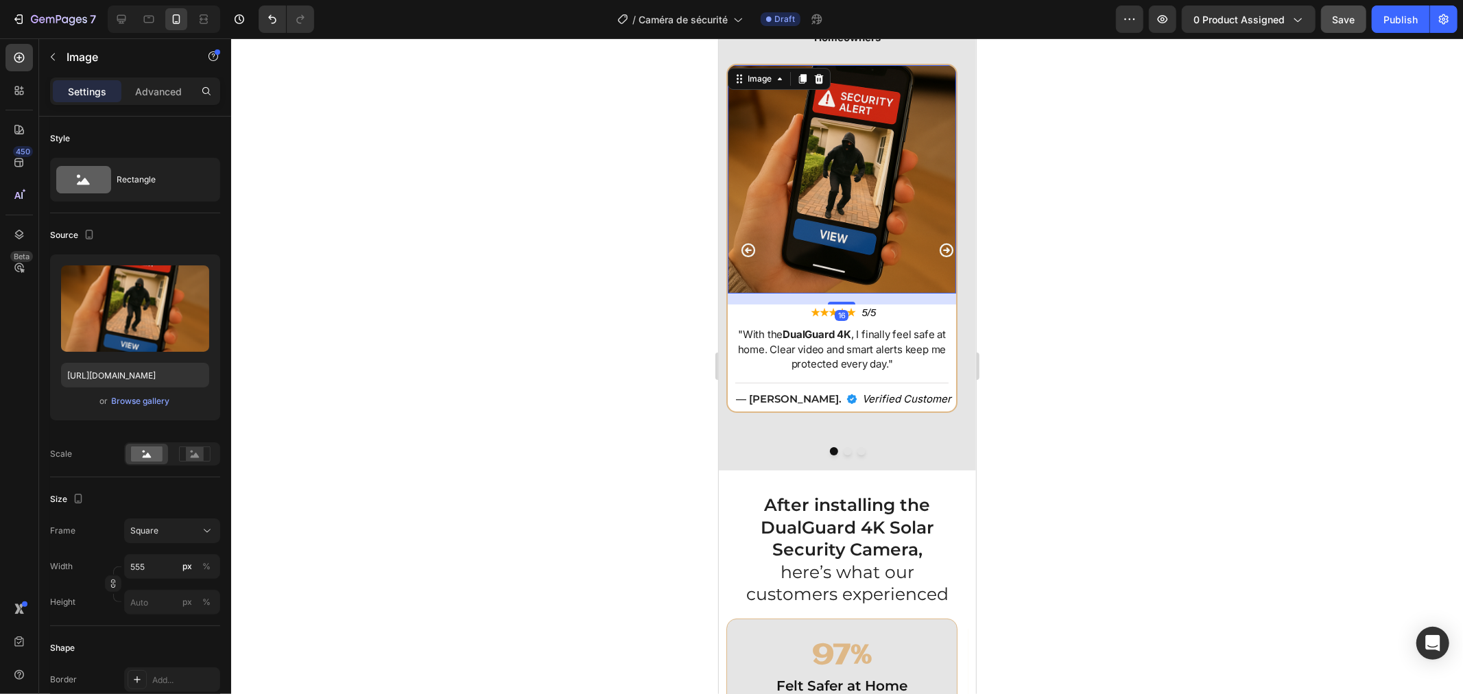
click at [802, 241] on img at bounding box center [841, 178] width 228 height 228
click at [129, 17] on div at bounding box center [121, 19] width 22 height 22
type input "https://cdn.shopify.com/s/files/1/0808/8620/2710/files/gempages_585570282693985…"
type input "488"
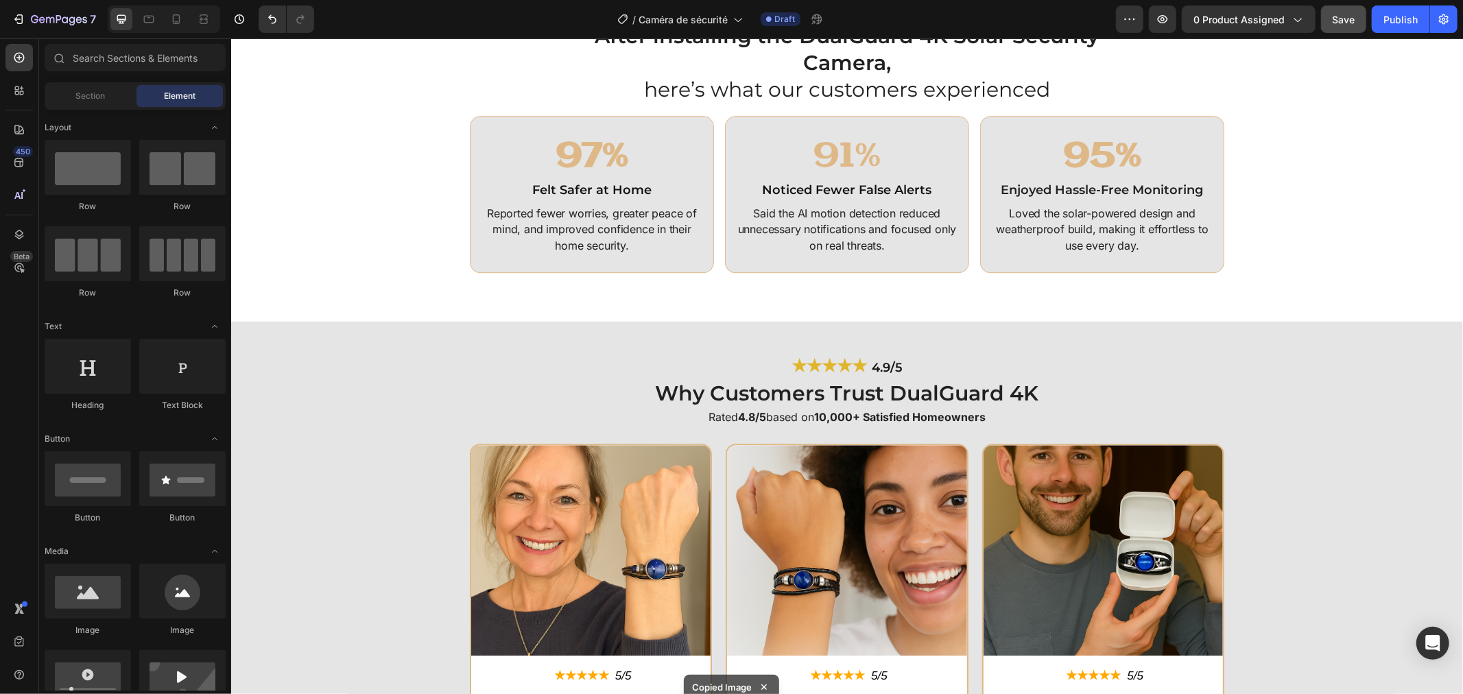
scroll to position [3333, 0]
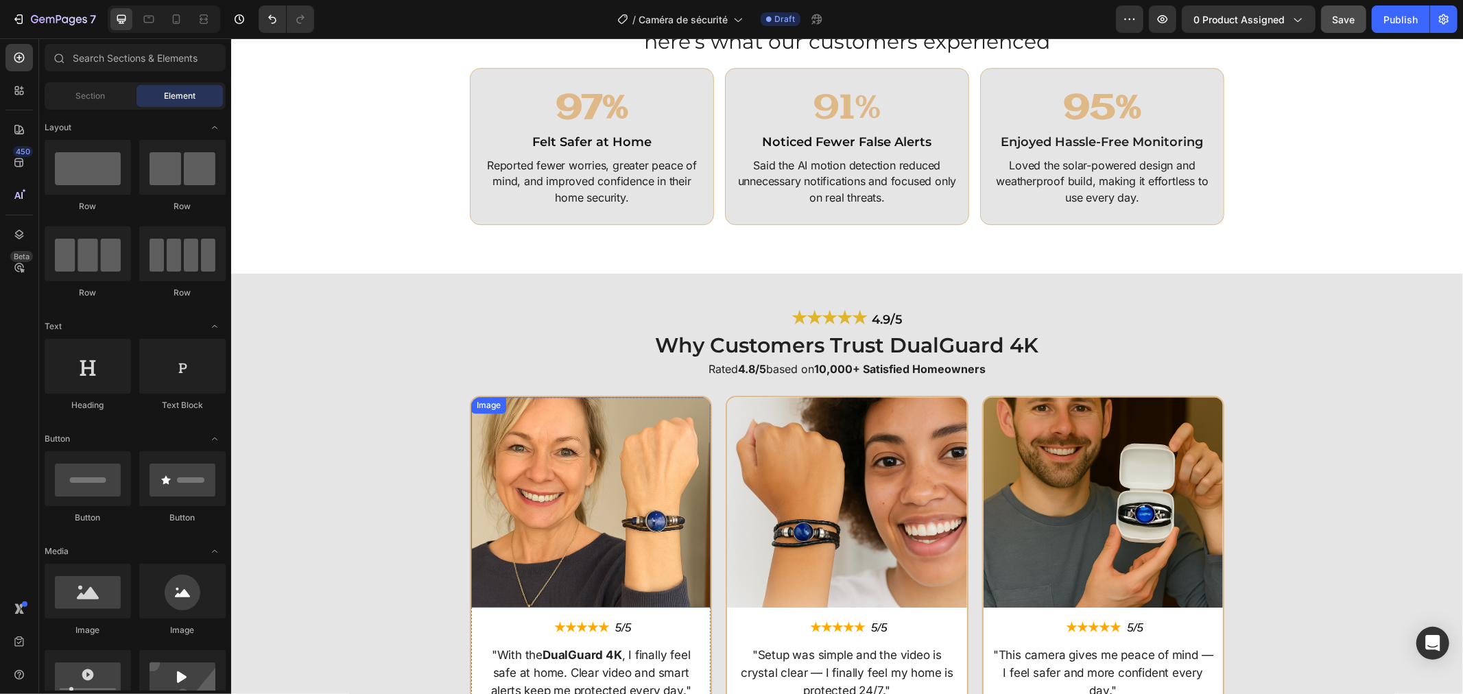
click at [625, 442] on img at bounding box center [589, 501] width 239 height 211
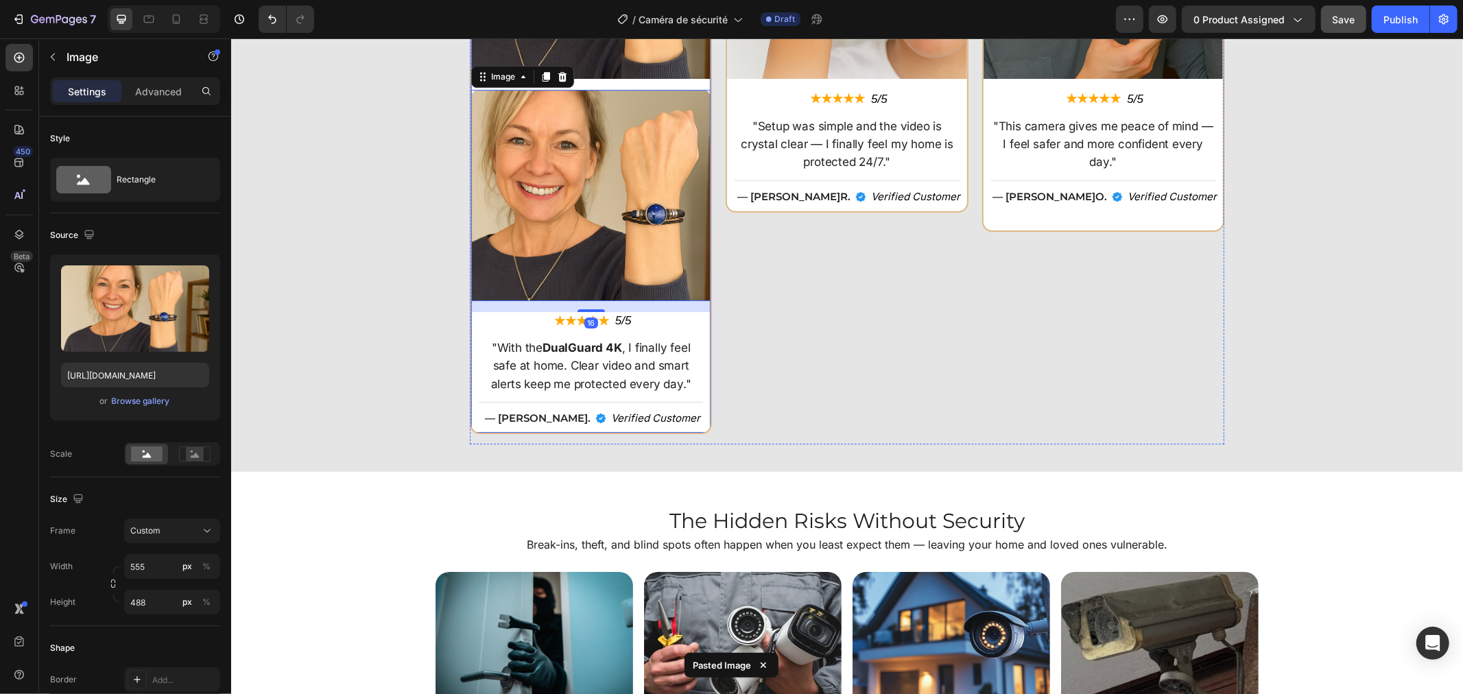
scroll to position [3865, 0]
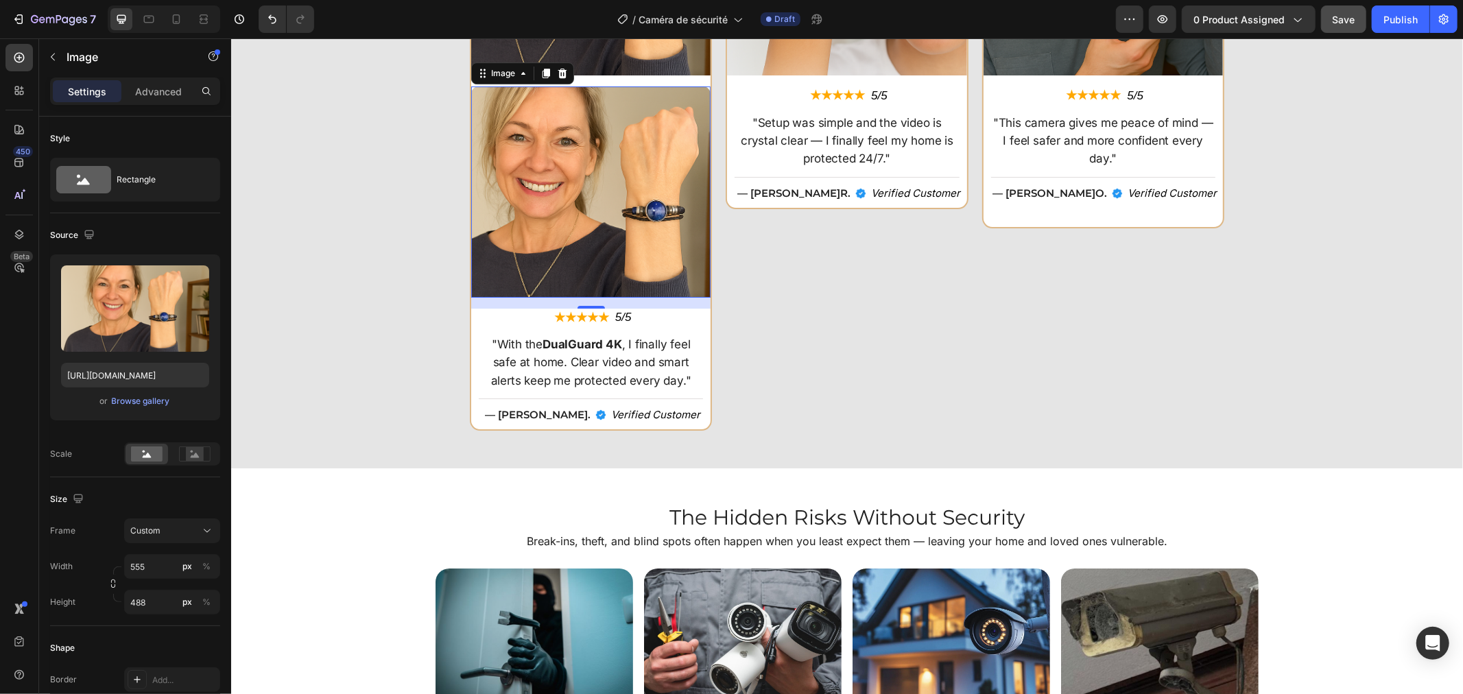
click at [643, 196] on img at bounding box center [589, 191] width 239 height 211
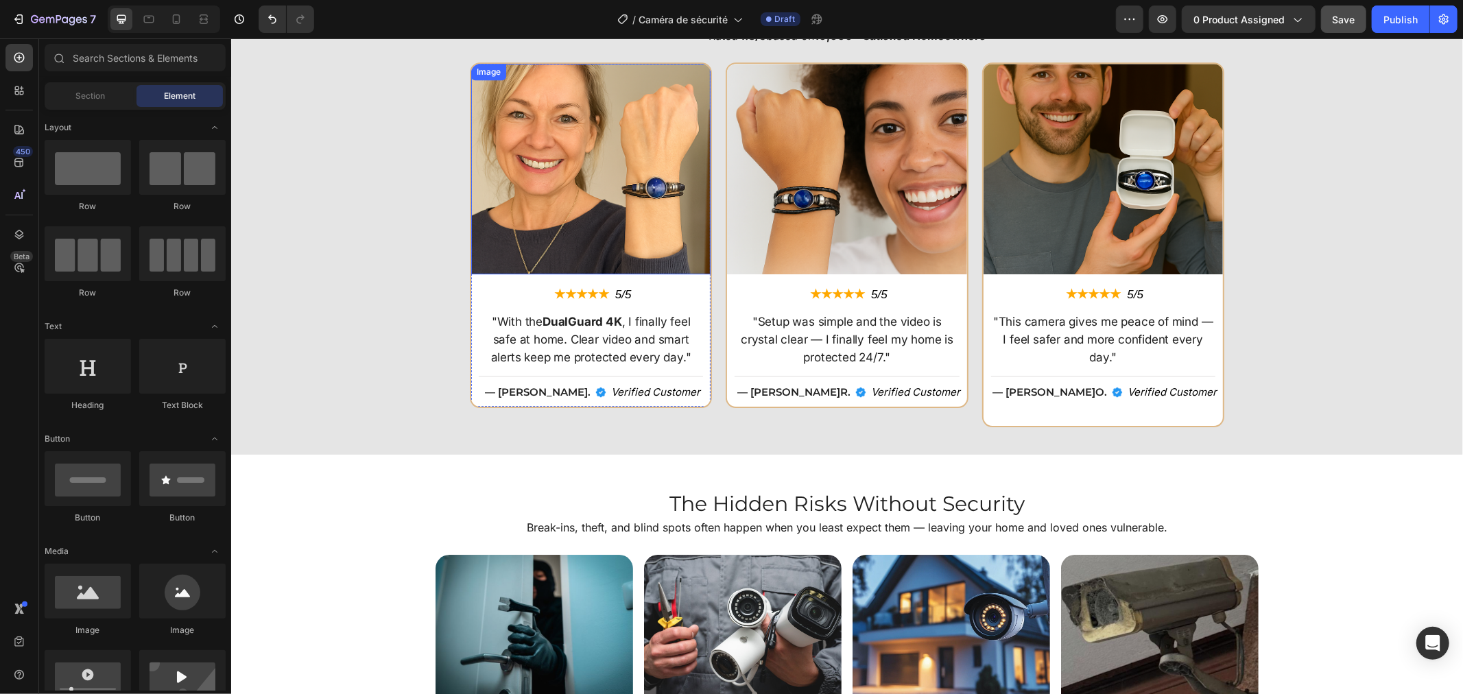
scroll to position [3606, 0]
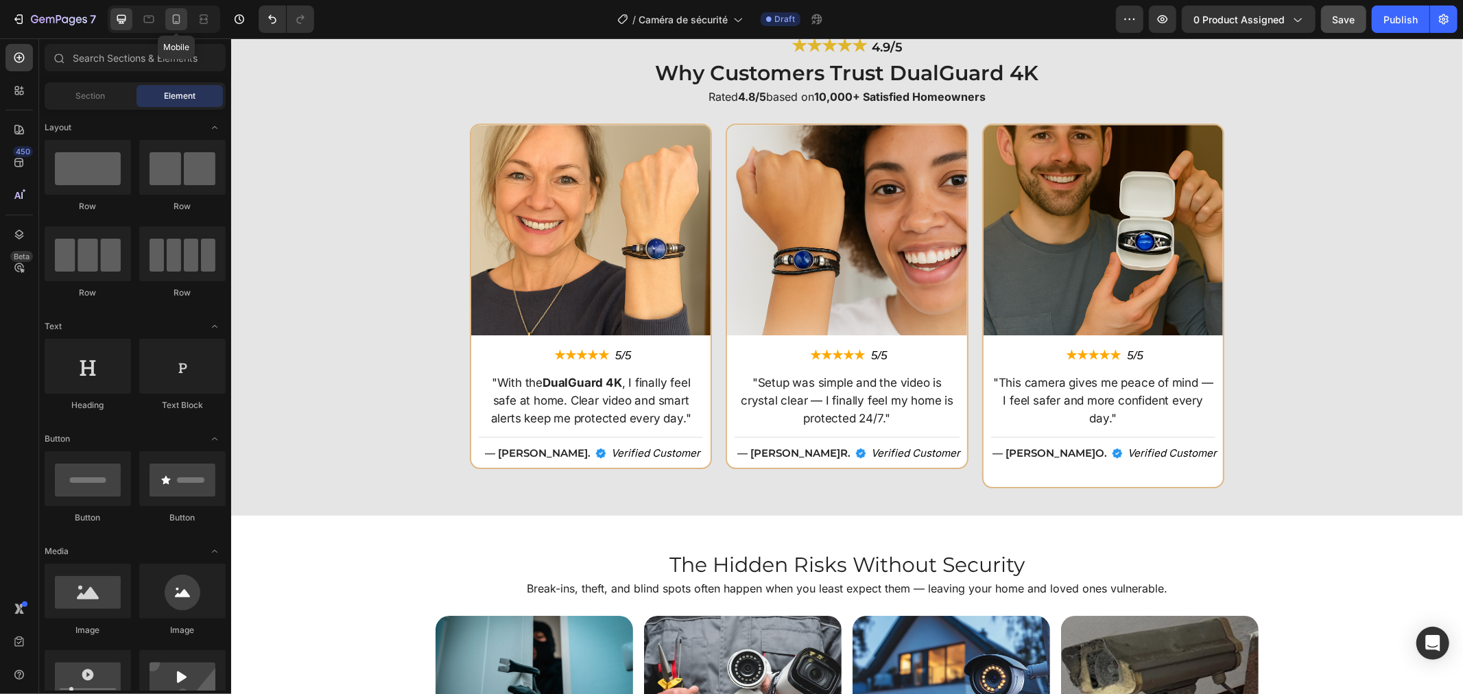
click at [176, 16] on icon at bounding box center [176, 19] width 14 height 14
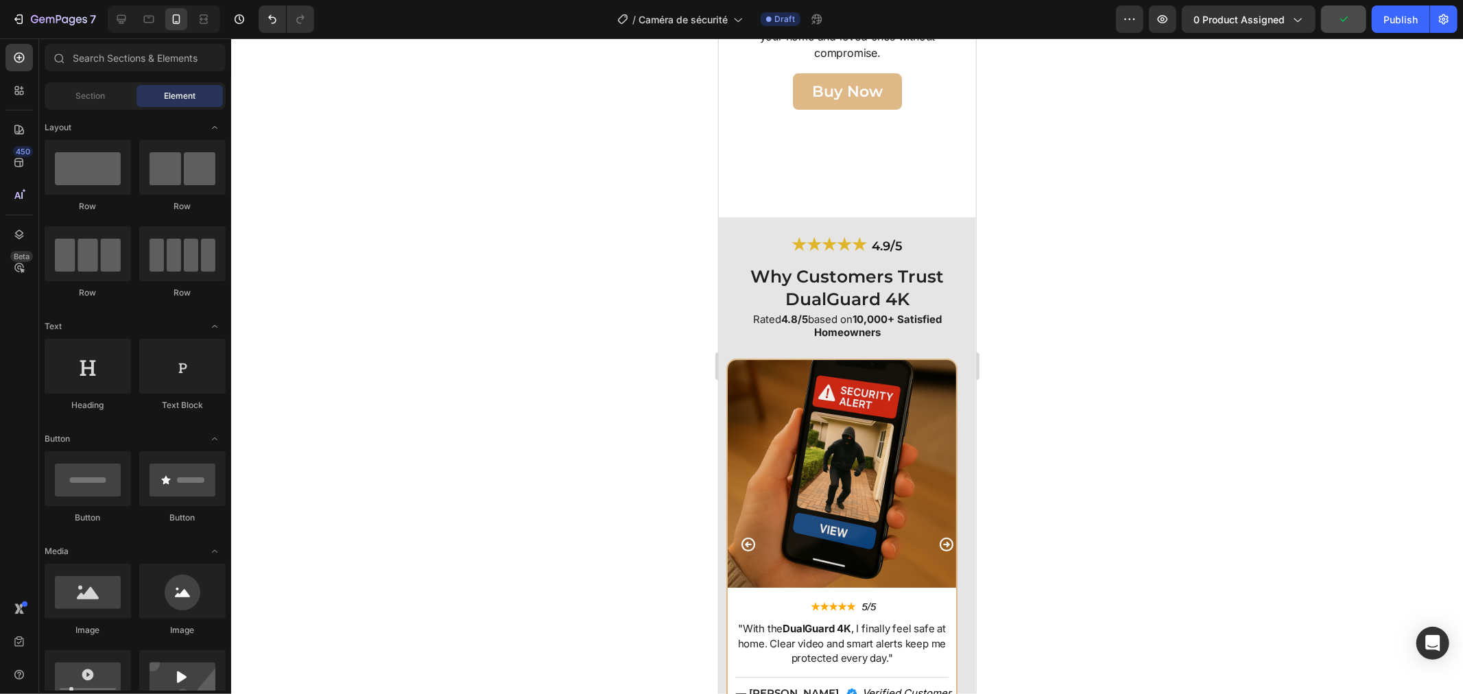
scroll to position [4191, 0]
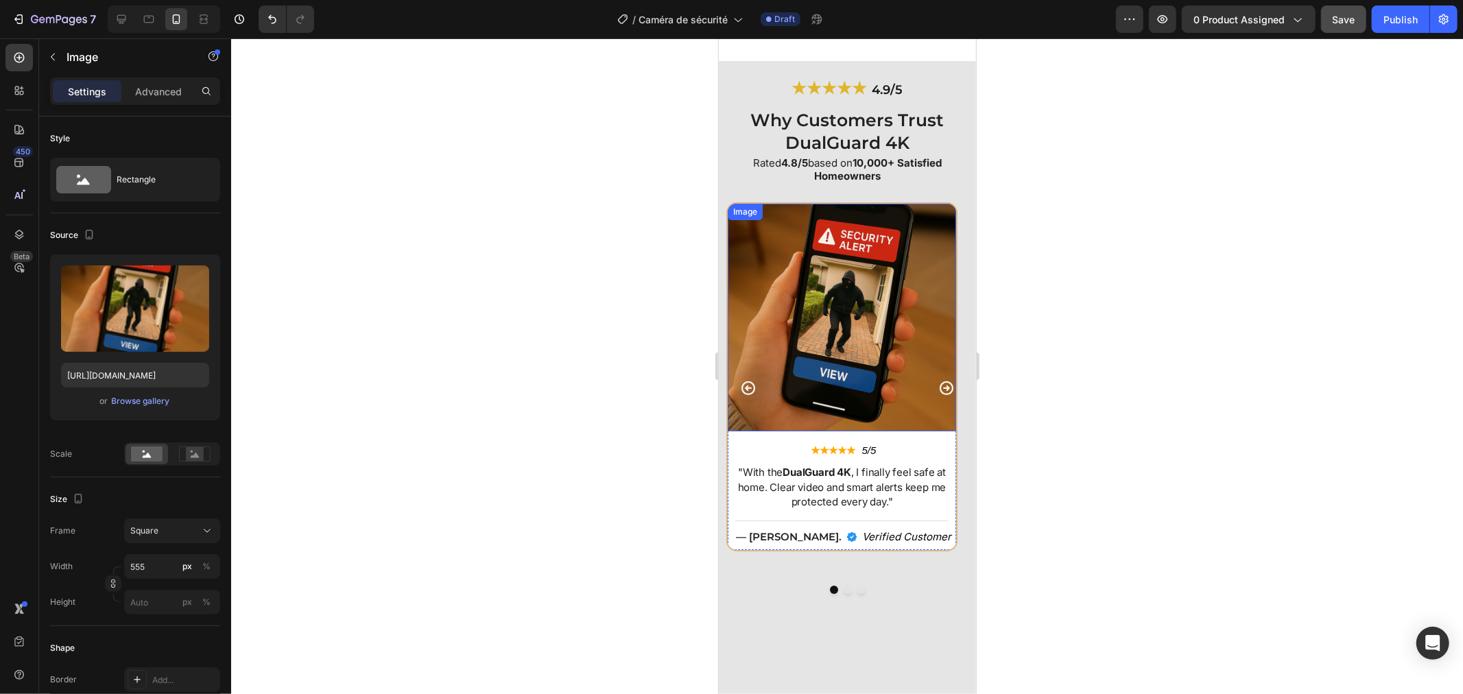
click at [838, 360] on img at bounding box center [841, 317] width 228 height 228
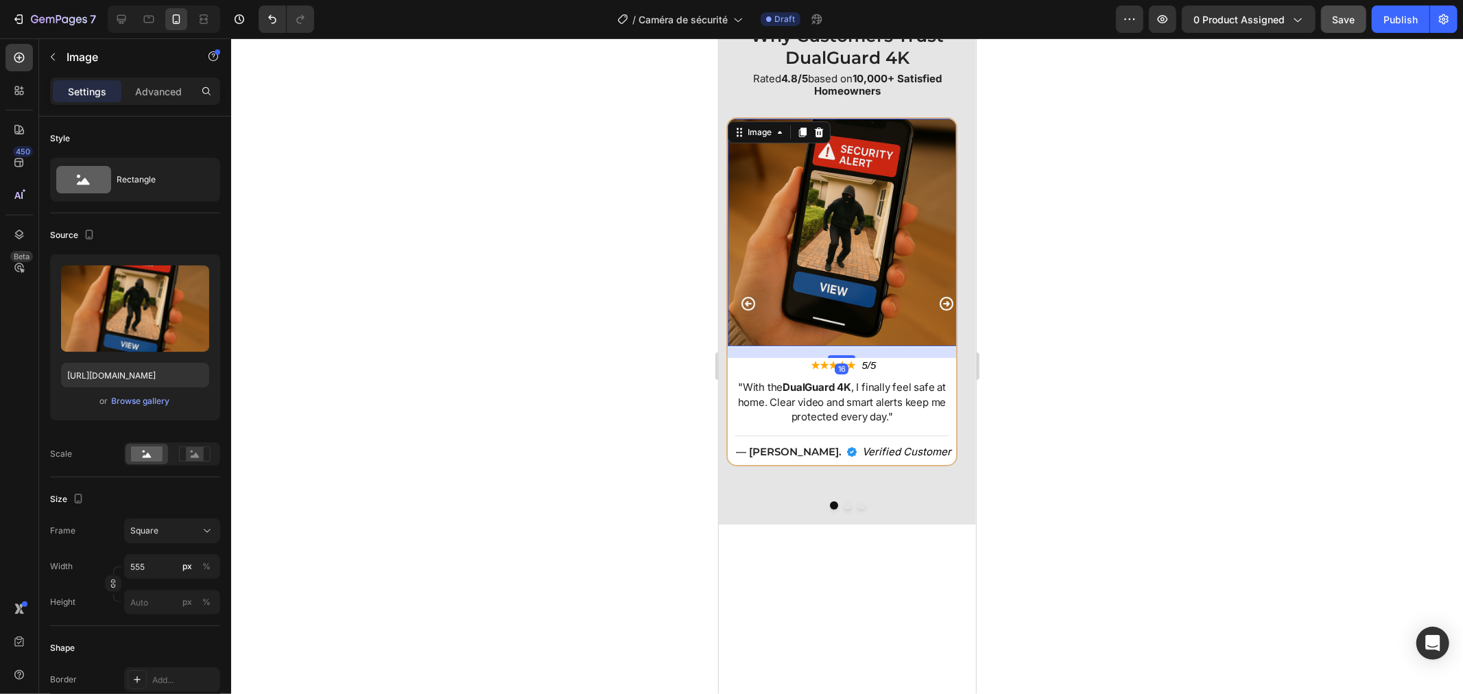
click at [832, 308] on img at bounding box center [841, 232] width 228 height 228
click at [115, 21] on icon at bounding box center [122, 19] width 14 height 14
type input "https://cdn.shopify.com/s/files/1/0808/8620/2710/files/gempages_585570282693985…"
type input "488"
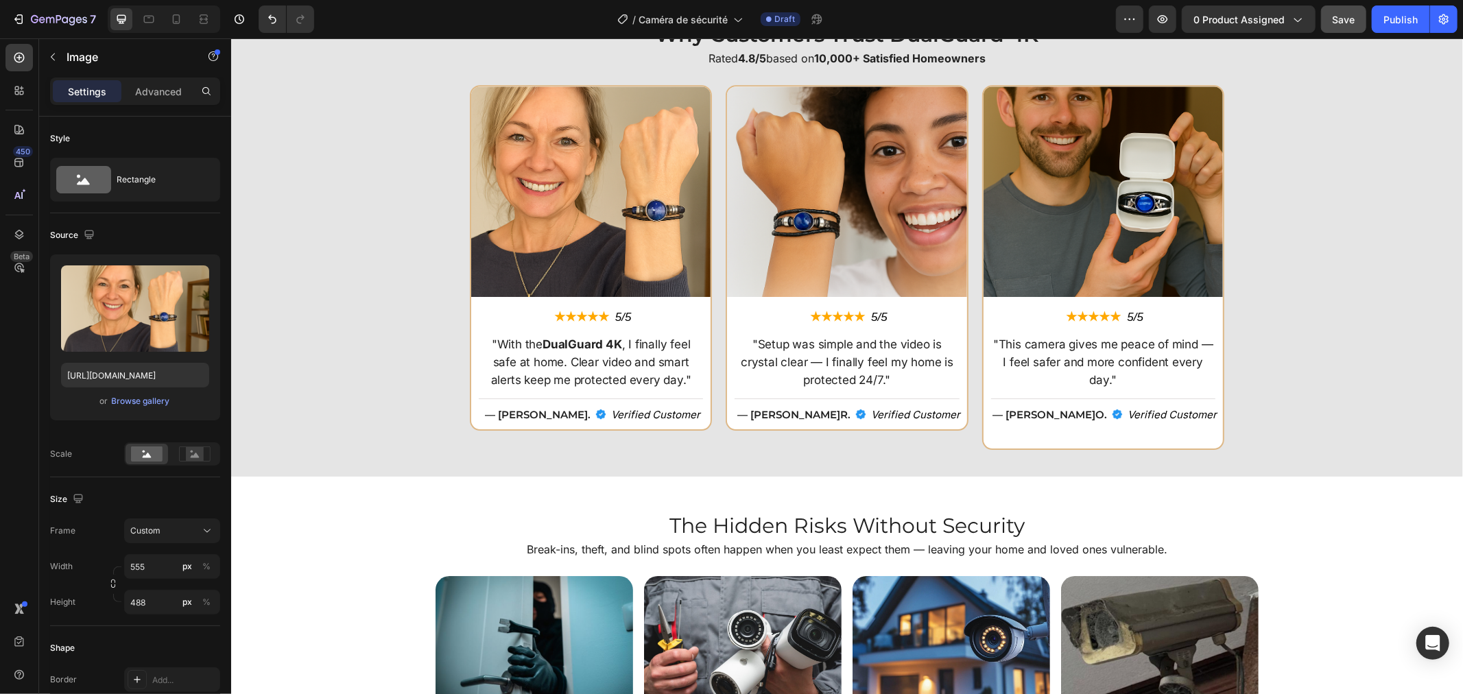
scroll to position [3734, 0]
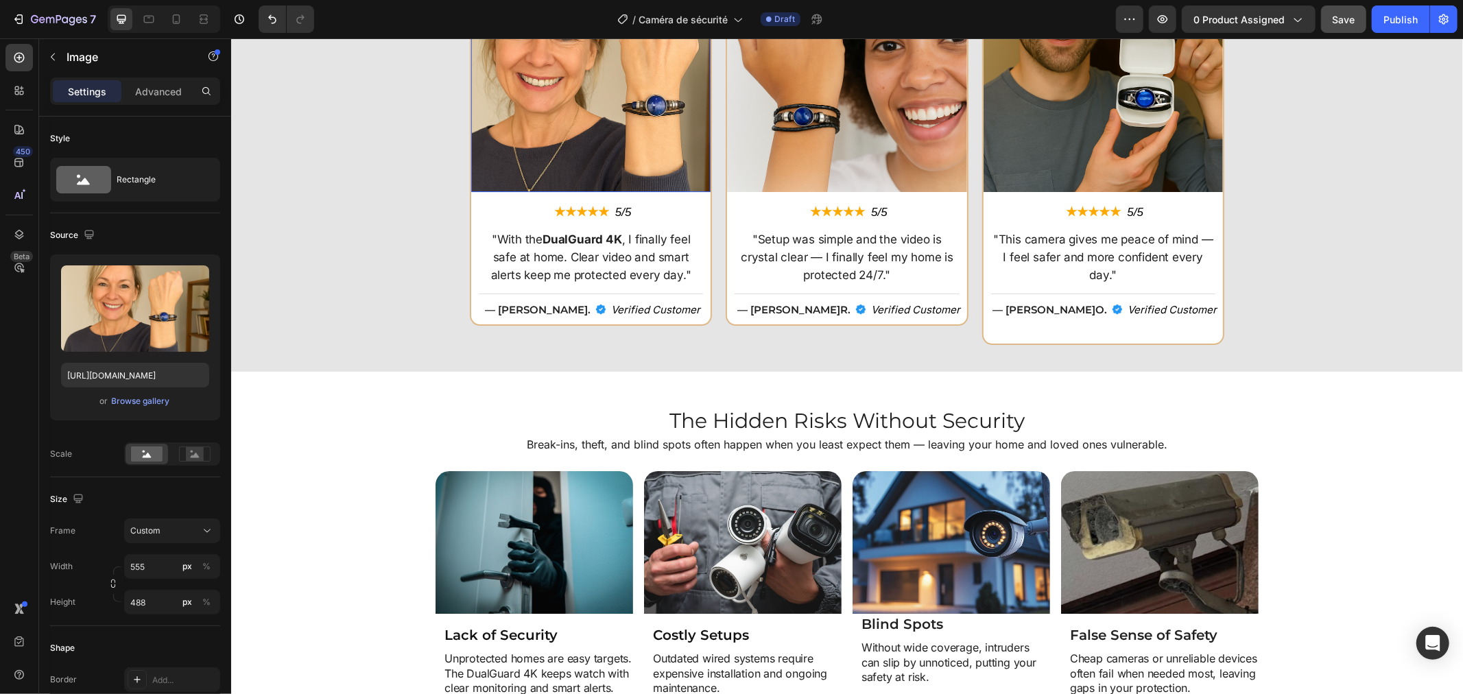
click at [634, 156] on img at bounding box center [589, 86] width 239 height 211
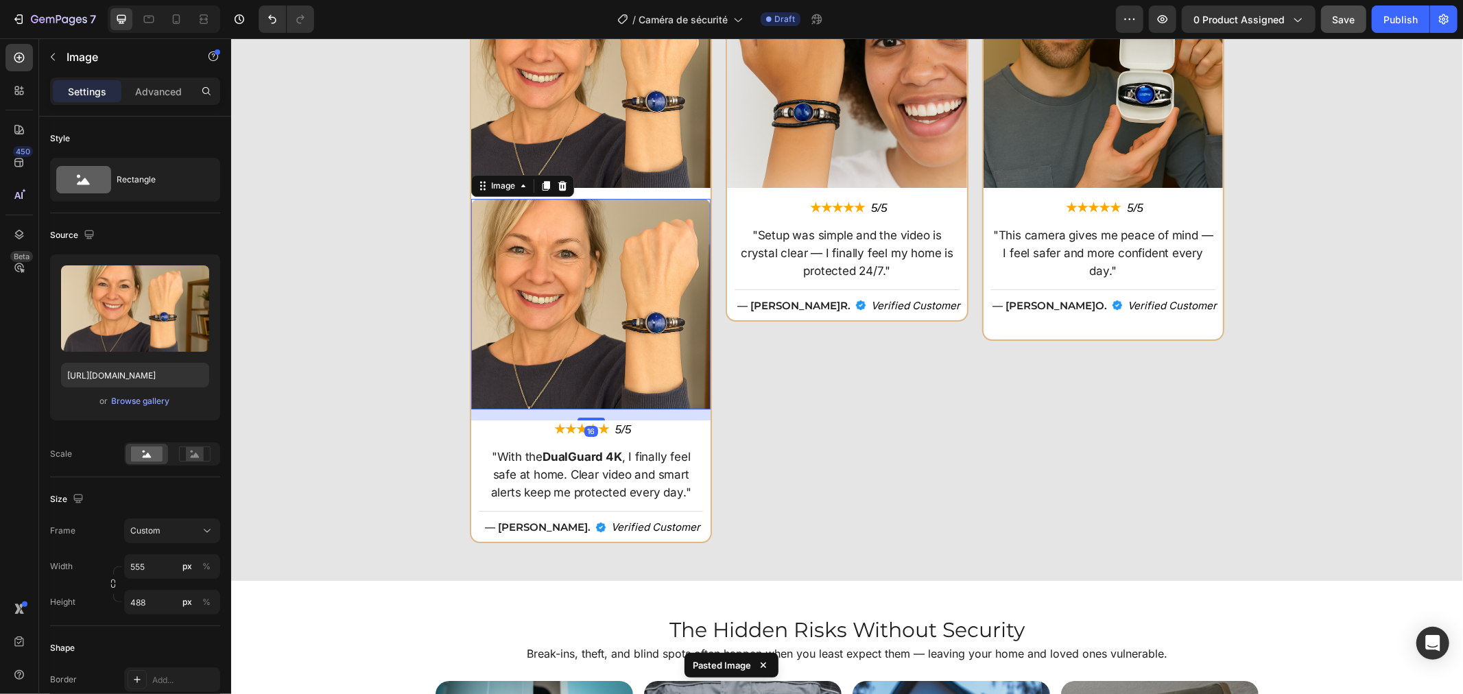
scroll to position [3612, 0]
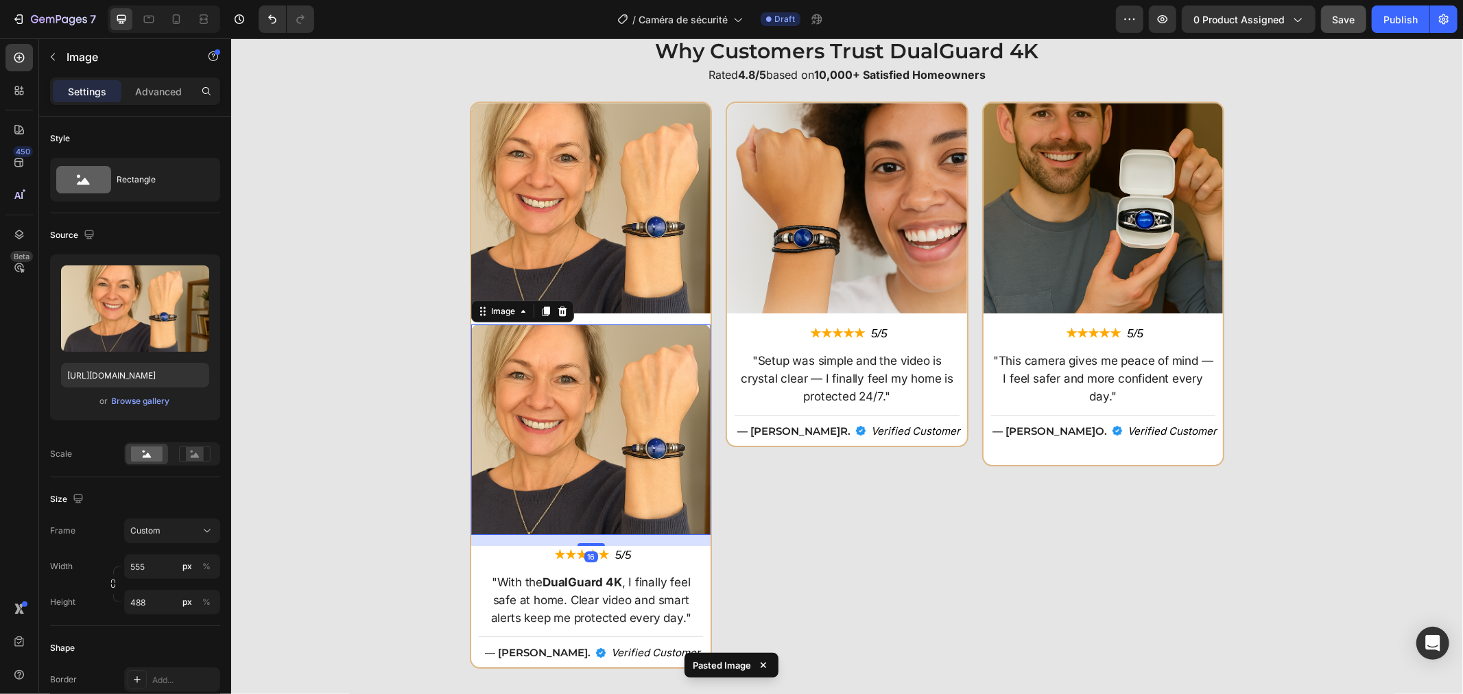
click at [619, 349] on img at bounding box center [589, 429] width 239 height 211
click at [632, 259] on img at bounding box center [589, 207] width 239 height 211
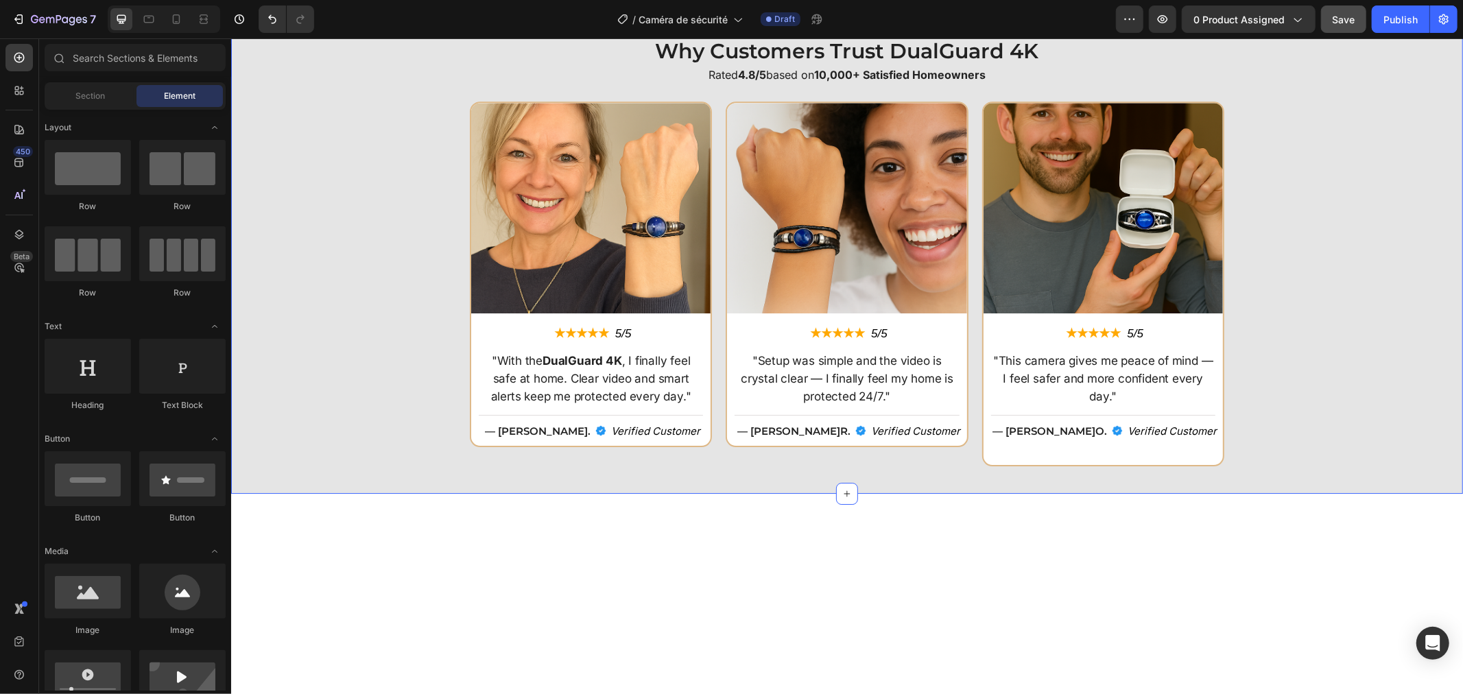
click at [502, 130] on img at bounding box center [589, 207] width 239 height 211
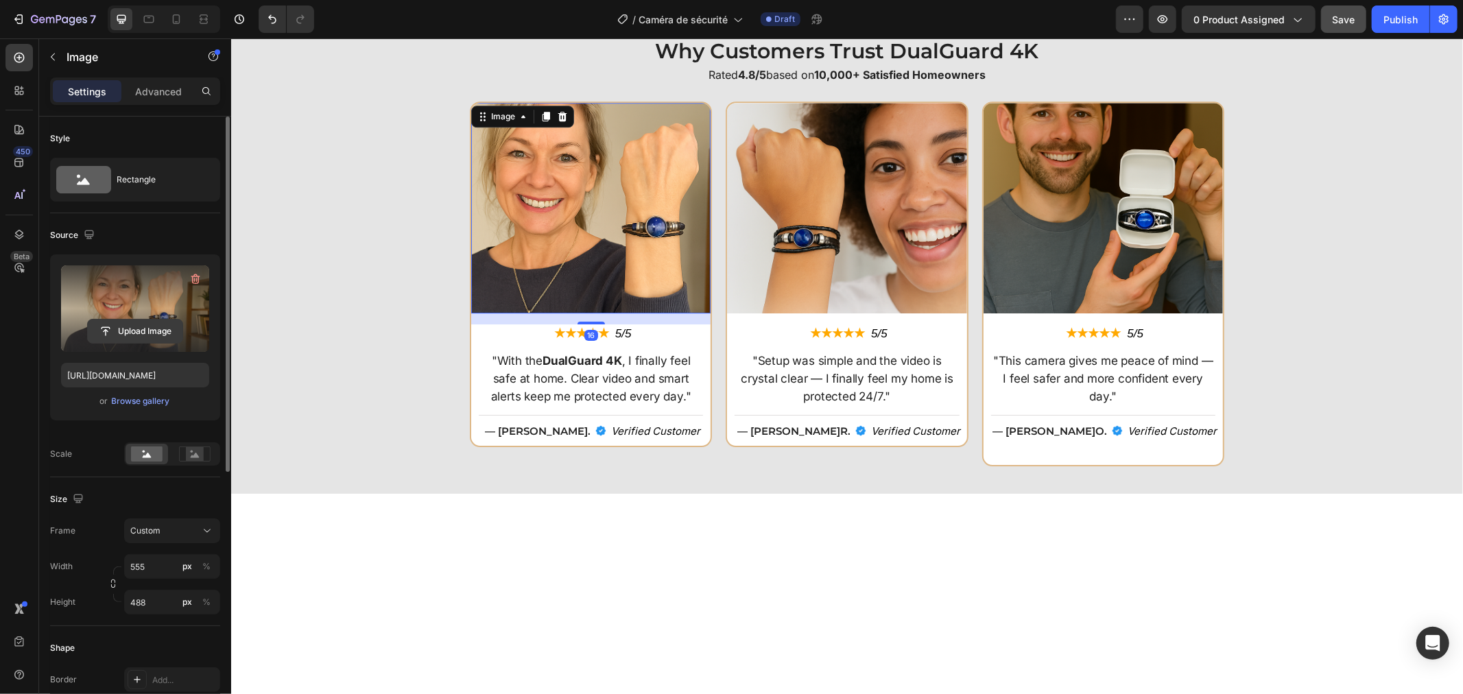
click at [147, 331] on input "file" at bounding box center [135, 331] width 95 height 23
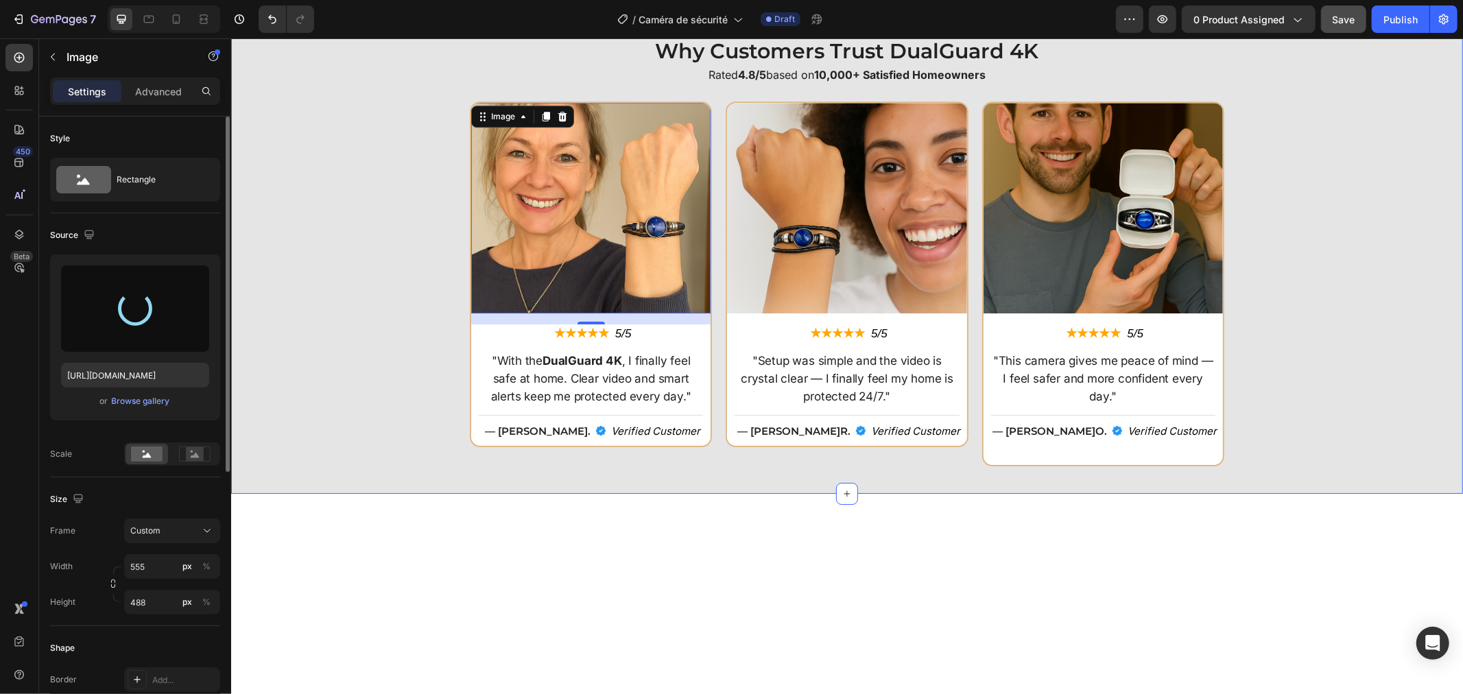
type input "https://cdn.shopify.com/s/files/1/0808/8620/2710/files/gempages_585570282693985…"
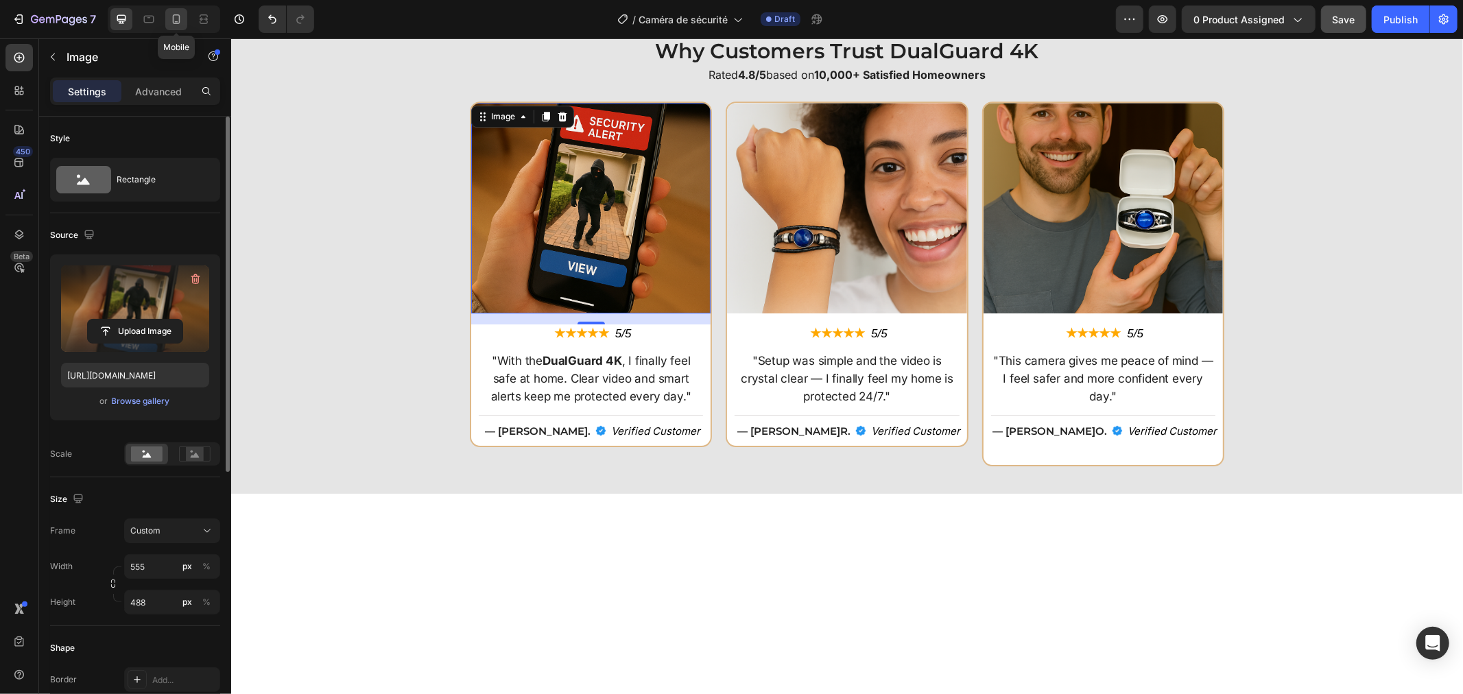
click at [173, 19] on icon at bounding box center [177, 19] width 8 height 10
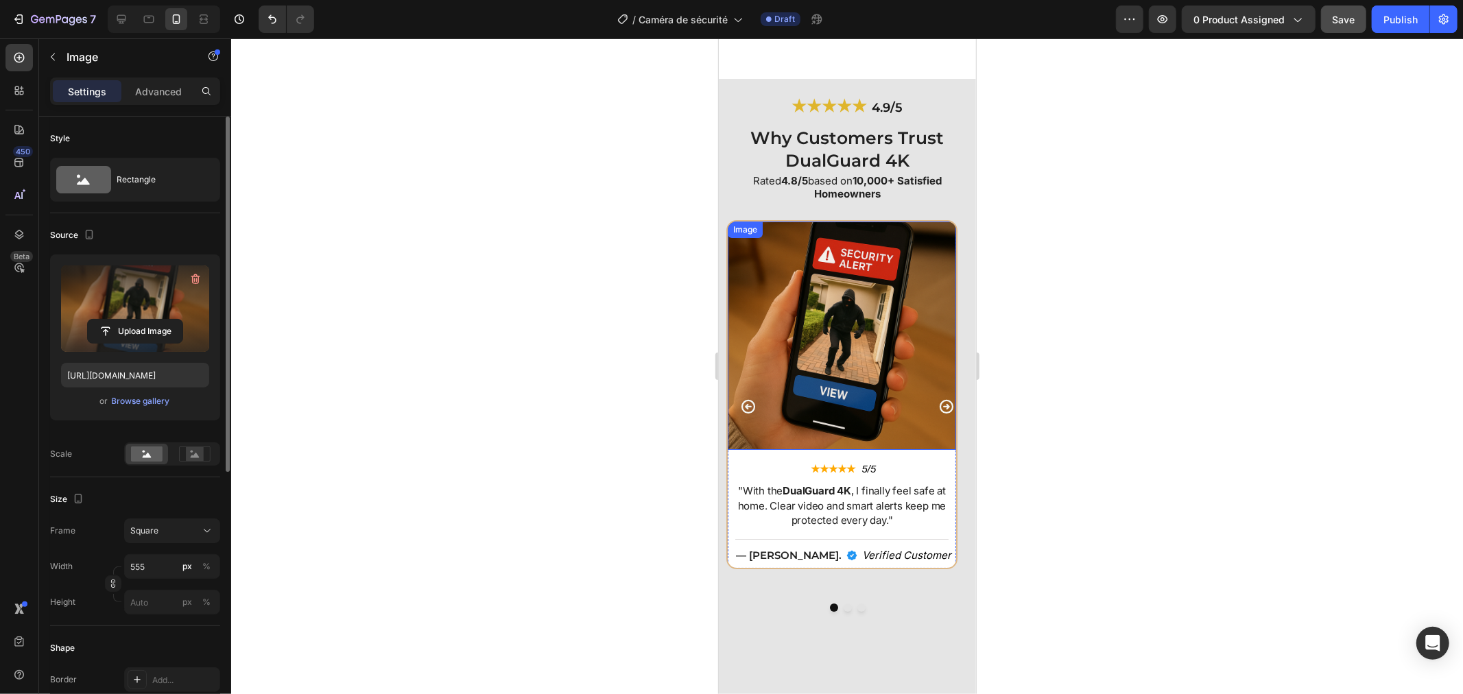
scroll to position [4191, 0]
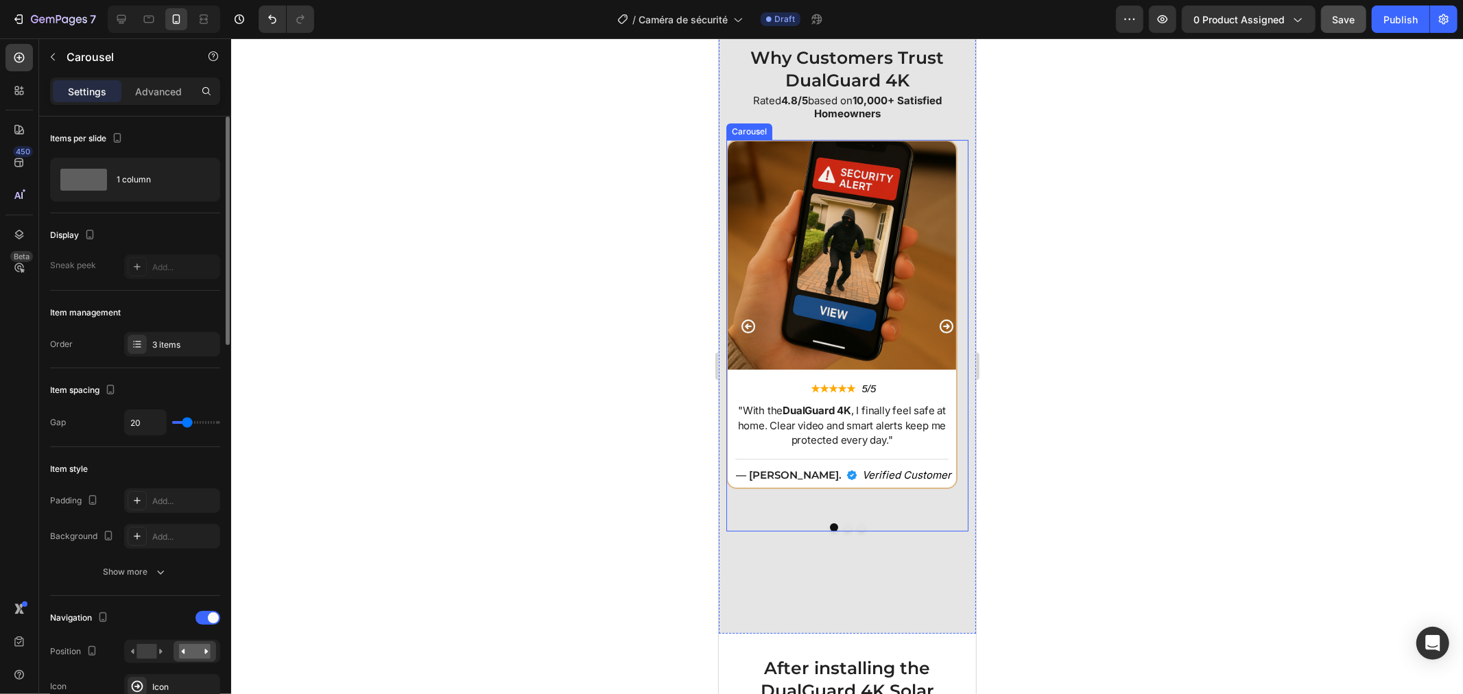
click at [938, 318] on icon "Carousel Next Arrow" at bounding box center [946, 326] width 16 height 16
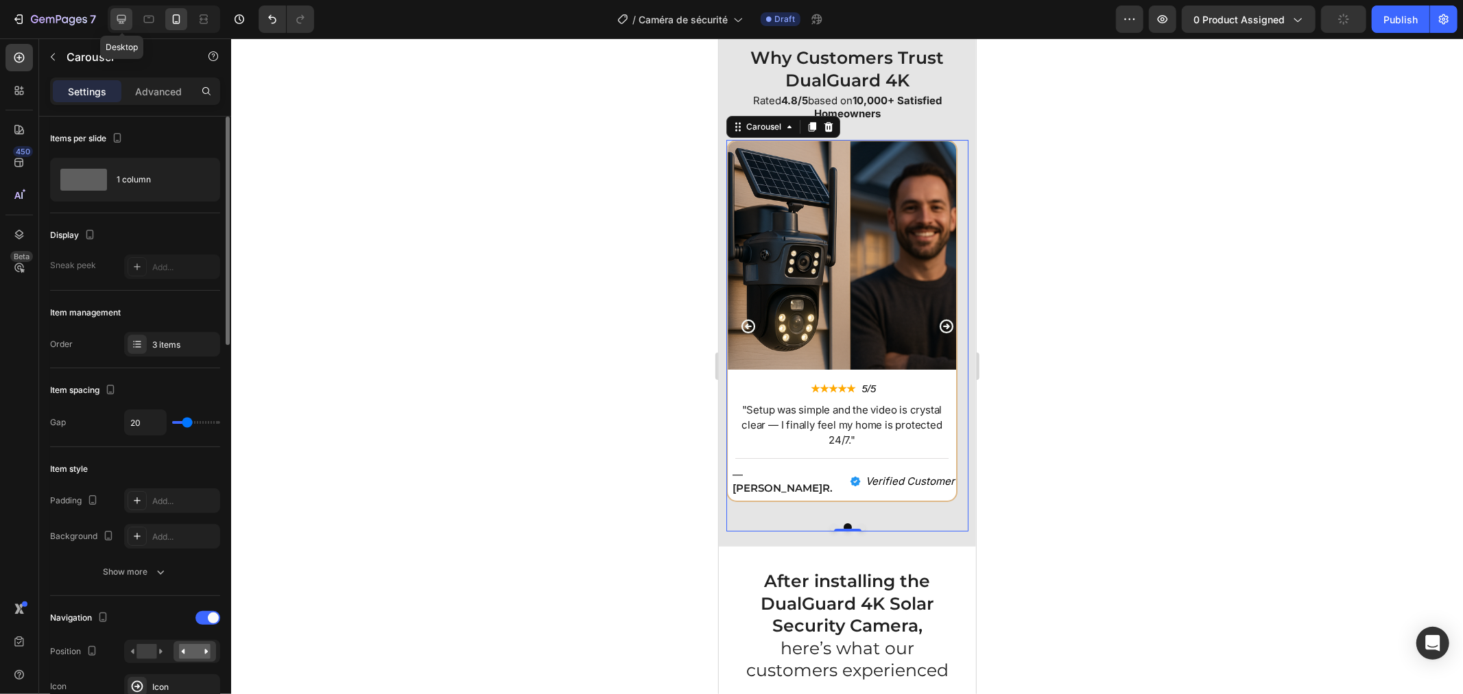
click at [121, 12] on icon at bounding box center [122, 19] width 14 height 14
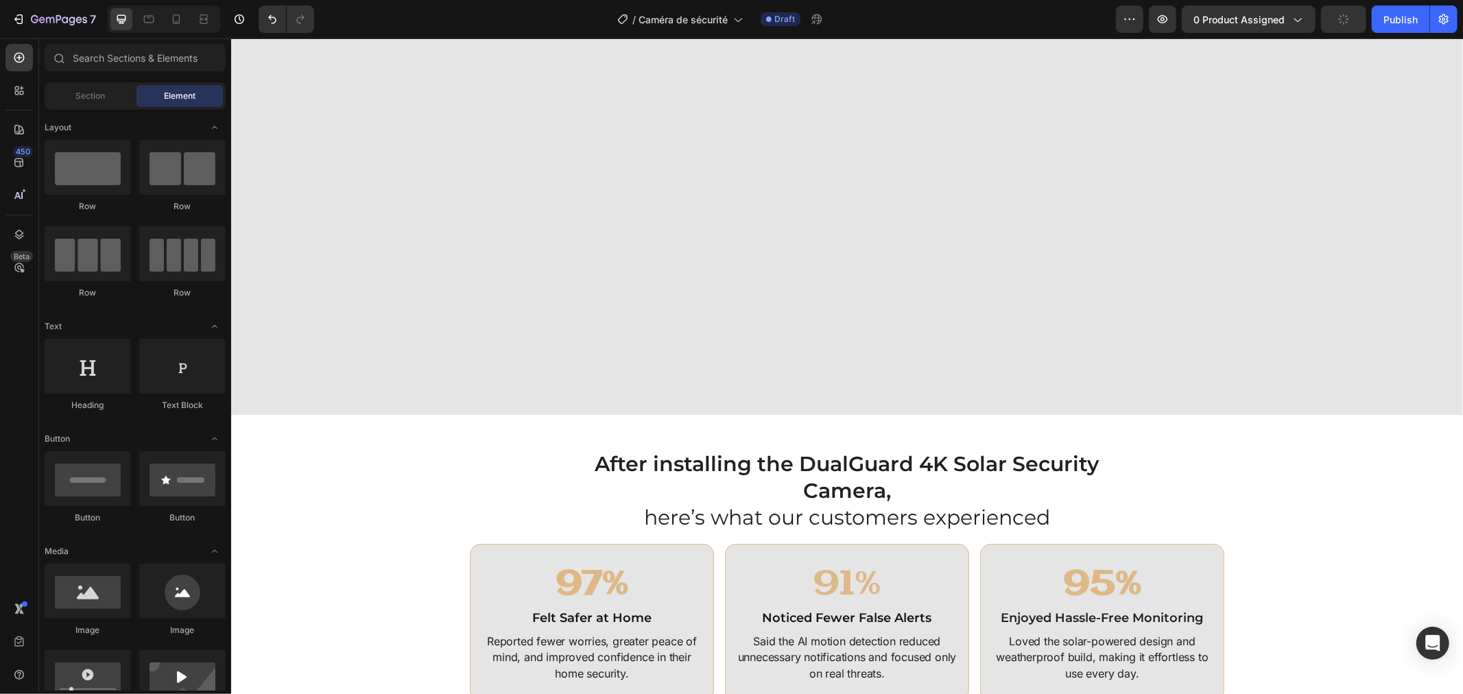
scroll to position [3425, 0]
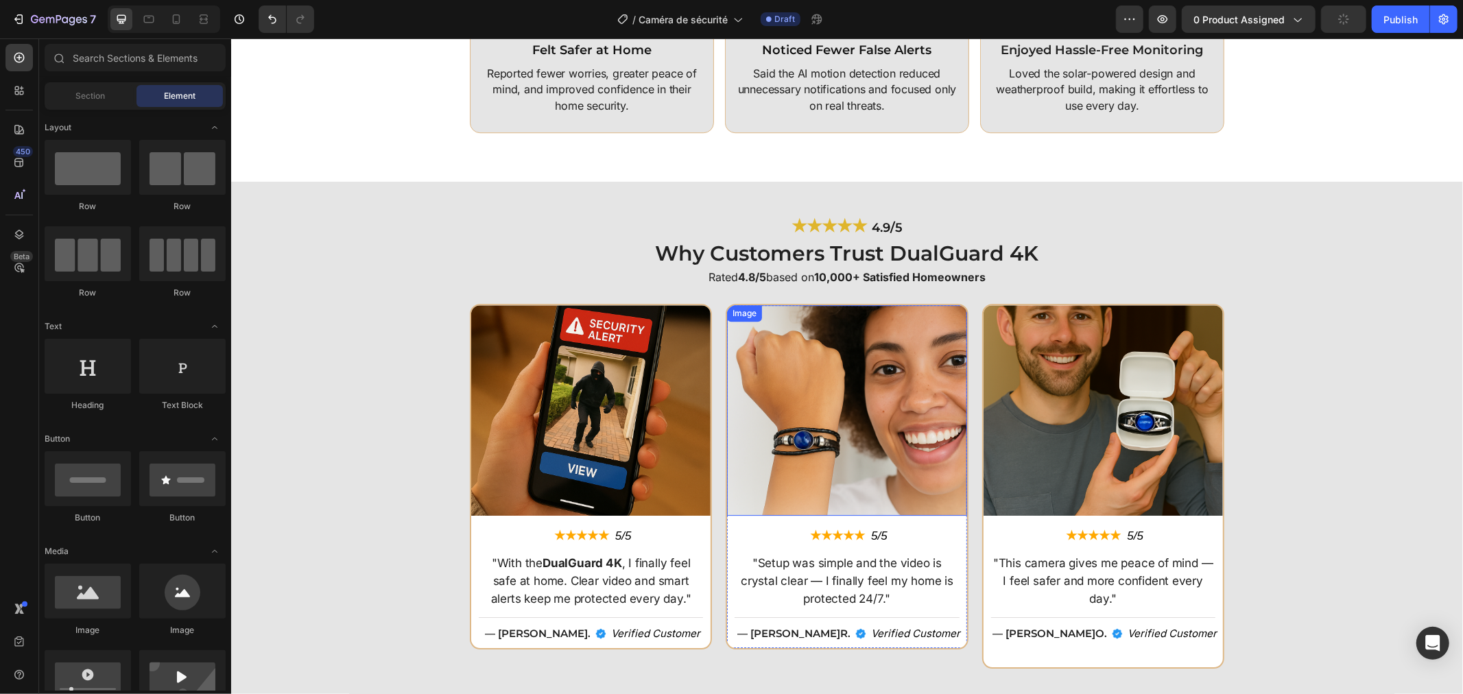
click at [831, 398] on img at bounding box center [845, 410] width 239 height 211
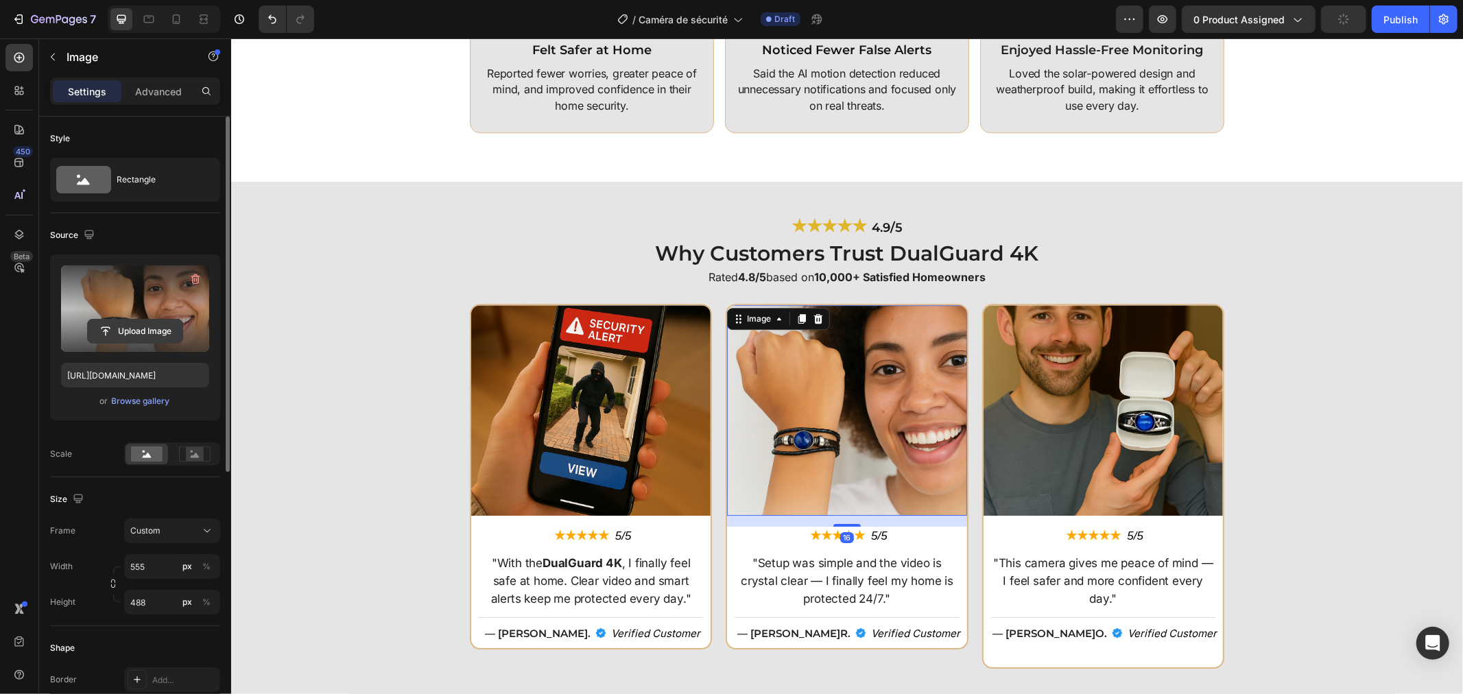
click at [95, 332] on input "file" at bounding box center [135, 331] width 95 height 23
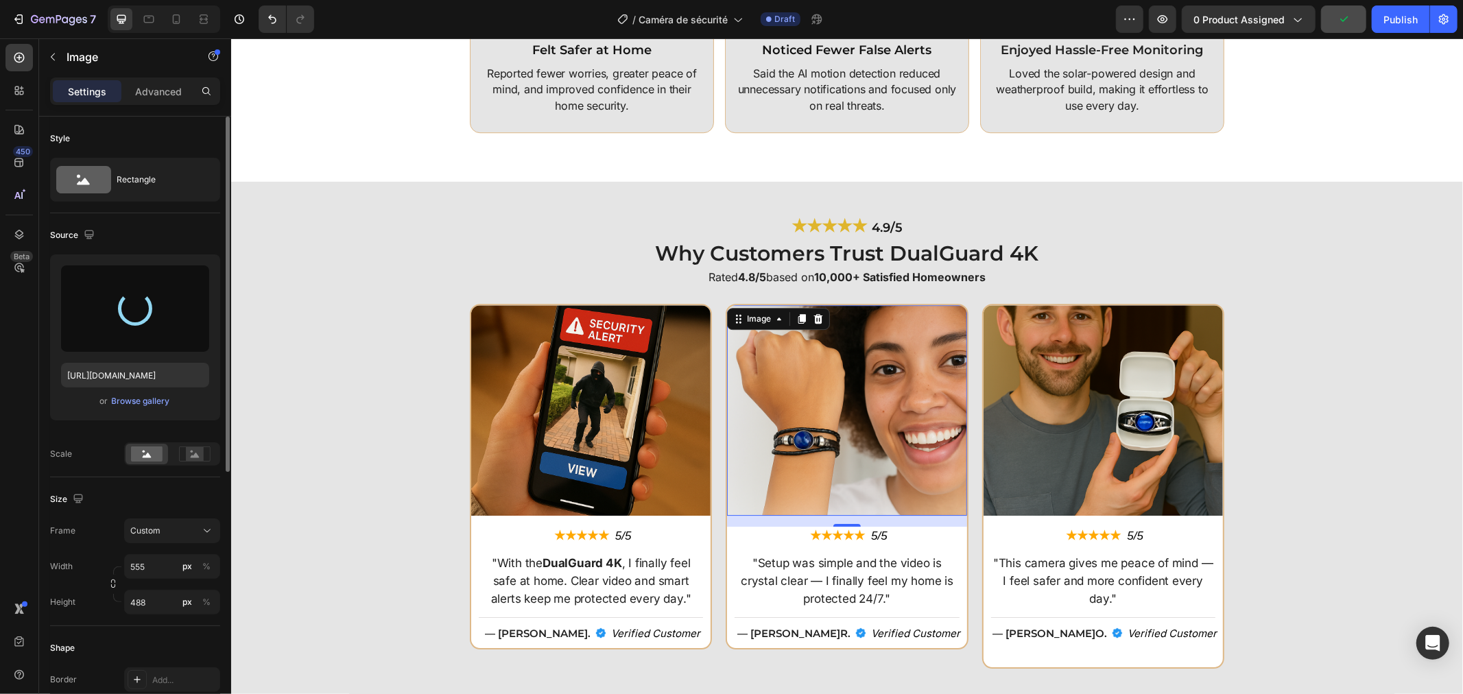
type input "https://cdn.shopify.com/s/files/1/0808/8620/2710/files/gempages_585570282693985…"
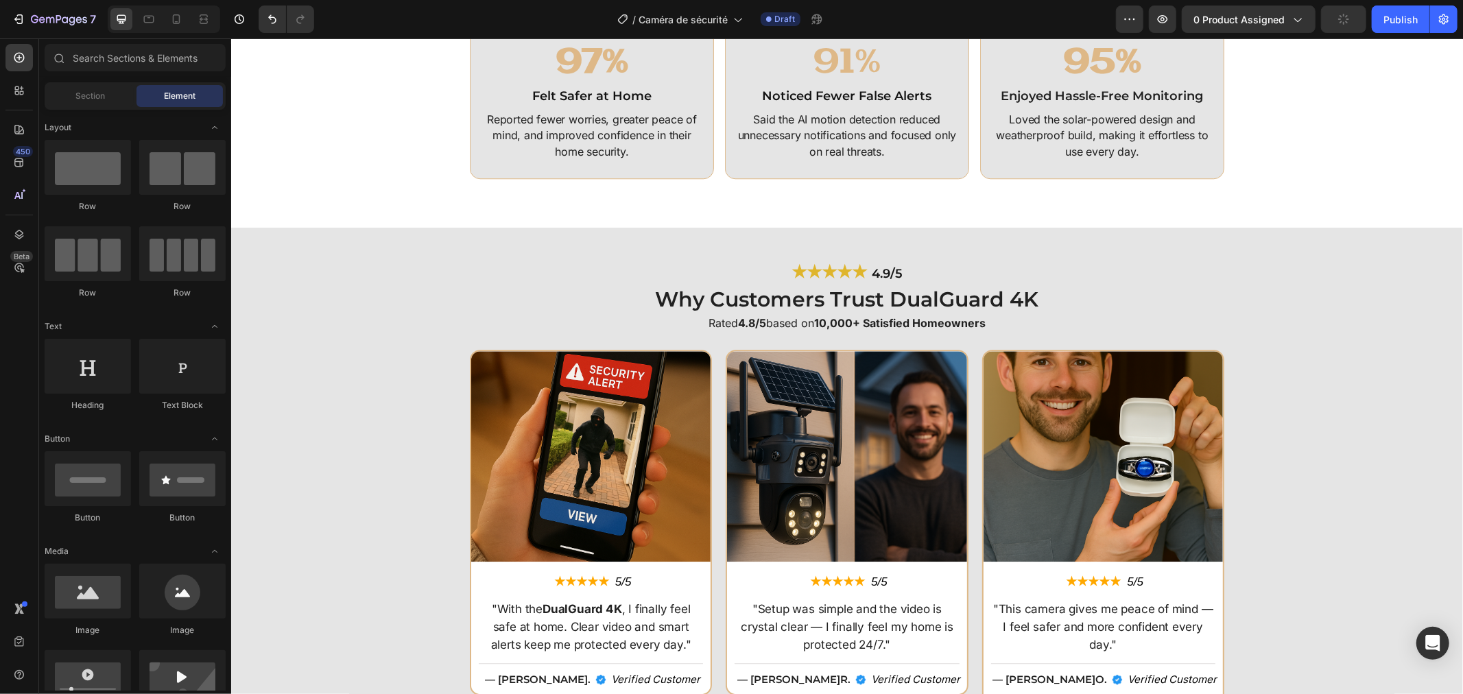
scroll to position [3276, 0]
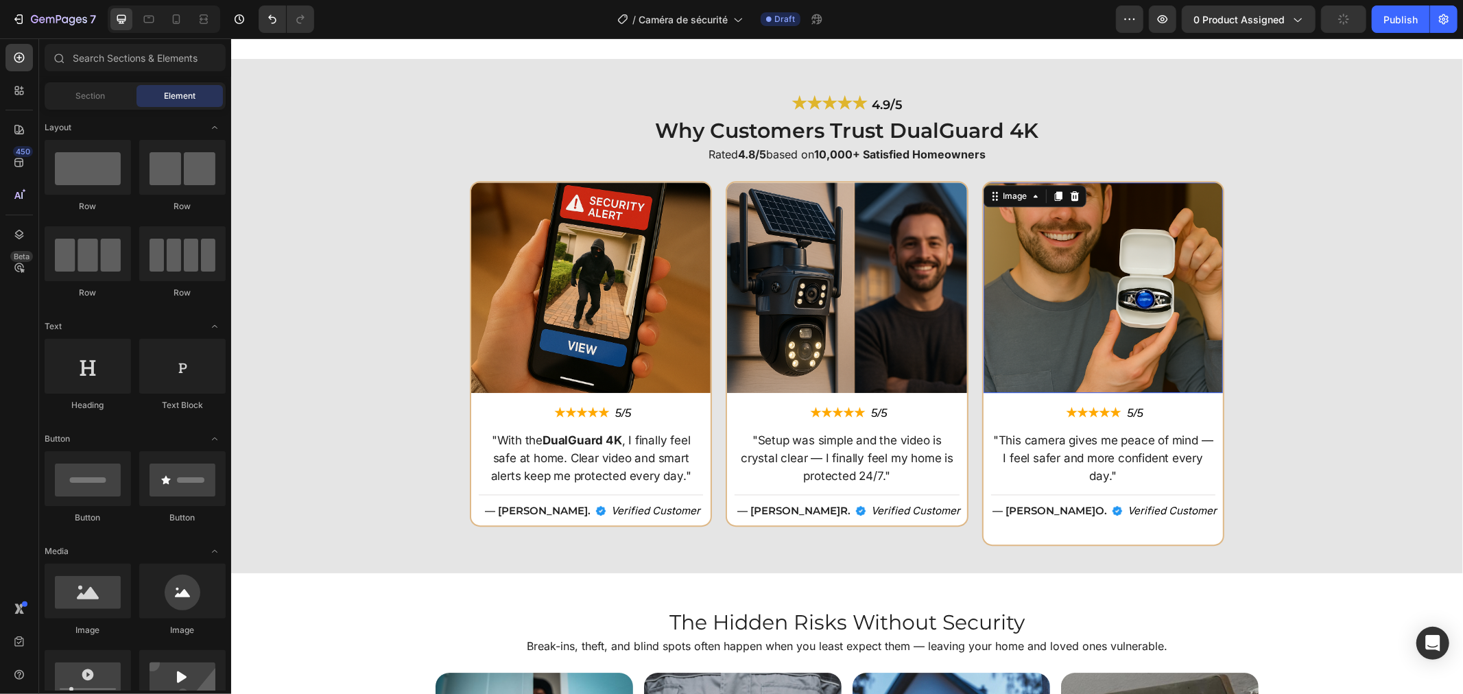
click at [1098, 322] on img at bounding box center [1102, 287] width 239 height 211
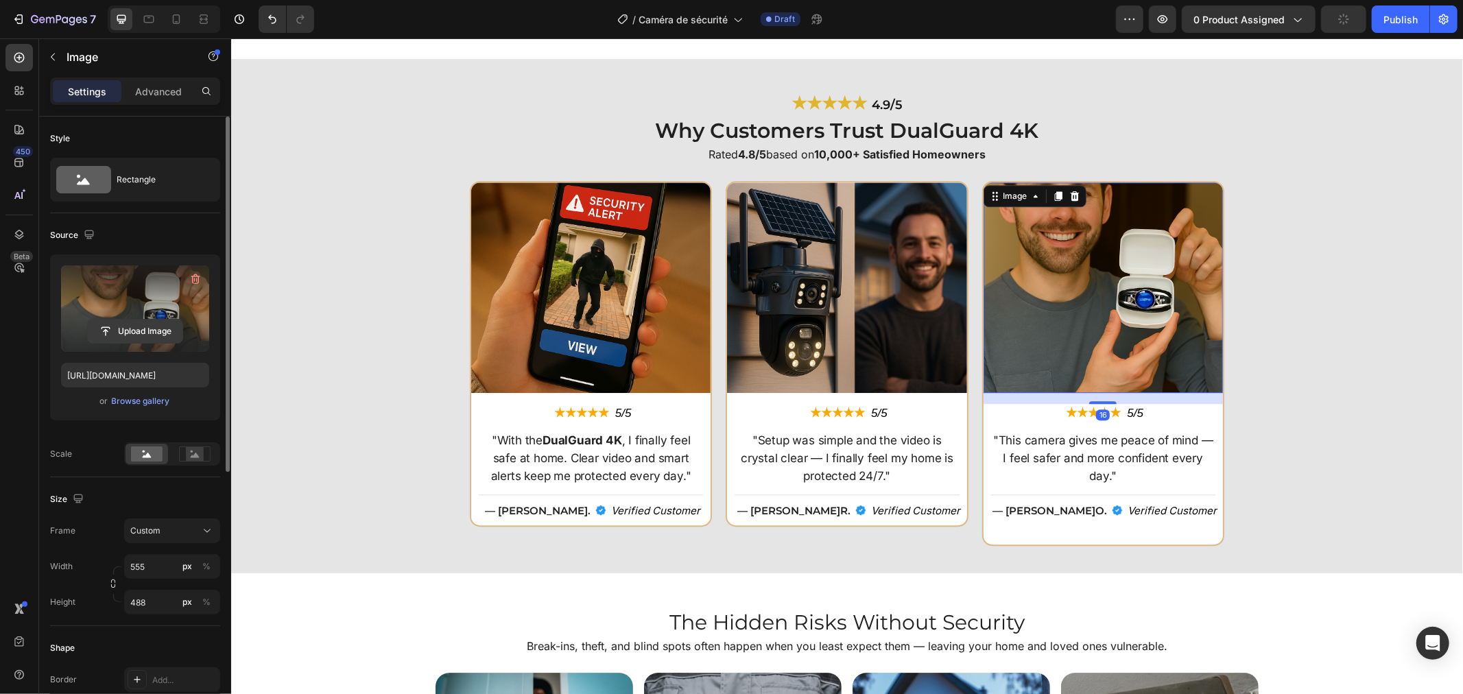
click at [134, 328] on input "file" at bounding box center [135, 331] width 95 height 23
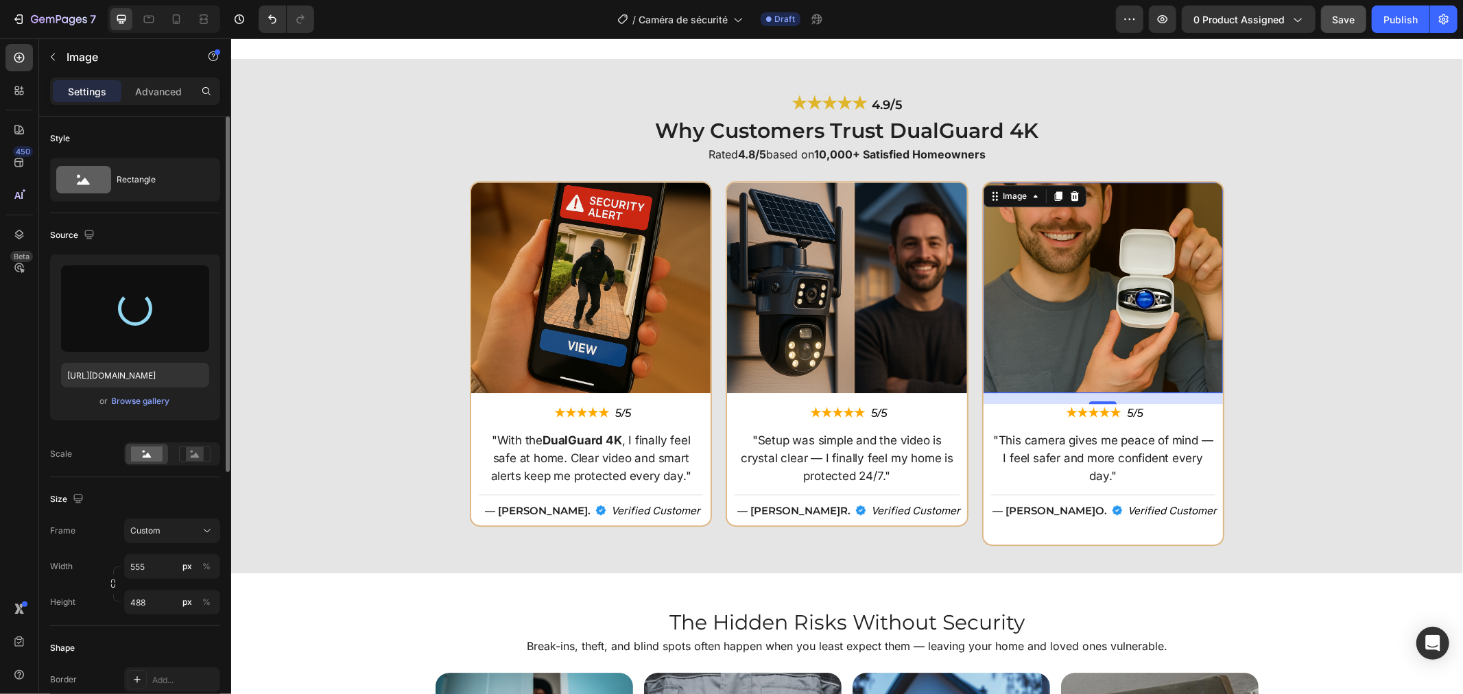
type input "https://cdn.shopify.com/s/files/1/0808/8620/2710/files/gempages_585570282693985…"
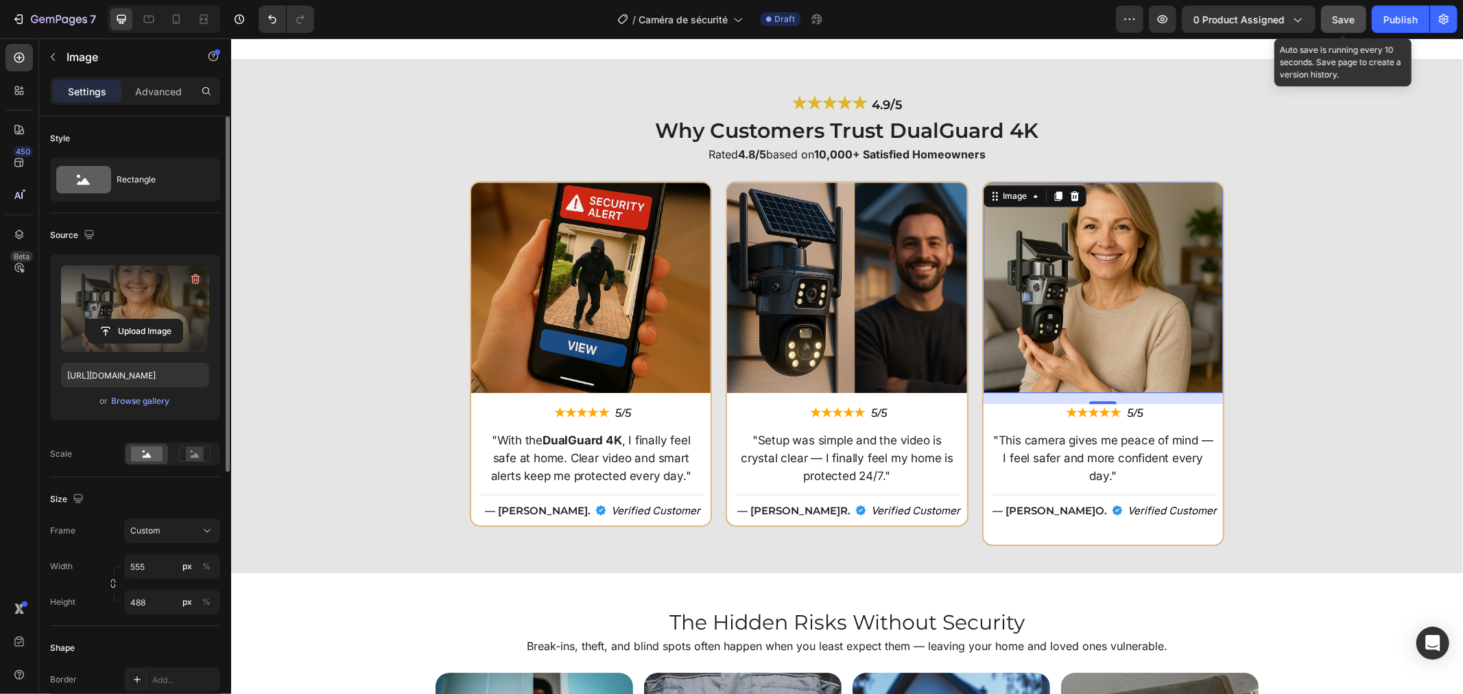
click at [1338, 14] on span "Save" at bounding box center [1344, 20] width 23 height 12
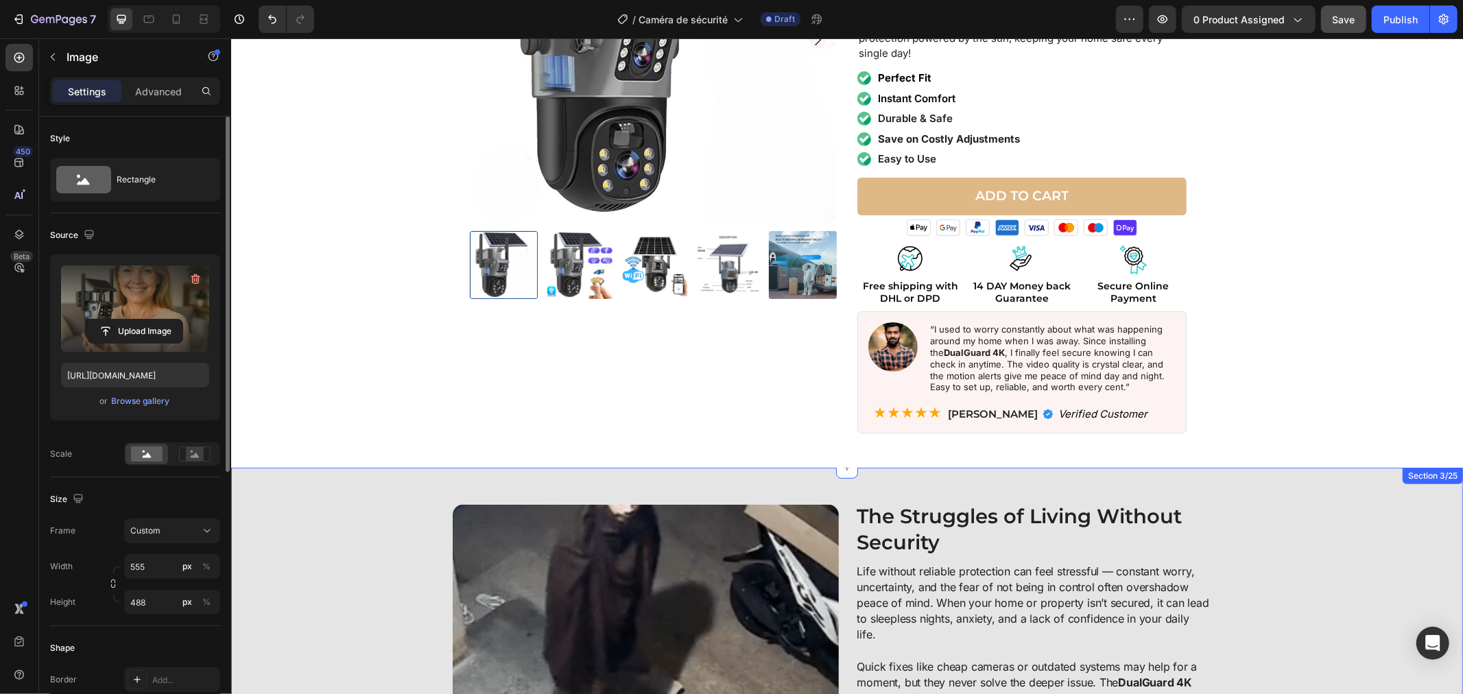
scroll to position [0, 0]
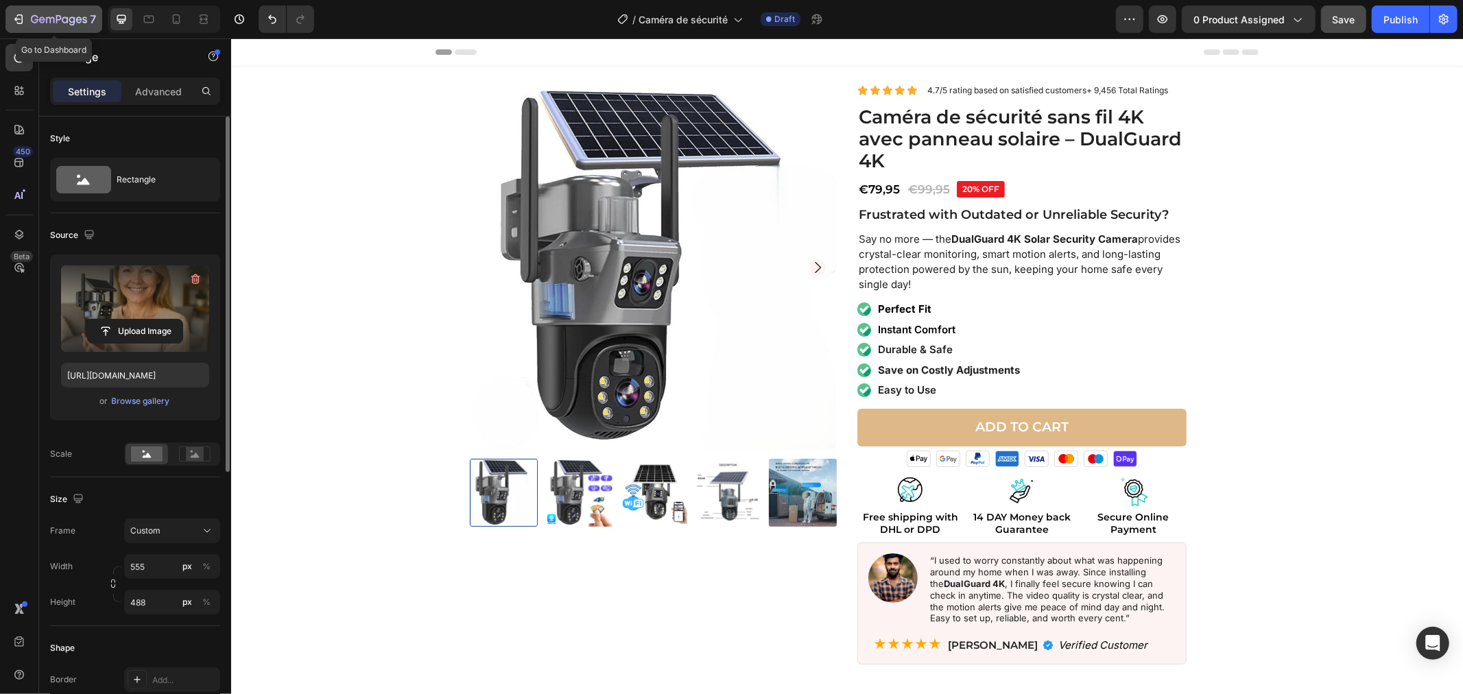
click at [49, 18] on icon "button" at bounding box center [59, 20] width 56 height 12
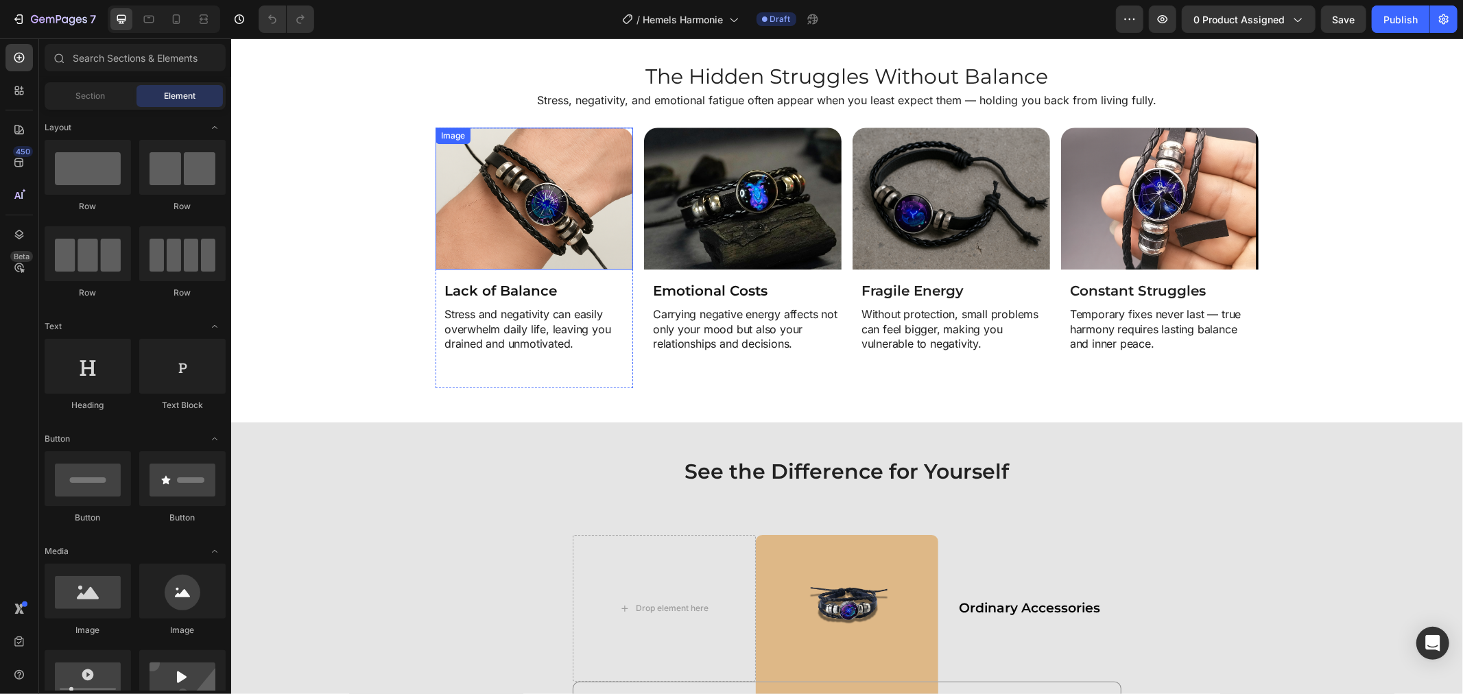
scroll to position [3124, 0]
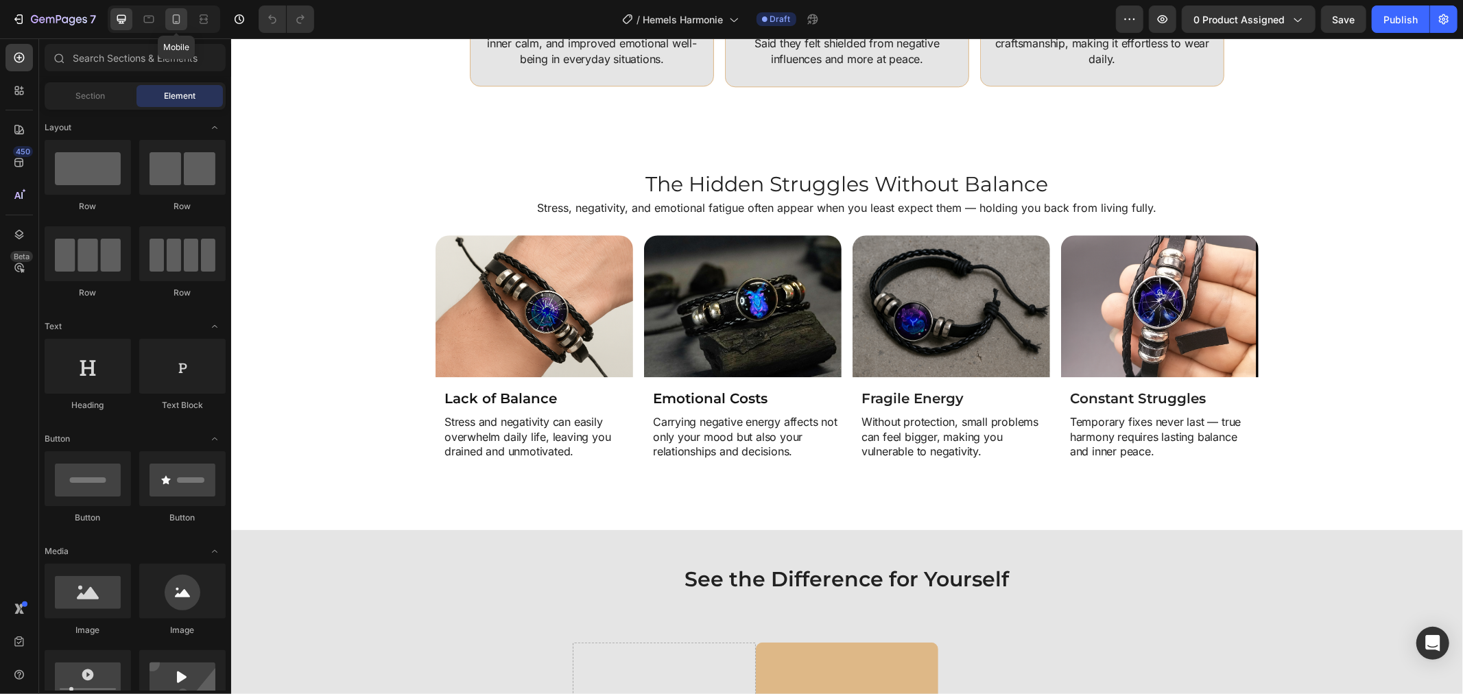
click at [179, 29] on div at bounding box center [176, 19] width 22 height 22
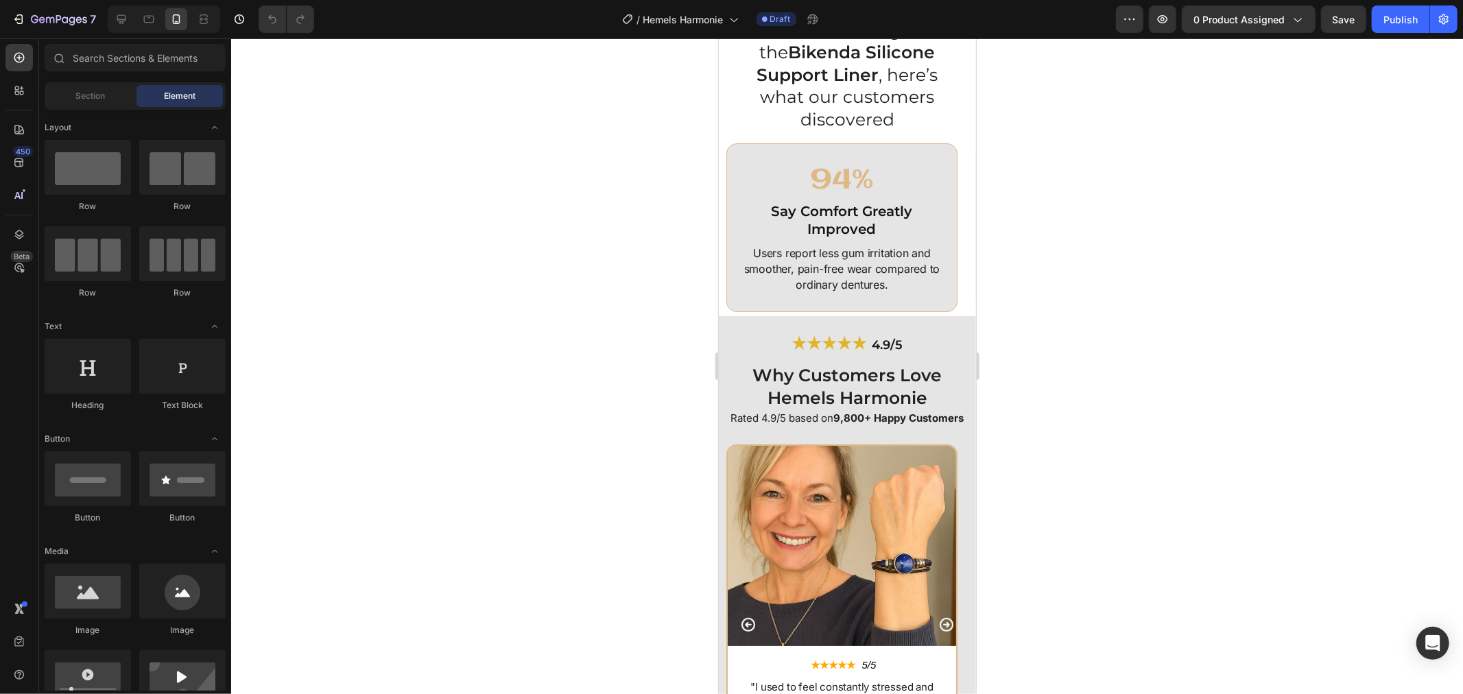
scroll to position [4496, 0]
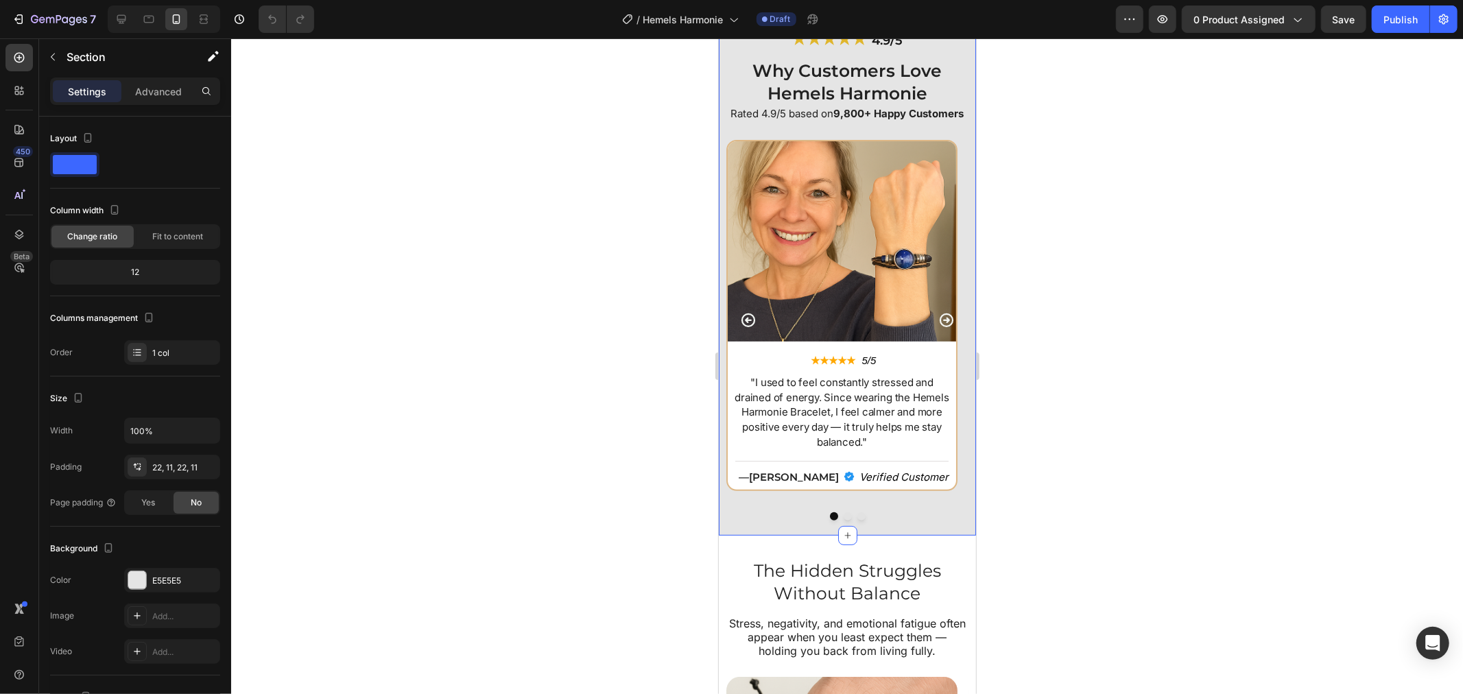
click at [723, 132] on div "★★★★★ 4.9/5 Heading Why Customers Love Hemels Harmonie Heading Rated 4.9/5 base…" at bounding box center [846, 273] width 257 height 524
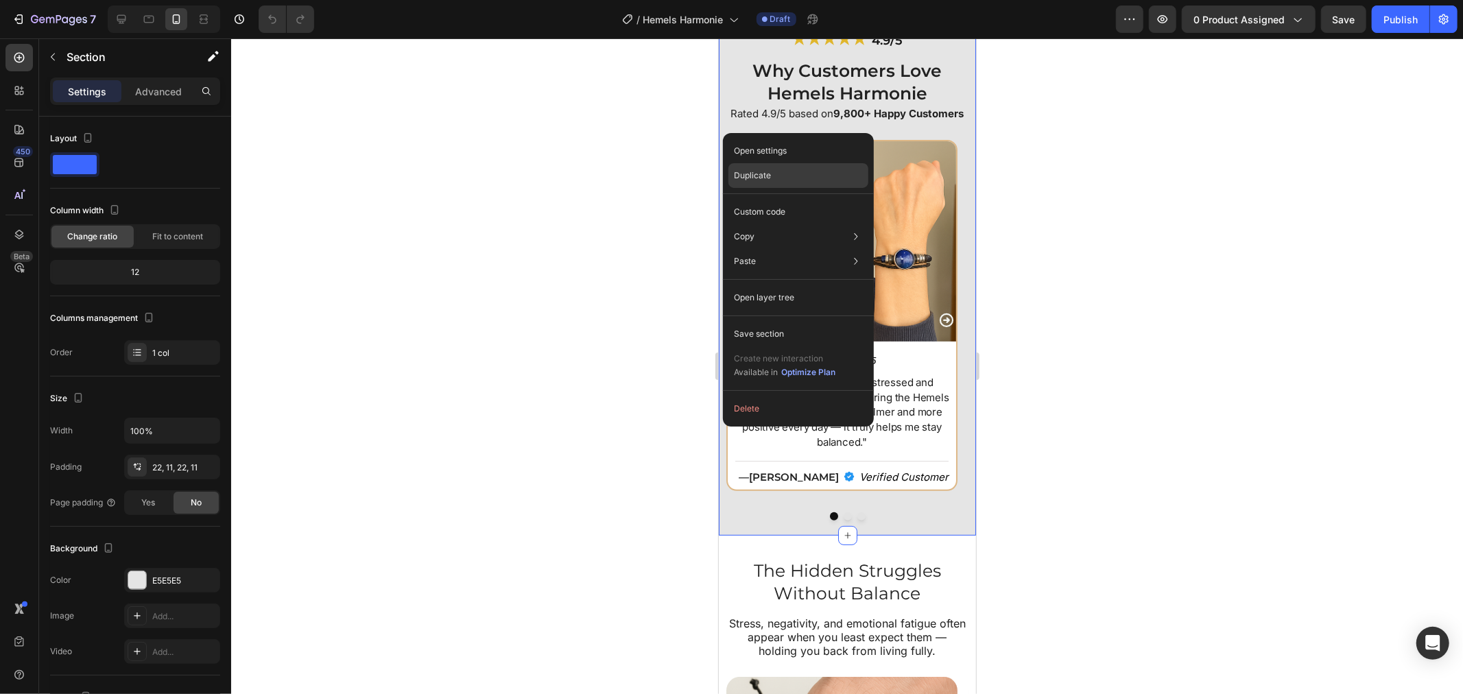
click at [770, 178] on p "Duplicate" at bounding box center [752, 175] width 37 height 12
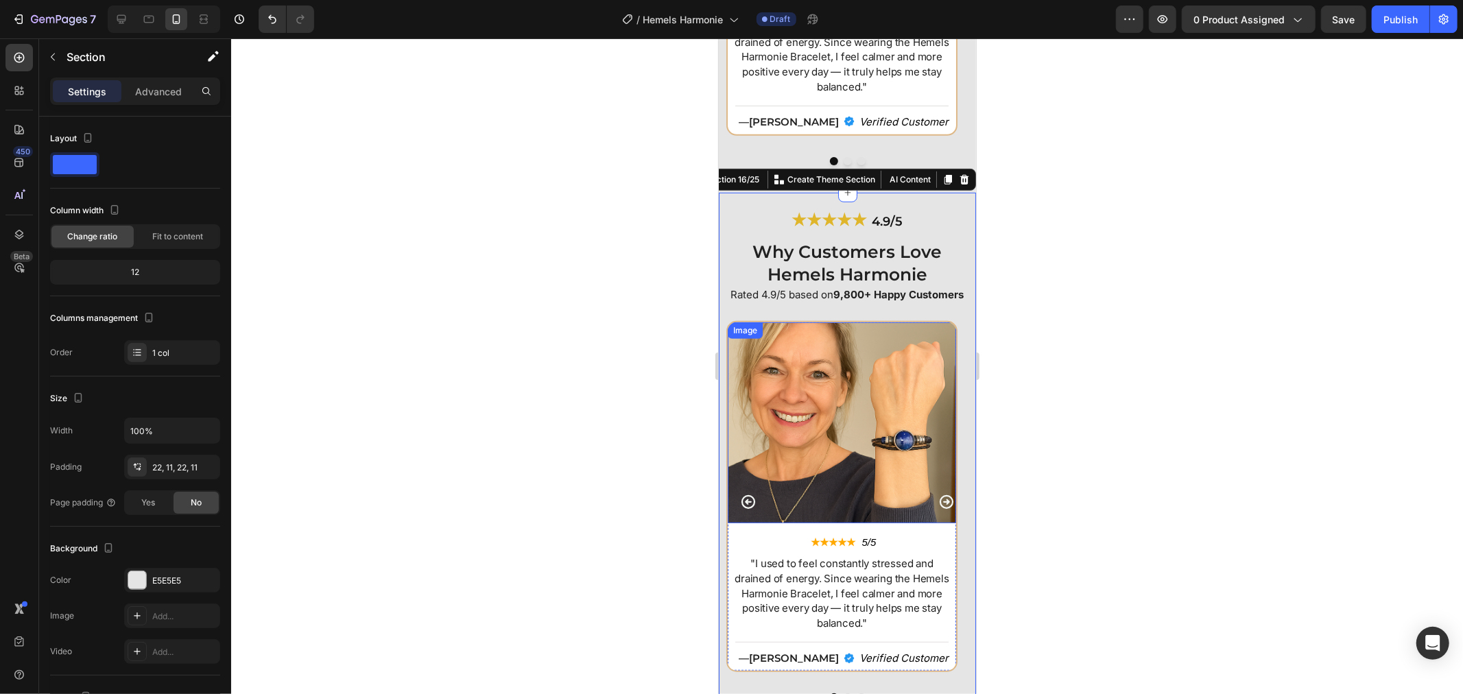
scroll to position [4728, 0]
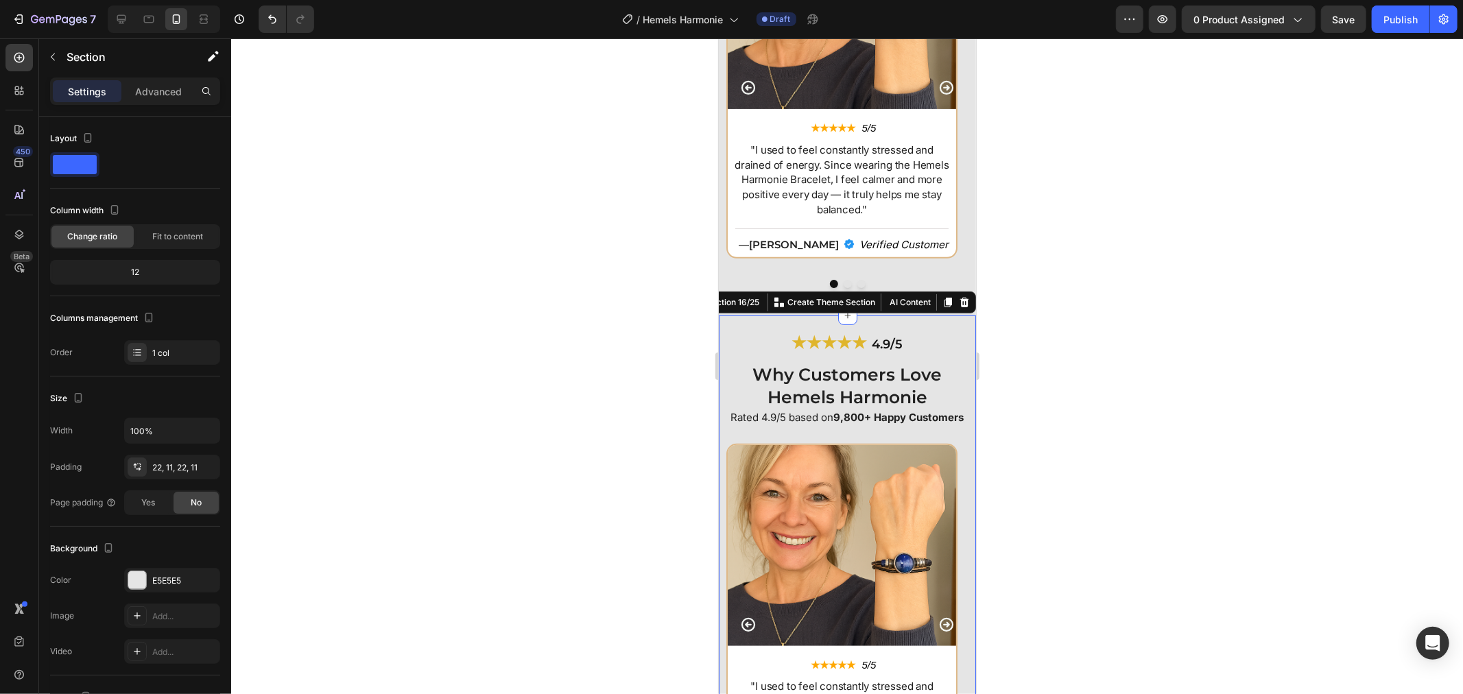
click at [723, 341] on div "★★★★★ 4.9/5 Heading Why Customers Love Hemels Harmonie Heading Rated 4.9/5 base…" at bounding box center [846, 577] width 257 height 524
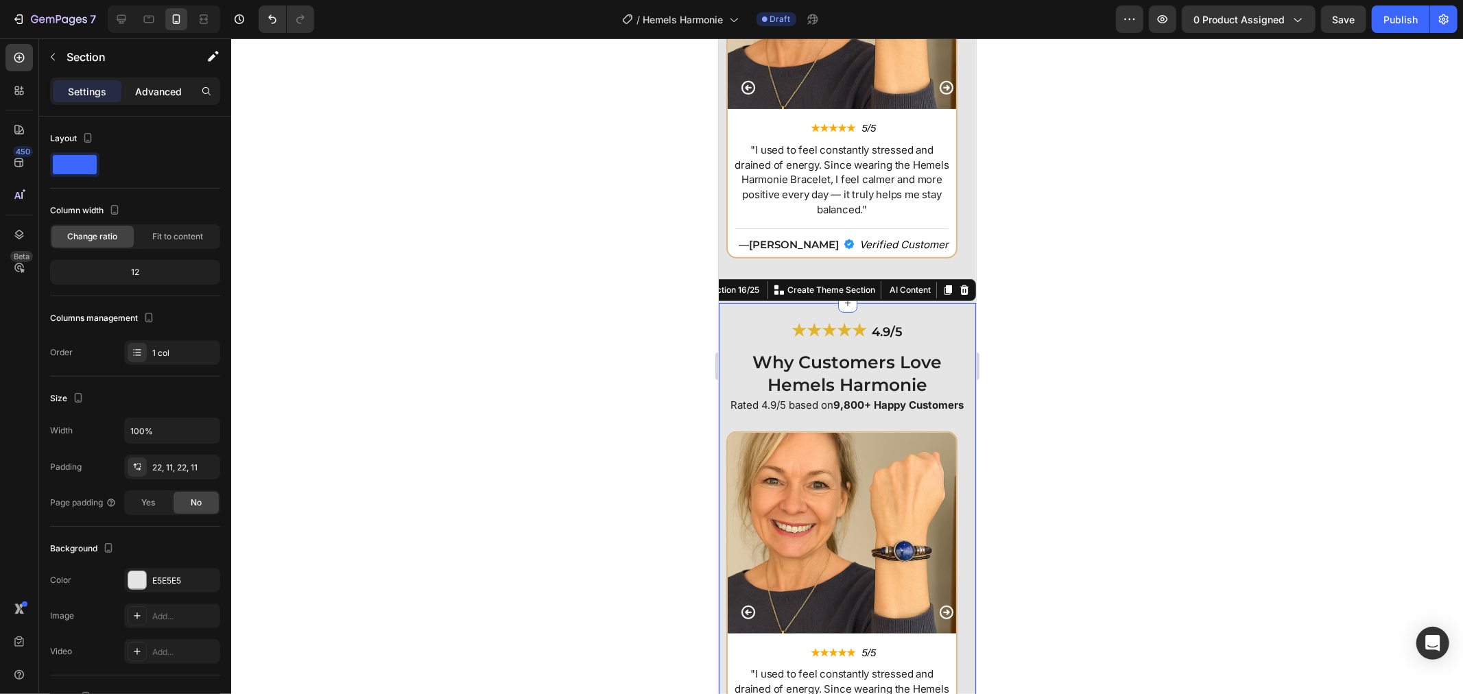
click at [134, 87] on div "Advanced" at bounding box center [158, 91] width 69 height 22
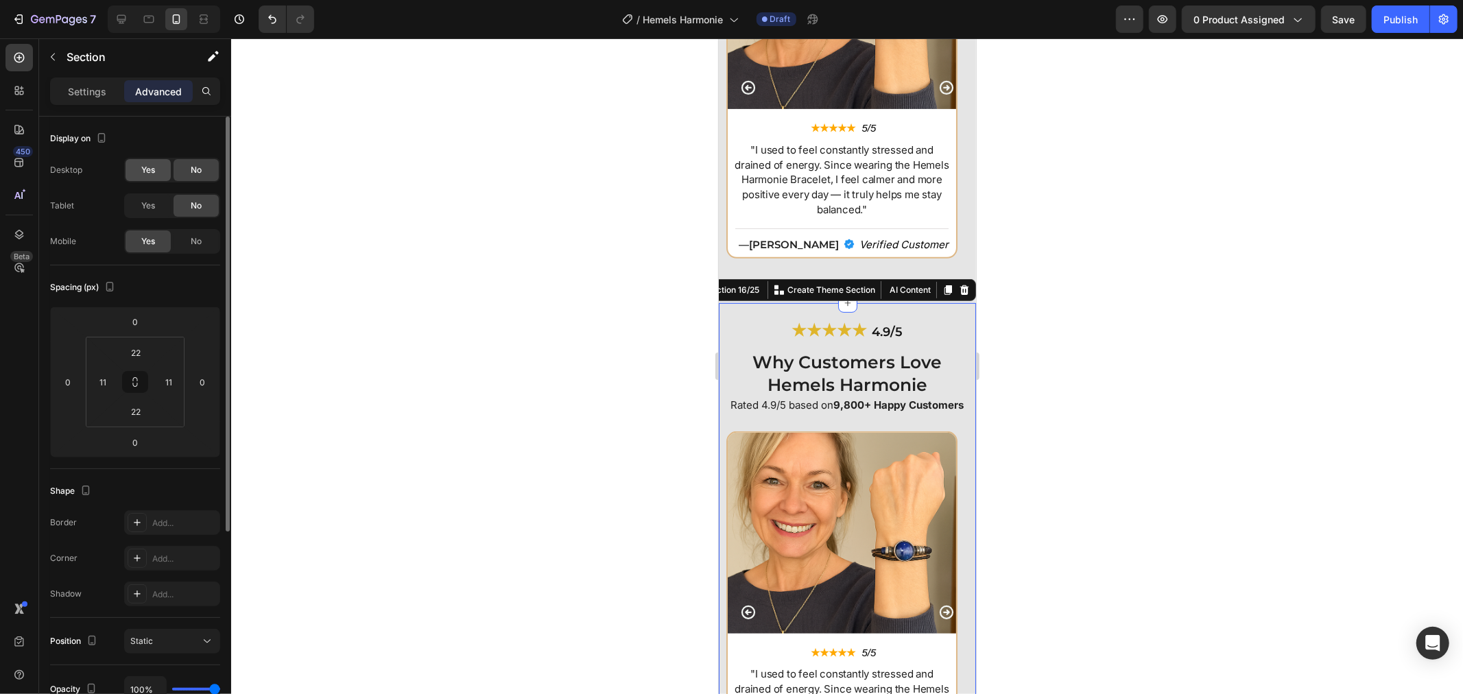
click at [153, 178] on div "Yes" at bounding box center [148, 170] width 45 height 22
click at [187, 243] on div "No" at bounding box center [196, 241] width 45 height 22
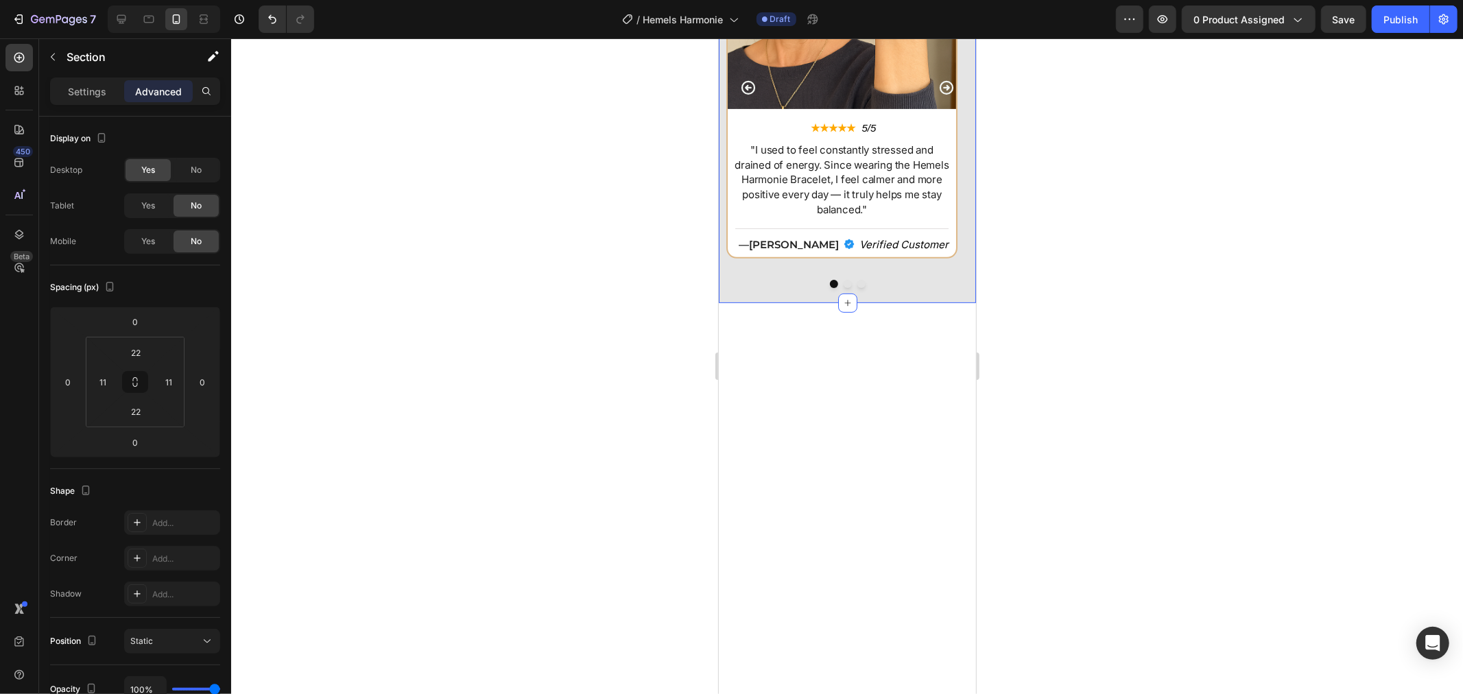
click at [1018, 316] on div at bounding box center [847, 366] width 1232 height 656
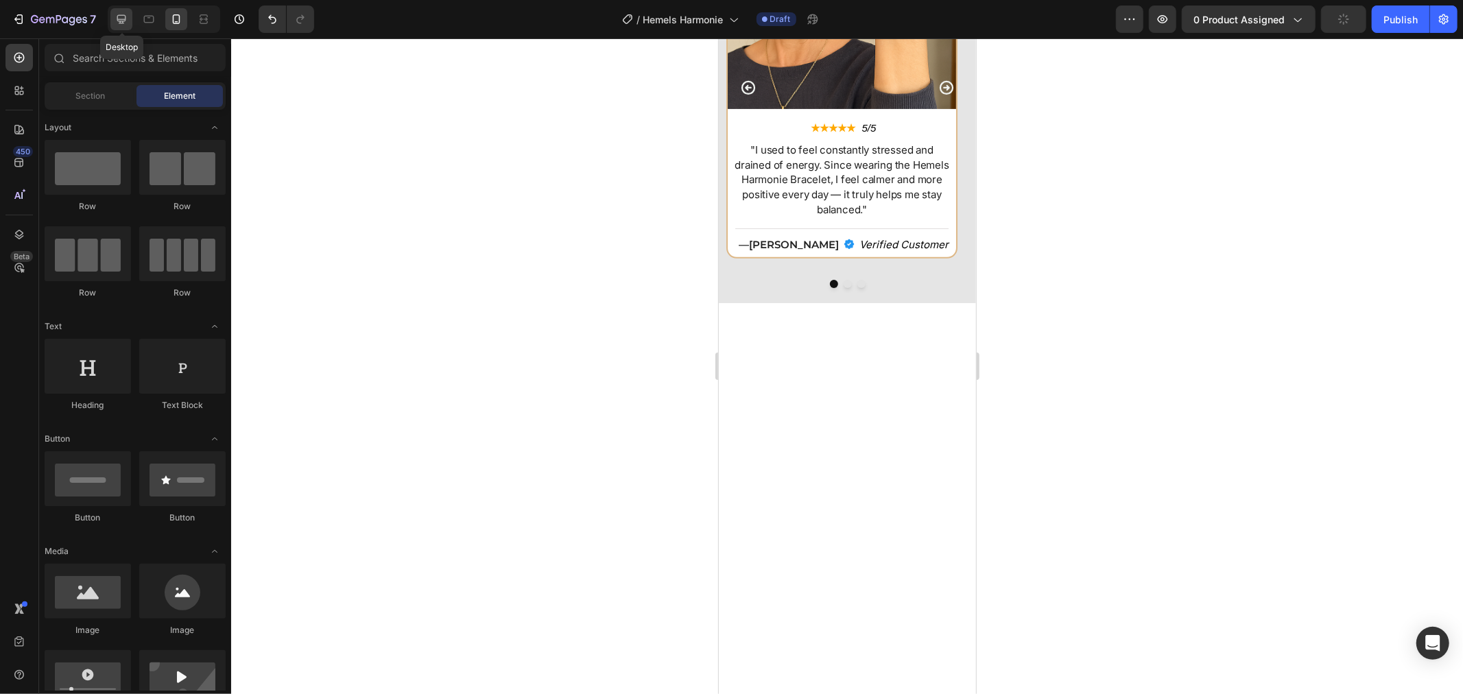
click at [128, 23] on icon at bounding box center [122, 19] width 14 height 14
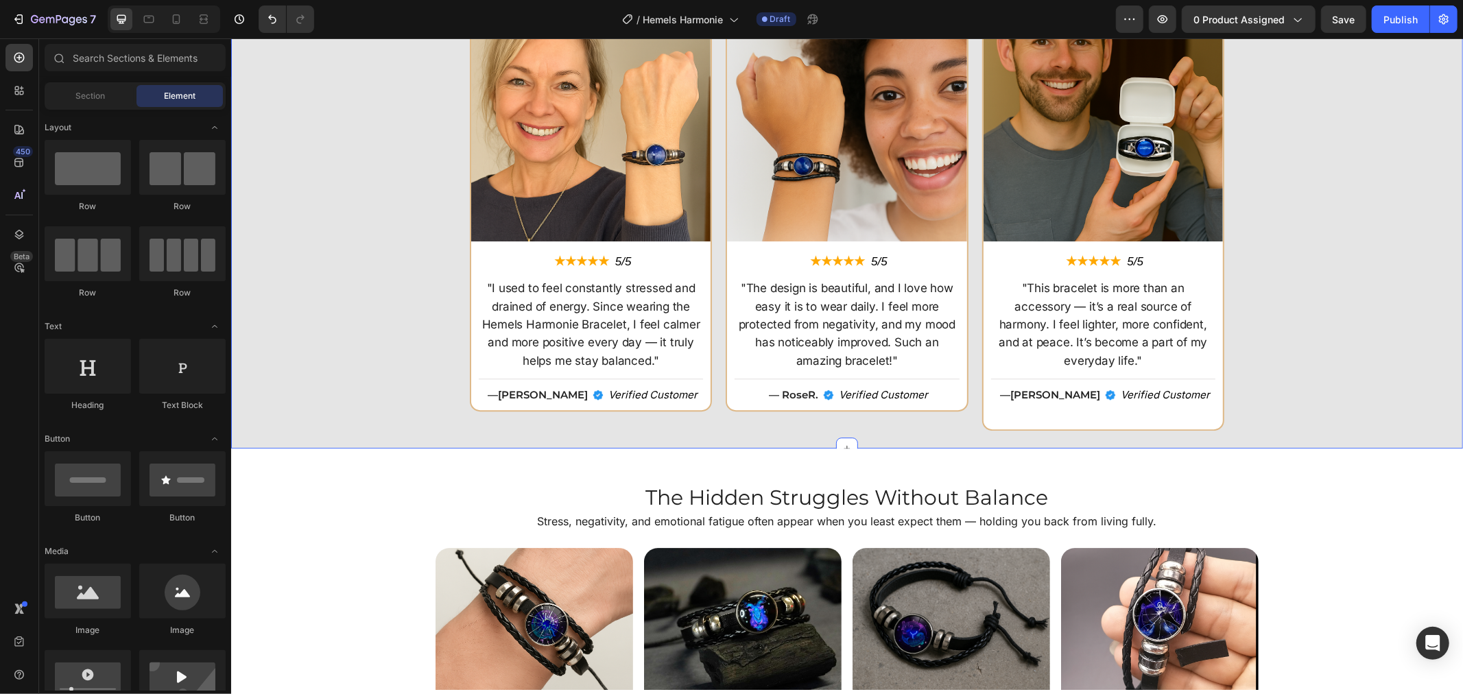
scroll to position [3124, 0]
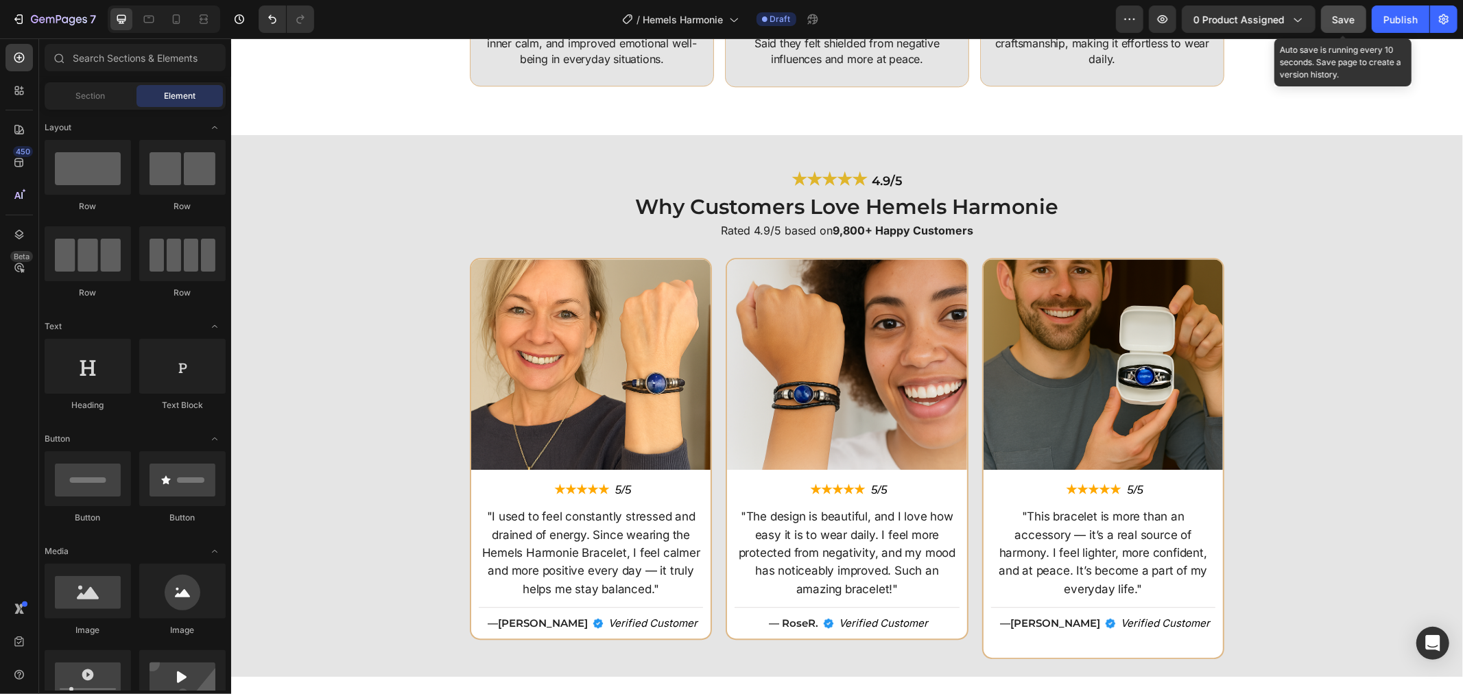
click at [1326, 15] on button "Save" at bounding box center [1343, 18] width 45 height 27
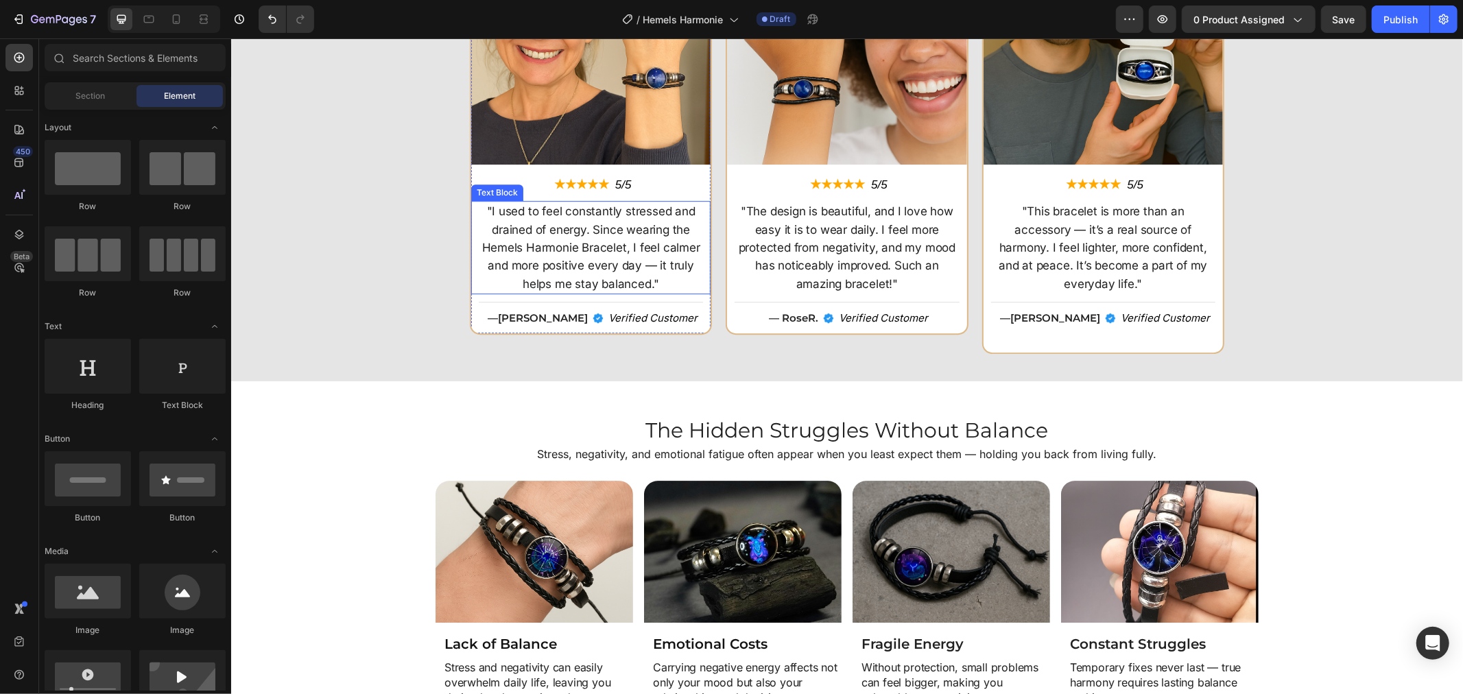
scroll to position [3200, 0]
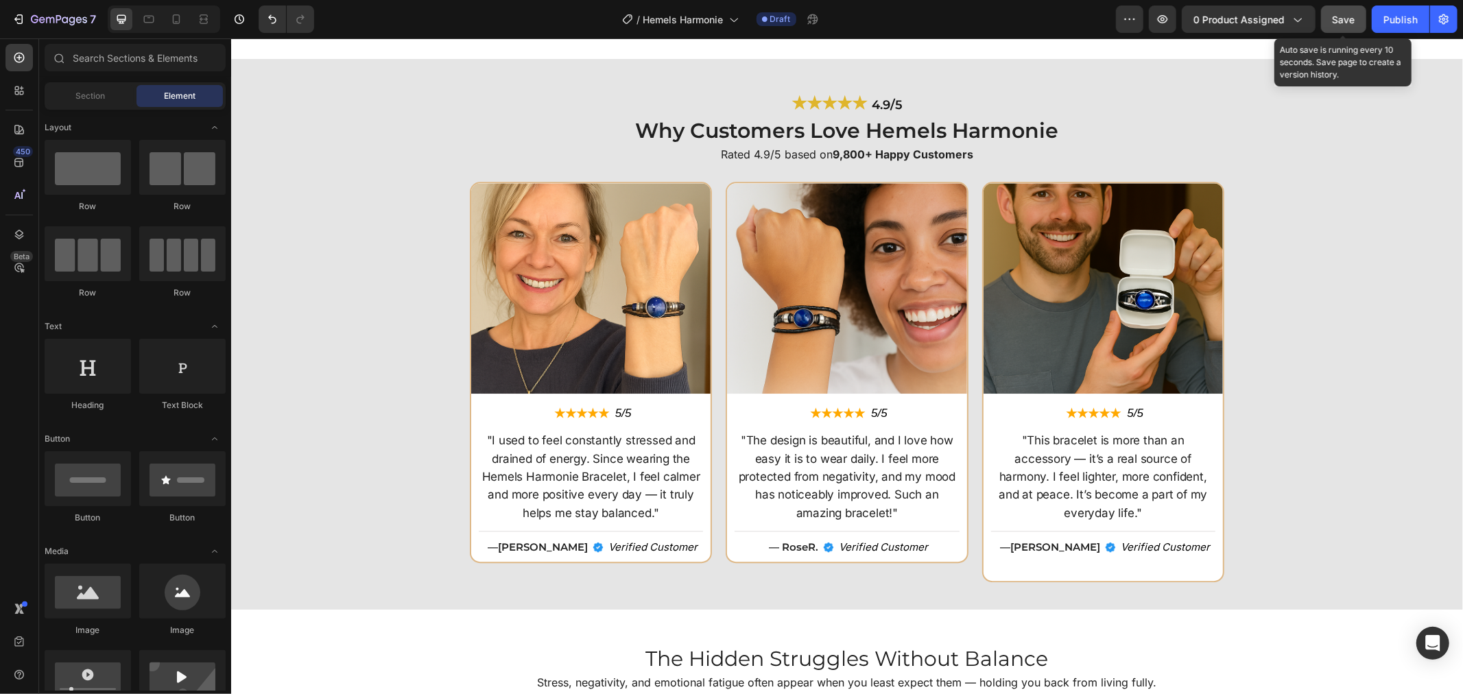
click at [1328, 16] on button "Save" at bounding box center [1343, 18] width 45 height 27
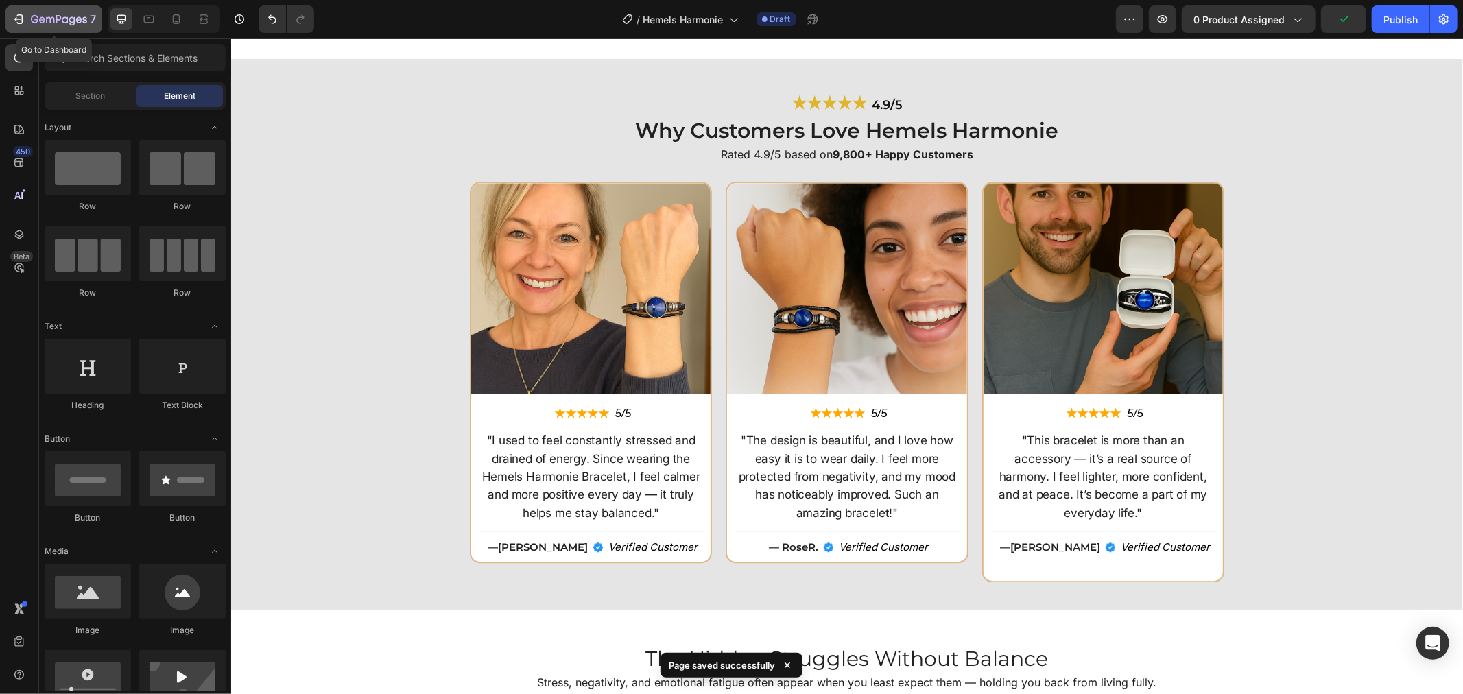
click at [82, 21] on icon "button" at bounding box center [59, 20] width 56 height 12
